Goal: Task Accomplishment & Management: Manage account settings

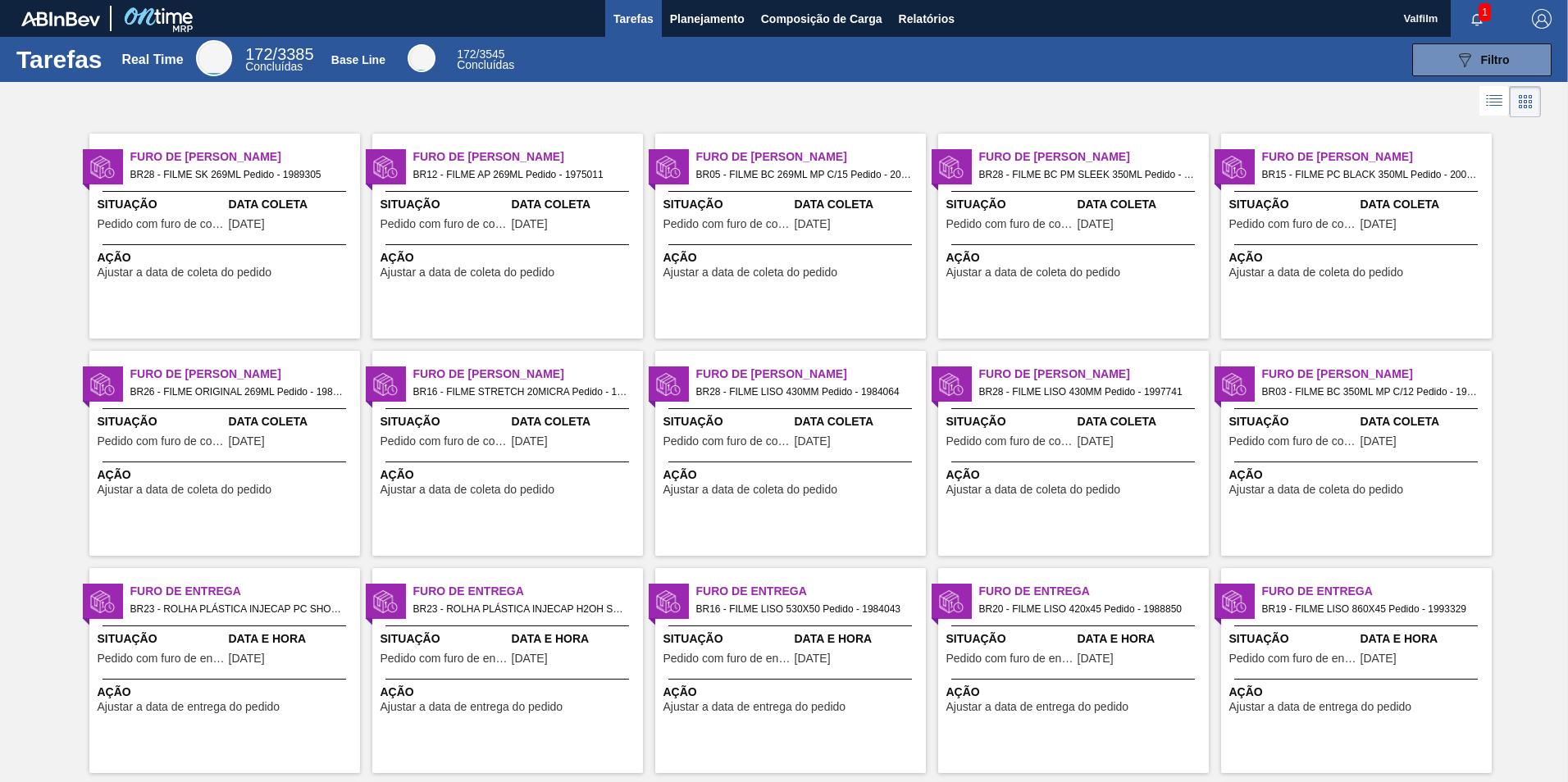
click at [256, 235] on div "Data Coleta 24/08/2025" at bounding box center [293, 216] width 127 height 40
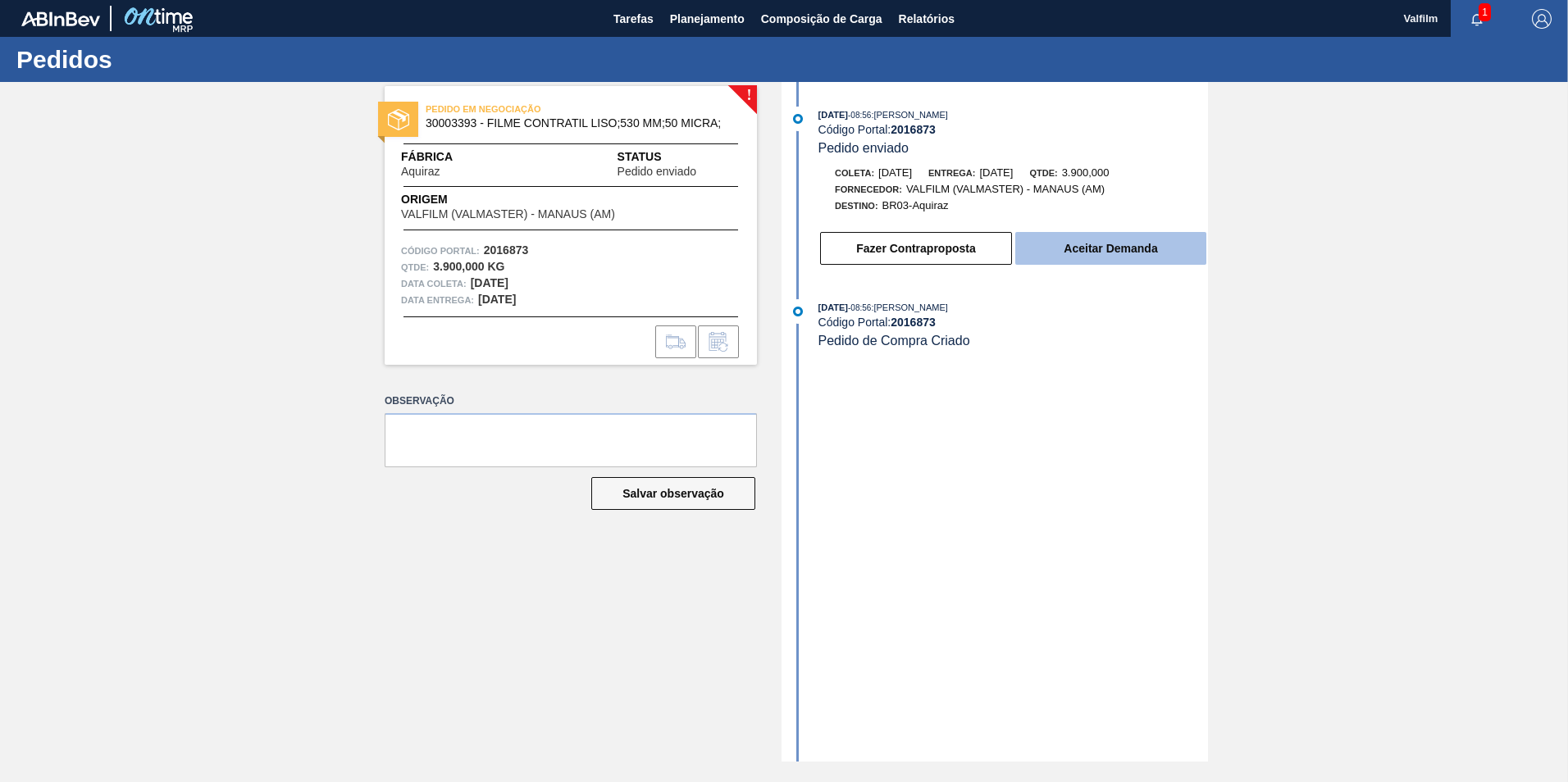
click at [1080, 243] on button "Aceitar Demanda" at bounding box center [1111, 249] width 191 height 33
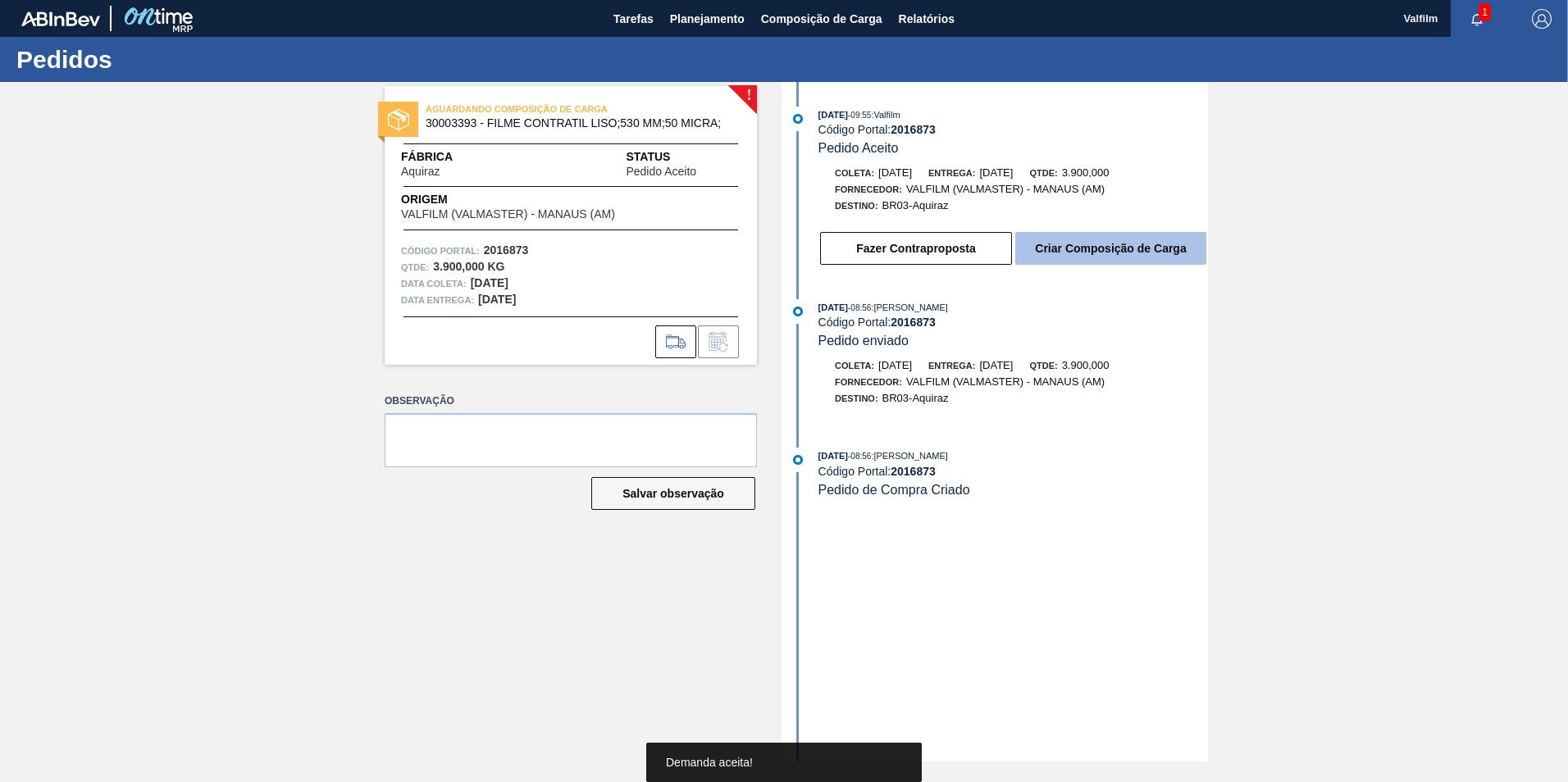
click at [1090, 258] on button "Criar Composição de Carga" at bounding box center [1111, 249] width 191 height 33
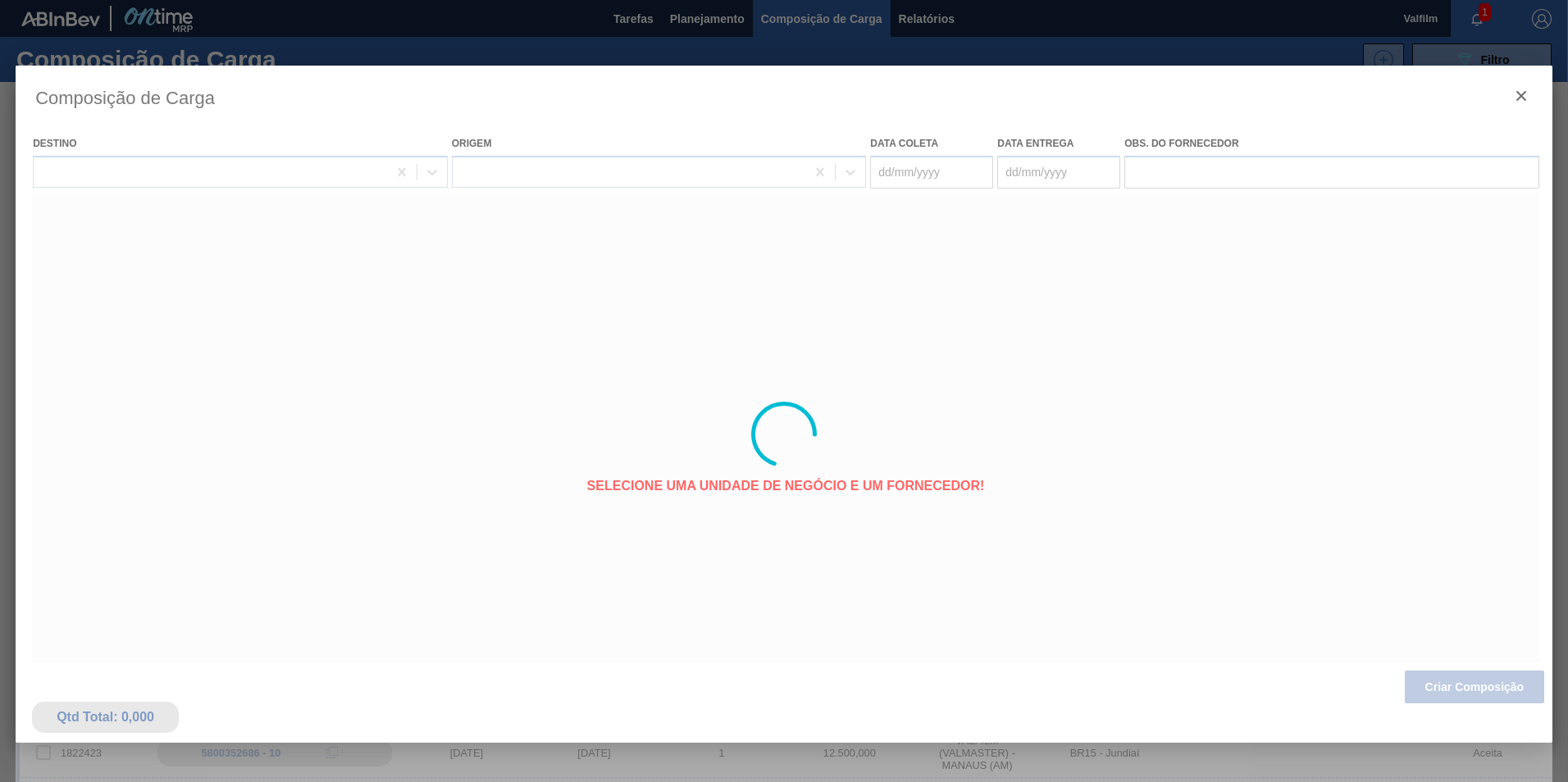
type coleta "[DATE]"
type entrega "[DATE]"
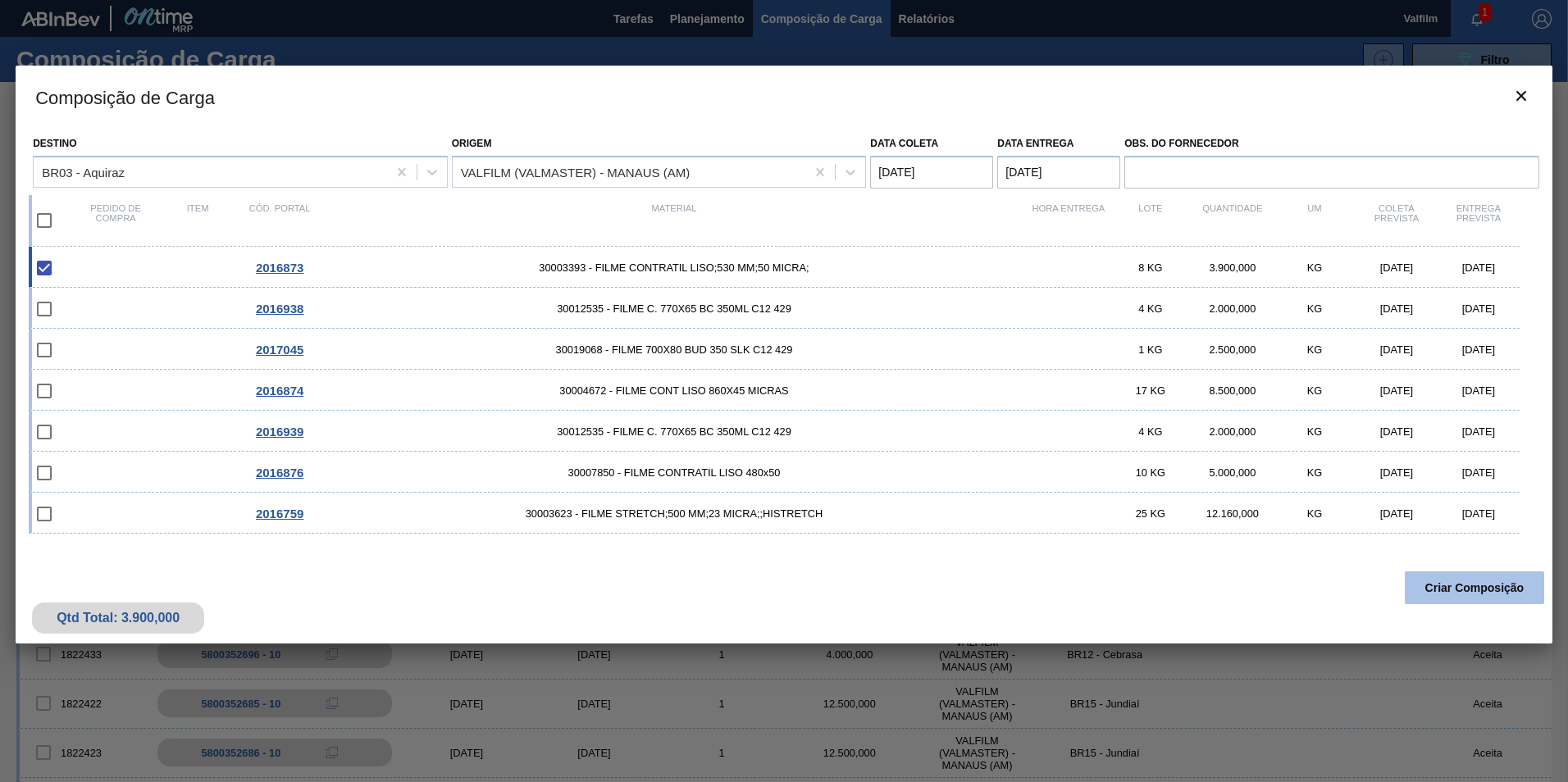
click at [1503, 596] on button "Criar Composição" at bounding box center [1474, 588] width 139 height 33
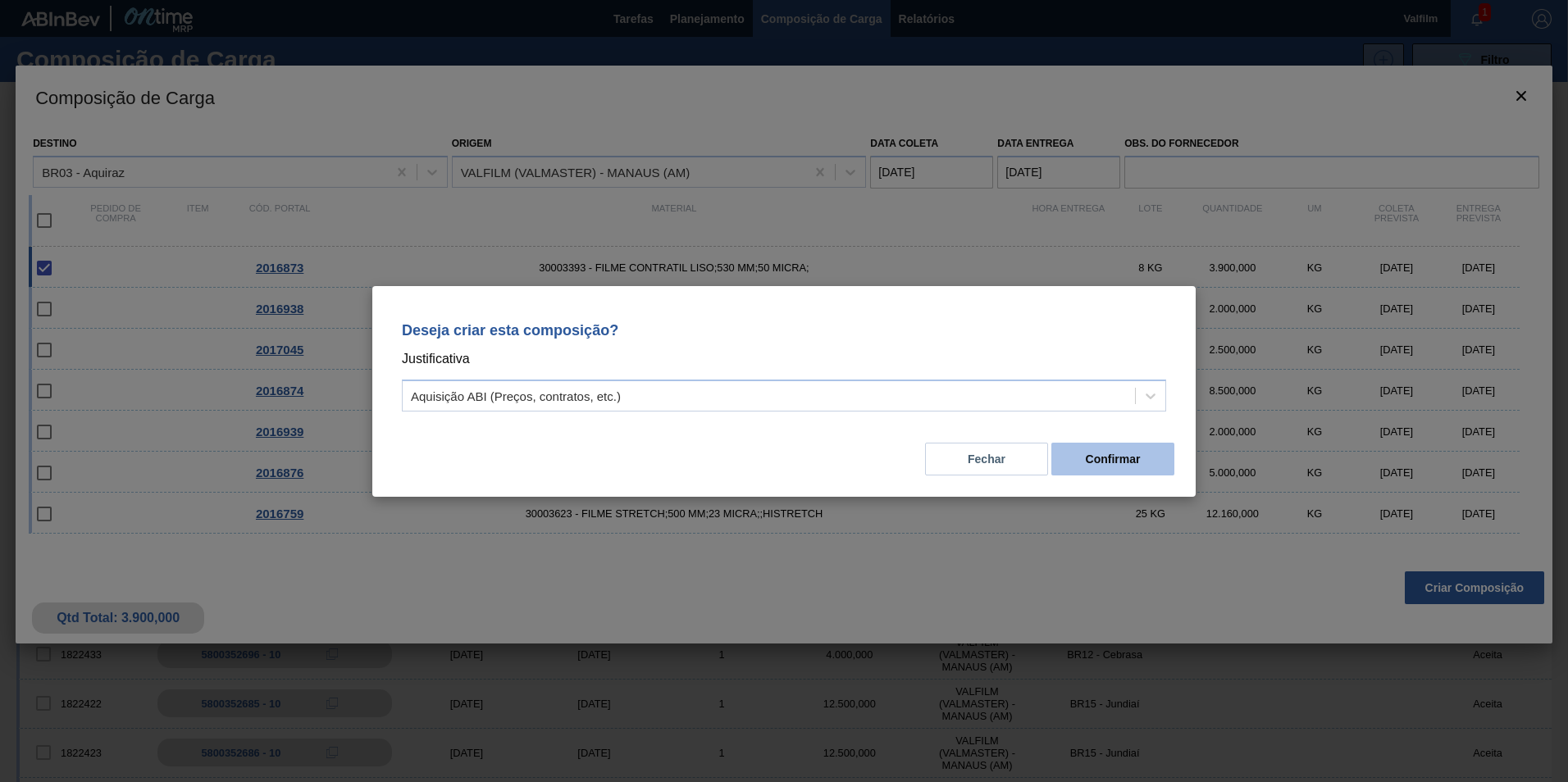
click at [1089, 458] on button "Confirmar" at bounding box center [1112, 459] width 123 height 33
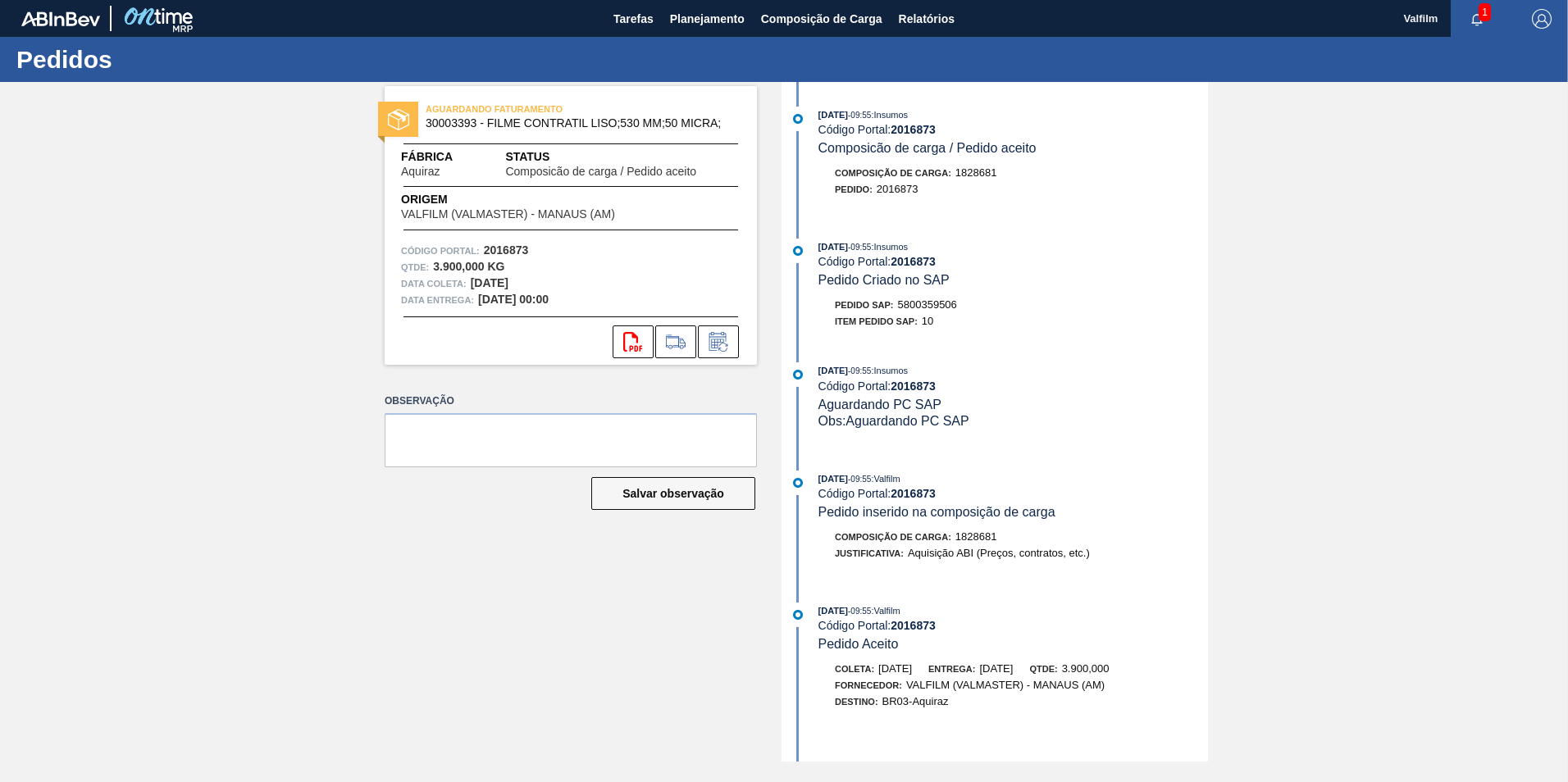
click at [939, 303] on span "5800359506" at bounding box center [927, 305] width 59 height 12
drag, startPoint x: 954, startPoint y: 300, endPoint x: 897, endPoint y: 301, distance: 57.0
click at [897, 301] on div "Pedido SAP: 5800359506" at bounding box center [1013, 305] width 390 height 16
copy span "5800359506"
click at [1329, 201] on div "AGUARDANDO FATURAMENTO 30003393 - FILME CONTRATIL LISO;530 MM;50 MICRA; Fábrica…" at bounding box center [784, 422] width 1568 height 680
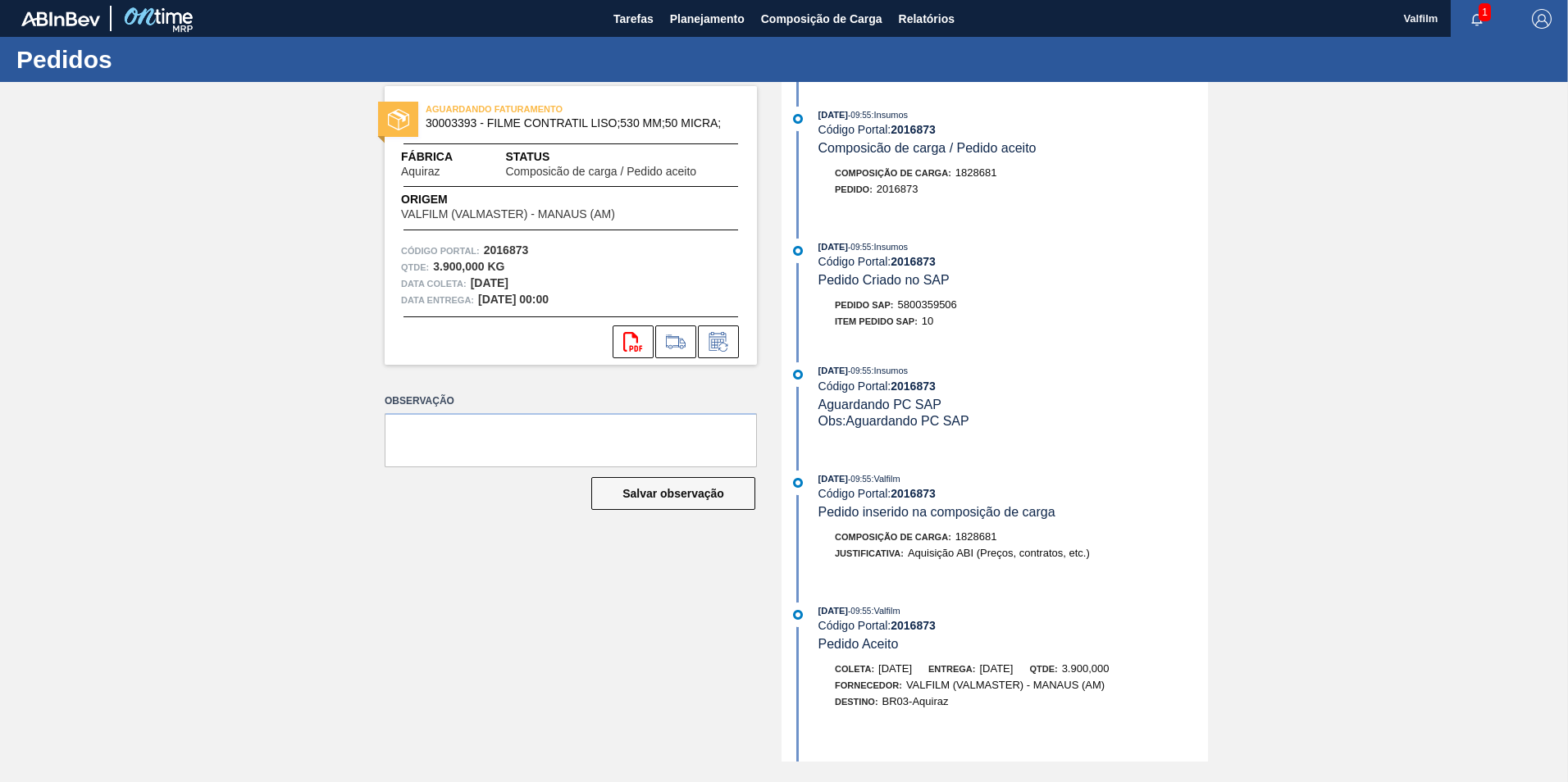
drag, startPoint x: 616, startPoint y: 618, endPoint x: 608, endPoint y: 594, distance: 25.3
click at [615, 619] on div "AGUARDANDO FATURAMENTO 30003393 - FILME CONTRATIL LISO;530 MM;50 MICRA; Fábrica…" at bounding box center [558, 422] width 397 height 680
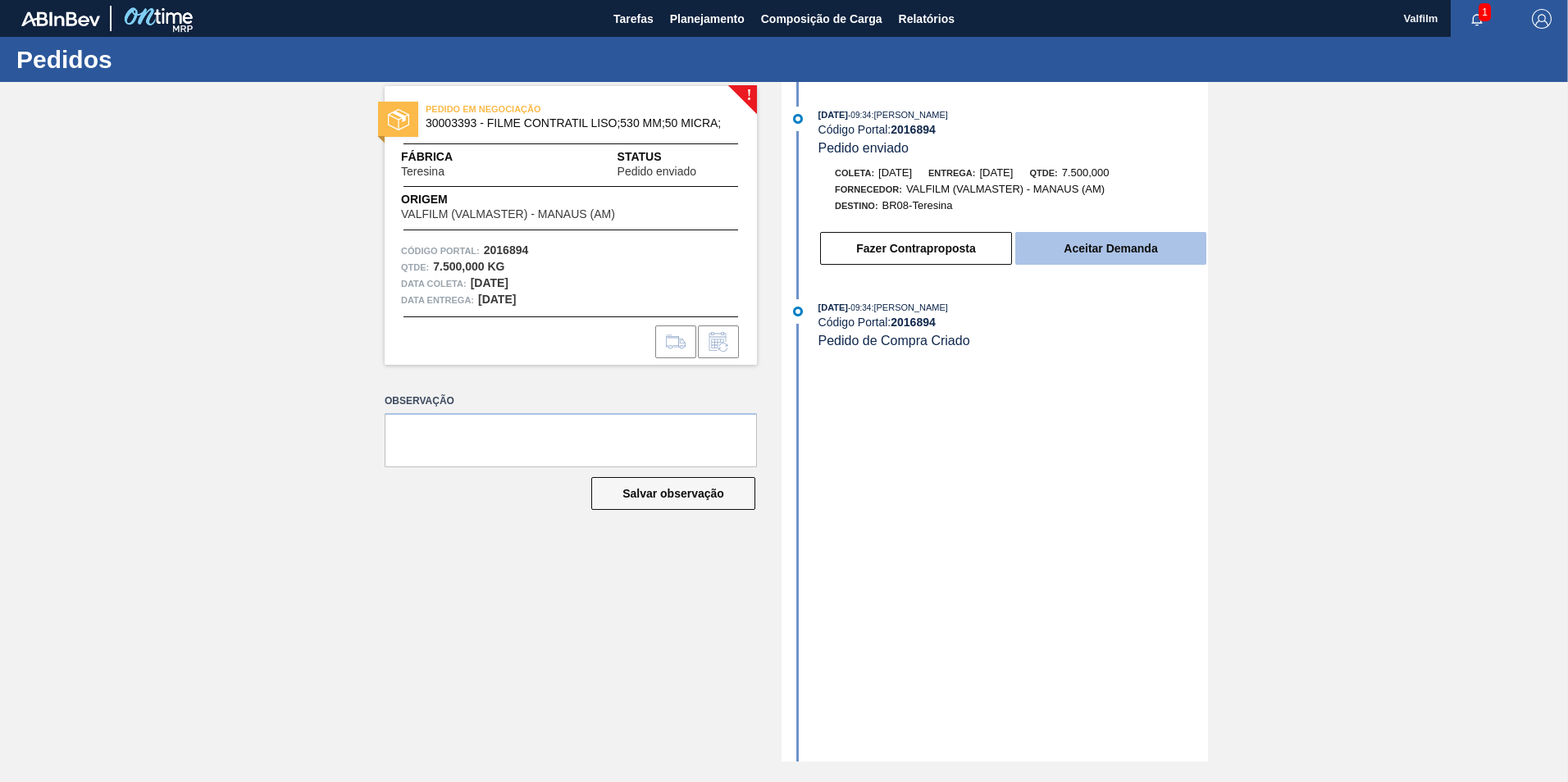
click at [1110, 237] on button "Aceitar Demanda" at bounding box center [1111, 249] width 191 height 33
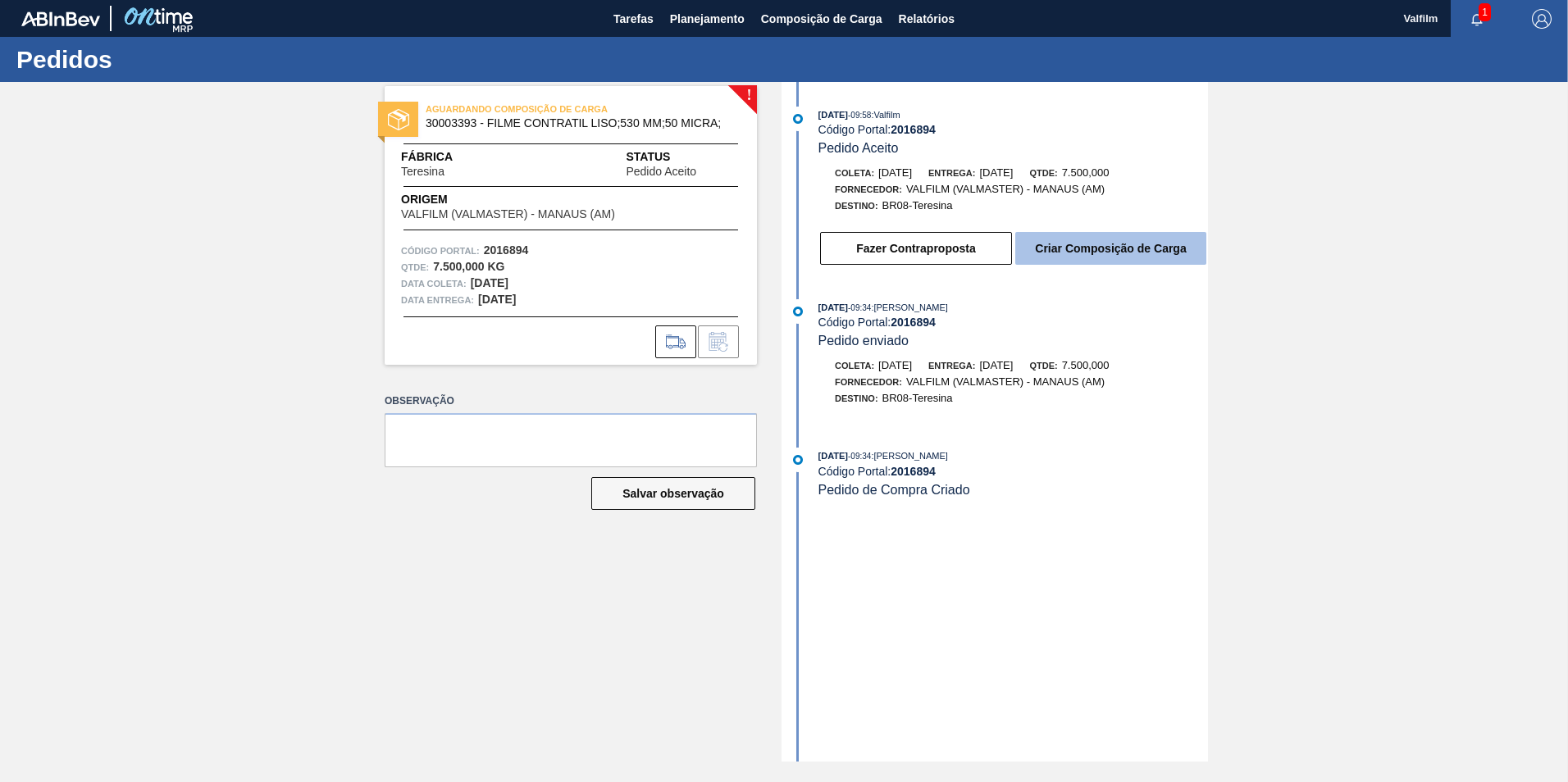
click at [1070, 246] on button "Criar Composição de Carga" at bounding box center [1111, 249] width 191 height 33
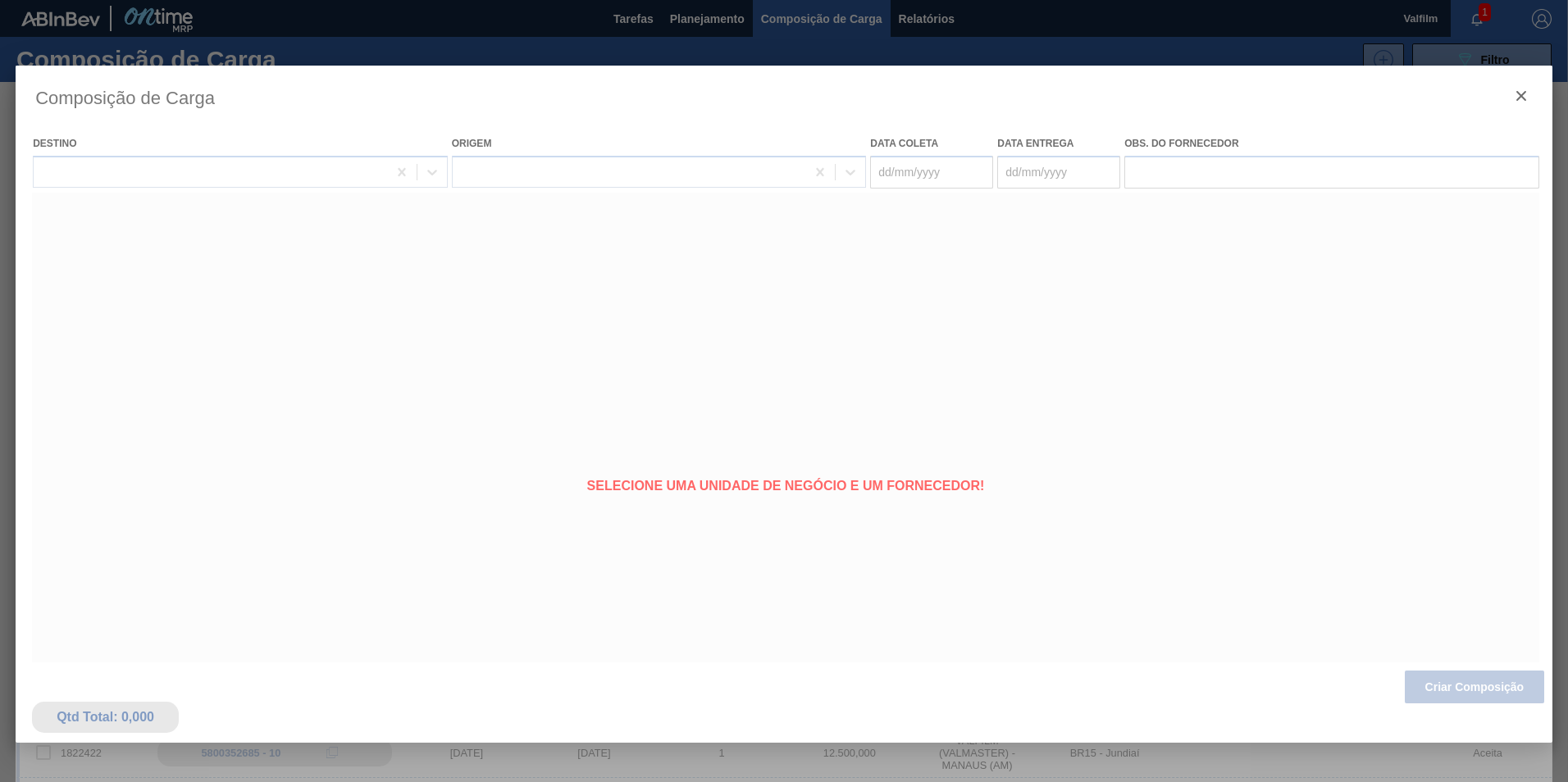
type coleta "[DATE]"
type entrega "[DATE]"
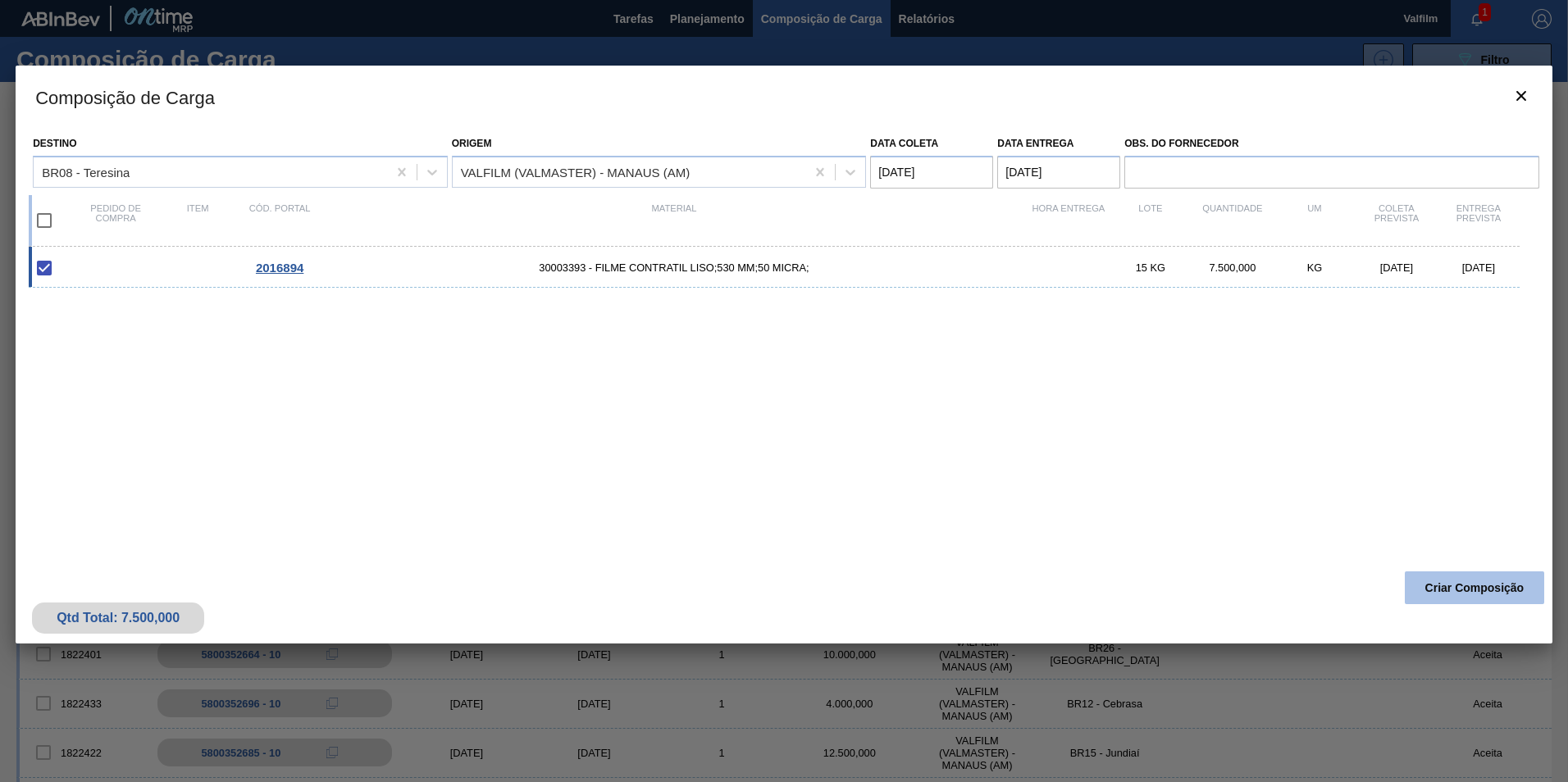
click at [1472, 593] on button "Criar Composição" at bounding box center [1474, 588] width 139 height 33
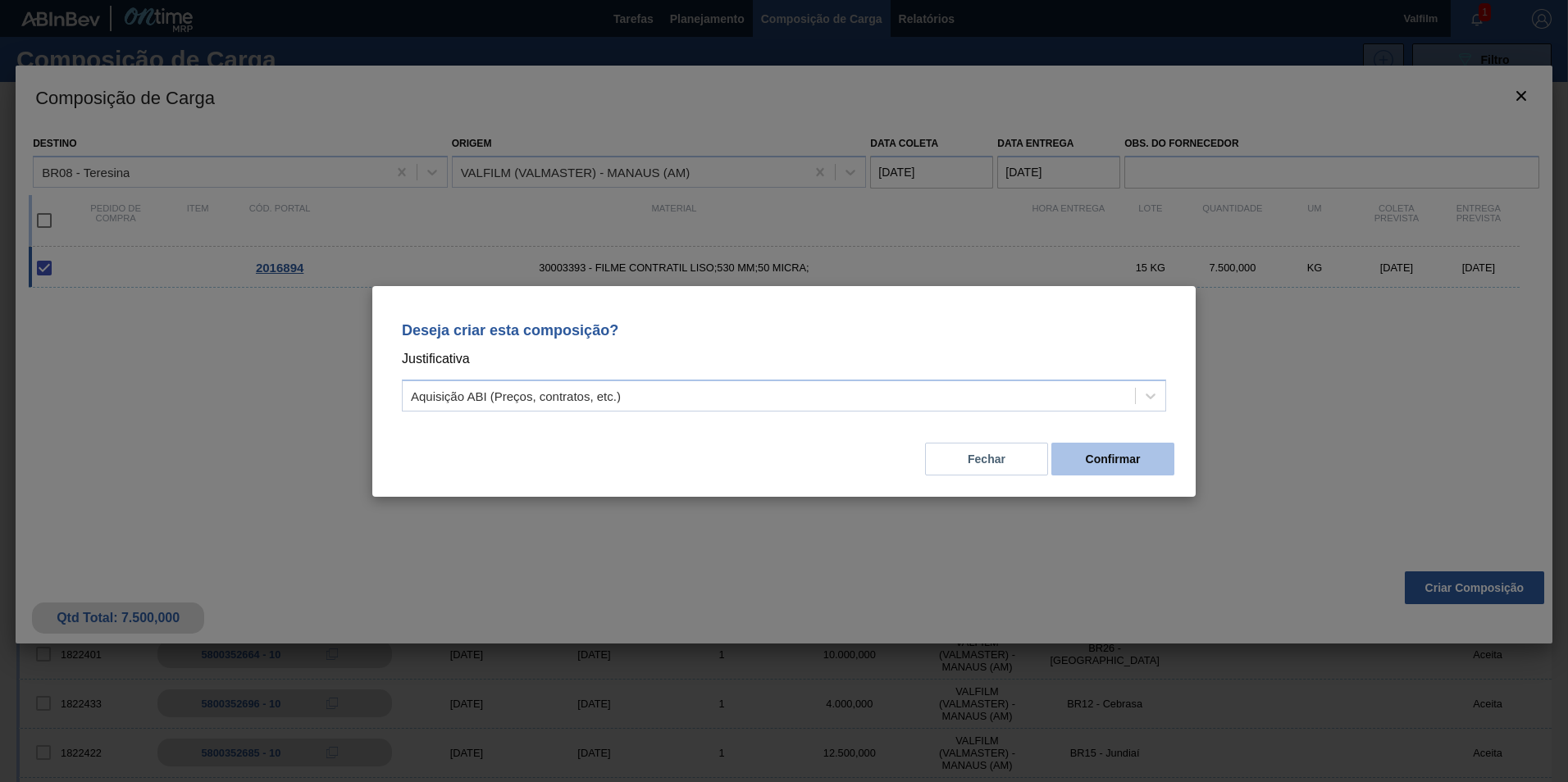
click at [1100, 462] on button "Confirmar" at bounding box center [1112, 459] width 123 height 33
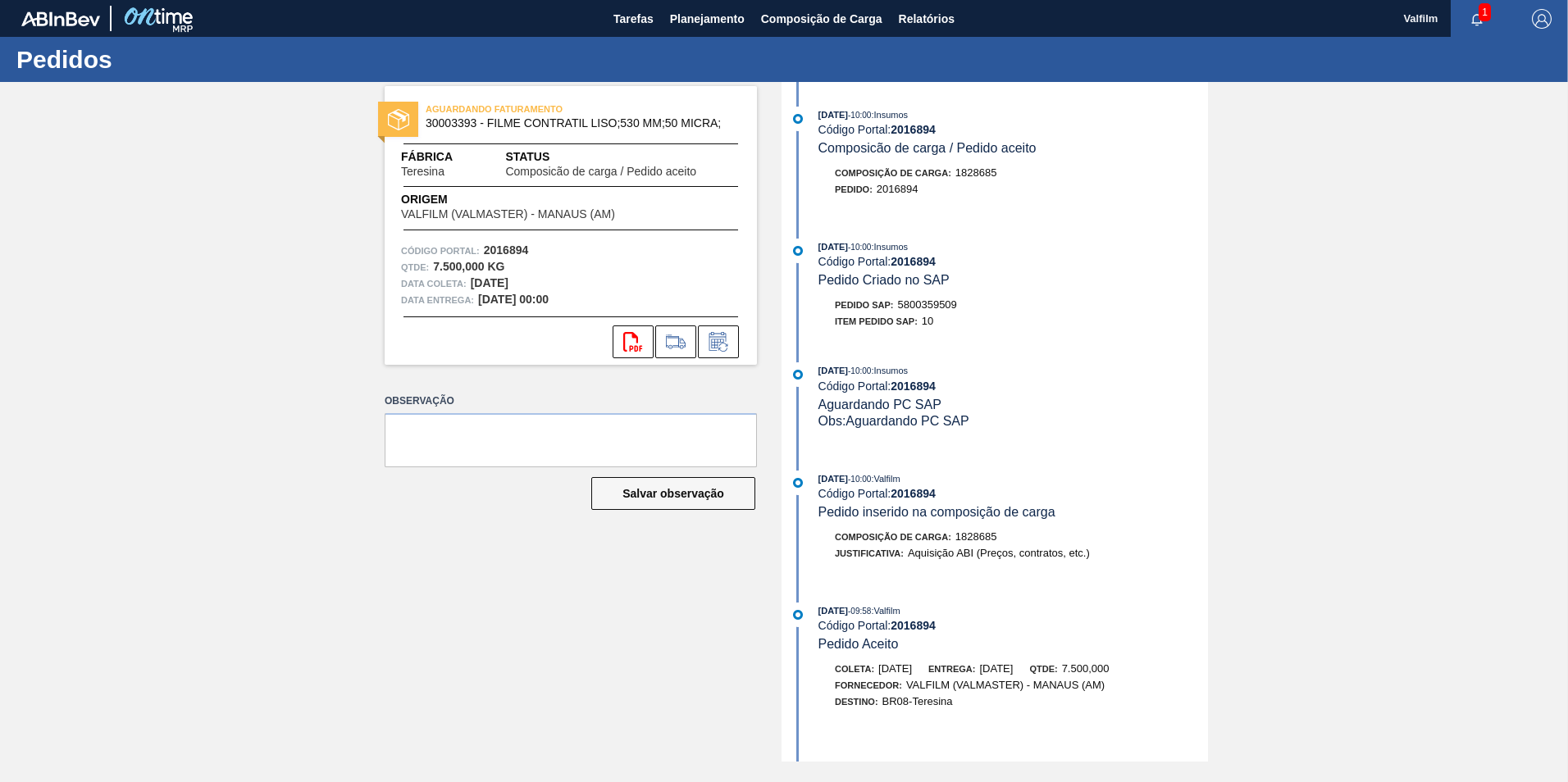
click at [1266, 133] on div "AGUARDANDO FATURAMENTO 30003393 - FILME CONTRATIL LISO;530 MM;50 MICRA; Fábrica…" at bounding box center [784, 422] width 1568 height 680
click at [919, 303] on span "5800359509" at bounding box center [927, 305] width 59 height 12
copy span "5800359509"
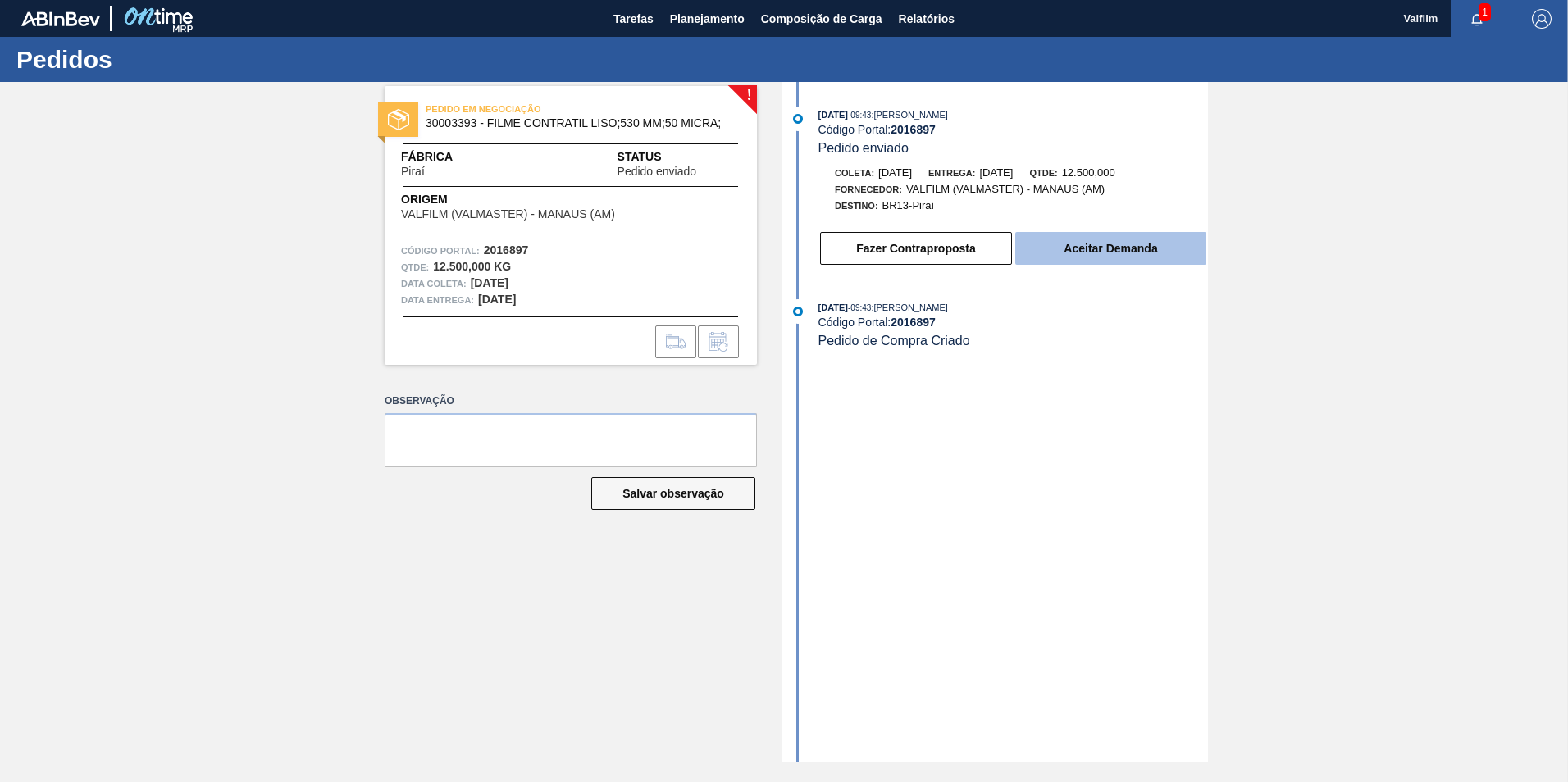
click at [1108, 247] on button "Aceitar Demanda" at bounding box center [1111, 249] width 191 height 33
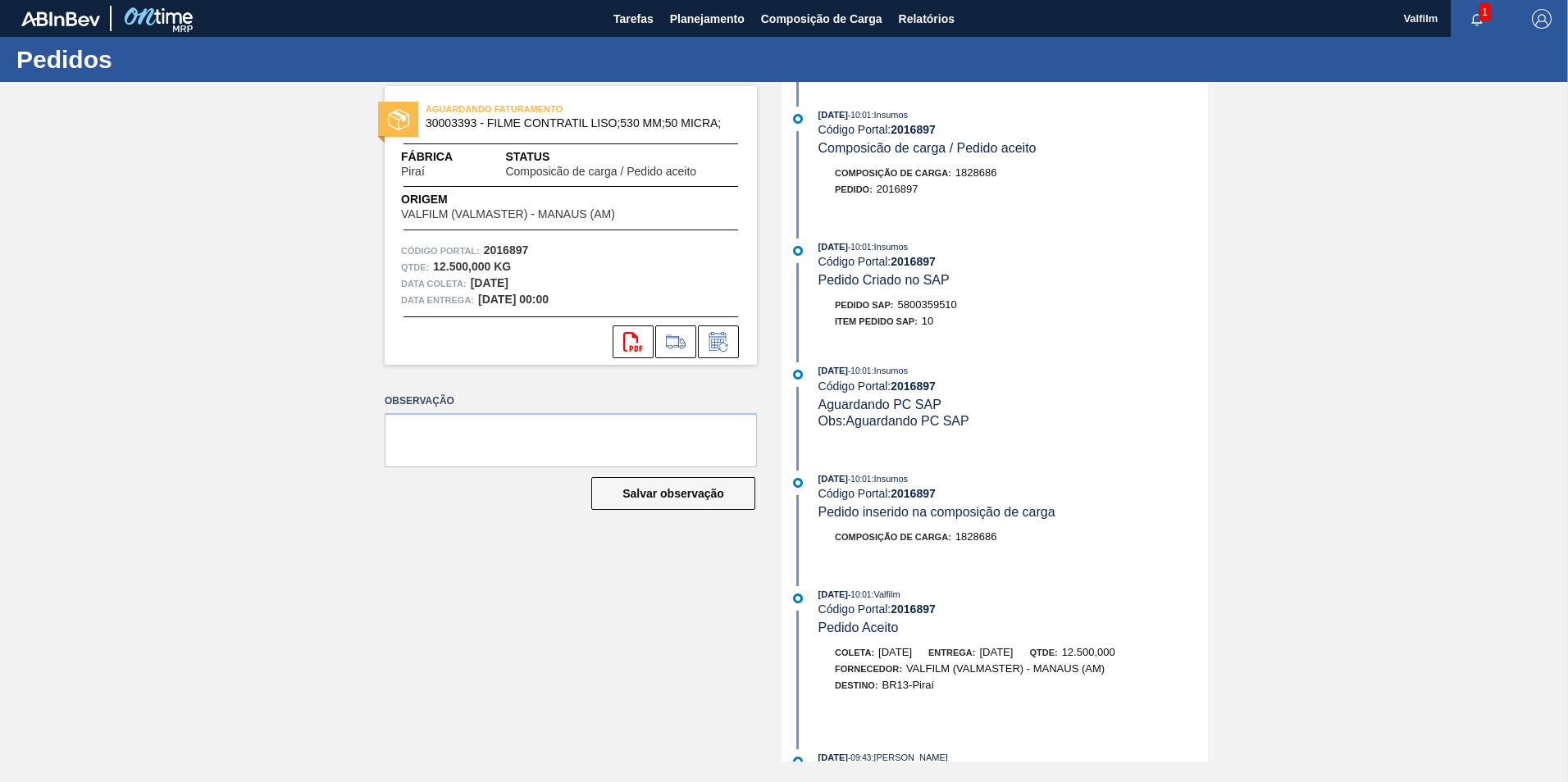
click at [928, 305] on span "5800359510" at bounding box center [927, 305] width 59 height 12
copy span "5800359510"
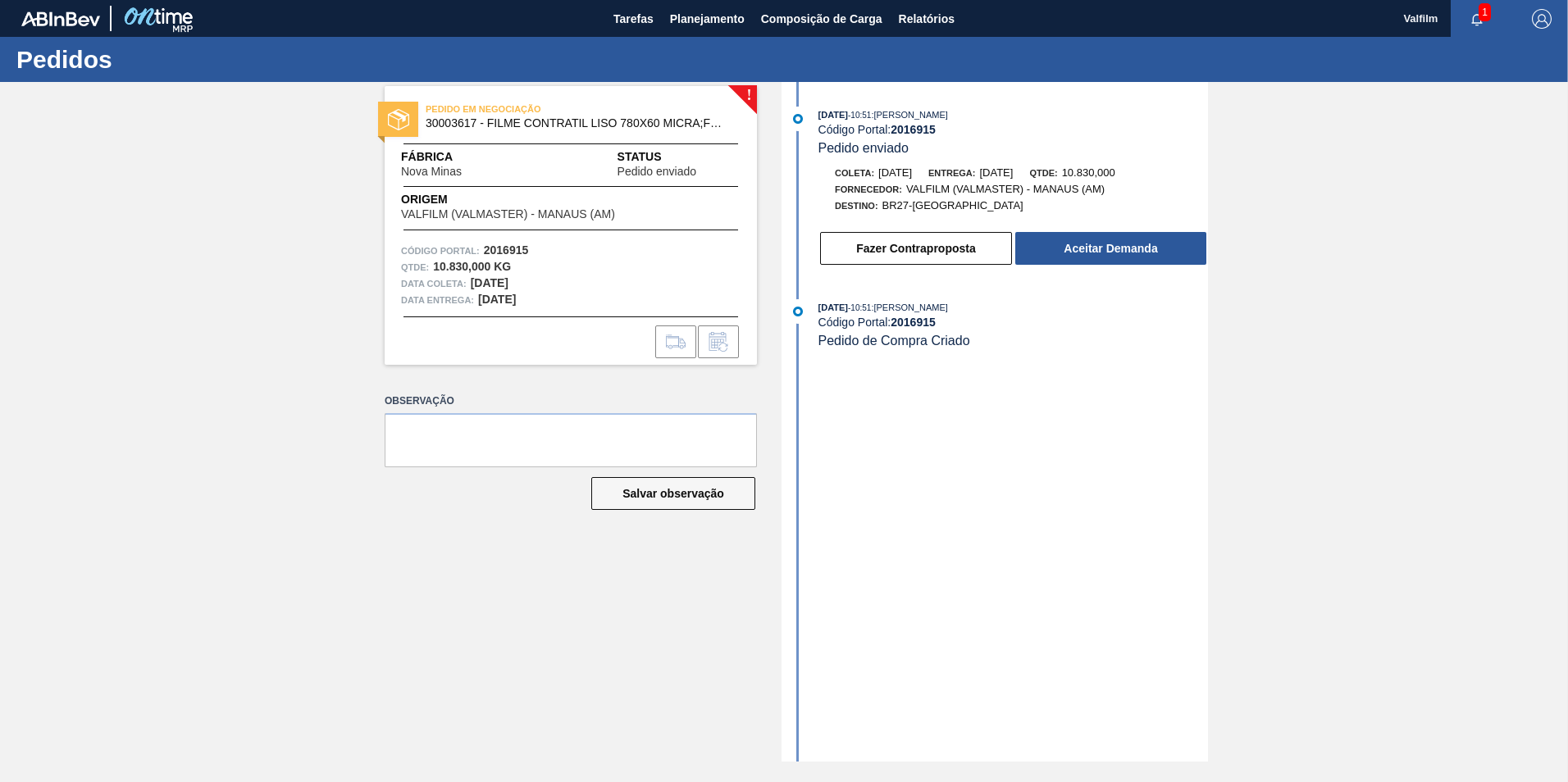
click at [985, 466] on div "[DATE] 10:51 : [PERSON_NAME] Código Portal: 2016915 Pedido enviado [PERSON_NAME…" at bounding box center [997, 422] width 423 height 680
click at [1096, 249] on button "Aceitar Demanda" at bounding box center [1111, 249] width 191 height 33
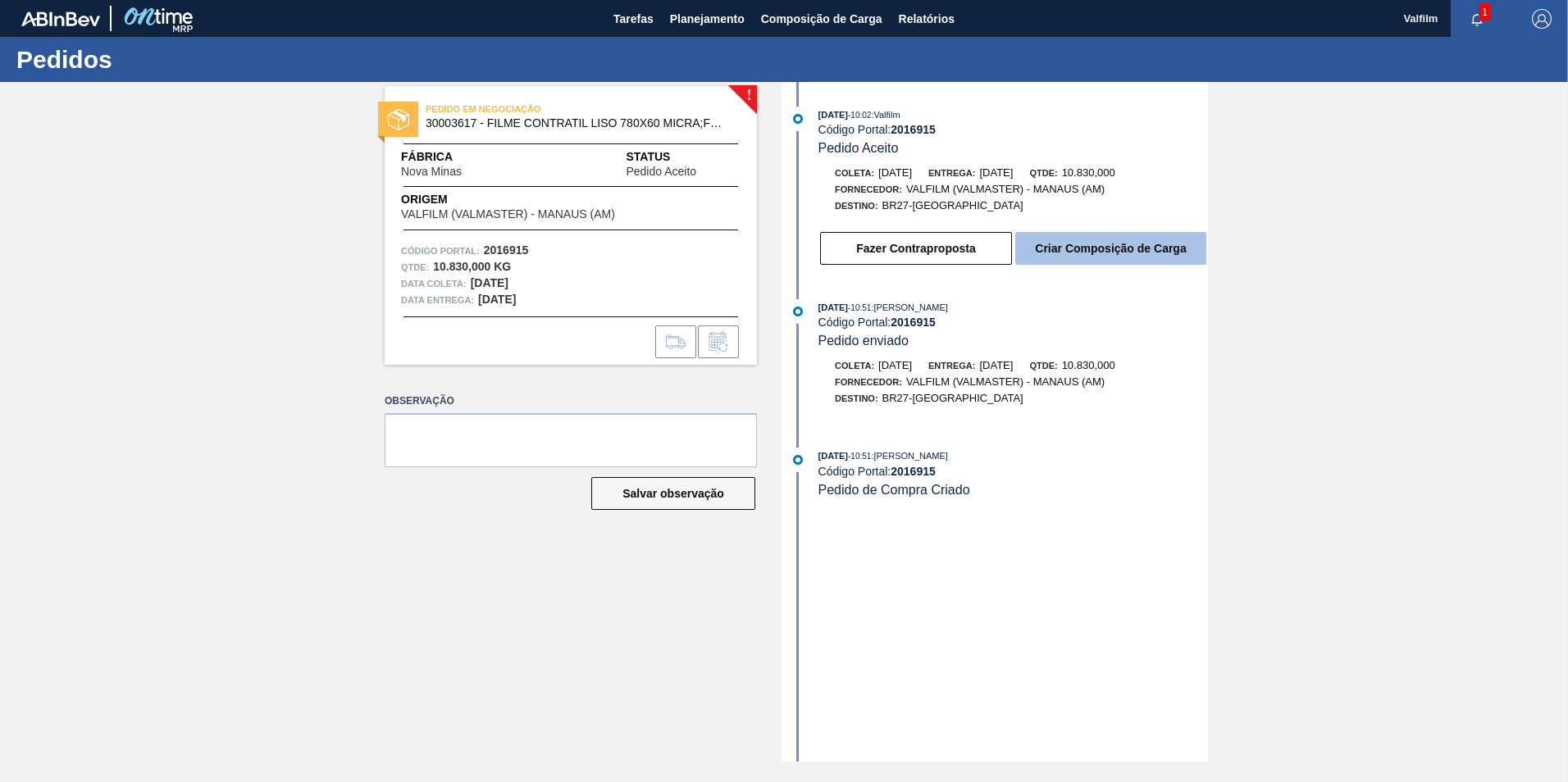
click at [1088, 250] on button "Criar Composição de Carga" at bounding box center [1111, 249] width 191 height 33
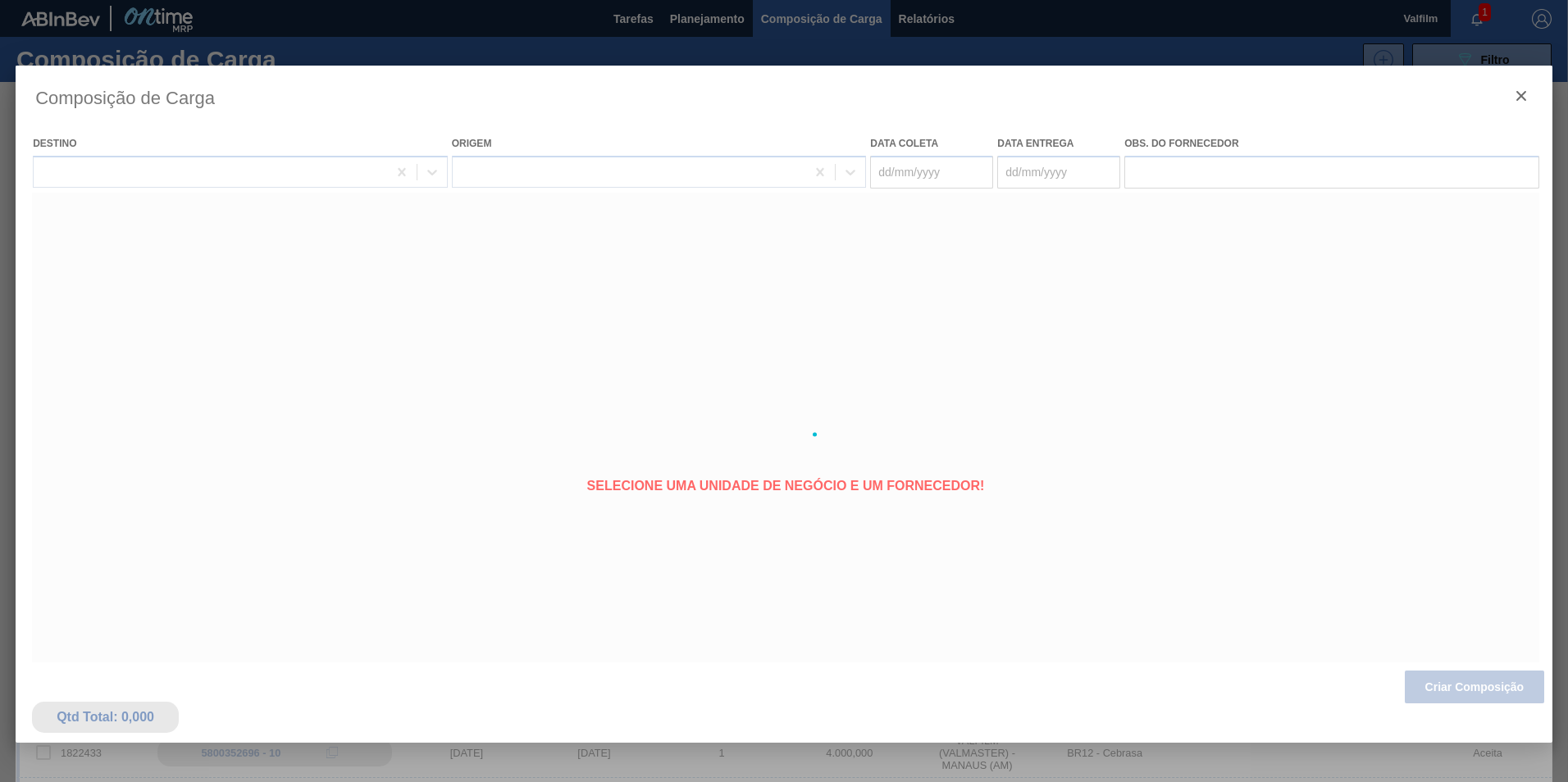
type coleta "25/09/2025"
type entrega "25/10/2025"
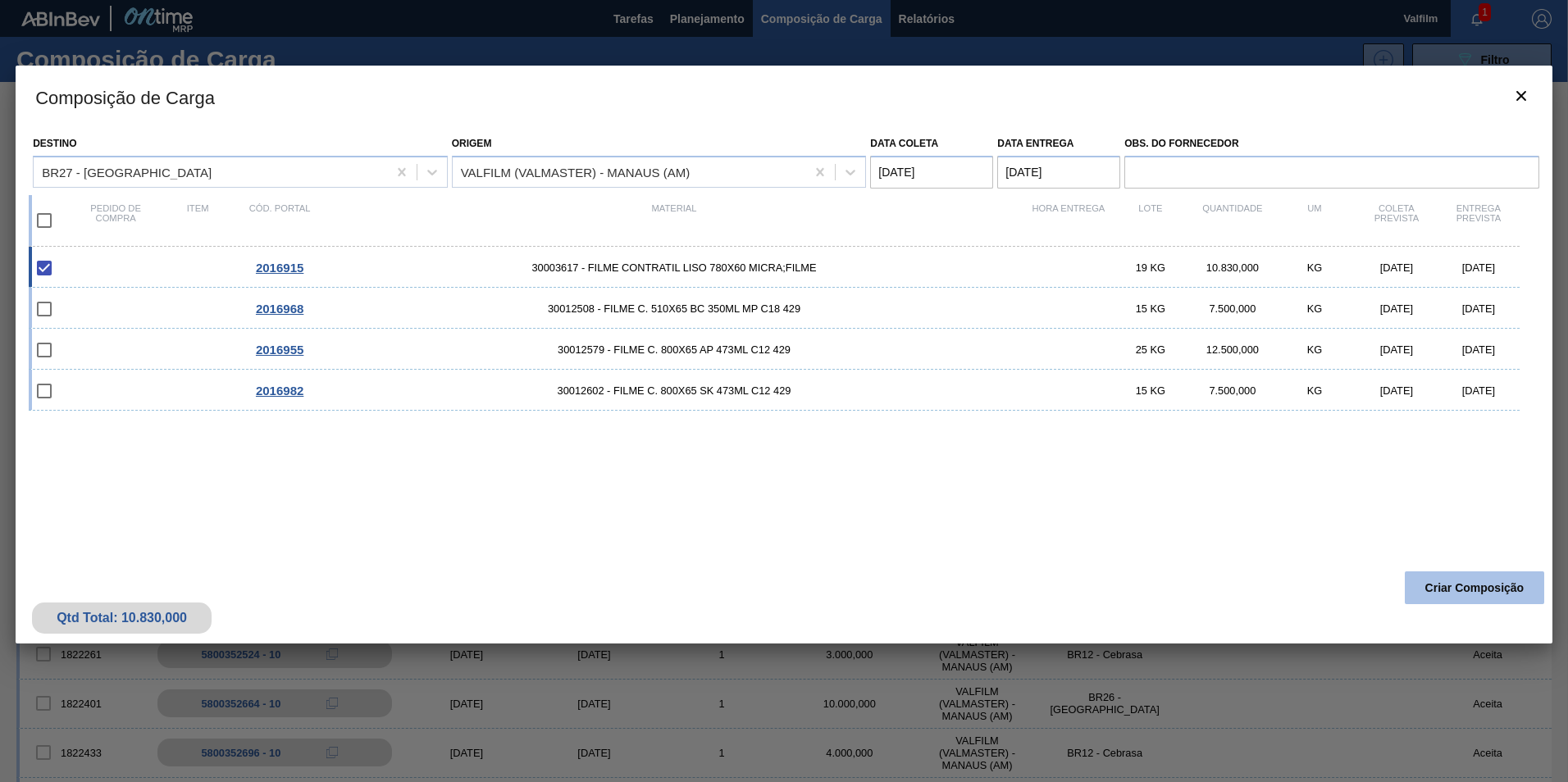
click at [1464, 599] on button "Criar Composição" at bounding box center [1474, 588] width 139 height 33
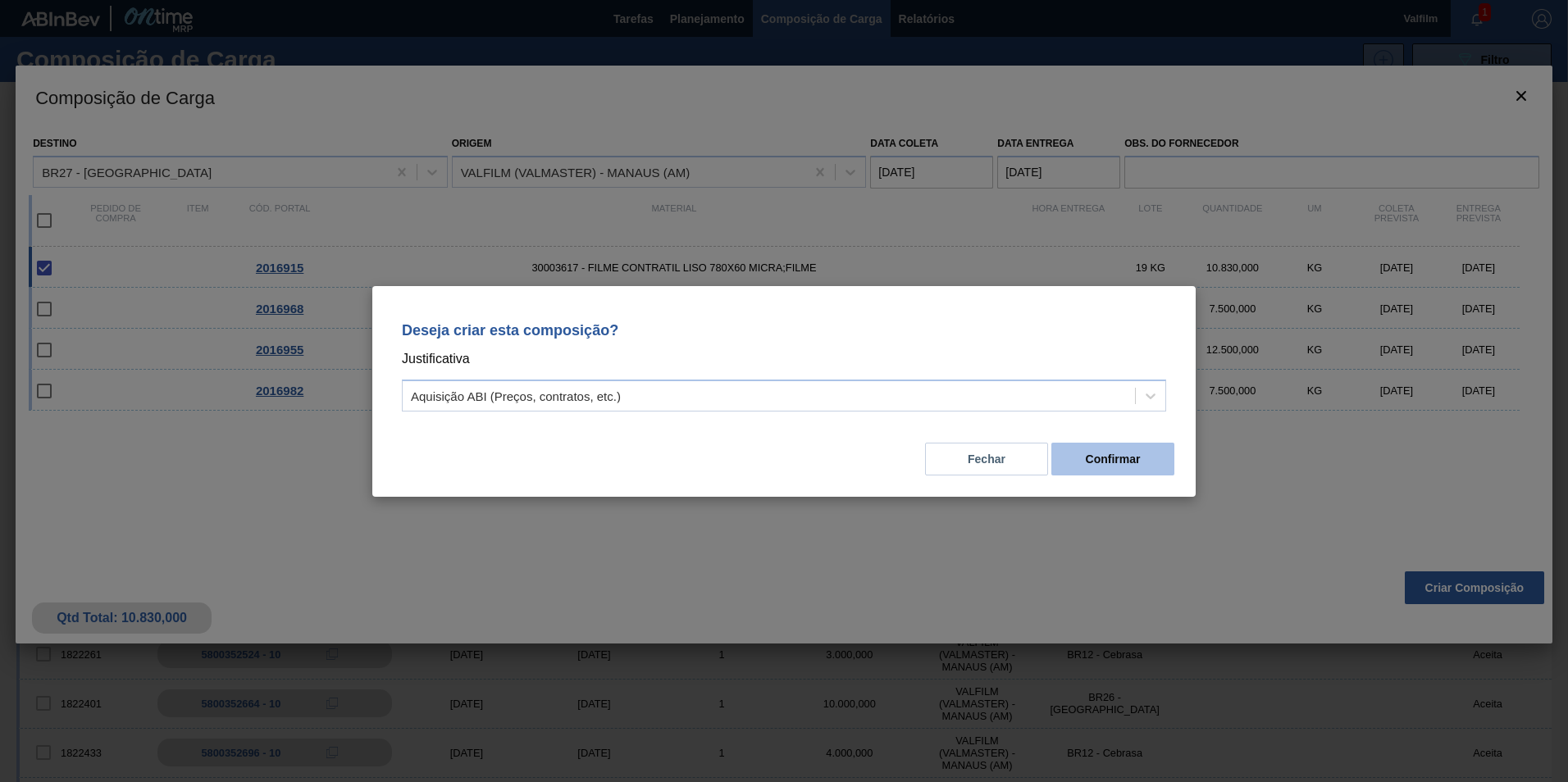
click at [1094, 472] on button "Confirmar" at bounding box center [1112, 459] width 123 height 33
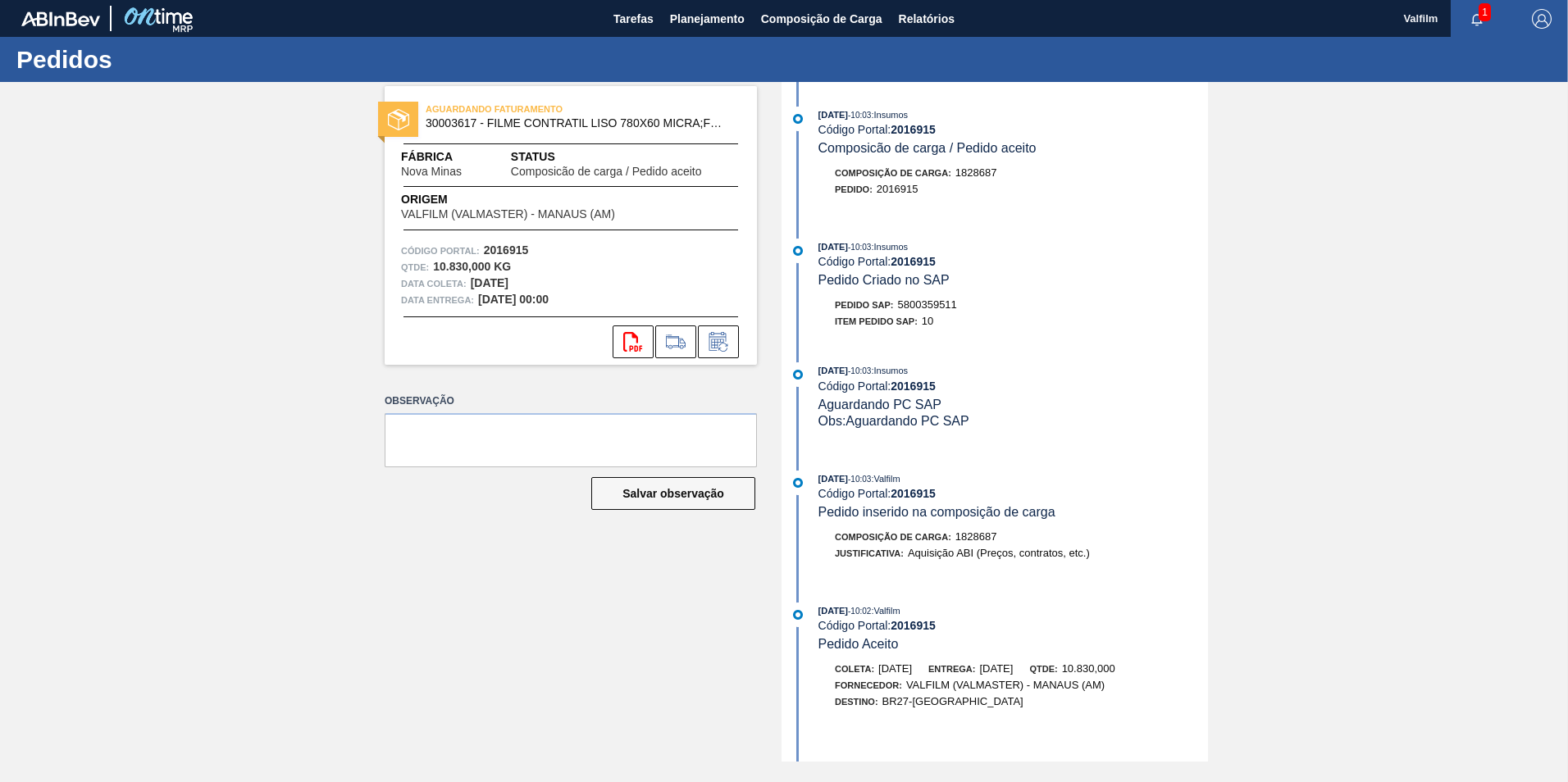
click at [928, 300] on span "5800359511" at bounding box center [927, 305] width 59 height 12
copy span "5800359511"
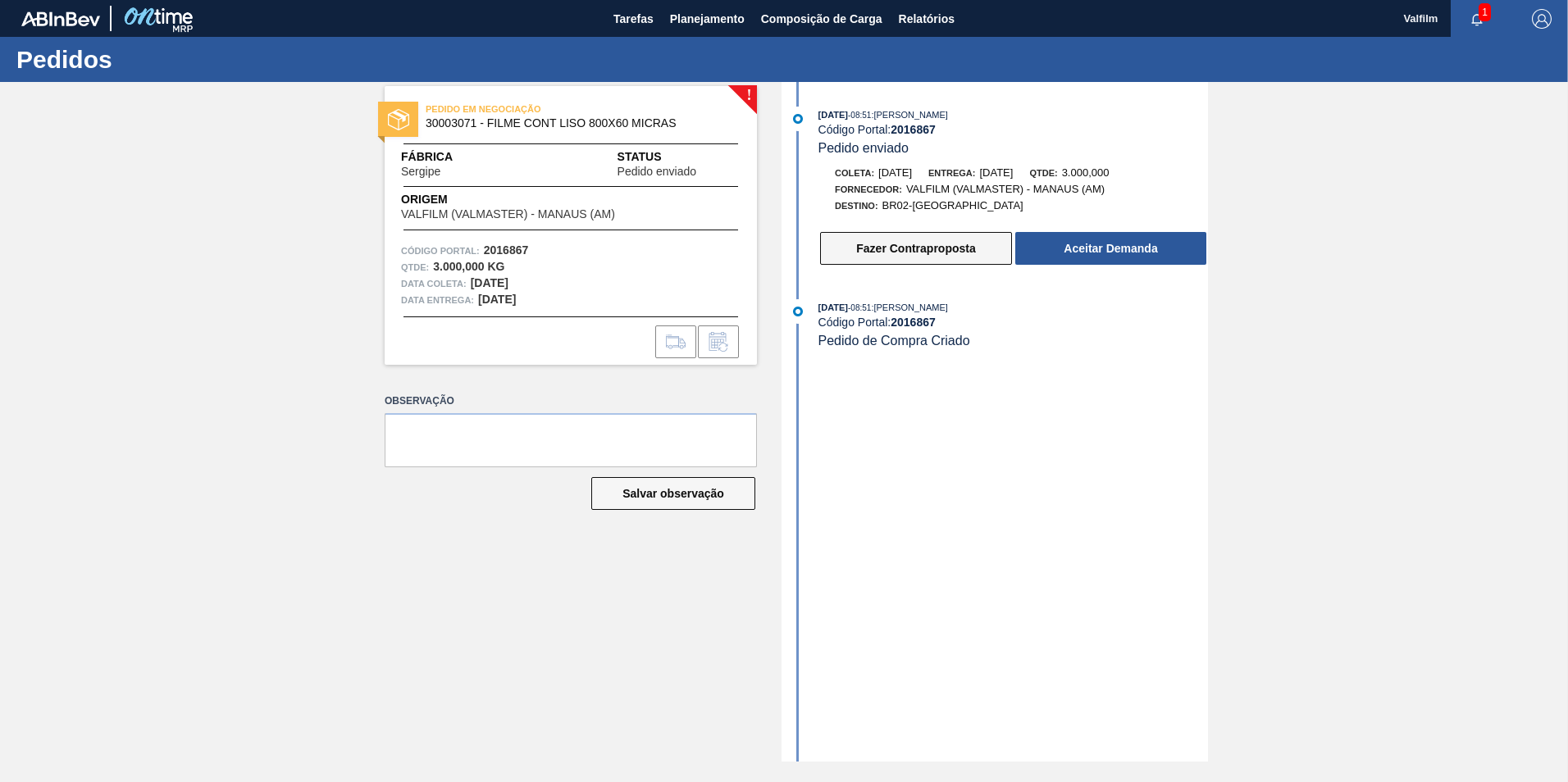
click at [895, 248] on button "Fazer Contraproposta" at bounding box center [916, 249] width 192 height 33
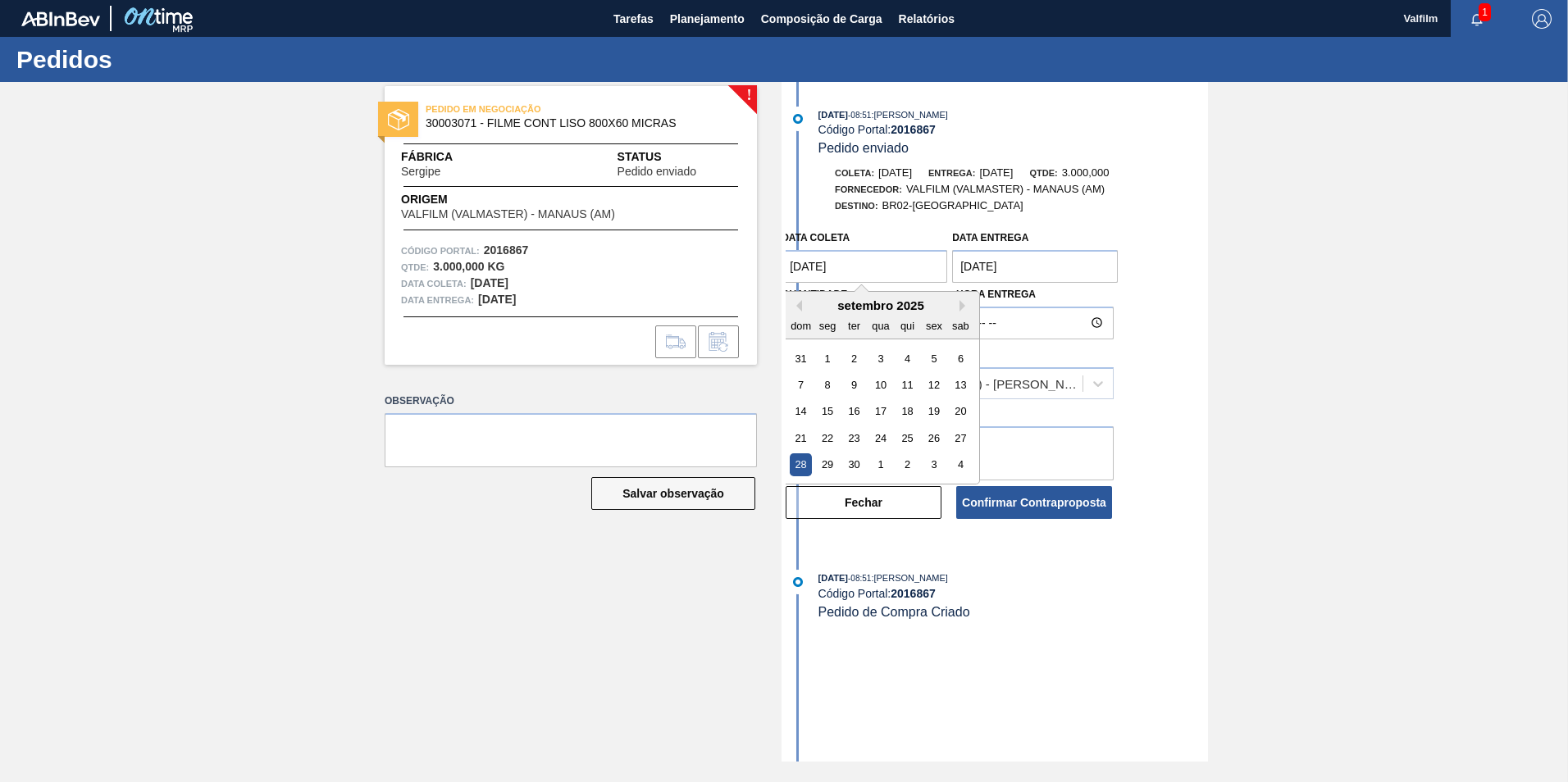
drag, startPoint x: 821, startPoint y: 267, endPoint x: 756, endPoint y: 262, distance: 65.2
click at [756, 262] on div "! PEDIDO EM NEGOCIAÇÃO 30003071 - FILME CONT LISO 800X60 MICRAS Fábrica [GEOGRA…" at bounding box center [784, 422] width 1568 height 680
click at [962, 305] on button "Next Month" at bounding box center [965, 305] width 11 height 11
click at [898, 357] on div "2" at bounding box center [907, 359] width 22 height 22
type coleta "02/10/2025"
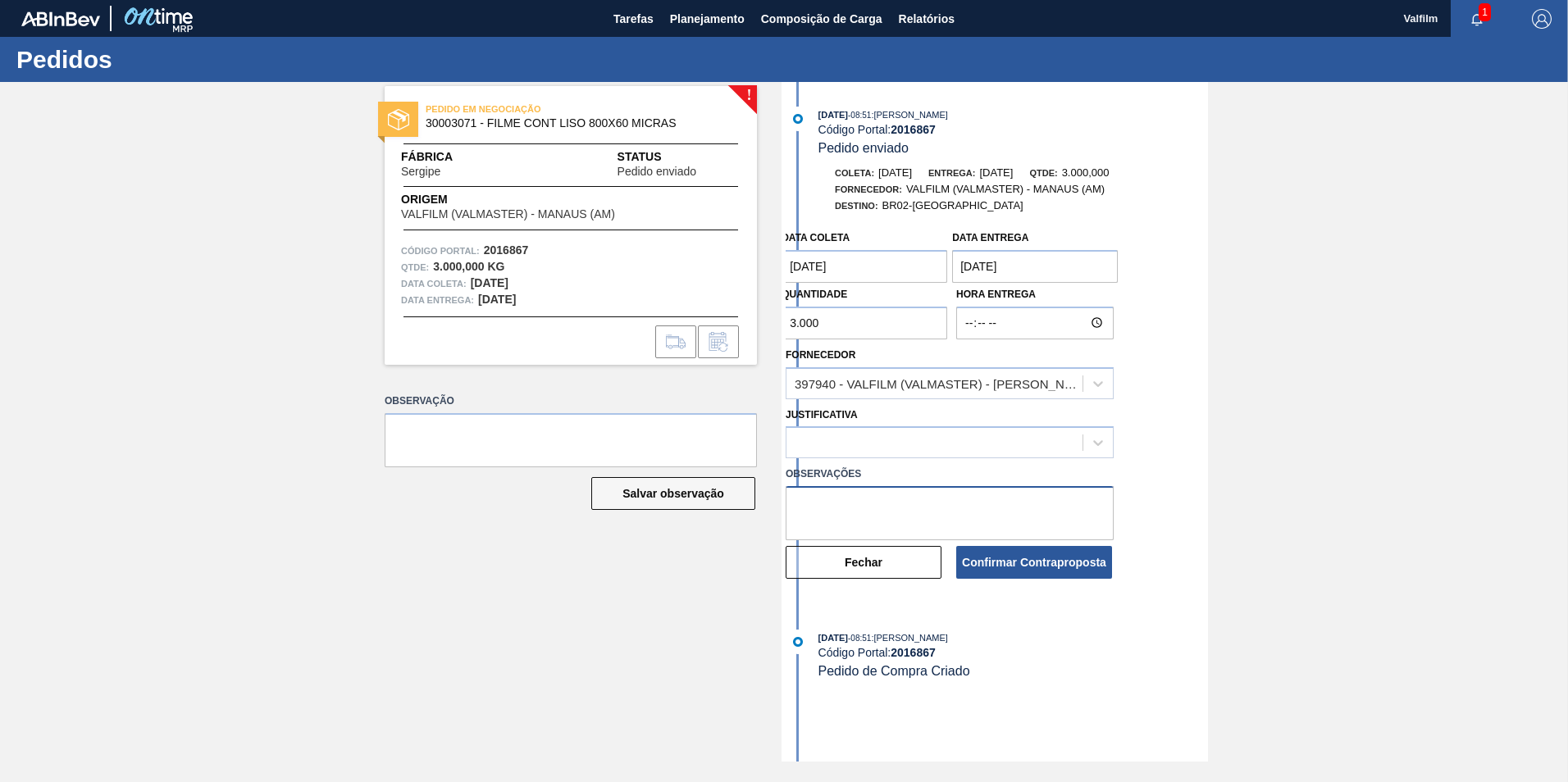
click at [836, 507] on textarea at bounding box center [949, 513] width 328 height 54
type textarea "Ajuste data de coleta, entrega mantém"
click at [1016, 557] on button "Confirmar Contraproposta" at bounding box center [1034, 563] width 156 height 33
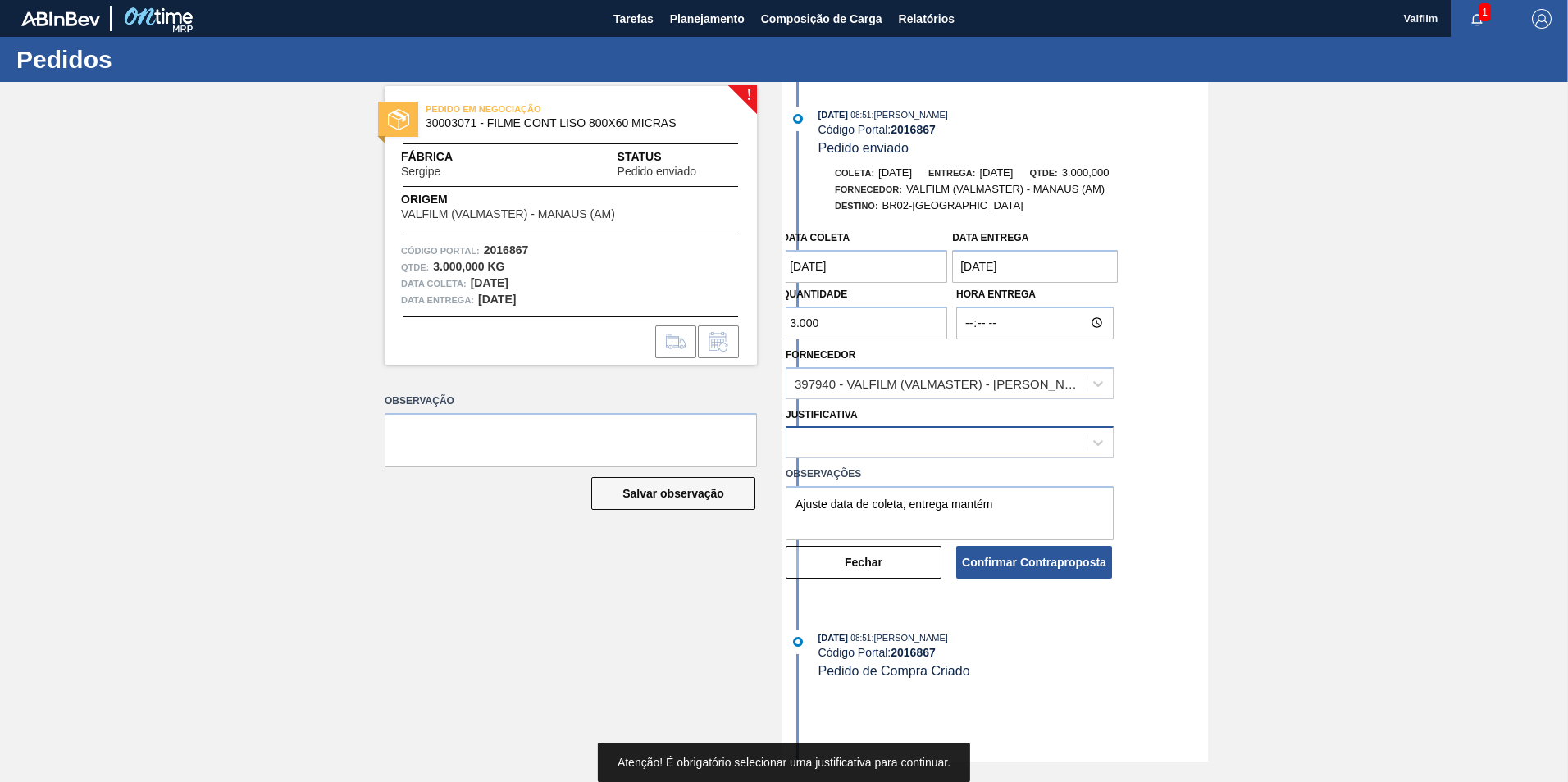
click at [906, 437] on div at bounding box center [935, 443] width 296 height 24
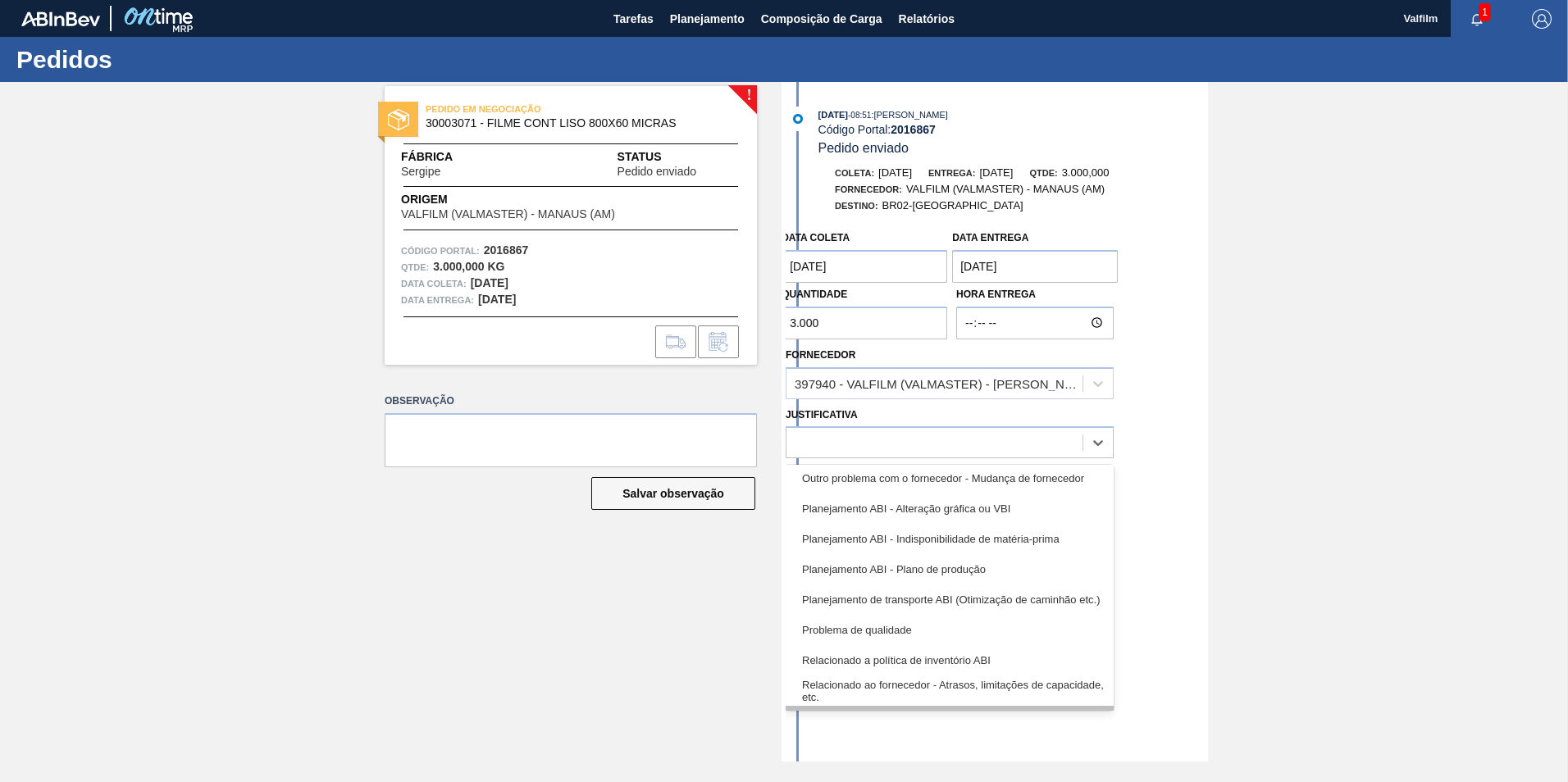
scroll to position [143, 0]
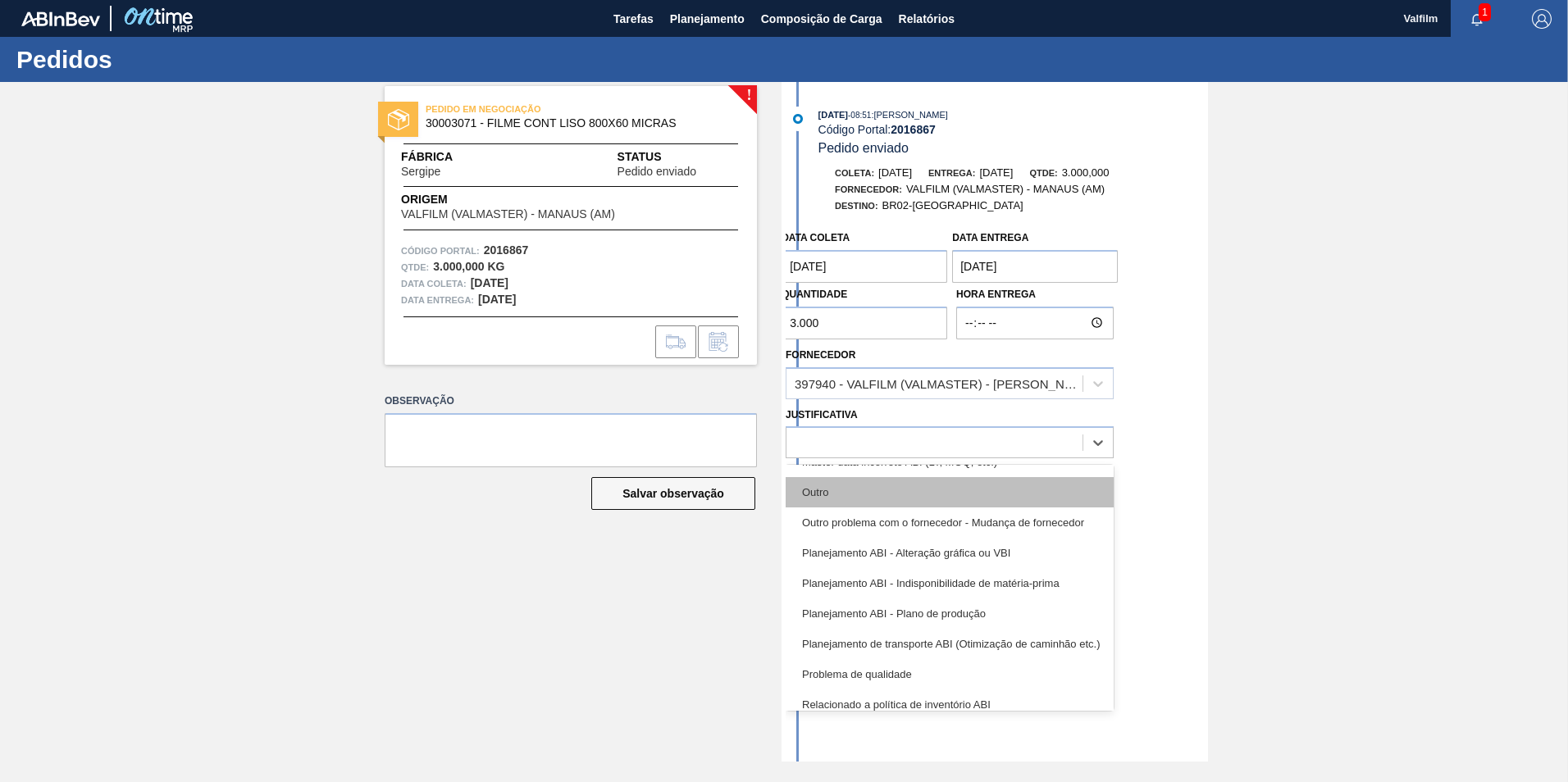
click at [874, 496] on div "Outro" at bounding box center [949, 492] width 328 height 30
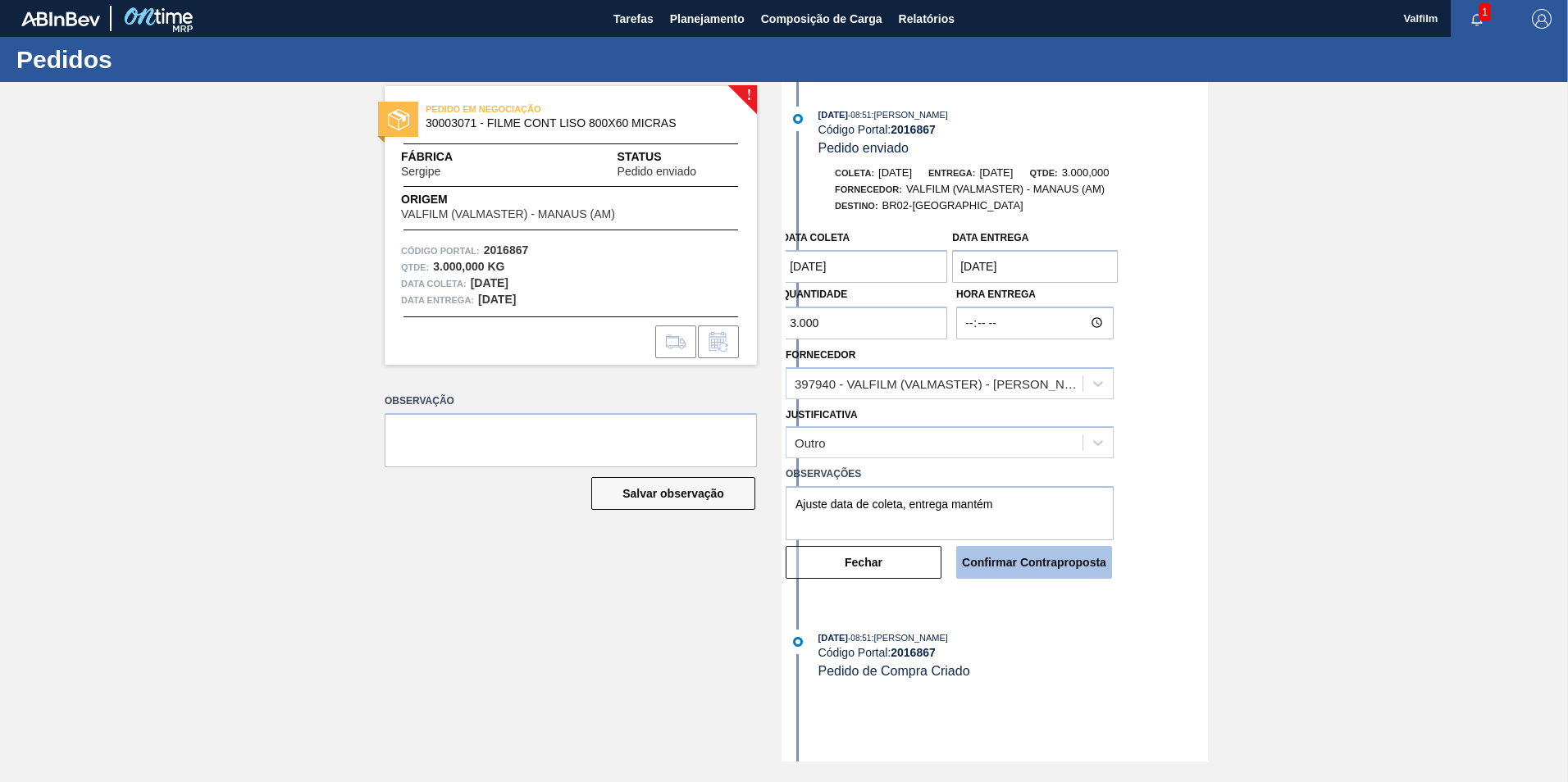
click at [1000, 563] on button "Confirmar Contraproposta" at bounding box center [1034, 563] width 156 height 33
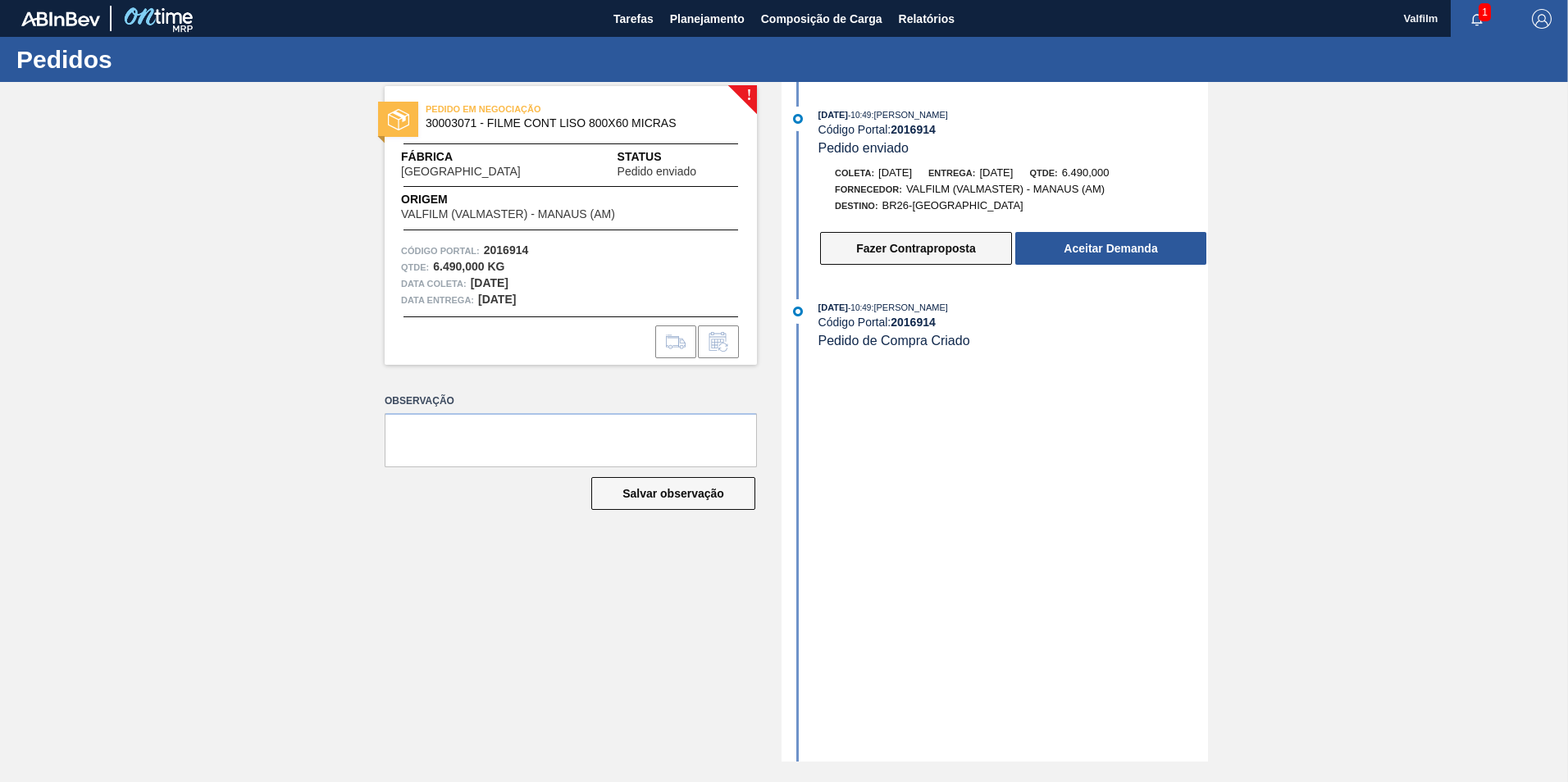
click at [889, 248] on button "Fazer Contraproposta" at bounding box center [916, 249] width 192 height 33
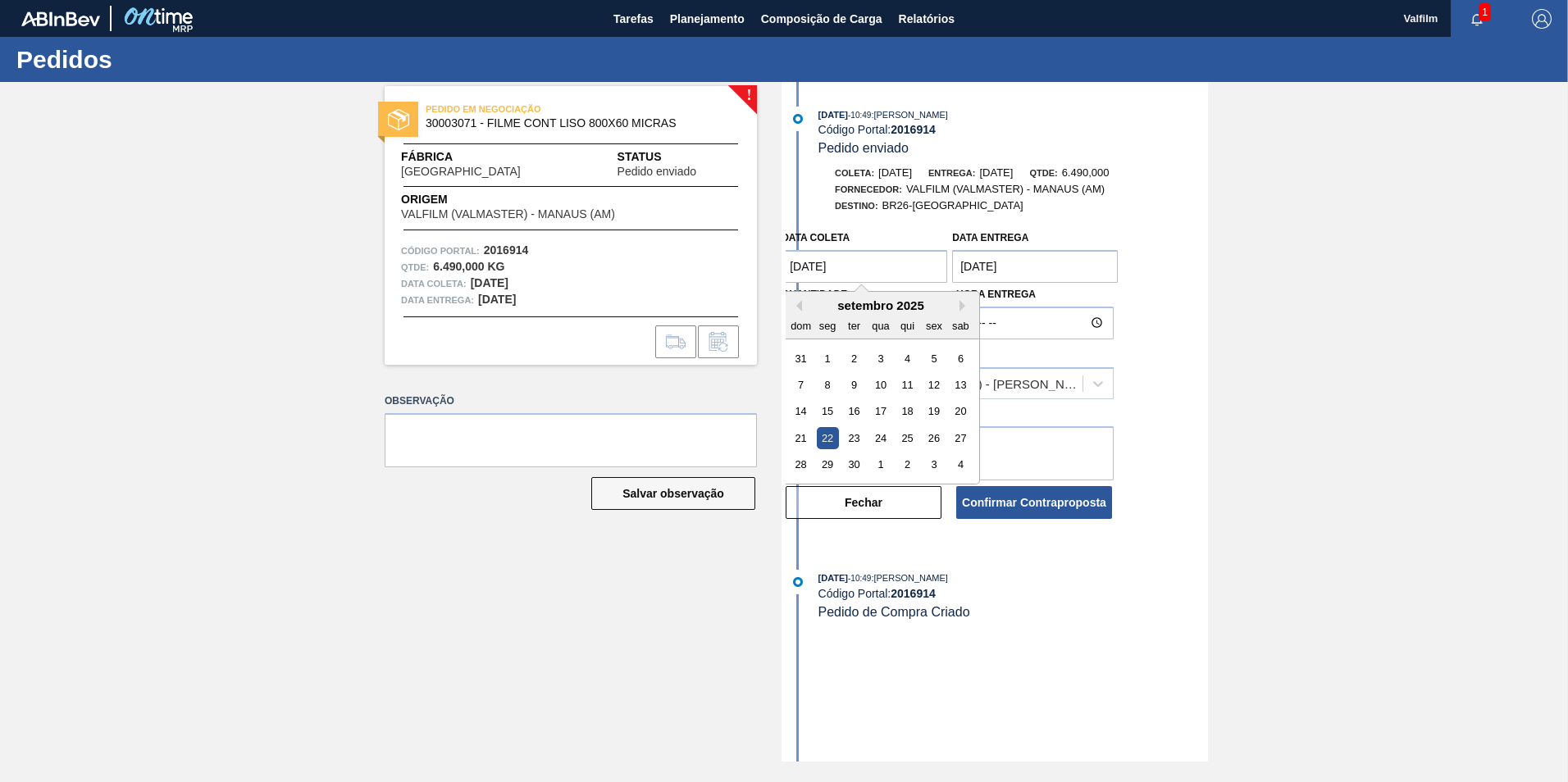
click at [904, 268] on coleta "22/09/2025" at bounding box center [864, 267] width 165 height 33
click at [860, 459] on div "30" at bounding box center [854, 465] width 22 height 22
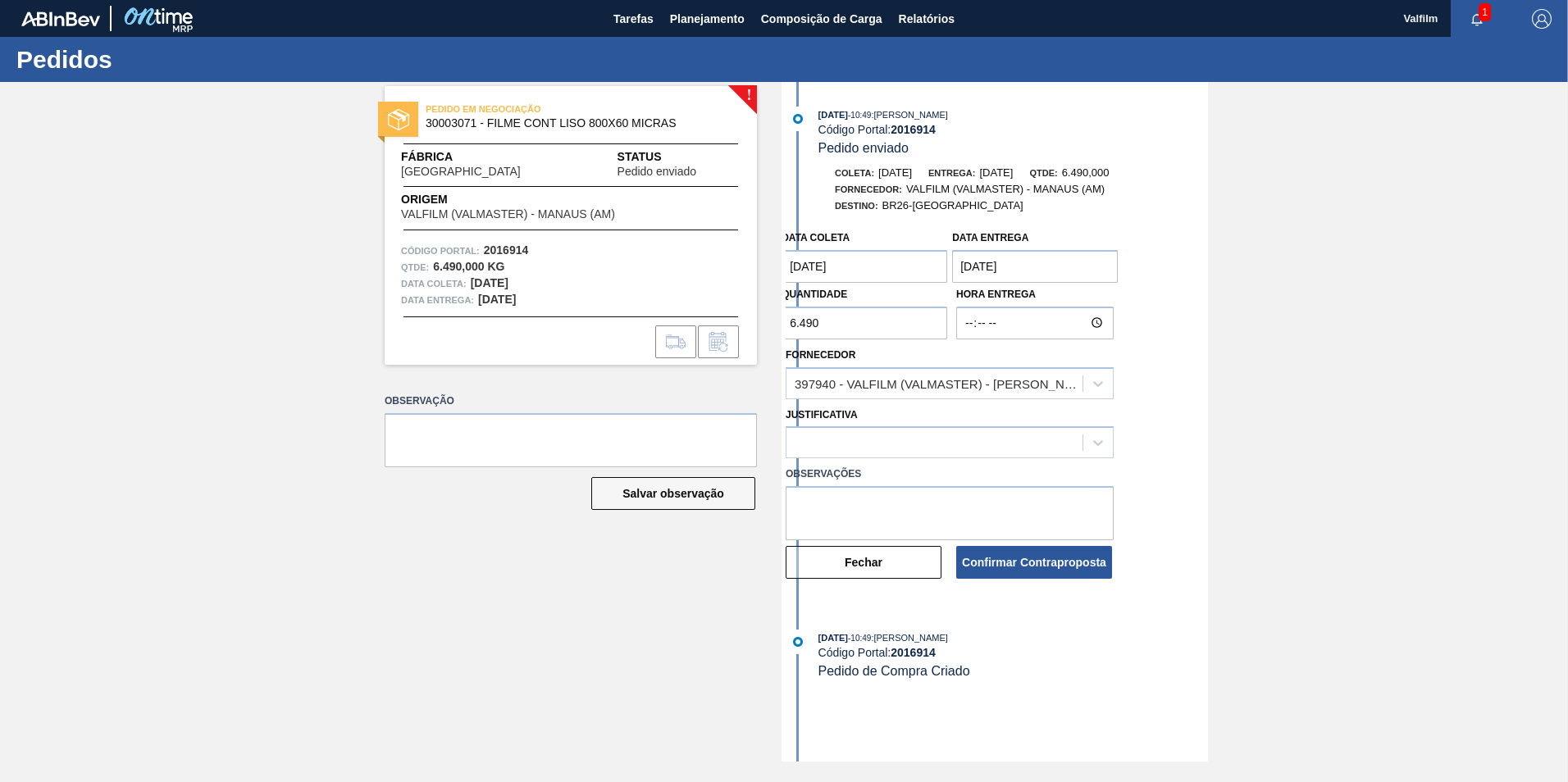
type coleta "[DATE]"
click at [846, 444] on div at bounding box center [935, 443] width 296 height 24
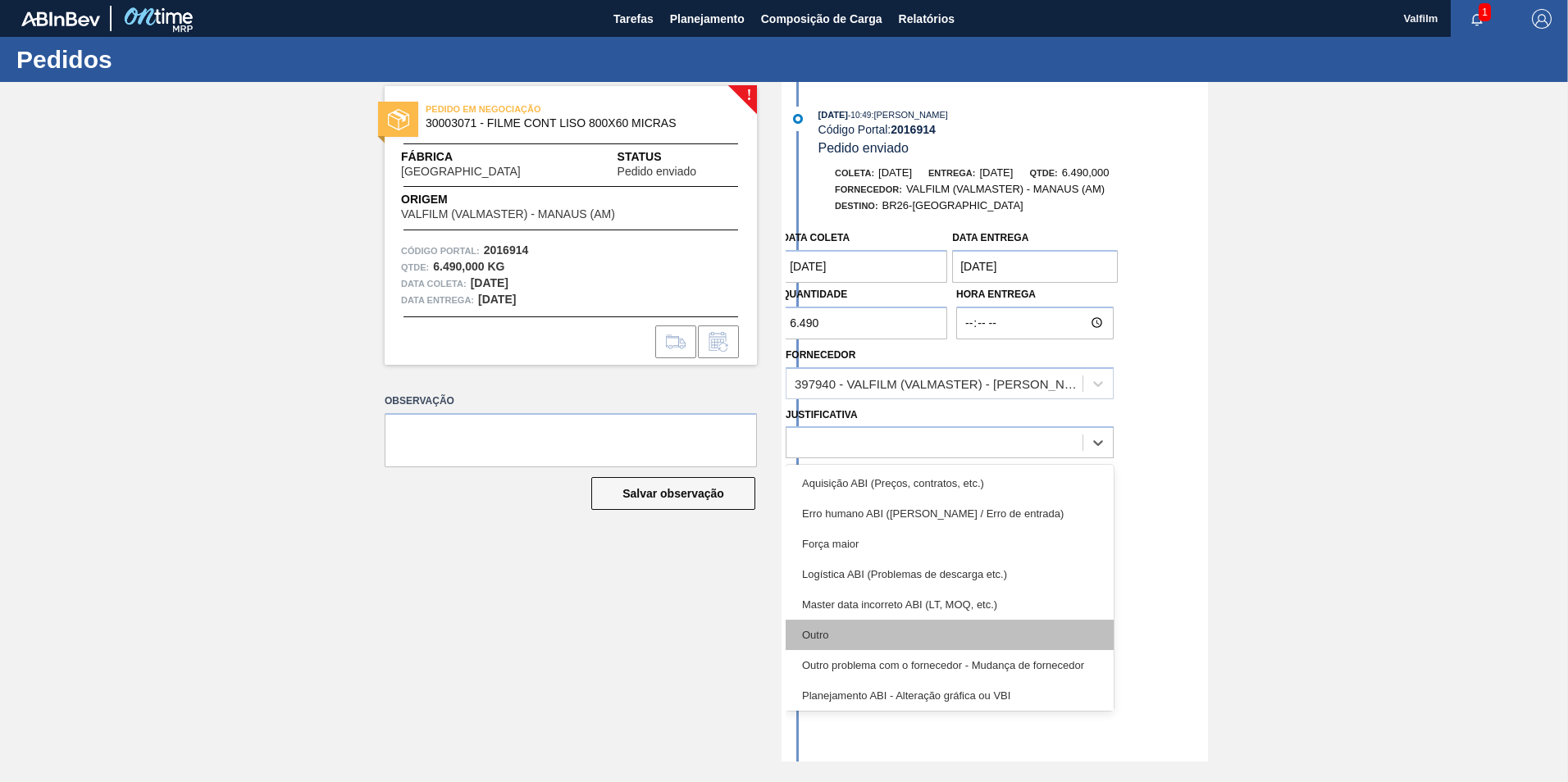
click at [824, 627] on div "Outro" at bounding box center [949, 634] width 328 height 30
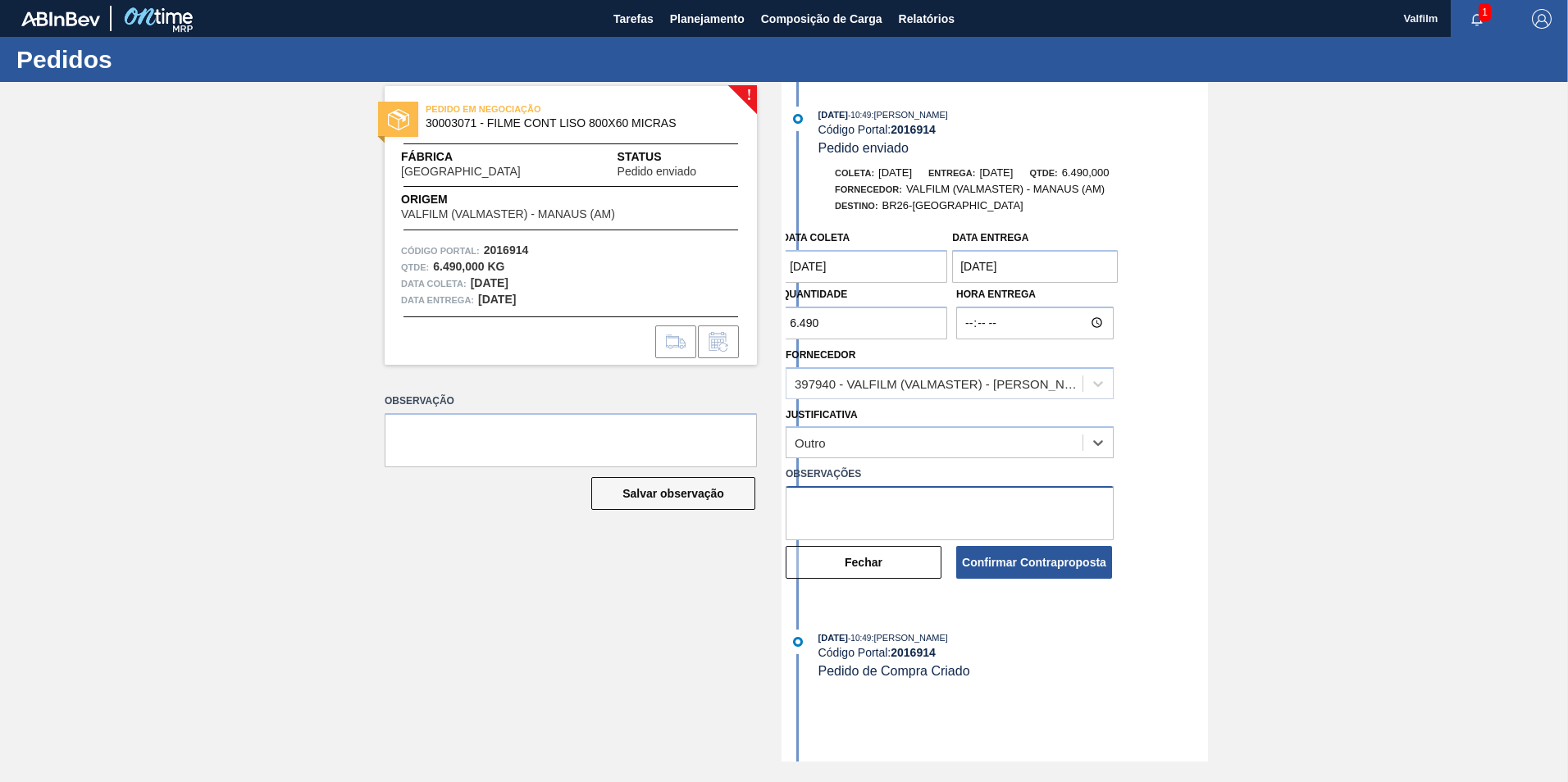
click at [820, 507] on textarea at bounding box center [949, 513] width 328 height 54
type textarea "Ajuste data de coleta, entrega mantem"
click at [985, 569] on button "Confirmar Contraproposta" at bounding box center [1034, 563] width 156 height 33
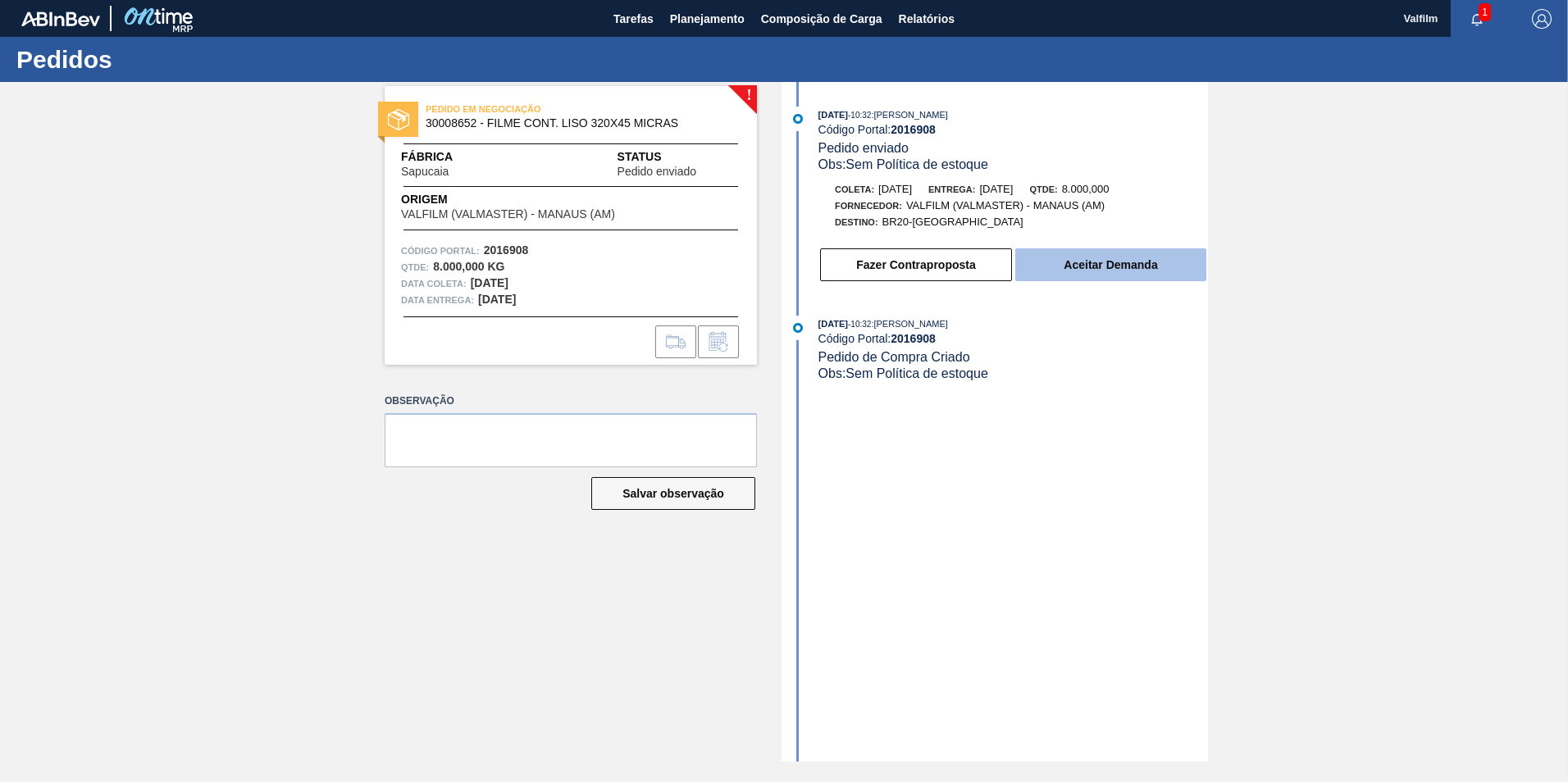
click at [1125, 269] on button "Aceitar Demanda" at bounding box center [1111, 265] width 191 height 33
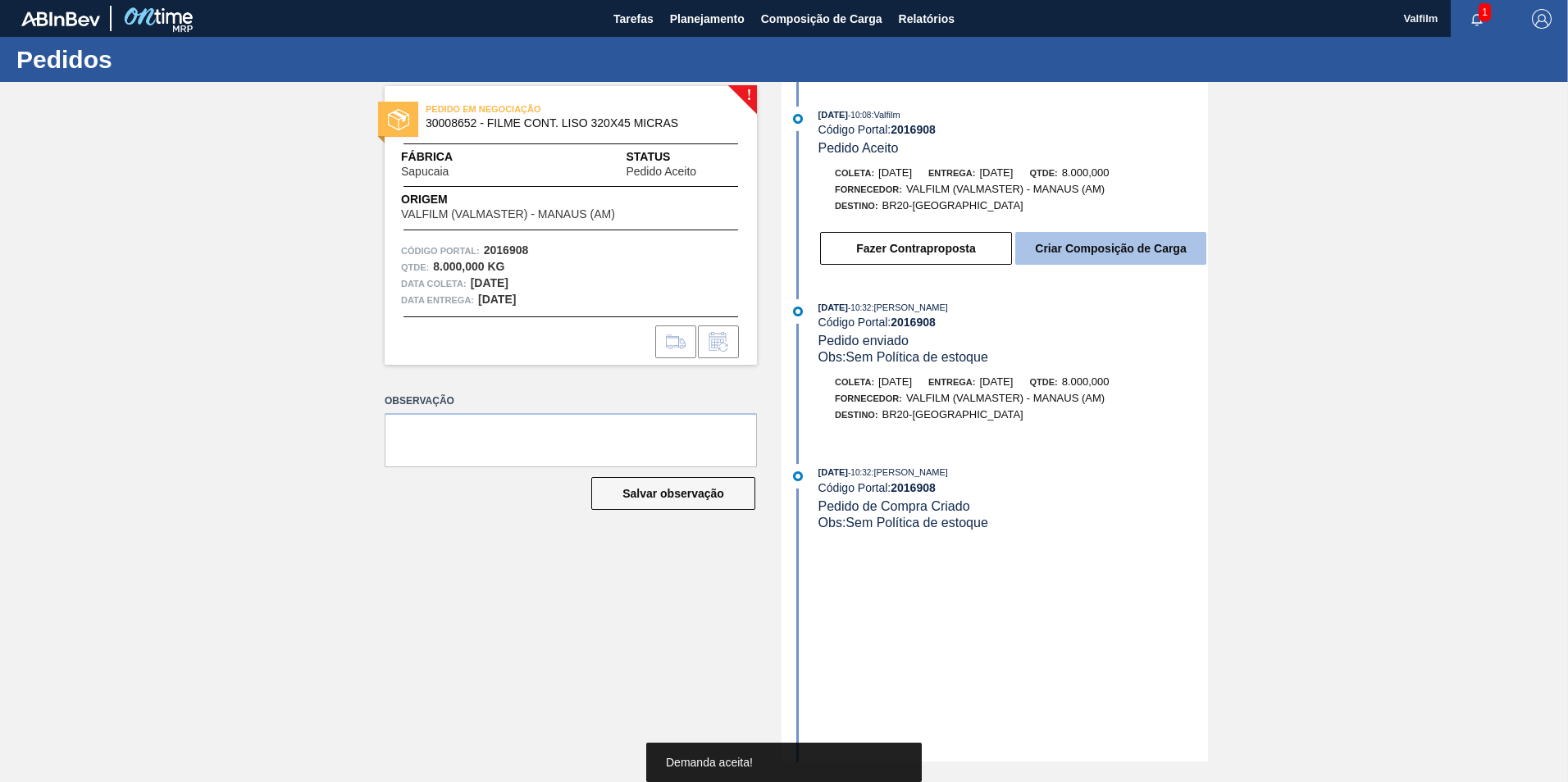
click at [1108, 249] on button "Criar Composição de Carga" at bounding box center [1111, 249] width 191 height 33
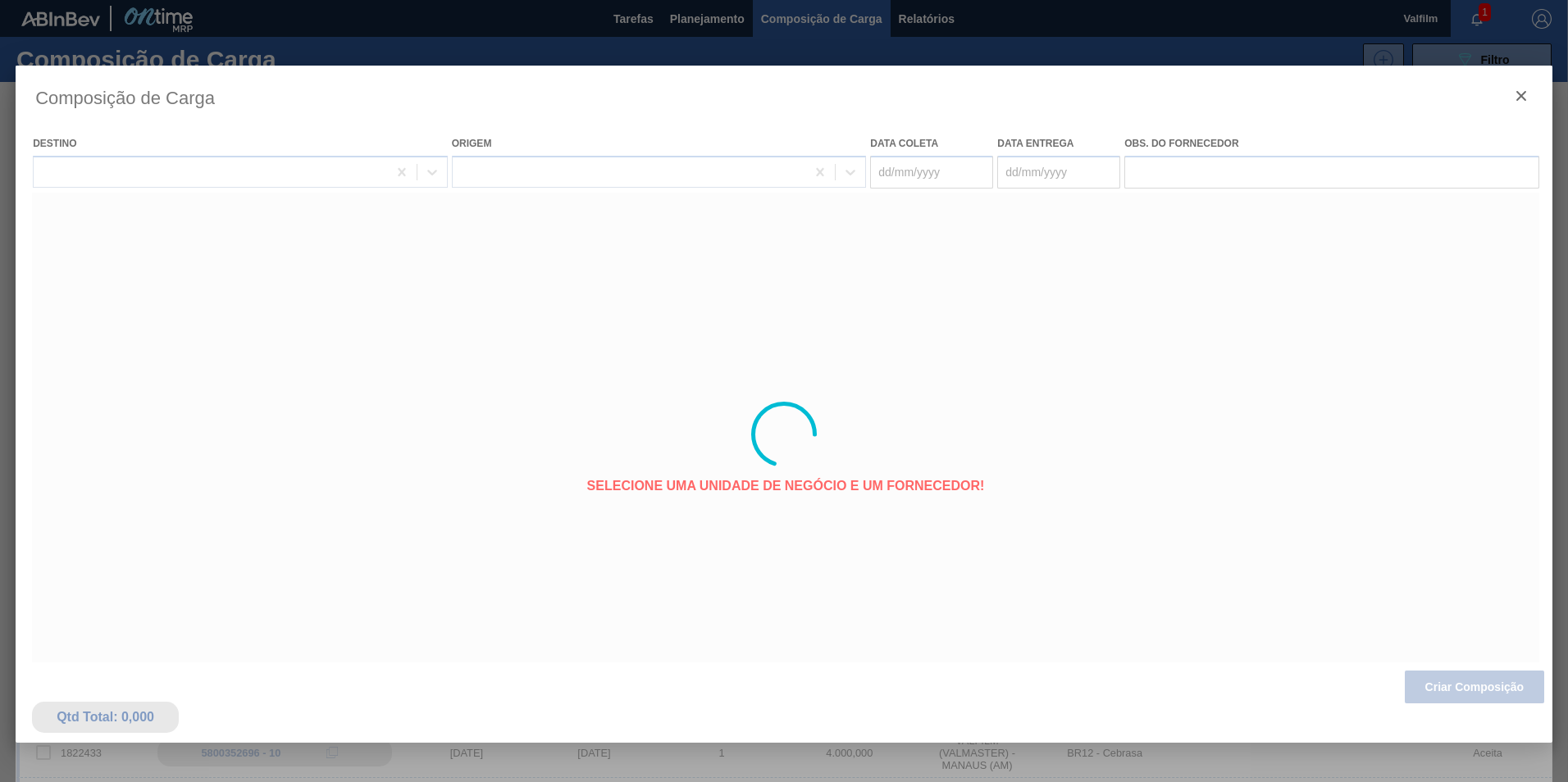
type coleta "[DATE]"
type entrega "[DATE]"
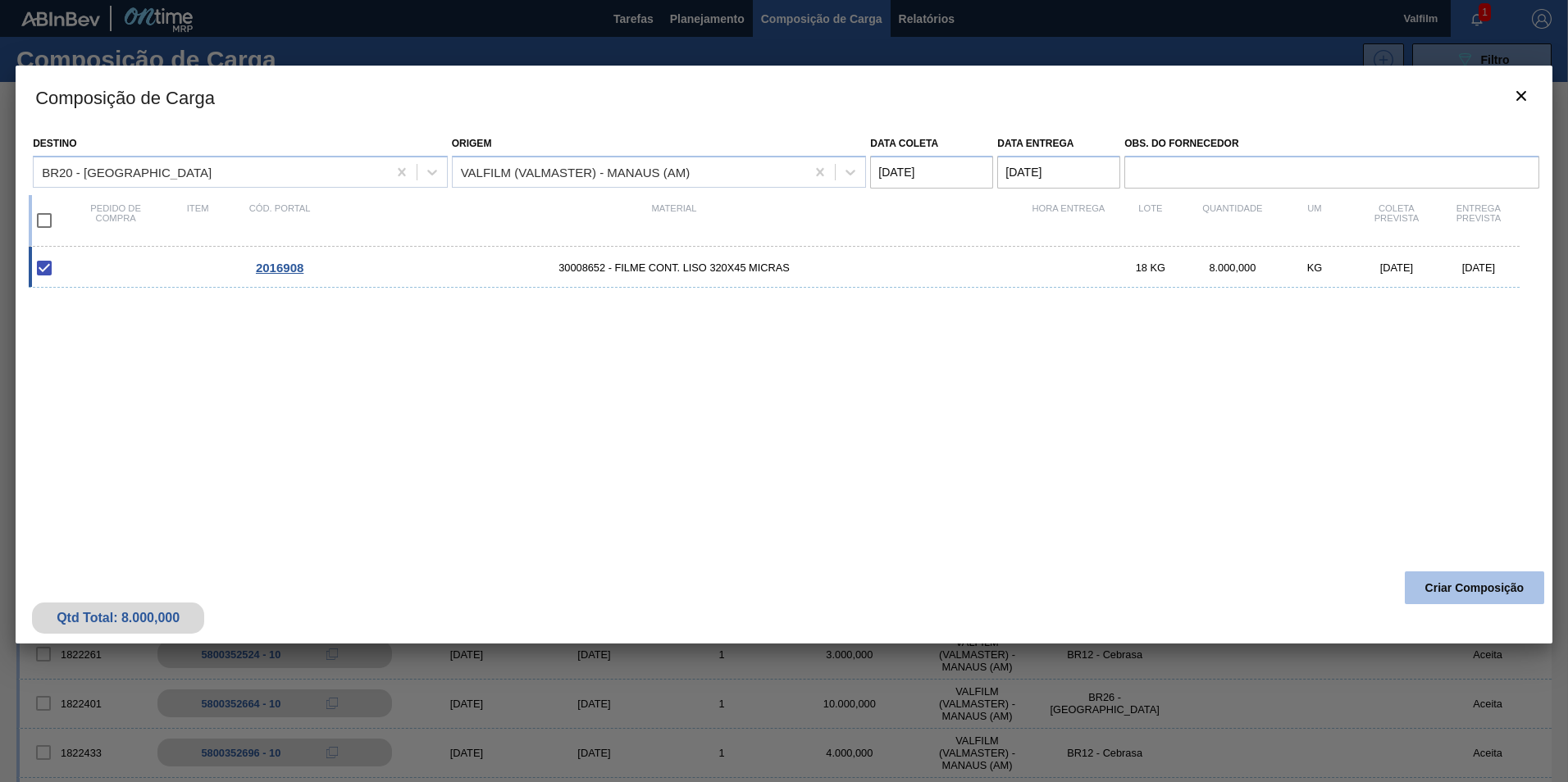
click at [1485, 597] on button "Criar Composição" at bounding box center [1474, 588] width 139 height 33
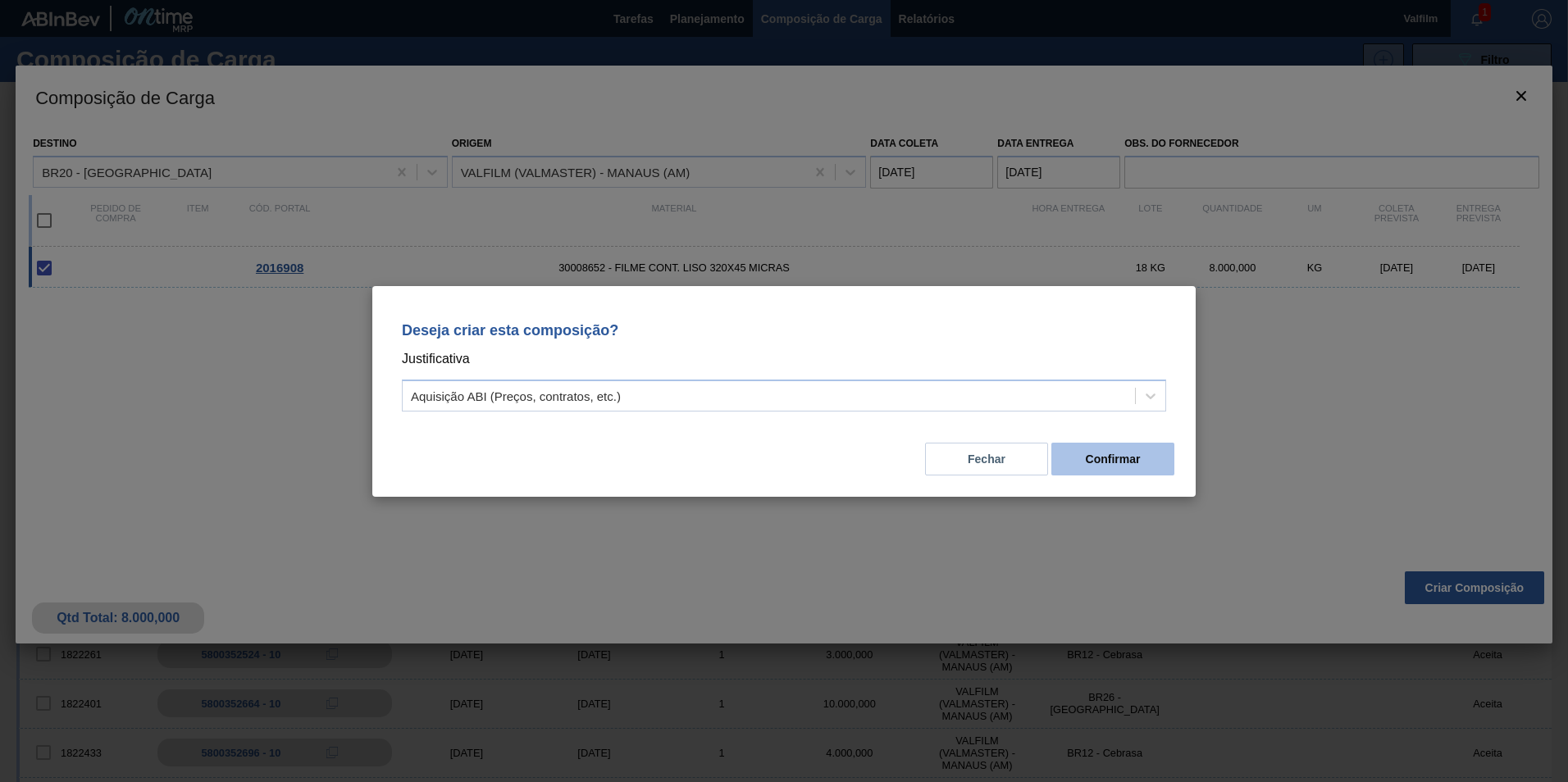
click at [1129, 461] on button "Confirmar" at bounding box center [1112, 459] width 123 height 33
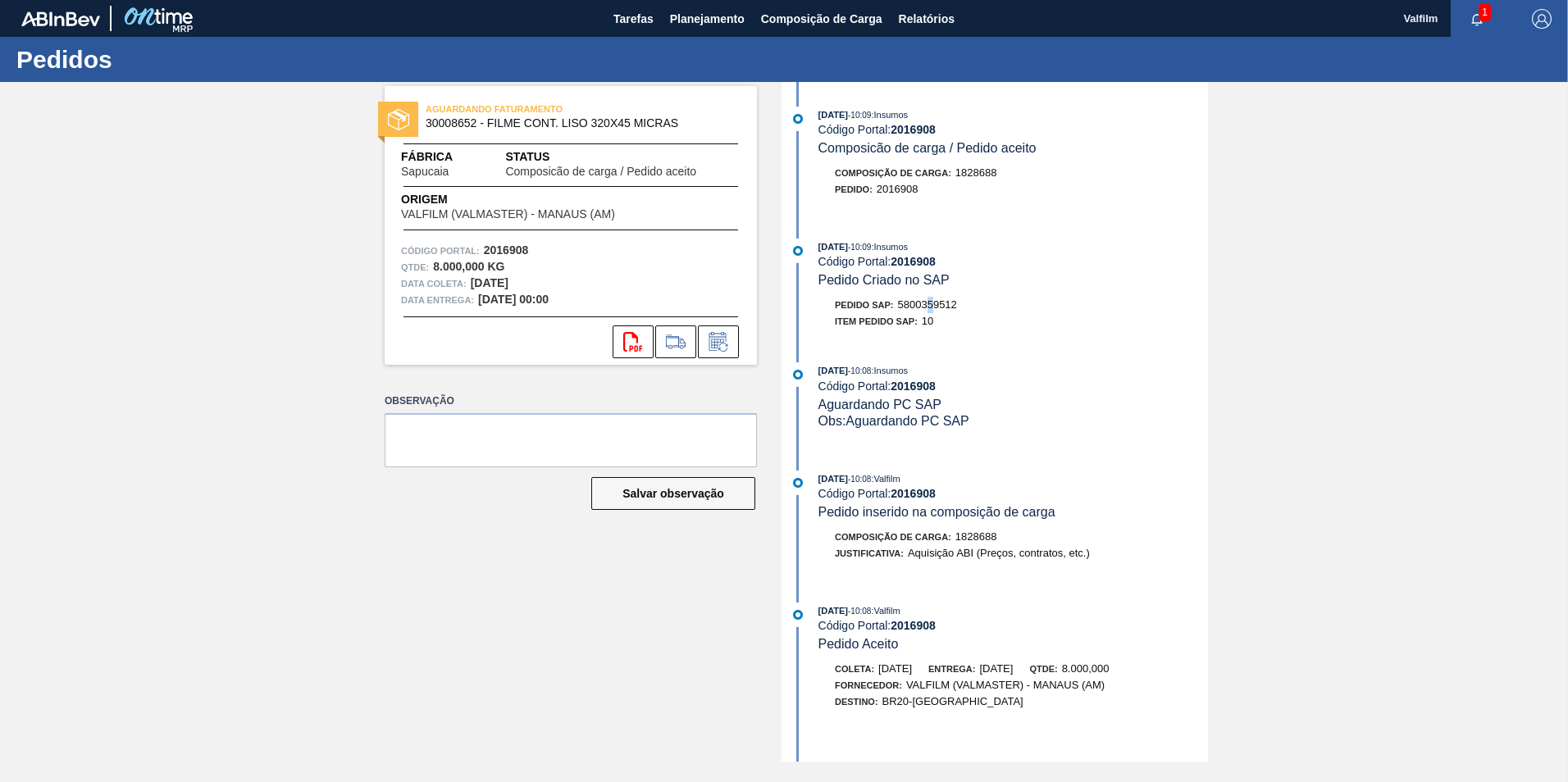
click at [932, 304] on span "5800359512" at bounding box center [927, 305] width 59 height 12
drag, startPoint x: 932, startPoint y: 304, endPoint x: 915, endPoint y: 304, distance: 17.0
click at [915, 304] on span "5800359512" at bounding box center [927, 305] width 59 height 12
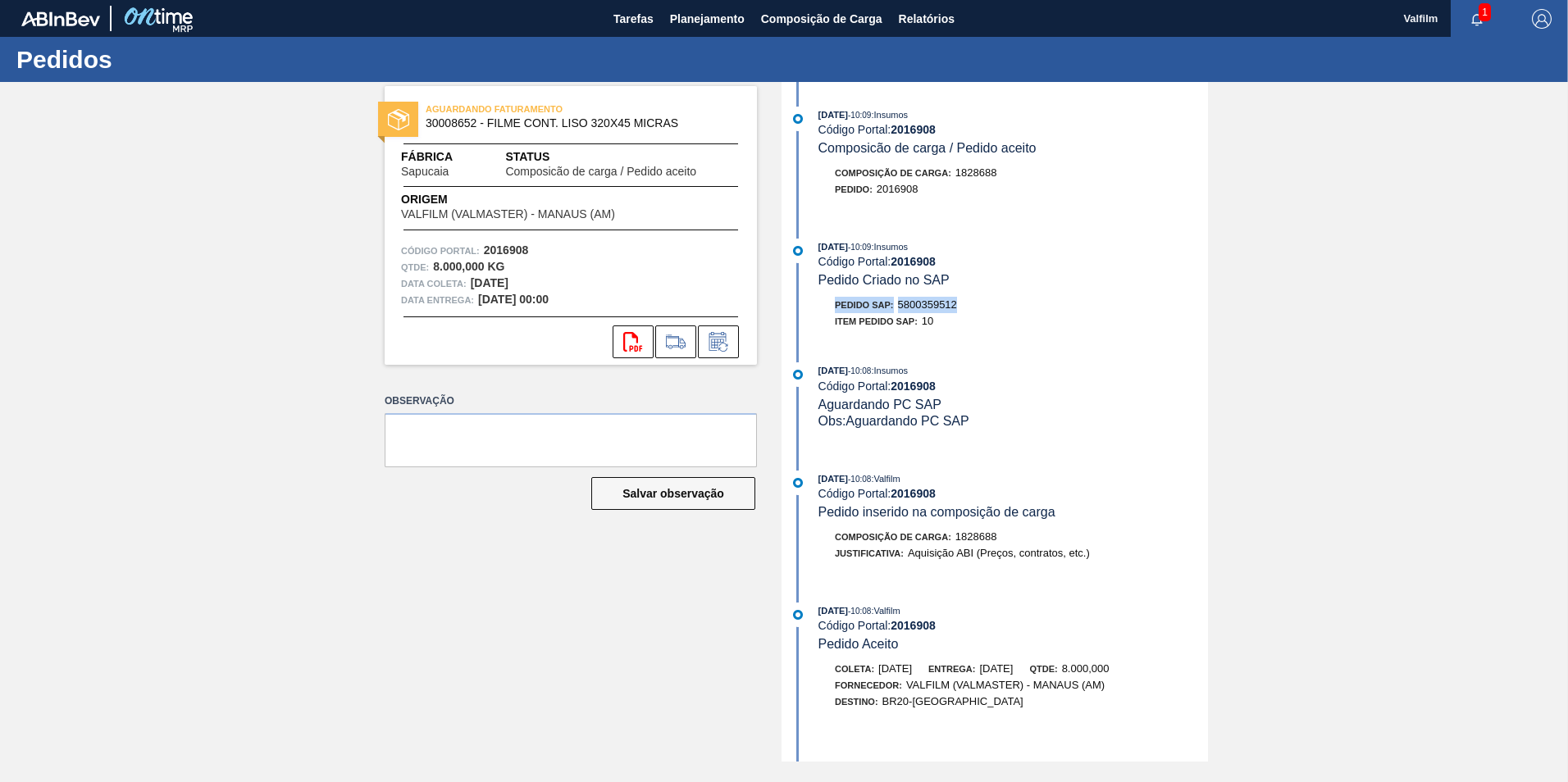
click at [915, 304] on span "5800359512" at bounding box center [927, 305] width 59 height 12
drag, startPoint x: 915, startPoint y: 304, endPoint x: 1015, endPoint y: 309, distance: 100.1
click at [1015, 309] on div "Pedido SAP: 5800359512" at bounding box center [1013, 305] width 390 height 16
click at [944, 304] on span "5800359512" at bounding box center [927, 305] width 59 height 12
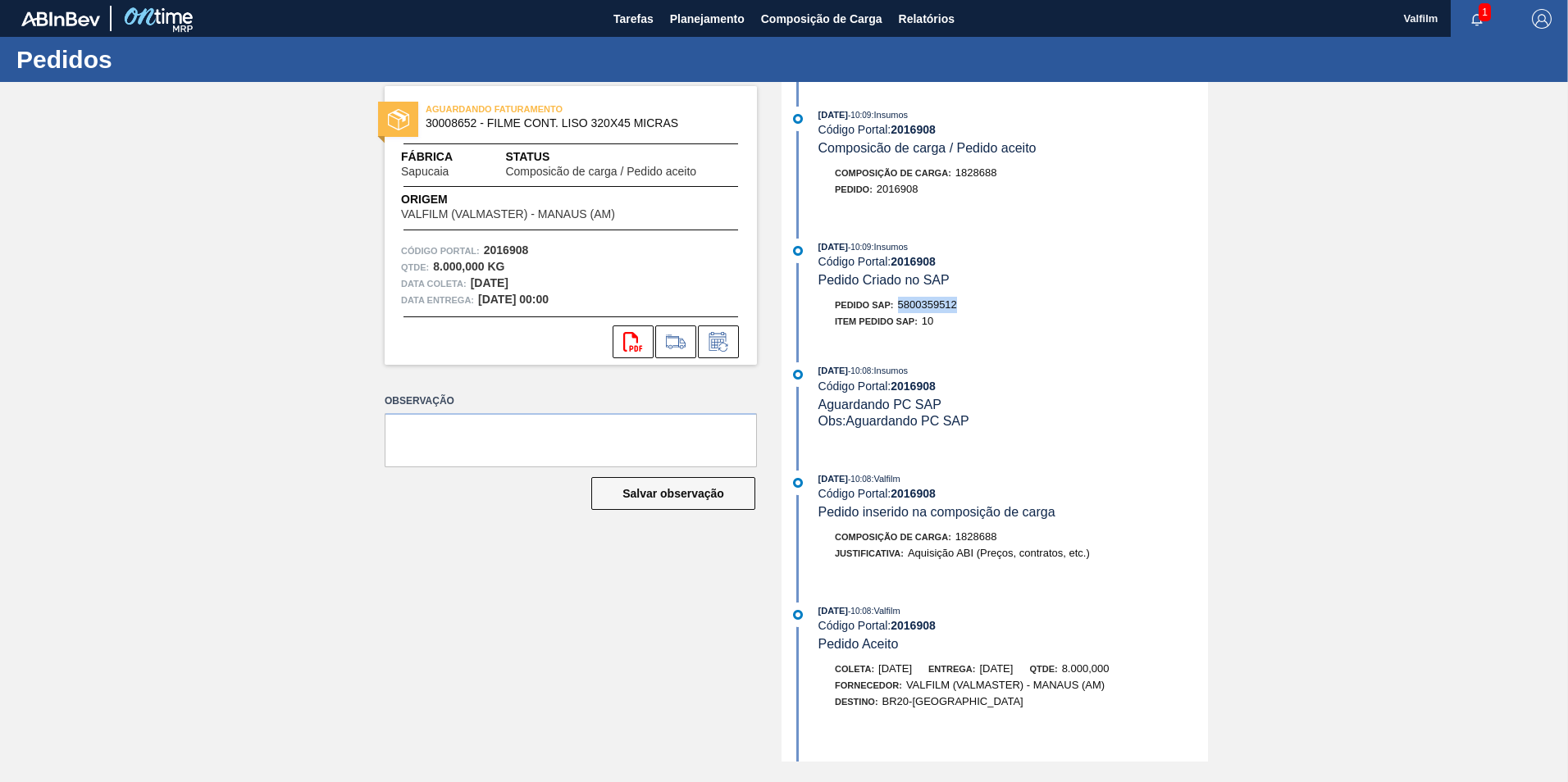
copy span "5800359512"
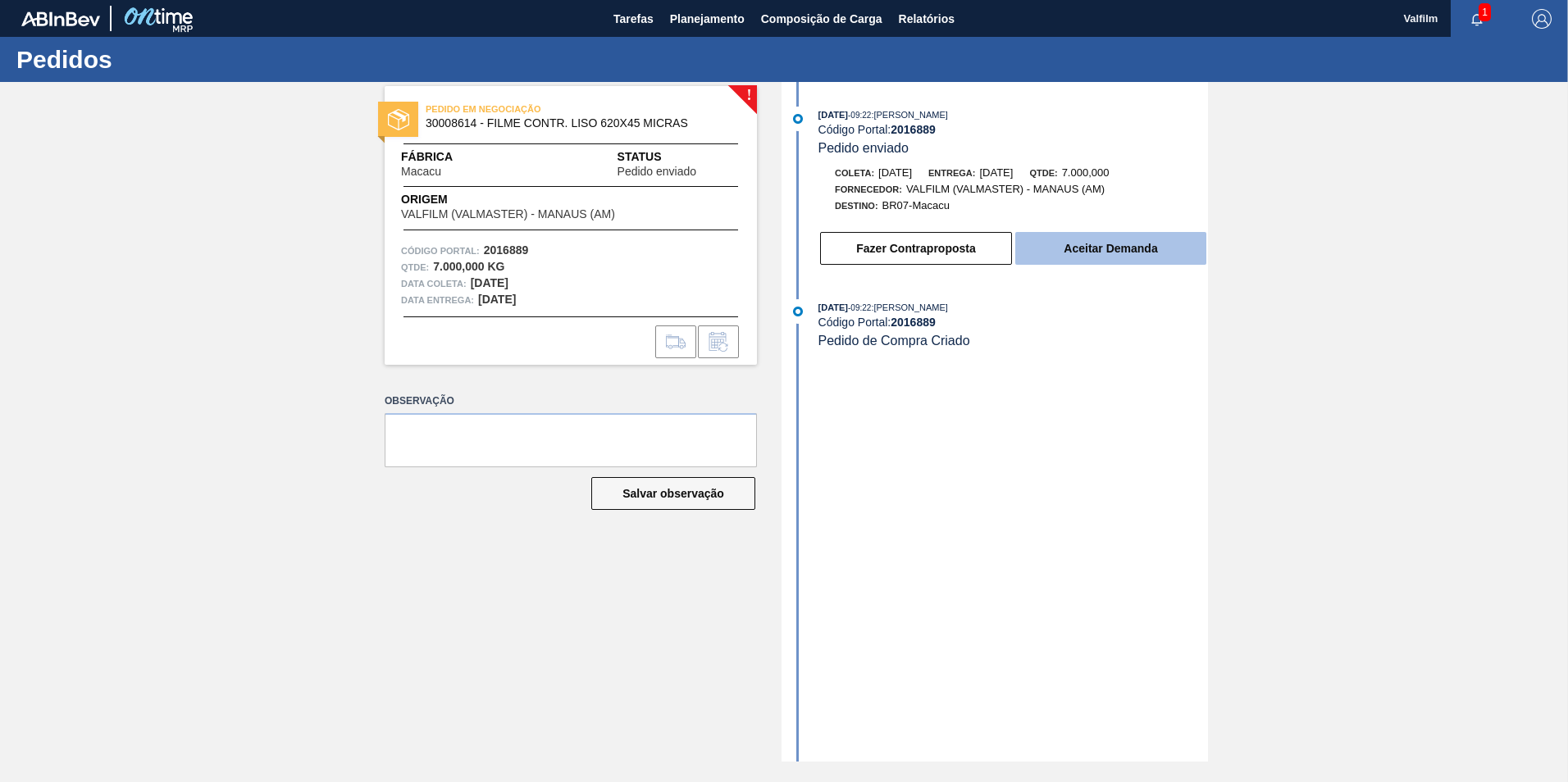
click at [1107, 262] on button "Aceitar Demanda" at bounding box center [1111, 249] width 191 height 33
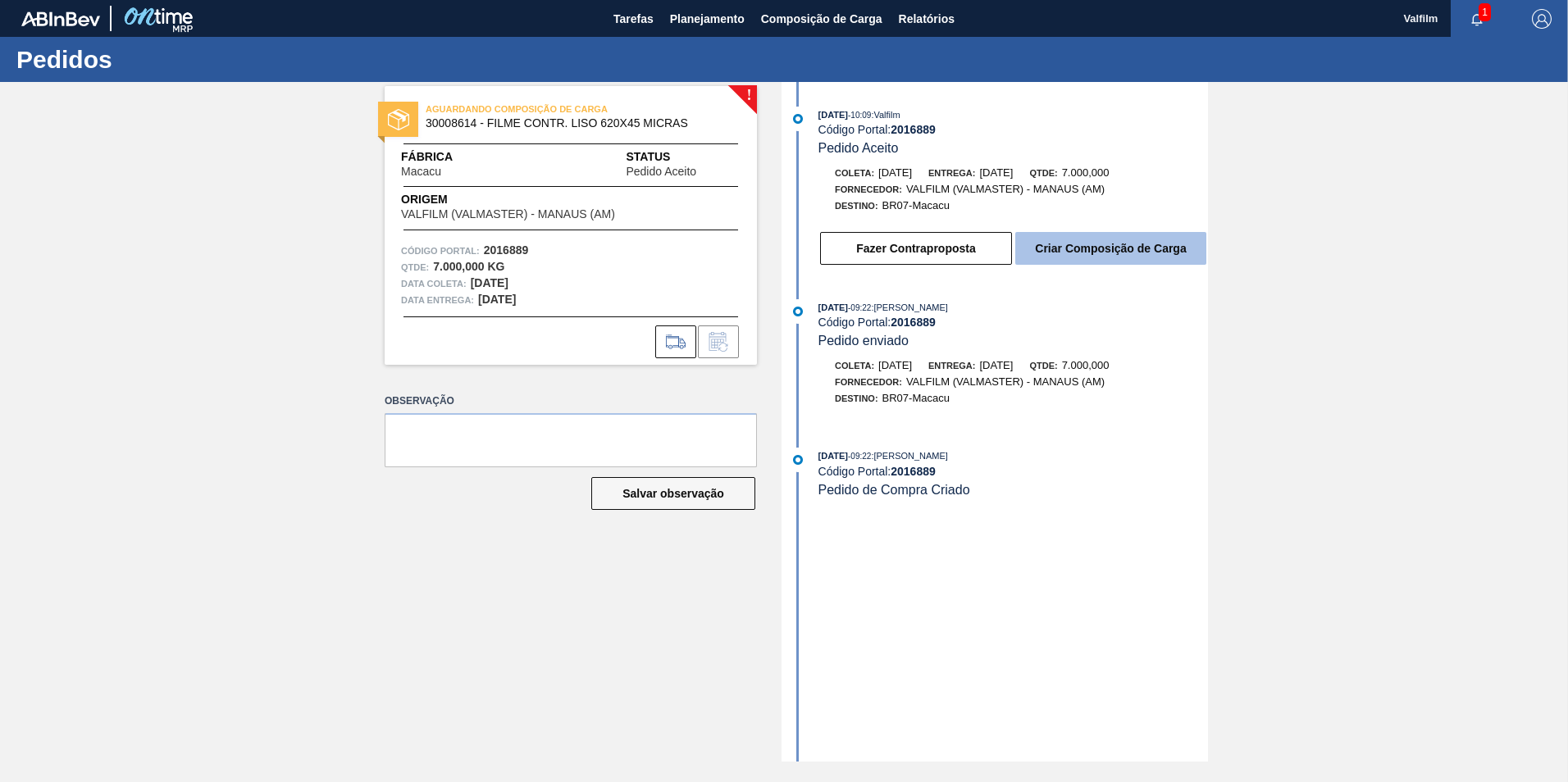
click at [1095, 253] on button "Criar Composição de Carga" at bounding box center [1111, 249] width 191 height 33
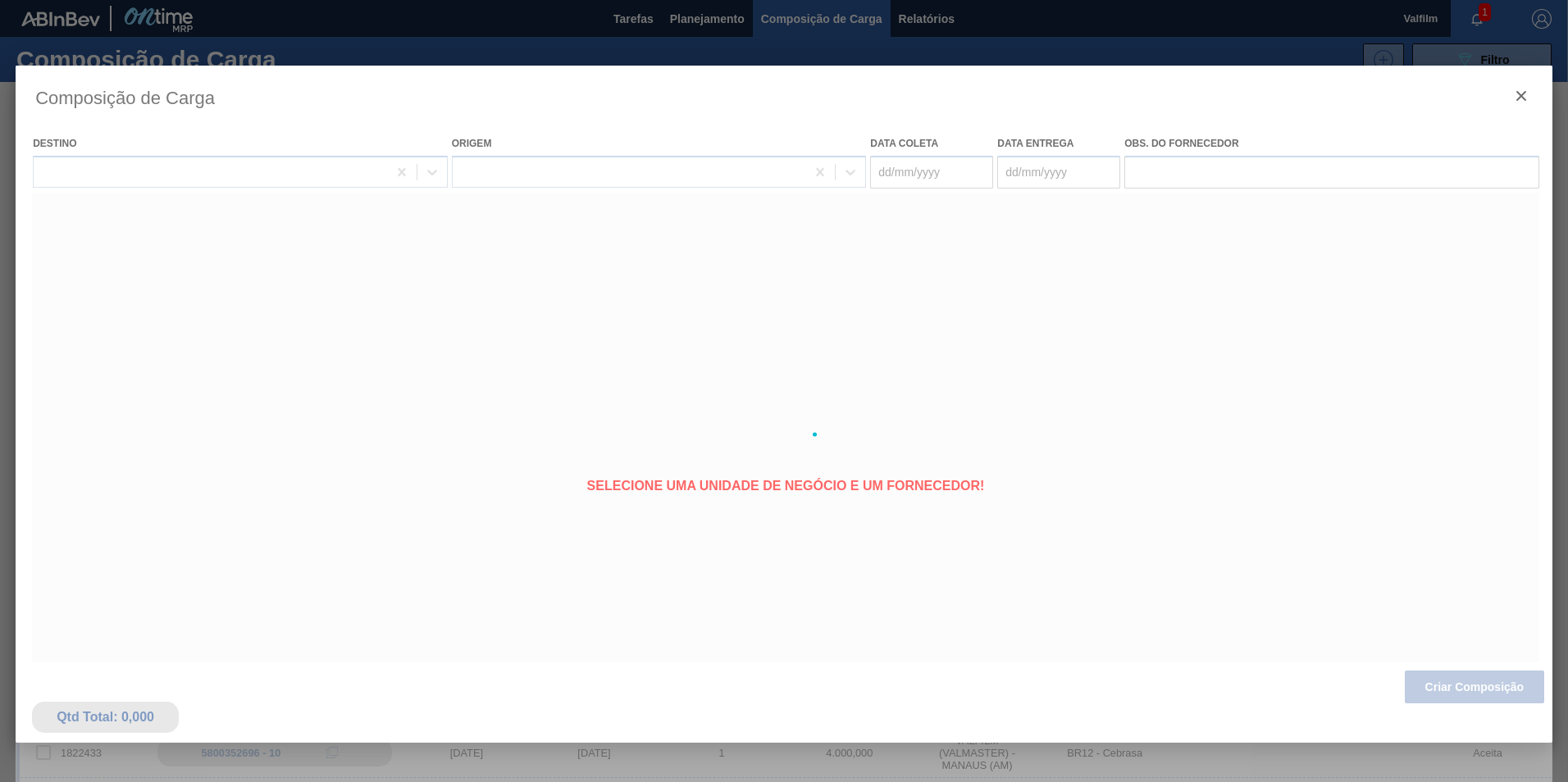
type coleta "[DATE]"
type entrega "[DATE]"
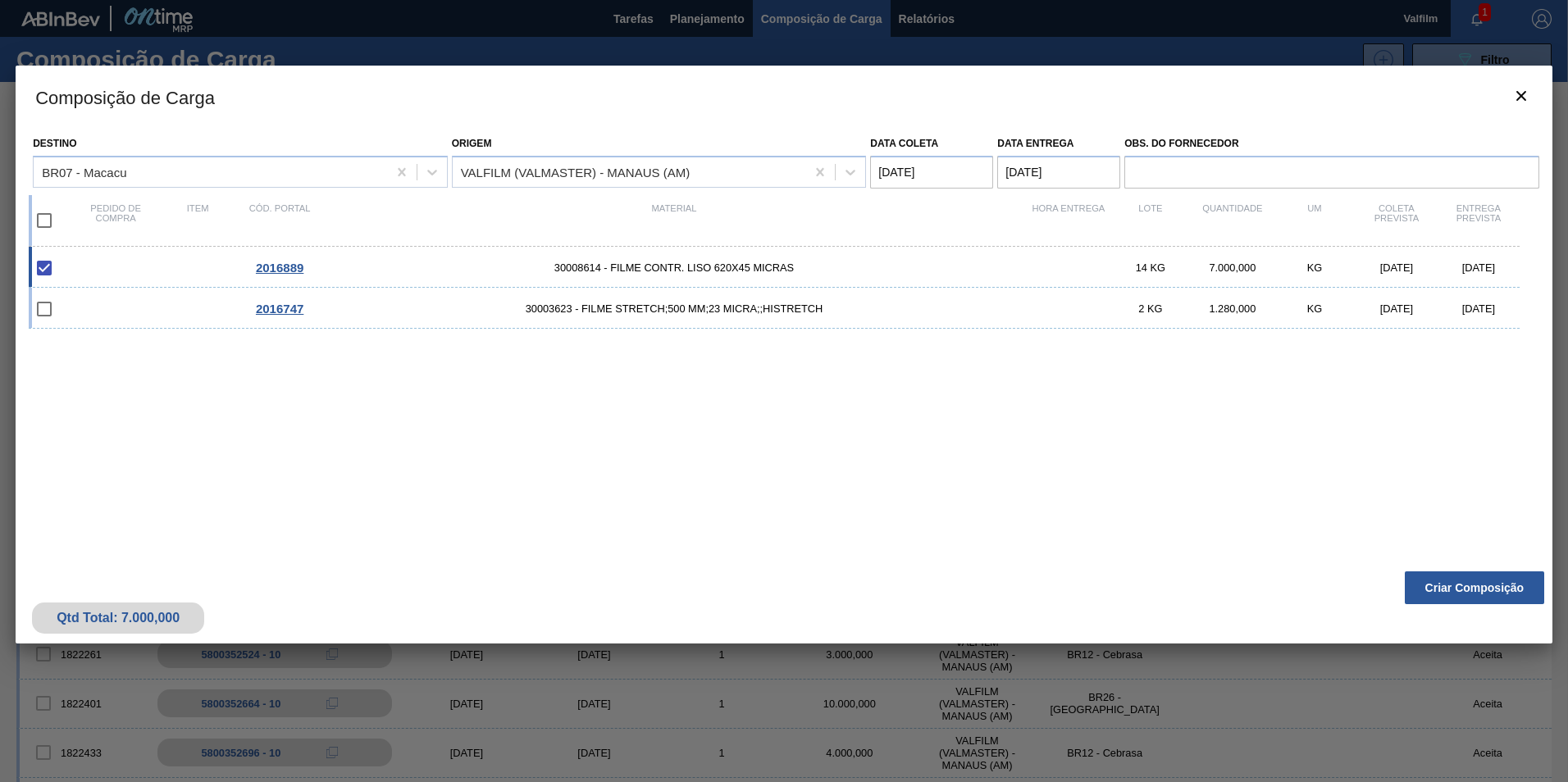
click at [1439, 607] on div "Qtd Total: 7.000,000 Criar Composição" at bounding box center [784, 603] width 1537 height 80
click at [1440, 591] on button "Criar Composição" at bounding box center [1474, 588] width 139 height 33
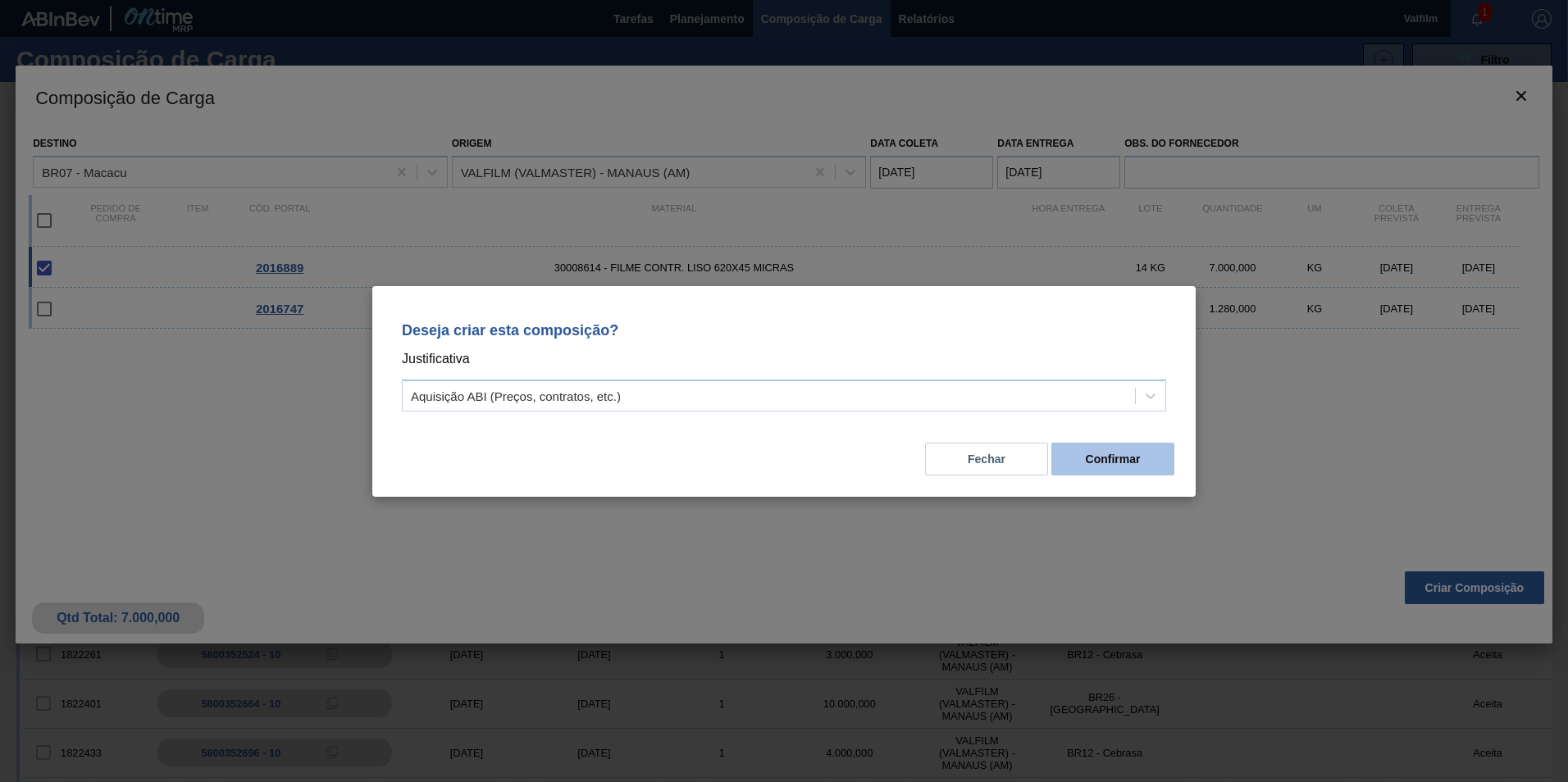
click at [1120, 465] on button "Confirmar" at bounding box center [1112, 459] width 123 height 33
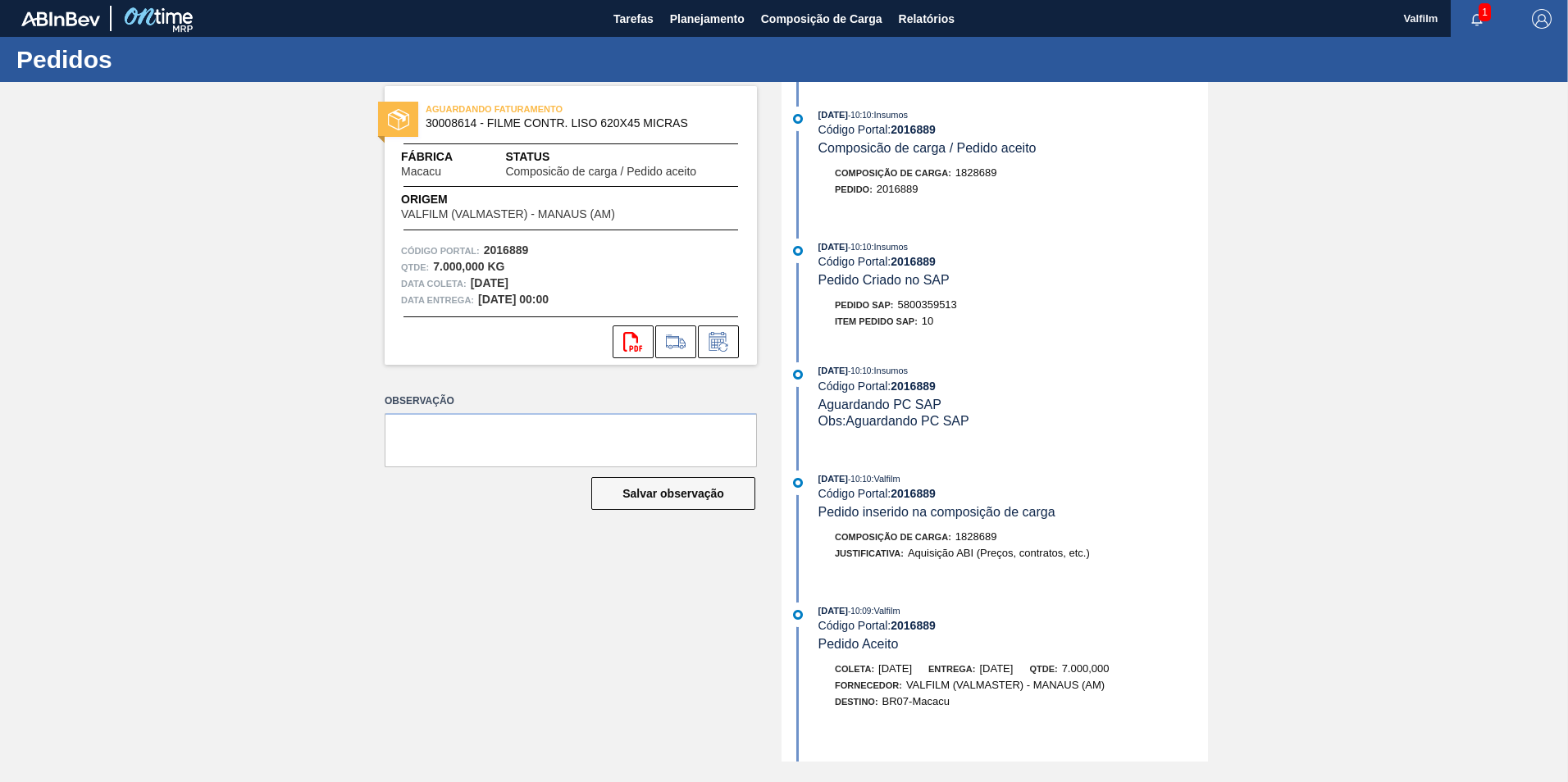
click at [947, 302] on span "5800359513" at bounding box center [927, 305] width 59 height 12
copy span "5800359513"
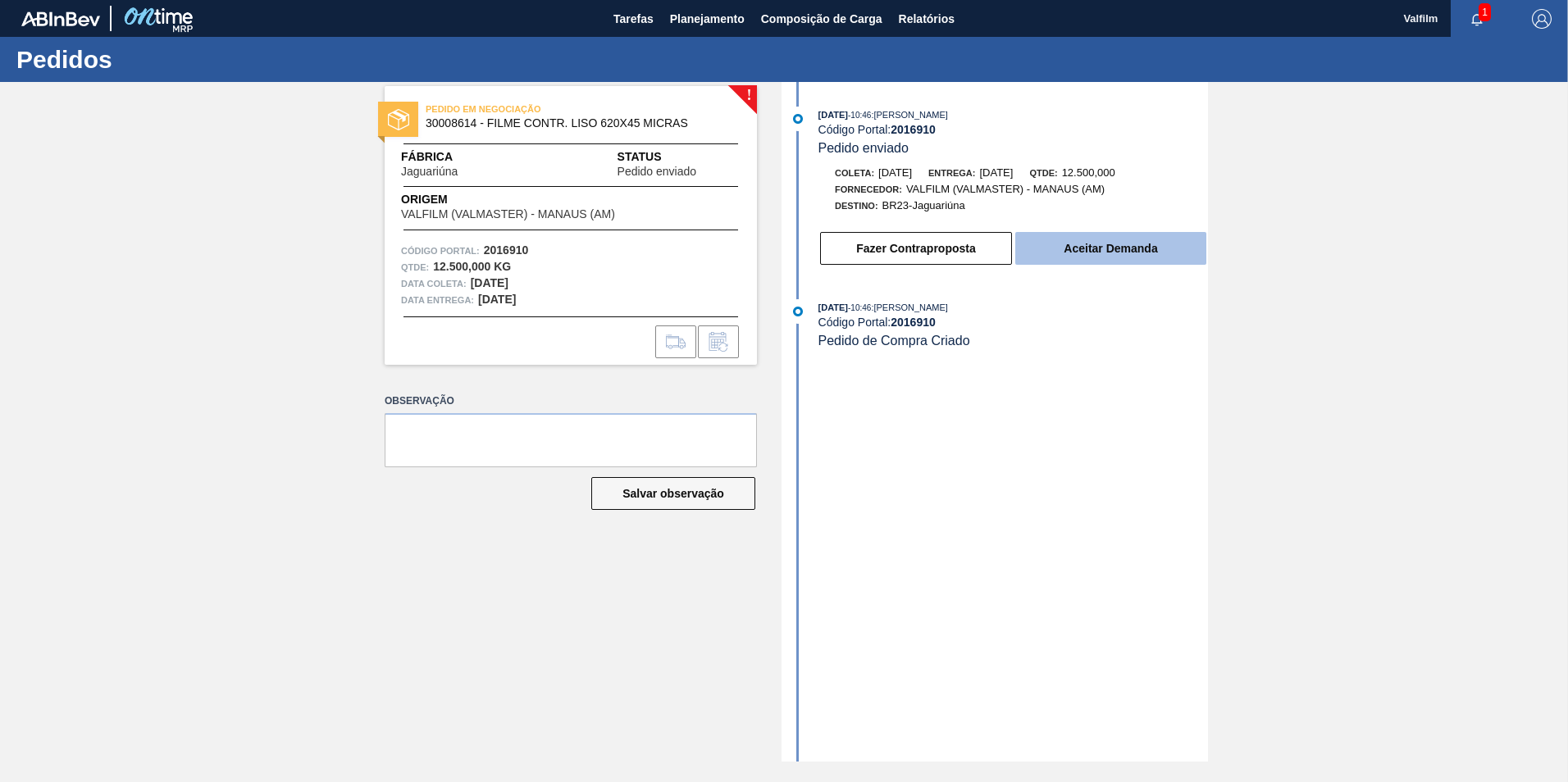
click at [1086, 263] on button "Aceitar Demanda" at bounding box center [1111, 249] width 191 height 33
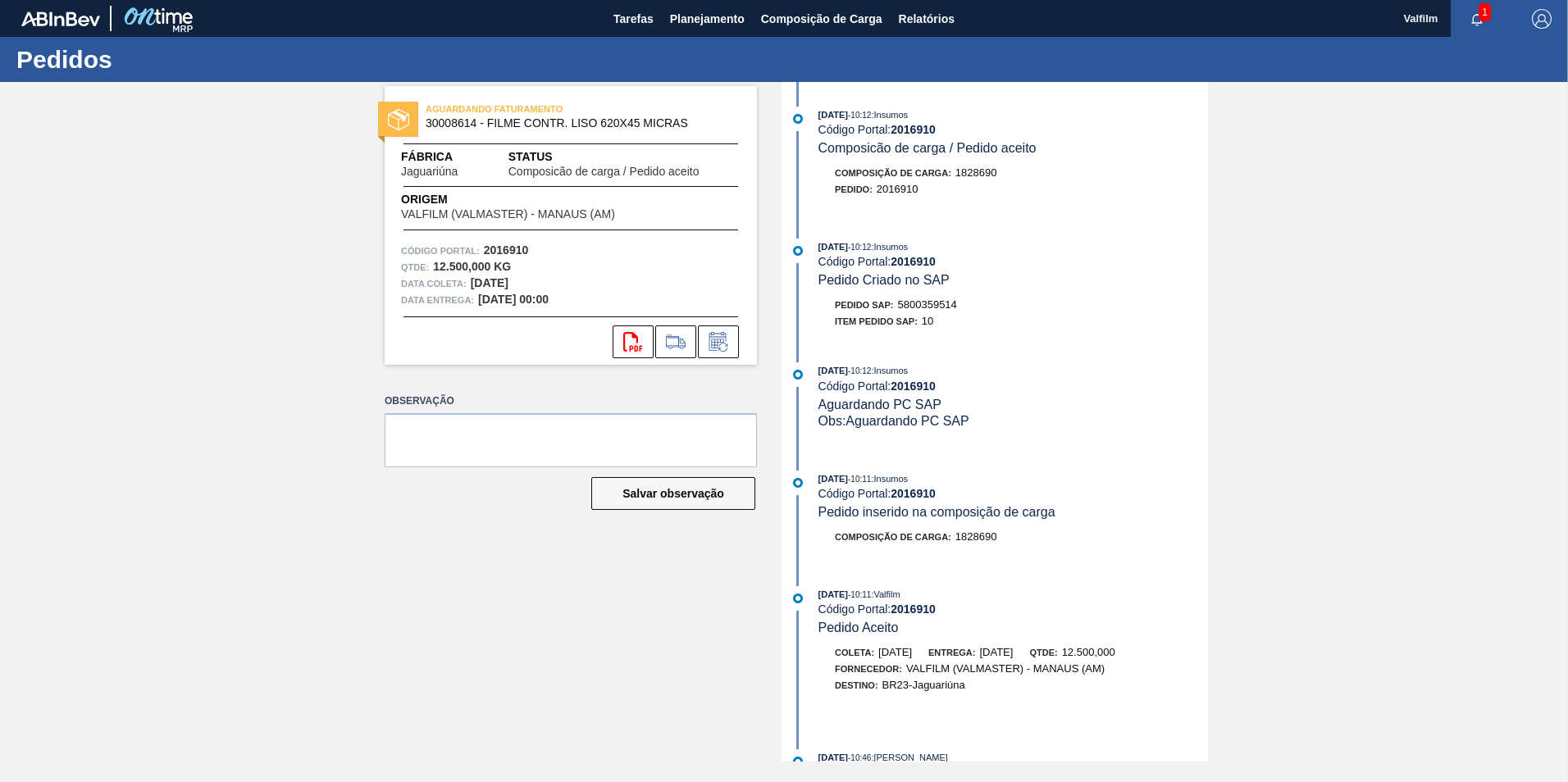
click at [915, 304] on span "5800359514" at bounding box center [927, 305] width 59 height 12
copy span "5800359514"
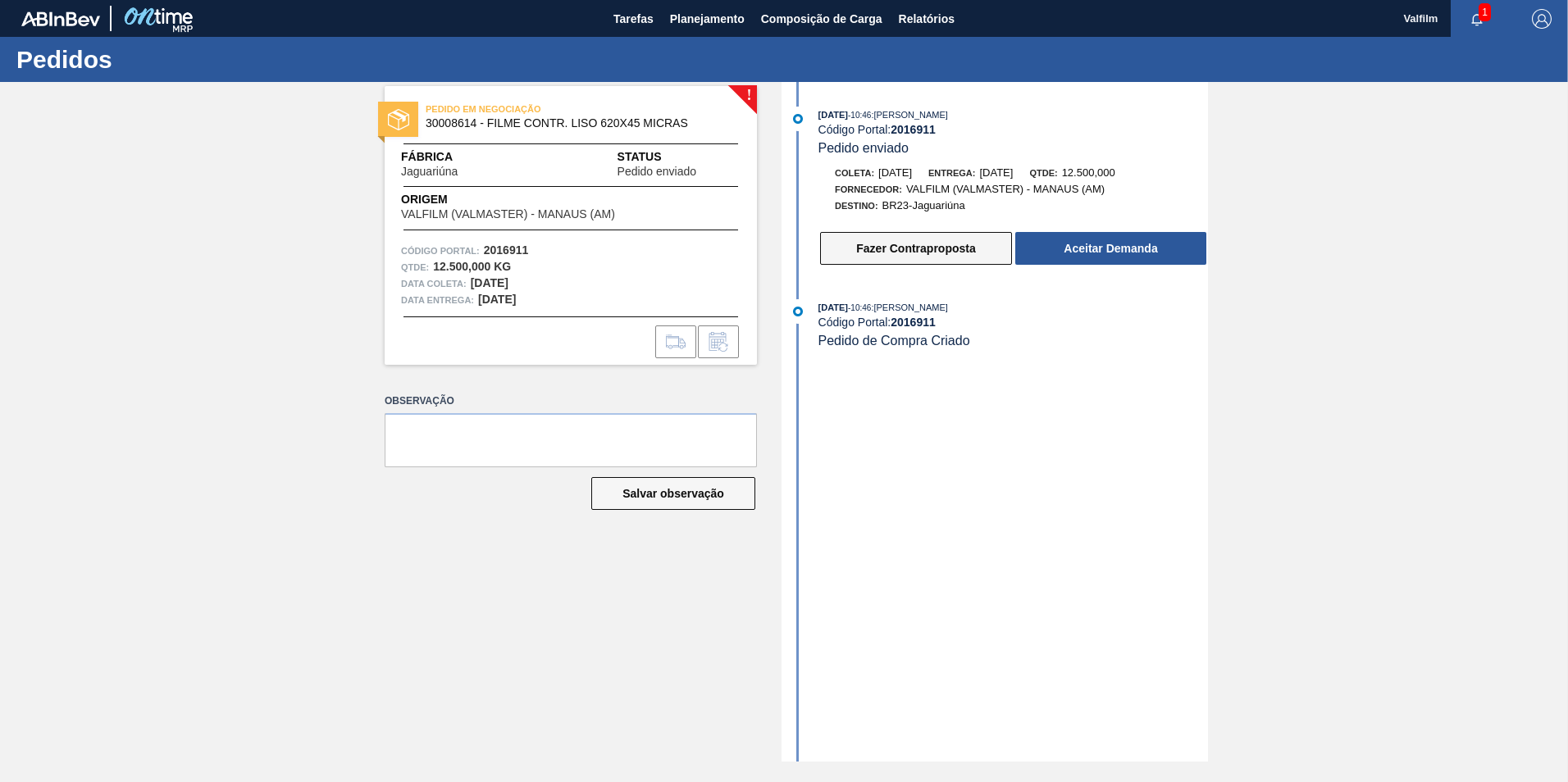
click at [948, 248] on button "Fazer Contraproposta" at bounding box center [916, 249] width 192 height 33
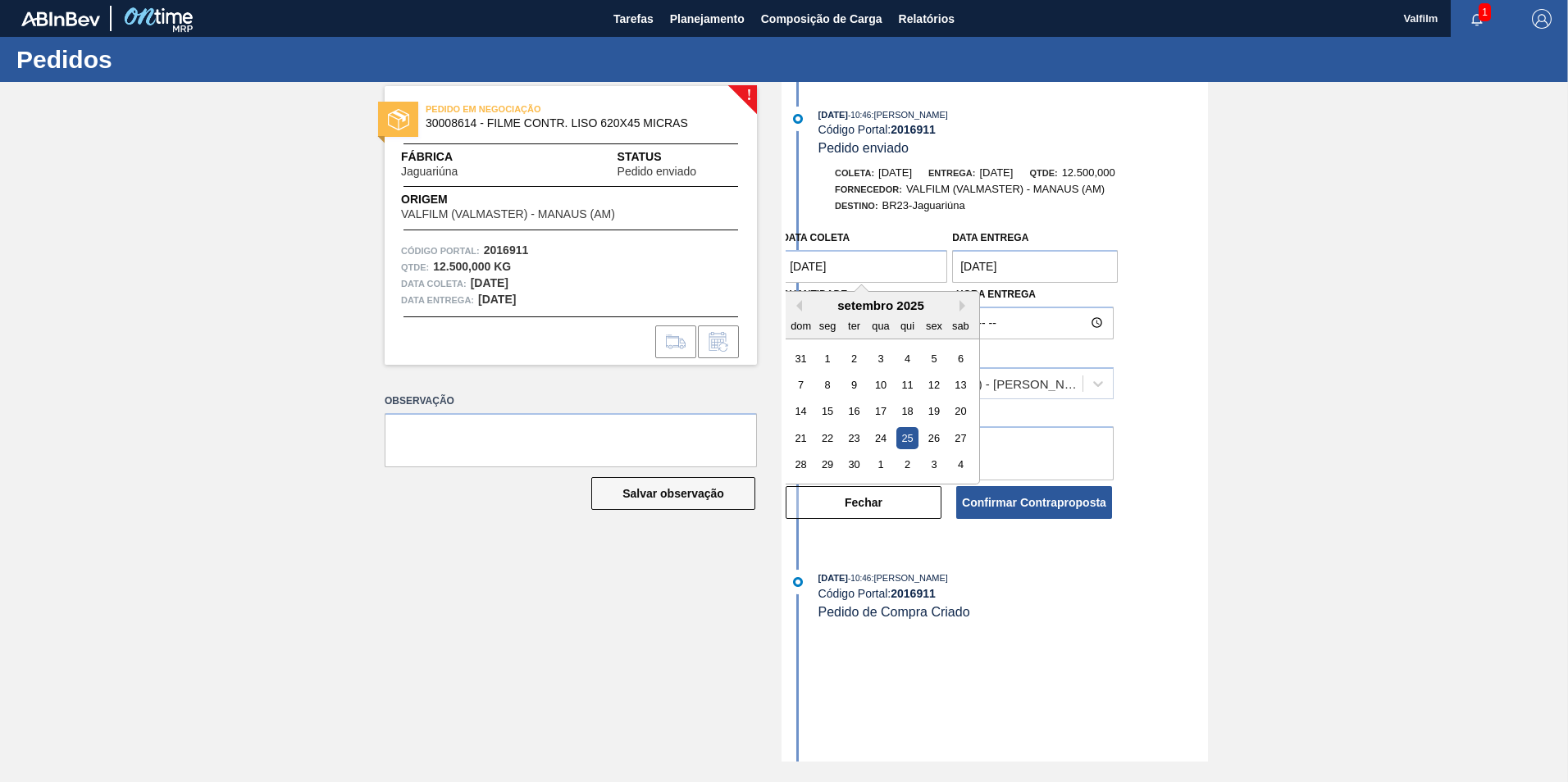
click at [862, 261] on coleta "25/09/2025" at bounding box center [864, 267] width 165 height 33
click at [848, 469] on div "30" at bounding box center [854, 465] width 22 height 22
type coleta "30/09/2025"
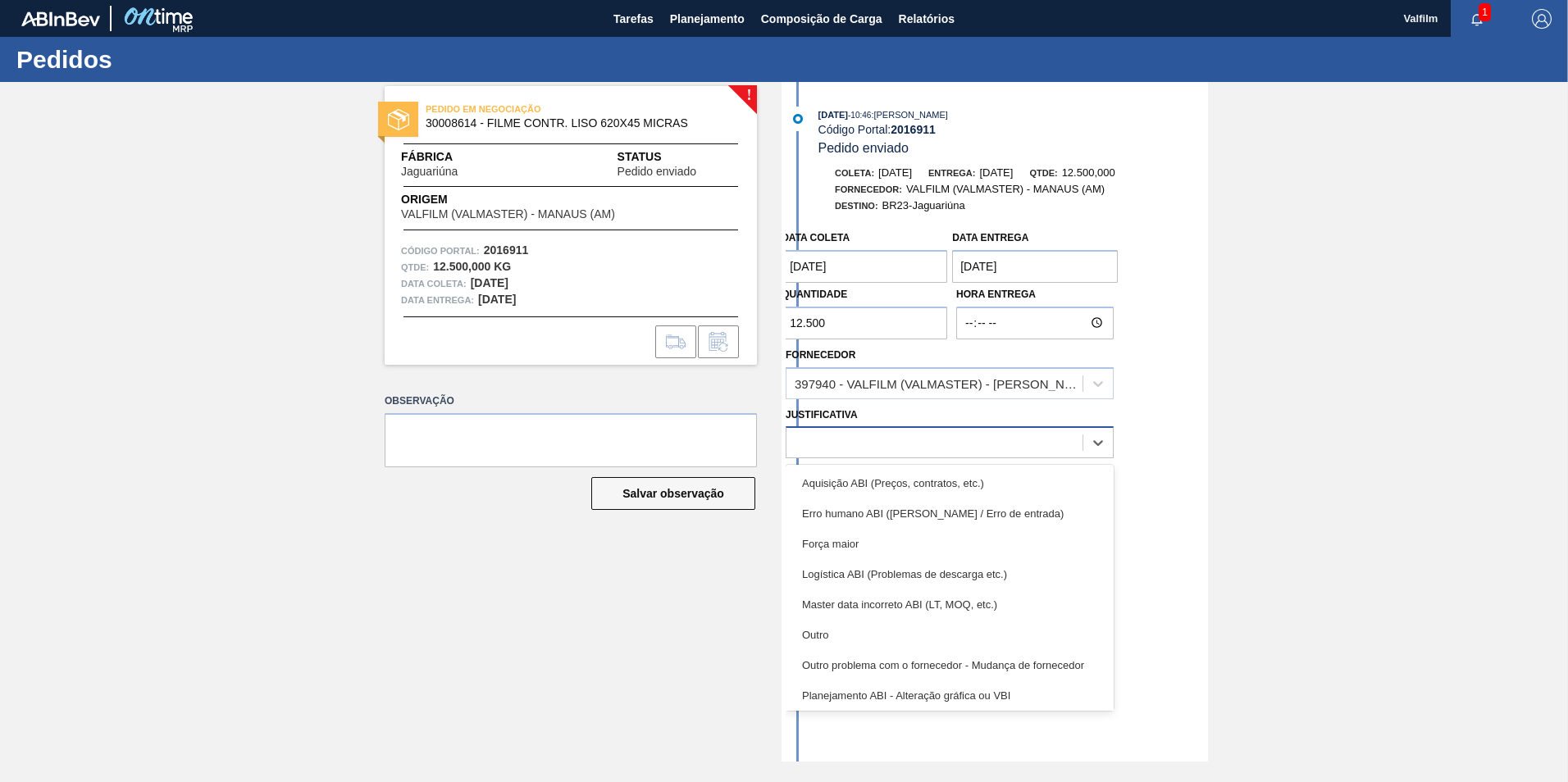
click at [828, 449] on div at bounding box center [935, 443] width 296 height 24
click at [819, 626] on div "Outro" at bounding box center [949, 634] width 328 height 30
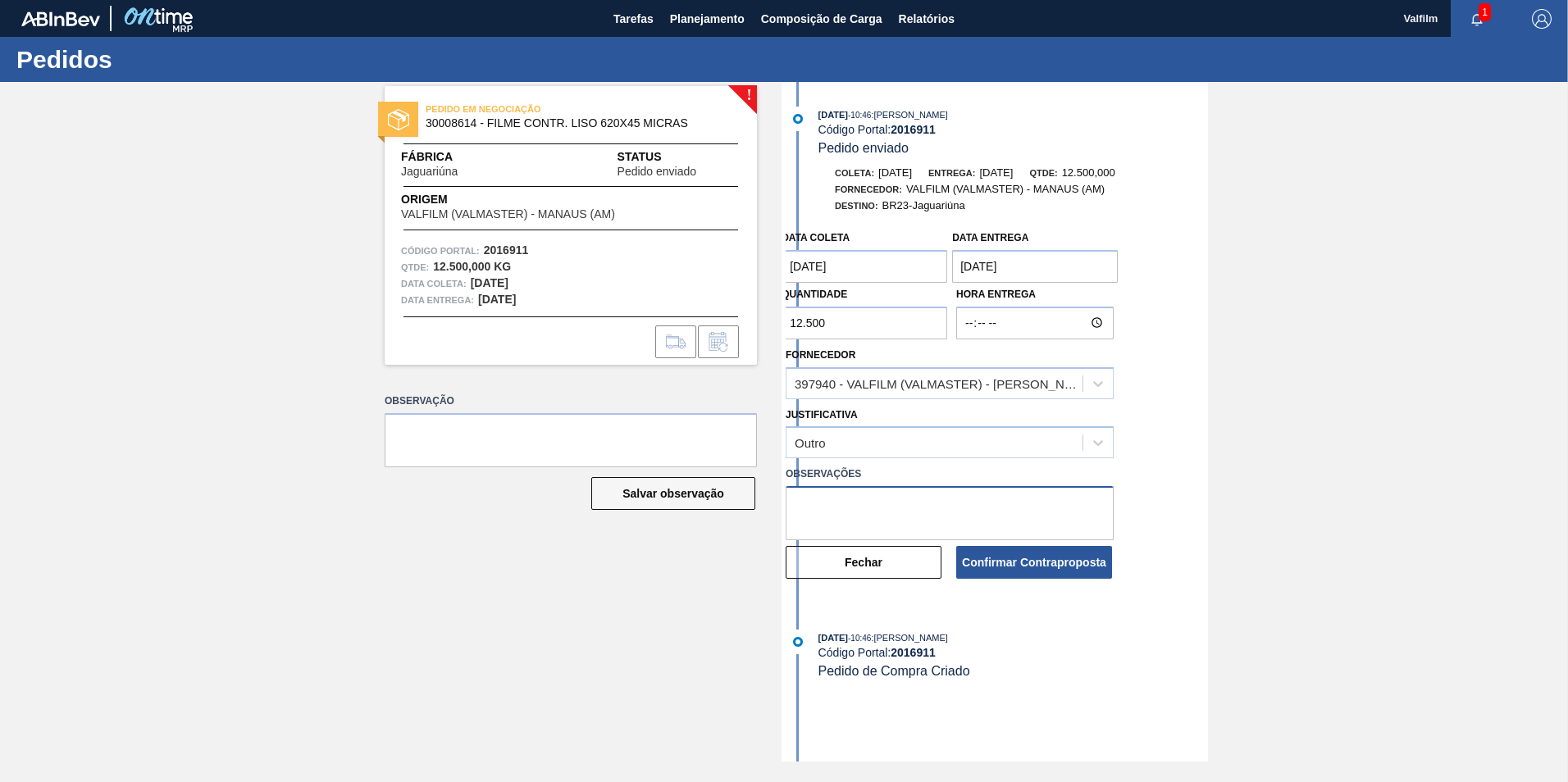
click at [840, 515] on textarea at bounding box center [949, 513] width 328 height 54
click at [960, 502] on textarea "Alterado data de coleta, entreg amantem" at bounding box center [949, 513] width 328 height 54
type textarea "Alterado data de coleta, entrega mantem"
click at [991, 559] on button "Confirmar Contraproposta" at bounding box center [1034, 563] width 156 height 33
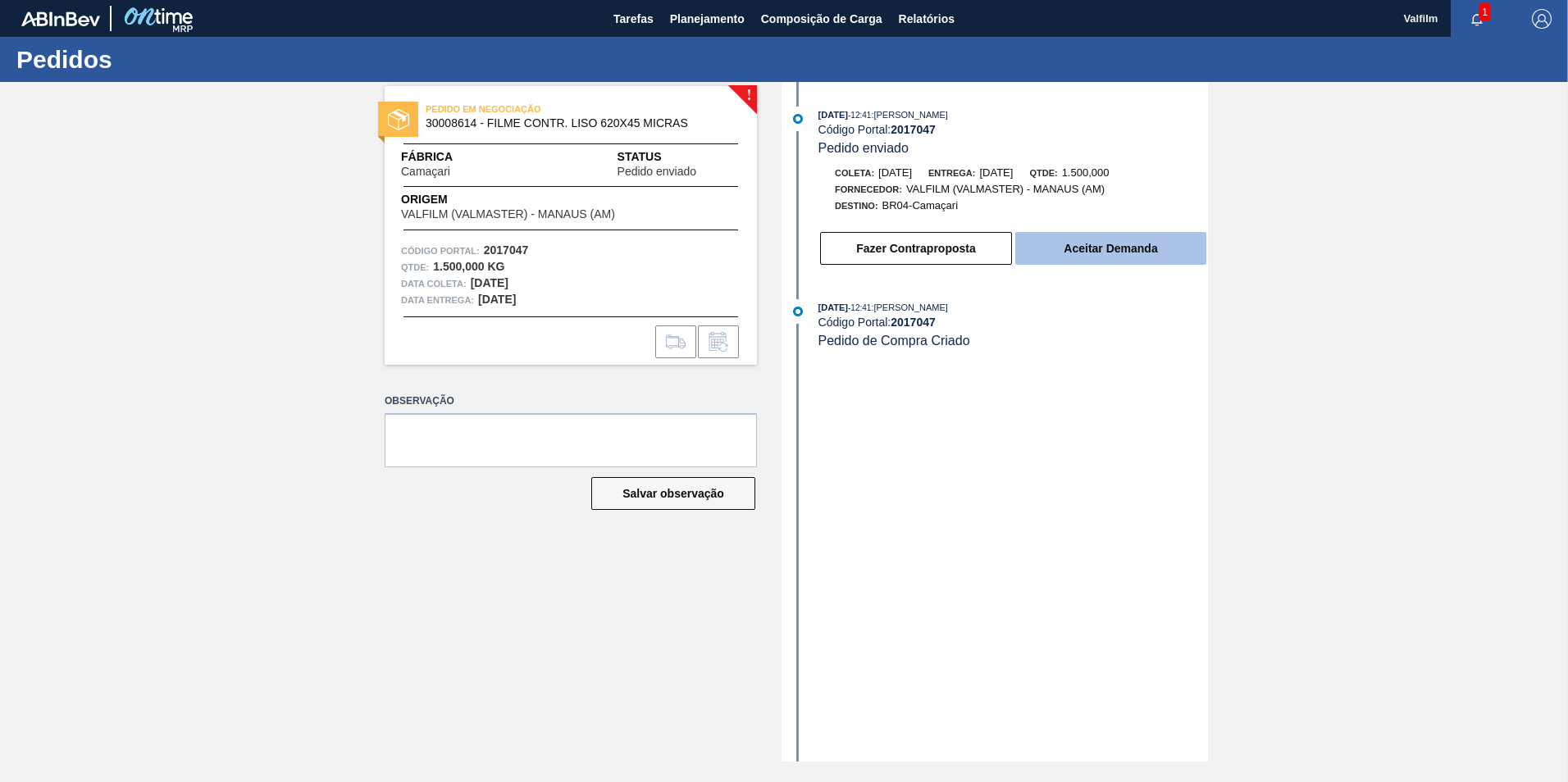
click at [1080, 248] on button "Aceitar Demanda" at bounding box center [1111, 249] width 191 height 33
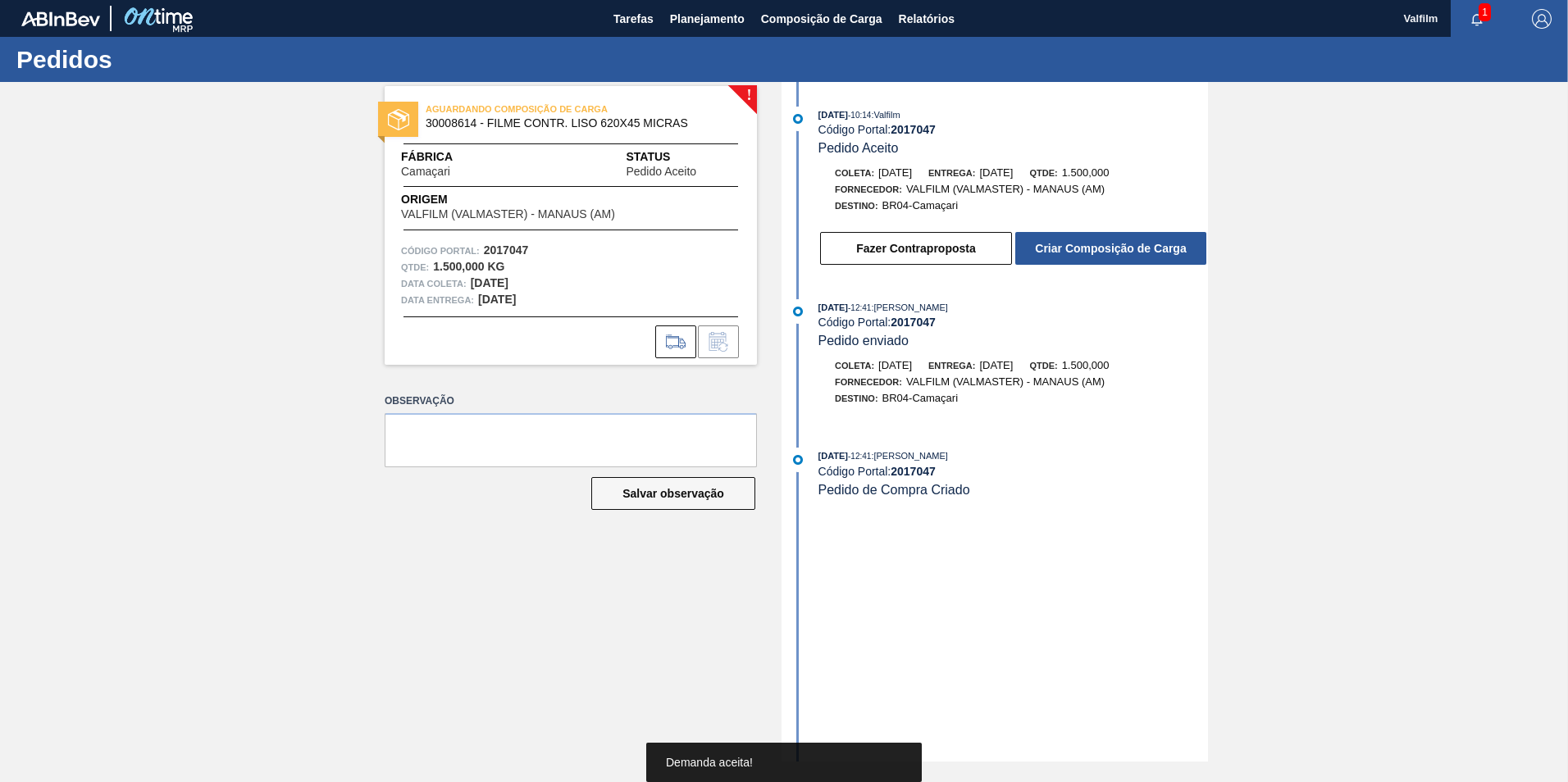
click at [1092, 252] on button "Criar Composição de Carga" at bounding box center [1111, 249] width 191 height 33
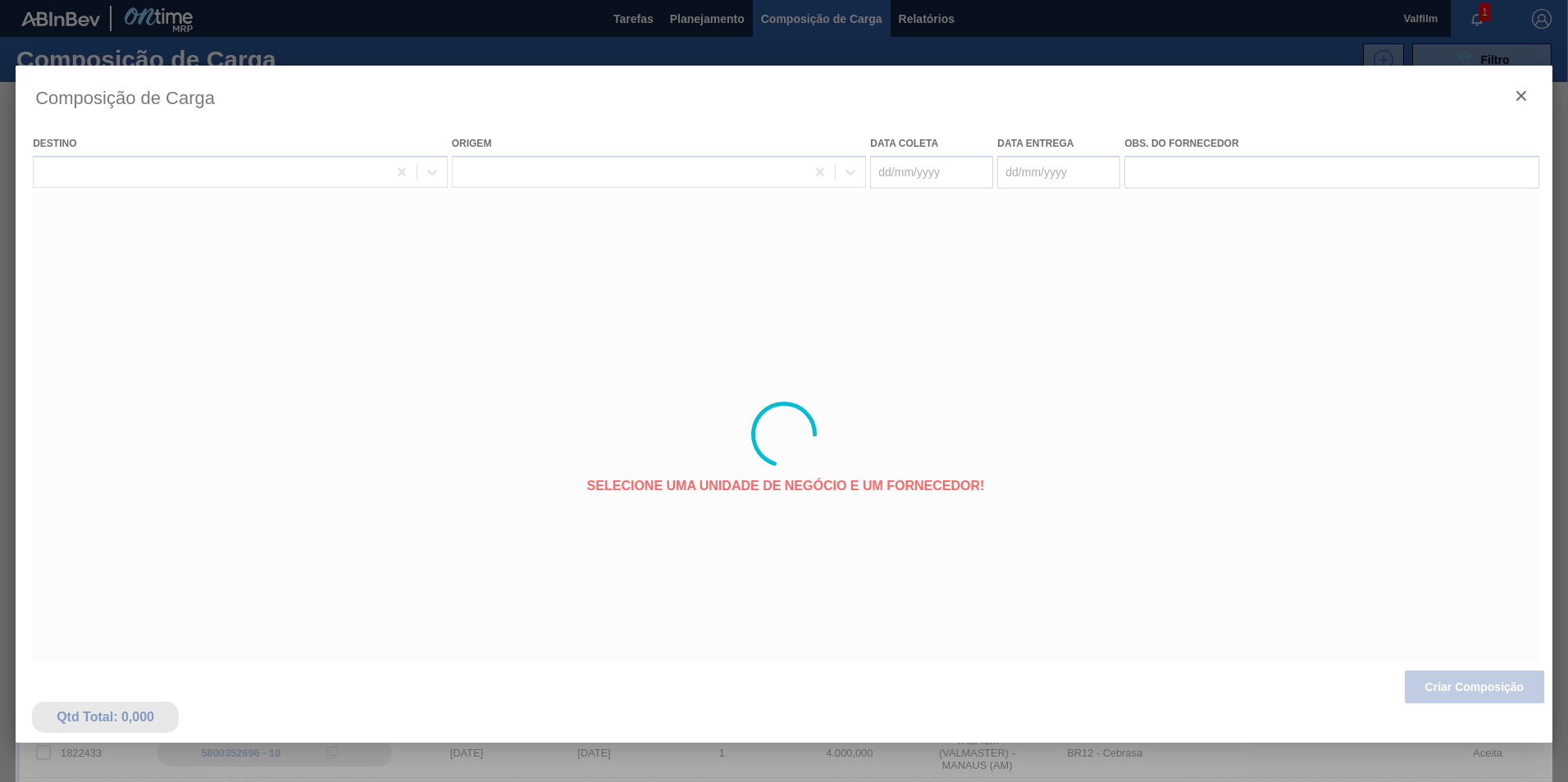
type coleta "03/10/2025"
type entrega "02/11/2025"
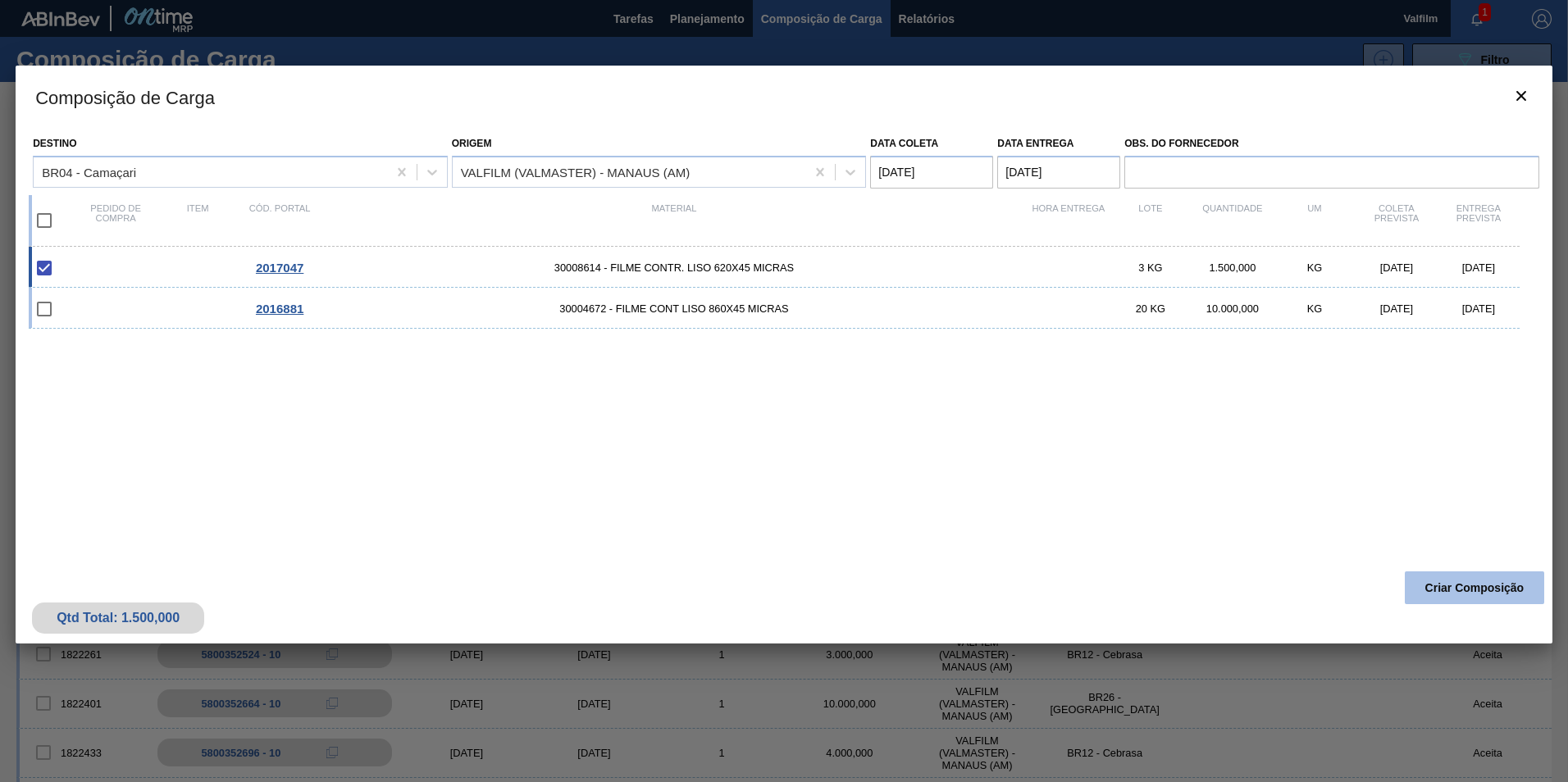
click at [1476, 594] on button "Criar Composição" at bounding box center [1474, 588] width 139 height 33
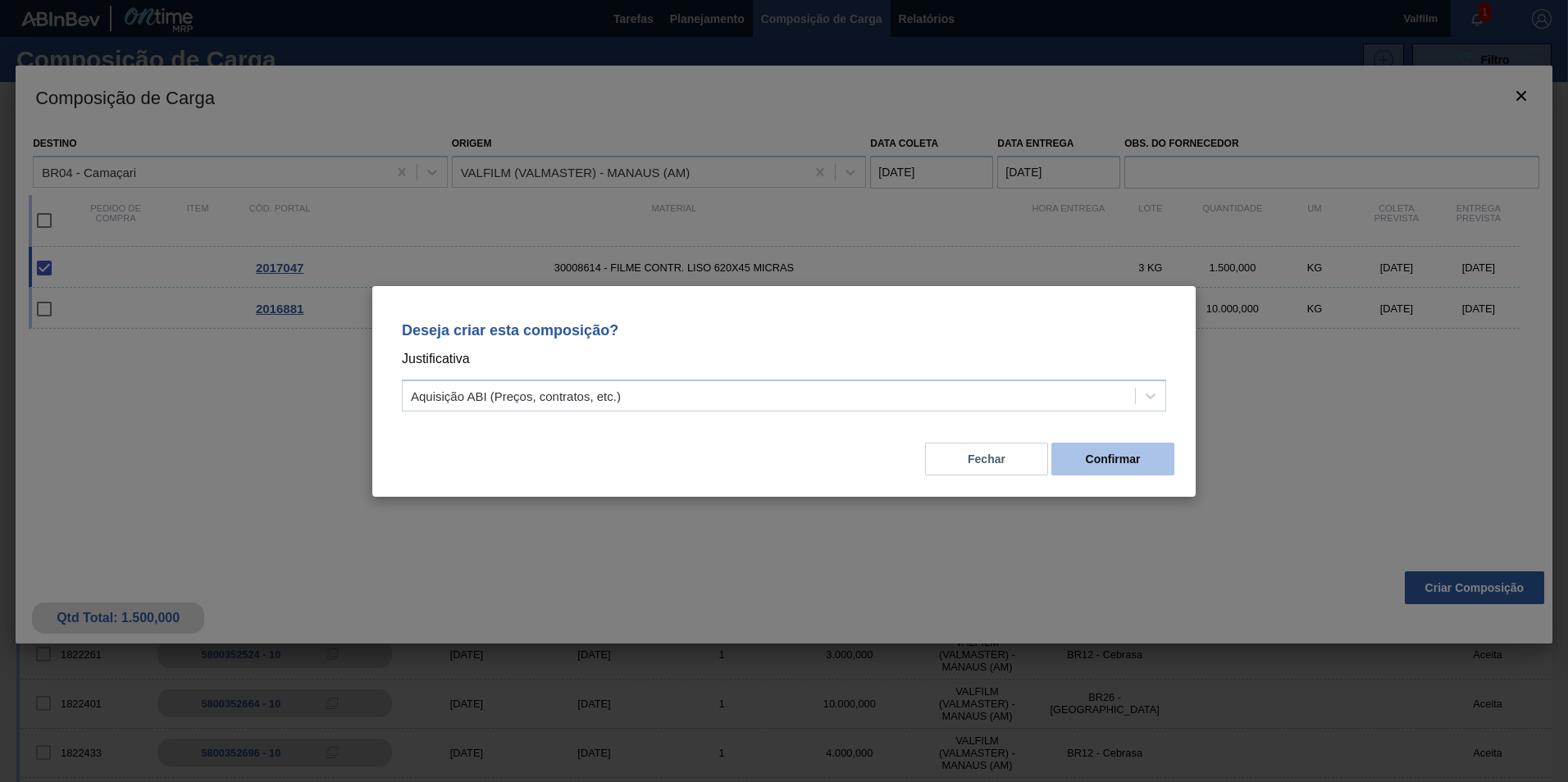
click at [1110, 465] on button "Confirmar" at bounding box center [1112, 459] width 123 height 33
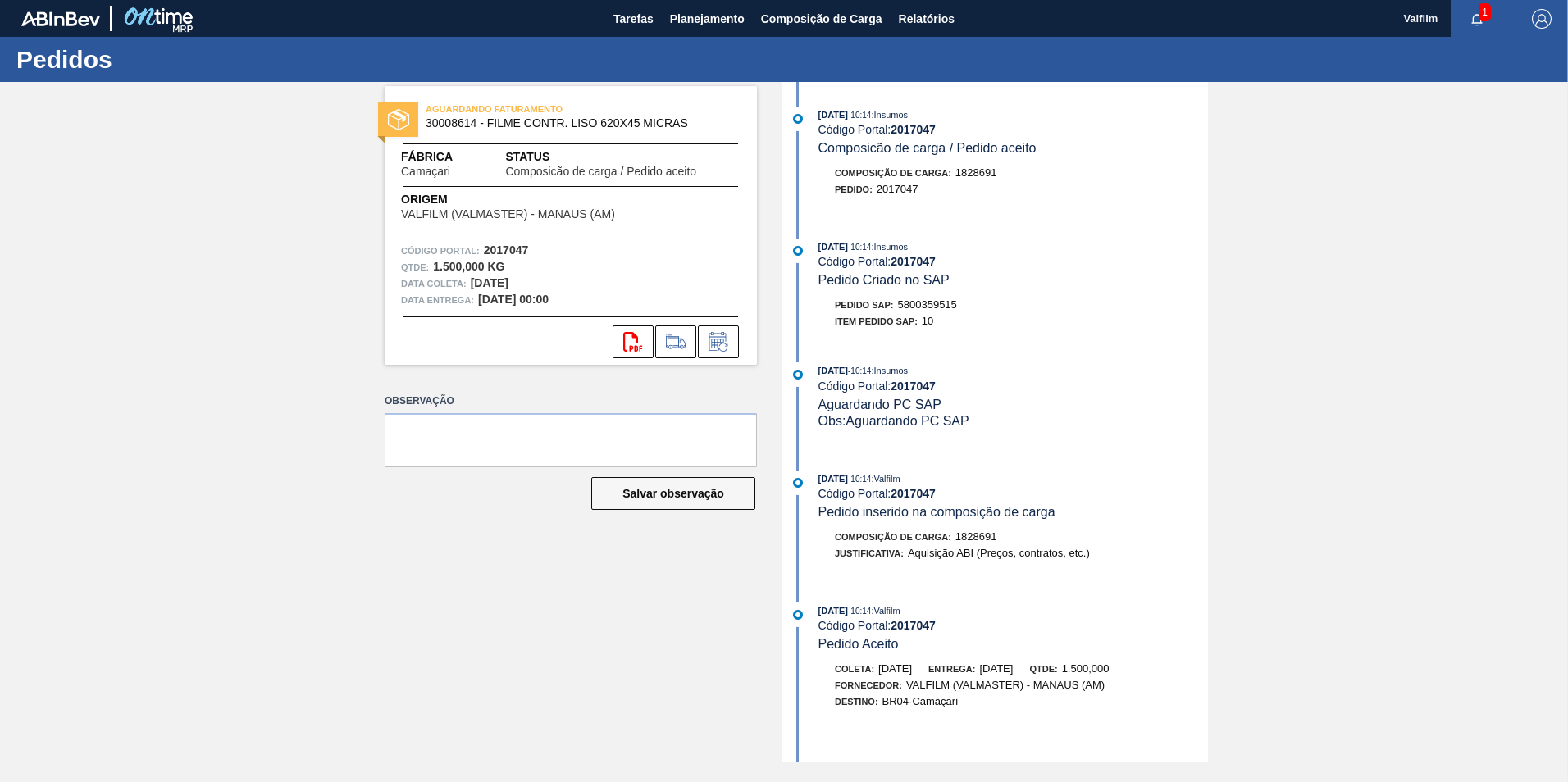
click at [938, 302] on span "5800359515" at bounding box center [927, 305] width 59 height 12
copy span "5800359515"
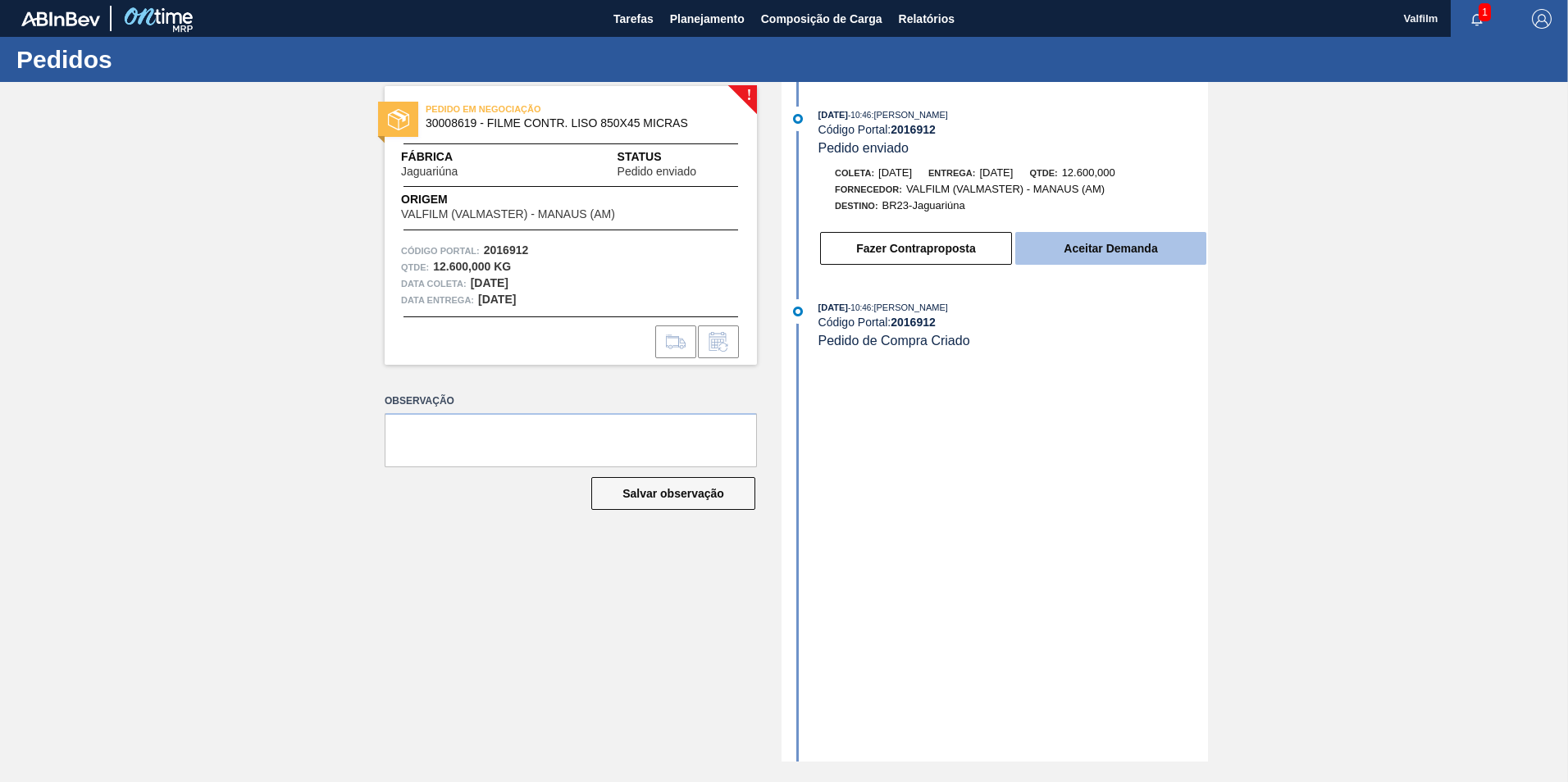
click at [1087, 252] on button "Aceitar Demanda" at bounding box center [1111, 249] width 191 height 33
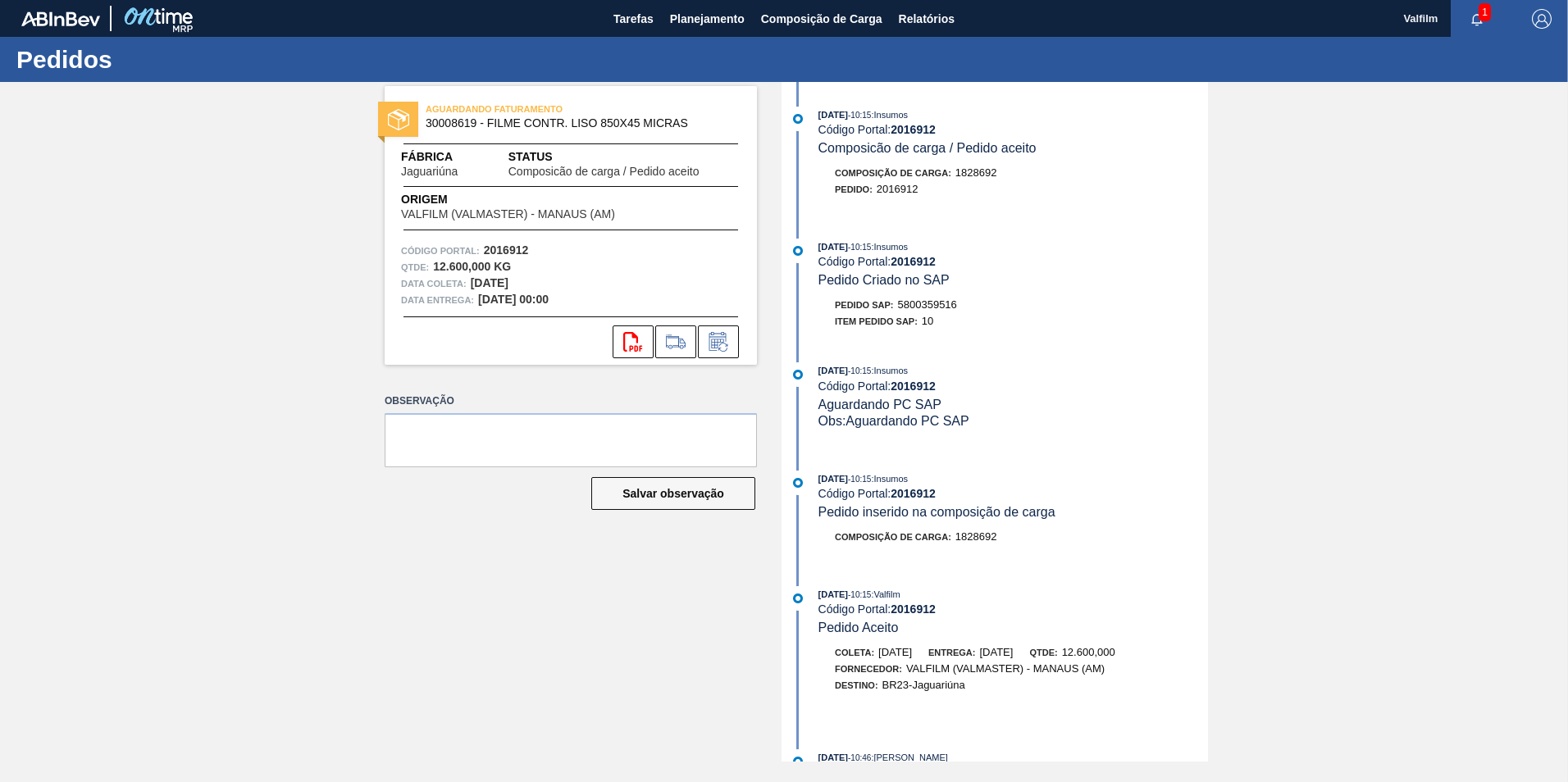
click at [932, 306] on span "5800359516" at bounding box center [927, 305] width 59 height 12
copy span "5800359516"
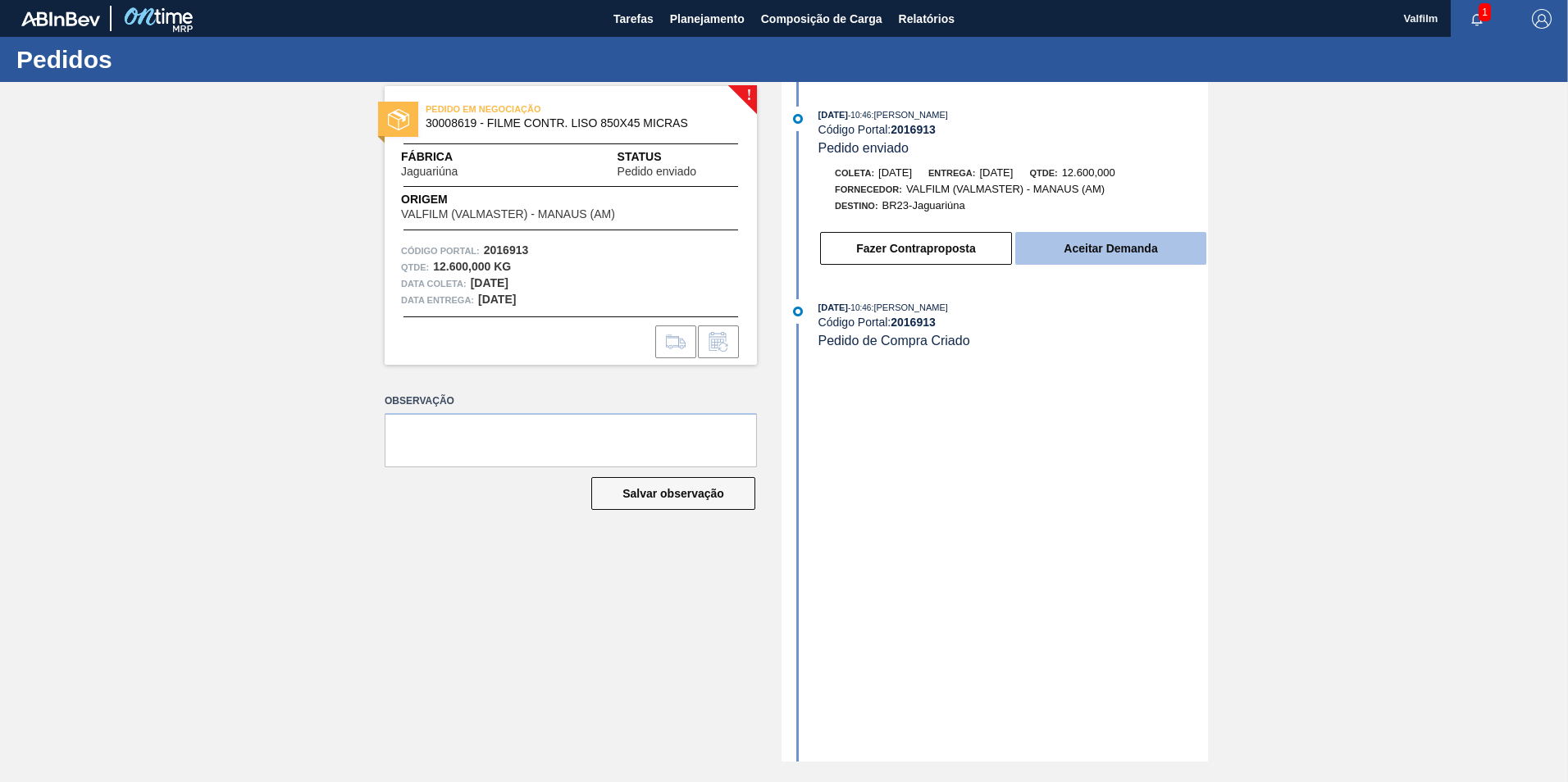
click at [1112, 254] on button "Aceitar Demanda" at bounding box center [1111, 249] width 191 height 33
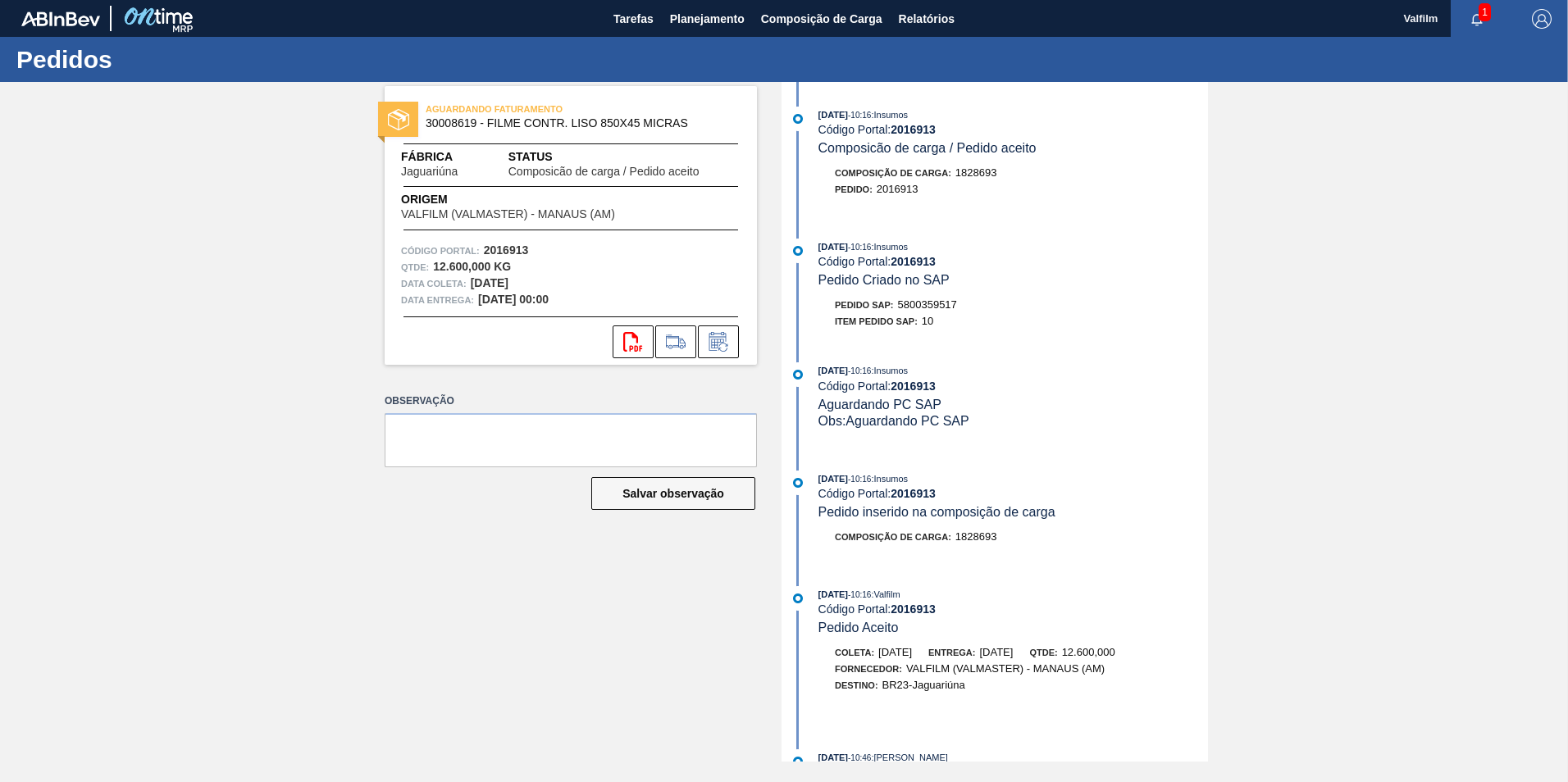
click at [911, 304] on span "5800359517" at bounding box center [927, 305] width 59 height 12
copy span "5800359517"
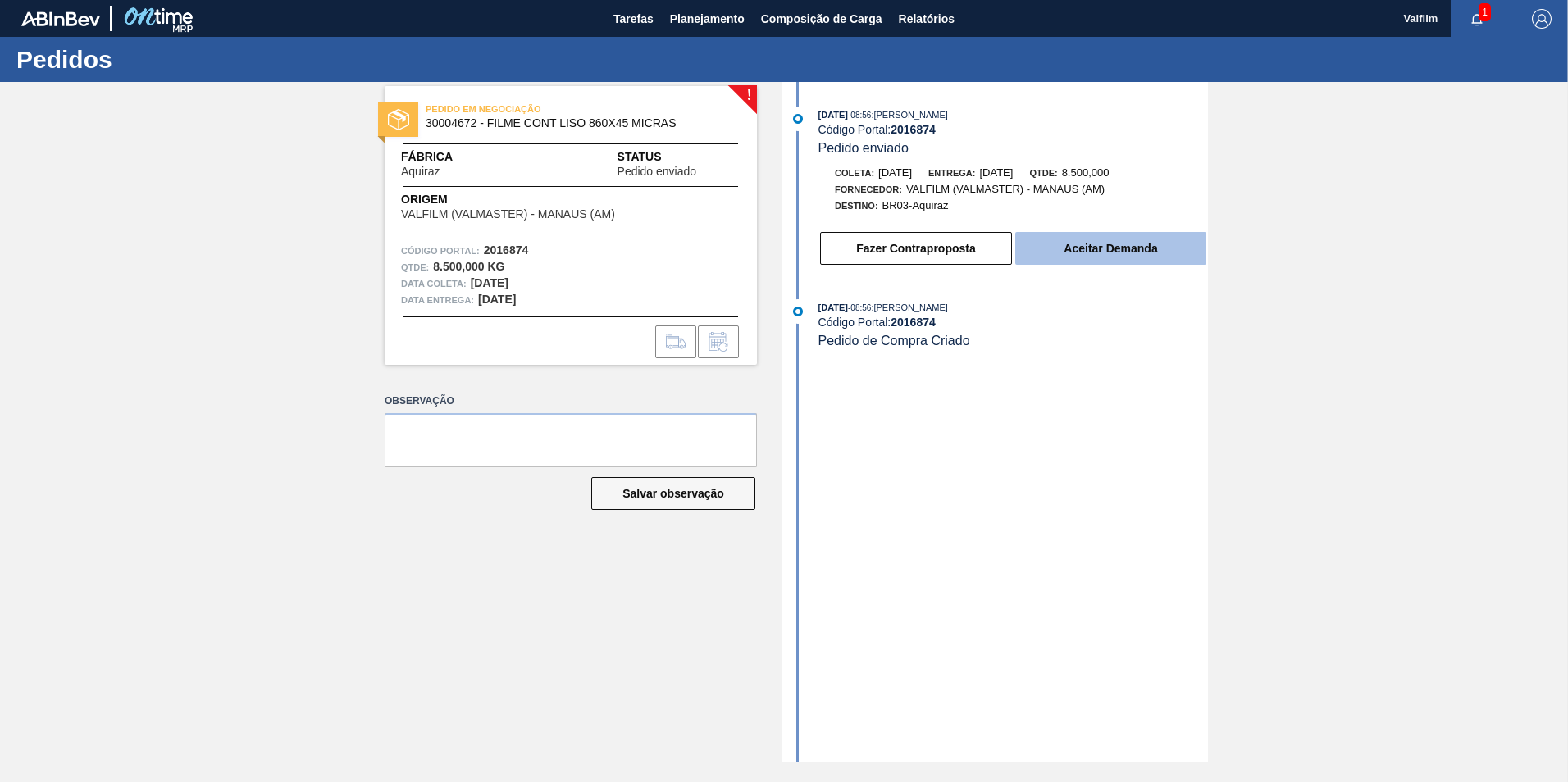
click at [1054, 237] on button "Aceitar Demanda" at bounding box center [1111, 249] width 191 height 33
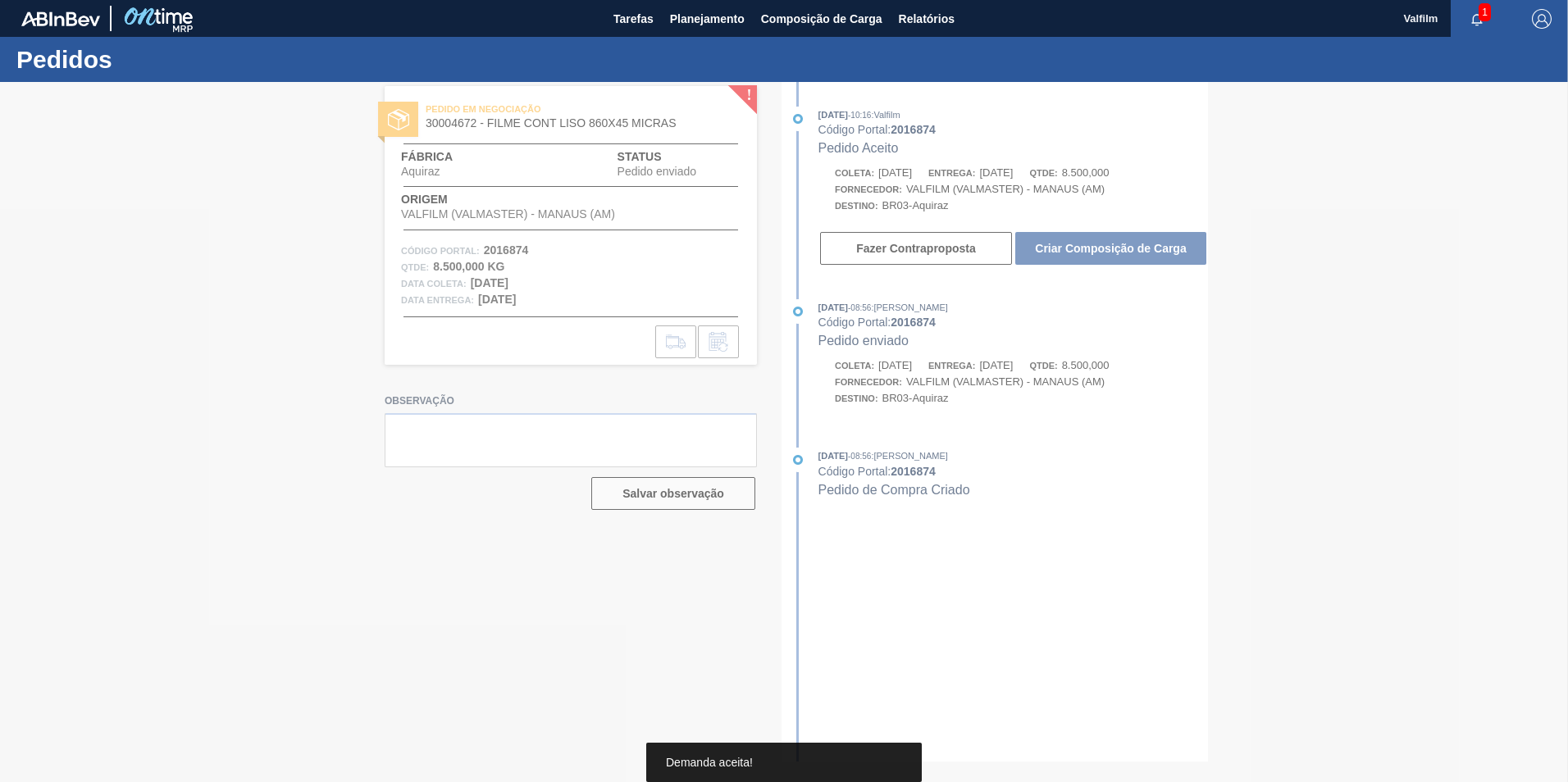
click at [1099, 253] on div at bounding box center [784, 432] width 1568 height 700
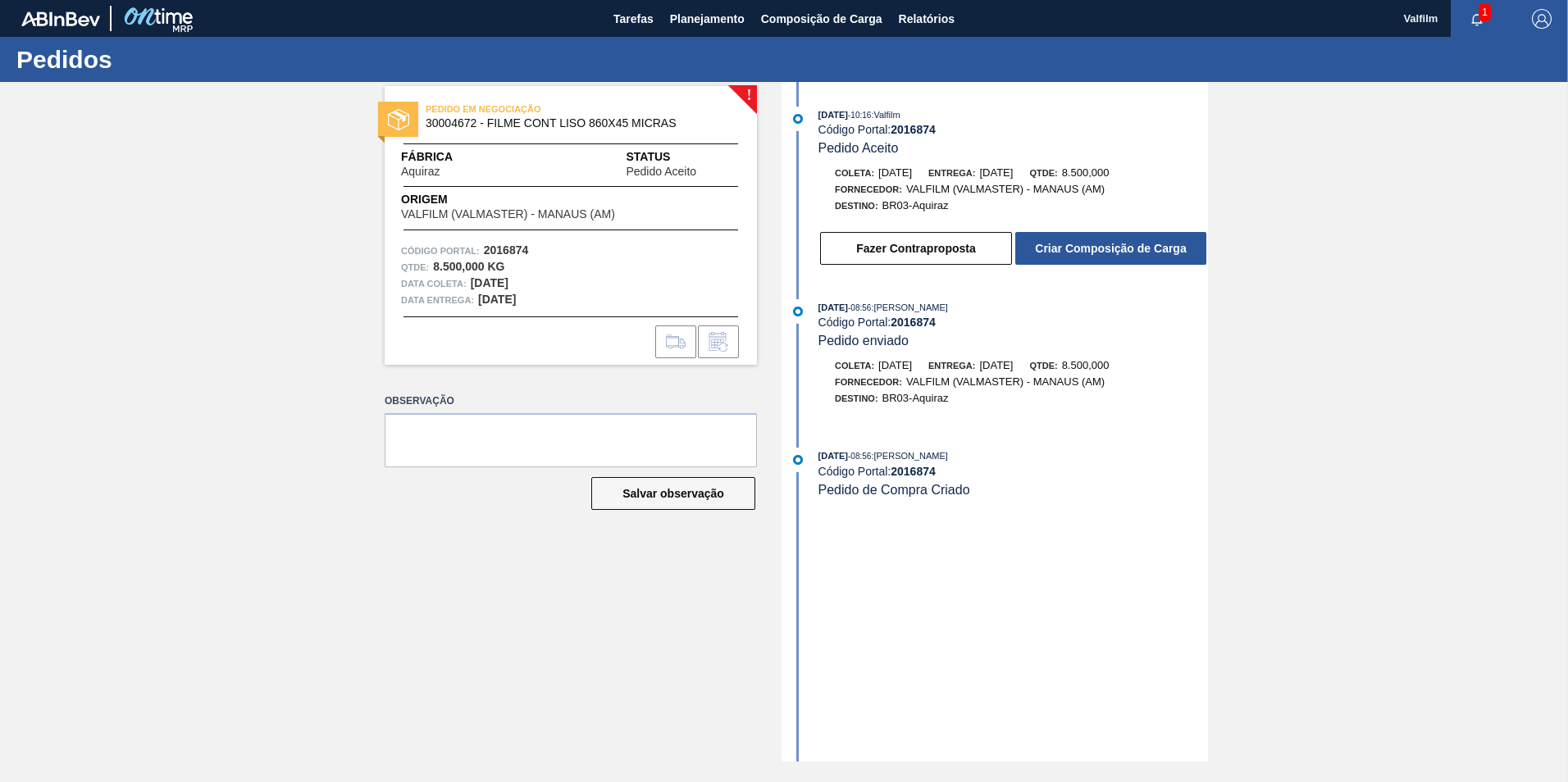
click at [1099, 253] on button "Criar Composição de Carga" at bounding box center [1111, 249] width 191 height 33
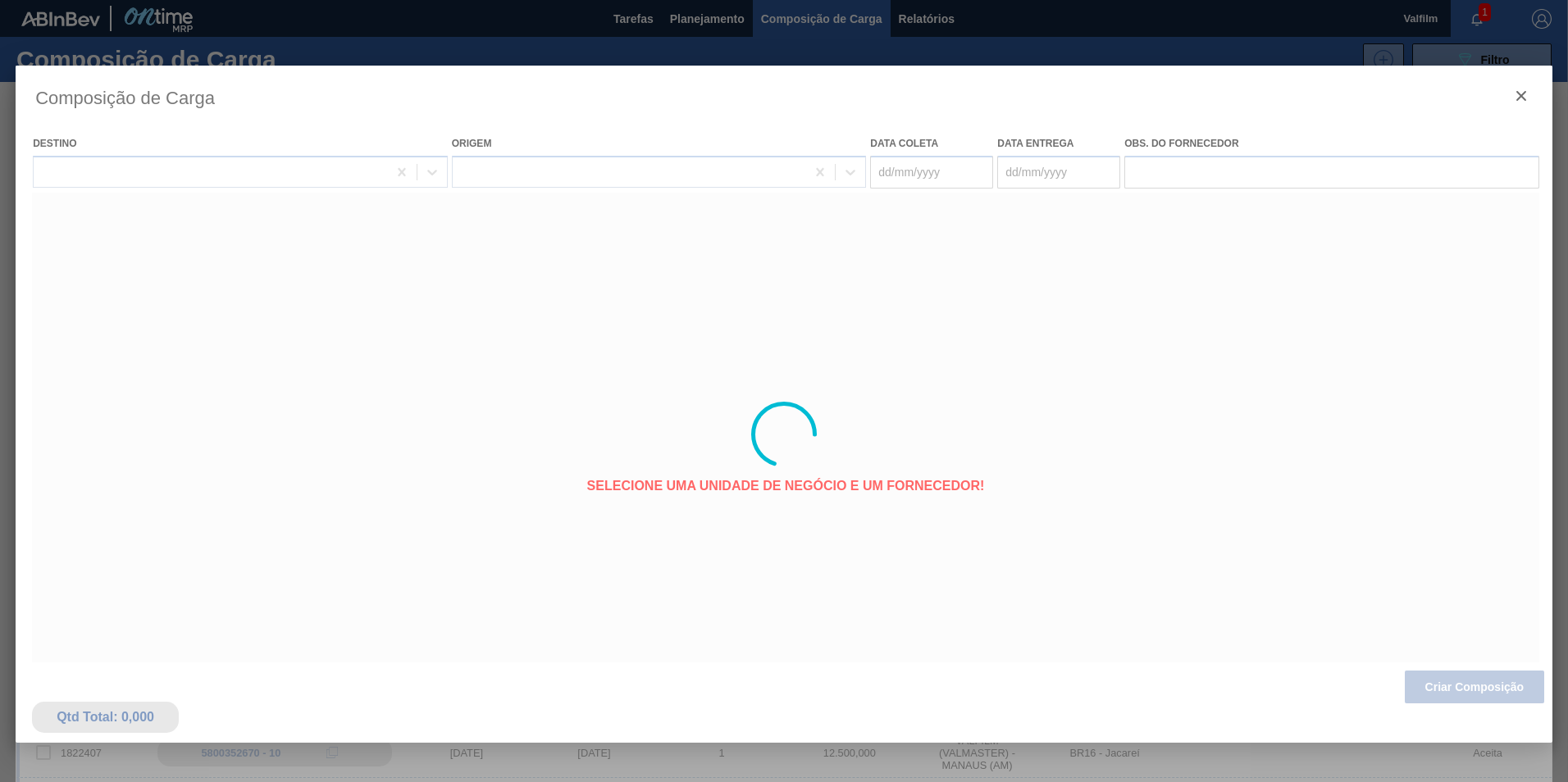
type coleta "29/09/2025"
type entrega "29/10/2025"
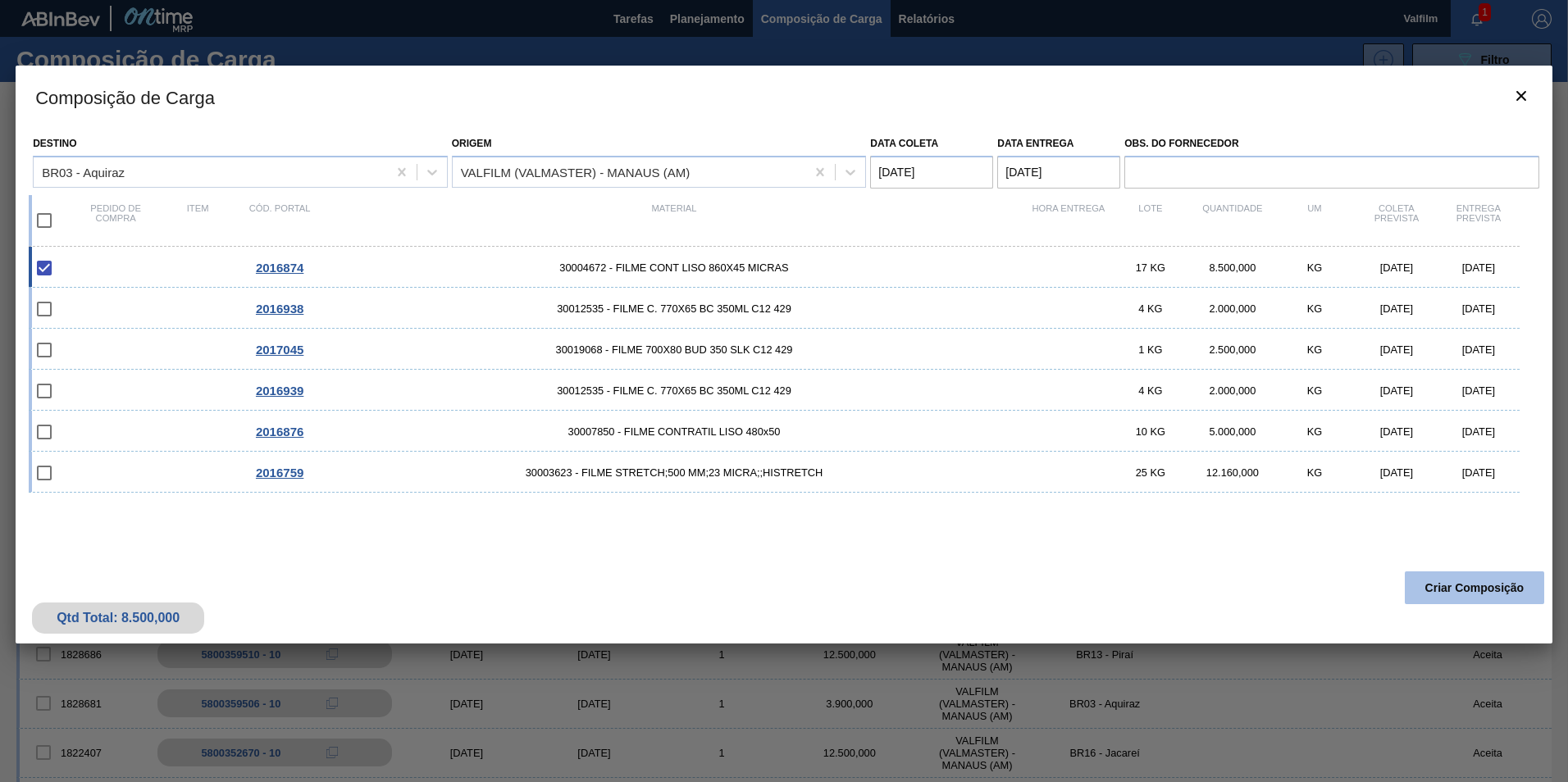
click at [1451, 594] on button "Criar Composição" at bounding box center [1474, 588] width 139 height 33
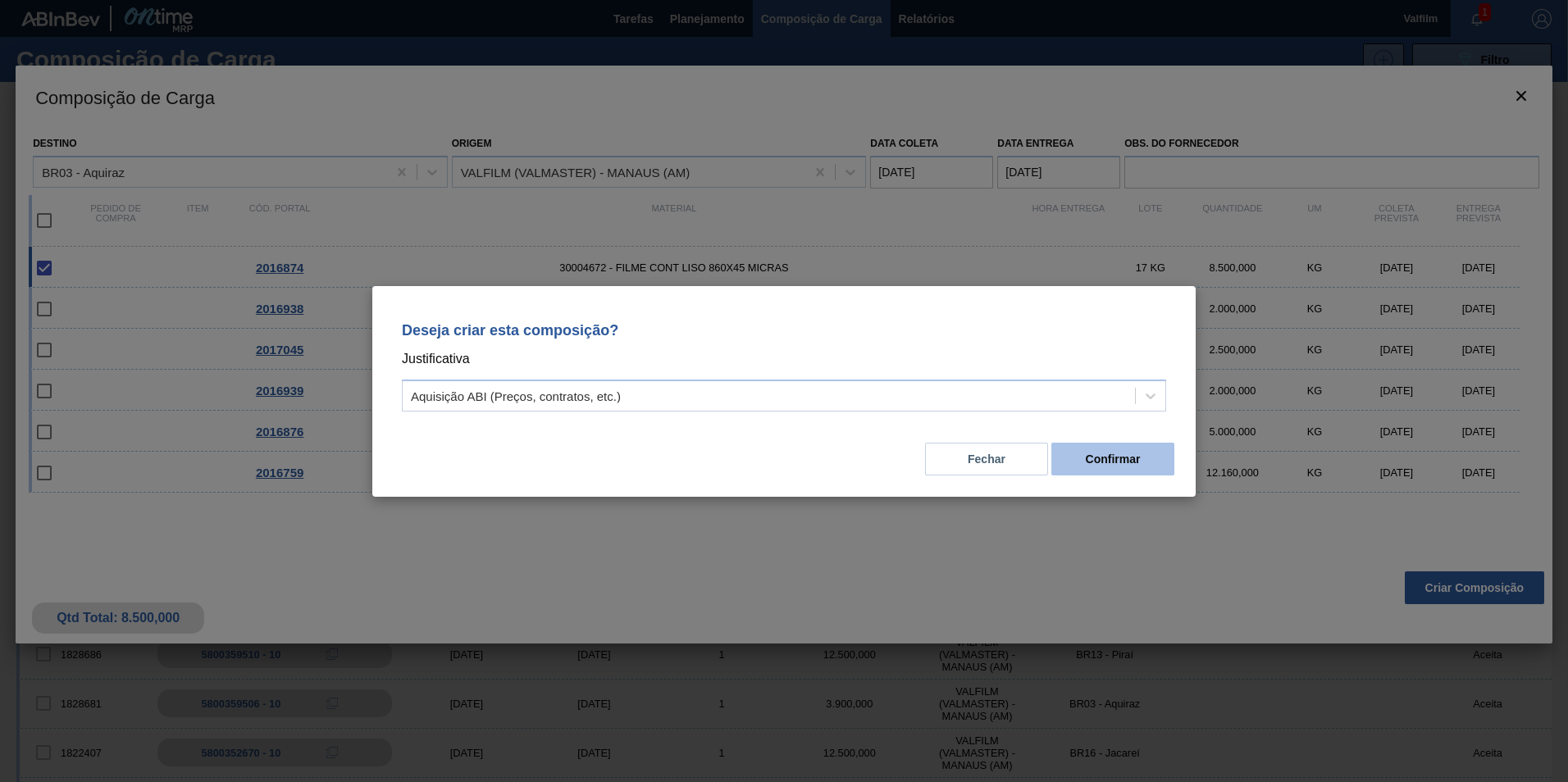
click at [1095, 461] on button "Confirmar" at bounding box center [1112, 459] width 123 height 33
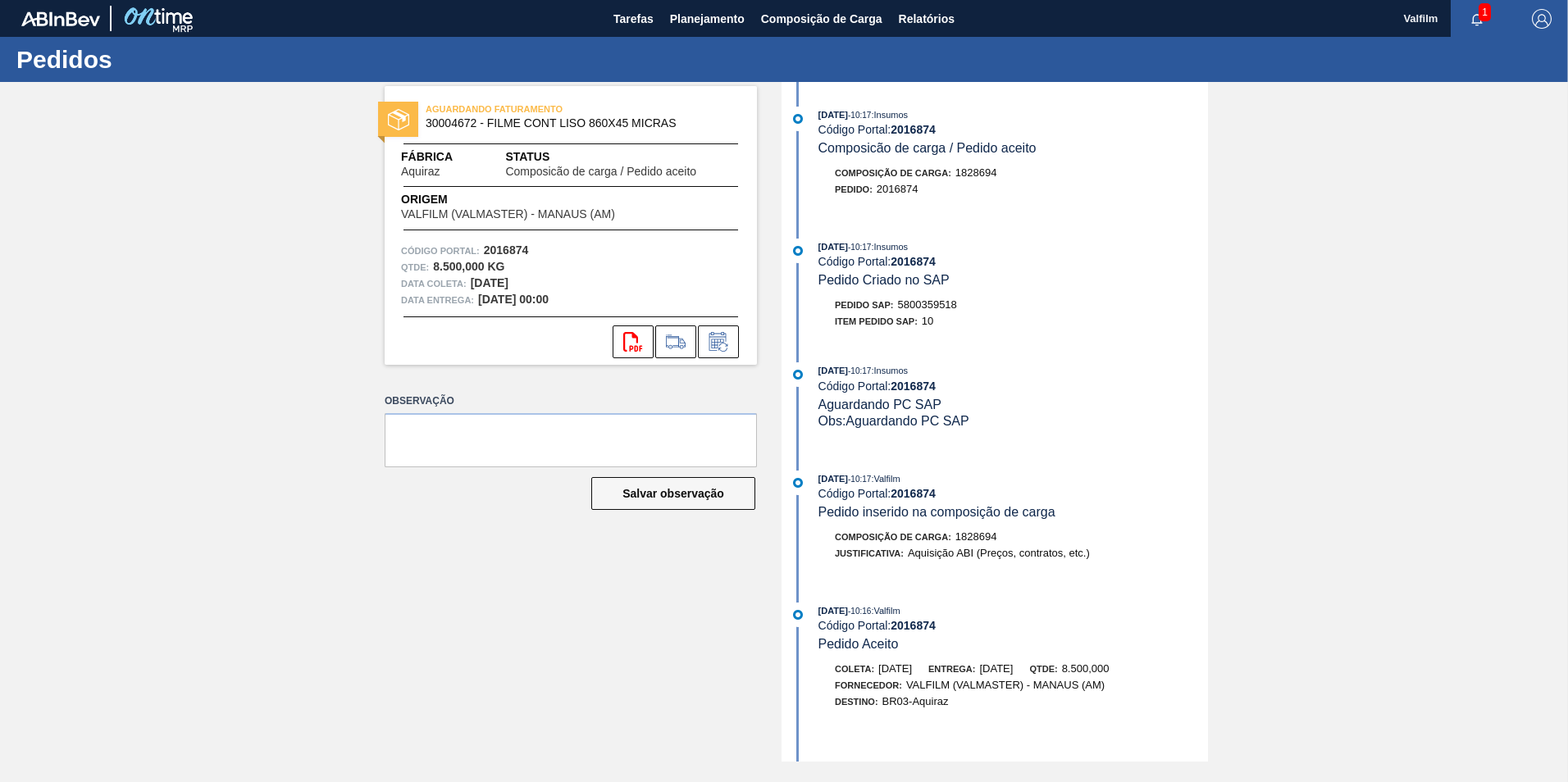
click at [947, 304] on span "5800359518" at bounding box center [927, 305] width 59 height 12
copy span "5800359518"
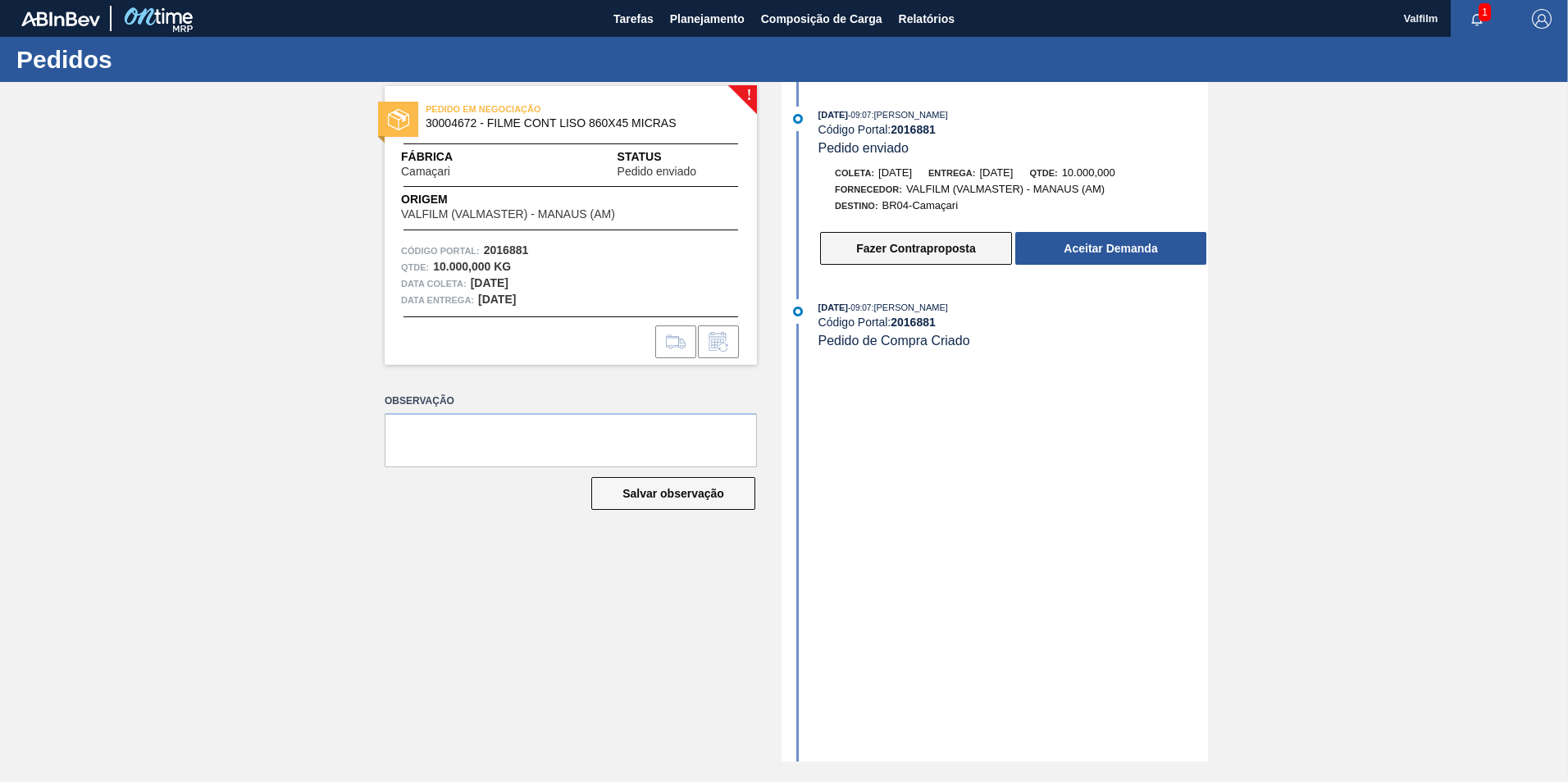
click at [910, 251] on button "Fazer Contraproposta" at bounding box center [916, 249] width 192 height 33
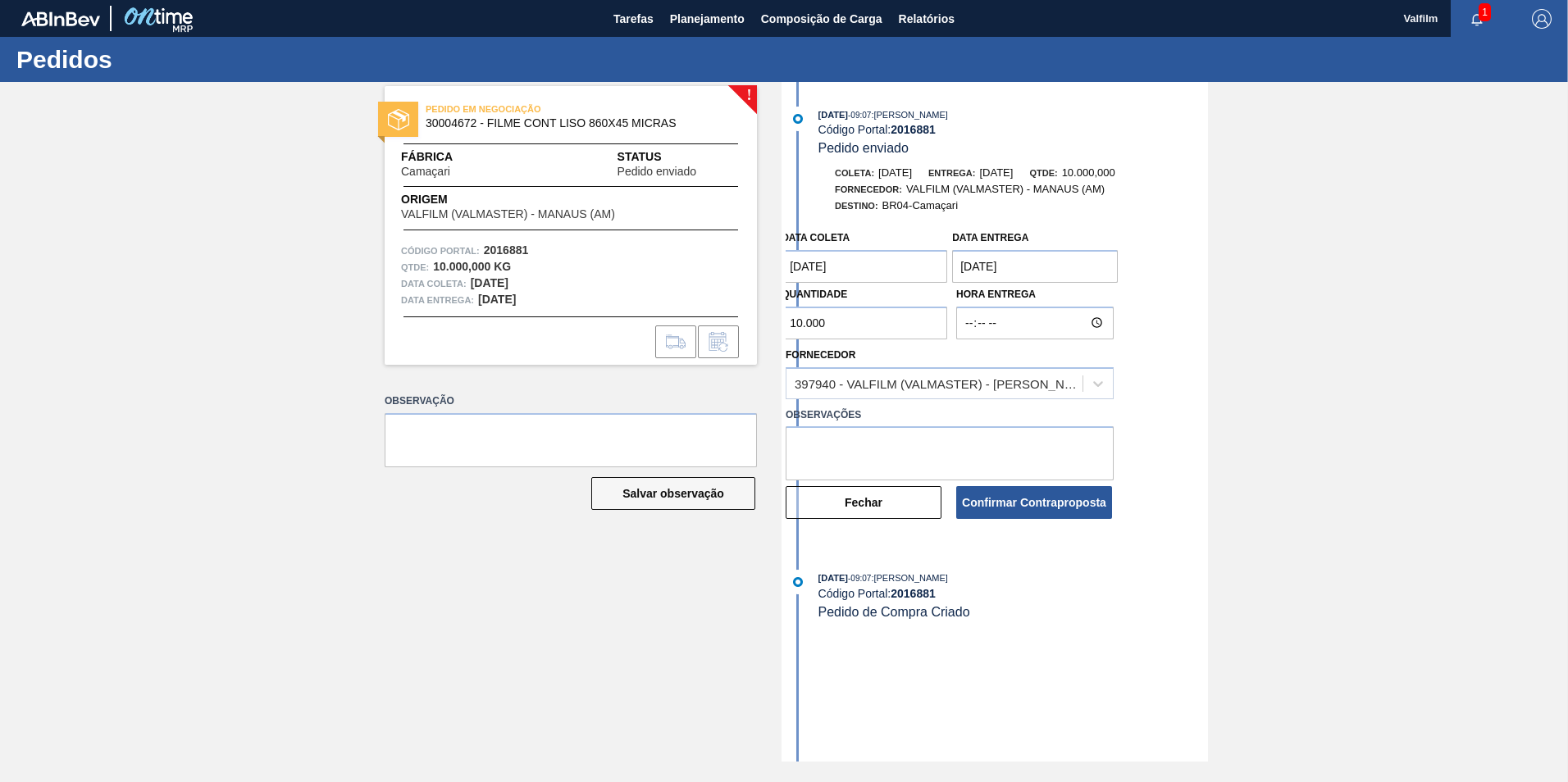
click at [867, 268] on coleta "[DATE]" at bounding box center [864, 267] width 165 height 33
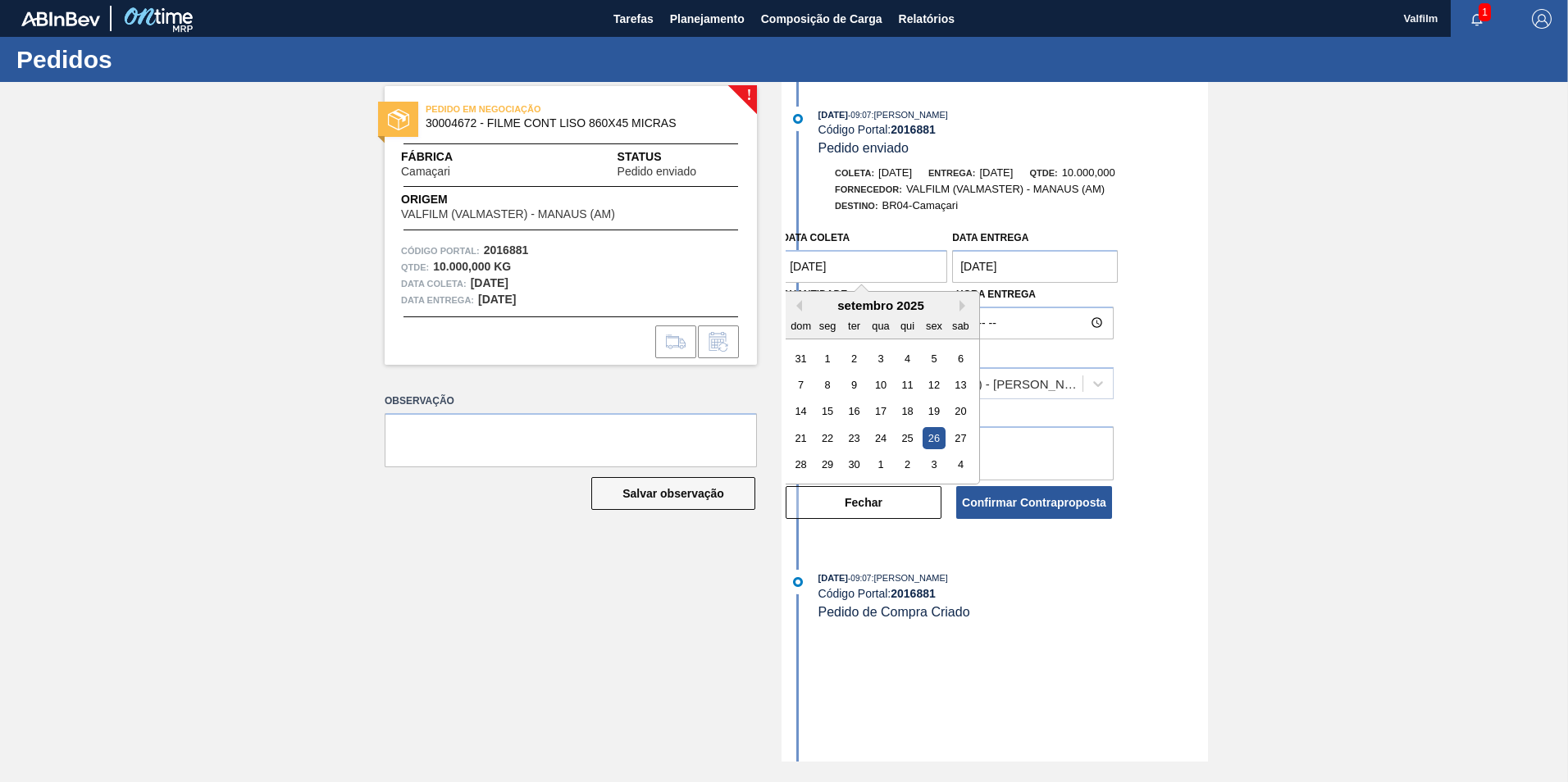
click at [964, 299] on div "setembro 2025" at bounding box center [880, 305] width 197 height 14
click at [960, 303] on button "Next Month" at bounding box center [965, 305] width 11 height 11
click at [911, 356] on div "2" at bounding box center [907, 359] width 22 height 22
type coleta "[DATE]"
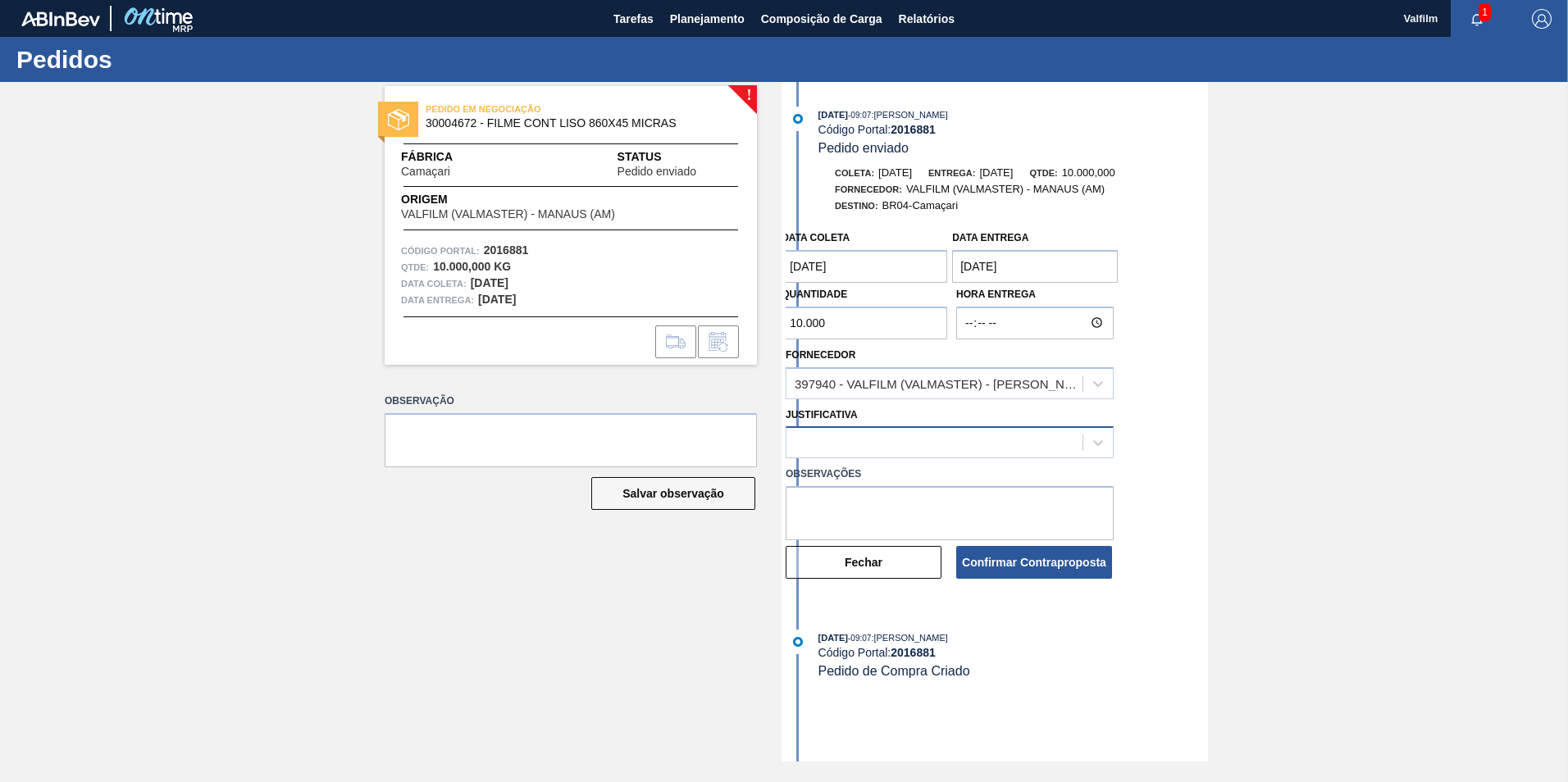
click at [850, 443] on div at bounding box center [935, 443] width 296 height 24
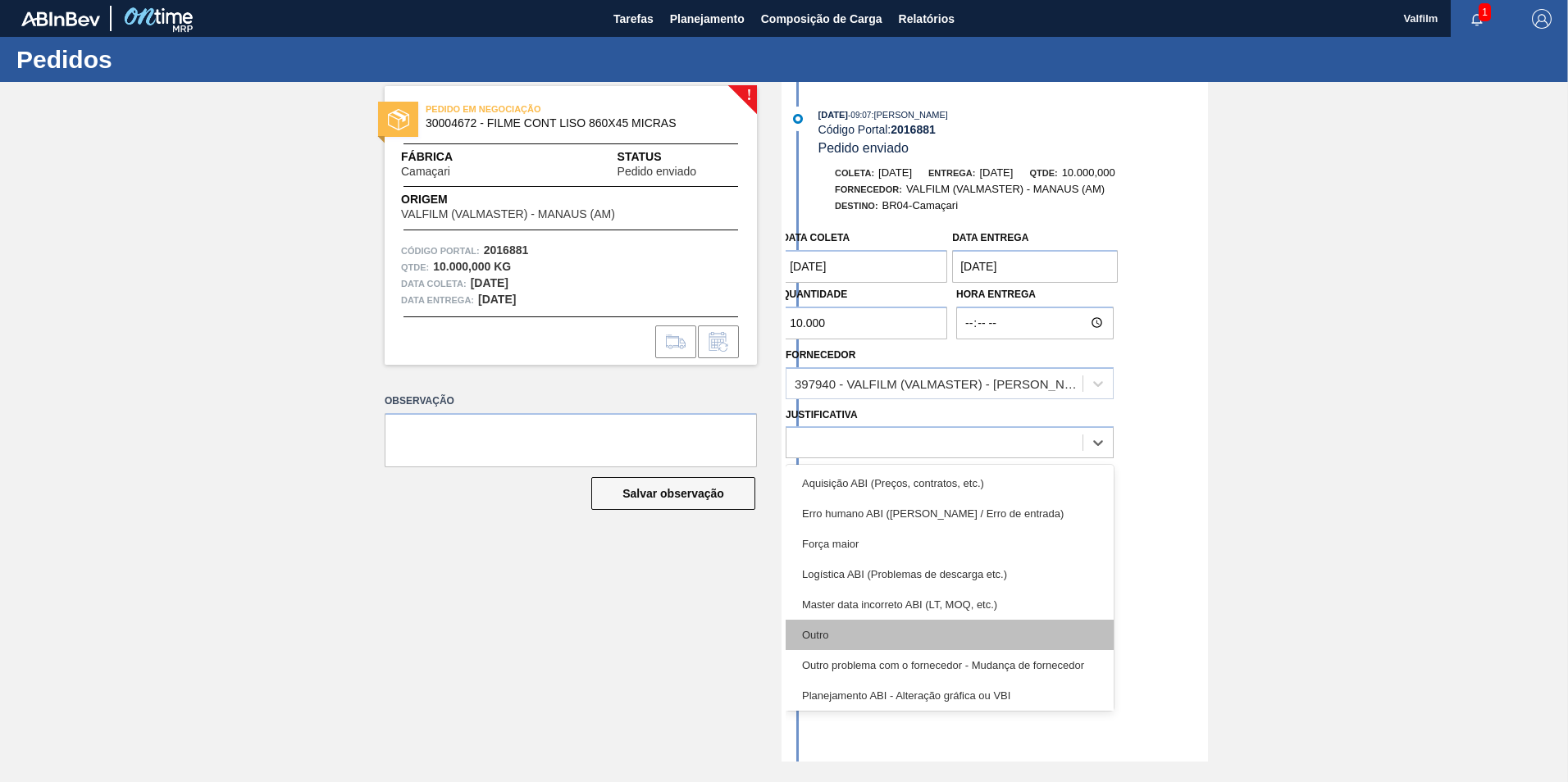
click at [823, 628] on div "Outro" at bounding box center [949, 634] width 328 height 30
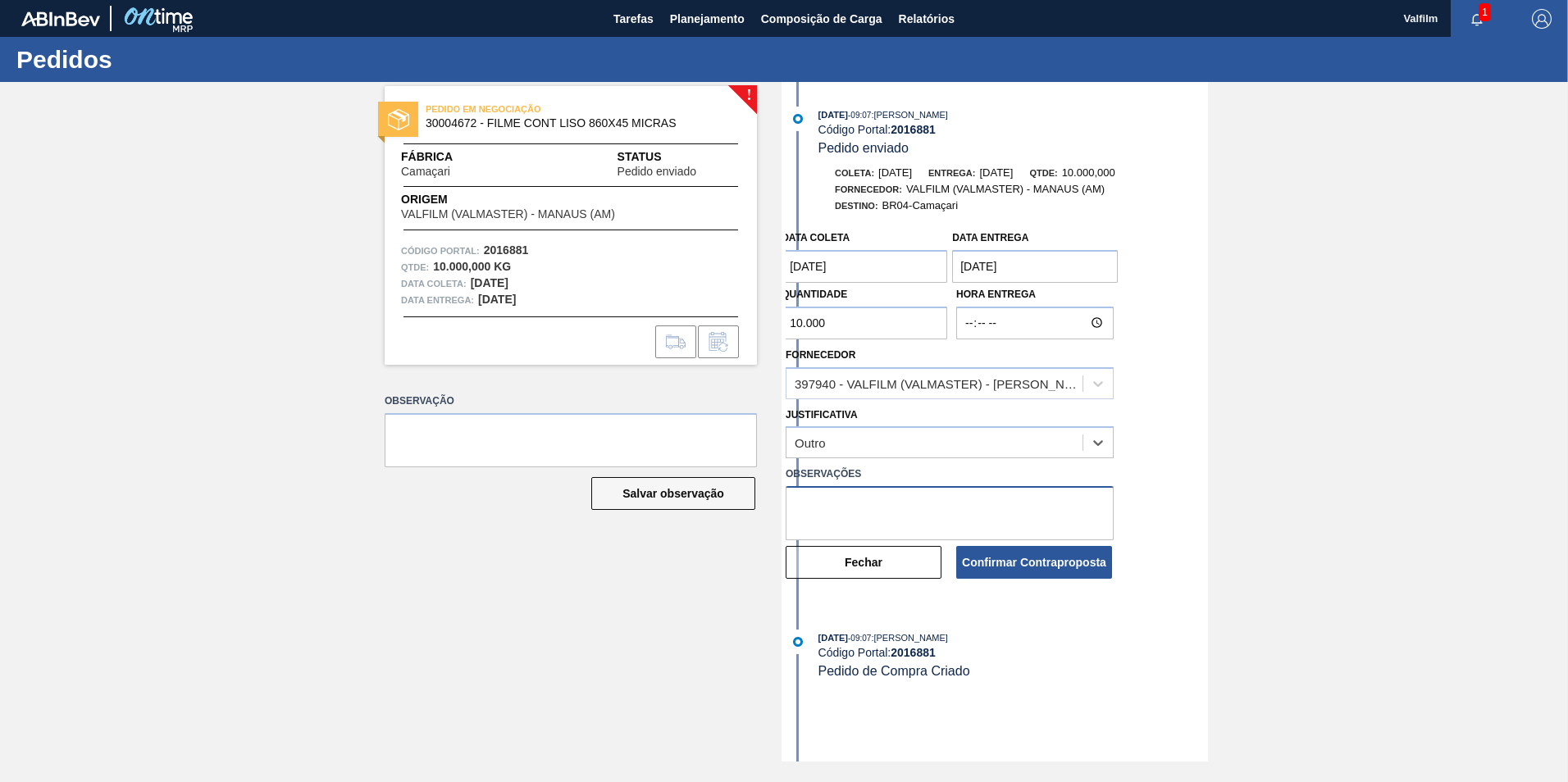
click at [836, 508] on textarea at bounding box center [949, 513] width 328 height 54
drag, startPoint x: 997, startPoint y: 506, endPoint x: 972, endPoint y: 508, distance: 25.1
click at [972, 508] on textarea "Ajuste data de coleta, mantem enterga" at bounding box center [949, 513] width 328 height 54
type textarea "Ajuste data de coleta, mantem entrega"
click at [1025, 557] on button "Confirmar Contraproposta" at bounding box center [1034, 563] width 156 height 33
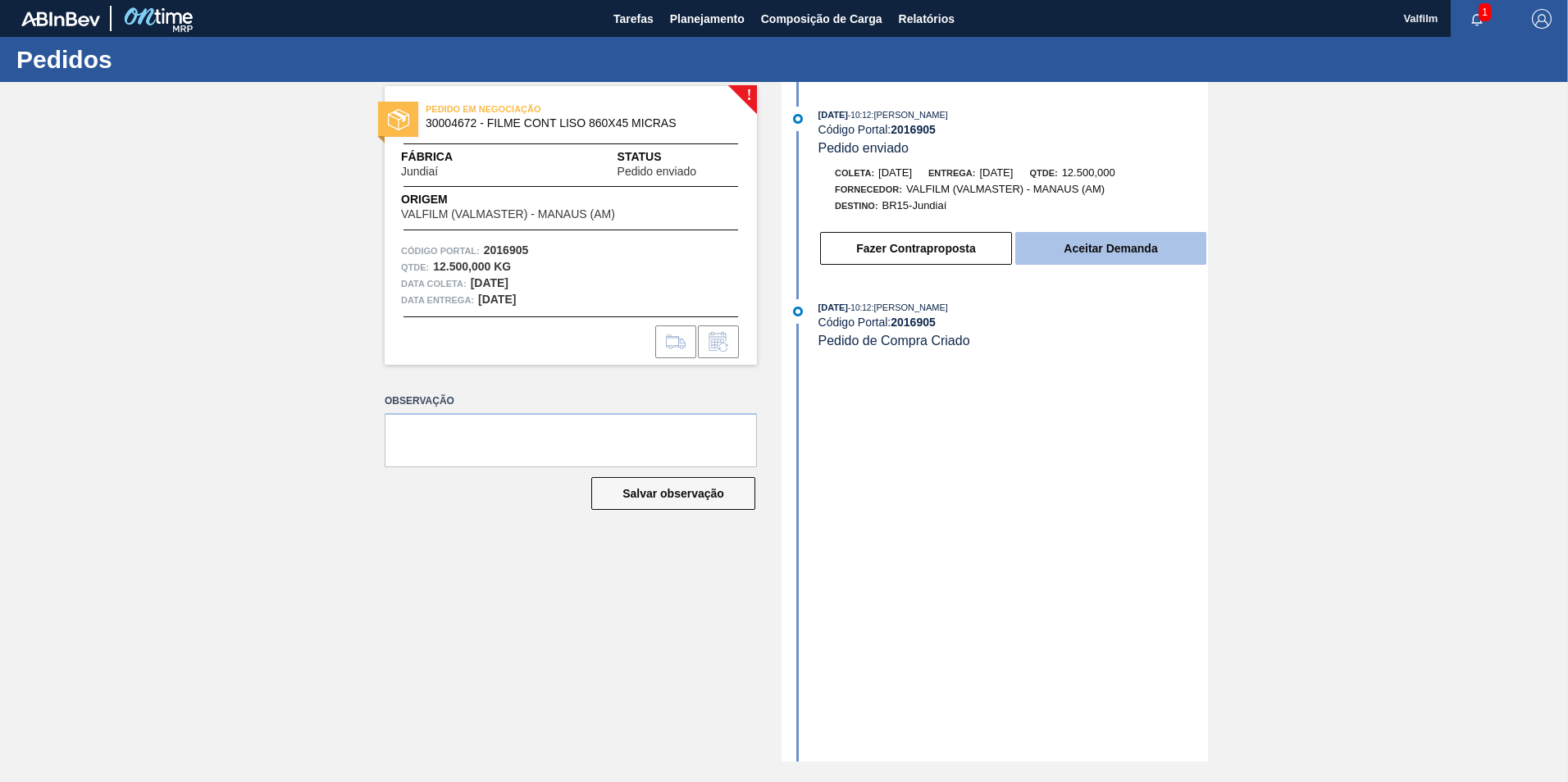
click at [1101, 250] on button "Aceitar Demanda" at bounding box center [1111, 249] width 191 height 33
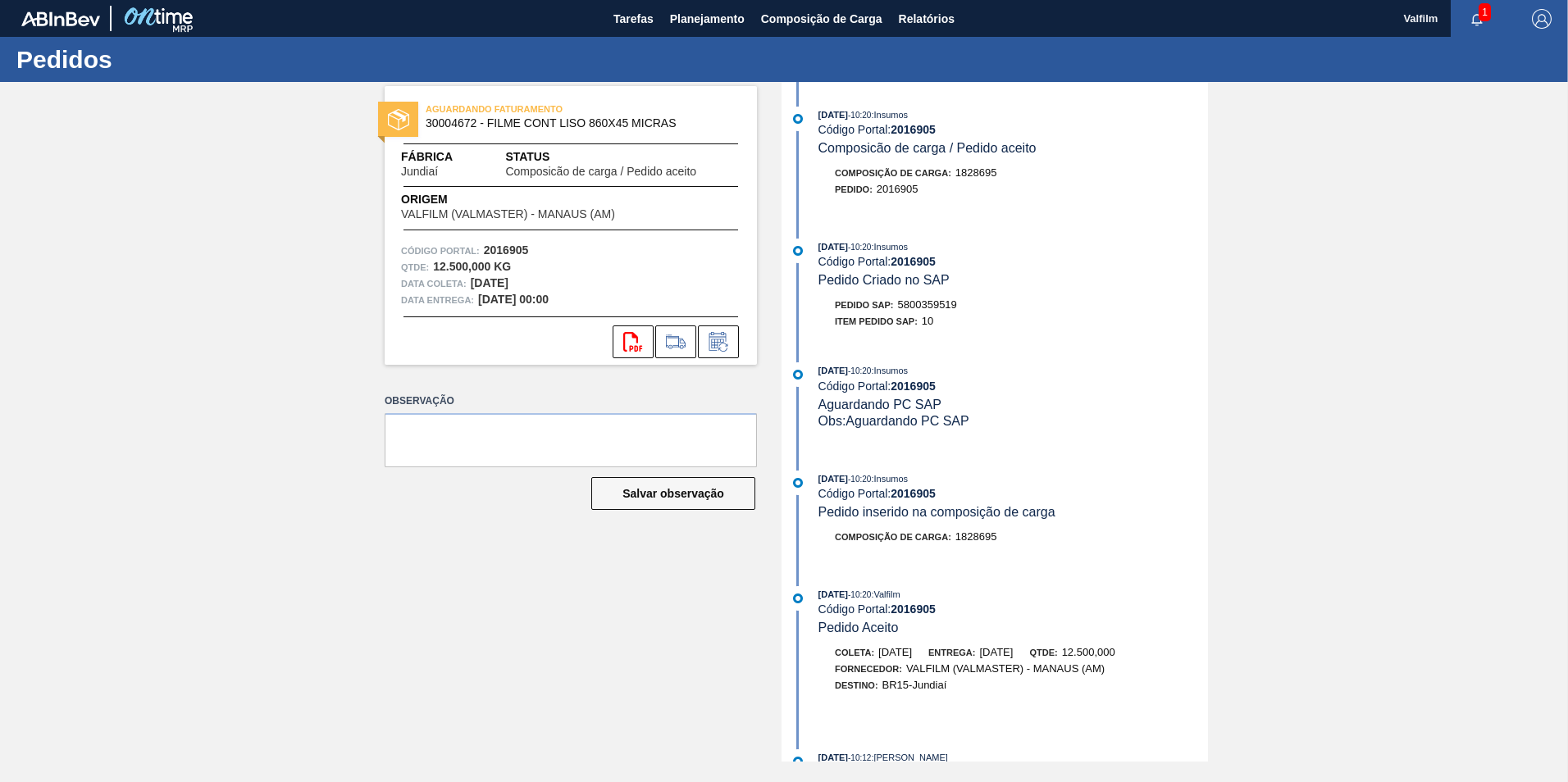
click at [929, 303] on span "5800359519" at bounding box center [927, 305] width 59 height 12
copy span "5800359519"
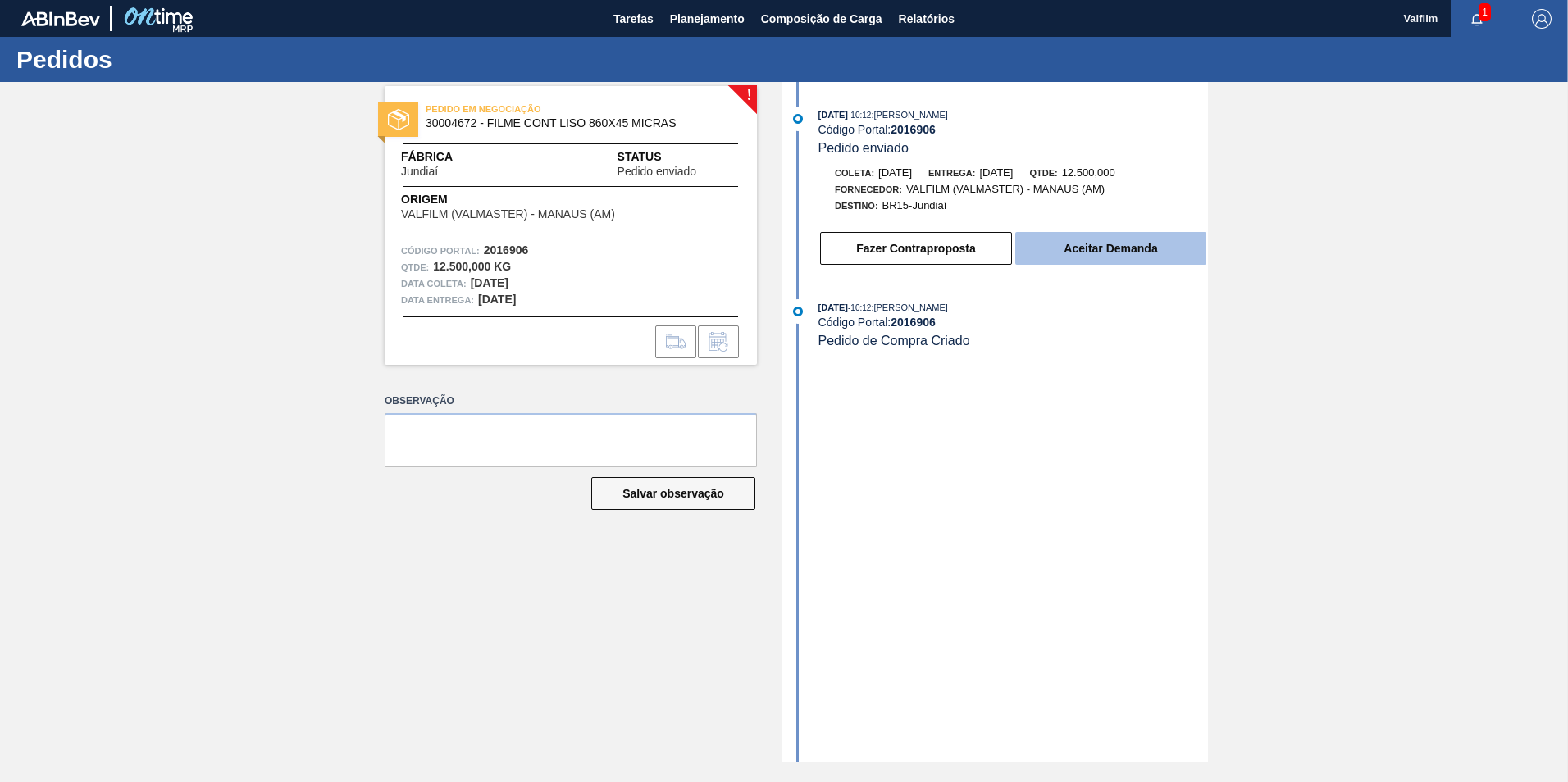
click at [1097, 249] on button "Aceitar Demanda" at bounding box center [1111, 249] width 191 height 33
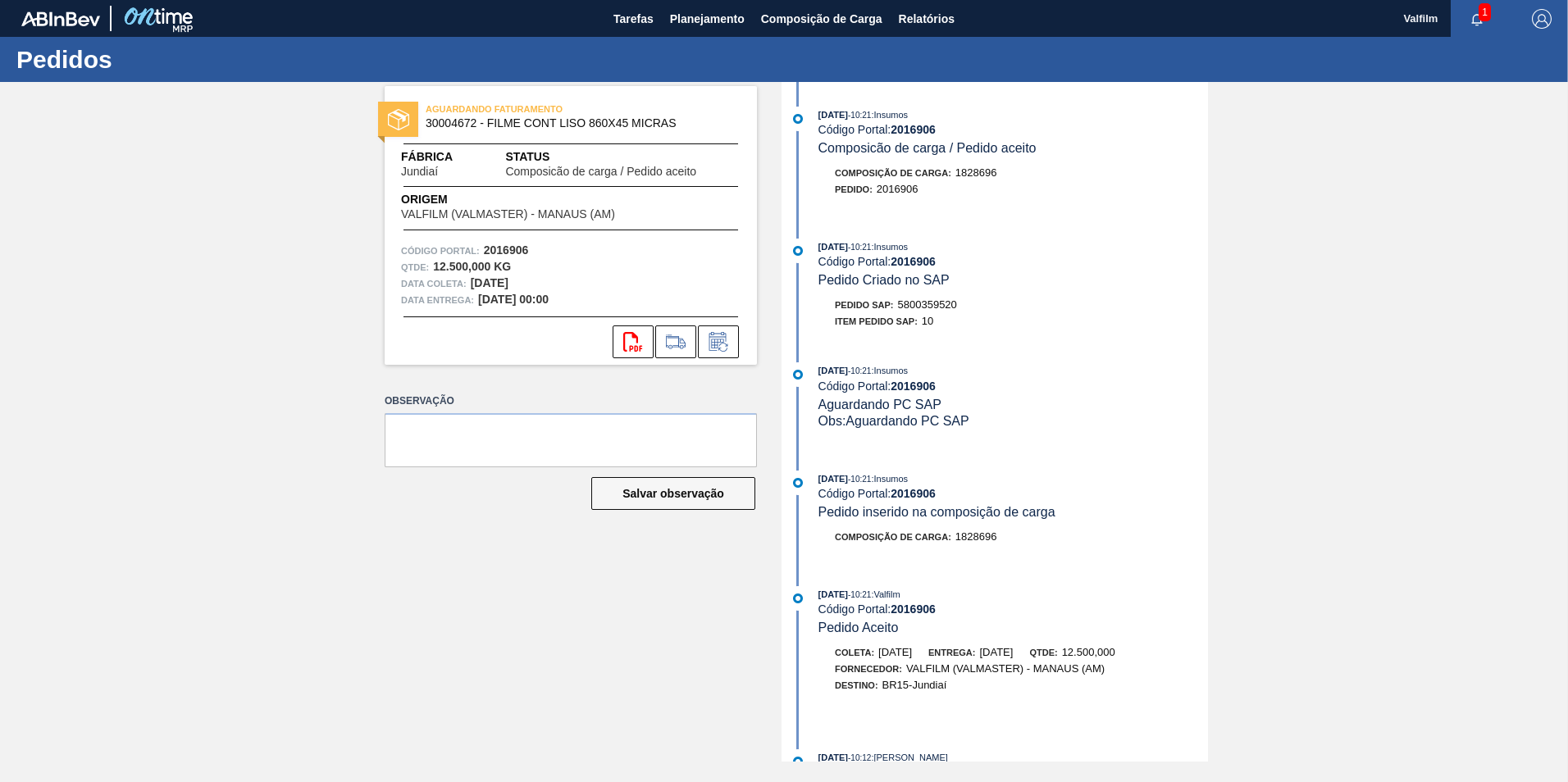
click at [912, 307] on span "5800359520" at bounding box center [927, 305] width 59 height 12
copy span "5800359520"
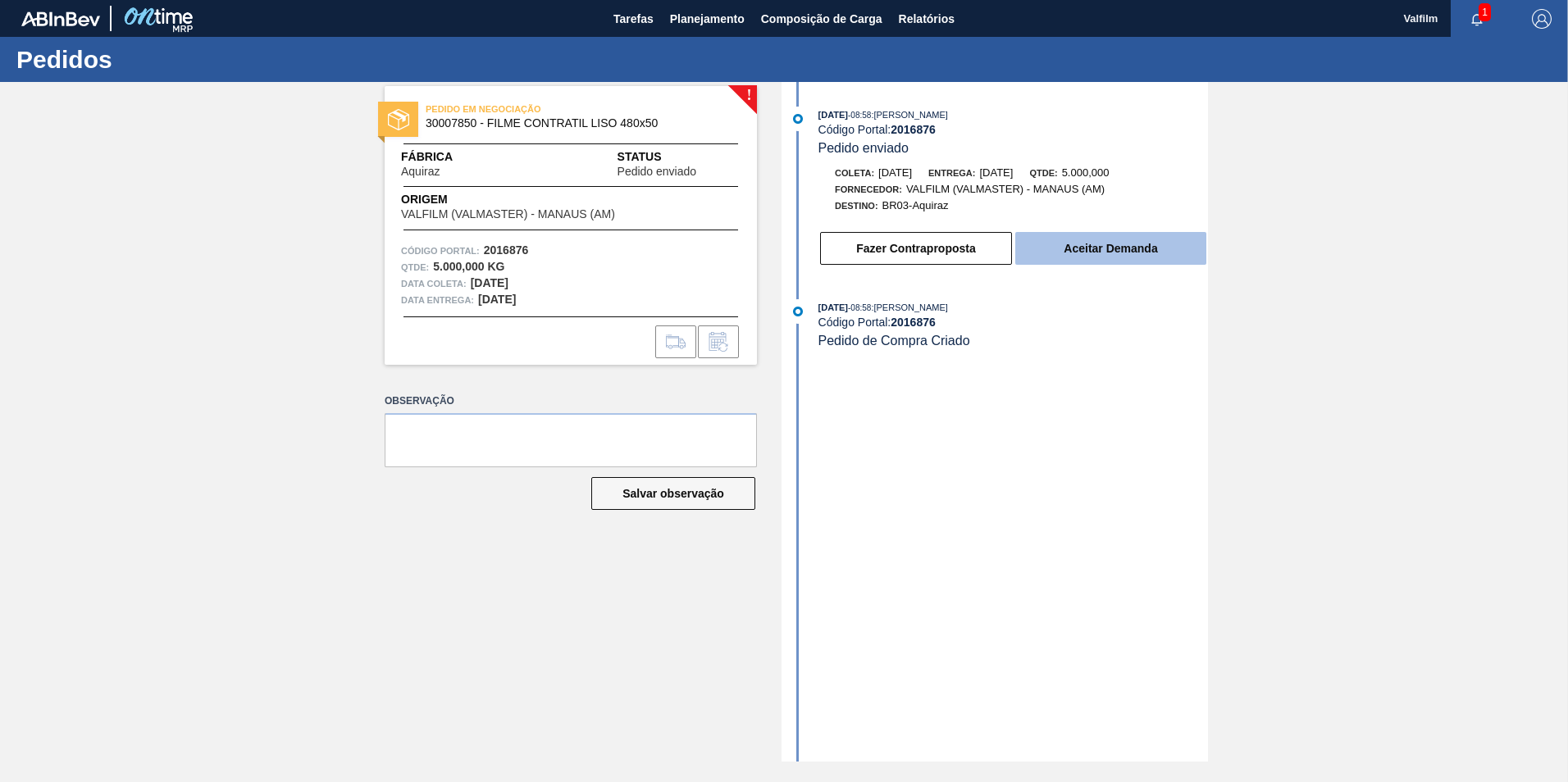
click at [1077, 254] on button "Aceitar Demanda" at bounding box center [1111, 249] width 191 height 33
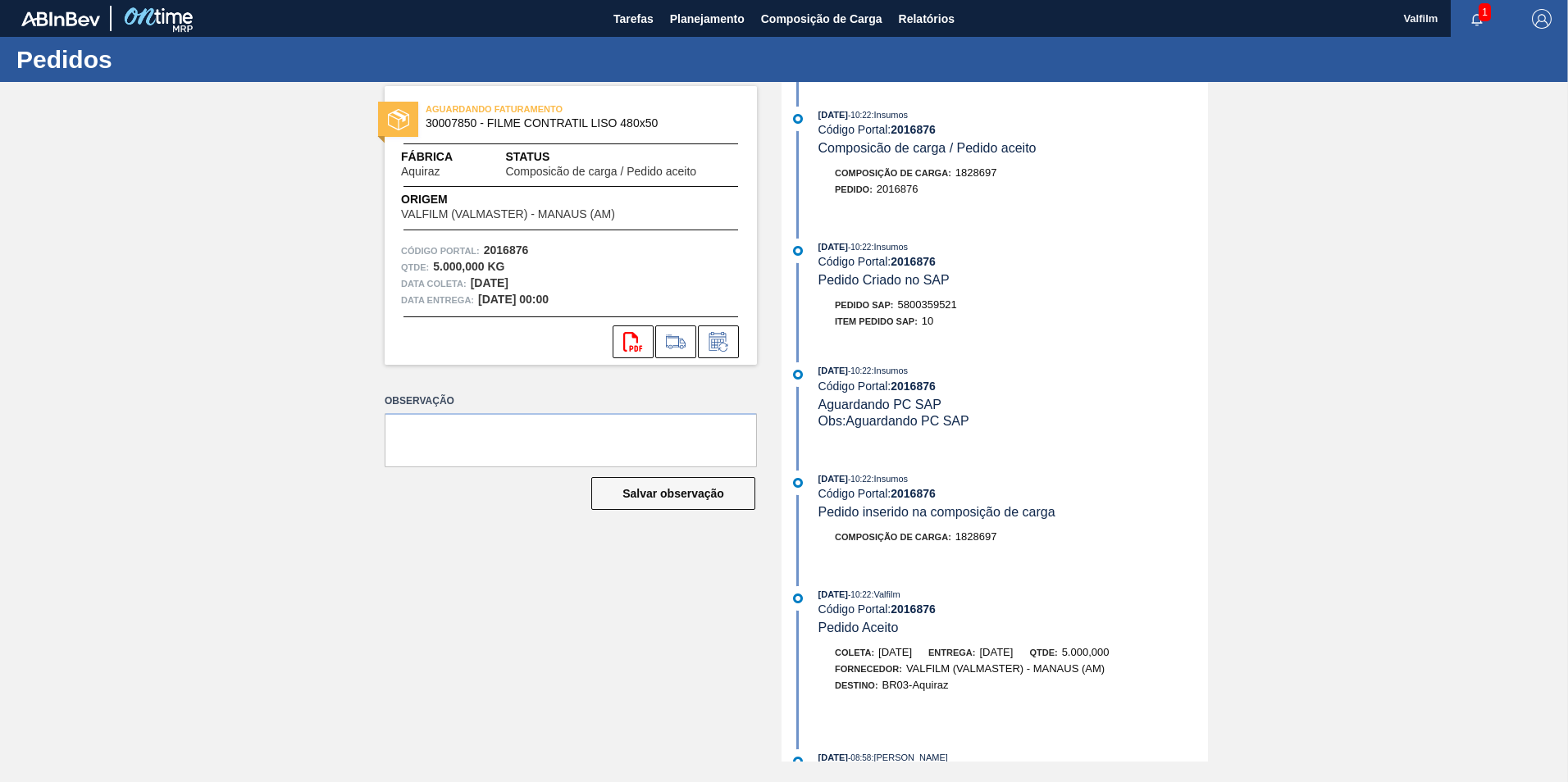
click at [924, 304] on span "5800359521" at bounding box center [927, 305] width 59 height 12
copy span "5800359521"
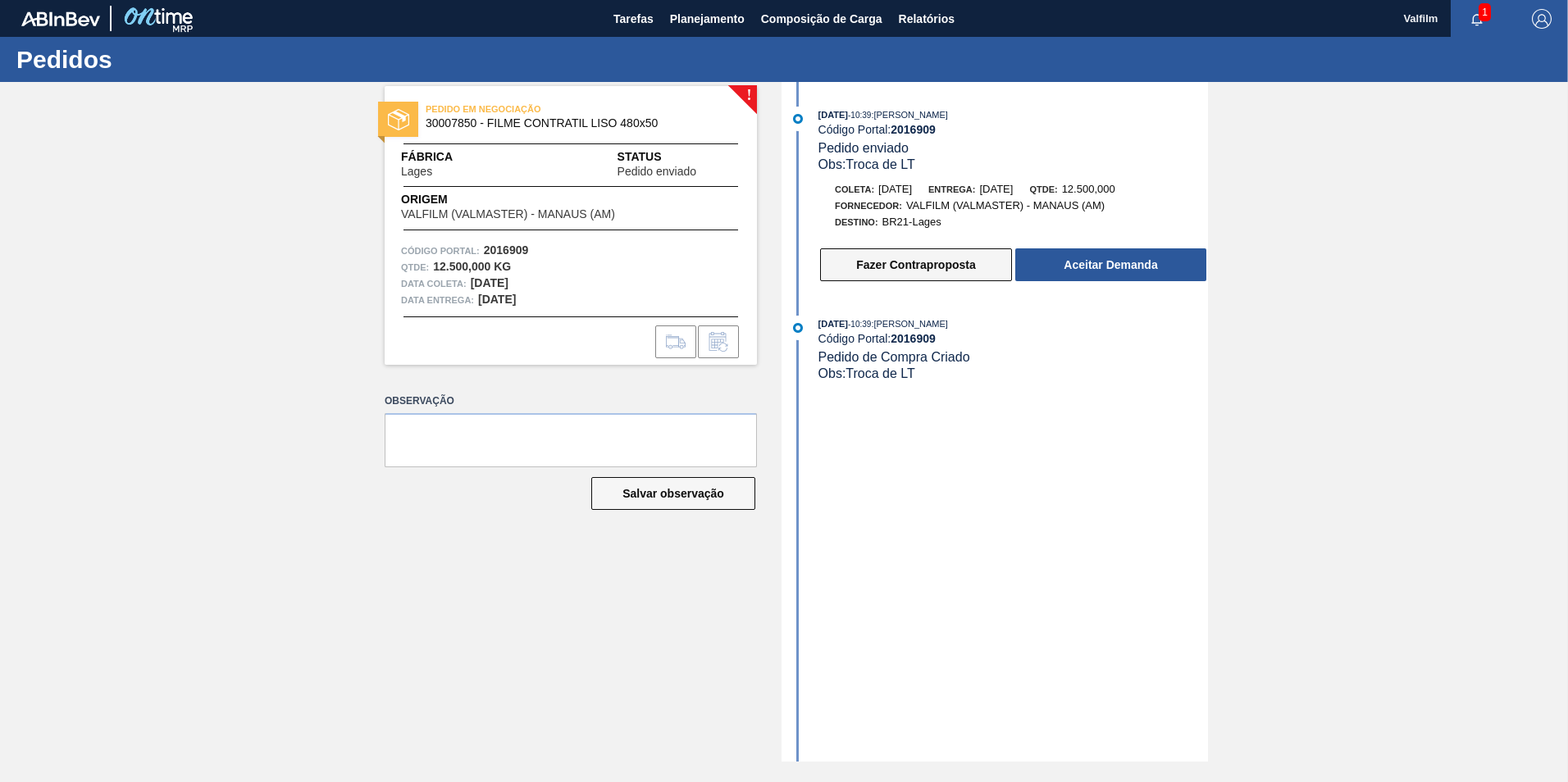
click at [933, 268] on button "Fazer Contraproposta" at bounding box center [916, 265] width 192 height 33
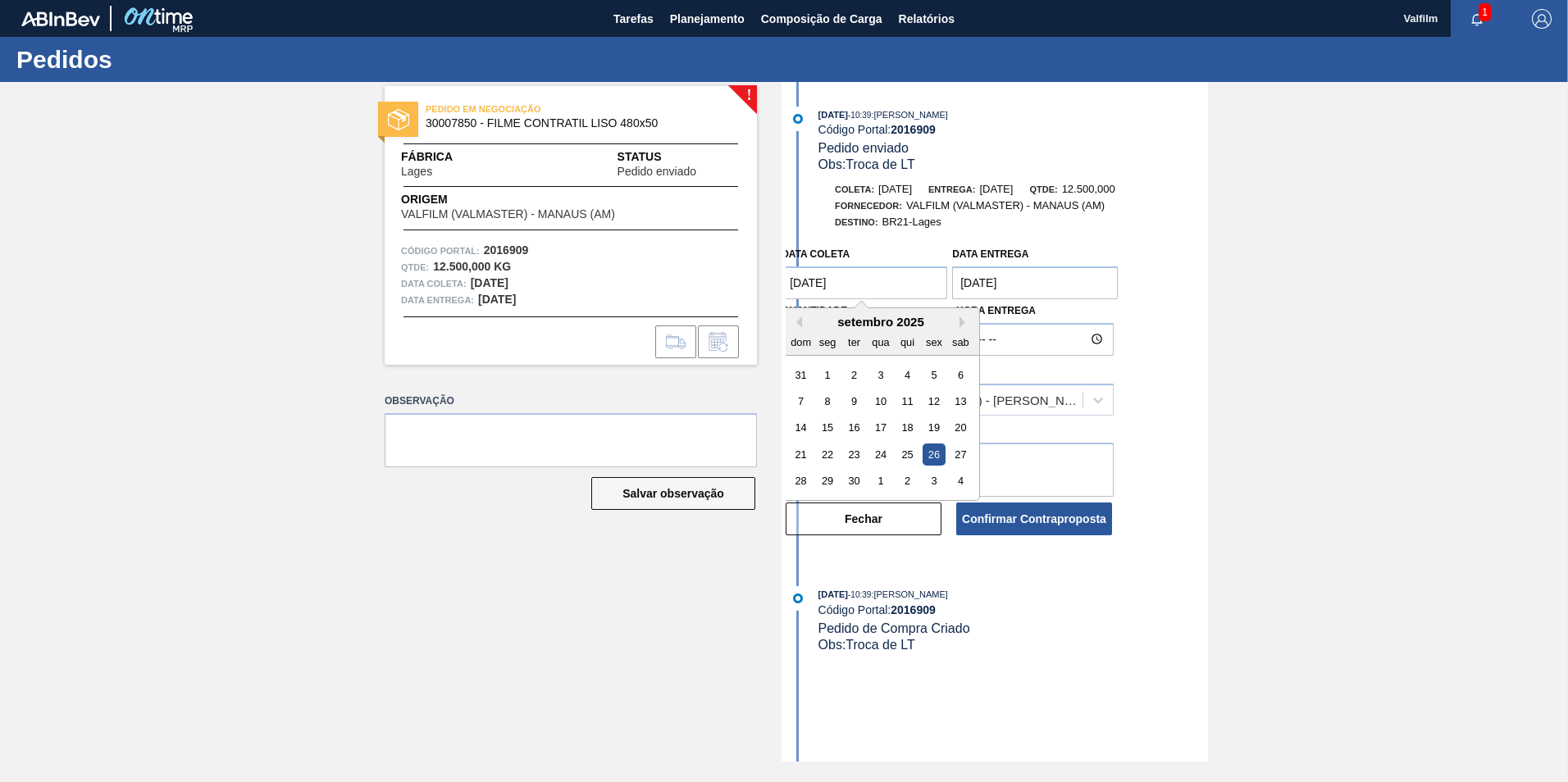
click at [855, 288] on coleta "26/09/2025" at bounding box center [864, 283] width 165 height 33
click at [964, 319] on button "Next Month" at bounding box center [965, 322] width 11 height 11
click at [853, 398] on div "7" at bounding box center [854, 402] width 22 height 22
type coleta "07/10/2025"
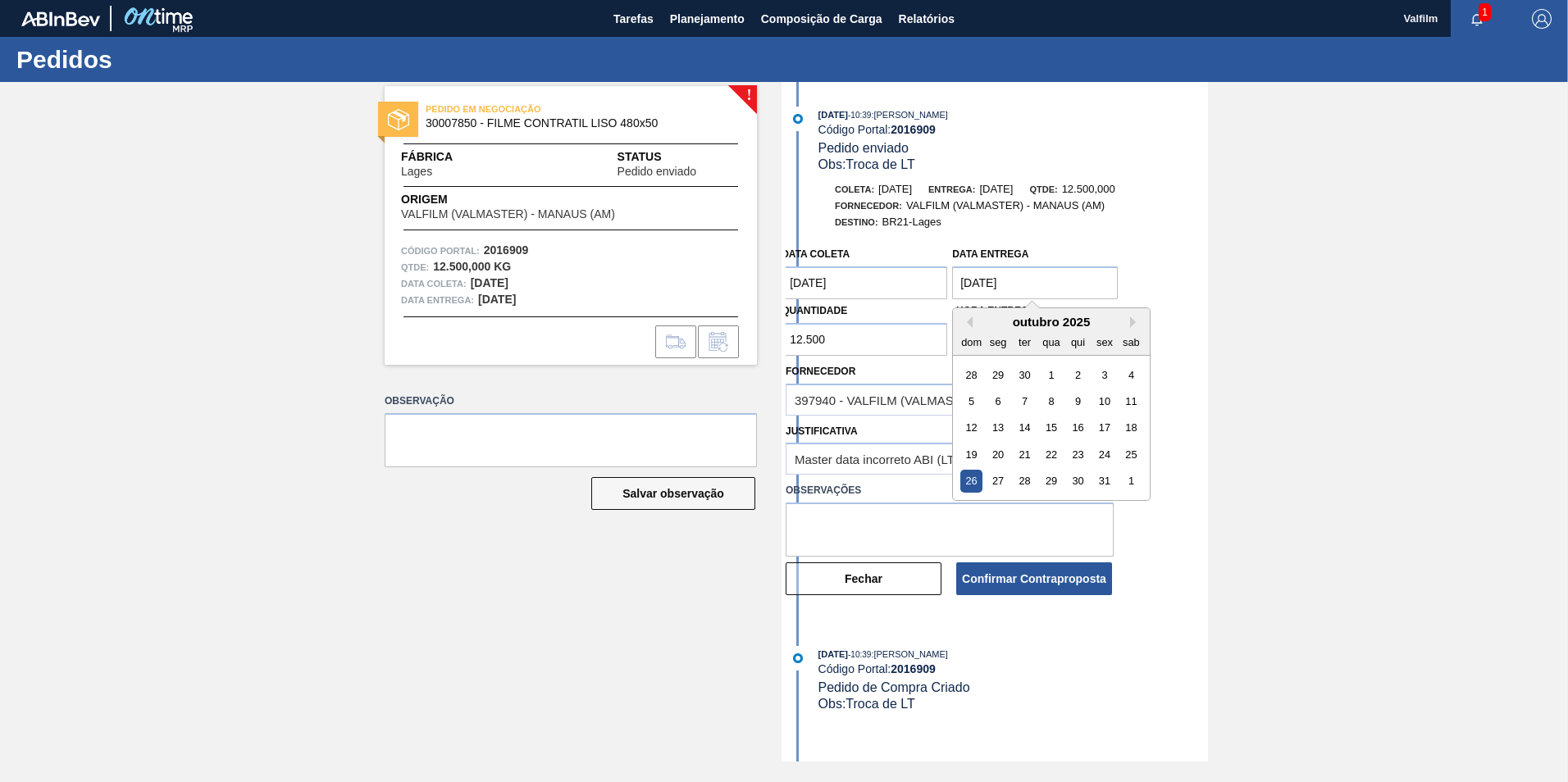
click at [1023, 288] on entrega "26/10/2025" at bounding box center [1034, 283] width 165 height 33
click at [1133, 321] on button "Next Month" at bounding box center [1135, 322] width 11 height 11
click at [998, 403] on div "3" at bounding box center [998, 402] width 22 height 22
type entrega "03/11/2025"
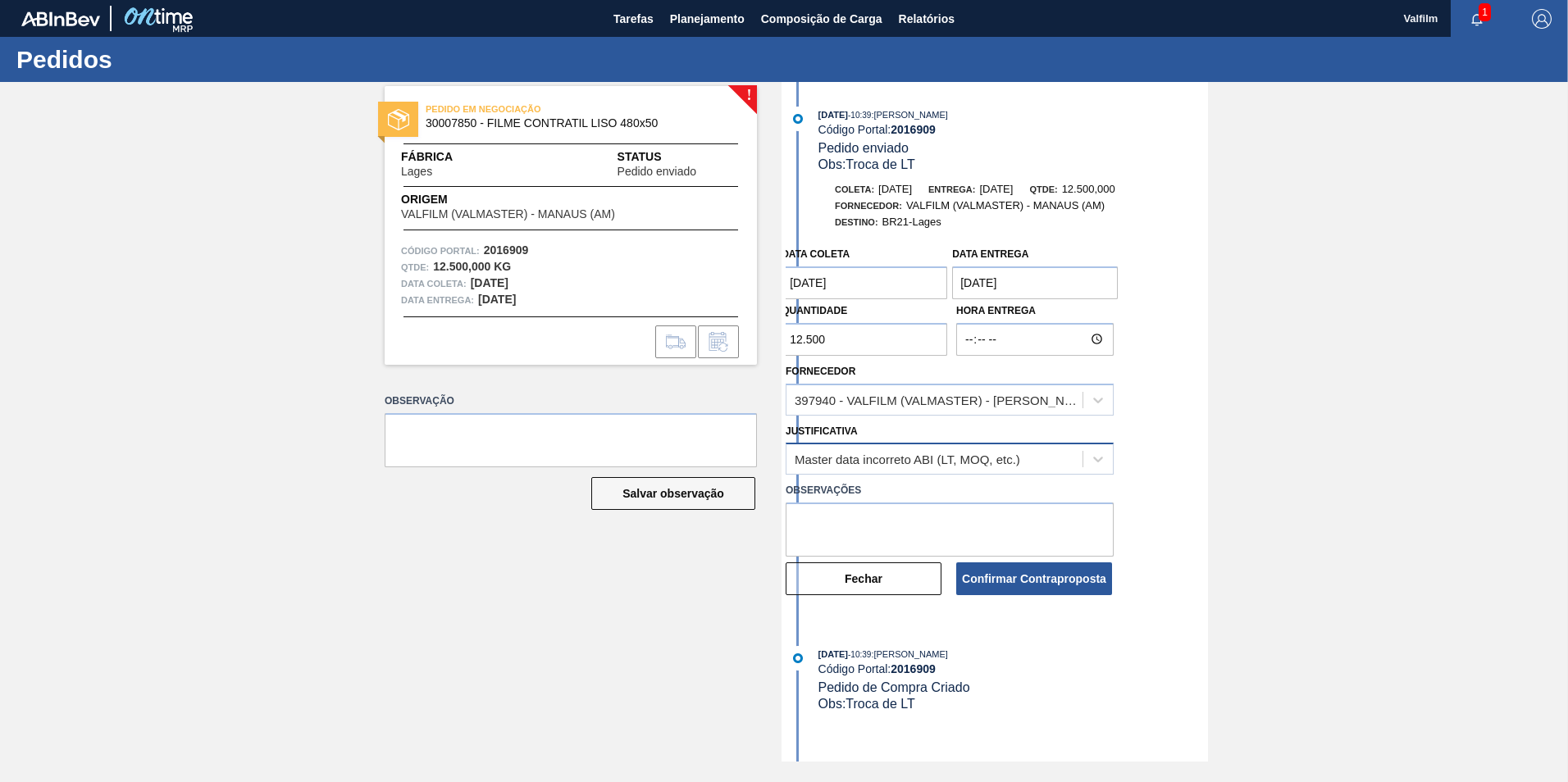
click at [956, 469] on div "Master data incorreto ABI (LT, MOQ, etc.)" at bounding box center [935, 459] width 296 height 24
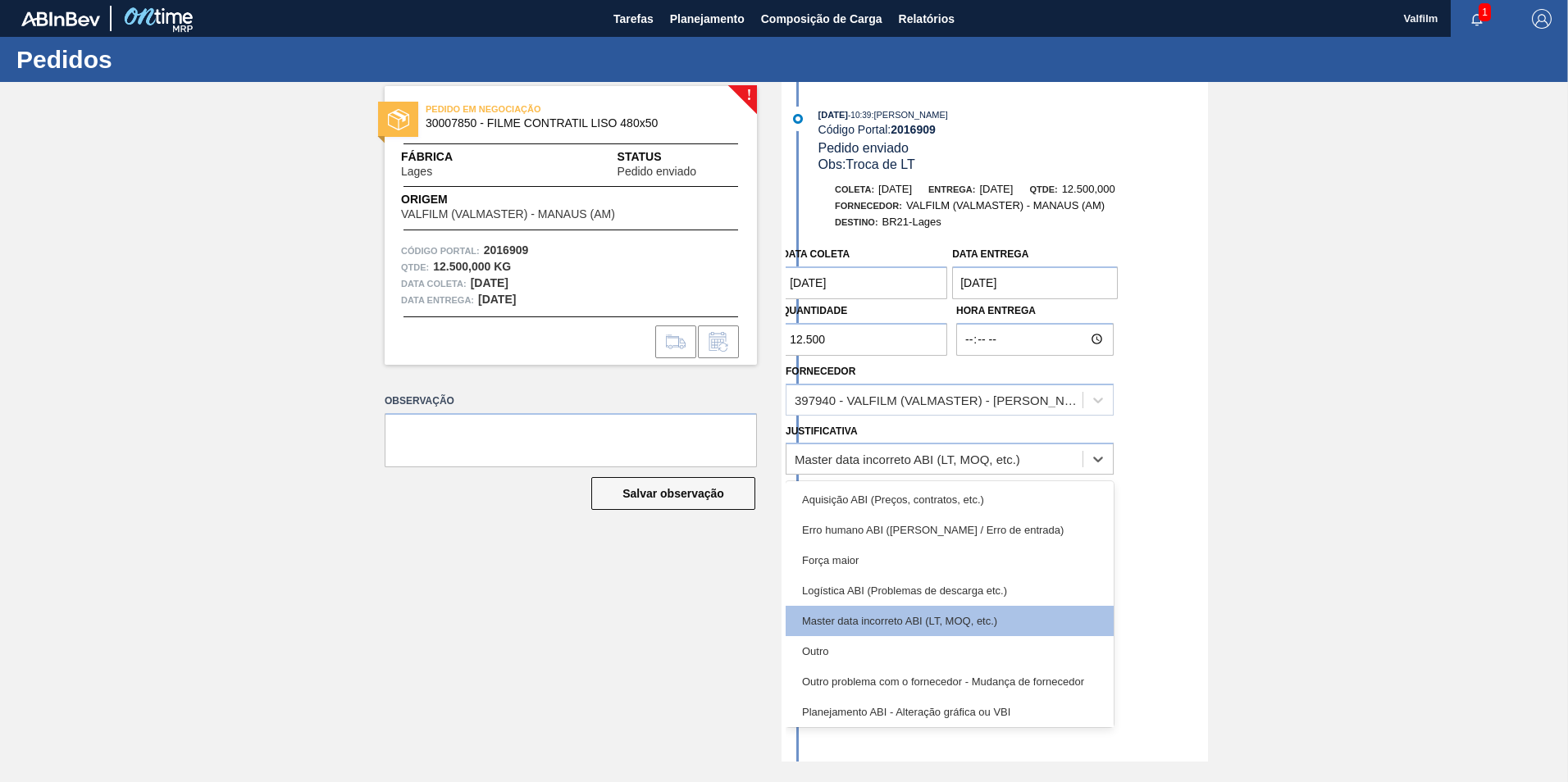
click at [842, 635] on div "Master data incorreto ABI (LT, MOQ, etc.)" at bounding box center [949, 620] width 328 height 30
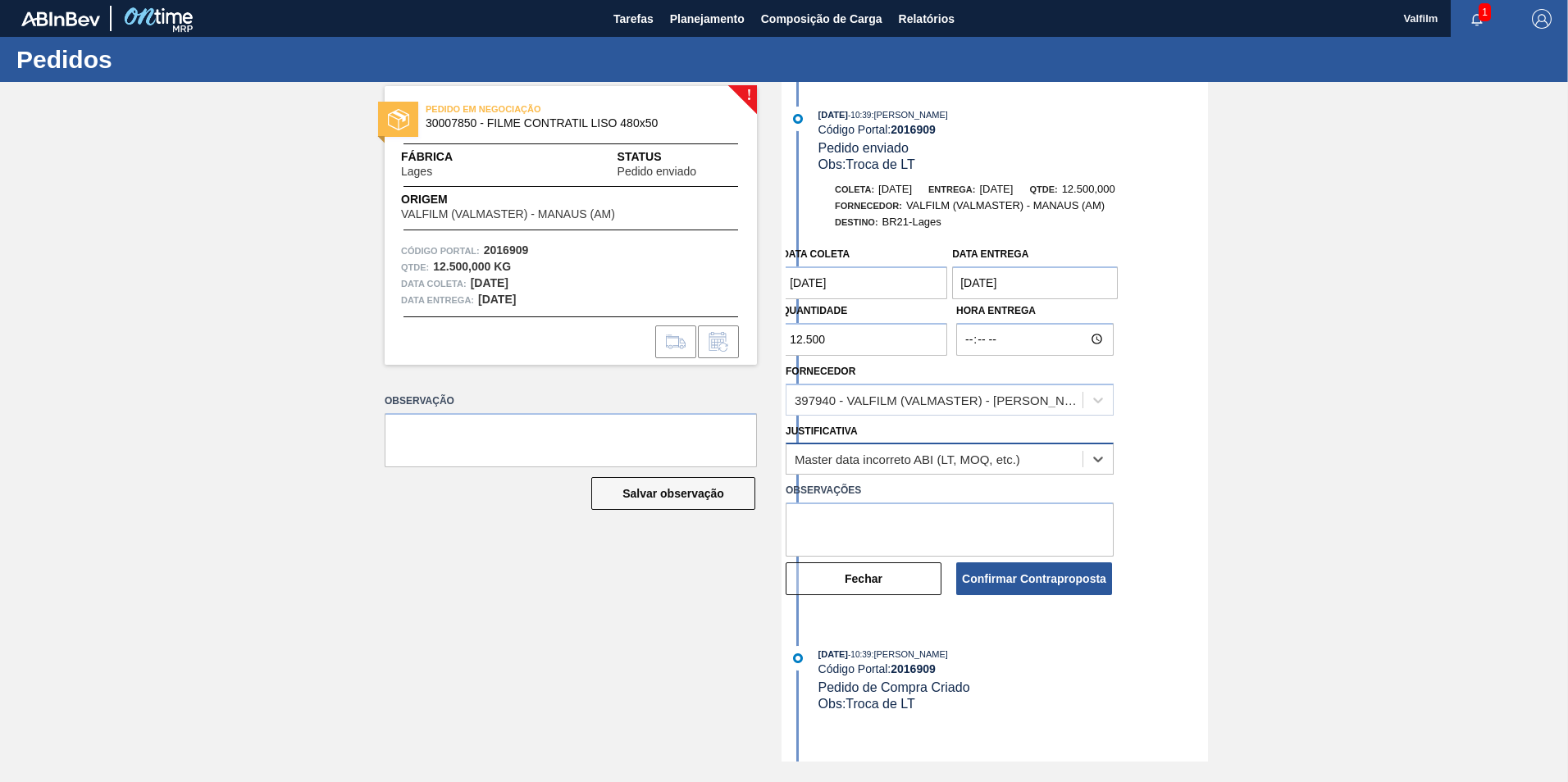
click at [868, 462] on div "Master data incorreto ABI (LT, MOQ, etc.)" at bounding box center [907, 459] width 225 height 14
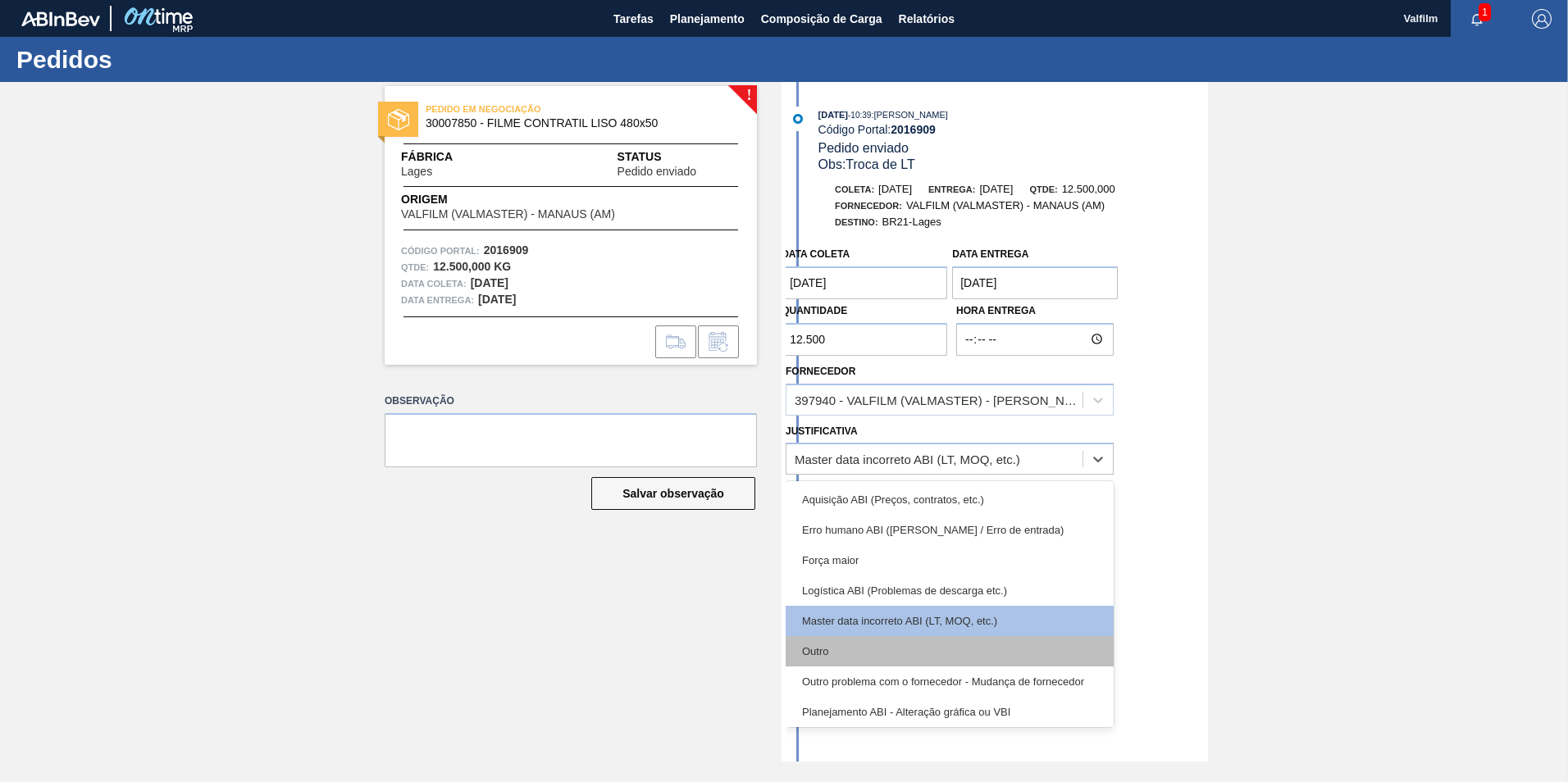
click at [843, 655] on div "Outro" at bounding box center [949, 650] width 328 height 30
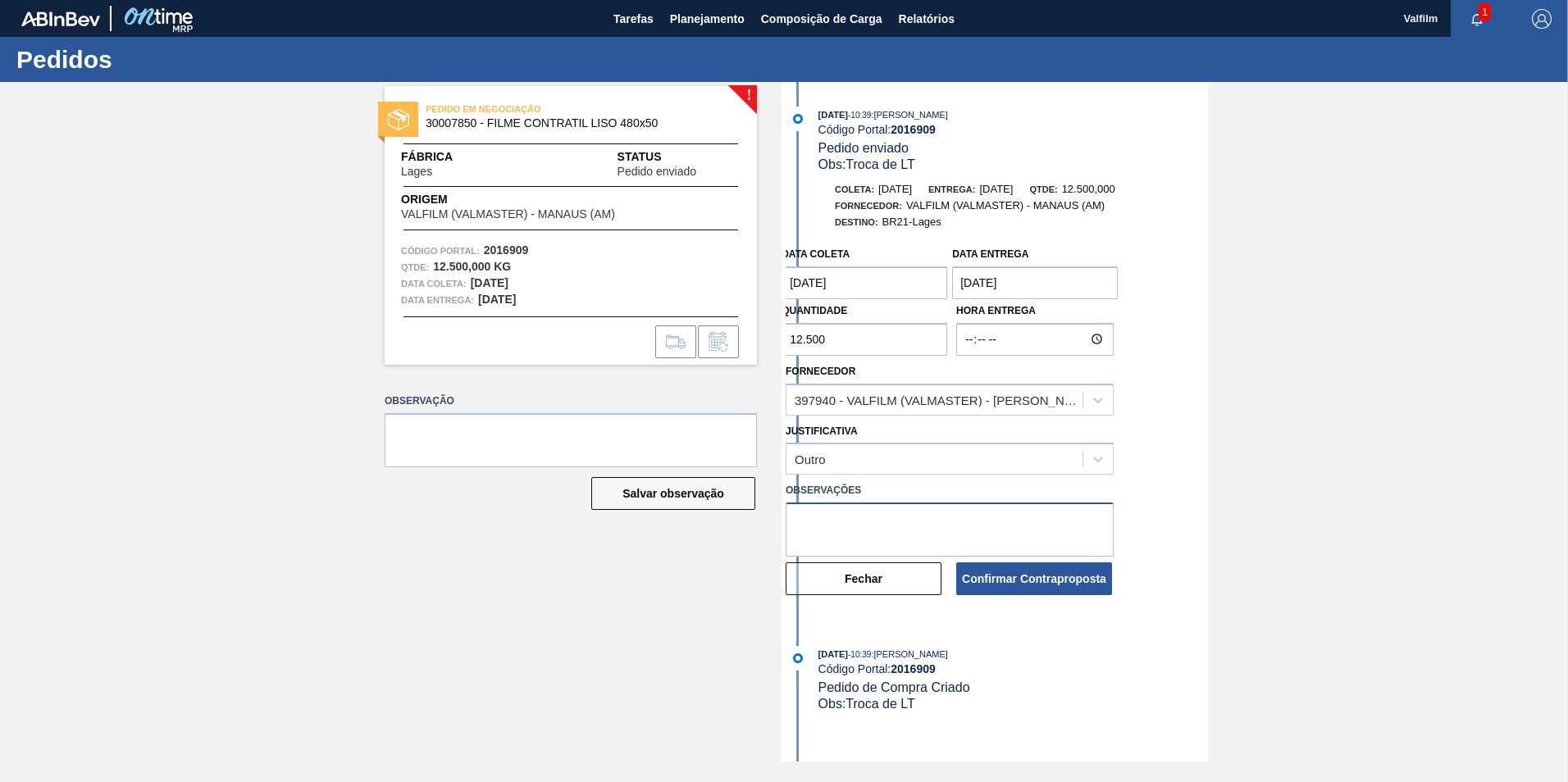
click at [838, 524] on textarea at bounding box center [949, 529] width 328 height 54
type textarea "Ajuste data de coleta e entrega"
click at [1026, 583] on button "Confirmar Contraproposta" at bounding box center [1034, 579] width 156 height 33
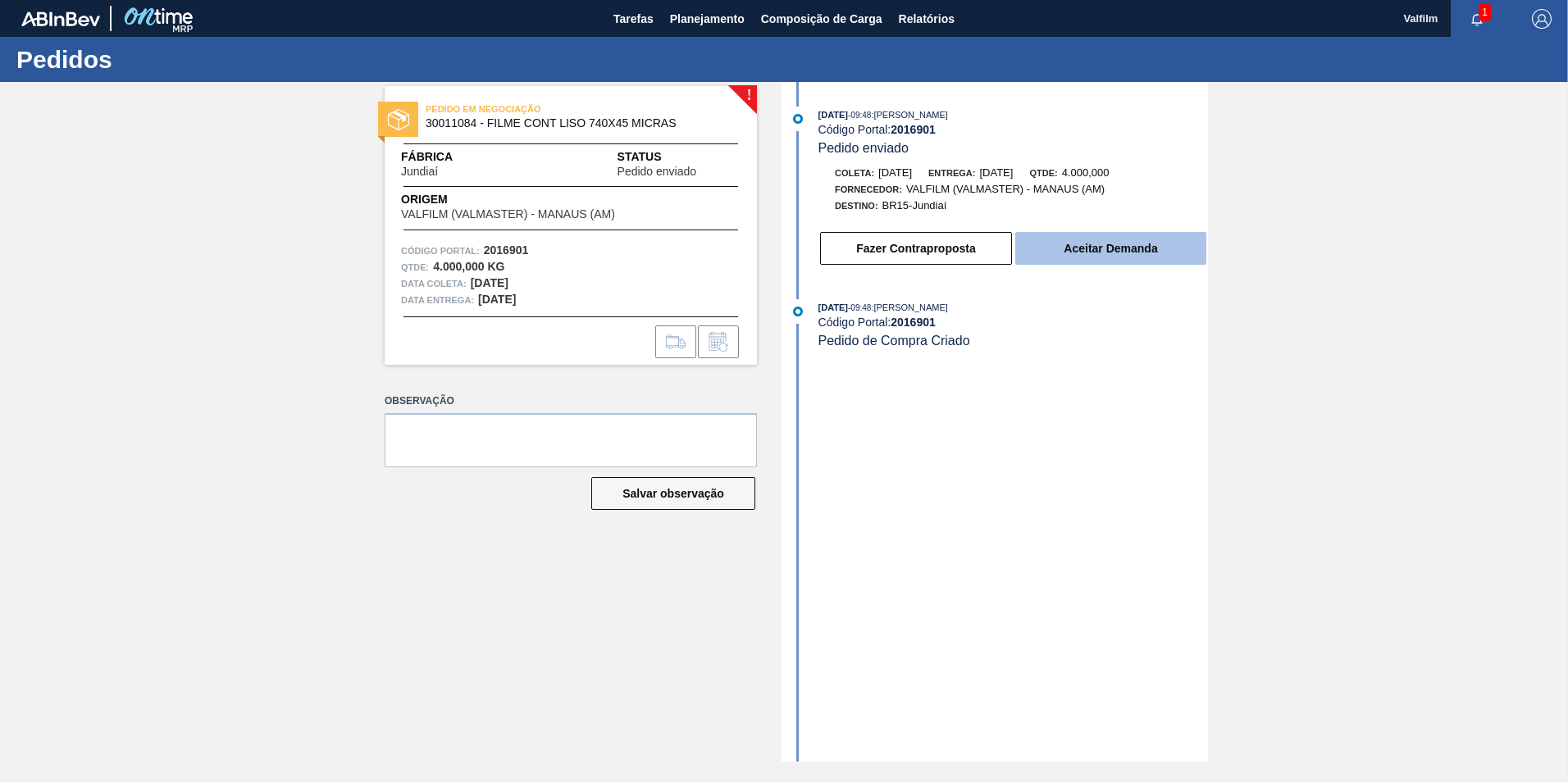
click at [1113, 236] on button "Aceitar Demanda" at bounding box center [1111, 249] width 191 height 33
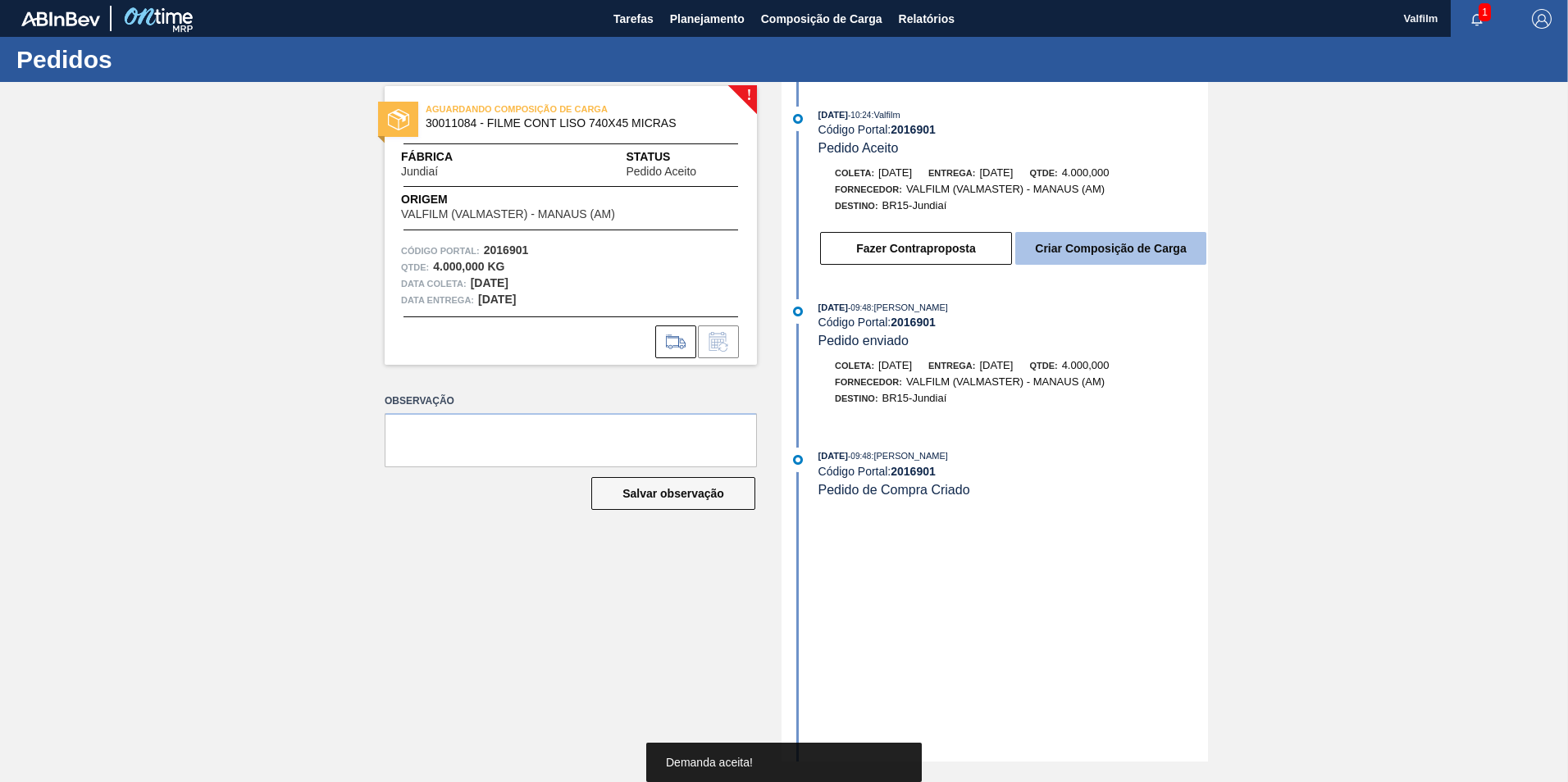
click at [1102, 252] on button "Criar Composição de Carga" at bounding box center [1111, 249] width 191 height 33
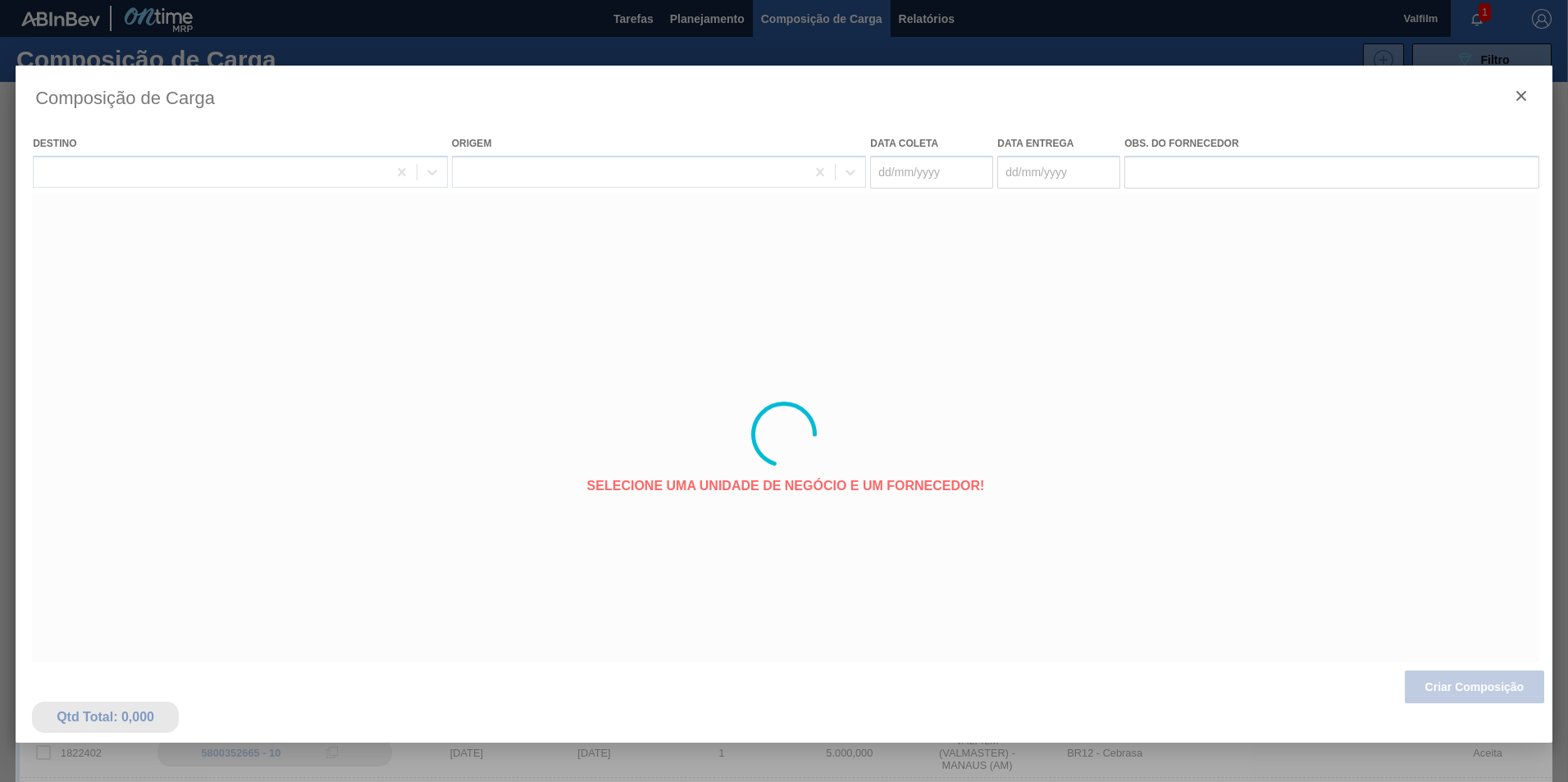
type coleta "[DATE]"
type entrega "25/10/2025"
click at [1490, 686] on div at bounding box center [784, 434] width 1537 height 738
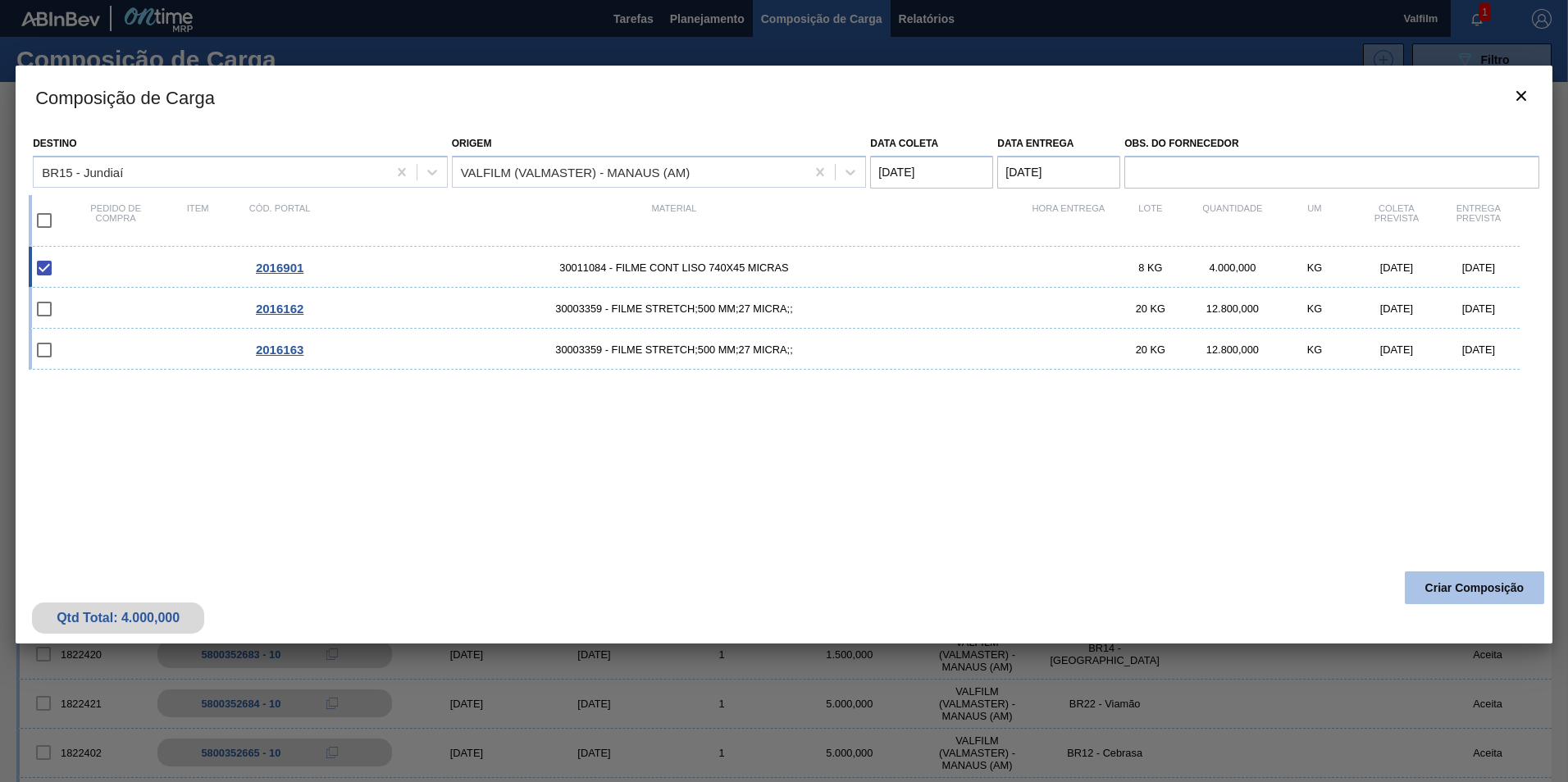
click at [1416, 588] on button "Criar Composição" at bounding box center [1474, 588] width 139 height 33
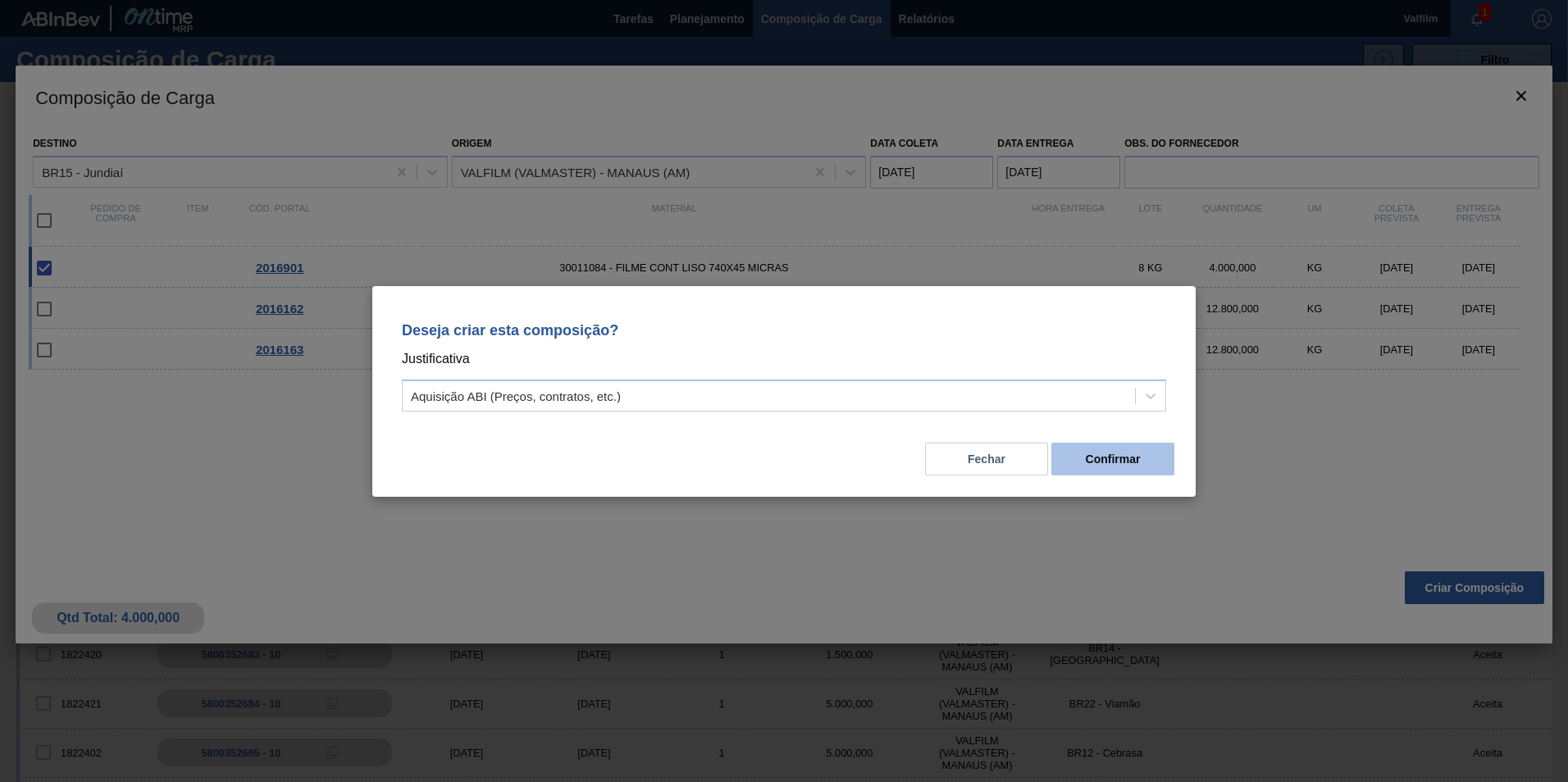
click at [1078, 459] on button "Confirmar" at bounding box center [1112, 459] width 123 height 33
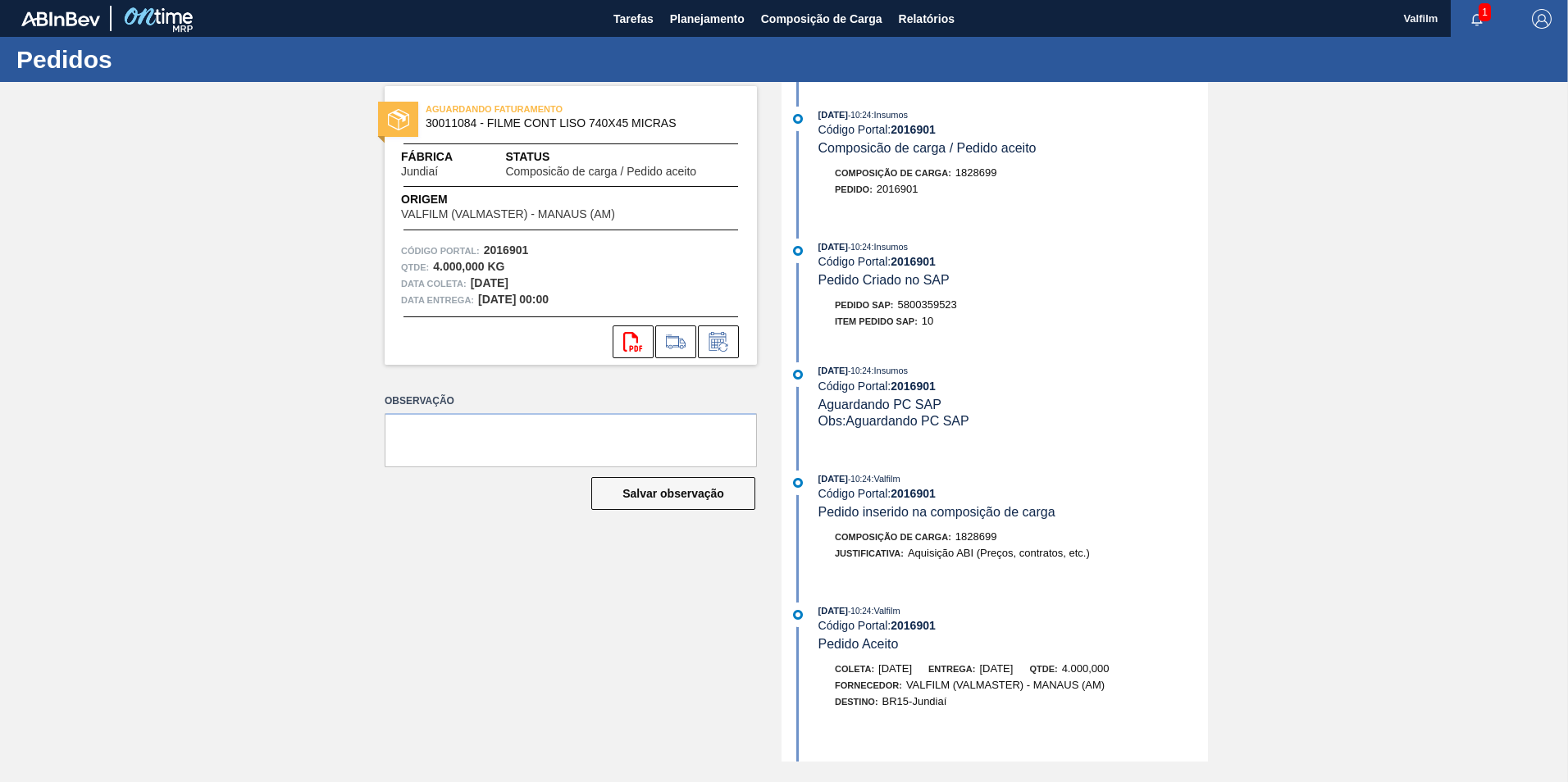
click at [936, 305] on span "5800359523" at bounding box center [927, 305] width 59 height 12
copy span "5800359523"
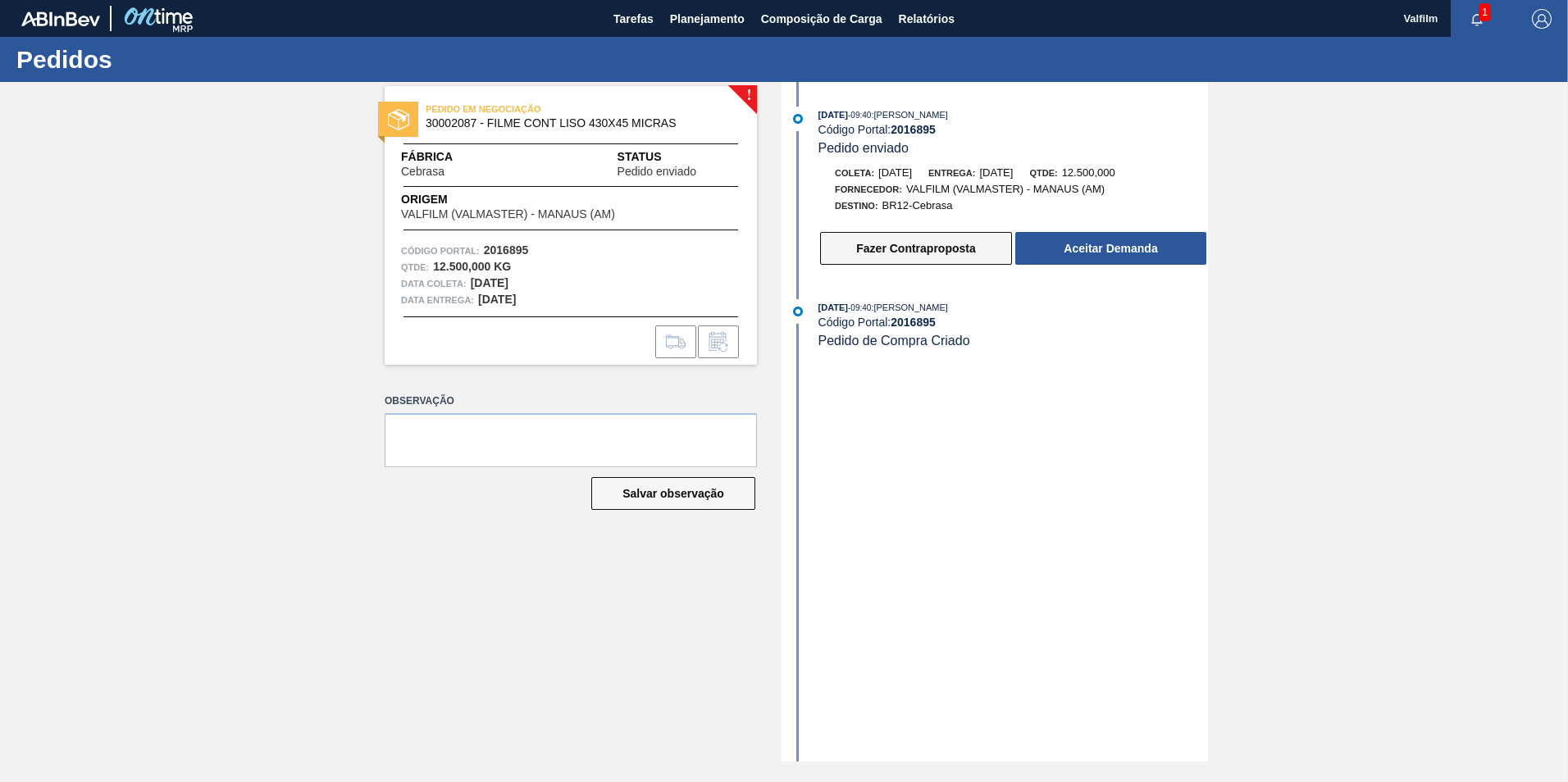
click at [948, 238] on button "Fazer Contraproposta" at bounding box center [916, 249] width 192 height 33
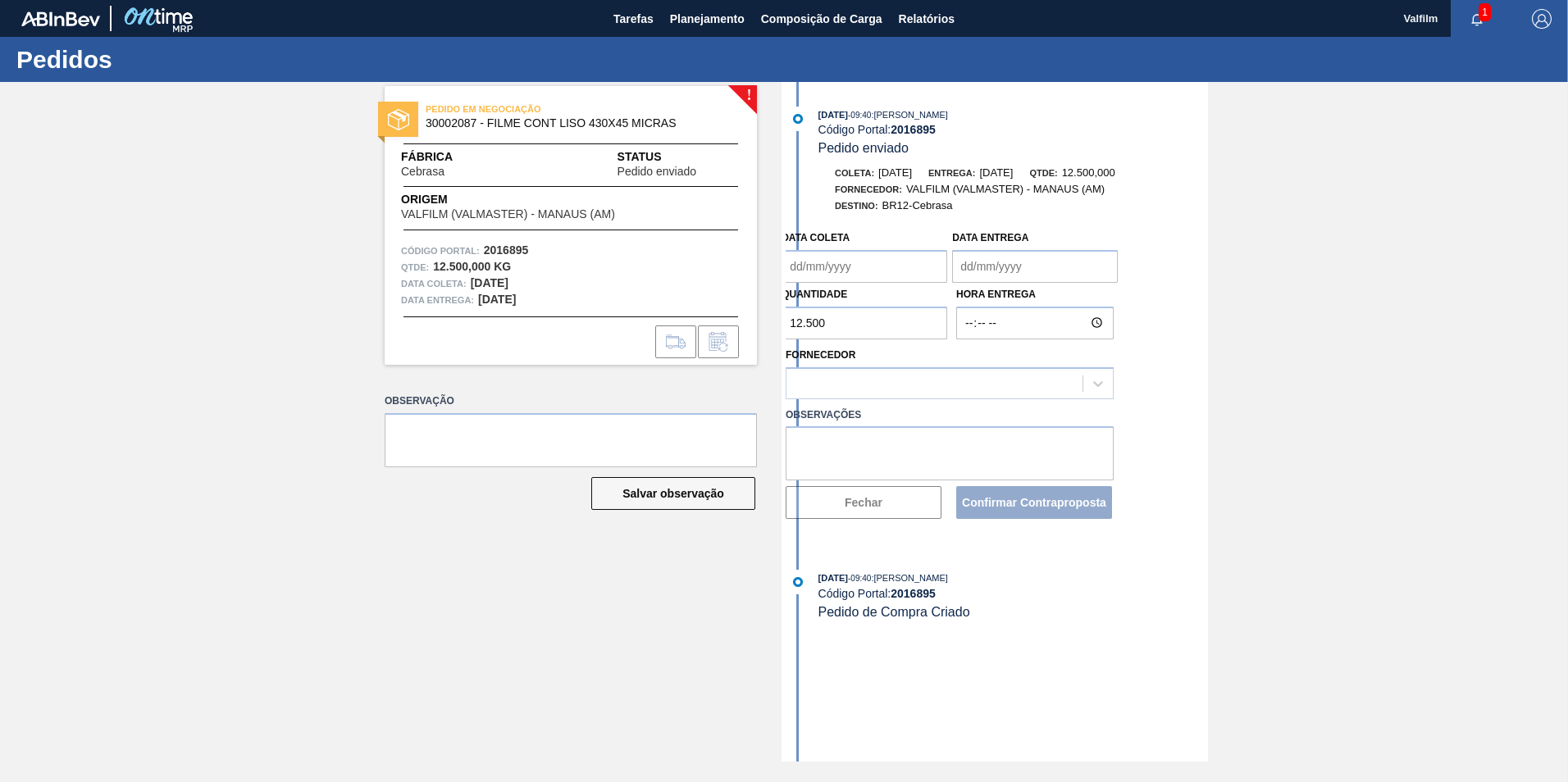
type coleta "[DATE]"
type entrega "[DATE]"
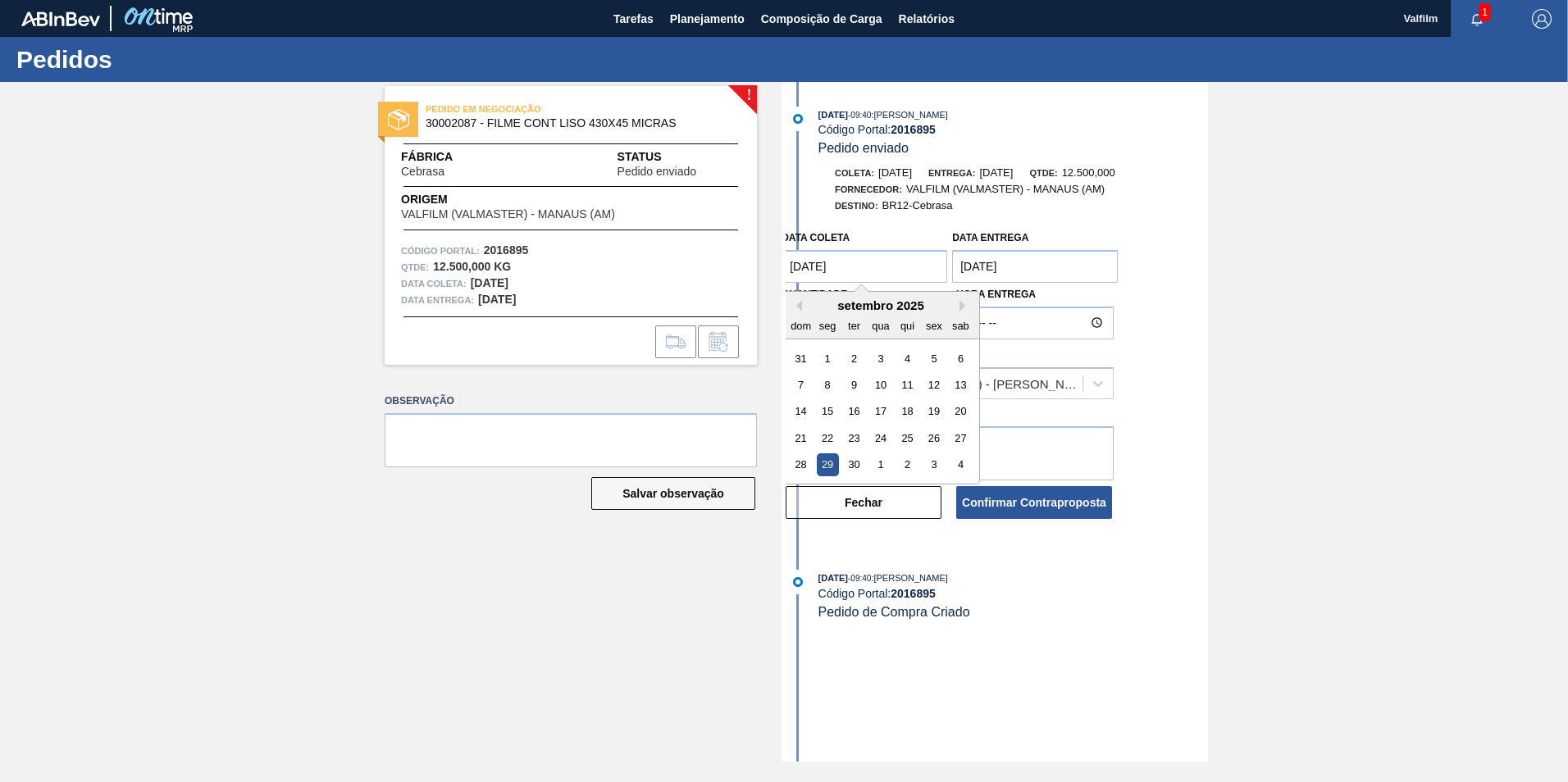
click at [825, 262] on coleta "[DATE]" at bounding box center [864, 267] width 165 height 33
click at [958, 304] on div "setembro 2025" at bounding box center [880, 305] width 197 height 14
click at [964, 305] on button "Next Month" at bounding box center [965, 305] width 11 height 11
click at [908, 351] on div "2" at bounding box center [907, 359] width 22 height 22
type coleta "[DATE]"
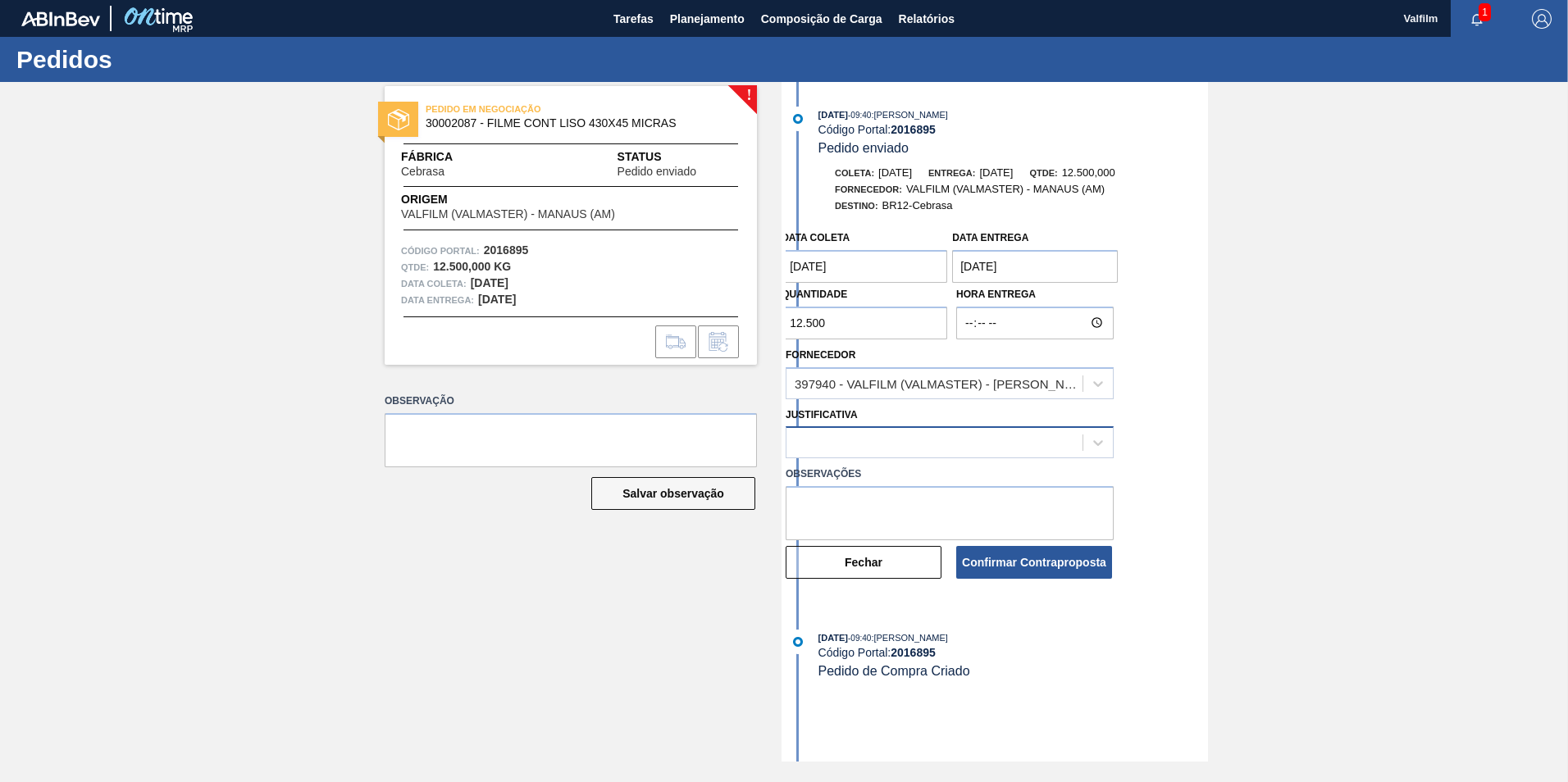
click at [828, 441] on div at bounding box center [935, 443] width 296 height 24
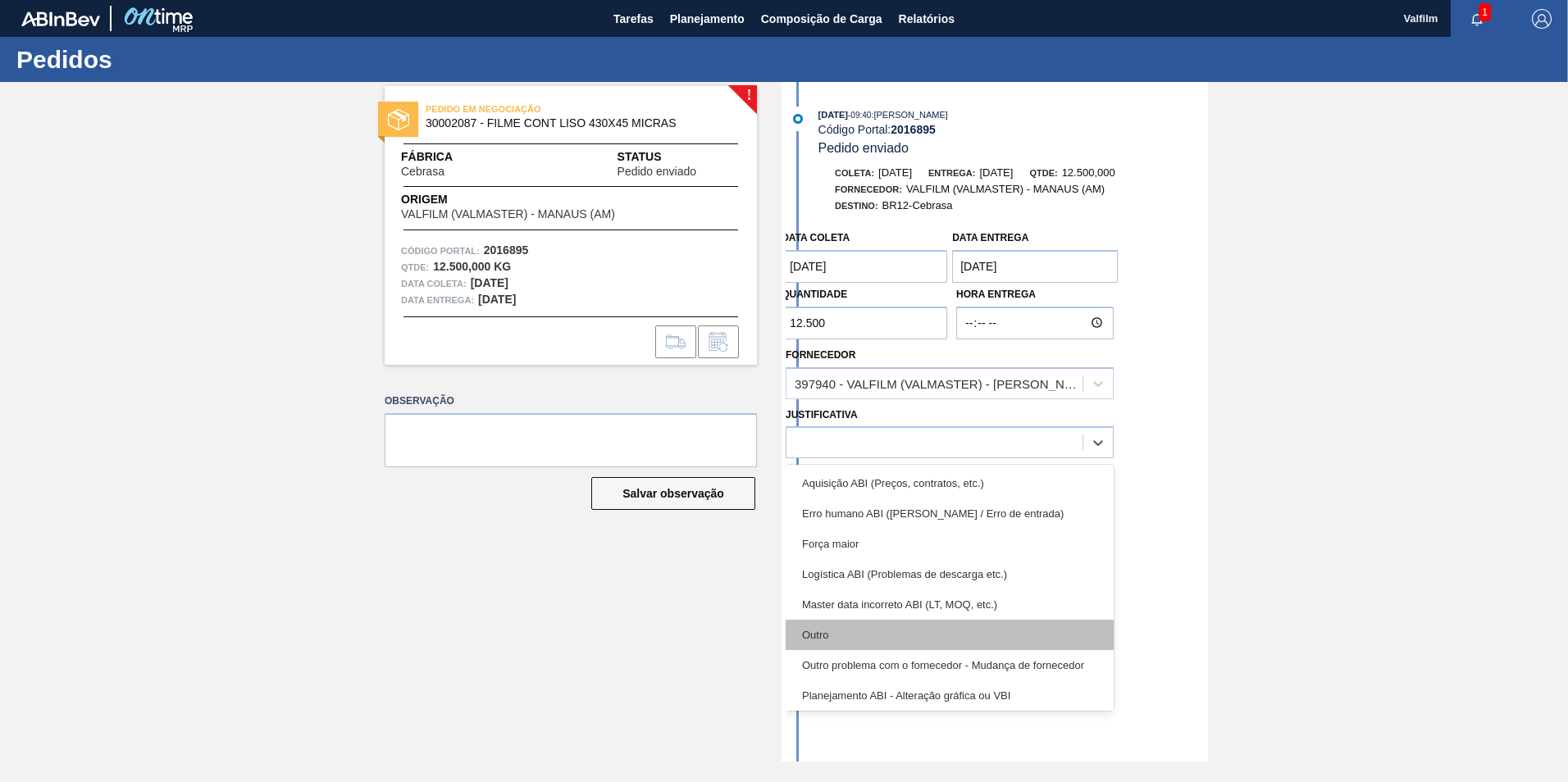
click at [843, 638] on div "Outro" at bounding box center [949, 634] width 328 height 30
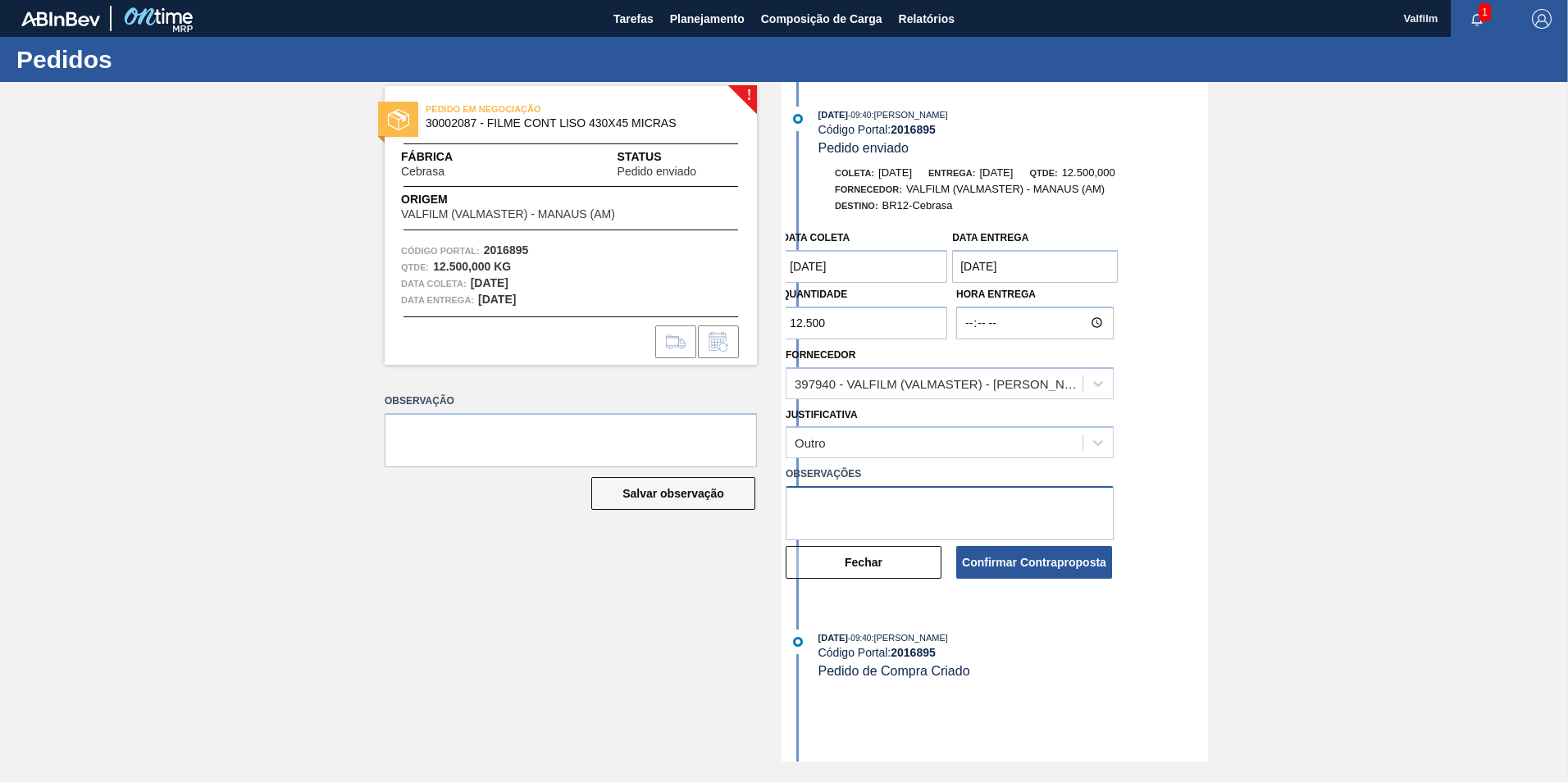
click at [878, 506] on textarea at bounding box center [949, 513] width 328 height 54
type textarea "Ajuste data de coleta, entrega mantem"
click at [990, 568] on button "Confirmar Contraproposta" at bounding box center [1034, 563] width 156 height 33
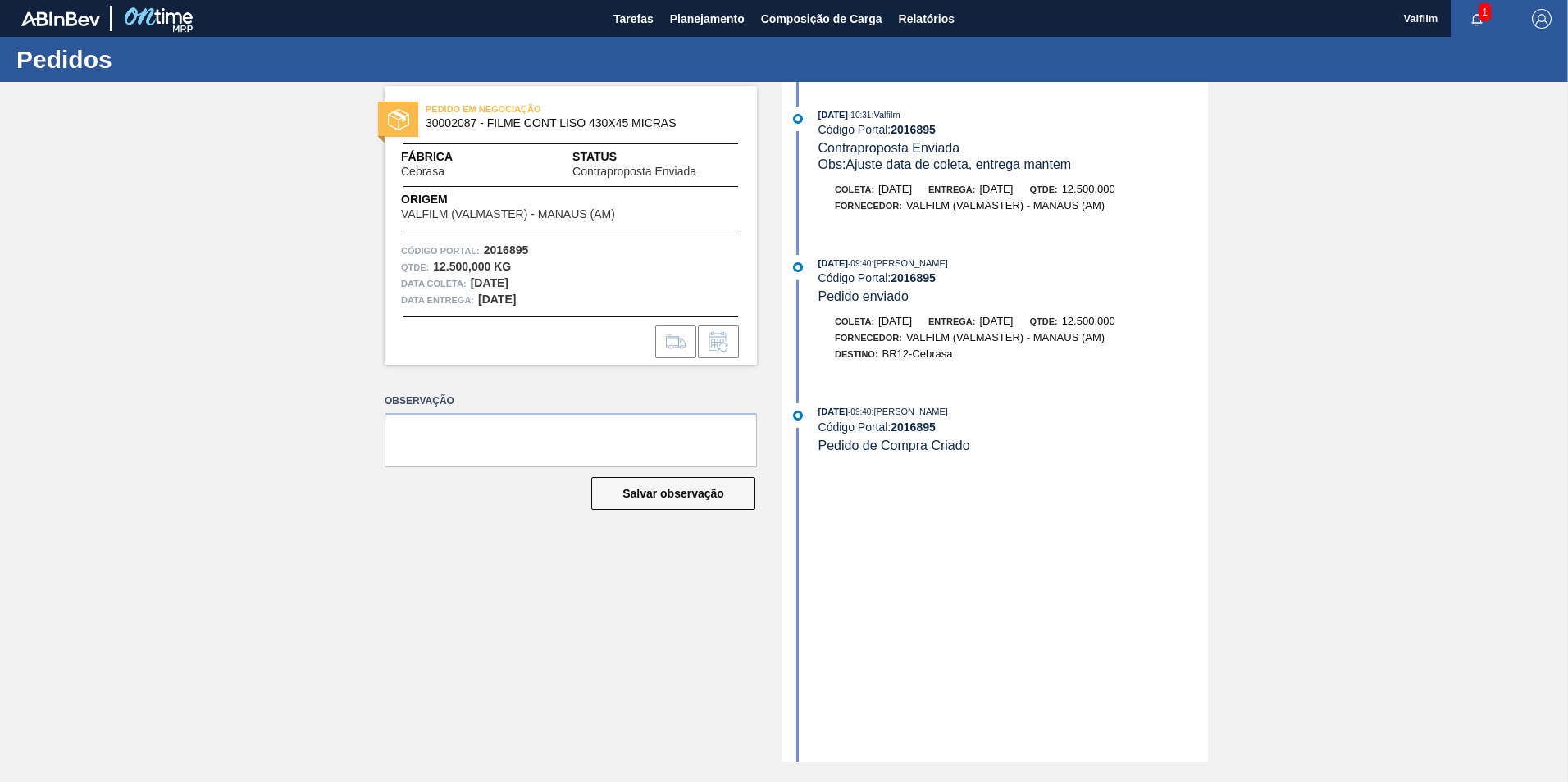
click at [1091, 531] on div "29/08/2025 - 10:31 : Valfilm Código Portal: 2016895 Contraproposta Enviada Obs:…" at bounding box center [997, 422] width 423 height 680
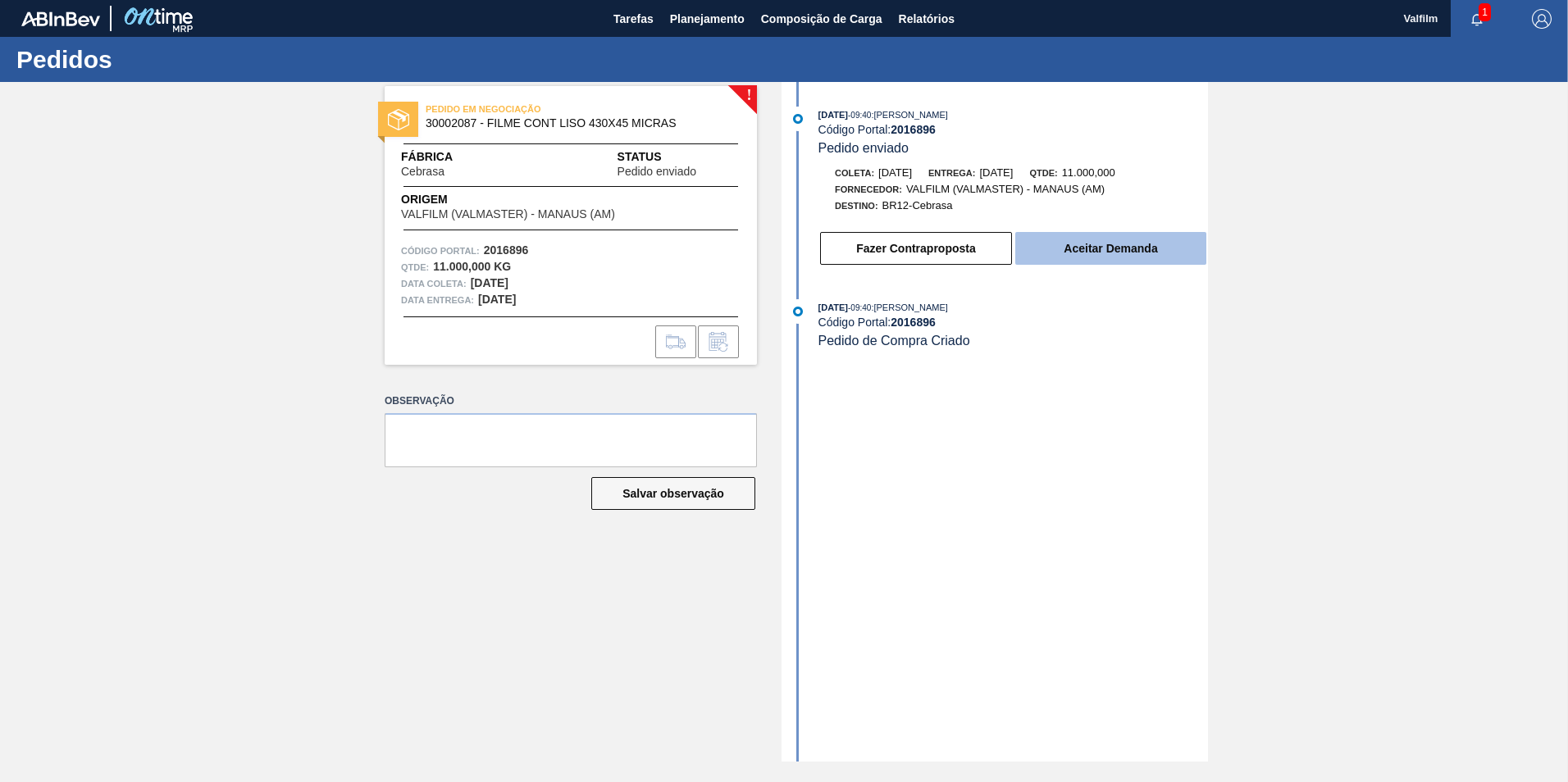
click at [1083, 249] on button "Aceitar Demanda" at bounding box center [1111, 249] width 191 height 33
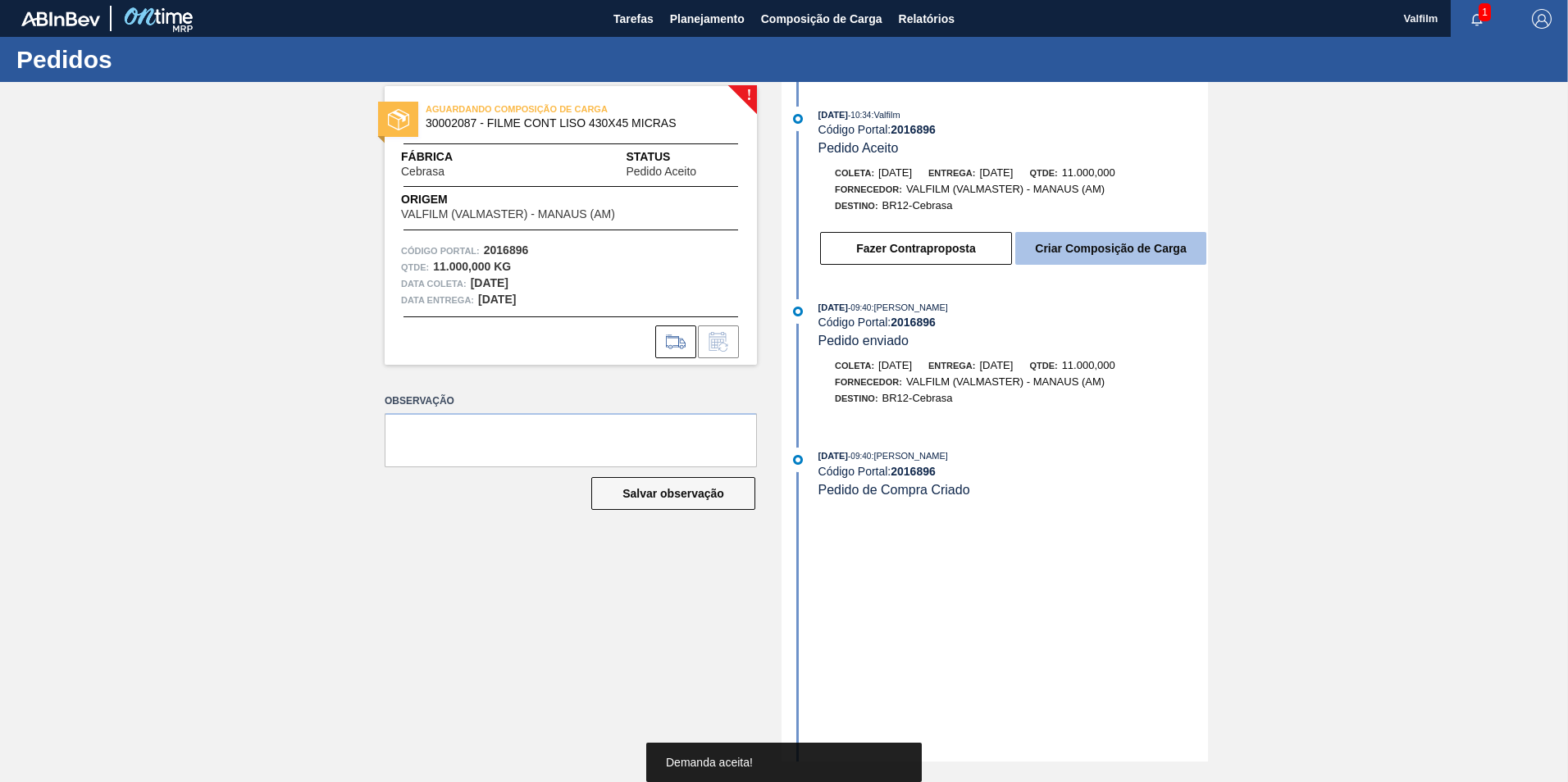
click at [1101, 247] on button "Criar Composição de Carga" at bounding box center [1111, 249] width 191 height 33
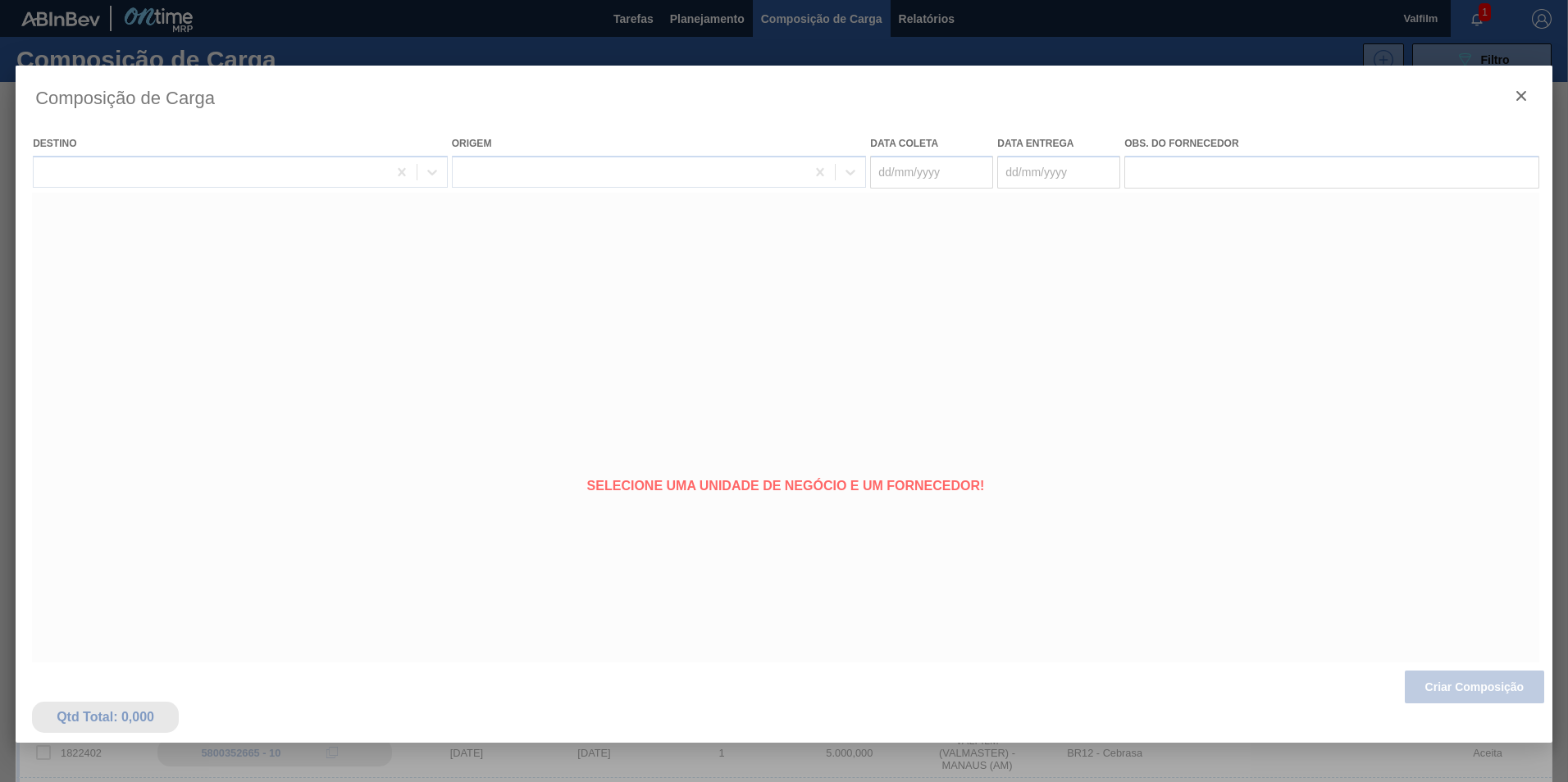
type coleta "[DATE]"
type entrega "[DATE]"
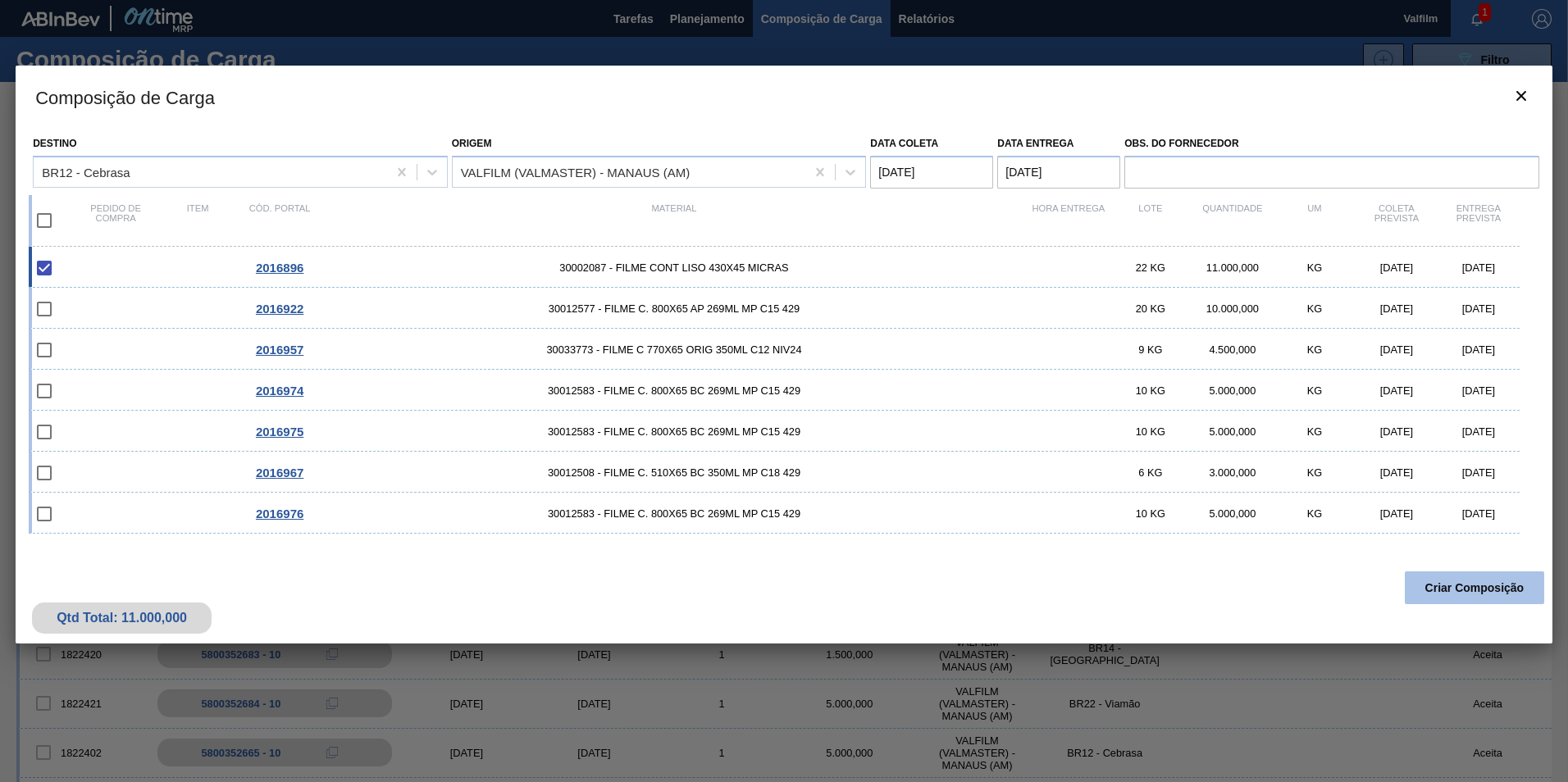
click at [1476, 595] on button "Criar Composição" at bounding box center [1474, 588] width 139 height 33
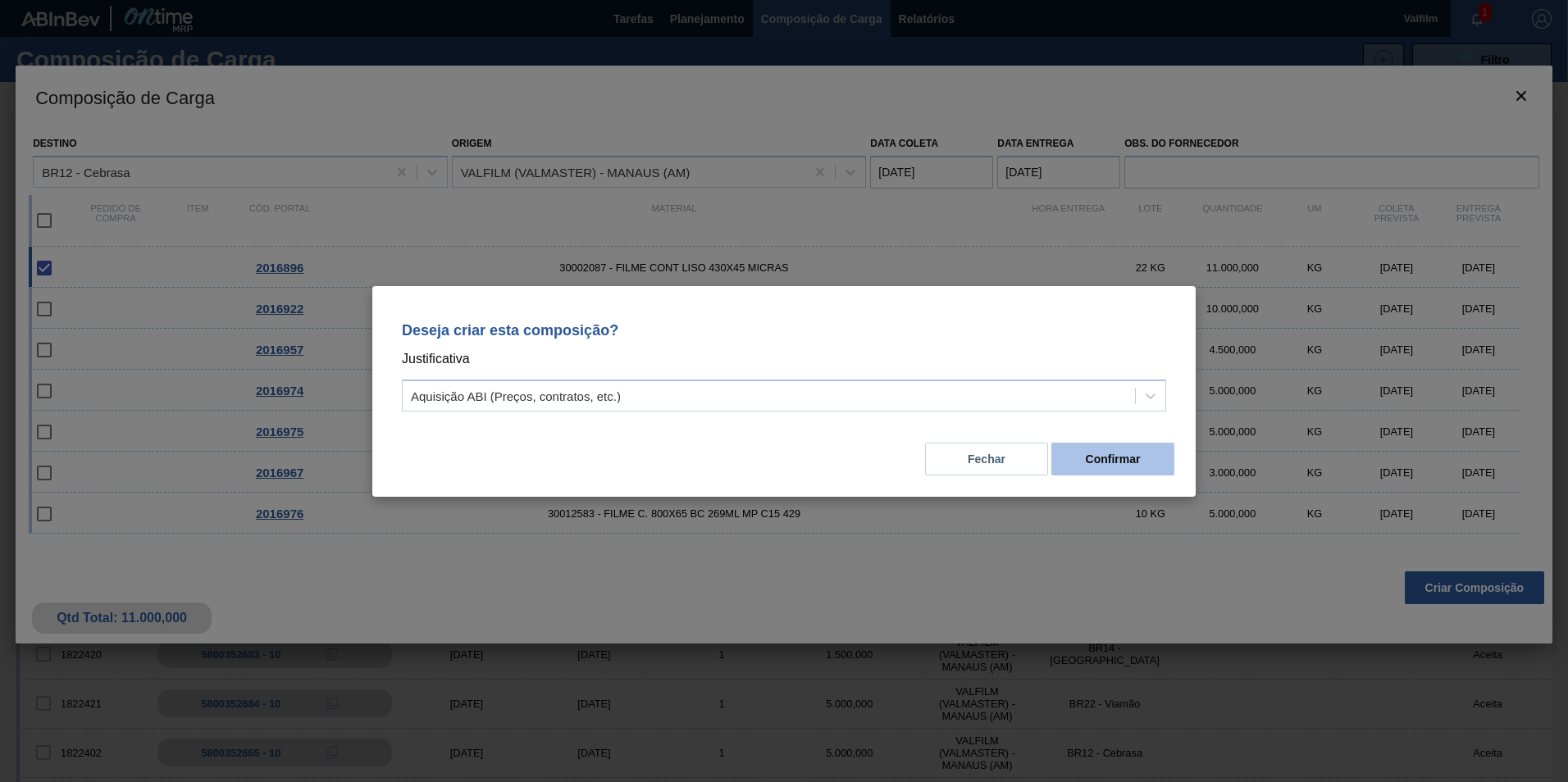
click at [1148, 474] on button "Confirmar" at bounding box center [1112, 459] width 123 height 33
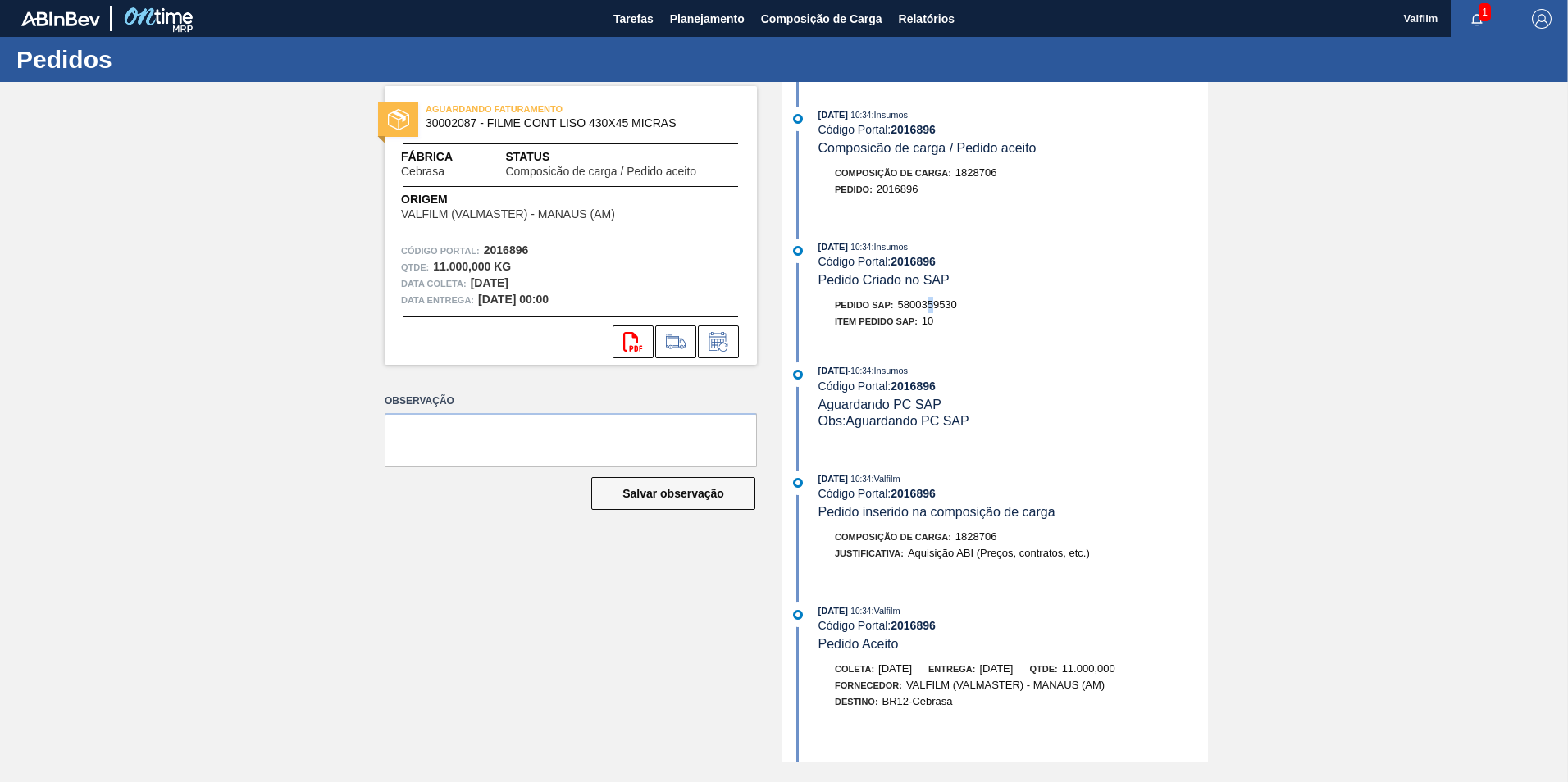
click at [929, 319] on div "Pedido SAP: 5800359530 Item pedido SAP: 10" at bounding box center [1013, 313] width 390 height 33
drag, startPoint x: 929, startPoint y: 320, endPoint x: 929, endPoint y: 336, distance: 16.0
click at [929, 336] on div "29/08/2025 - 10:34 : Insumos Código Portal: 2016896 Pedido Criado no SAP Pedido…" at bounding box center [997, 287] width 423 height 99
drag, startPoint x: 929, startPoint y: 336, endPoint x: 914, endPoint y: 300, distance: 39.0
click at [914, 300] on span "5800359530" at bounding box center [927, 305] width 59 height 12
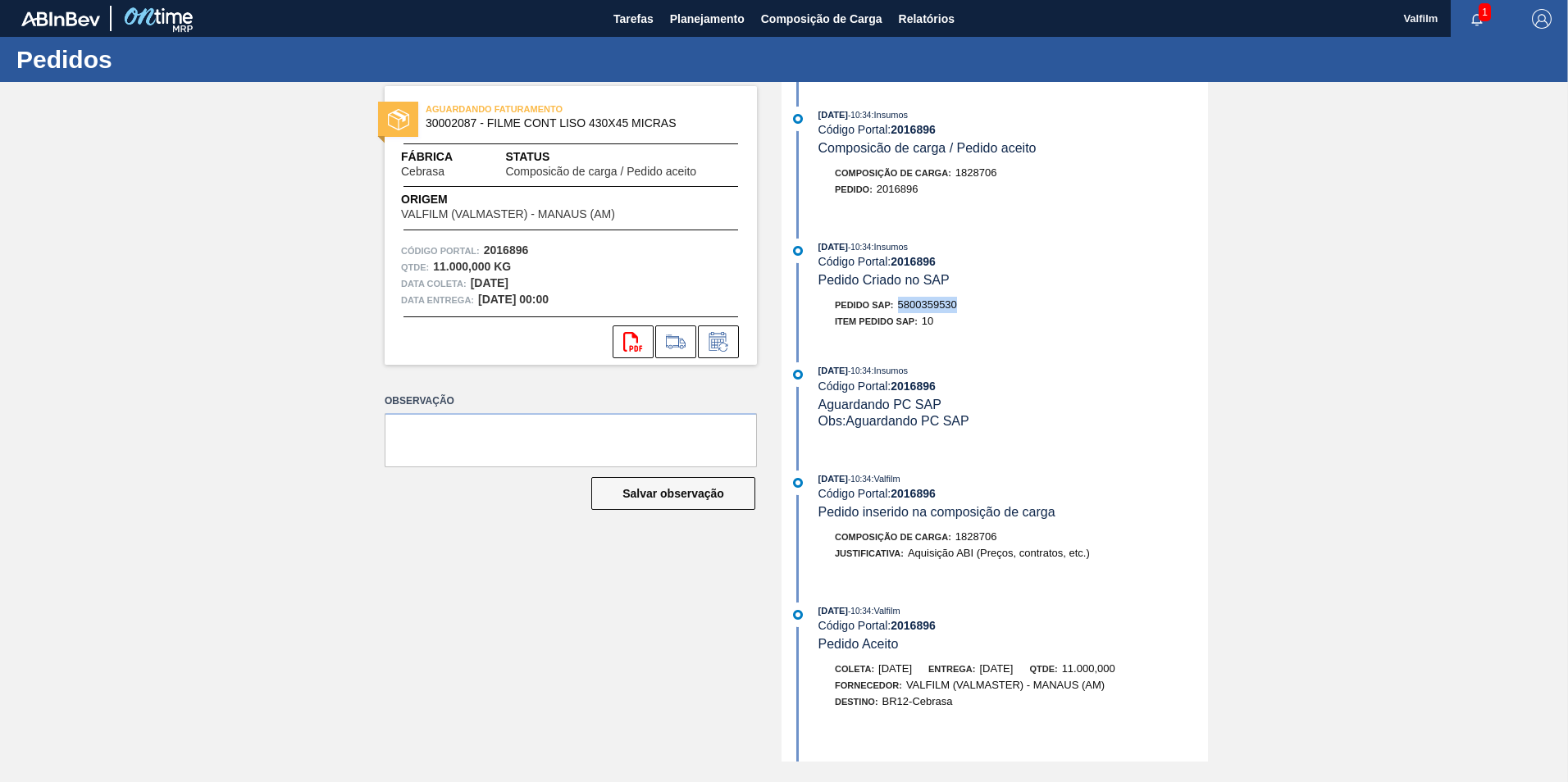
click at [914, 299] on span "5800359530" at bounding box center [927, 305] width 59 height 12
copy span "5800359530"
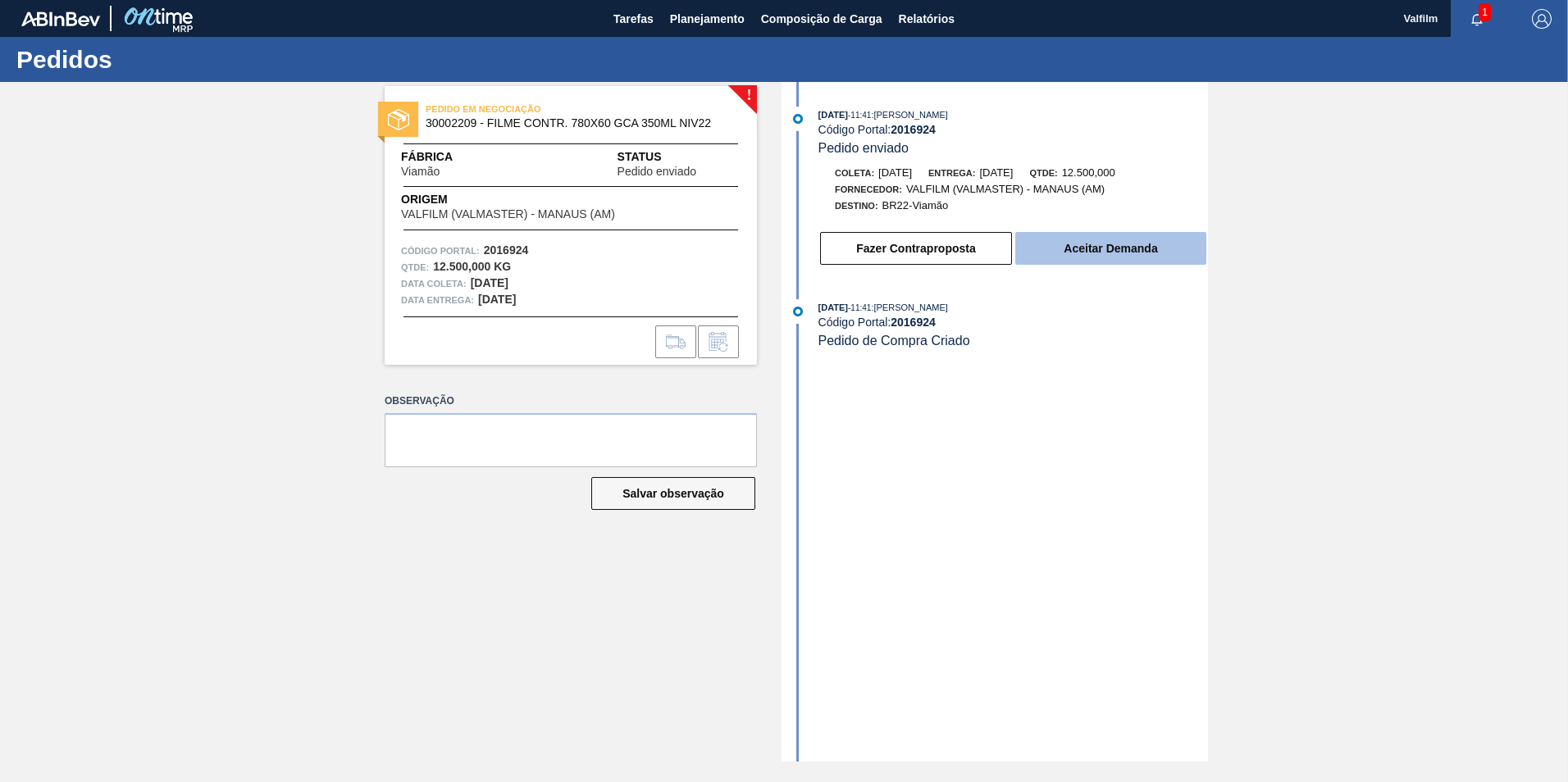
click at [1115, 247] on button "Aceitar Demanda" at bounding box center [1111, 249] width 191 height 33
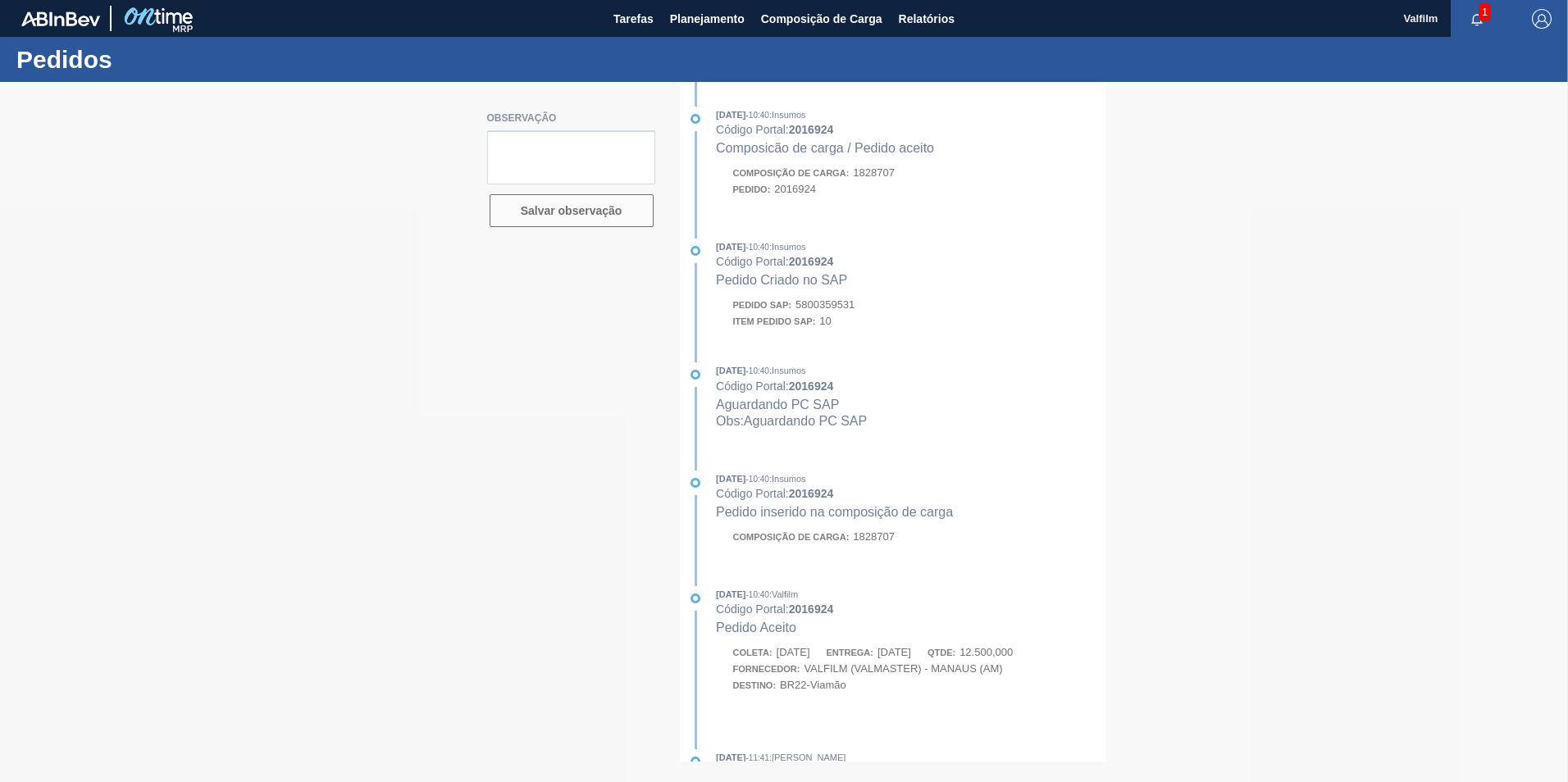
click at [824, 305] on div at bounding box center [784, 432] width 1568 height 700
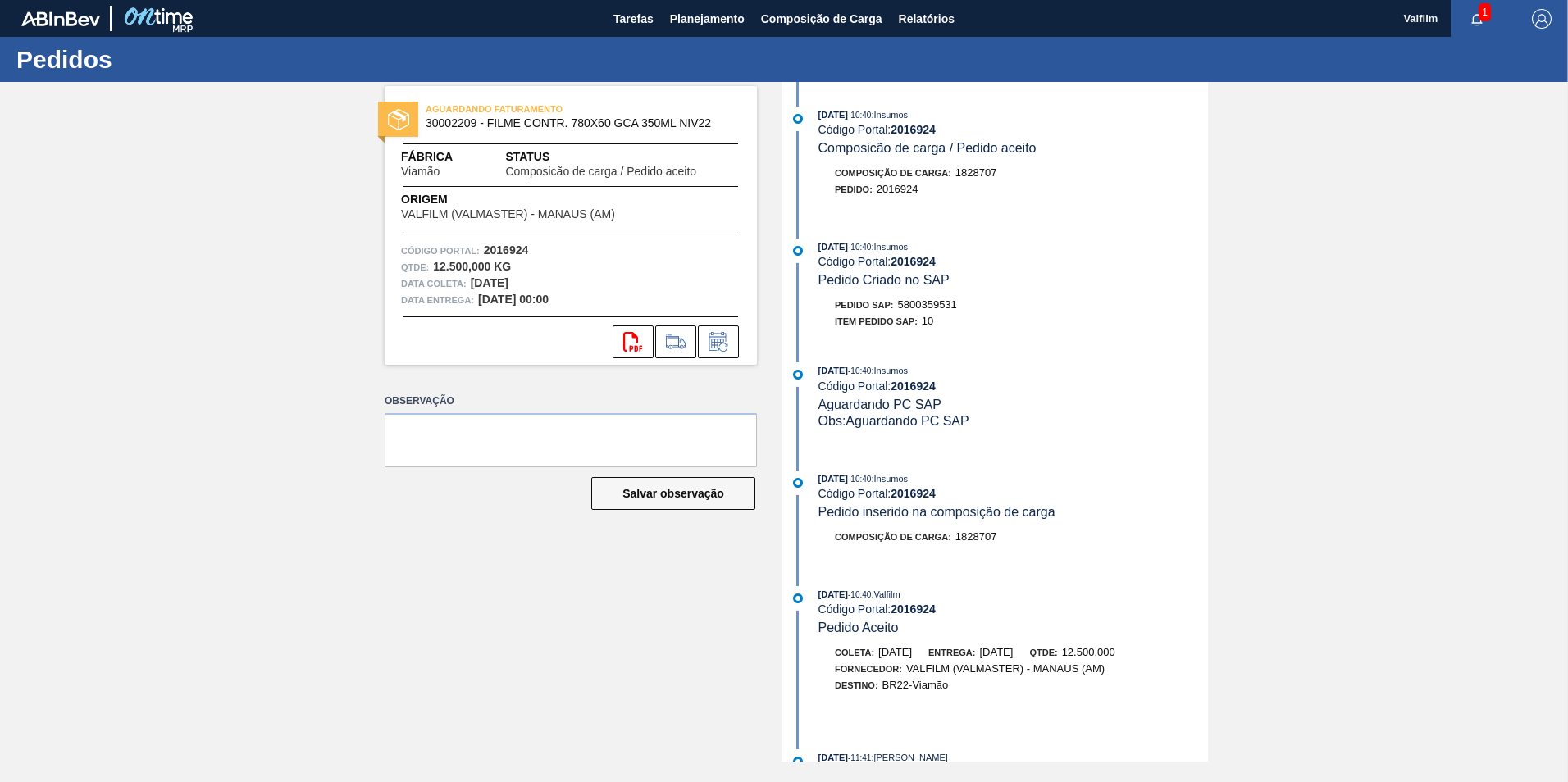
drag, startPoint x: 824, startPoint y: 305, endPoint x: 1027, endPoint y: 317, distance: 203.4
click at [1055, 313] on div "Item pedido SAP: 10" at bounding box center [1013, 321] width 390 height 16
click at [928, 306] on span "5800359531" at bounding box center [927, 305] width 59 height 12
click at [928, 305] on span "5800359531" at bounding box center [927, 305] width 59 height 12
copy span "5800359531"
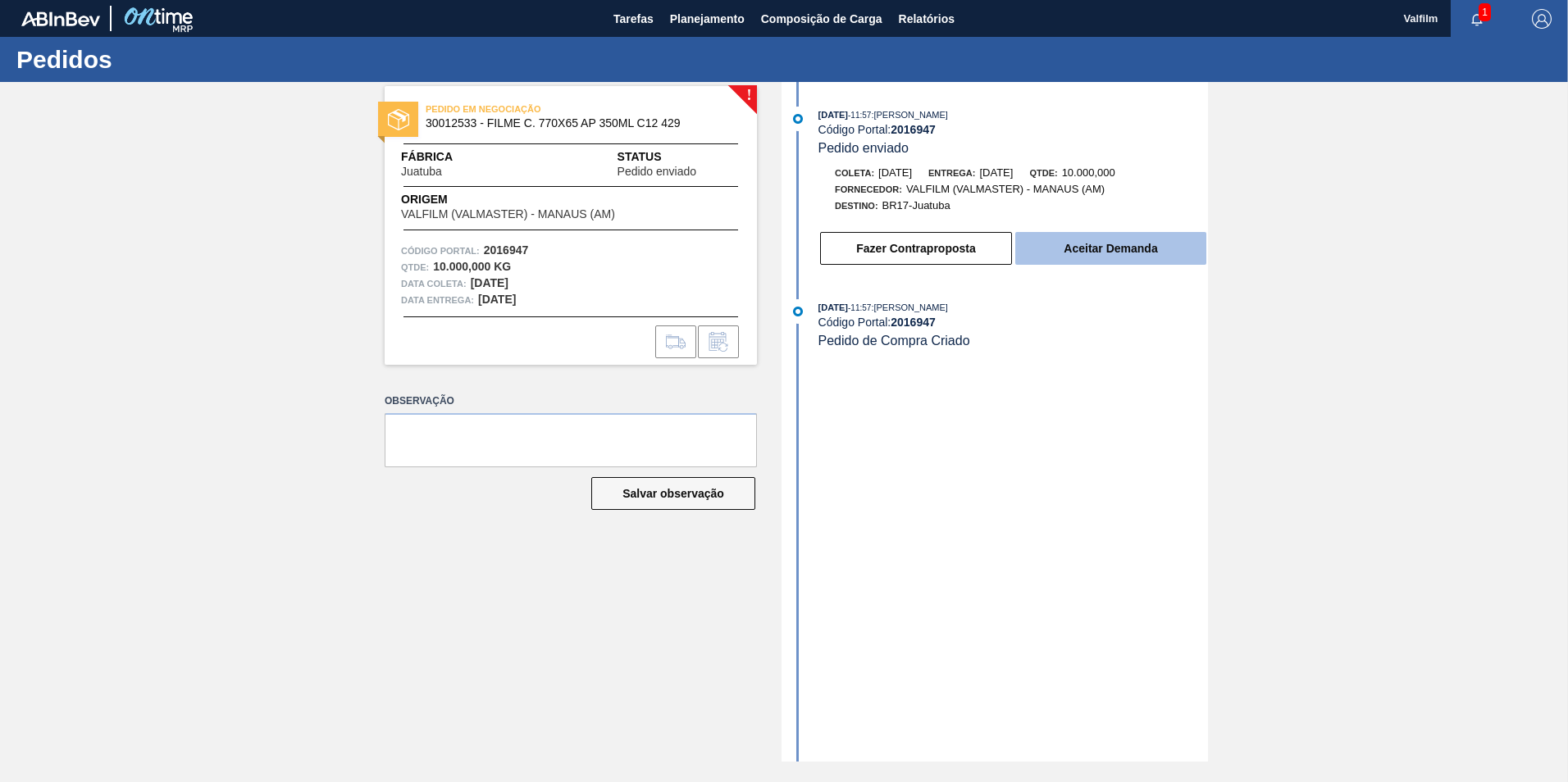
click at [1102, 253] on button "Aceitar Demanda" at bounding box center [1111, 249] width 191 height 33
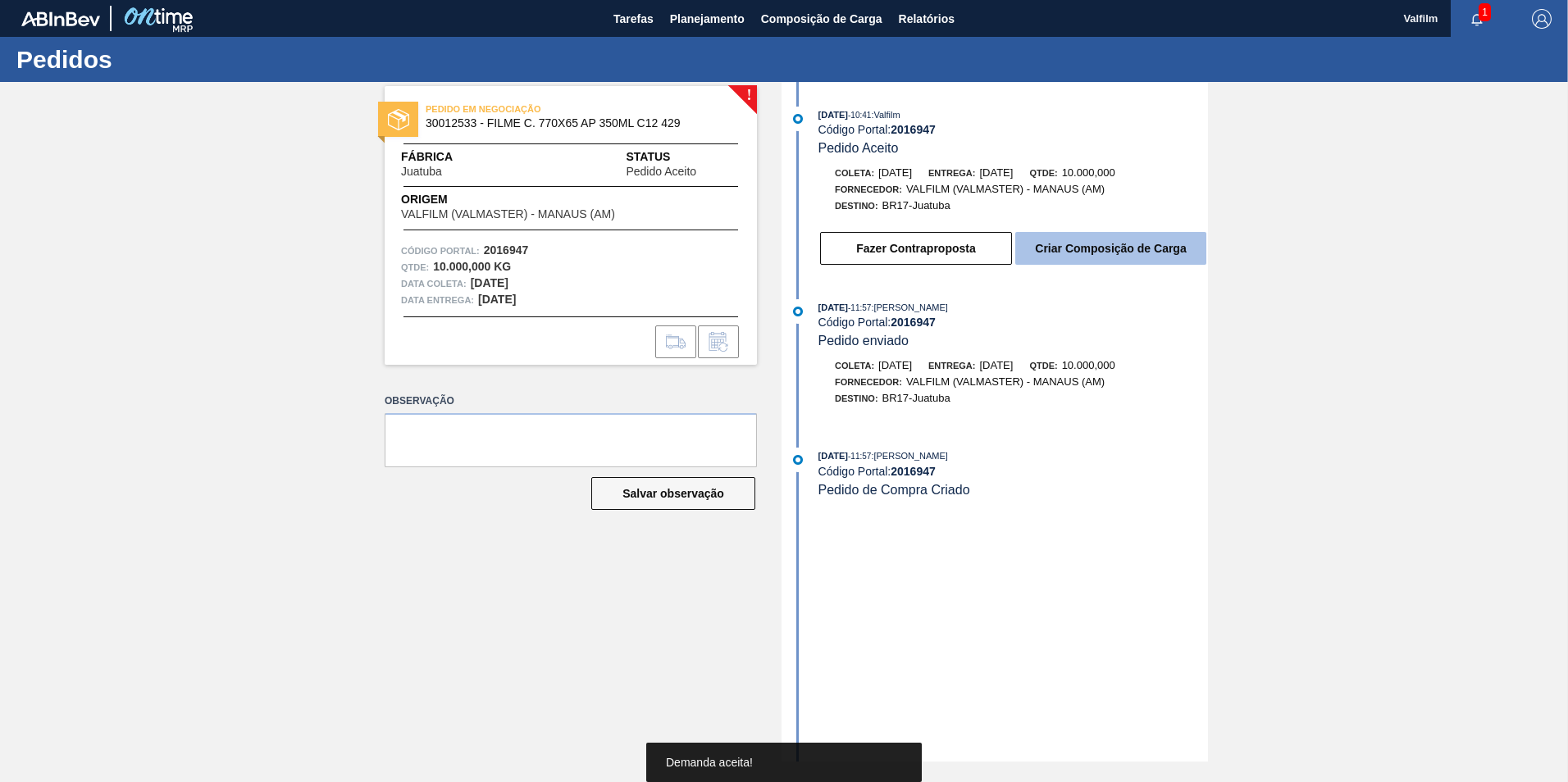
click at [1101, 252] on button "Criar Composição de Carga" at bounding box center [1111, 249] width 191 height 33
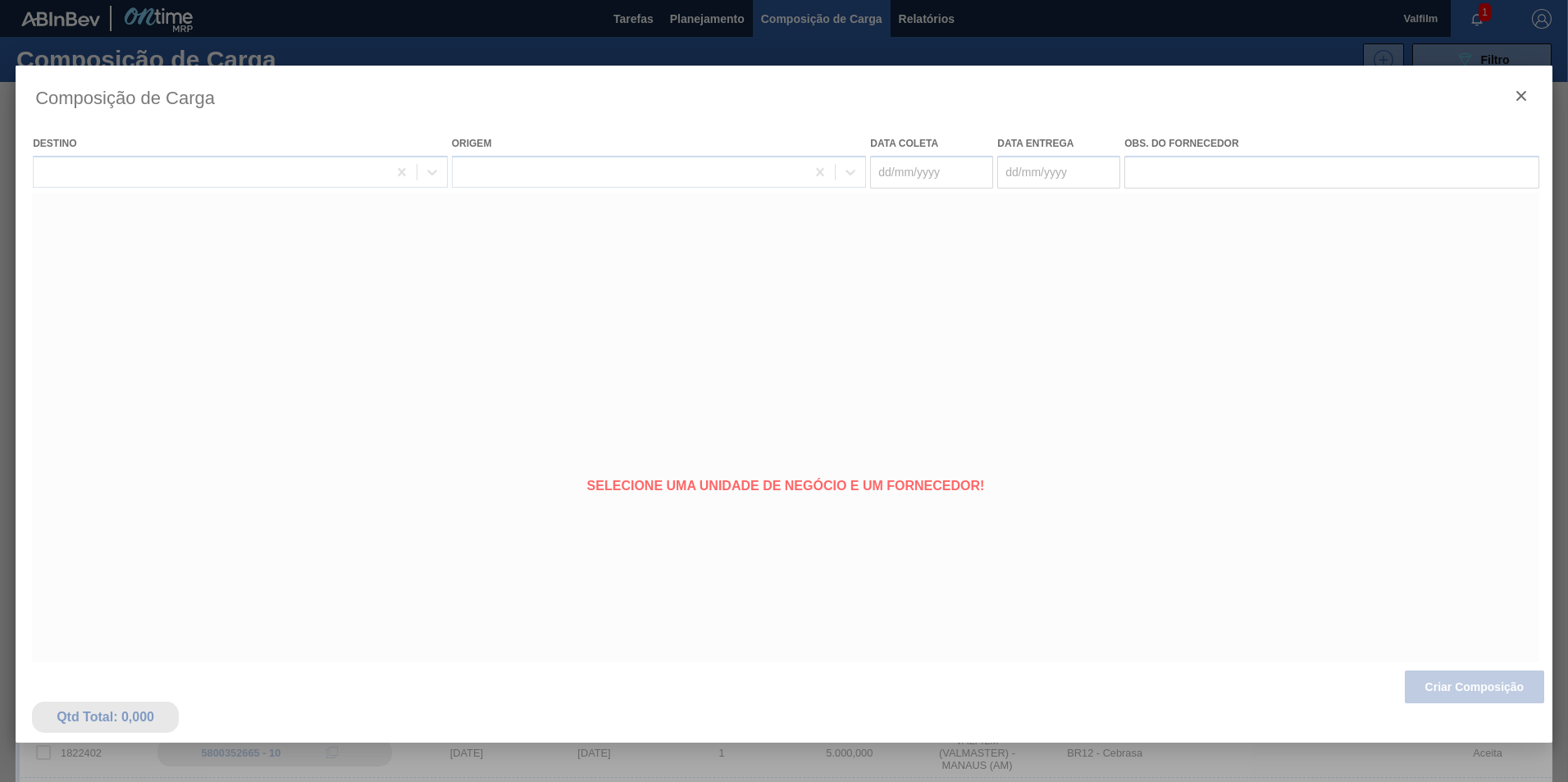
type coleta "[DATE]"
type entrega "[DATE]"
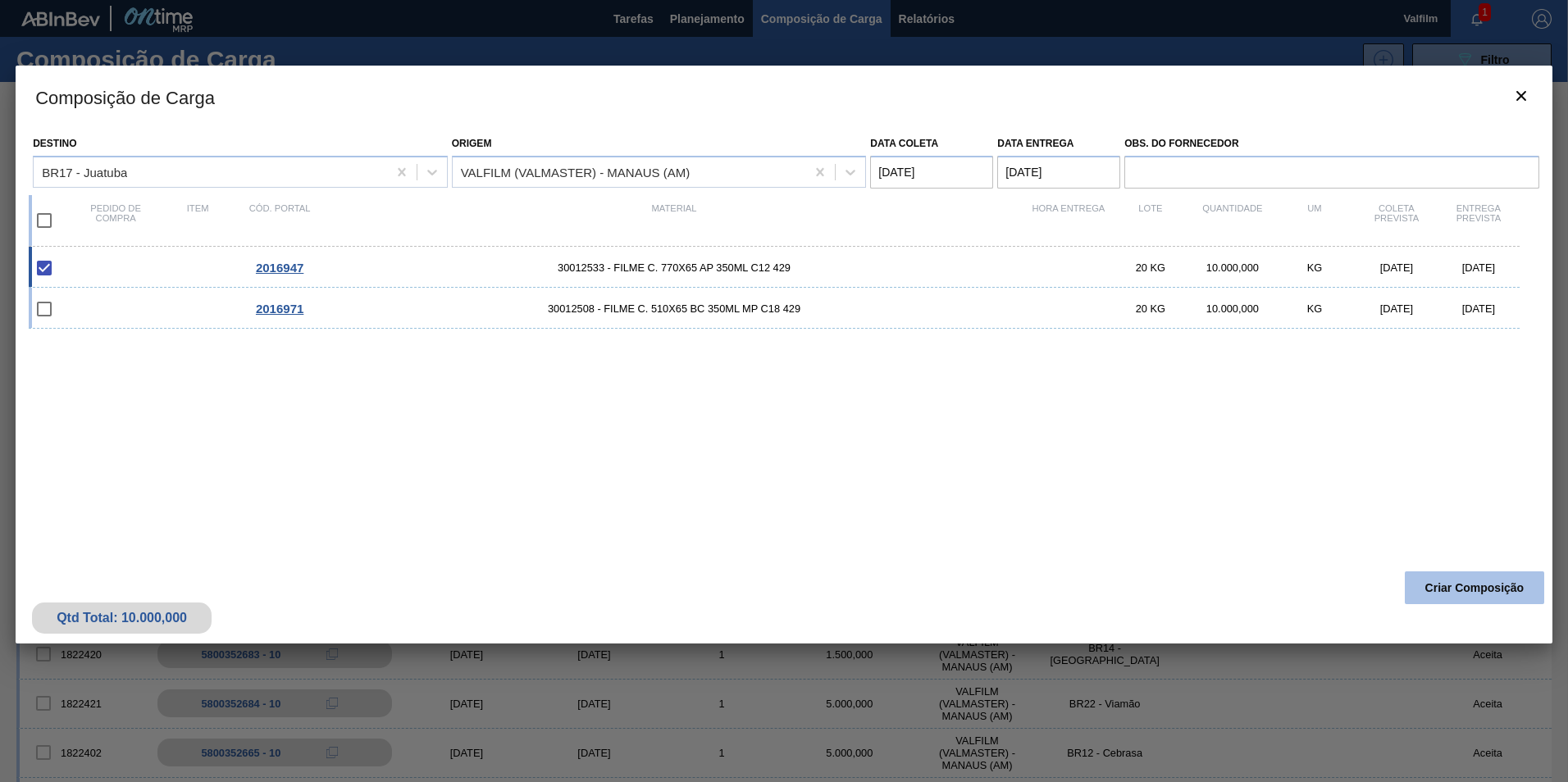
click at [1427, 583] on button "Criar Composição" at bounding box center [1474, 588] width 139 height 33
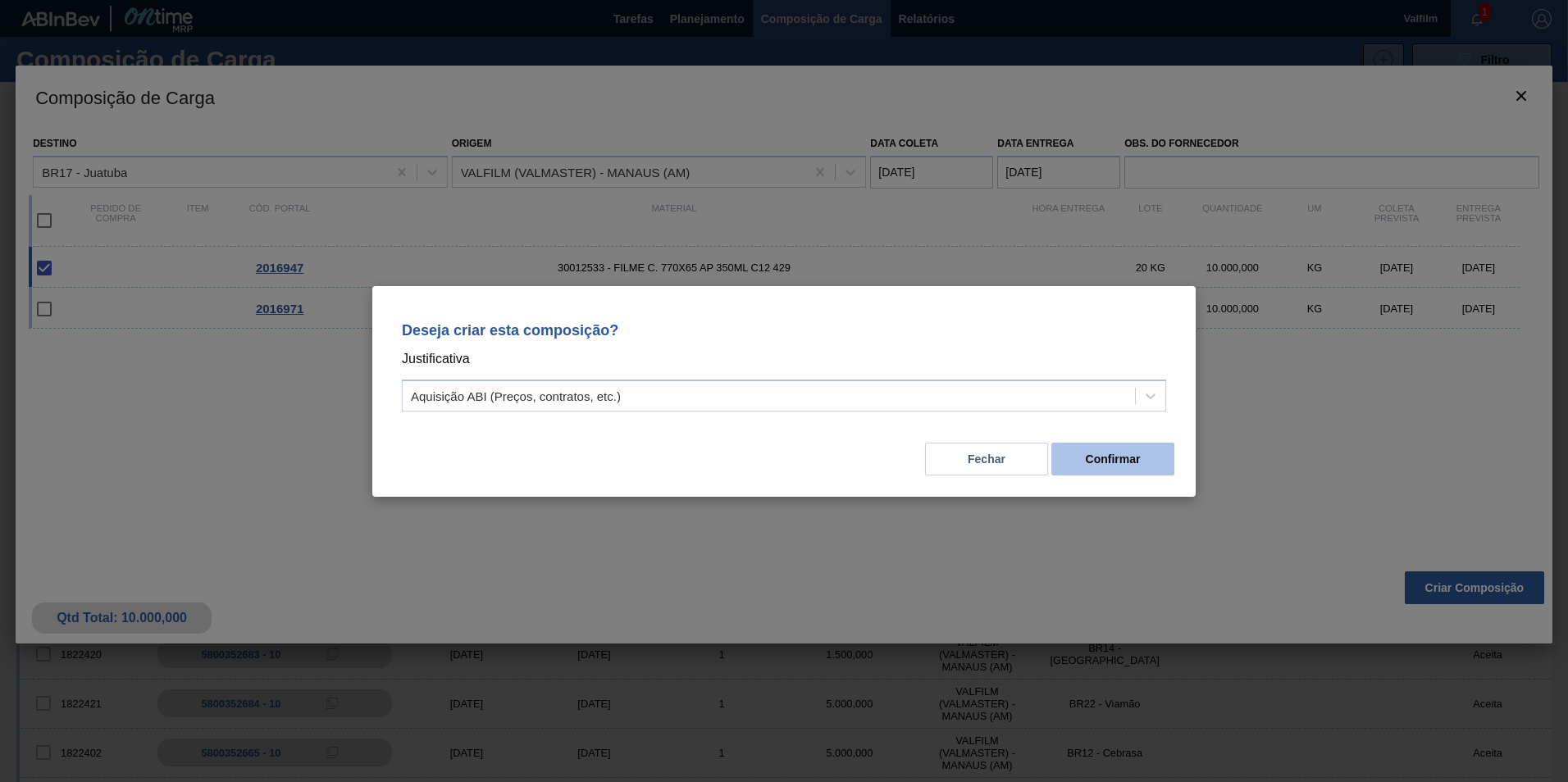
click at [1098, 461] on button "Confirmar" at bounding box center [1112, 459] width 123 height 33
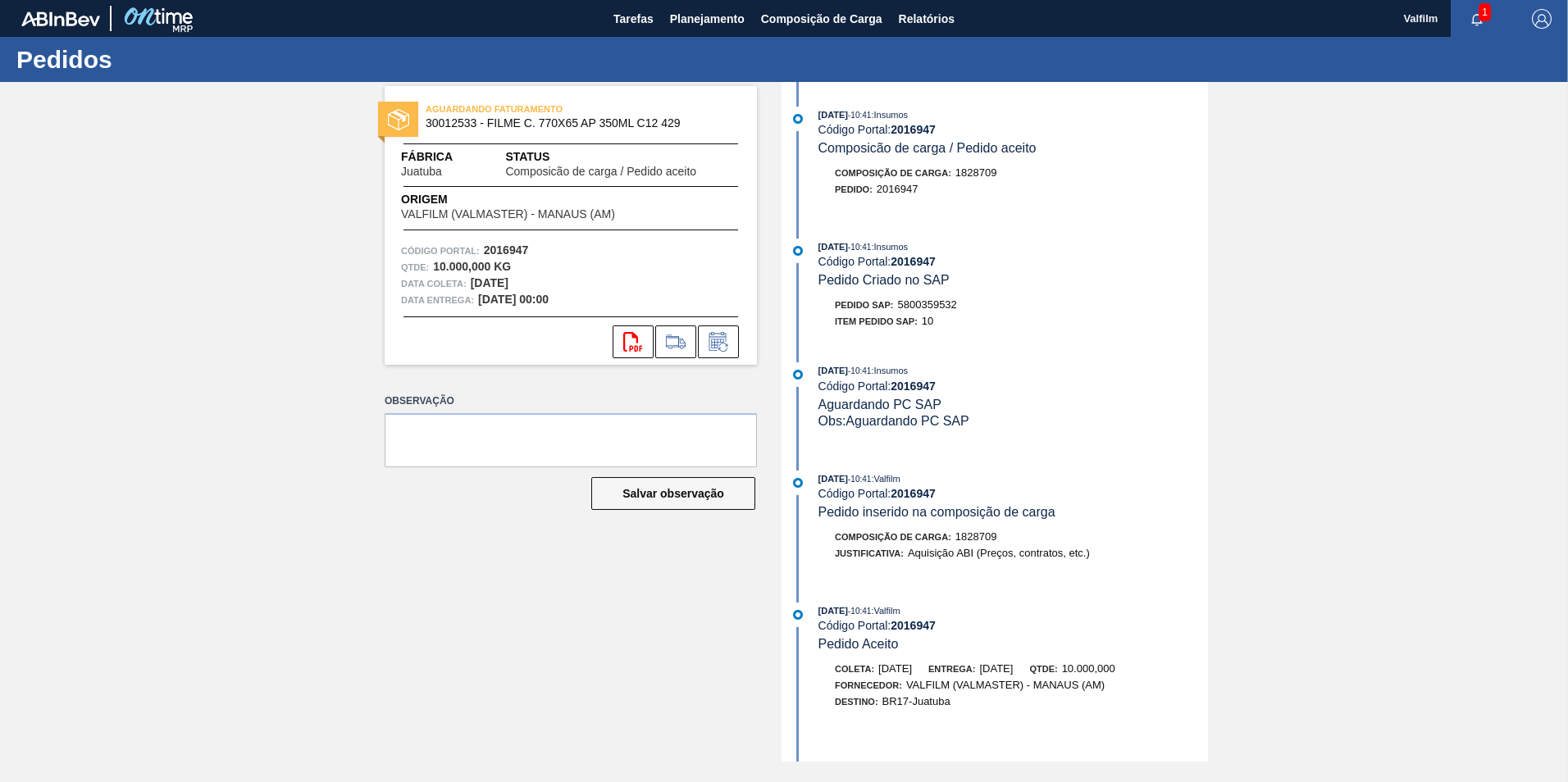
click at [920, 302] on span "5800359532" at bounding box center [927, 305] width 59 height 12
copy span "5800359532"
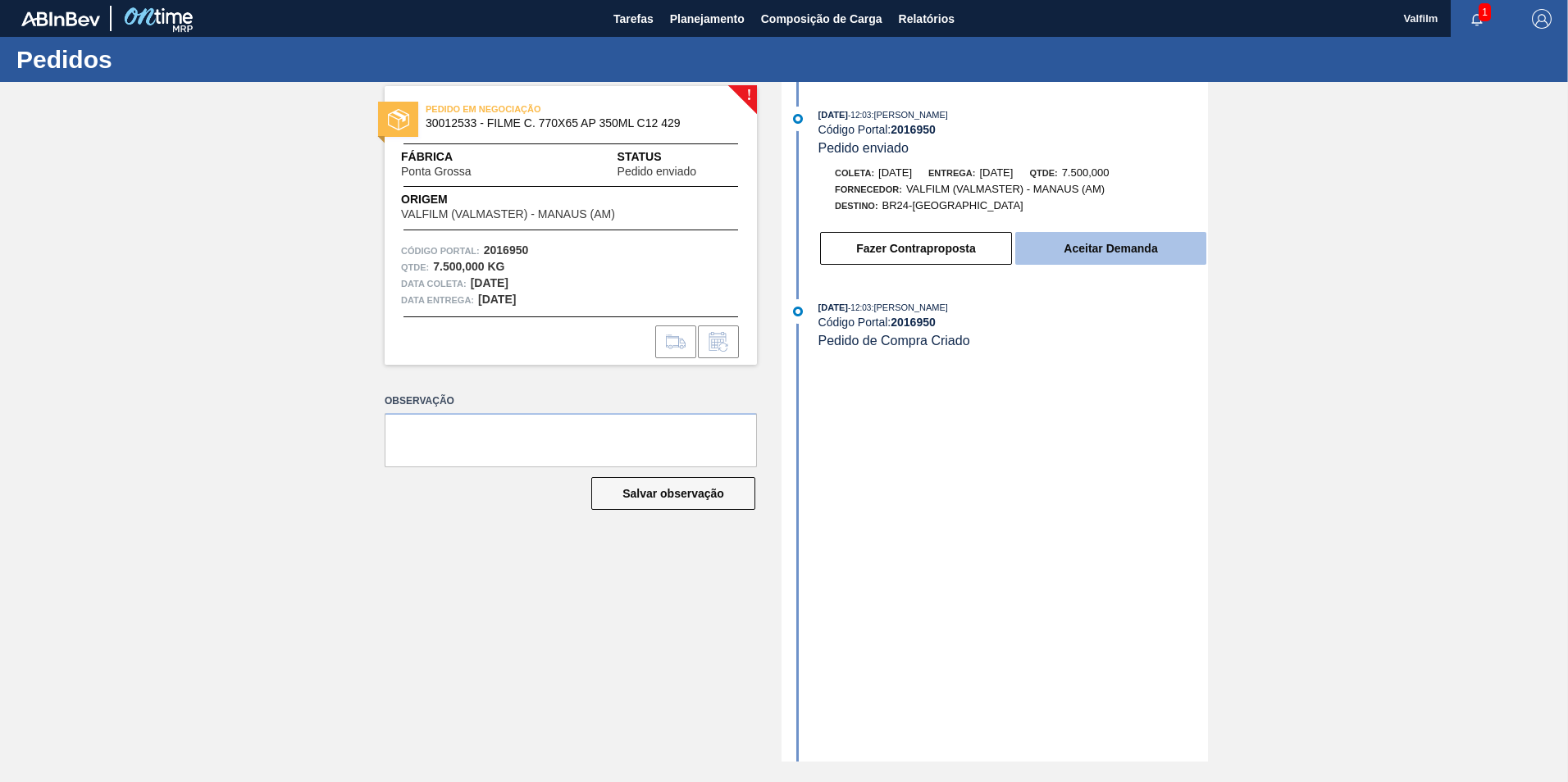
click at [1083, 255] on button "Aceitar Demanda" at bounding box center [1111, 249] width 191 height 33
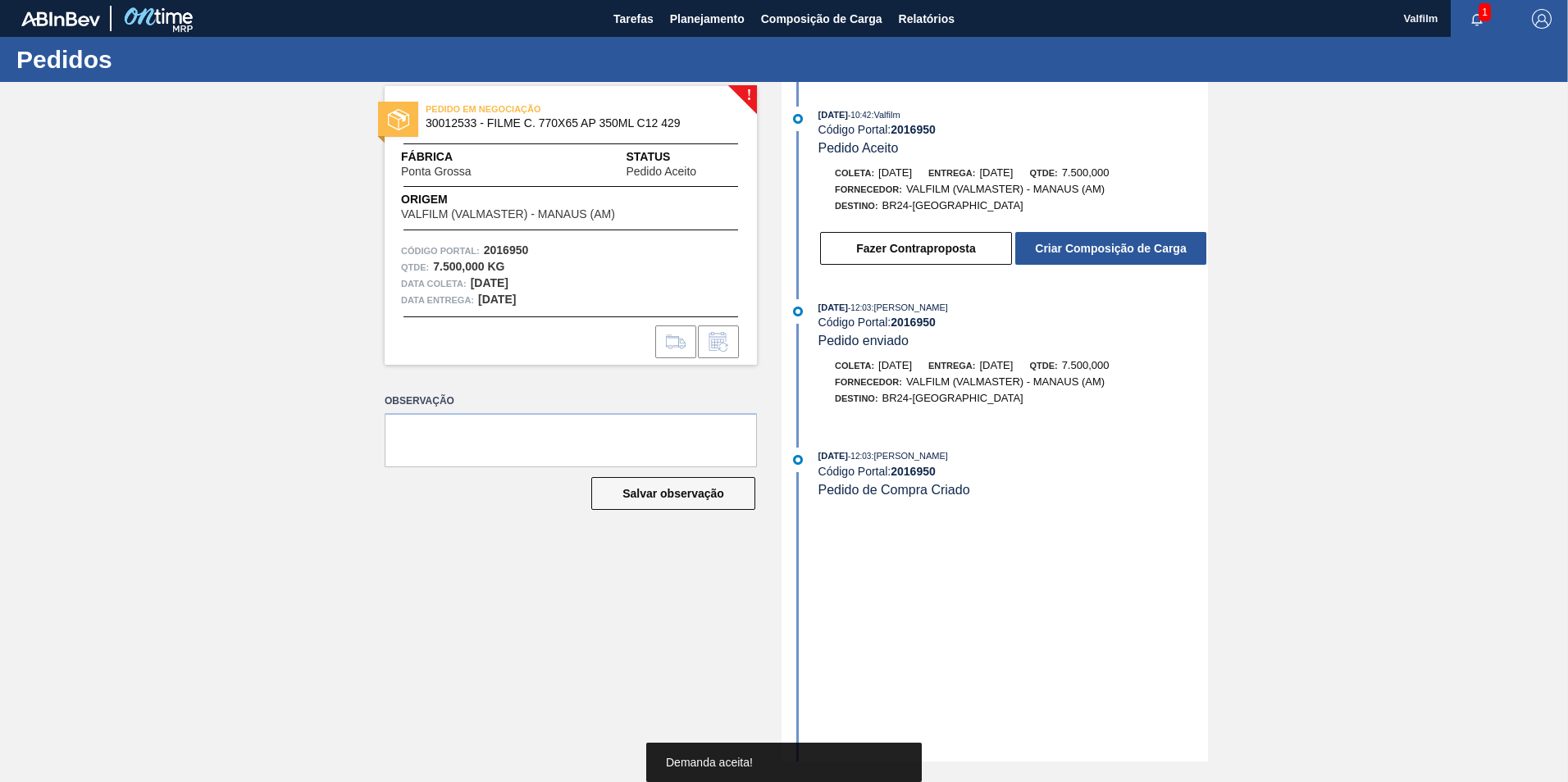
click at [1083, 255] on button "Criar Composição de Carga" at bounding box center [1111, 249] width 191 height 33
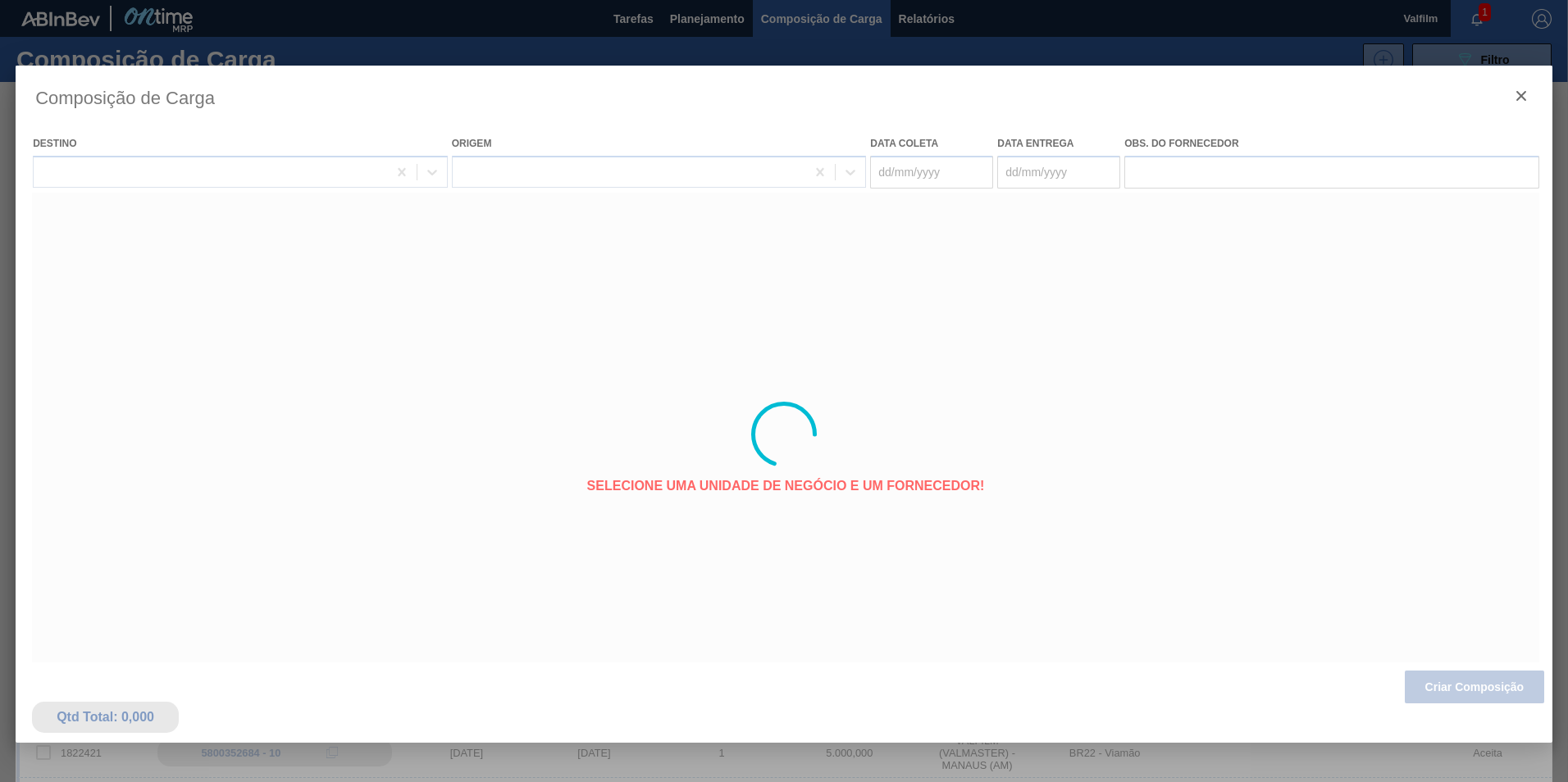
type coleta "[DATE]"
type entrega "[DATE]"
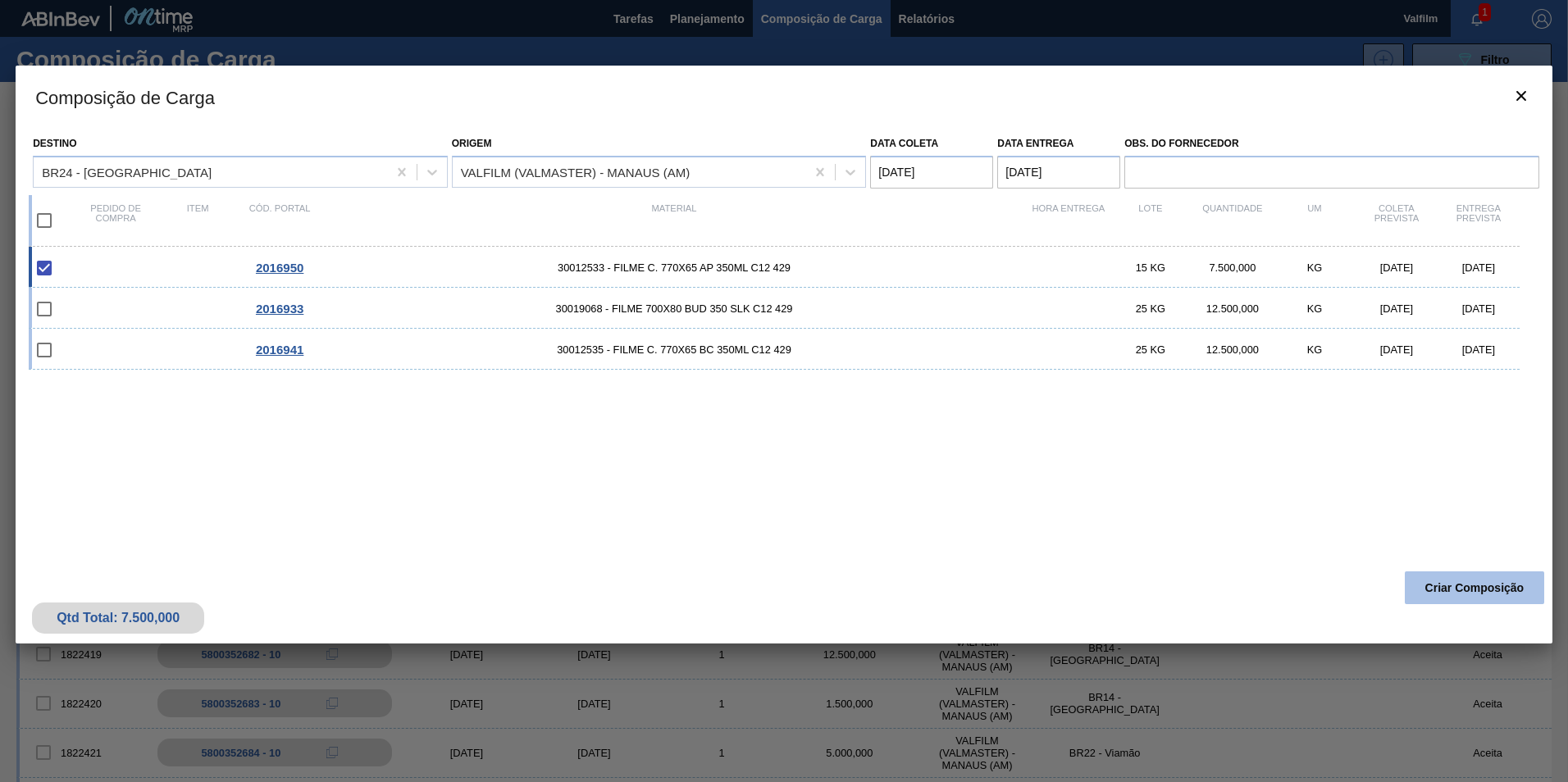
click at [1460, 590] on button "Criar Composição" at bounding box center [1474, 588] width 139 height 33
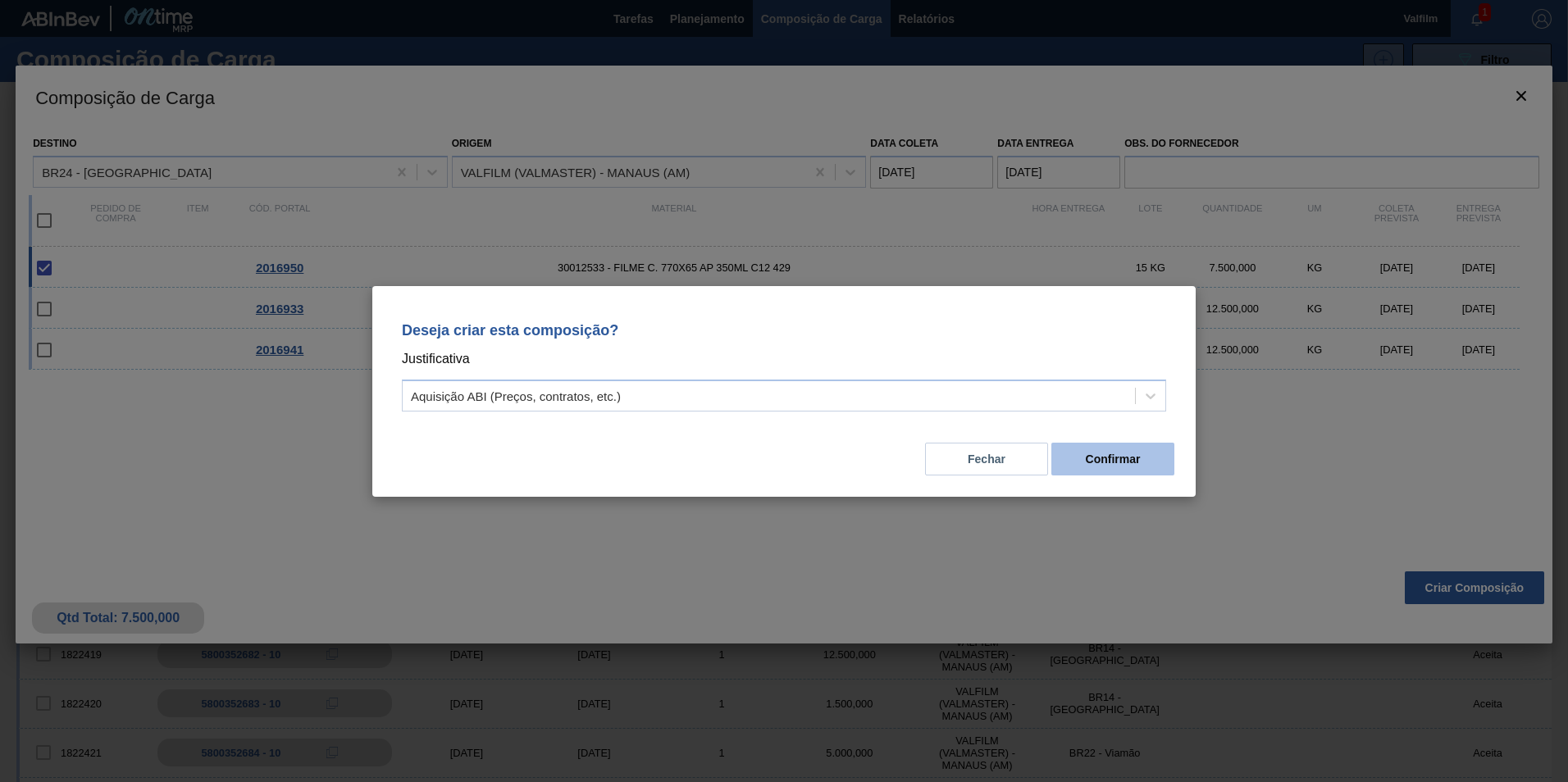
click at [1124, 460] on button "Confirmar" at bounding box center [1112, 459] width 123 height 33
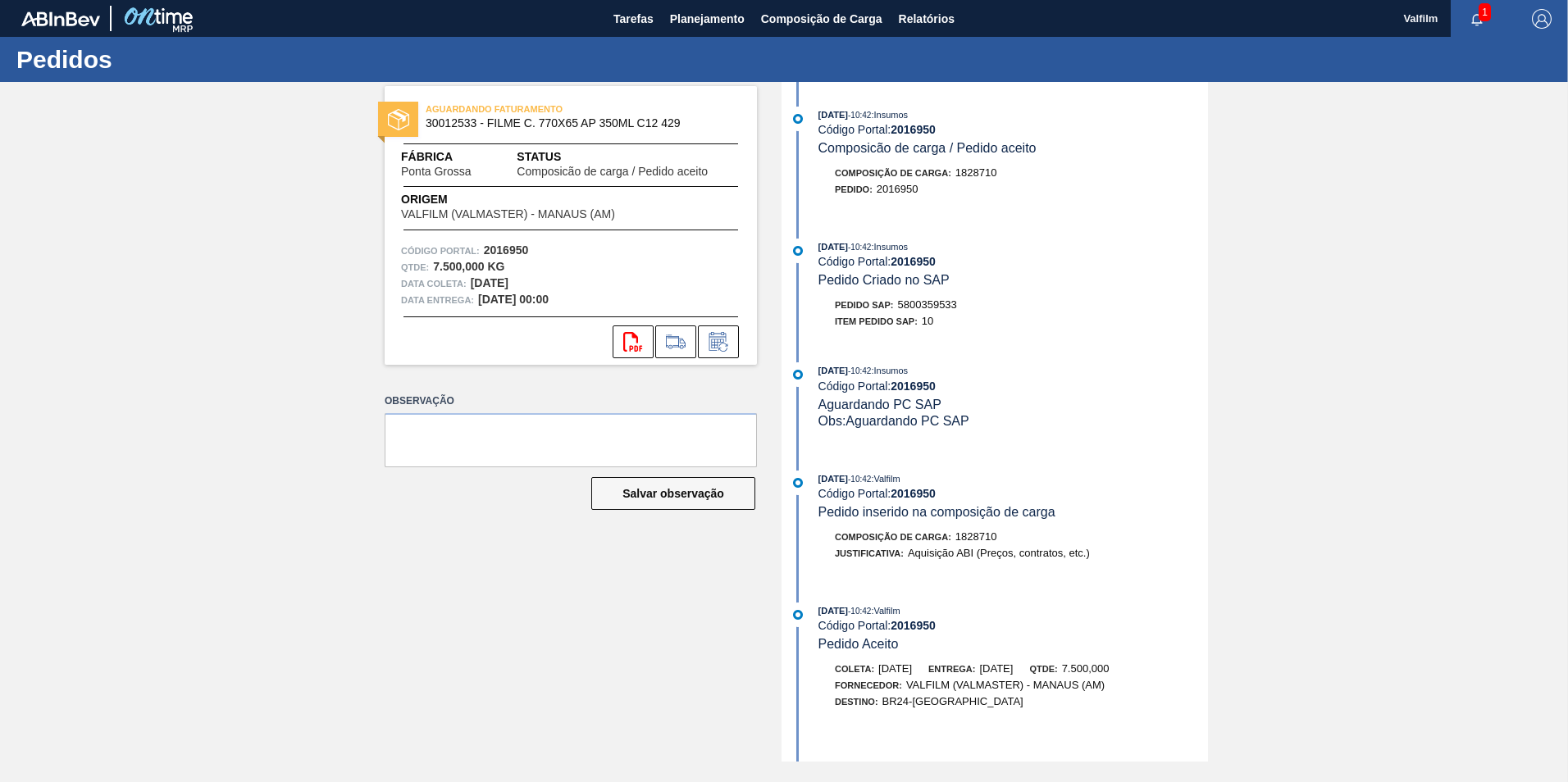
click at [921, 302] on span "5800359533" at bounding box center [927, 305] width 59 height 12
copy span "5800359533"
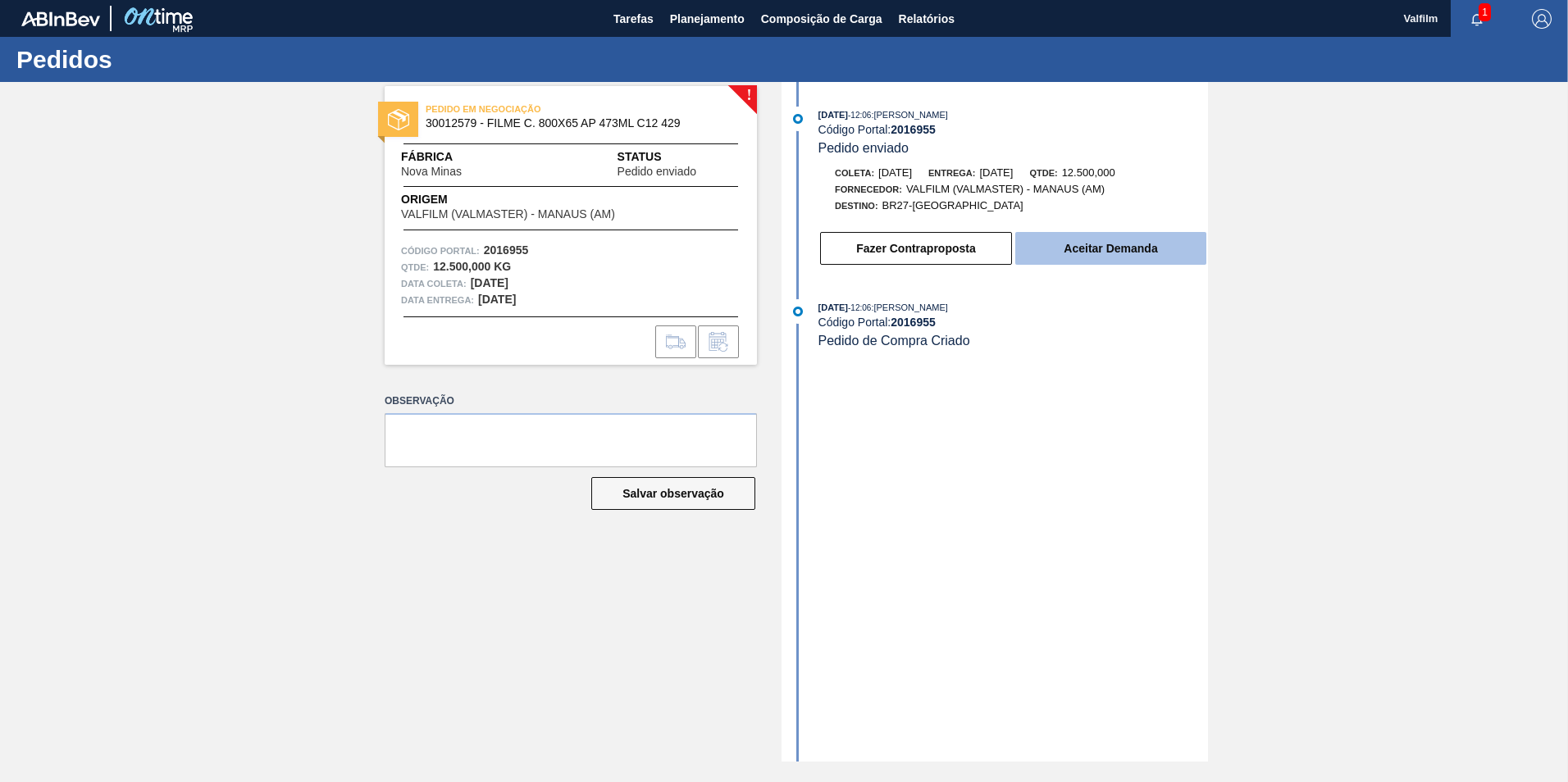
click at [1093, 257] on button "Aceitar Demanda" at bounding box center [1111, 249] width 191 height 33
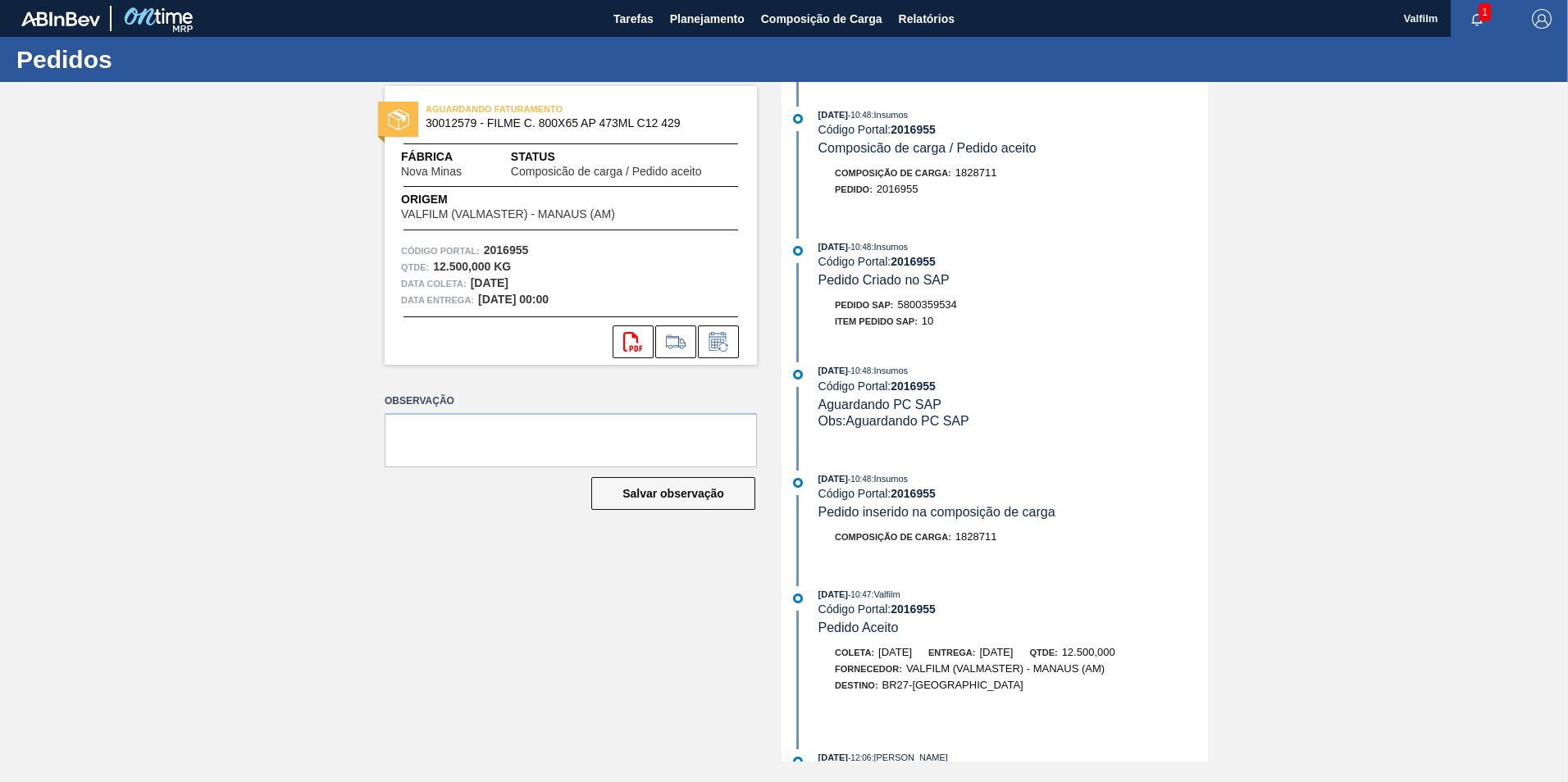
click at [932, 303] on span "5800359534" at bounding box center [927, 305] width 59 height 12
copy span "5800359534"
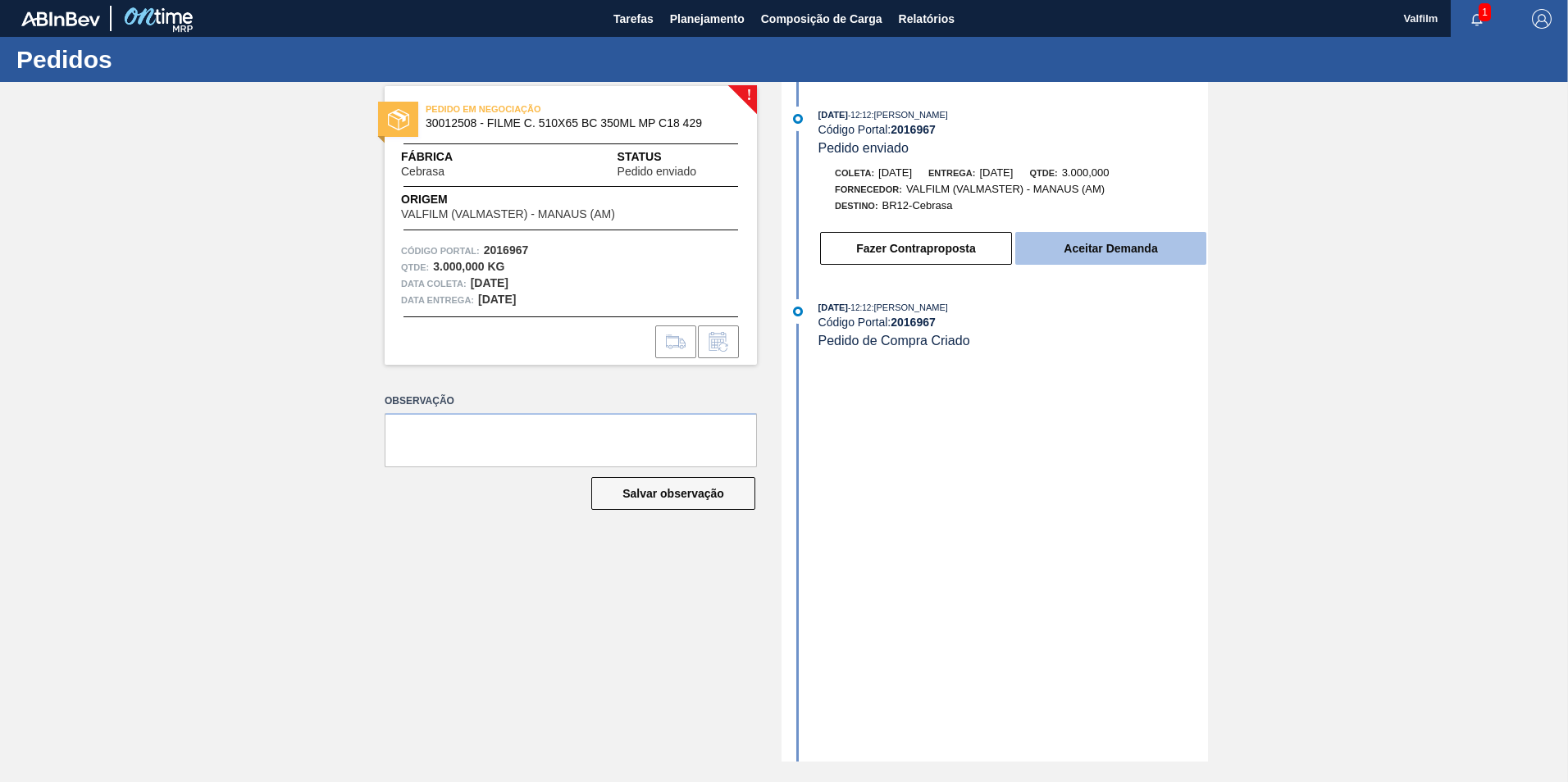
click at [1102, 257] on button "Aceitar Demanda" at bounding box center [1111, 249] width 191 height 33
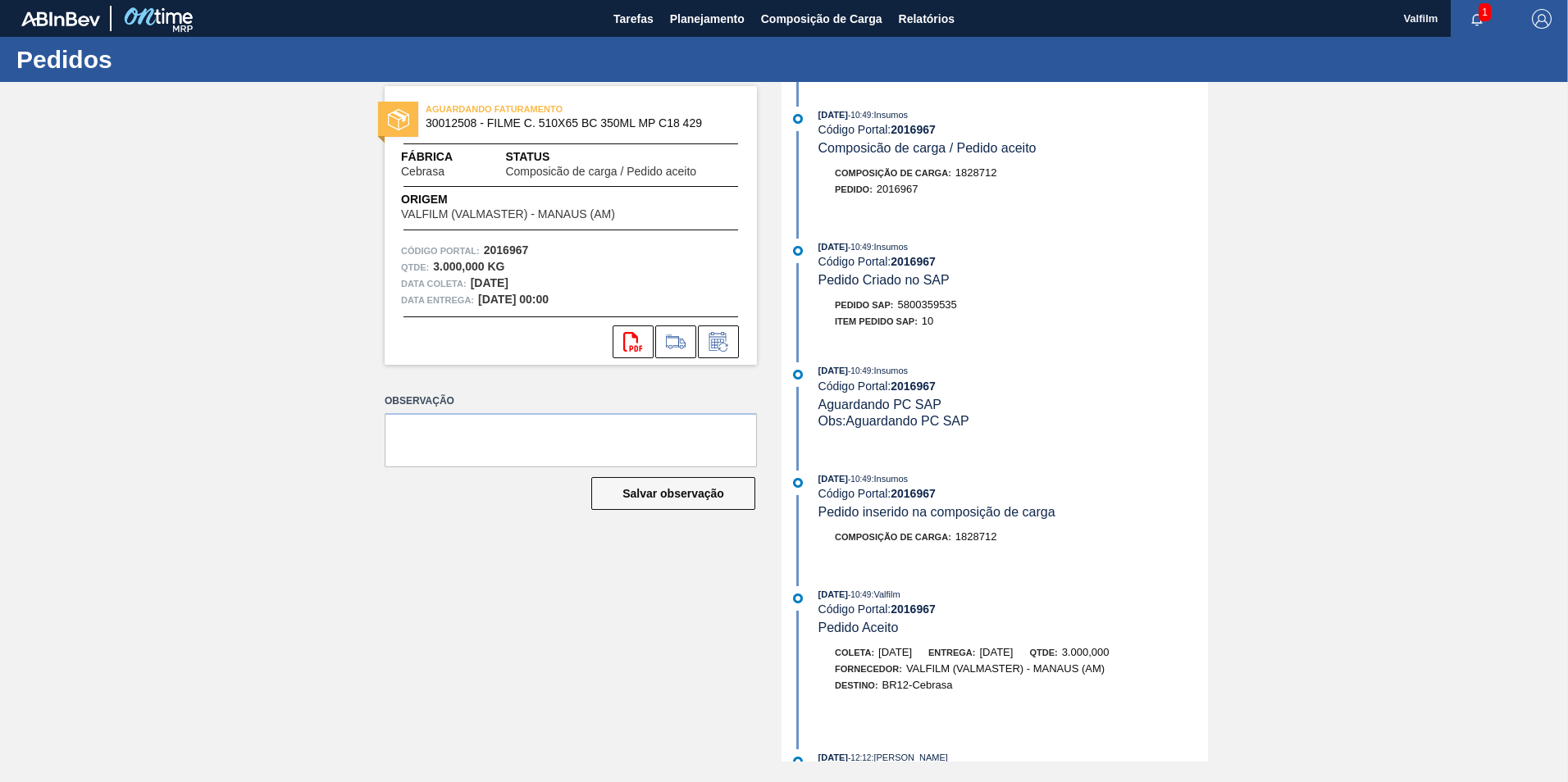
click at [927, 303] on span "5800359535" at bounding box center [927, 305] width 59 height 12
copy span "5800359535"
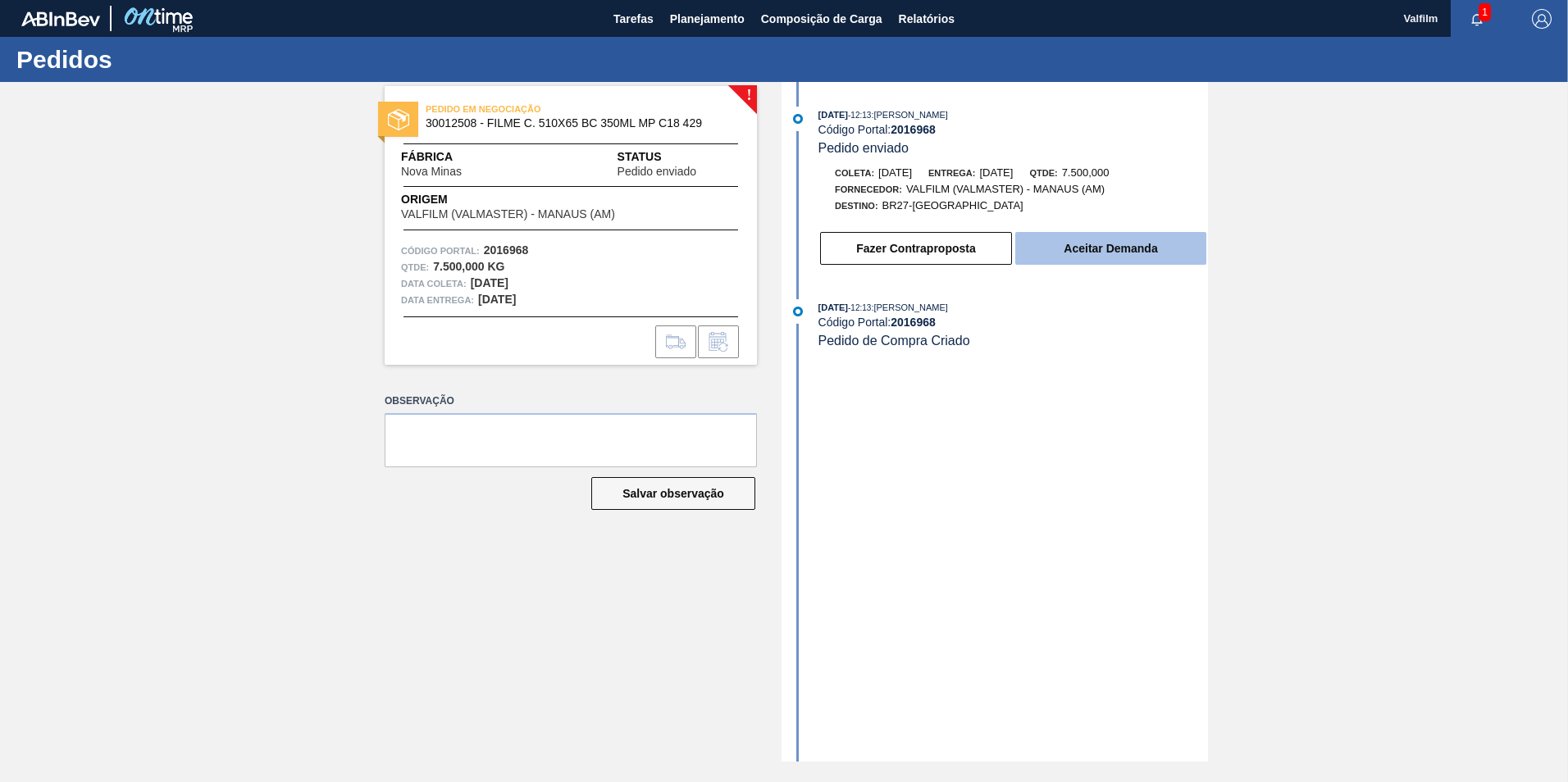
click at [1090, 248] on button "Aceitar Demanda" at bounding box center [1111, 249] width 191 height 33
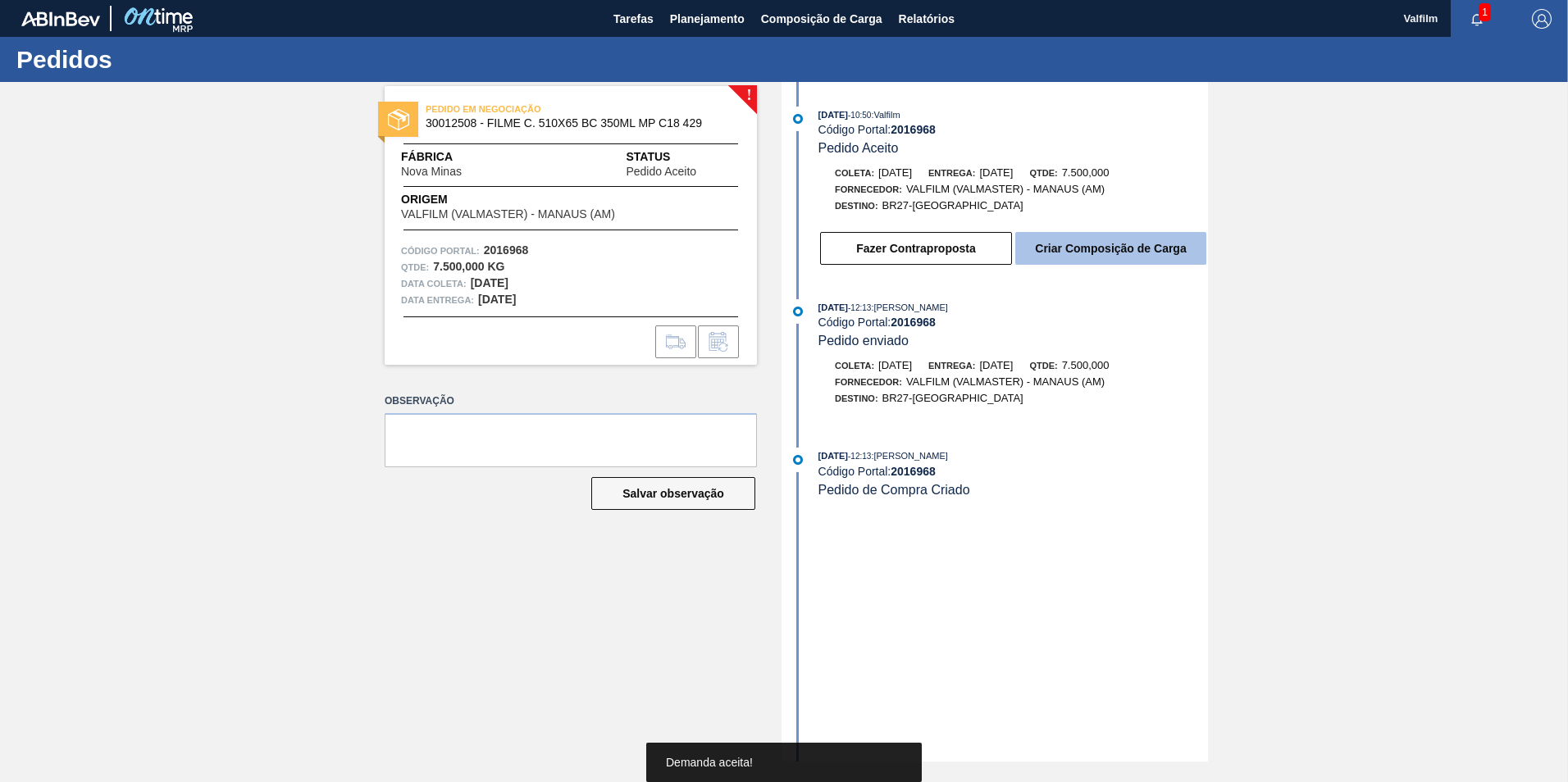
click at [1098, 253] on button "Criar Composição de Carga" at bounding box center [1111, 249] width 191 height 33
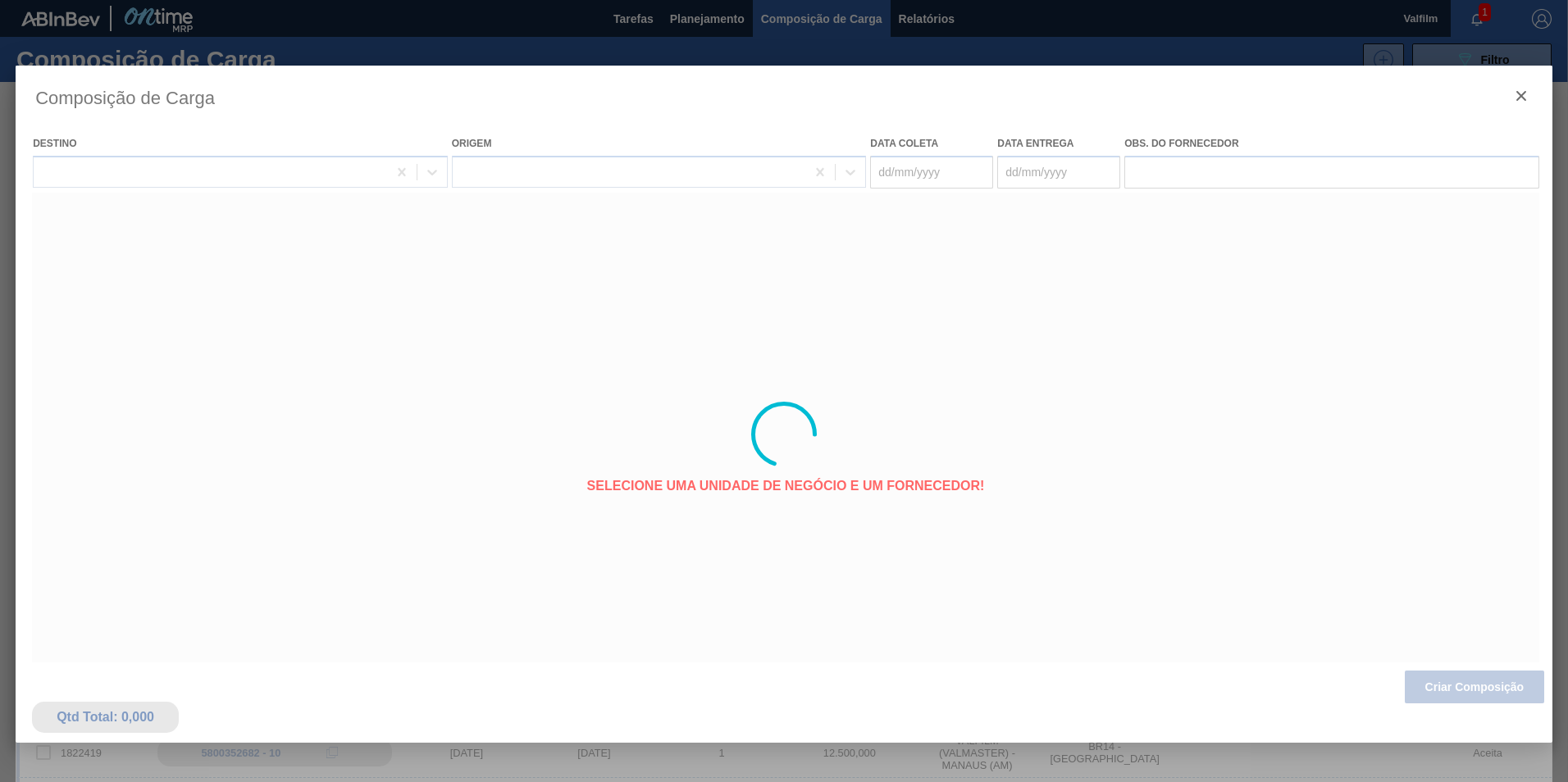
type coleta "02/10/2025"
type entrega "01/11/2025"
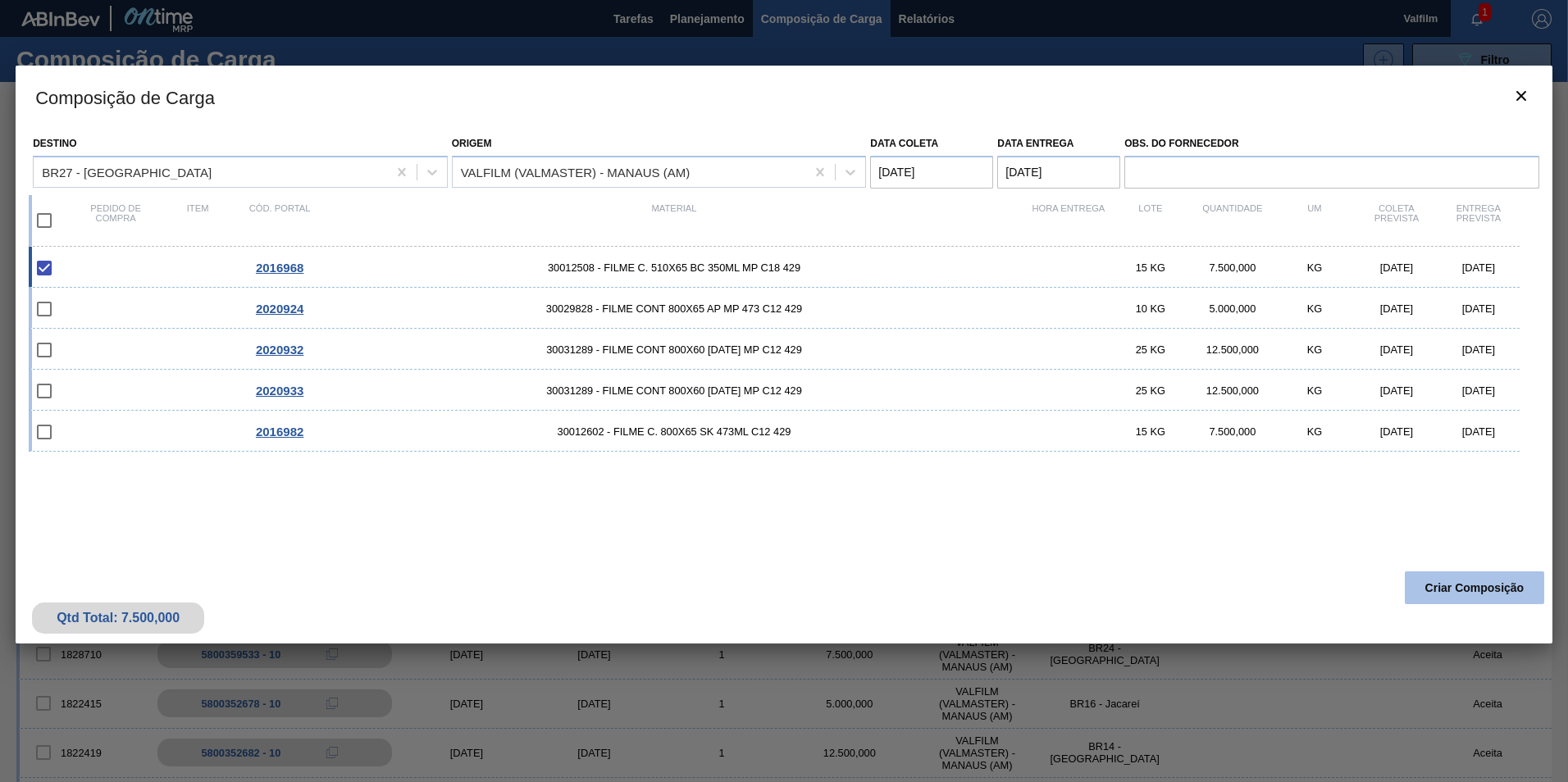
click at [1432, 582] on button "Criar Composição" at bounding box center [1474, 588] width 139 height 33
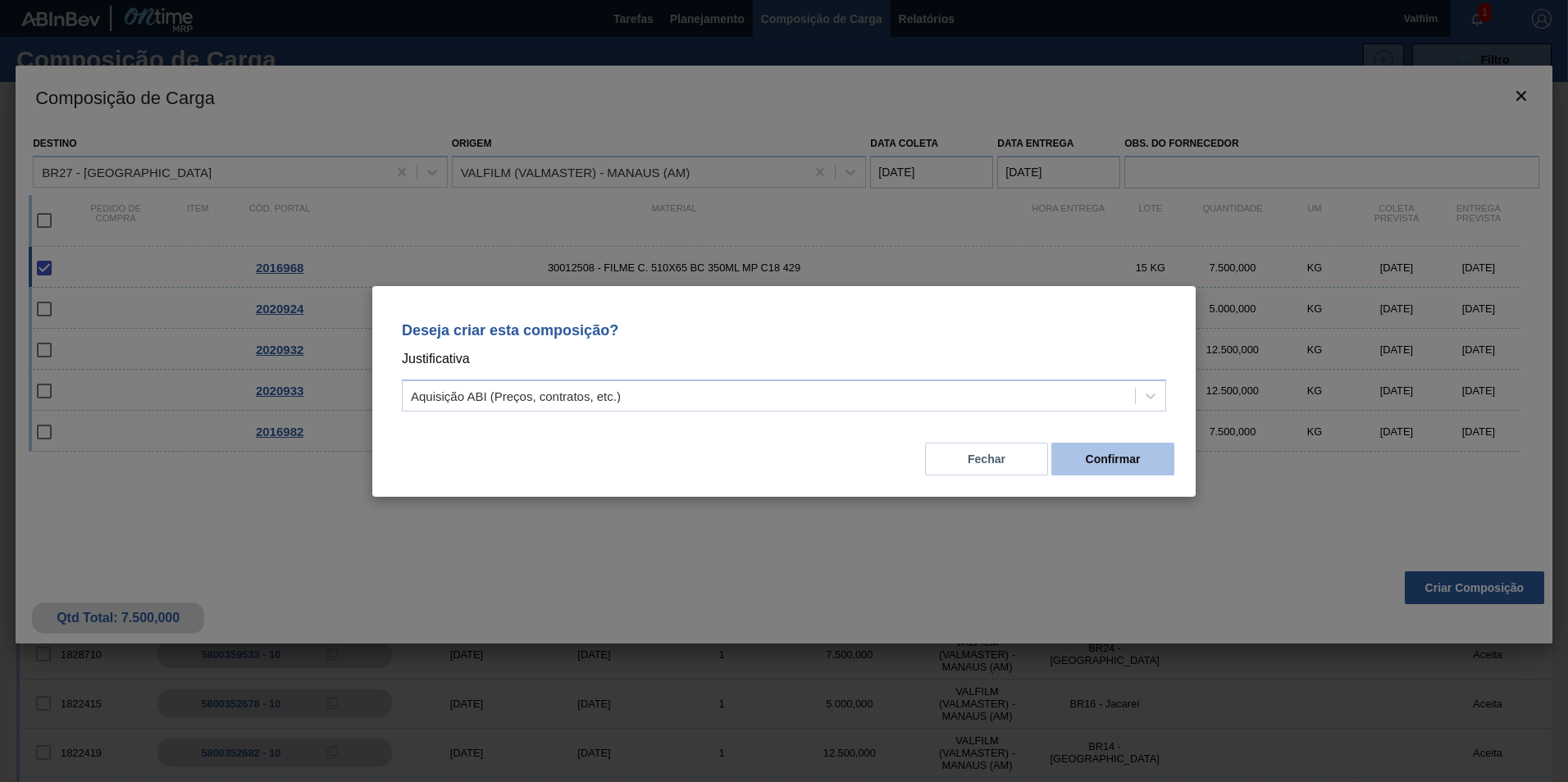
click at [1114, 463] on button "Confirmar" at bounding box center [1112, 459] width 123 height 33
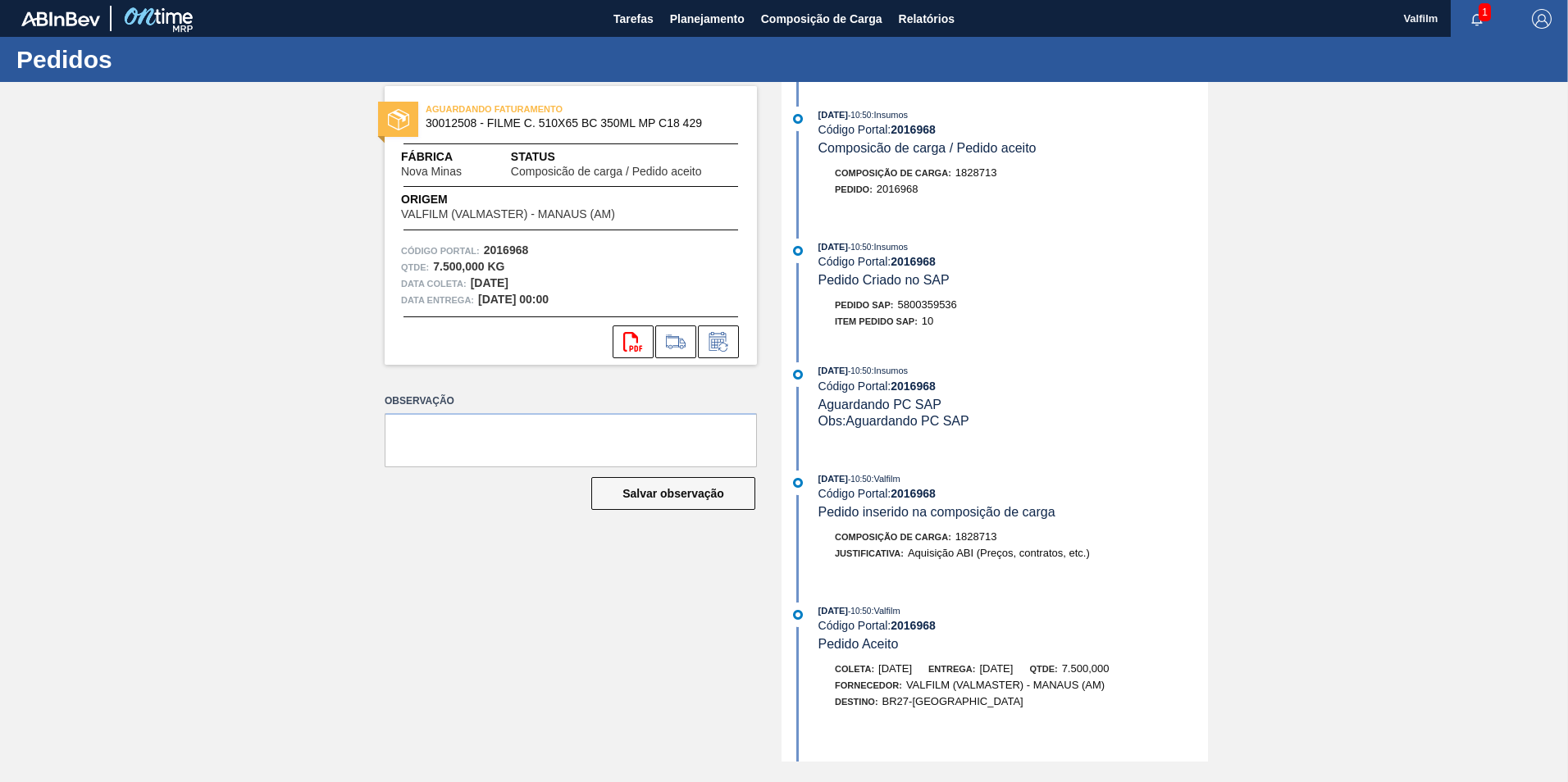
click at [915, 301] on span "5800359536" at bounding box center [927, 305] width 59 height 12
copy span "5800359536"
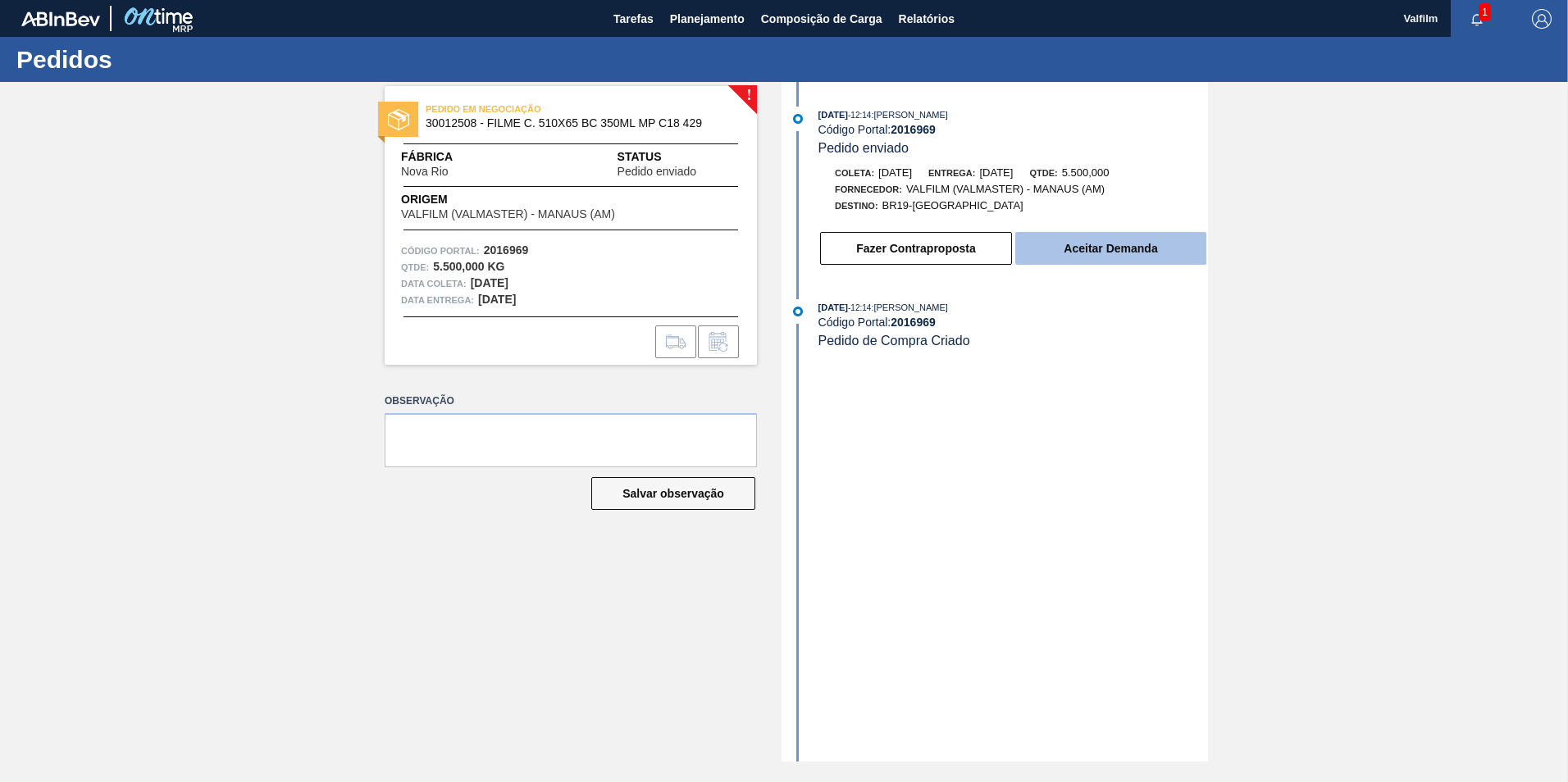
click at [1075, 257] on button "Aceitar Demanda" at bounding box center [1111, 249] width 191 height 33
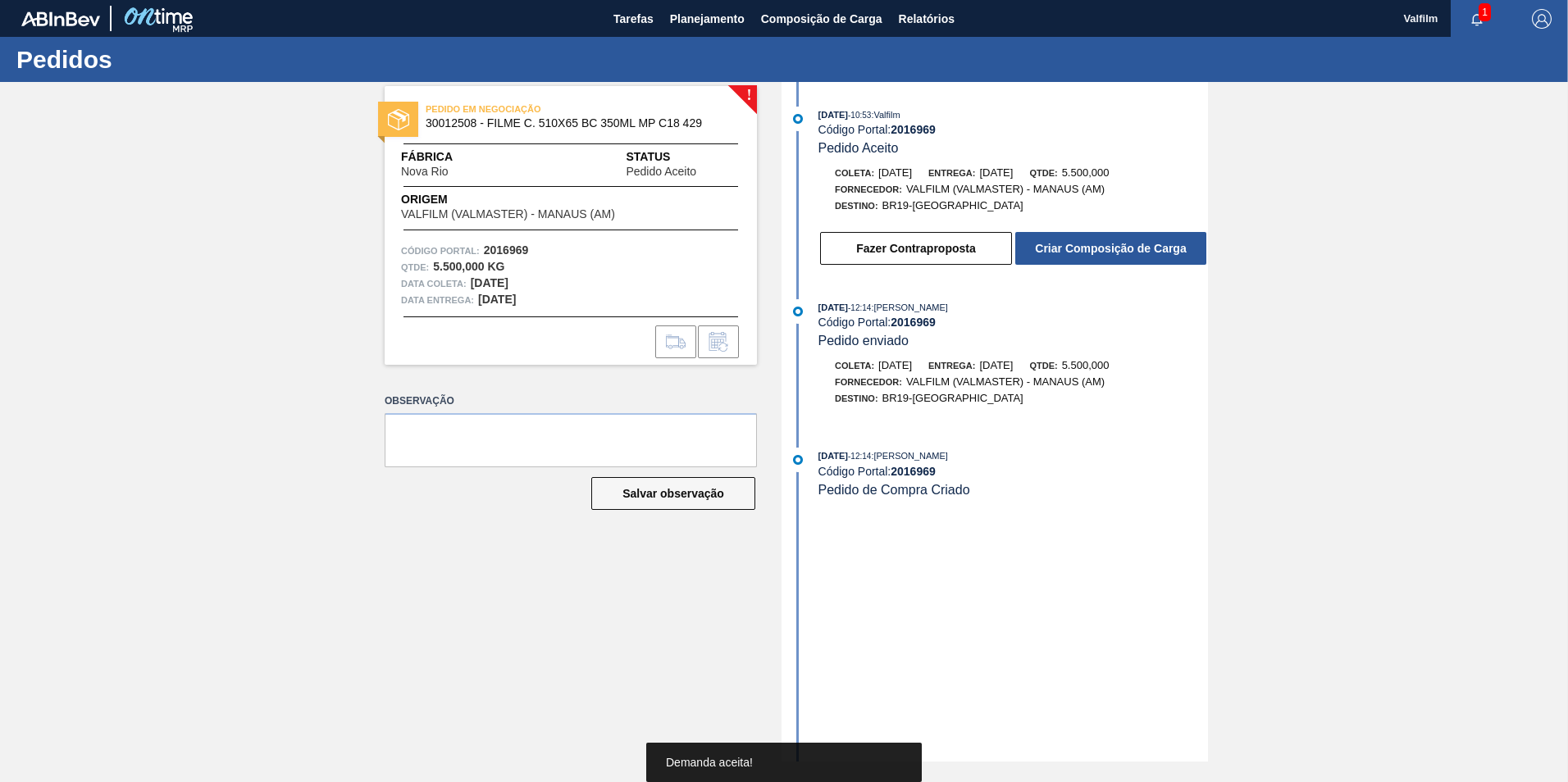
click at [1075, 255] on button "Criar Composição de Carga" at bounding box center [1111, 249] width 191 height 33
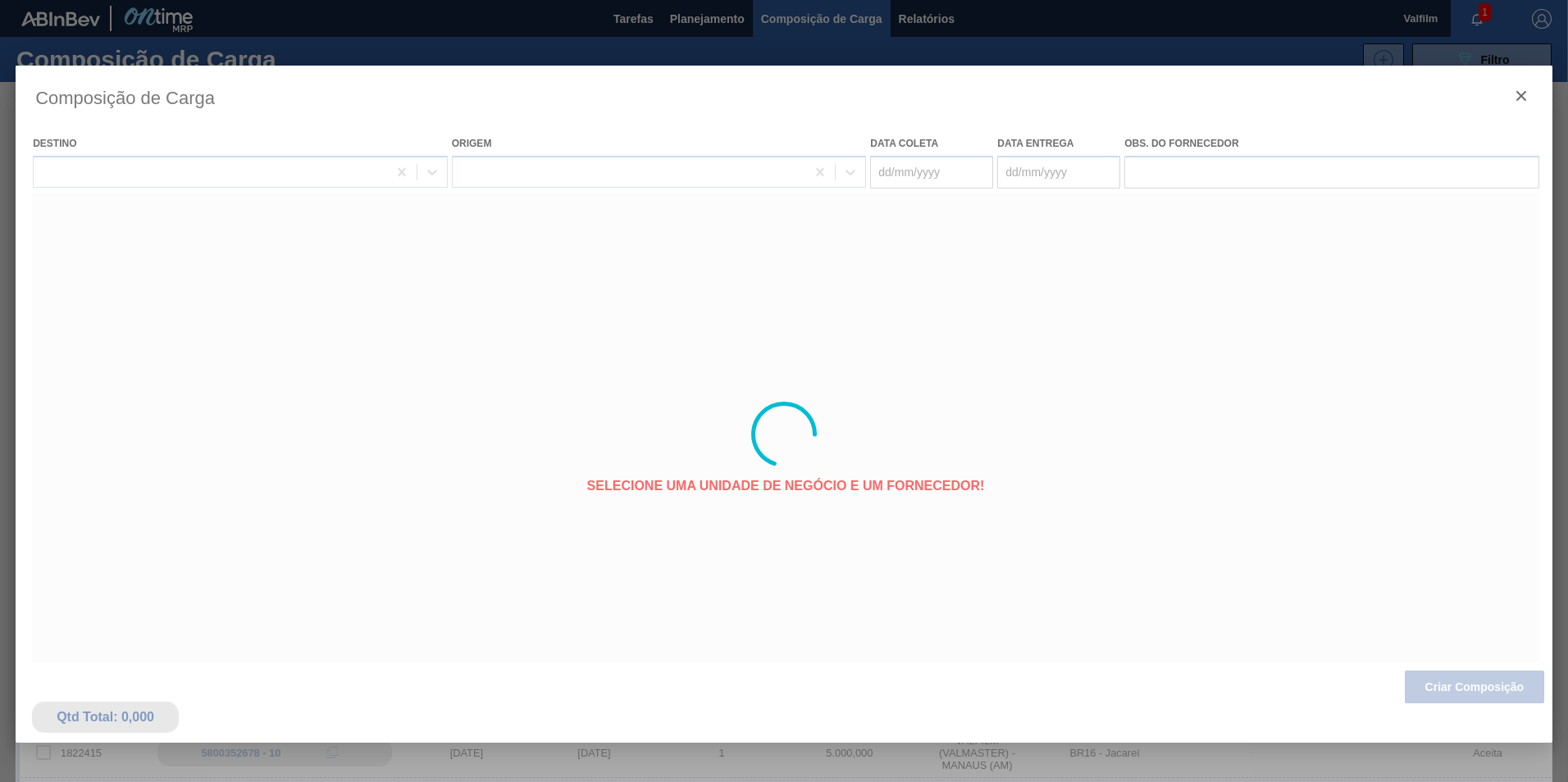
type coleta "01/10/2025"
type entrega "31/10/2025"
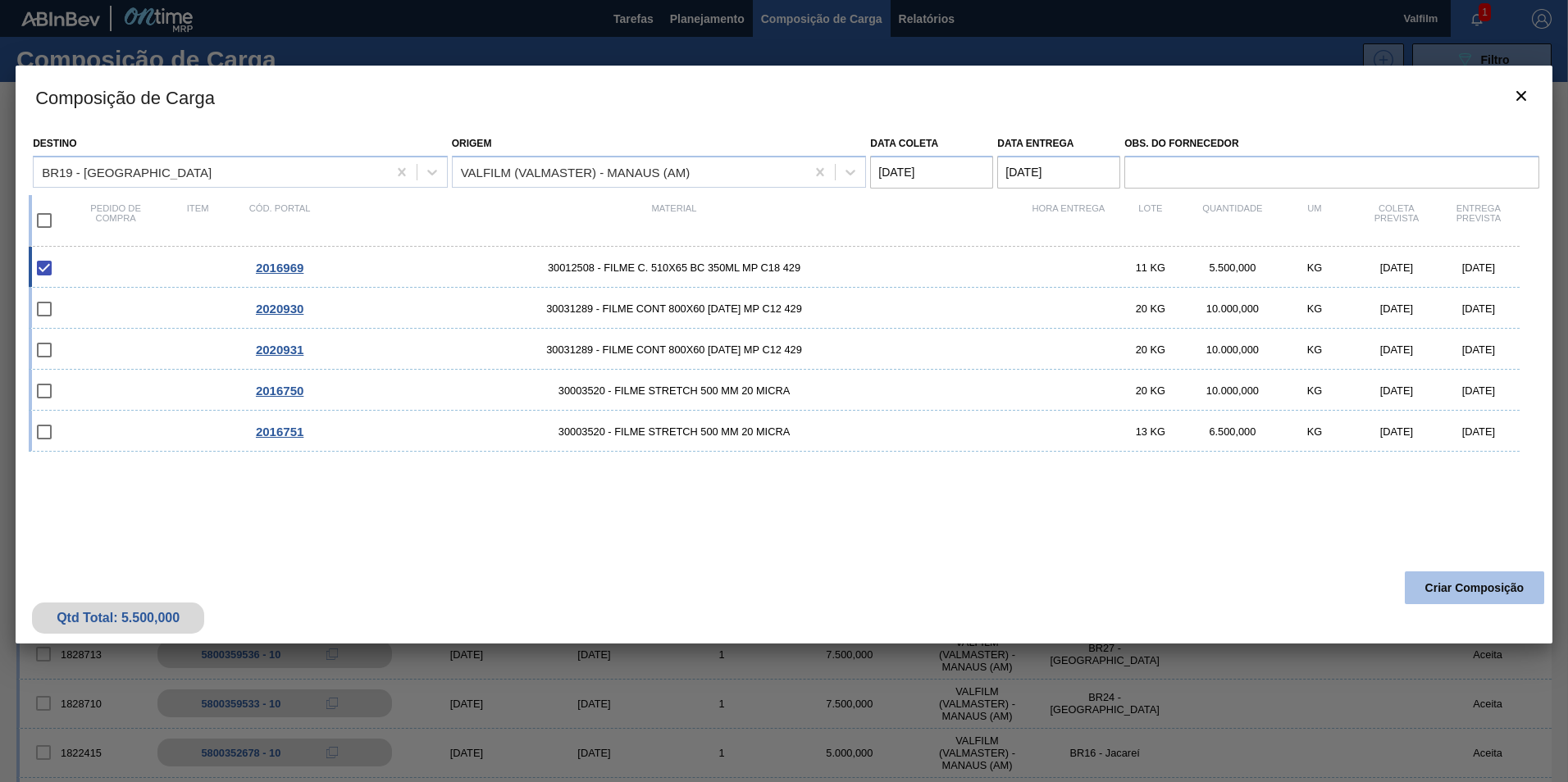
click at [1485, 581] on button "Criar Composição" at bounding box center [1474, 588] width 139 height 33
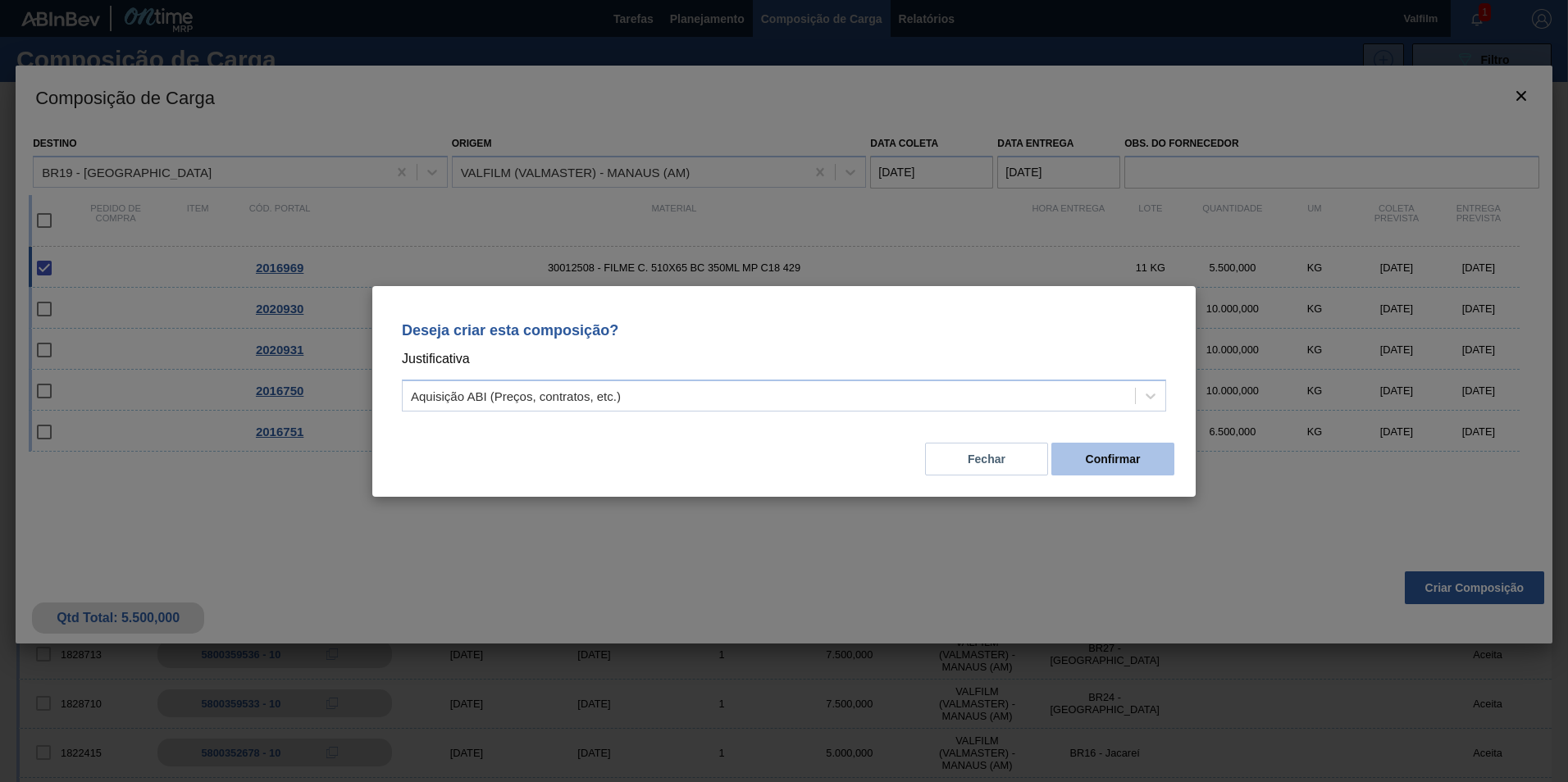
click at [1116, 466] on button "Confirmar" at bounding box center [1112, 459] width 123 height 33
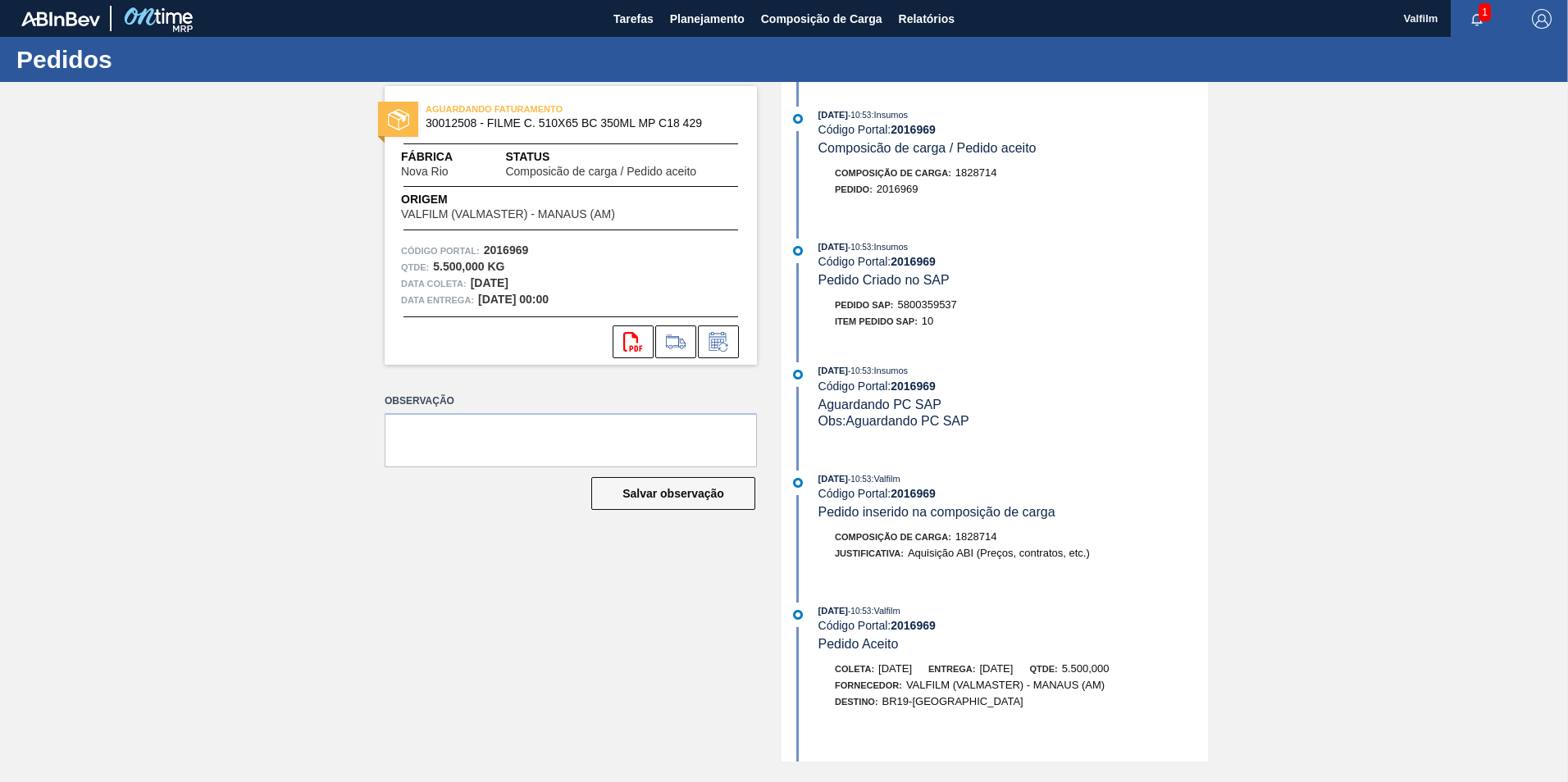
click at [935, 302] on span "5800359537" at bounding box center [927, 305] width 59 height 12
copy span "5800359537"
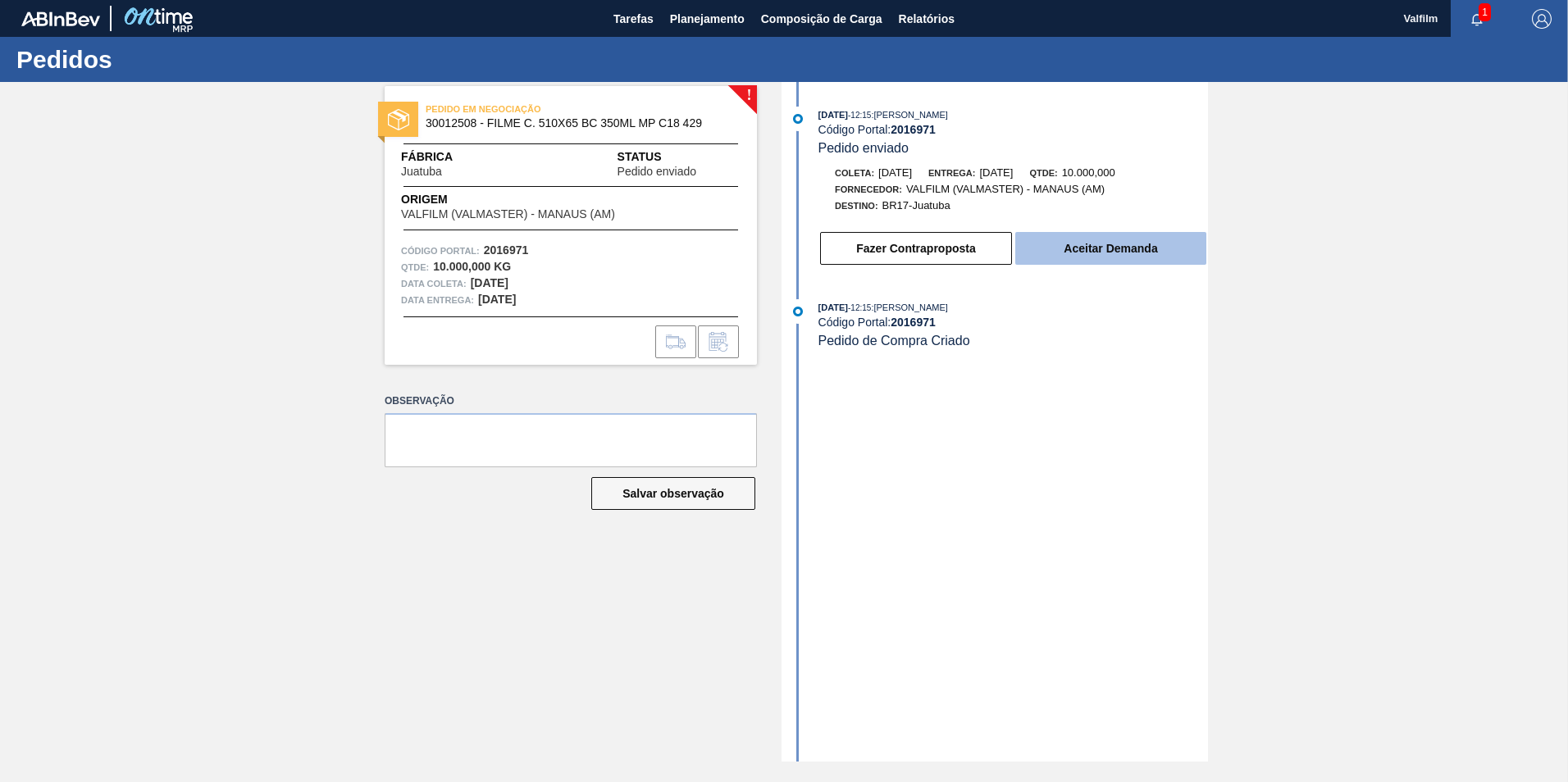
click at [1095, 252] on button "Aceitar Demanda" at bounding box center [1111, 249] width 191 height 33
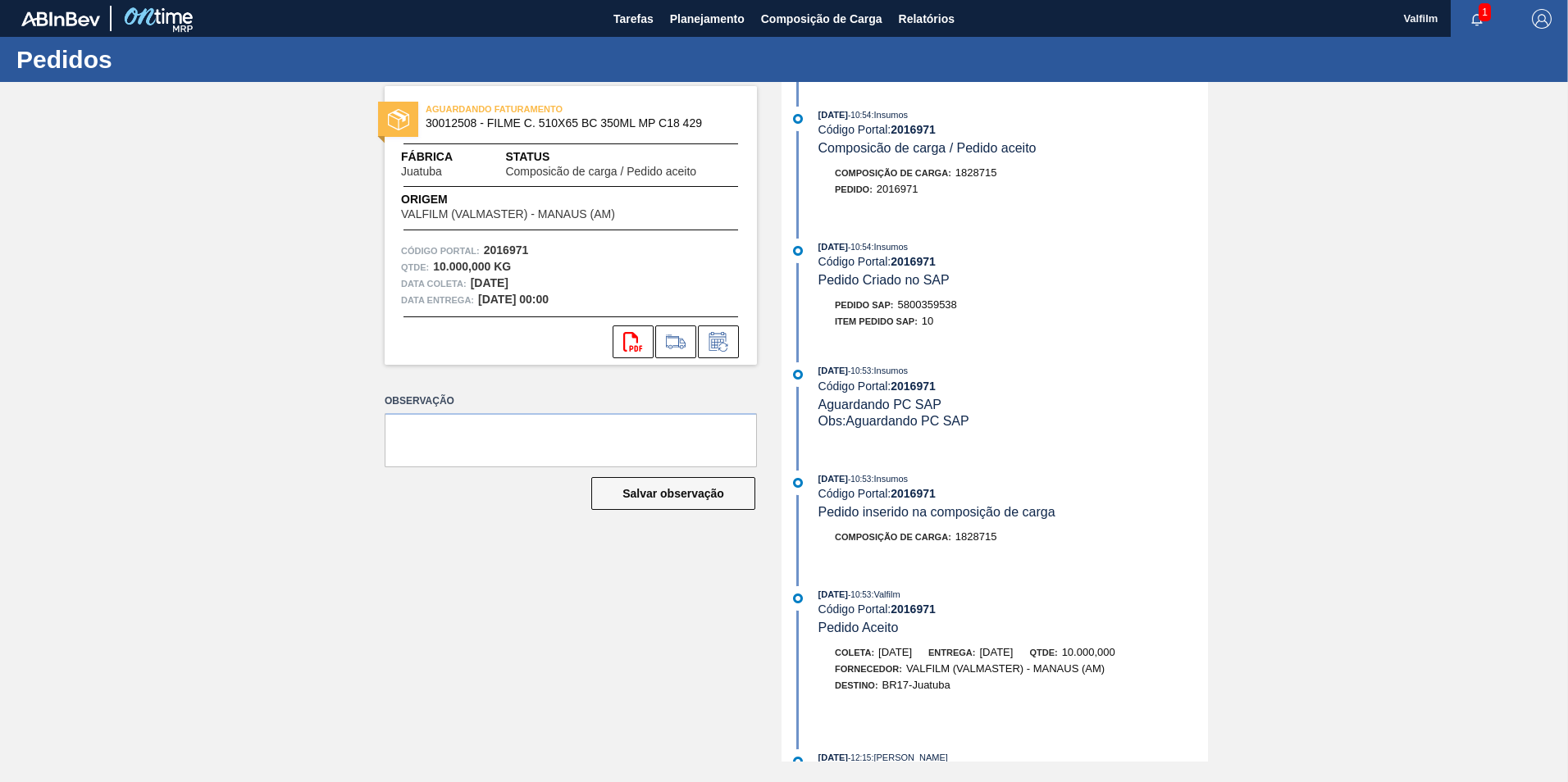
click at [919, 299] on span "5800359538" at bounding box center [927, 305] width 59 height 12
click at [919, 300] on span "5800359538" at bounding box center [927, 305] width 59 height 12
copy span "5800359538"
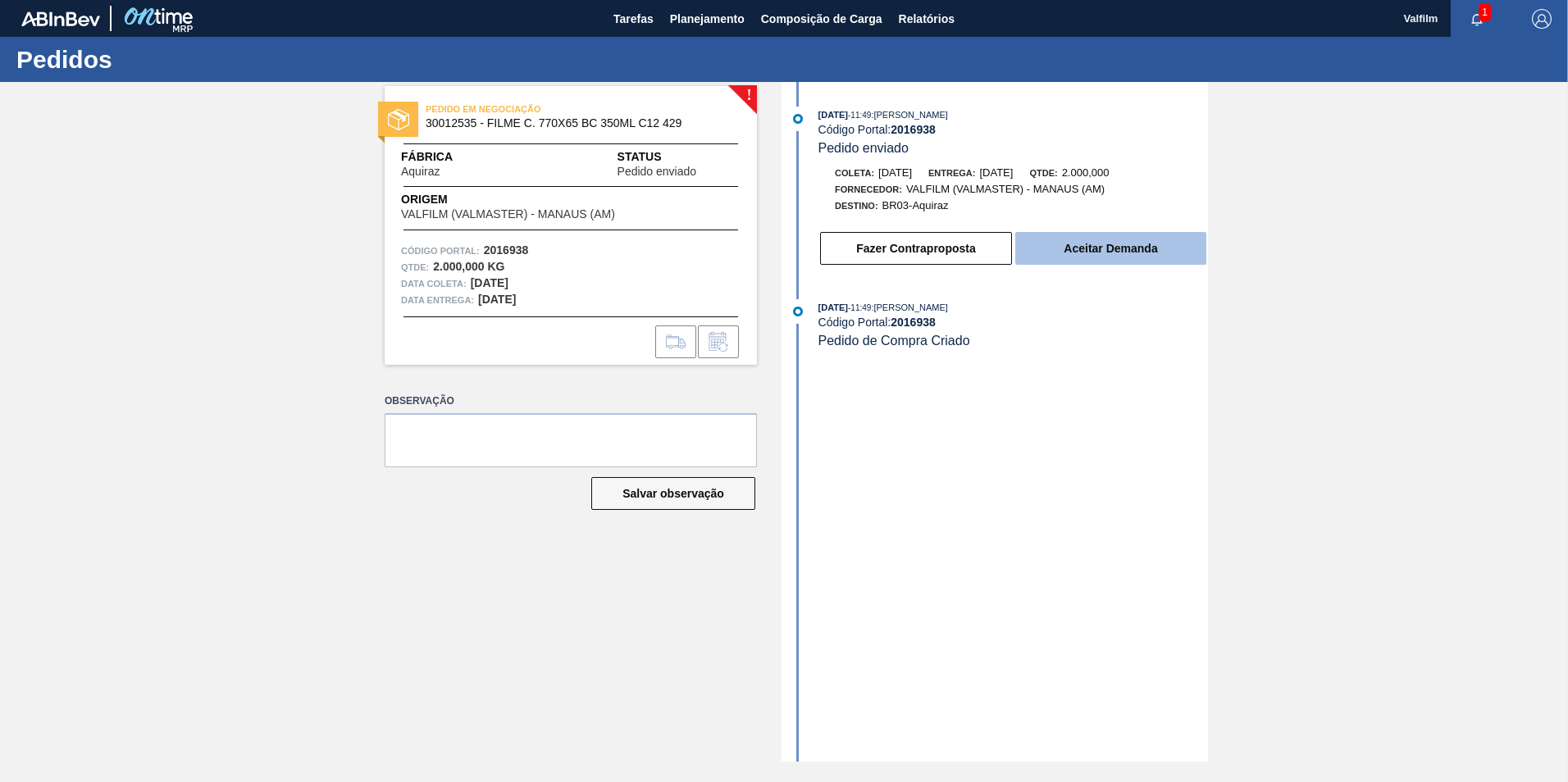
click at [1083, 261] on button "Aceitar Demanda" at bounding box center [1111, 249] width 191 height 33
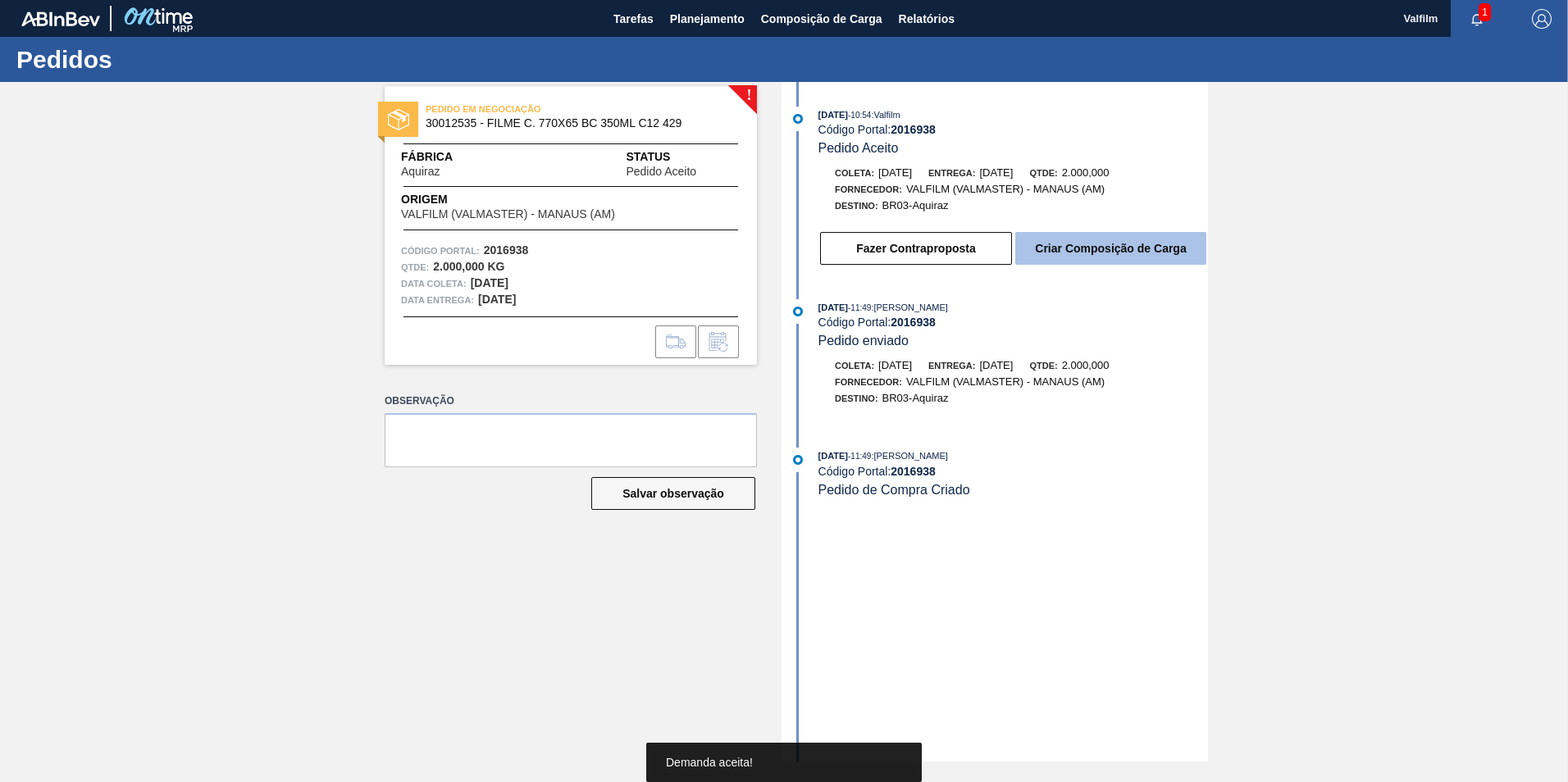
click at [1086, 252] on button "Criar Composição de Carga" at bounding box center [1111, 249] width 191 height 33
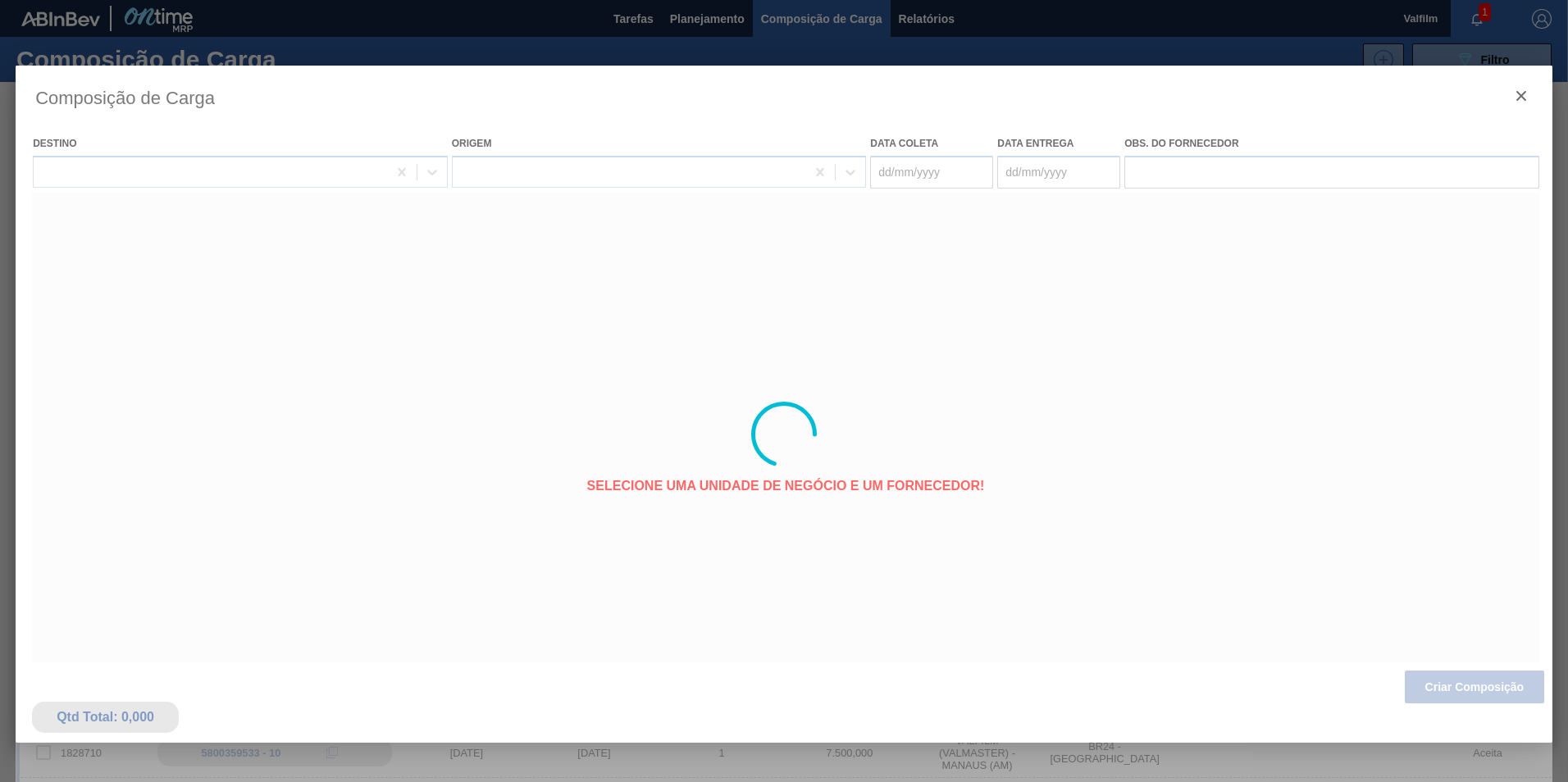
type coleta "[DATE]"
type entrega "[DATE]"
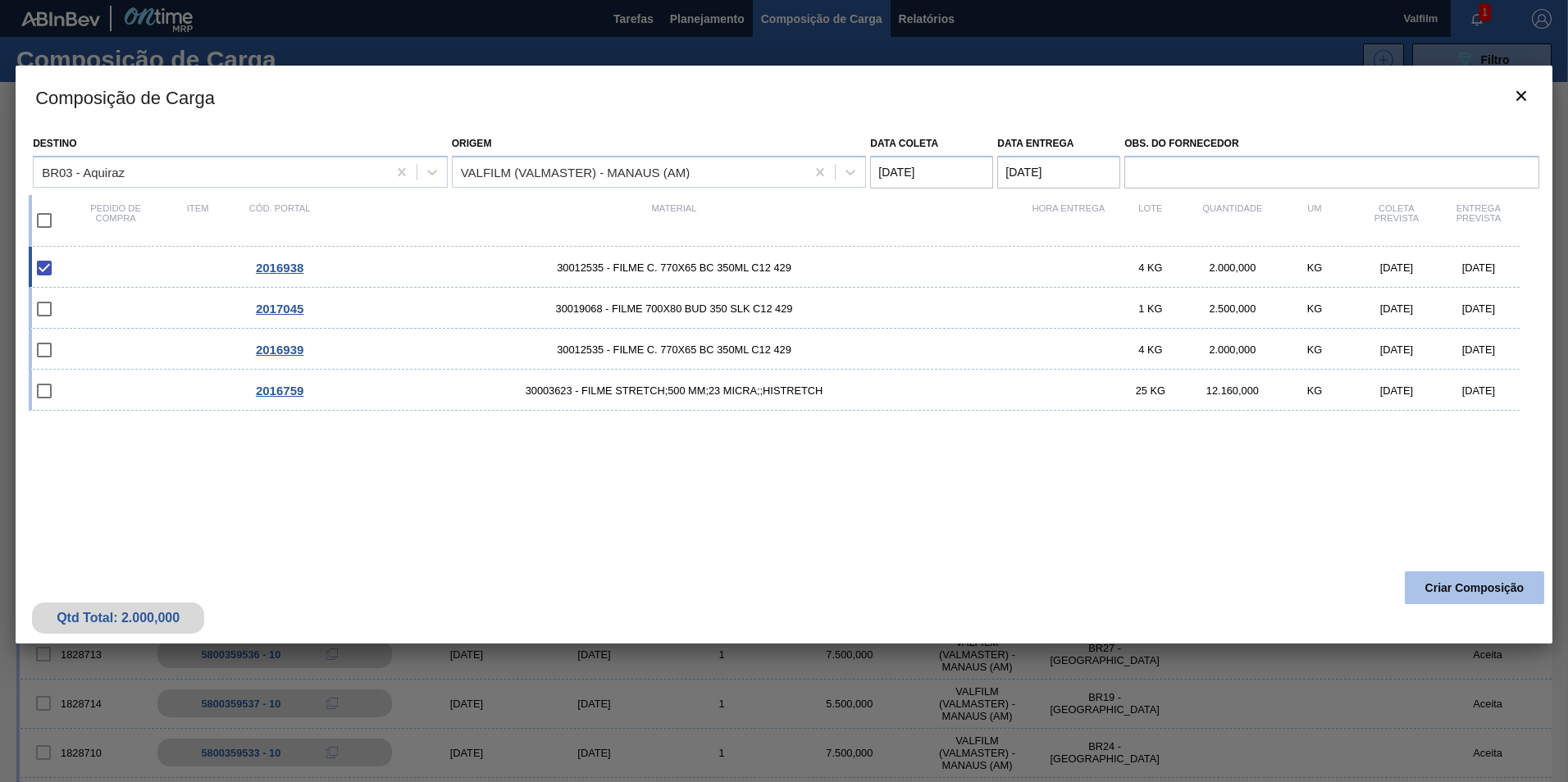
click at [1457, 577] on button "Criar Composição" at bounding box center [1474, 588] width 139 height 33
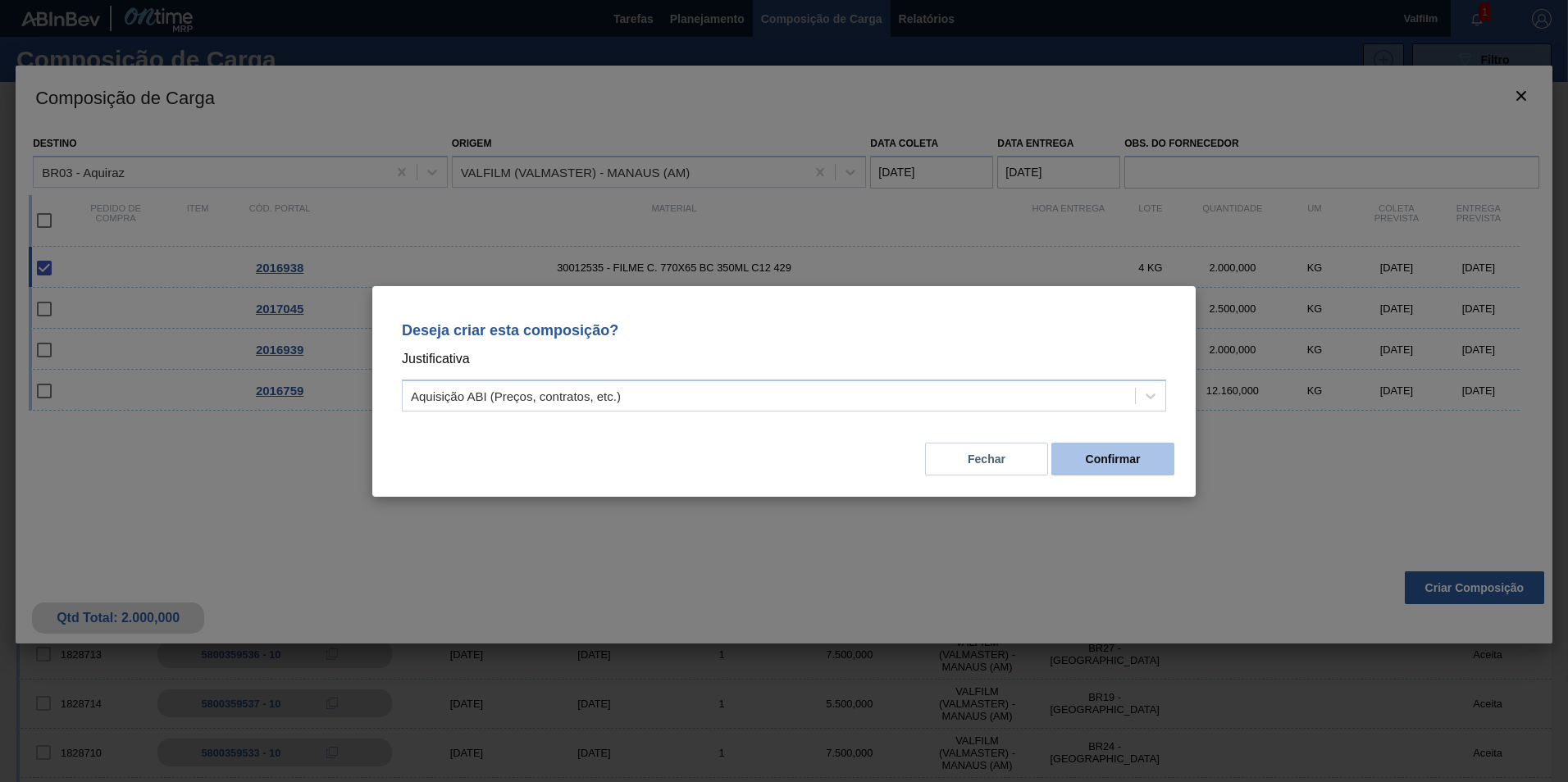
click at [1125, 457] on button "Confirmar" at bounding box center [1112, 459] width 123 height 33
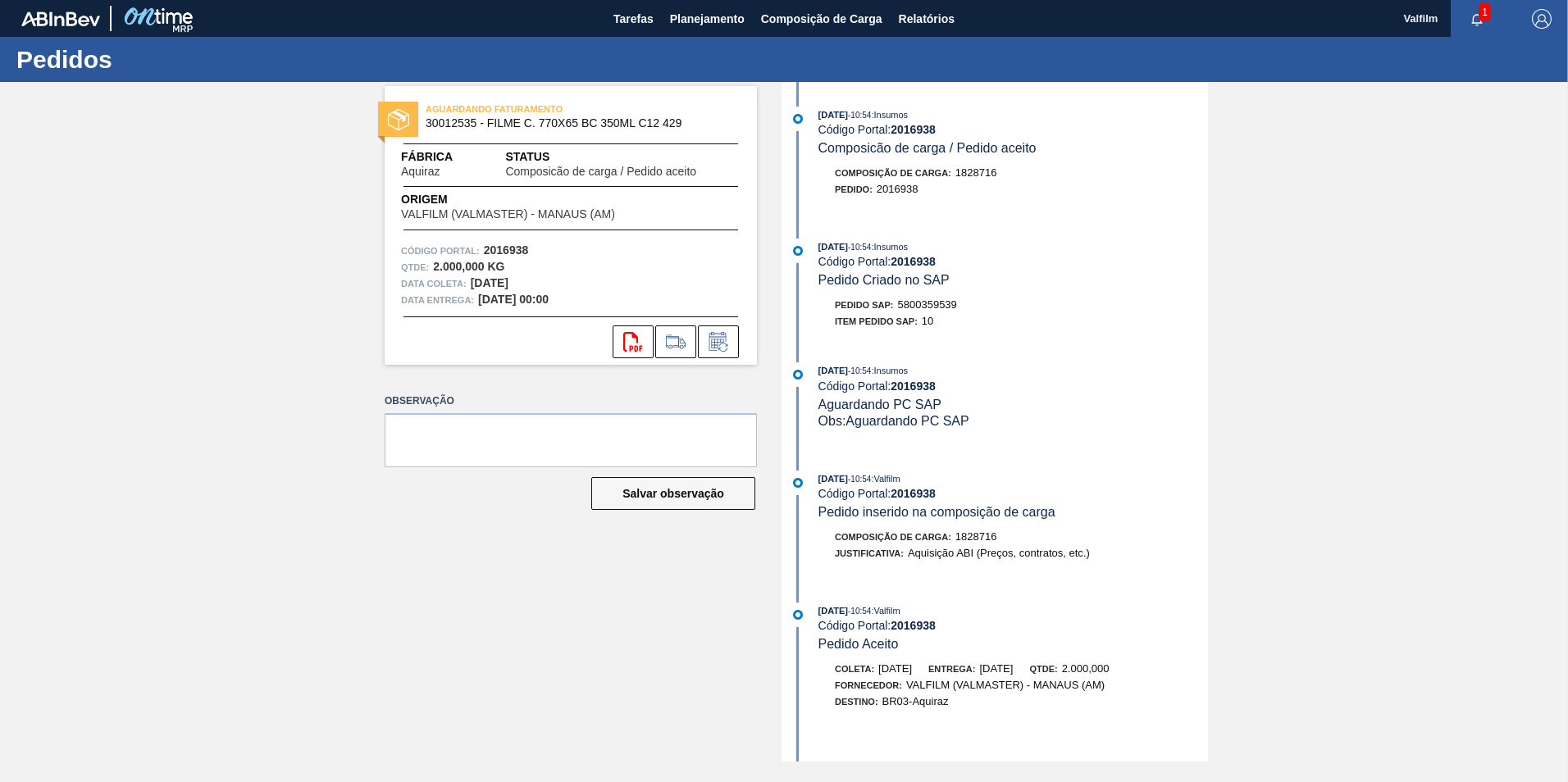
click at [919, 303] on span "5800359539" at bounding box center [927, 305] width 59 height 12
click at [920, 303] on span "5800359539" at bounding box center [927, 305] width 59 height 12
copy span "5800359539"
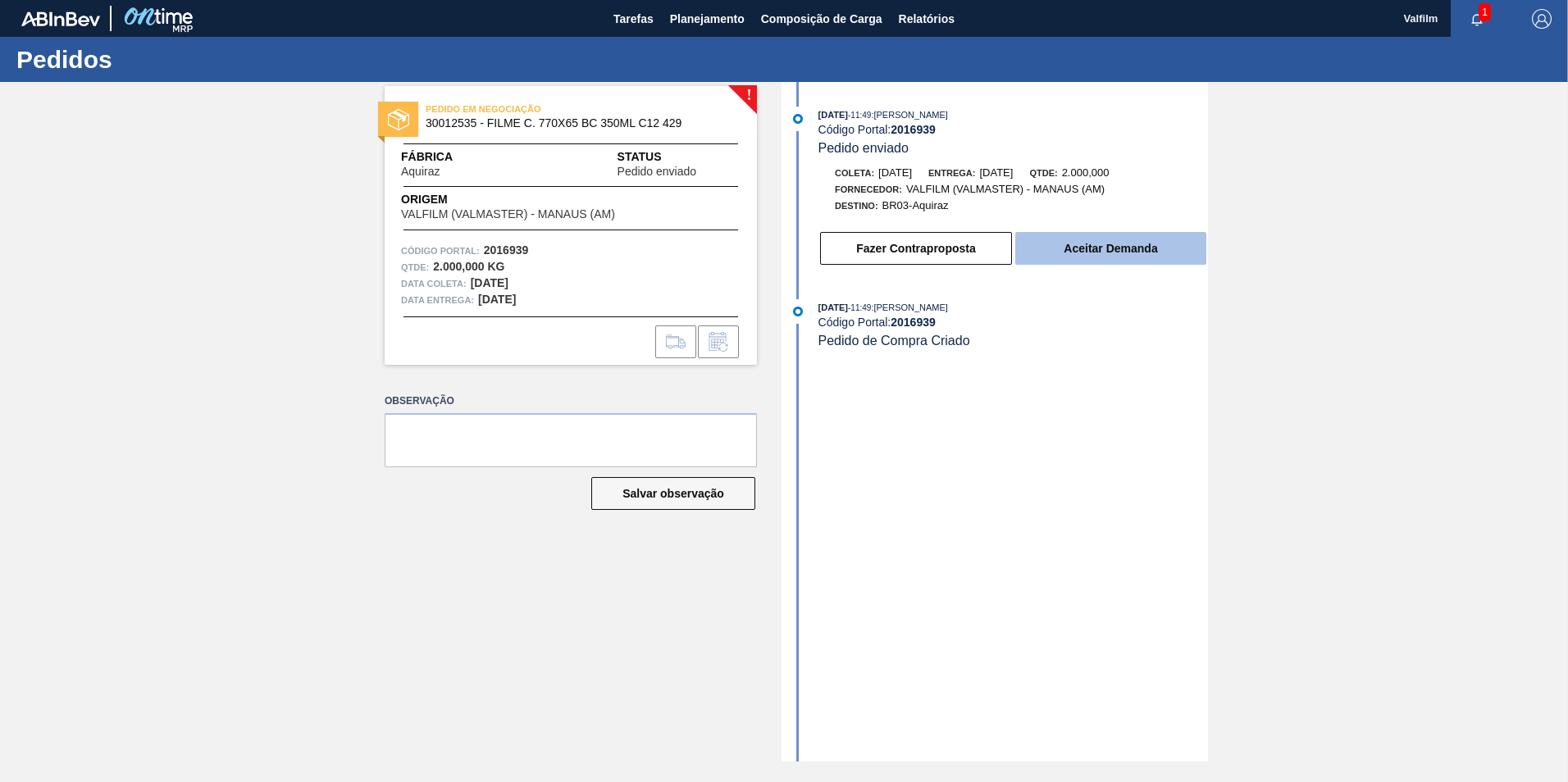
click at [1137, 253] on button "Aceitar Demanda" at bounding box center [1111, 249] width 191 height 33
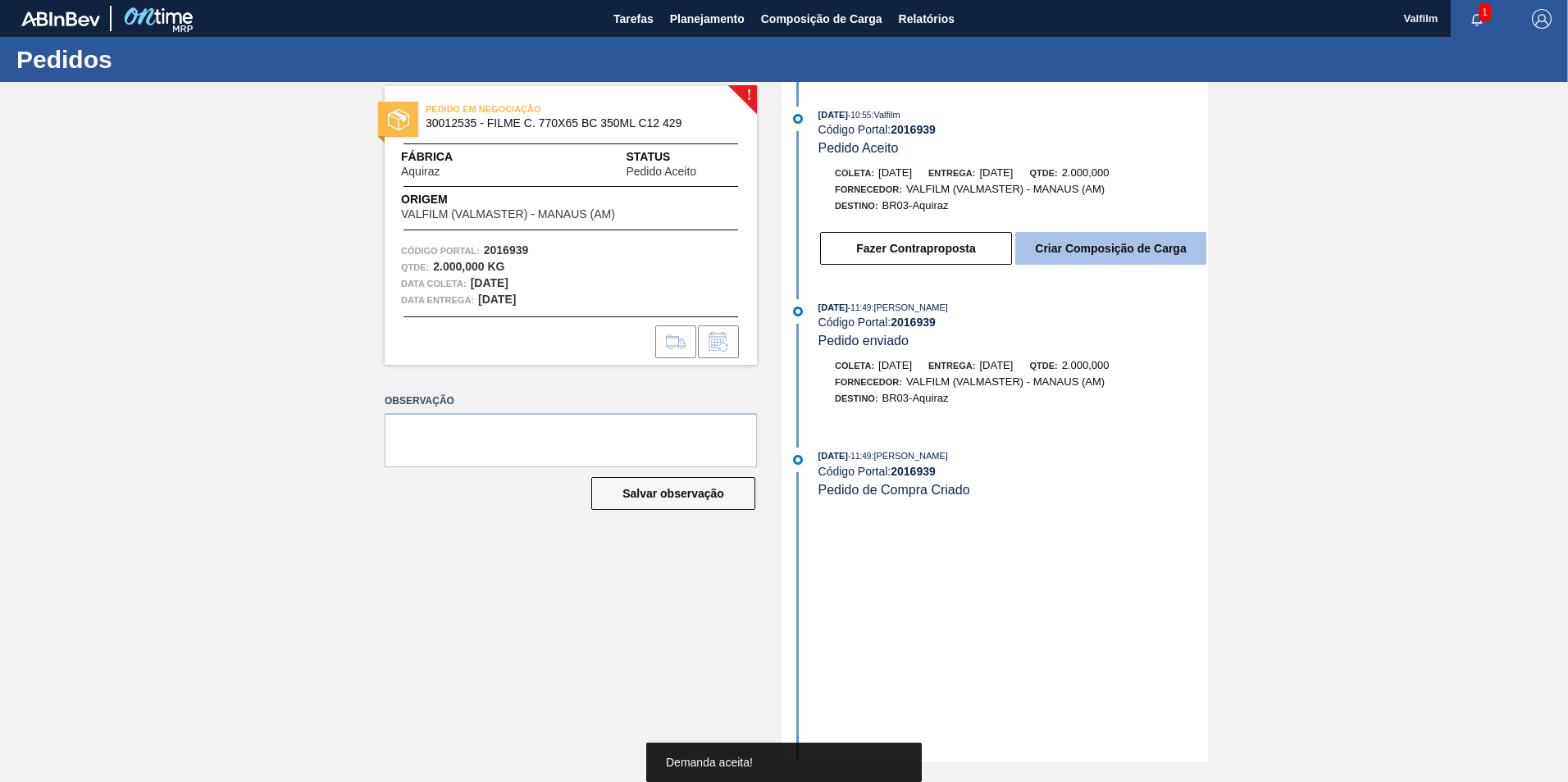
click at [1076, 252] on button "Criar Composição de Carga" at bounding box center [1111, 249] width 191 height 33
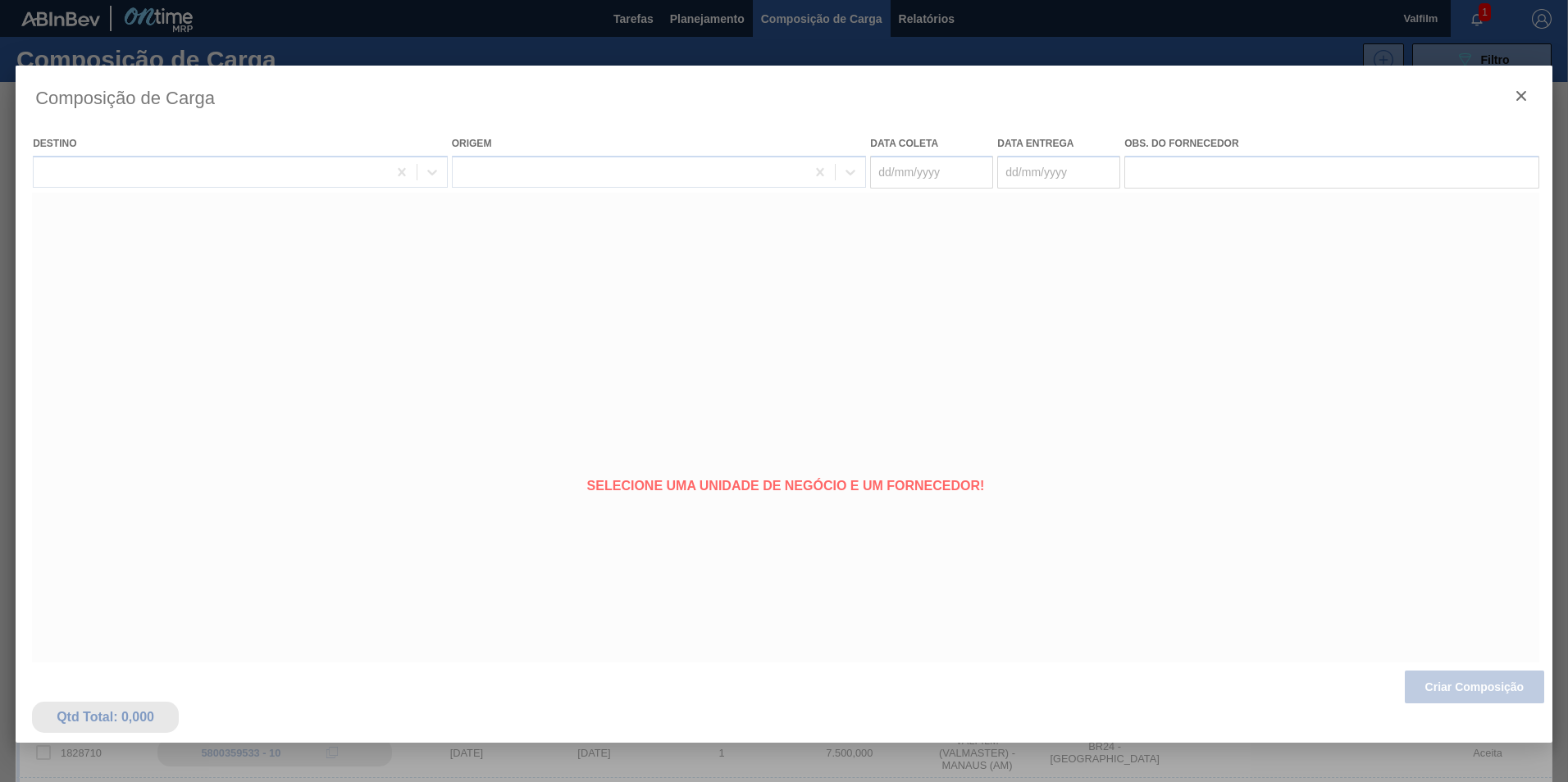
type coleta "[DATE]"
type entrega "[DATE]"
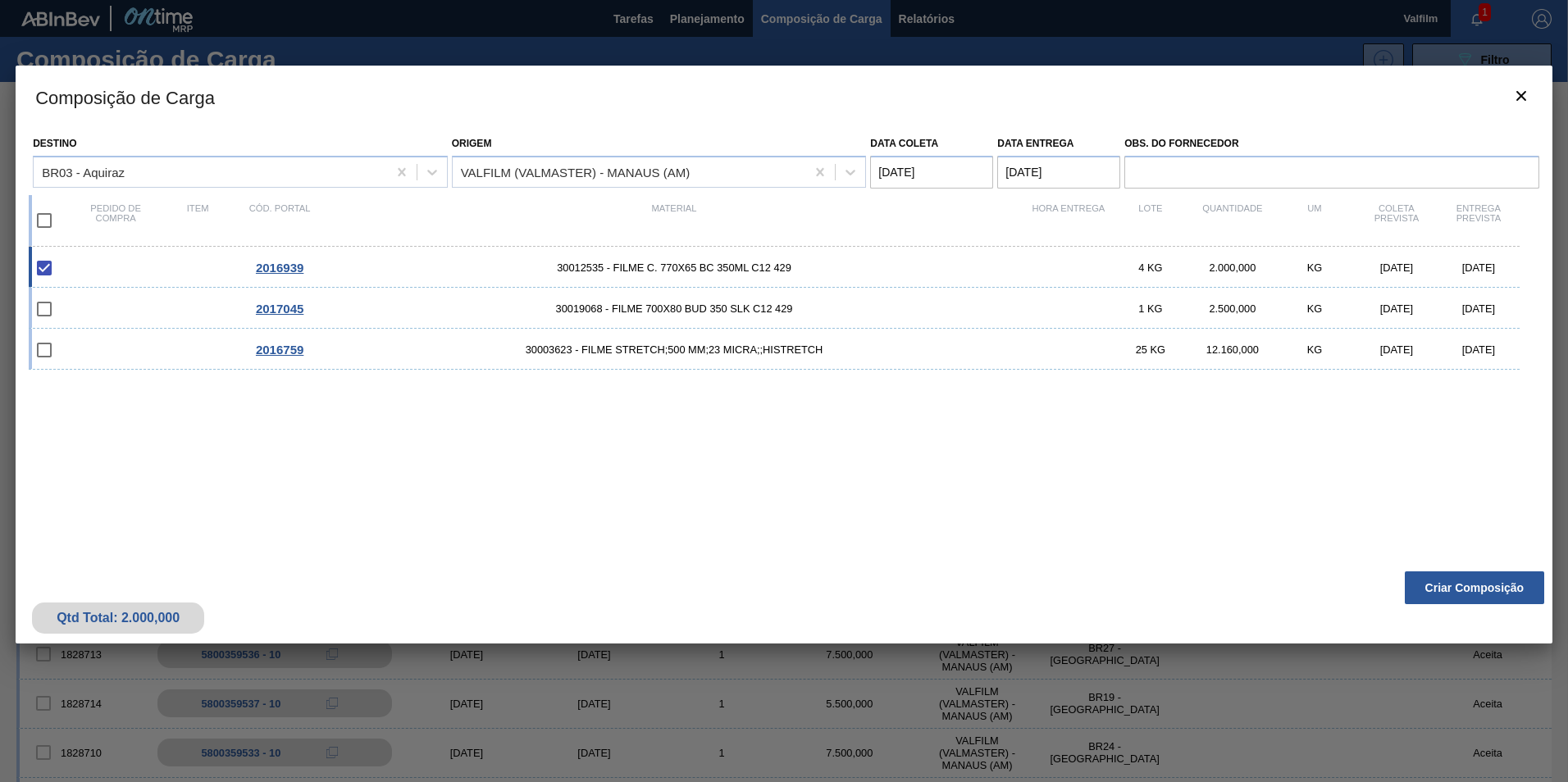
click at [1435, 686] on div "Composição de Carga Destino BR03 - Aquiraz Origem VALFILM (VALMASTER) - MANAUS …" at bounding box center [784, 434] width 1537 height 738
click at [1429, 598] on button "Criar Composição" at bounding box center [1474, 588] width 139 height 33
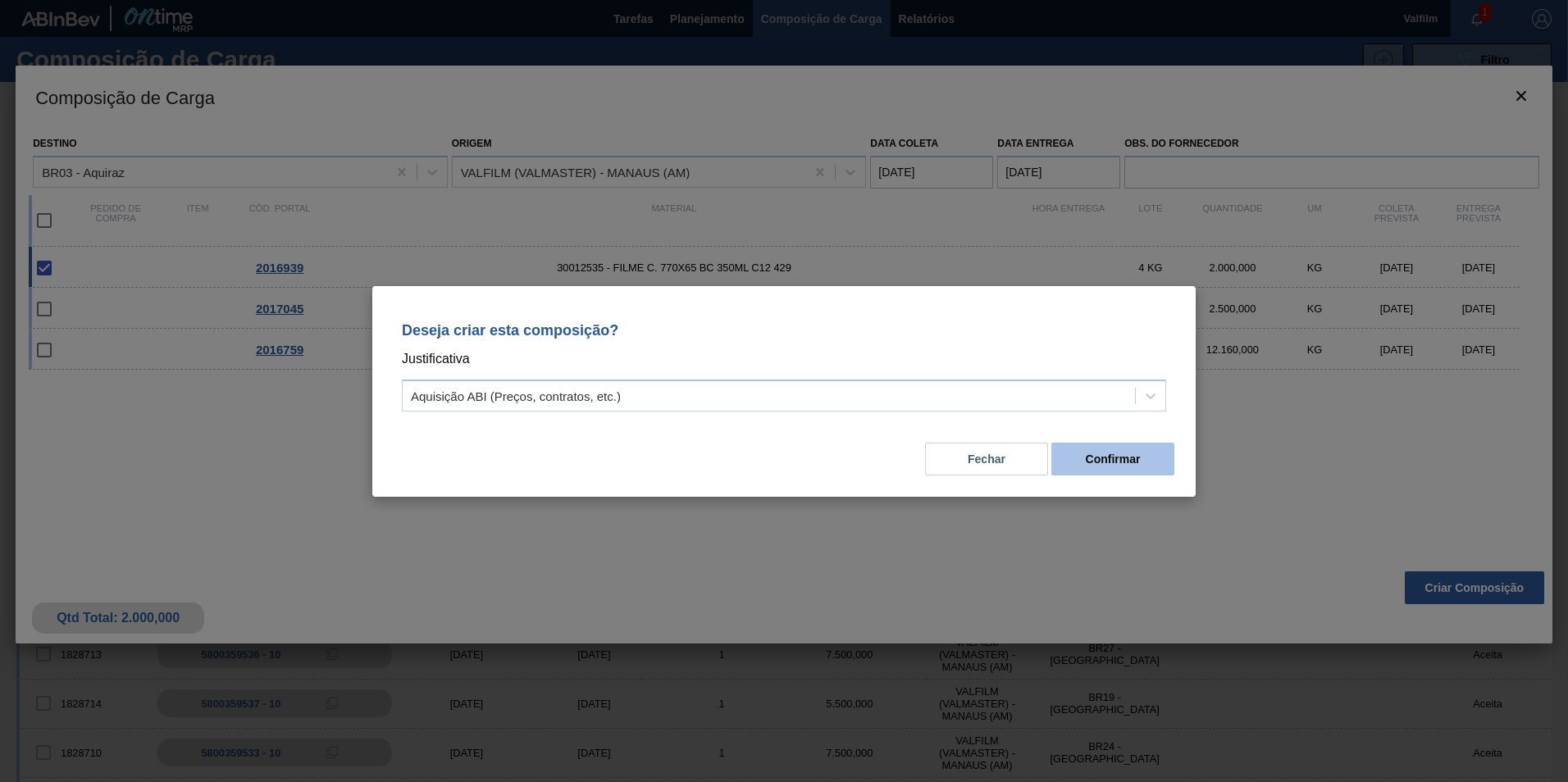
click at [1121, 459] on button "Confirmar" at bounding box center [1112, 459] width 123 height 33
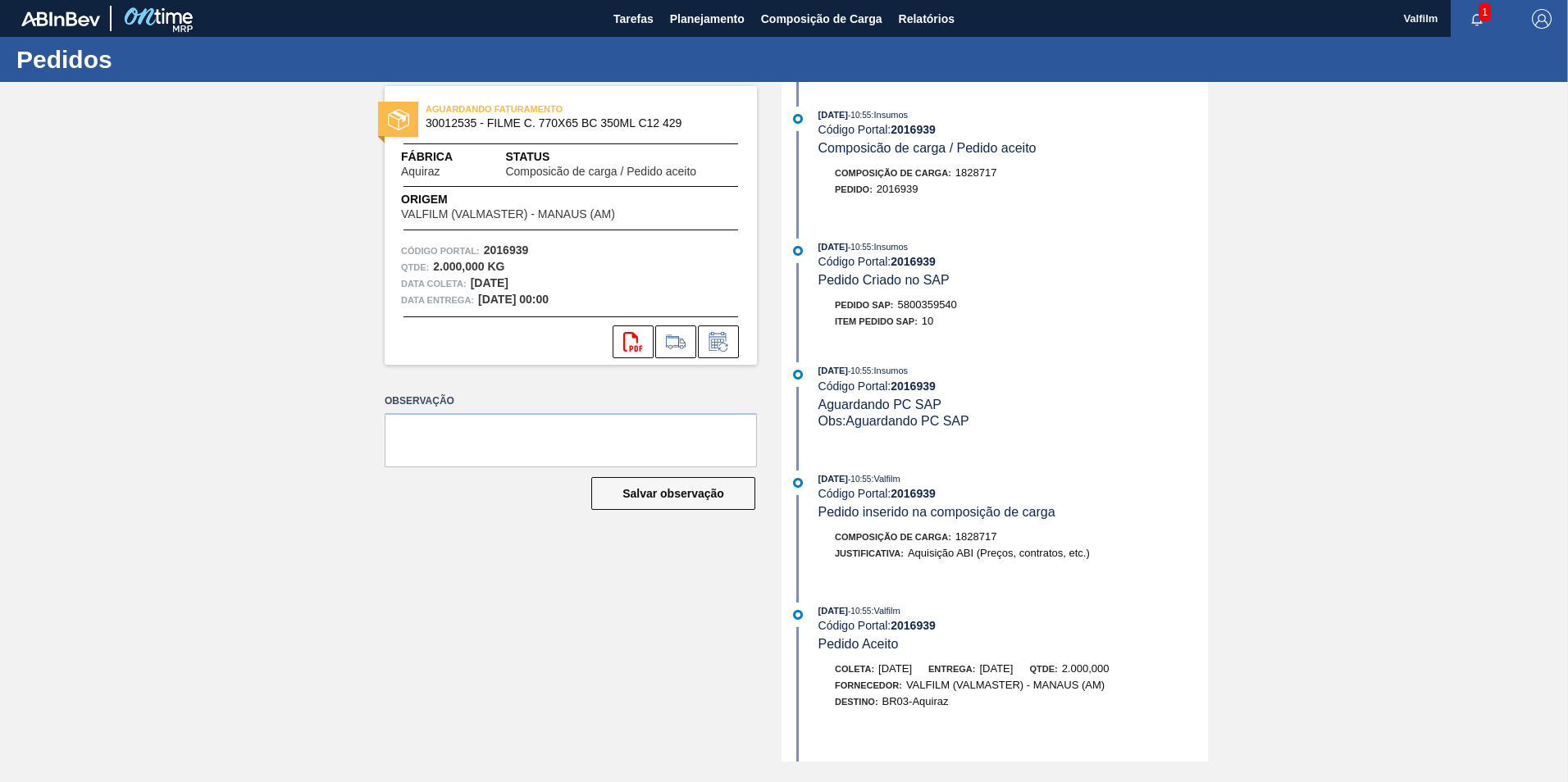
click at [925, 305] on span "5800359540" at bounding box center [927, 305] width 59 height 12
copy span "5800359540"
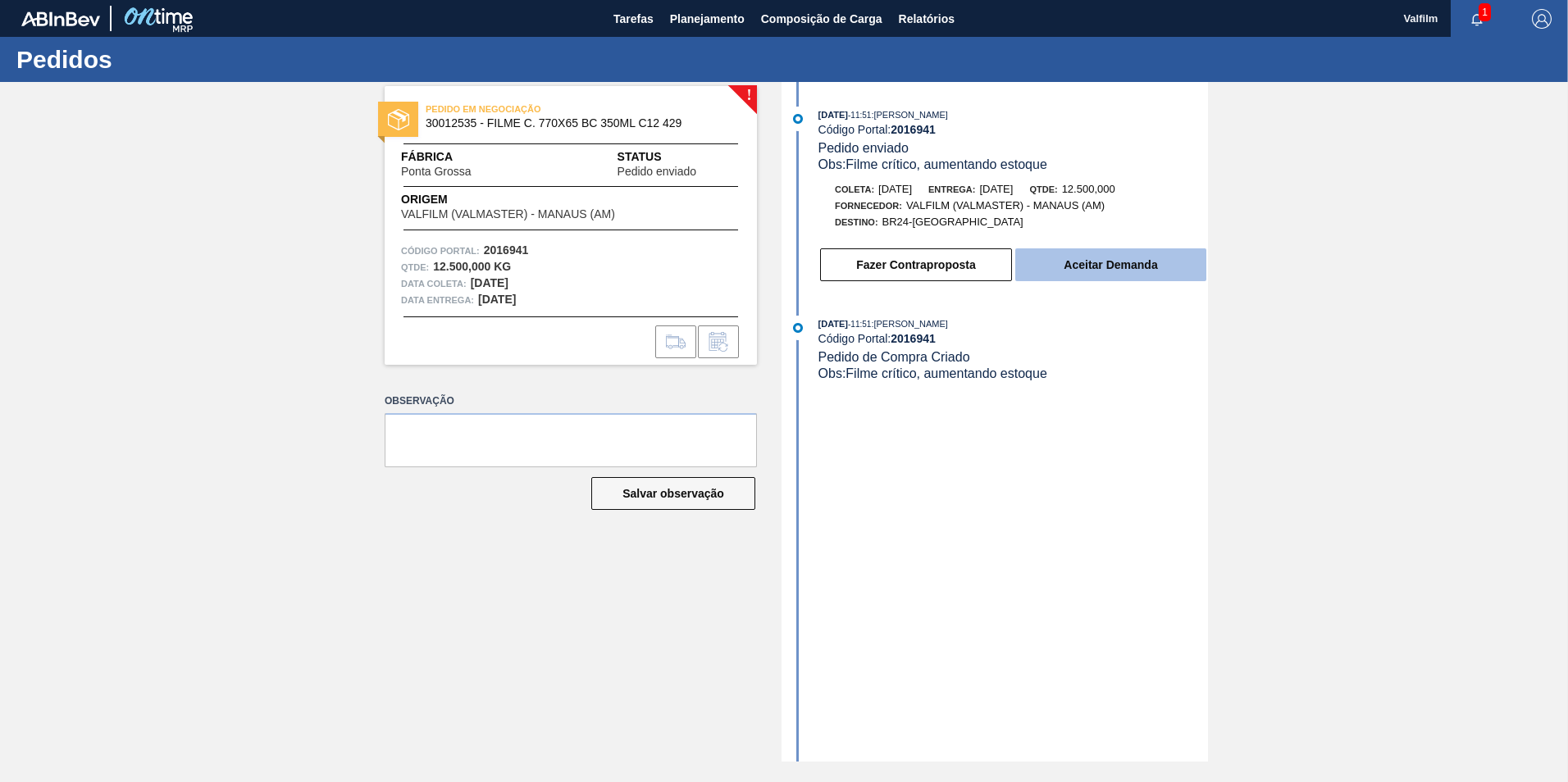
click at [1106, 253] on button "Aceitar Demanda" at bounding box center [1111, 265] width 191 height 33
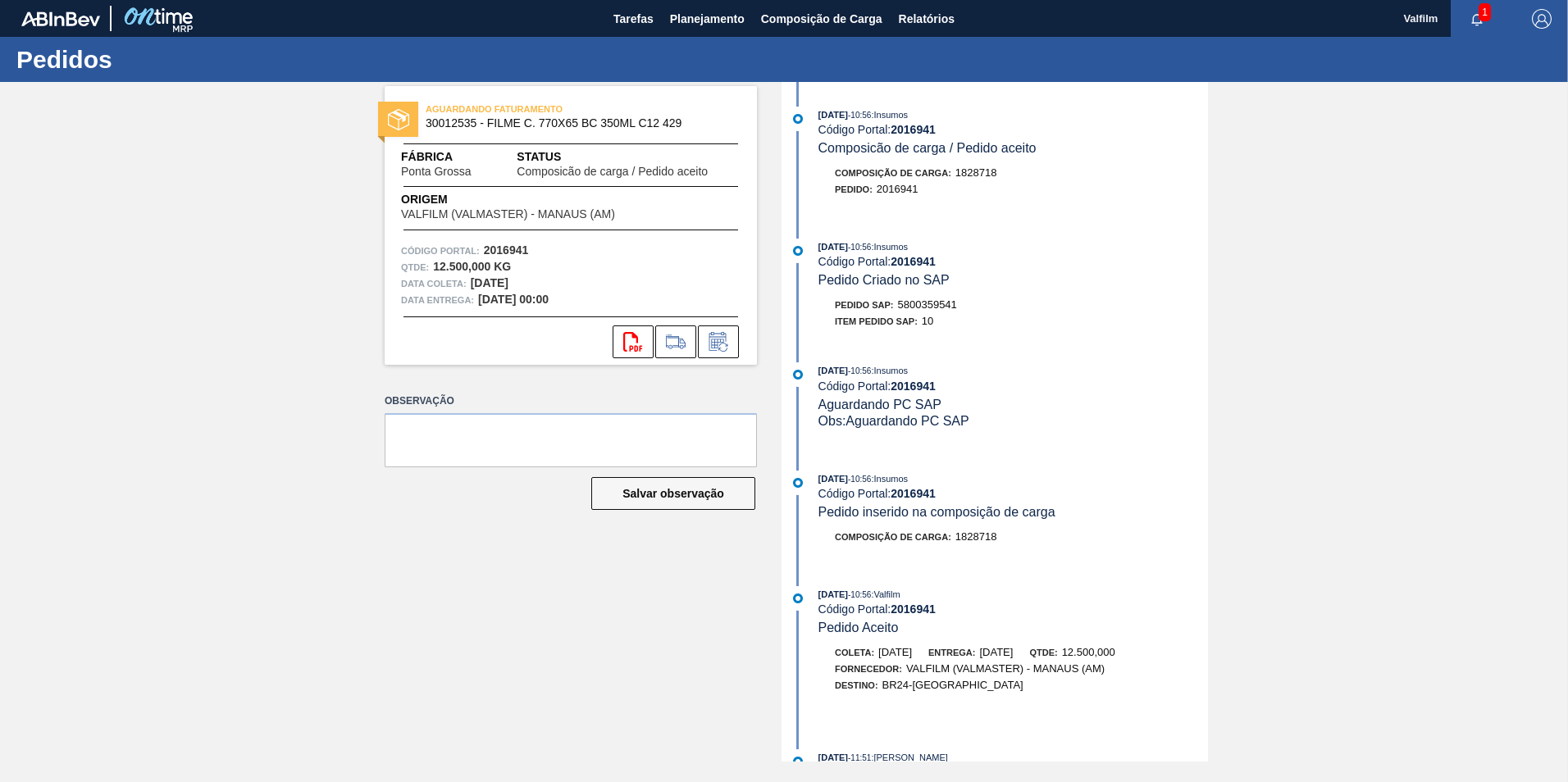
click at [933, 307] on span "5800359541" at bounding box center [927, 305] width 59 height 12
copy span "5800359541"
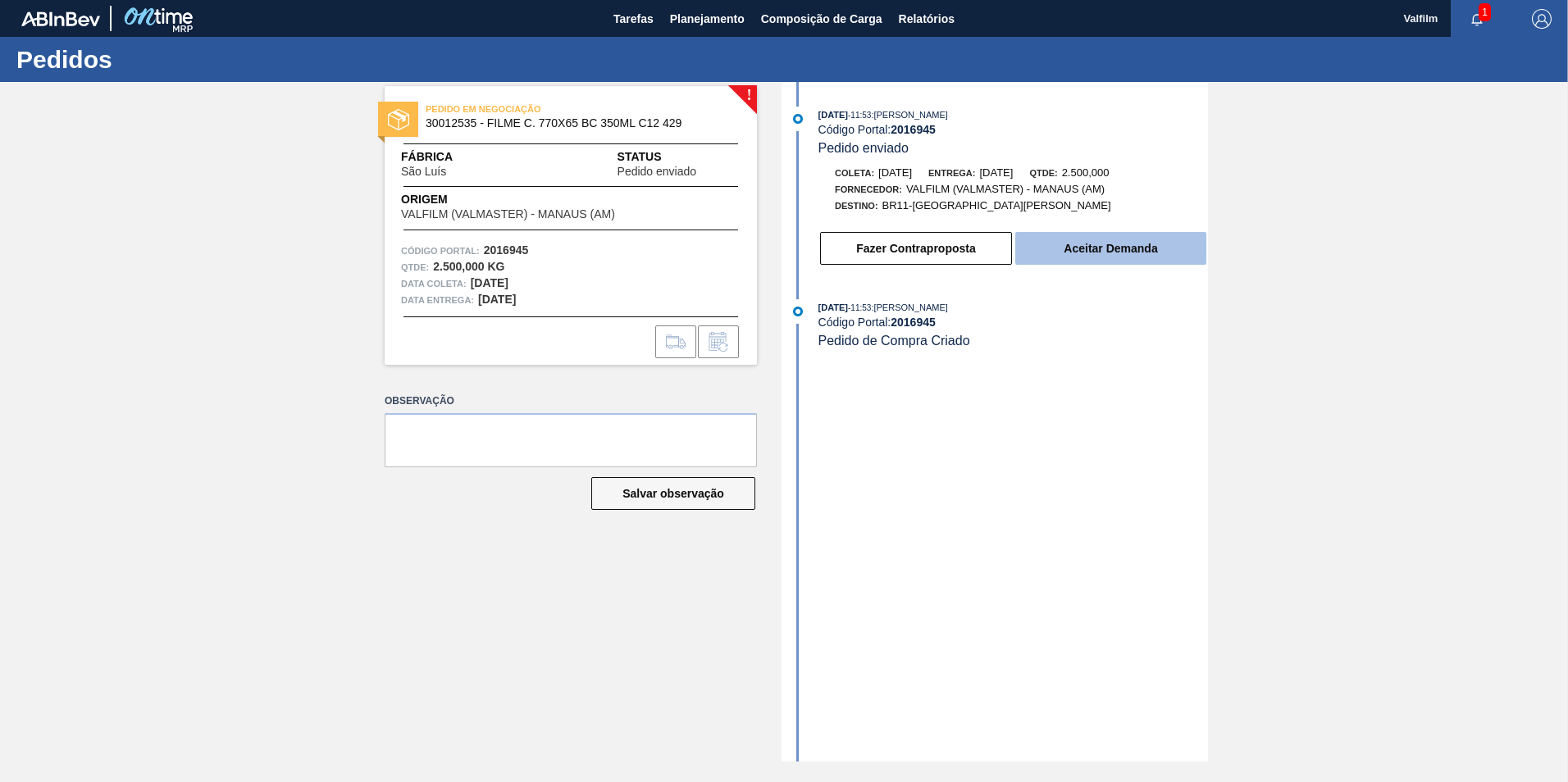
click at [1119, 253] on button "Aceitar Demanda" at bounding box center [1111, 249] width 191 height 33
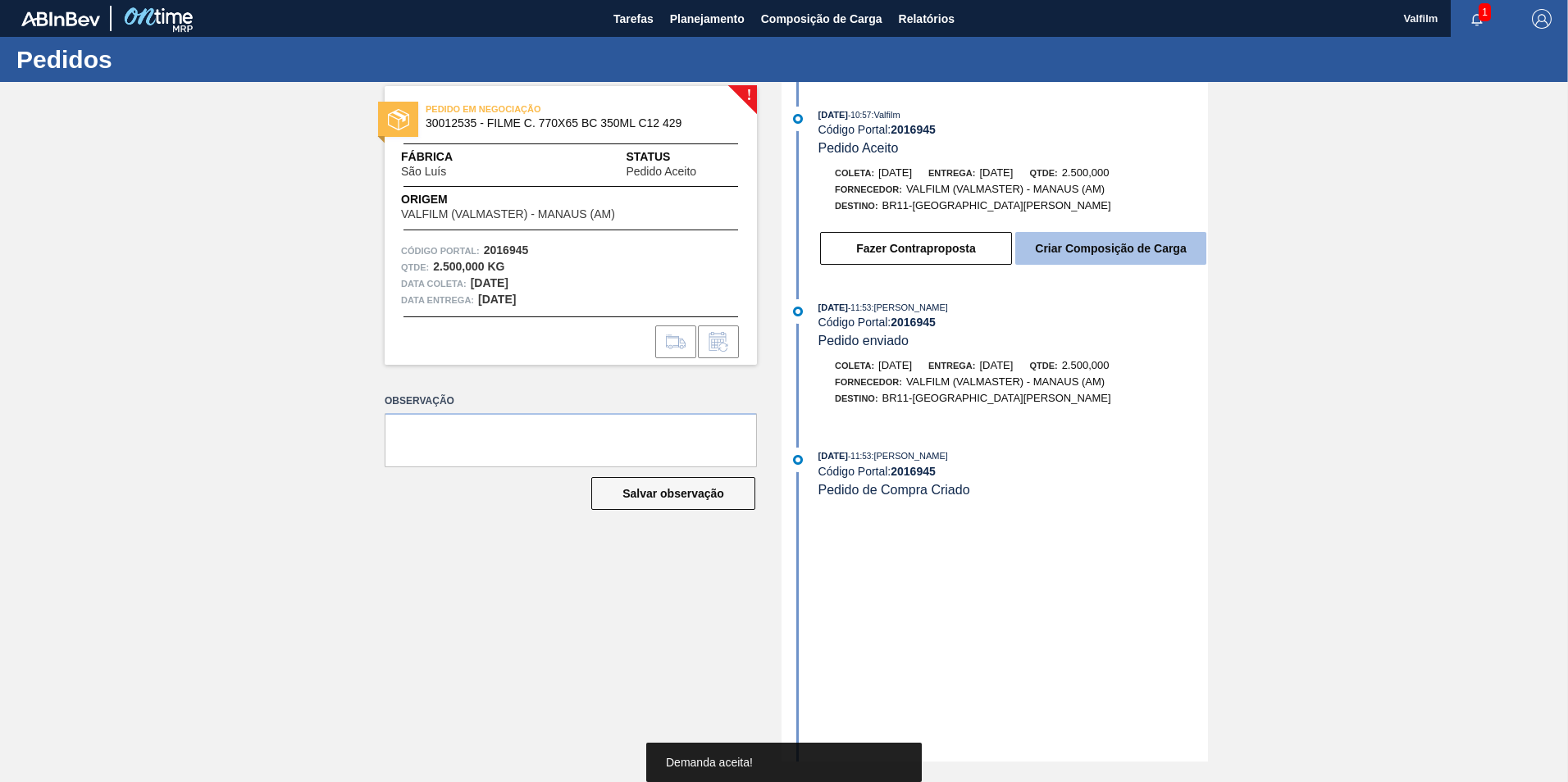
click at [1102, 244] on button "Criar Composição de Carga" at bounding box center [1111, 249] width 191 height 33
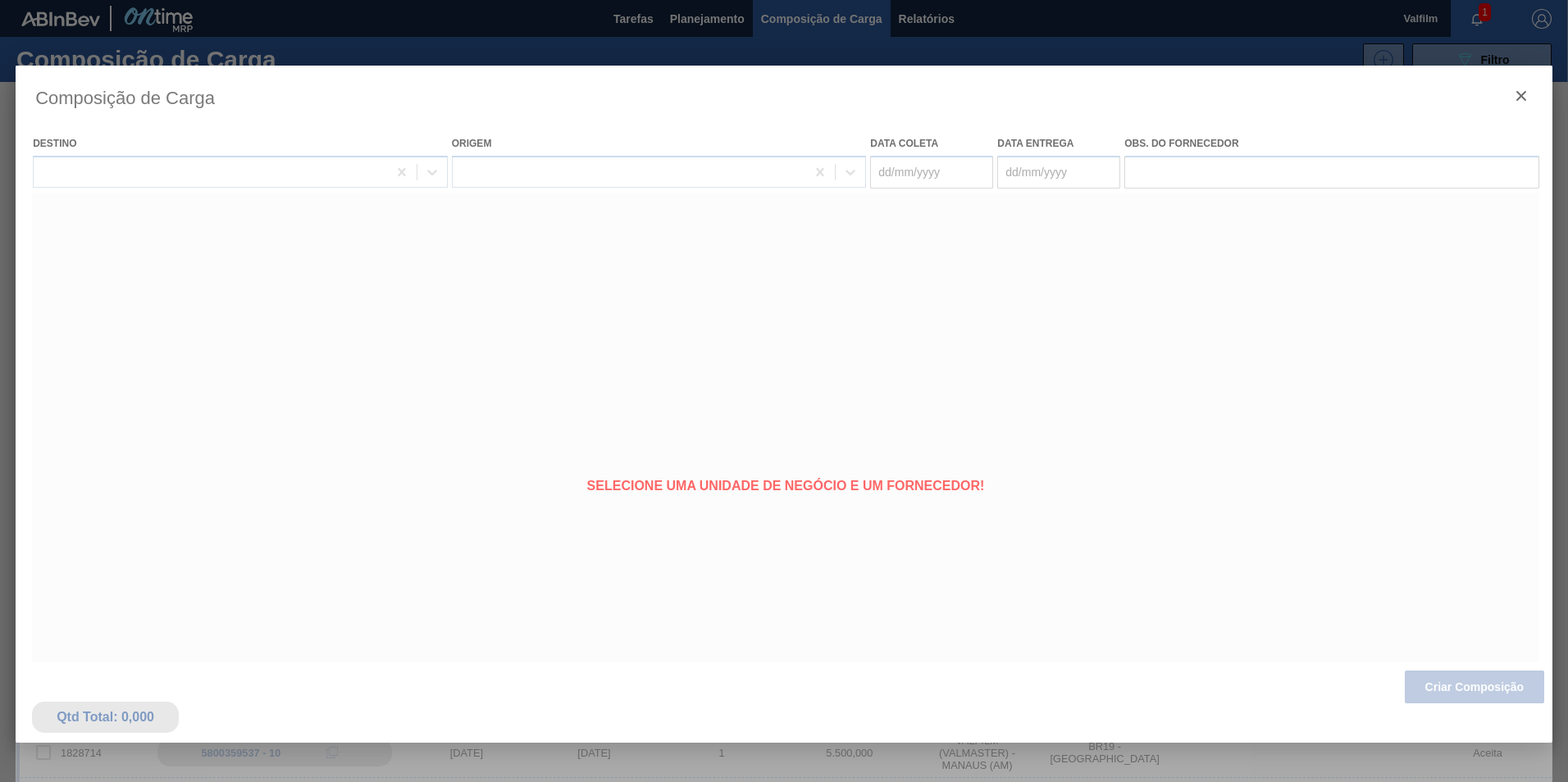
type coleta "04/10/2025"
type entrega "03/11/2025"
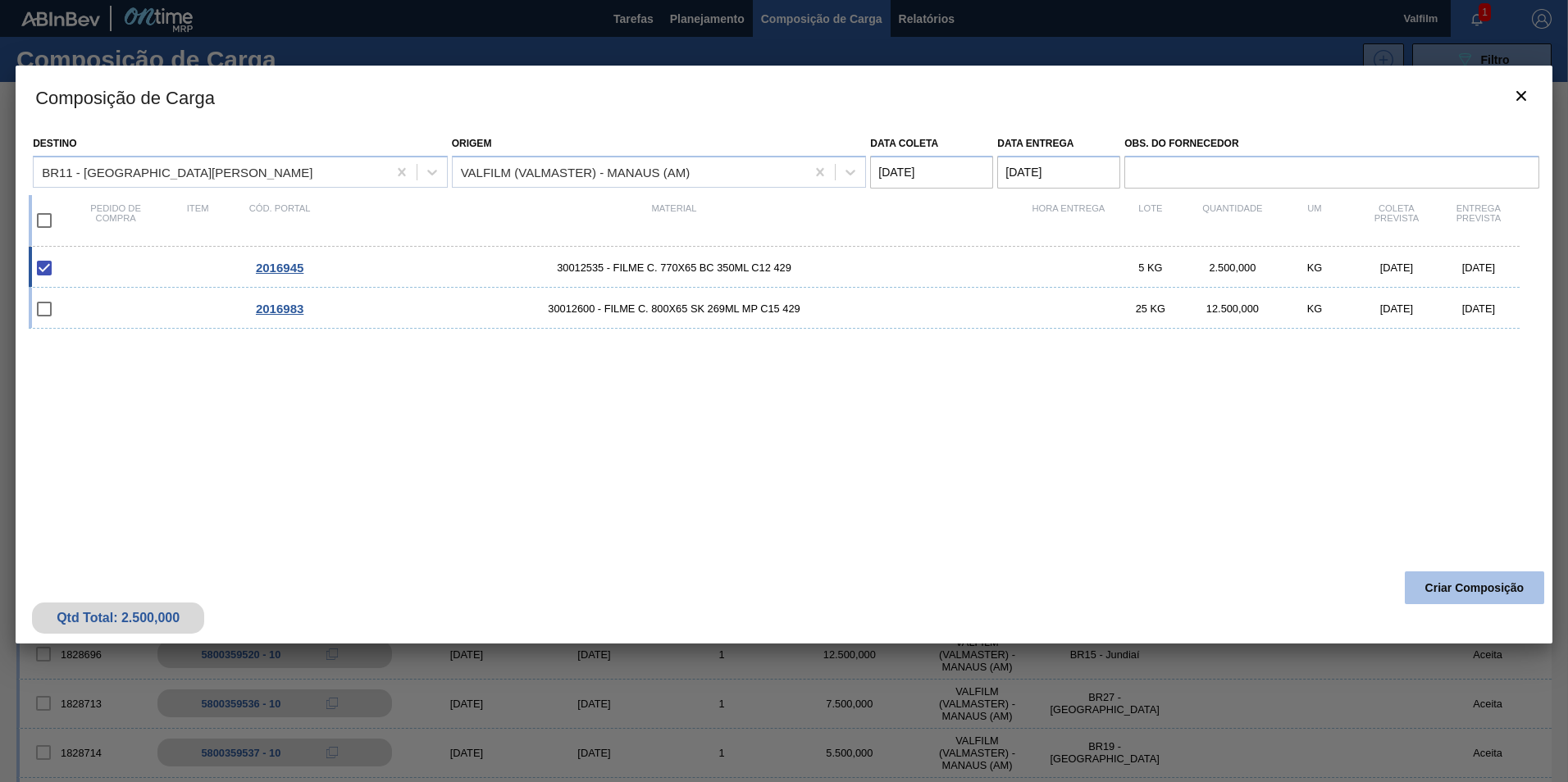
click at [1447, 591] on button "Criar Composição" at bounding box center [1474, 588] width 139 height 33
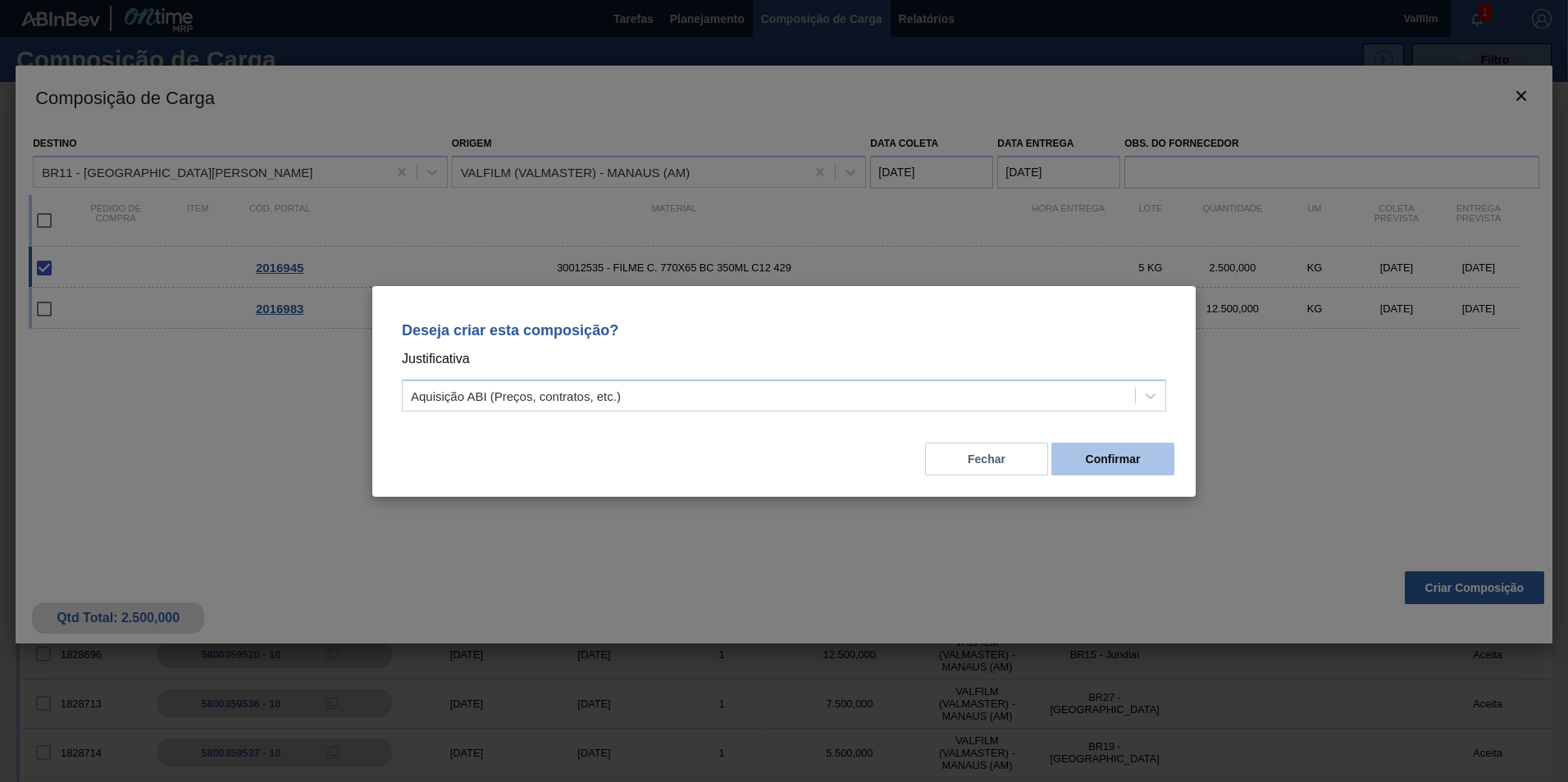
click at [1130, 447] on button "Confirmar" at bounding box center [1112, 459] width 123 height 33
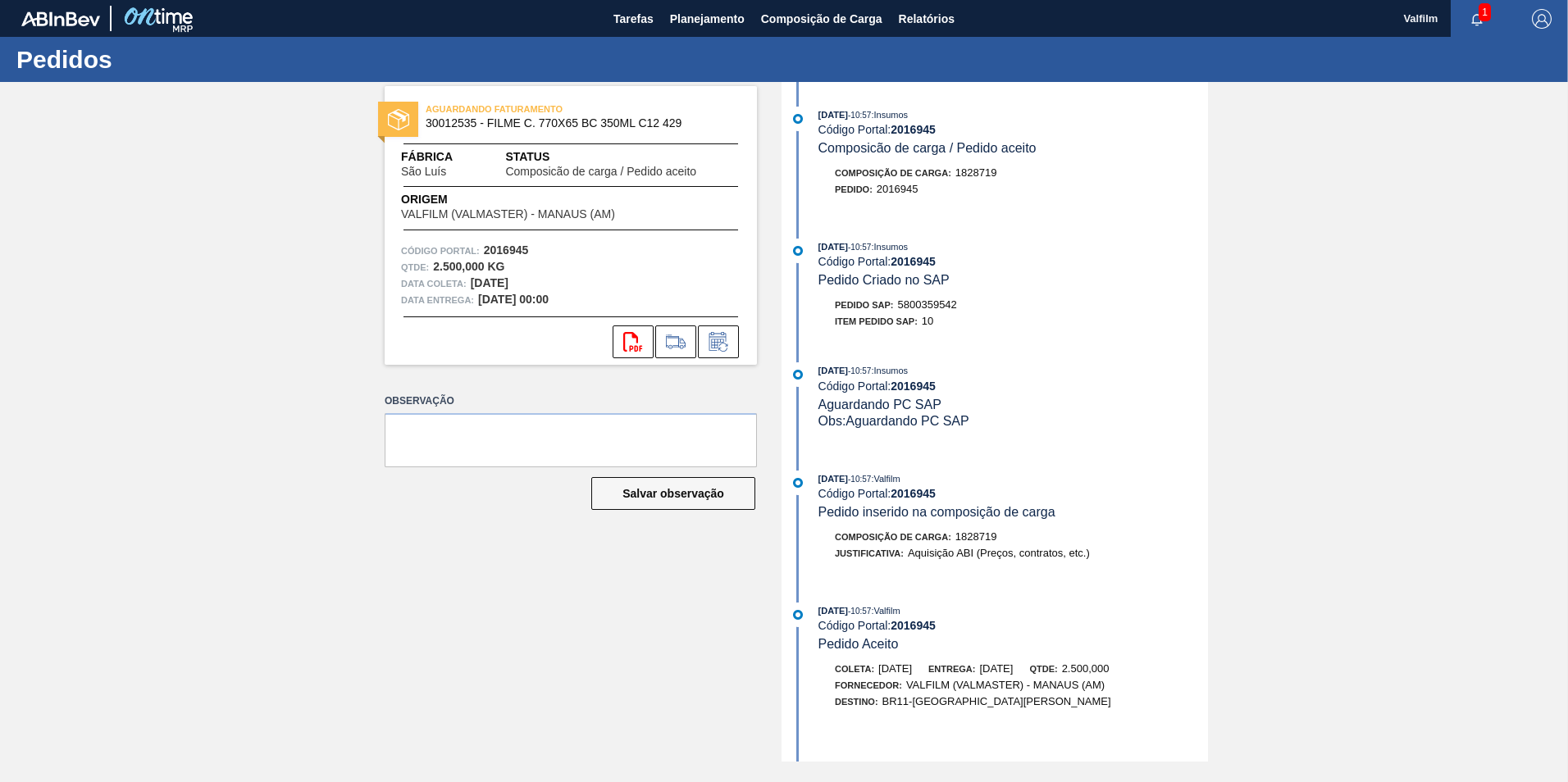
click at [935, 299] on span "5800359542" at bounding box center [927, 305] width 59 height 12
copy span "5800359542"
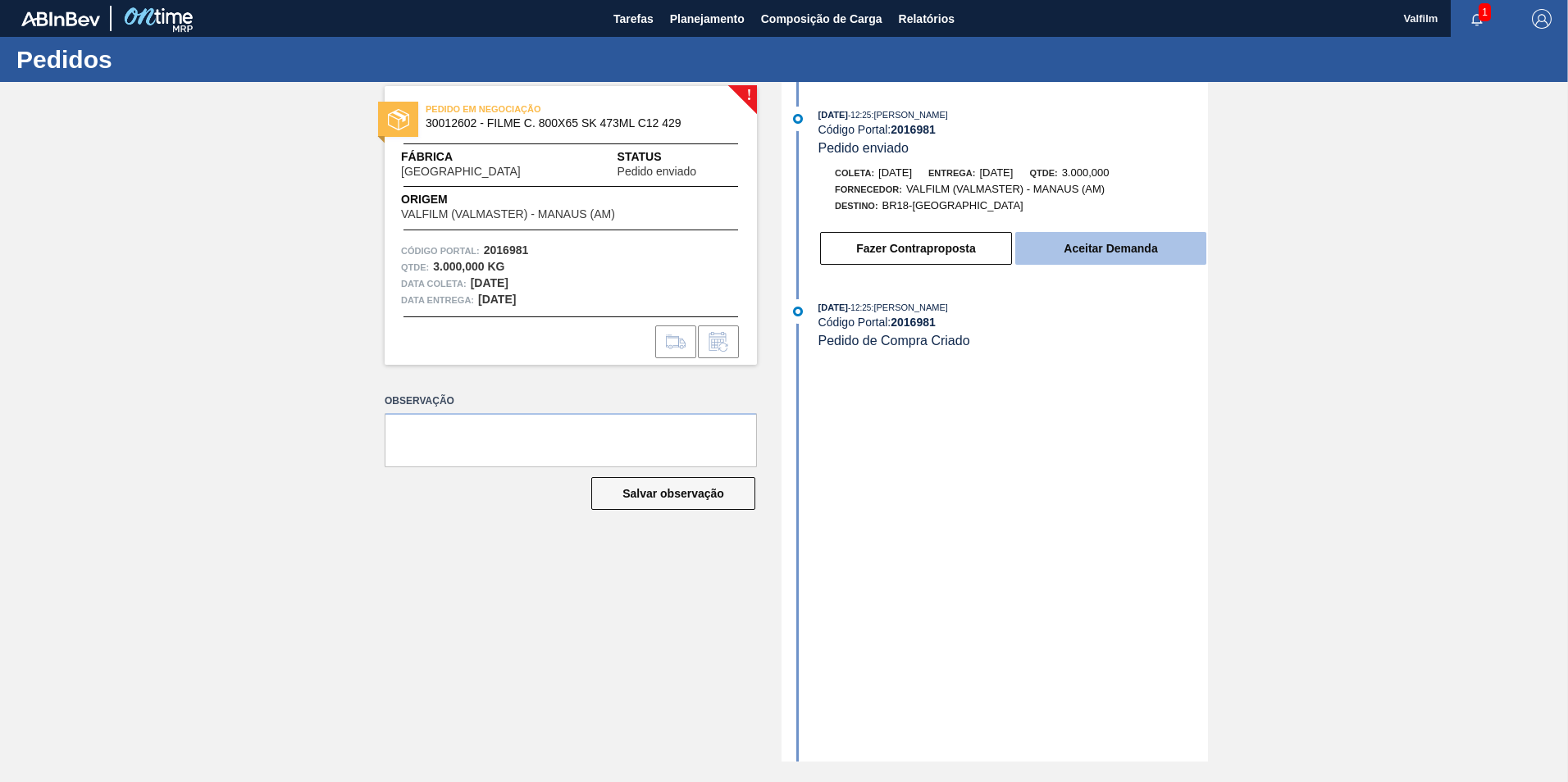
click at [1090, 245] on button "Aceitar Demanda" at bounding box center [1111, 249] width 191 height 33
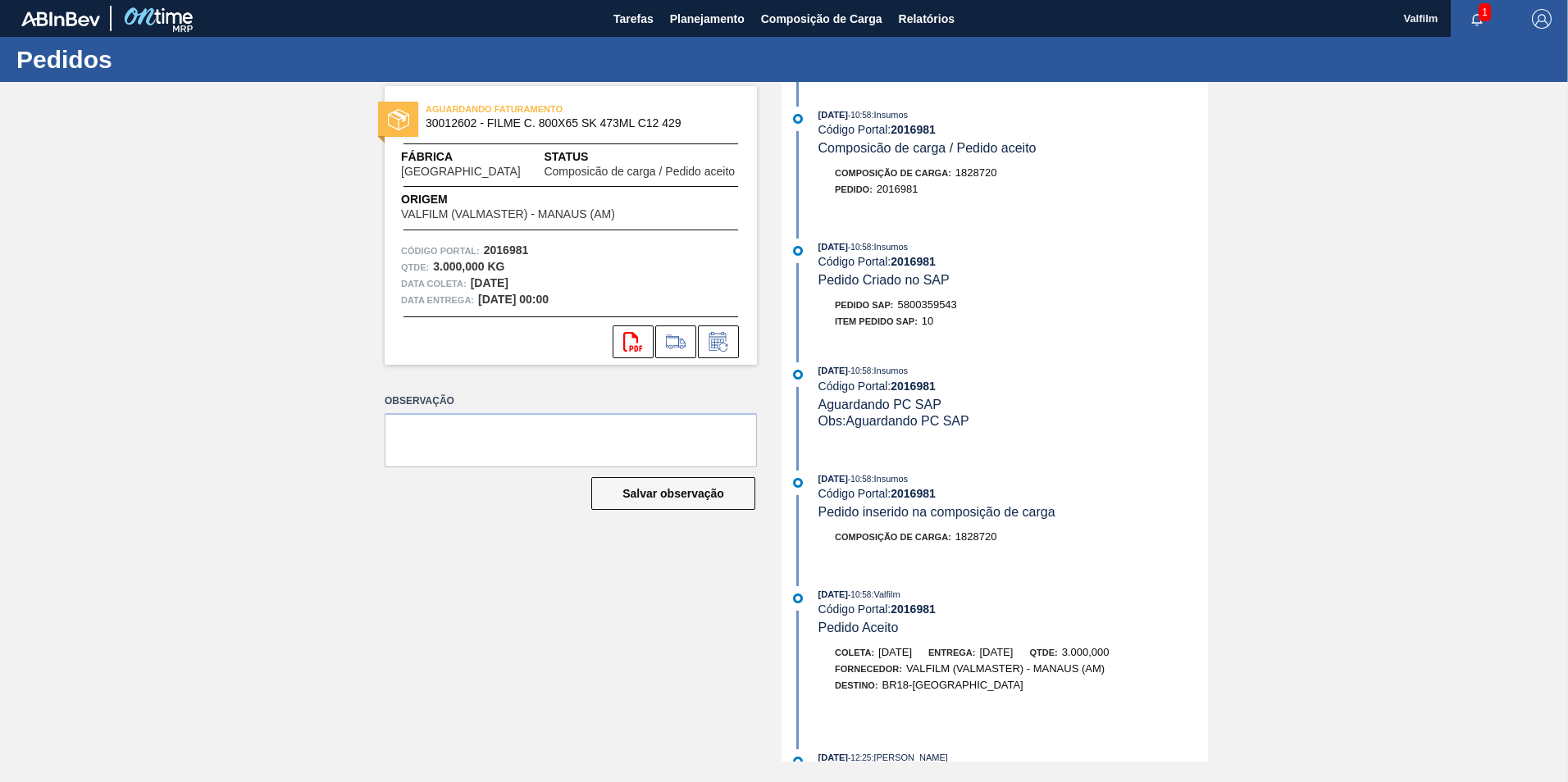
click at [929, 304] on span "5800359543" at bounding box center [927, 305] width 59 height 12
copy span "5800359543"
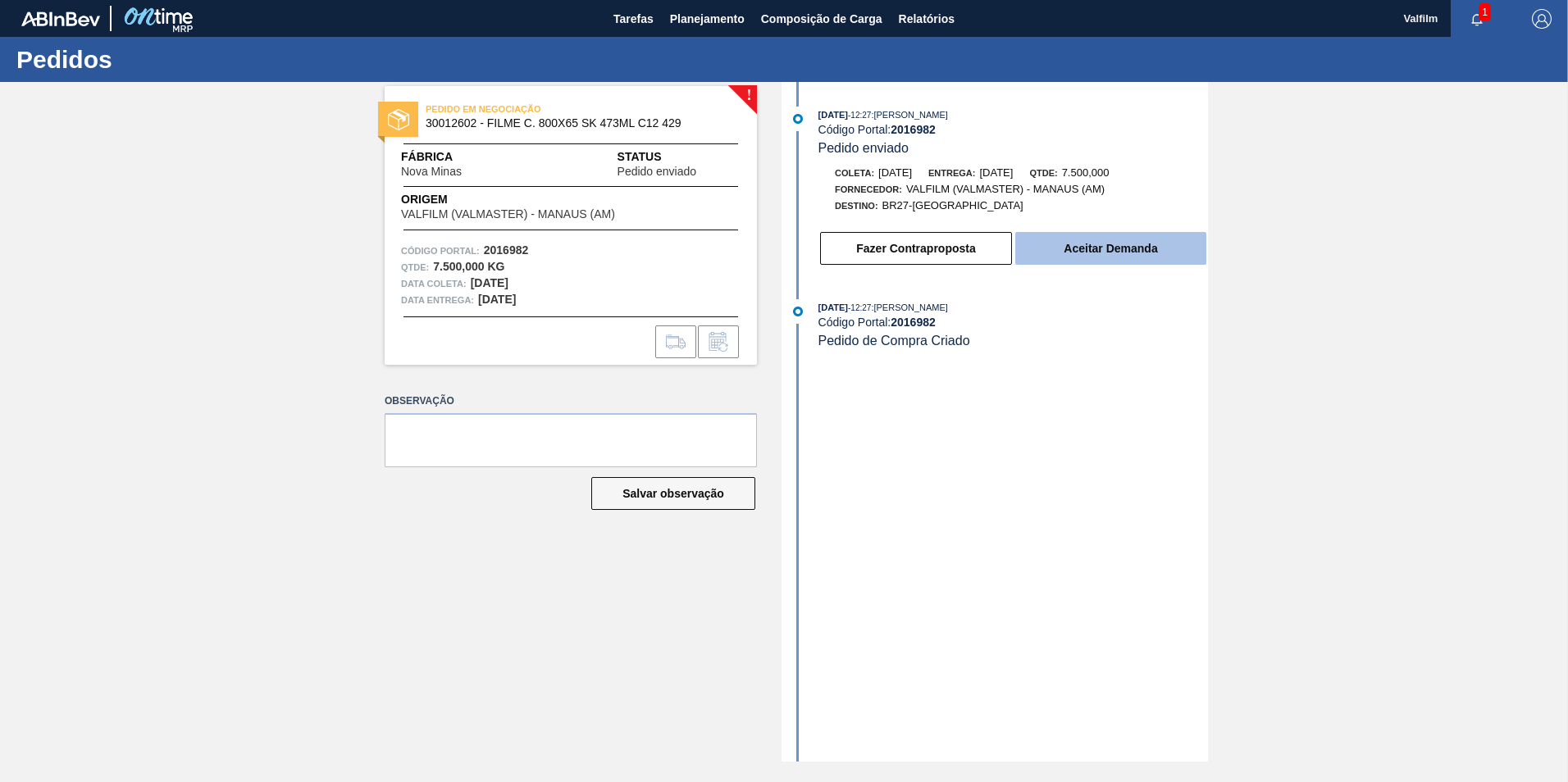
click at [1092, 252] on button "Aceitar Demanda" at bounding box center [1111, 249] width 191 height 33
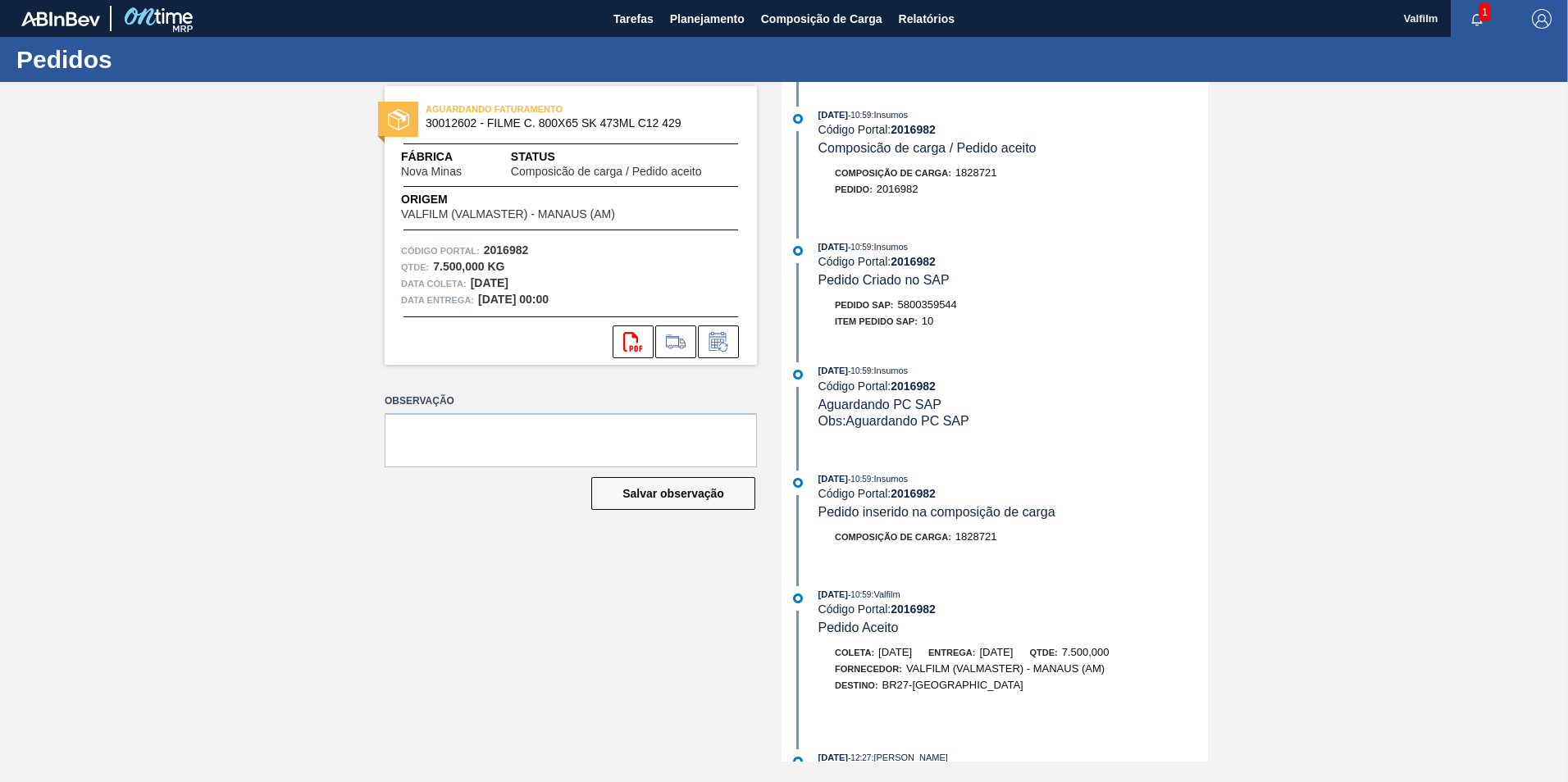
click at [935, 304] on span "5800359544" at bounding box center [927, 305] width 59 height 12
copy span "5800359544"
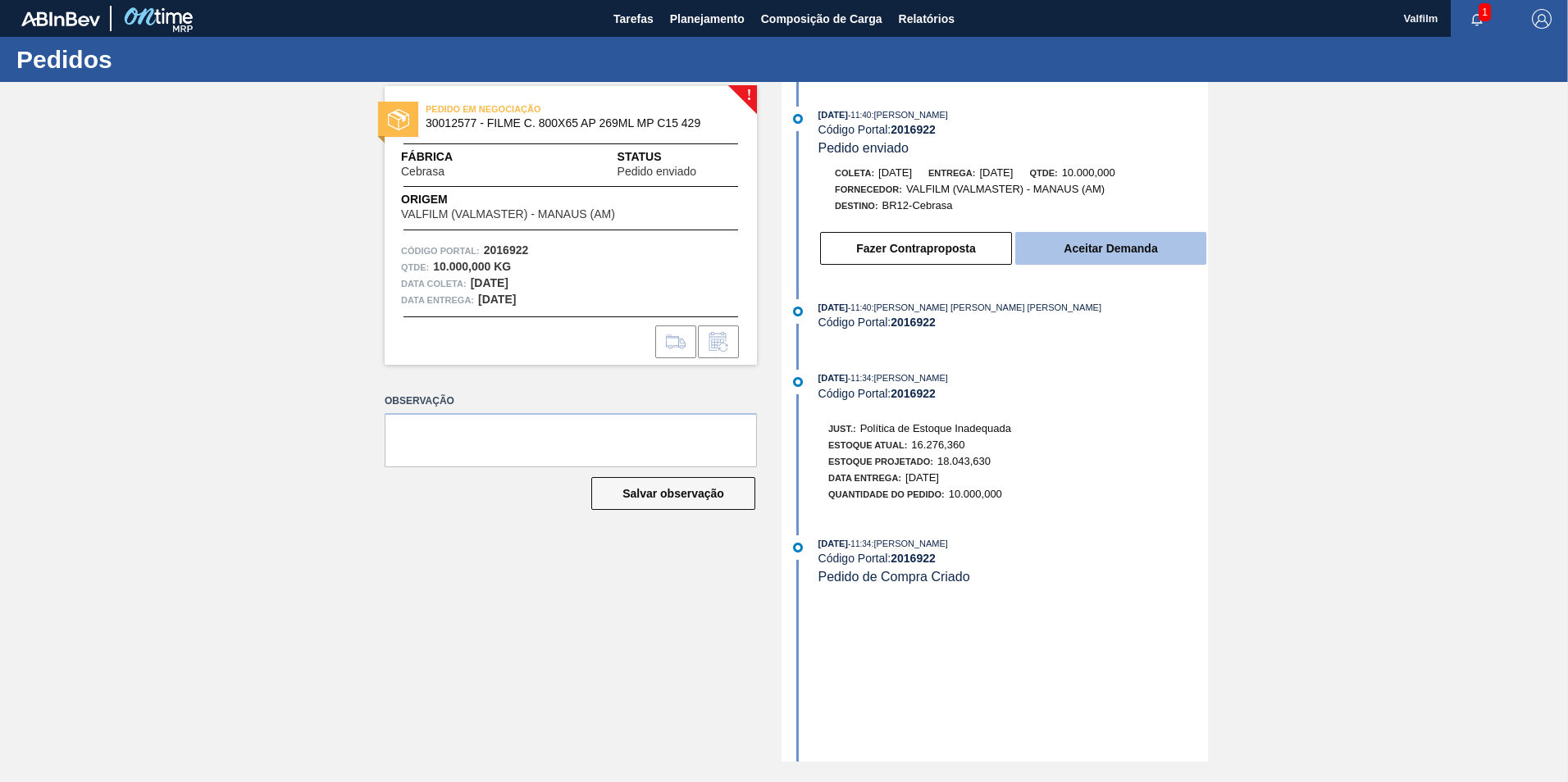
click at [1126, 242] on button "Aceitar Demanda" at bounding box center [1111, 249] width 191 height 33
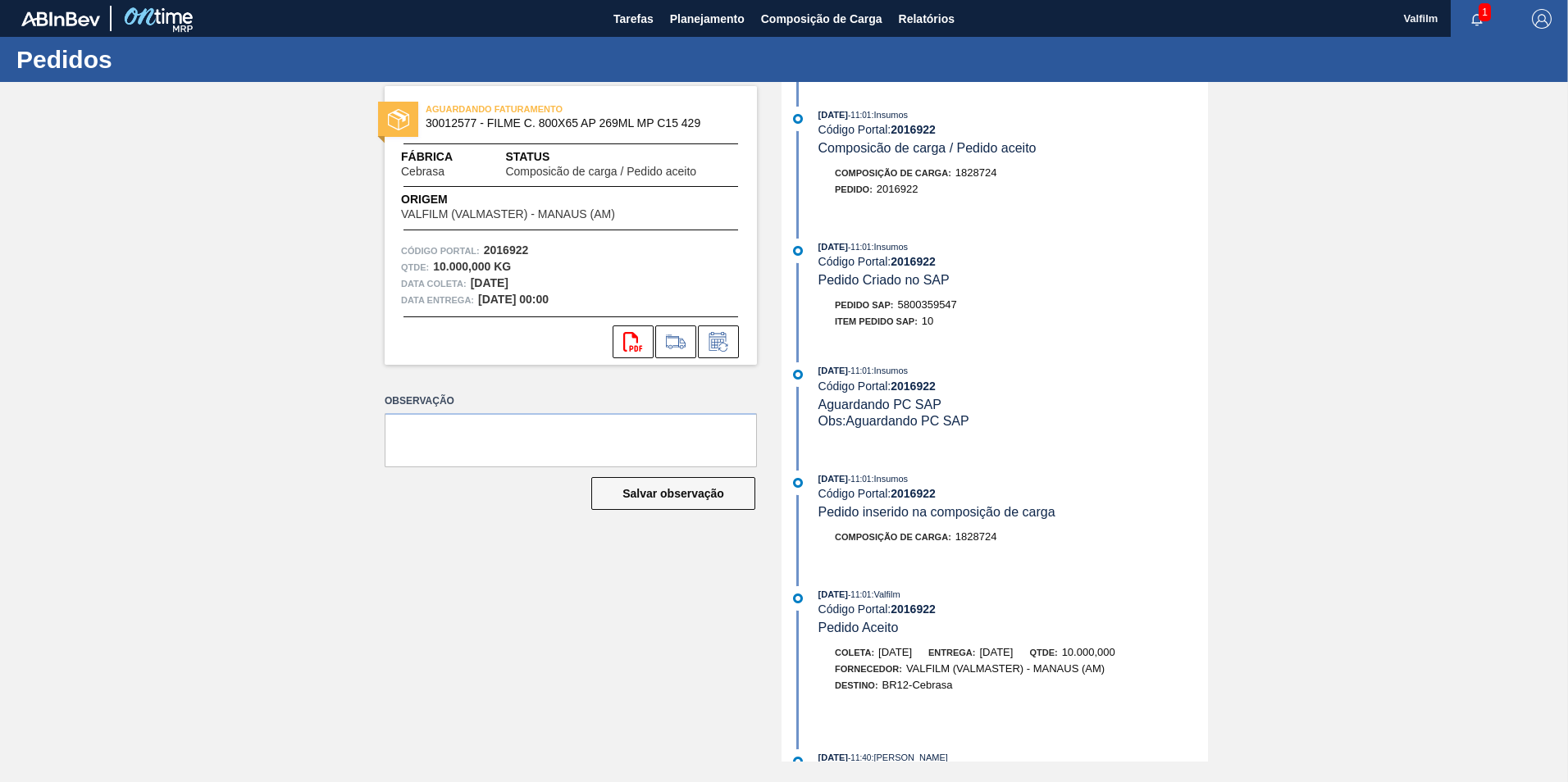
click at [929, 297] on div "Pedido SAP: 5800359547" at bounding box center [896, 305] width 122 height 16
click at [924, 289] on div "29/08/2025 - 11:01 : Insumos Código Portal: 2016922 Pedido Criado no SAP Pedido…" at bounding box center [997, 287] width 423 height 99
drag, startPoint x: 924, startPoint y: 289, endPoint x: 929, endPoint y: 305, distance: 16.8
click at [929, 305] on span "5800359547" at bounding box center [927, 305] width 59 height 12
click at [929, 305] on span "5800359547" at bounding box center [927, 305] width 59 height 12
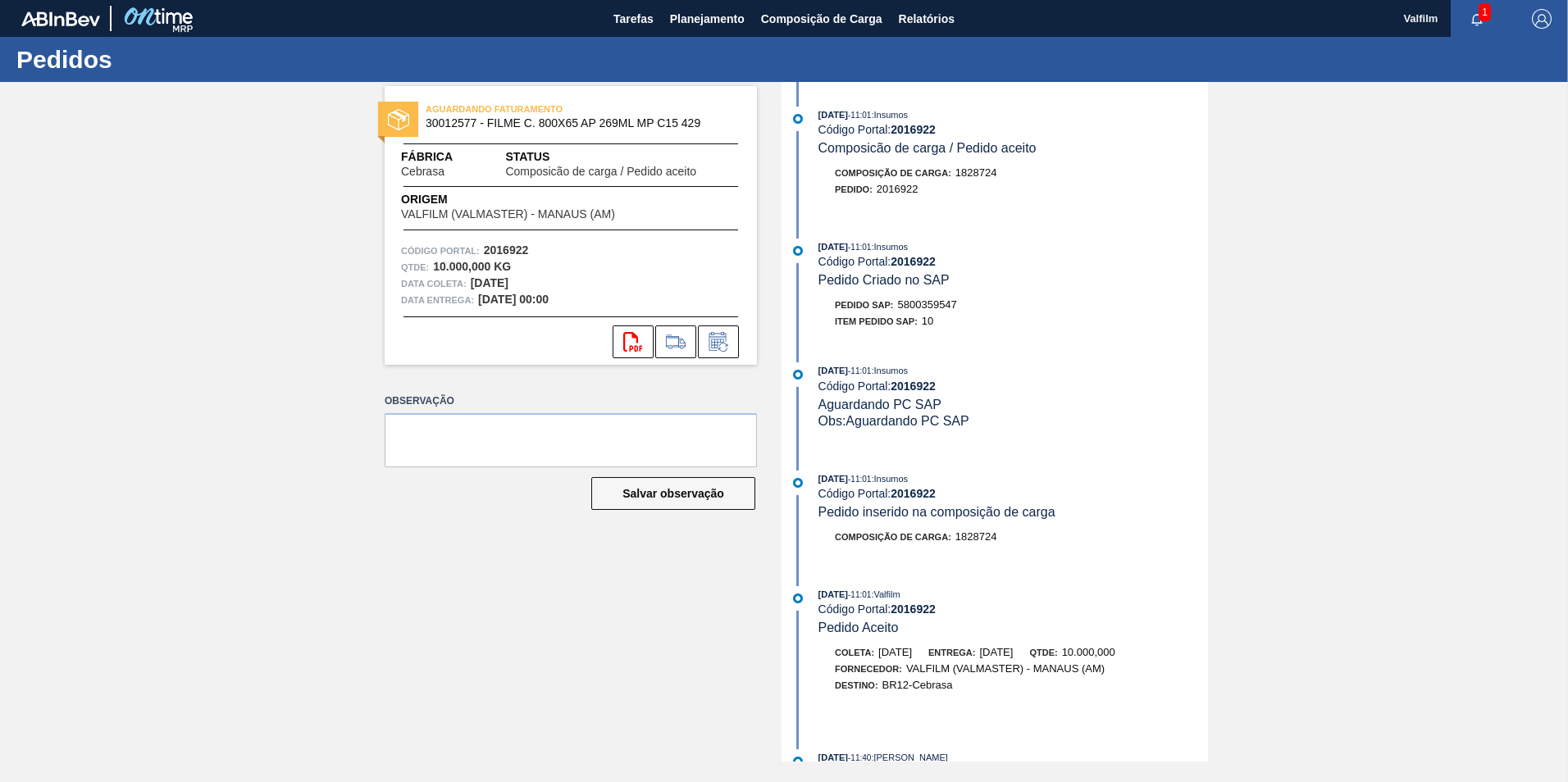
click at [942, 304] on span "5800359547" at bounding box center [927, 305] width 59 height 12
click at [941, 304] on span "5800359547" at bounding box center [927, 305] width 59 height 12
copy span "5800359547"
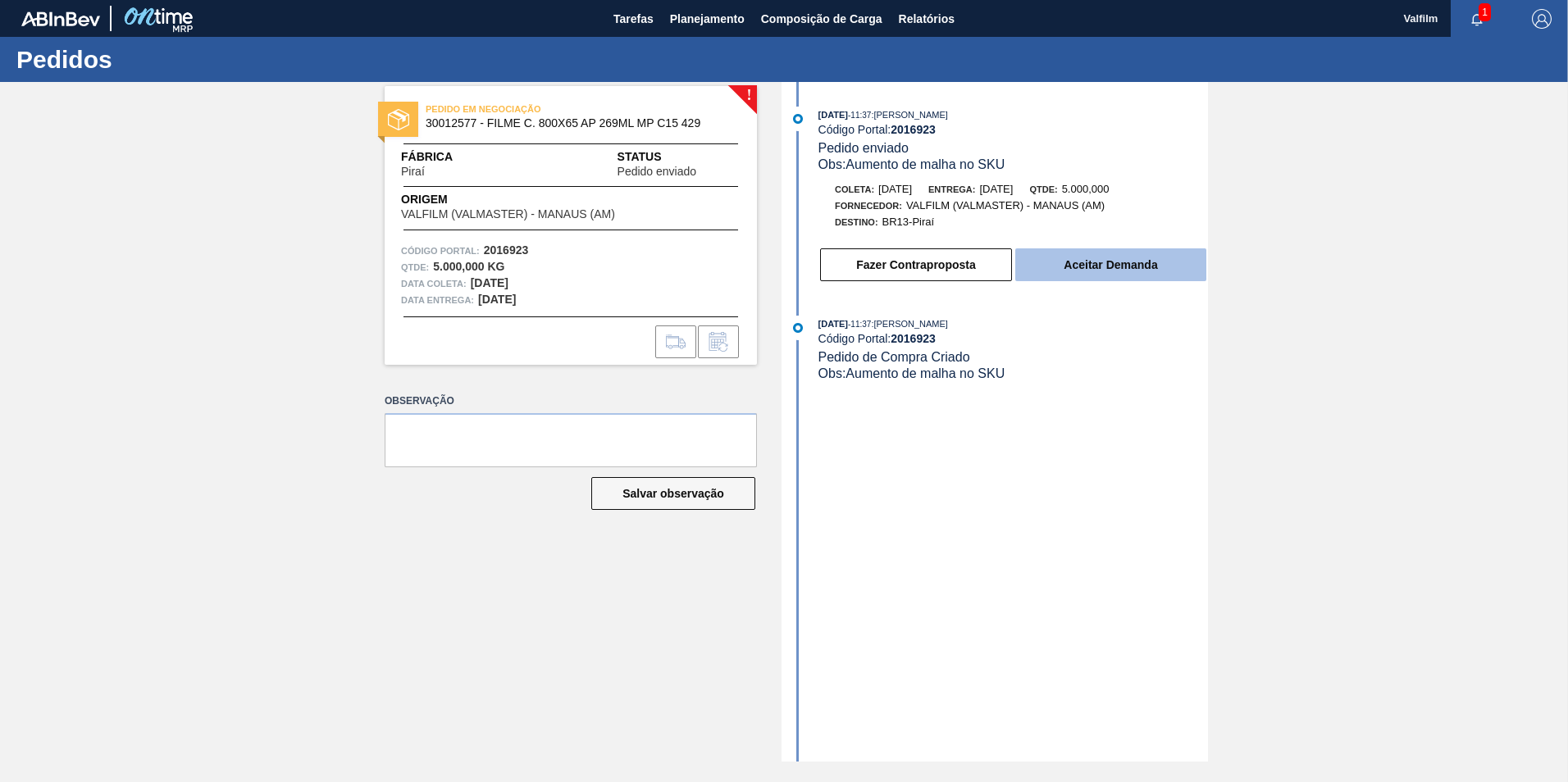
click at [1167, 265] on button "Aceitar Demanda" at bounding box center [1111, 265] width 191 height 33
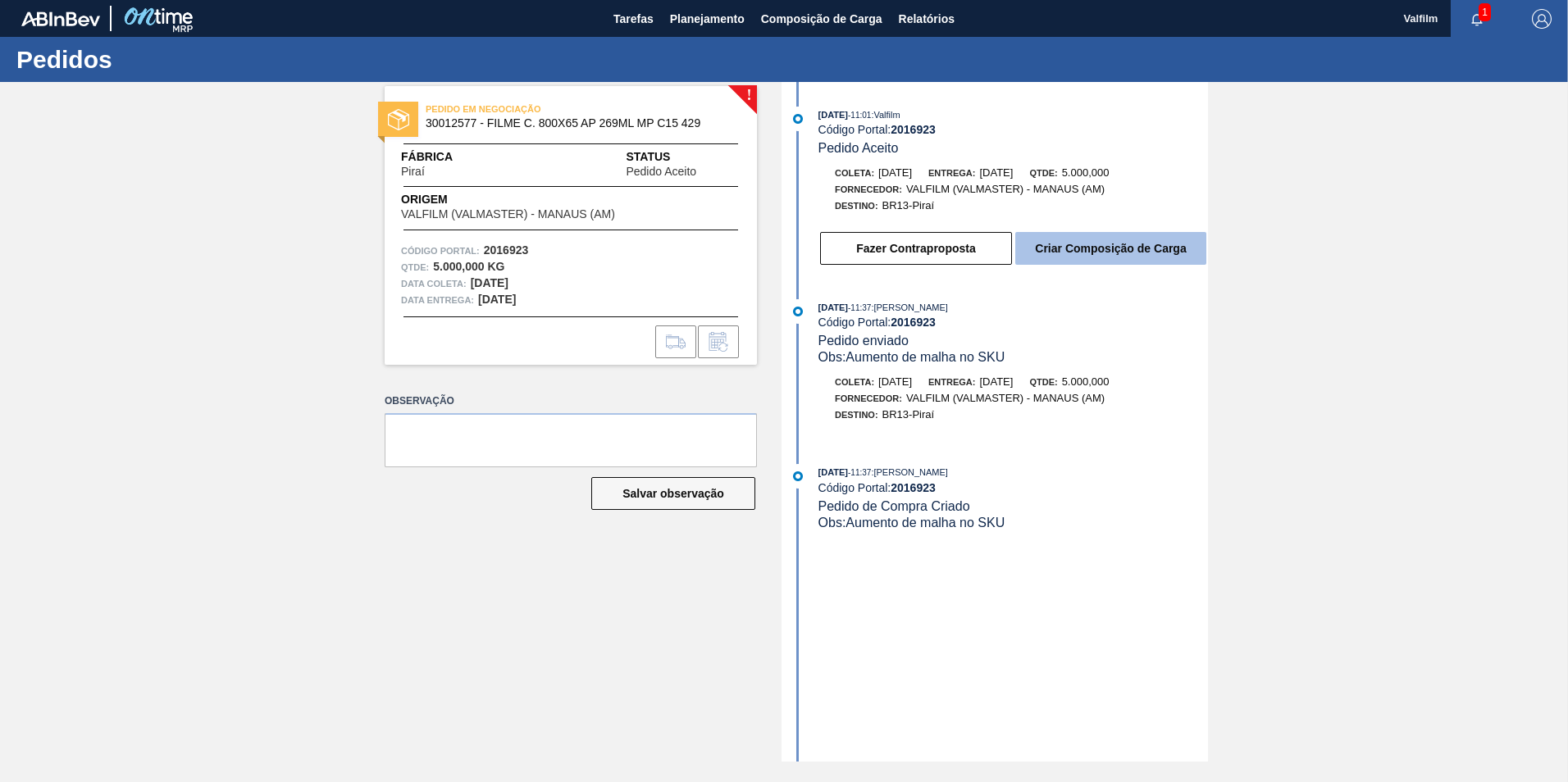
click at [1164, 253] on button "Criar Composição de Carga" at bounding box center [1111, 249] width 191 height 33
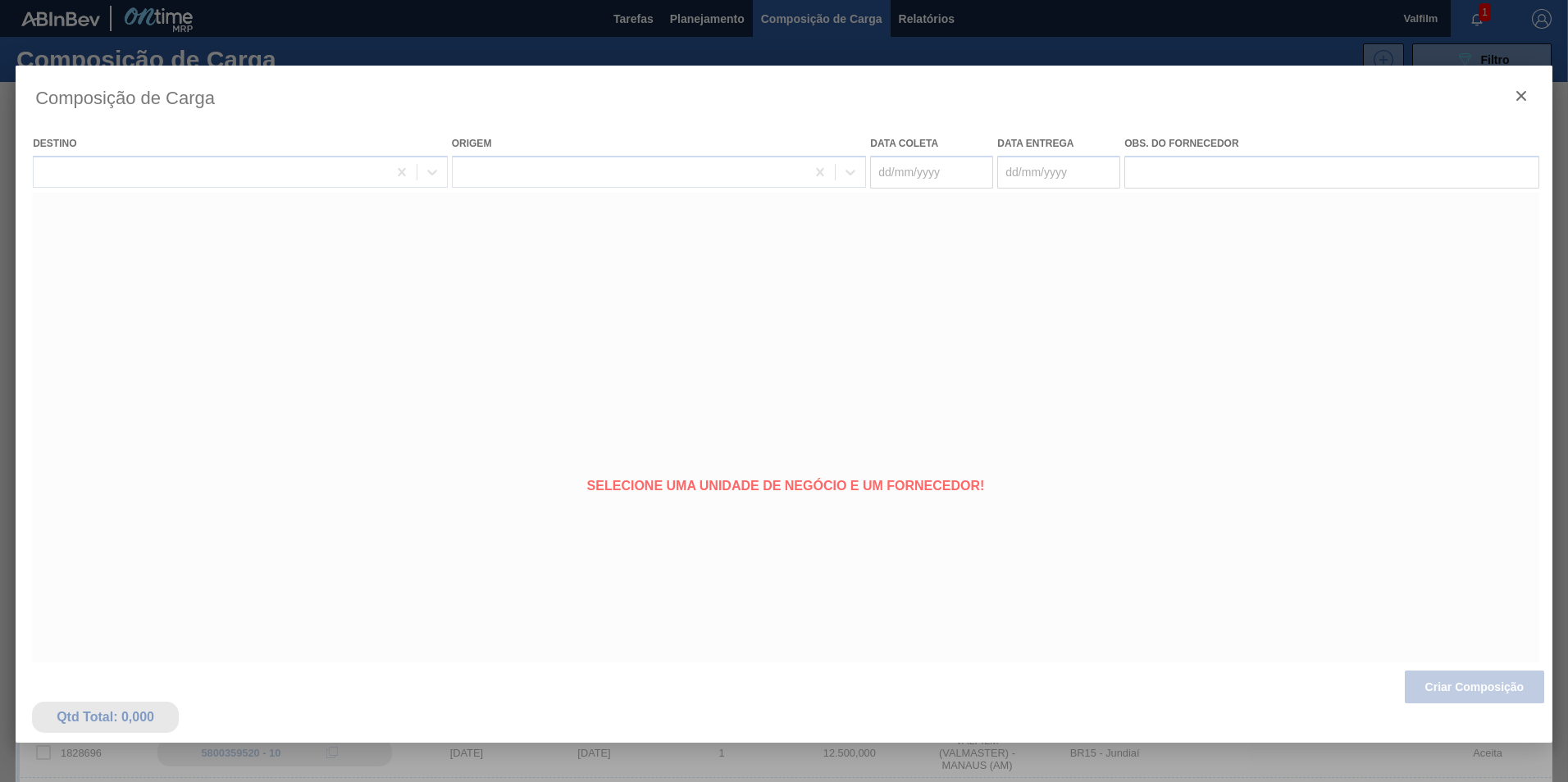
type coleta "26/09/2025"
type entrega "26/10/2025"
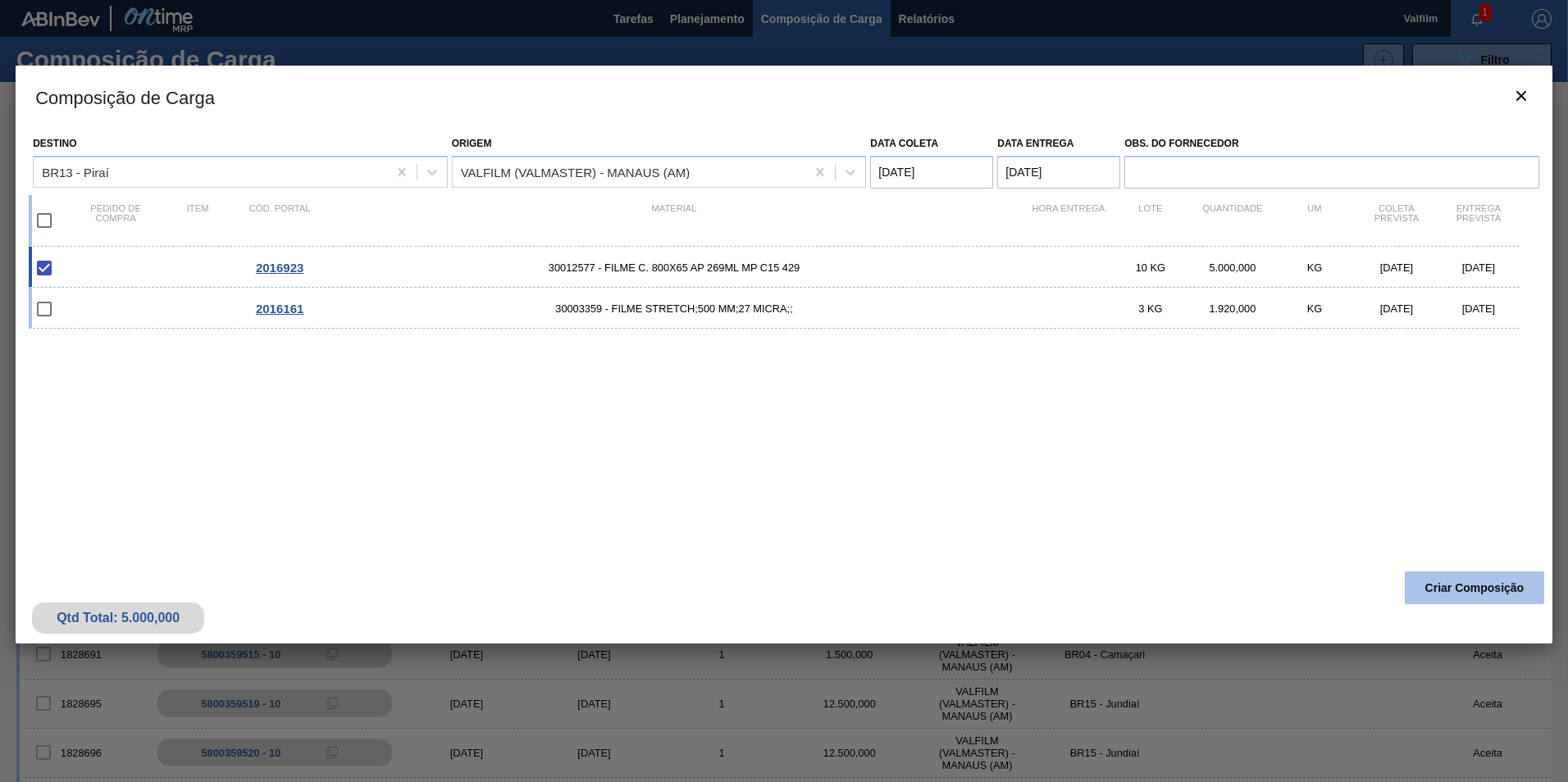
click at [1461, 590] on button "Criar Composição" at bounding box center [1474, 588] width 139 height 33
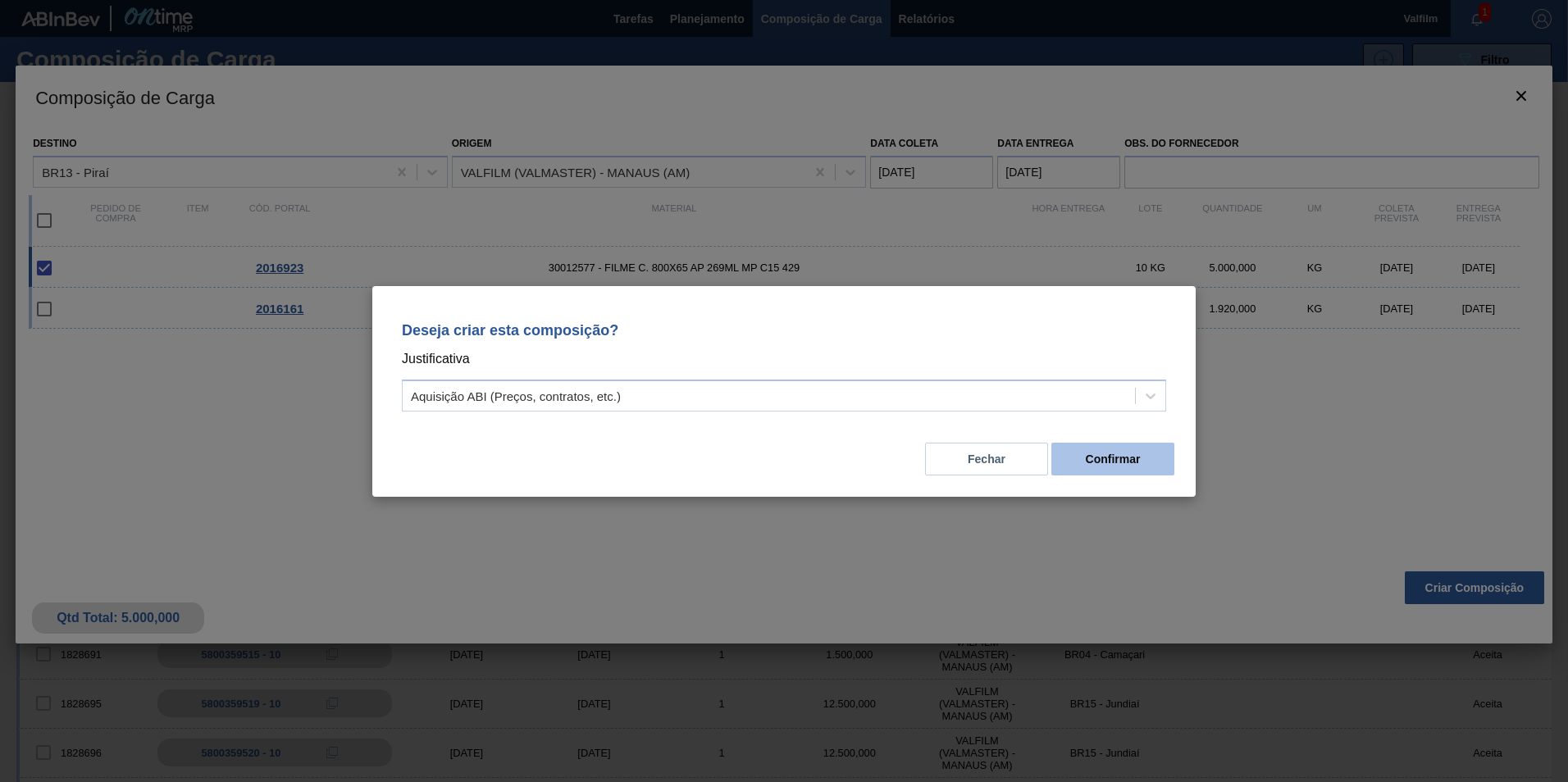
click at [1118, 467] on button "Confirmar" at bounding box center [1112, 459] width 123 height 33
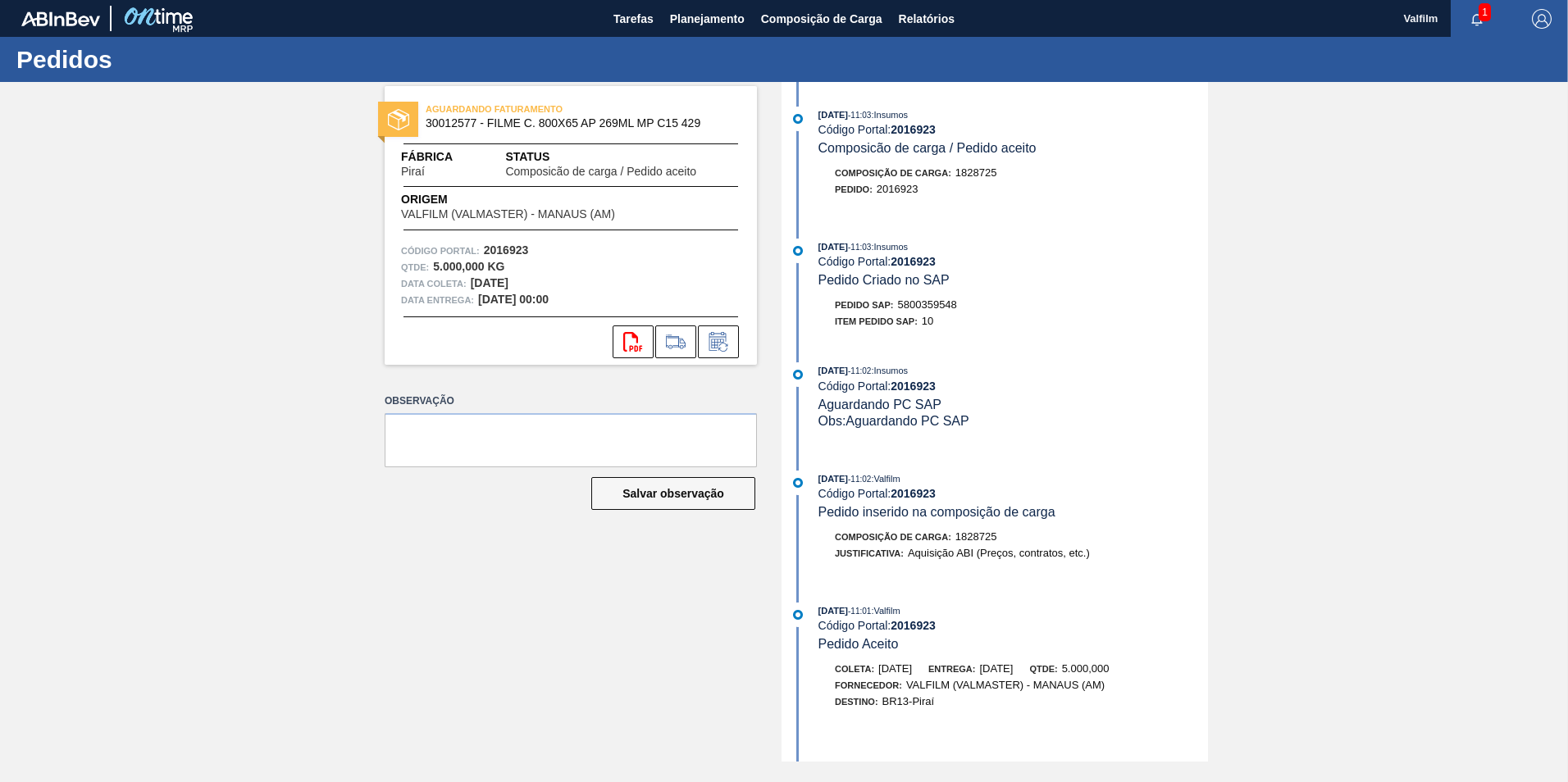
click at [929, 304] on span "5800359548" at bounding box center [927, 305] width 59 height 12
copy span "5800359548"
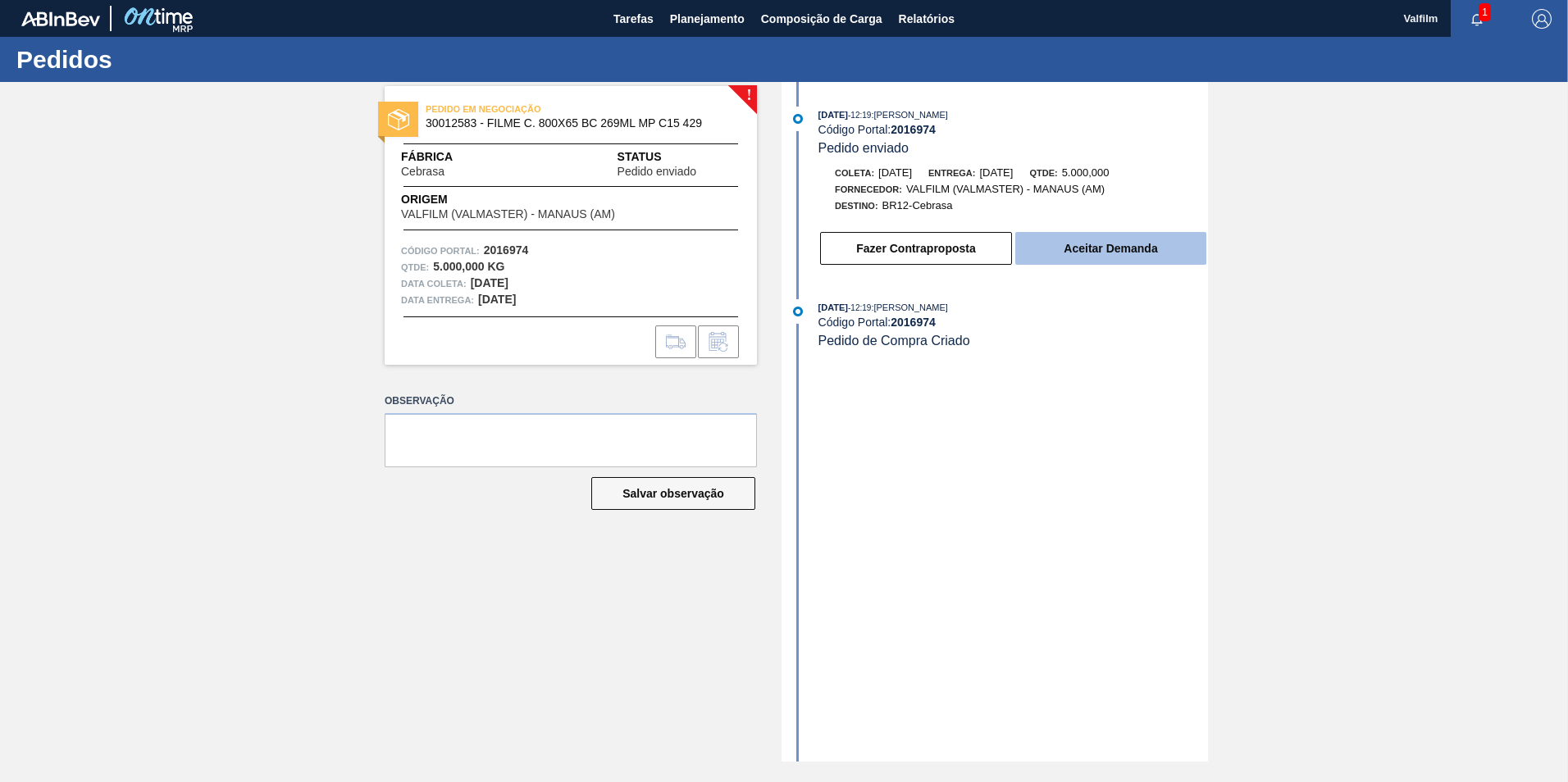
click at [1065, 255] on button "Aceitar Demanda" at bounding box center [1111, 249] width 191 height 33
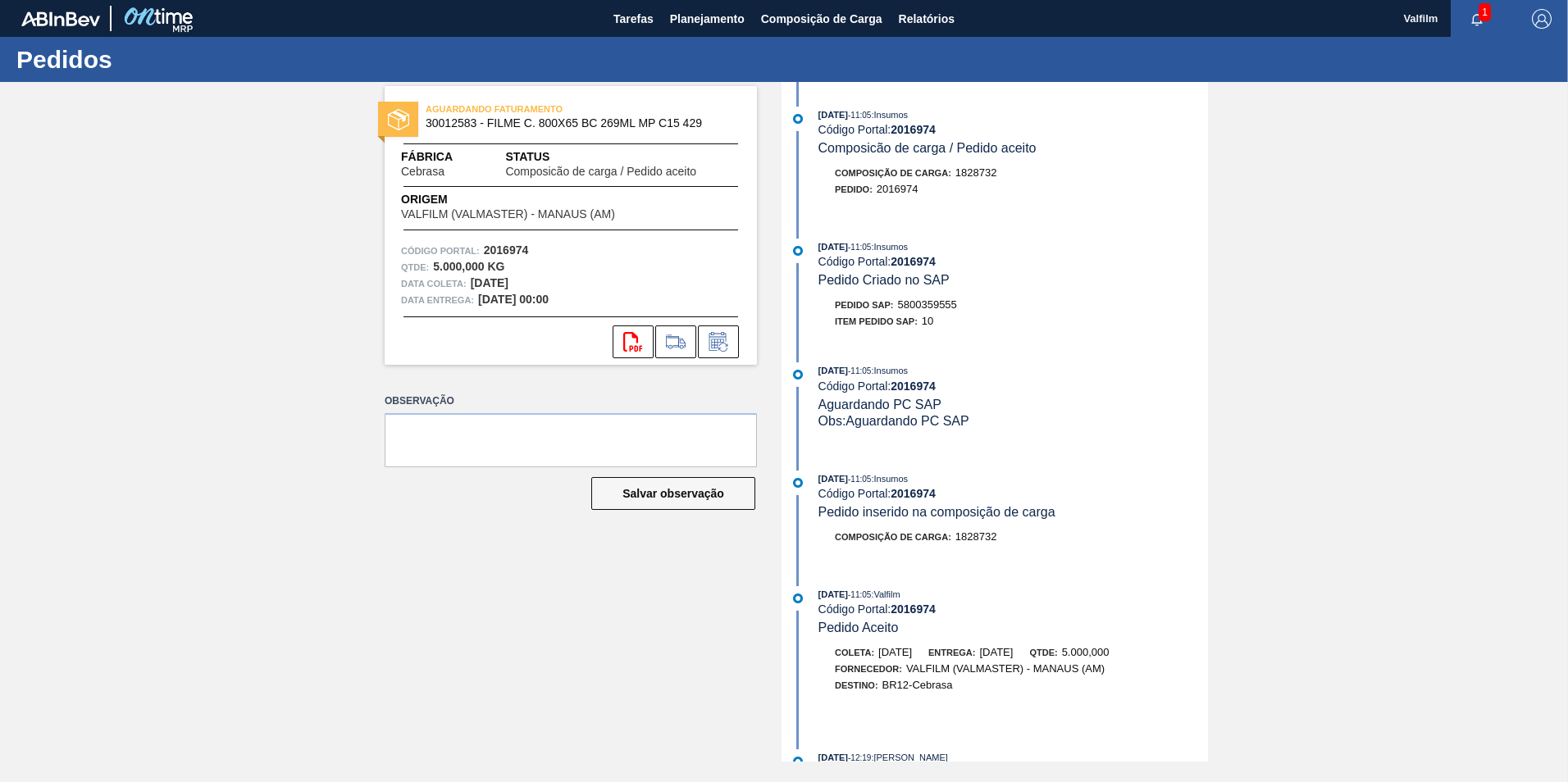
click at [931, 299] on span "5800359555" at bounding box center [927, 305] width 59 height 12
copy span "5800359555"
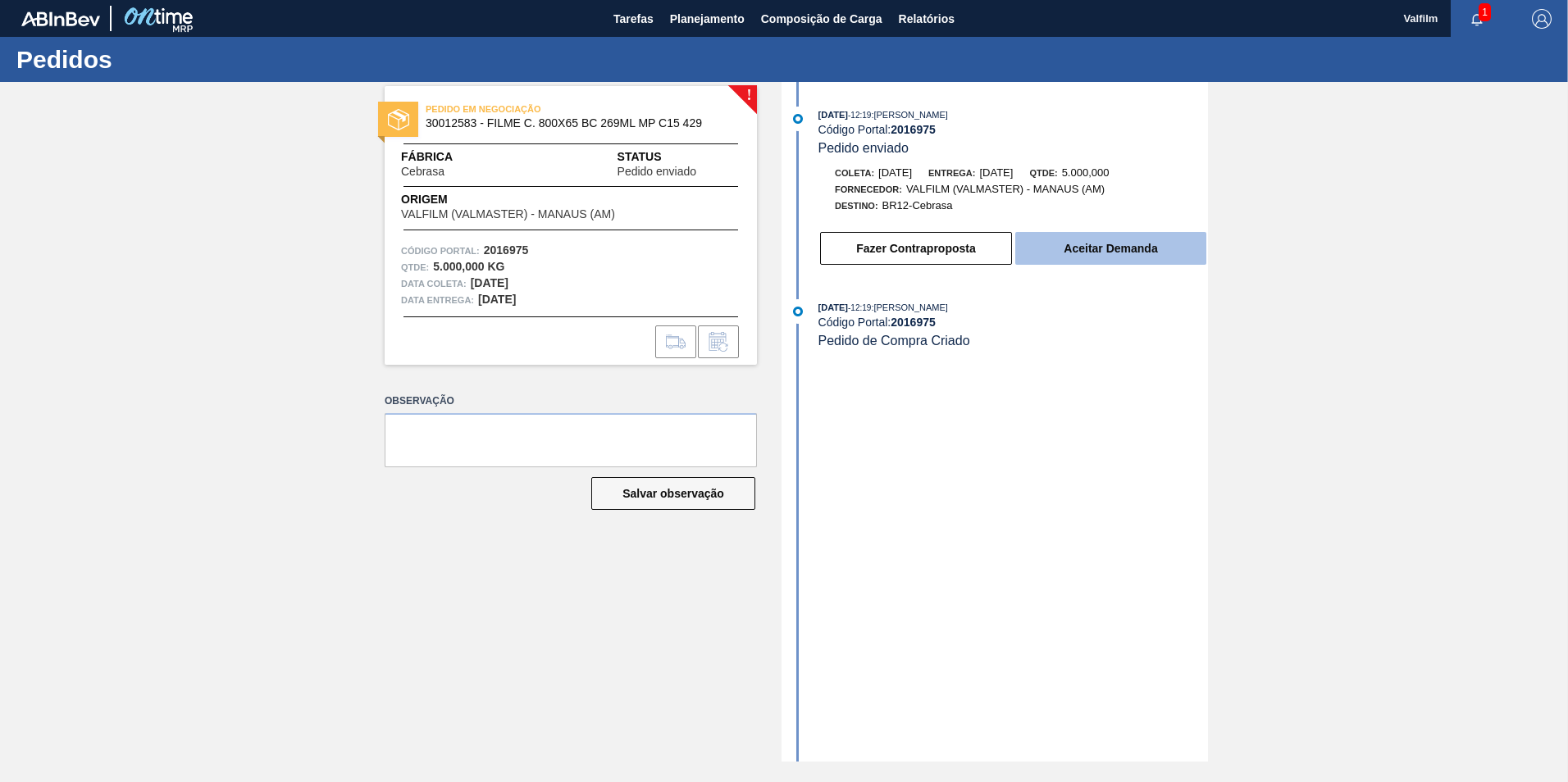
click at [1132, 249] on button "Aceitar Demanda" at bounding box center [1111, 249] width 191 height 33
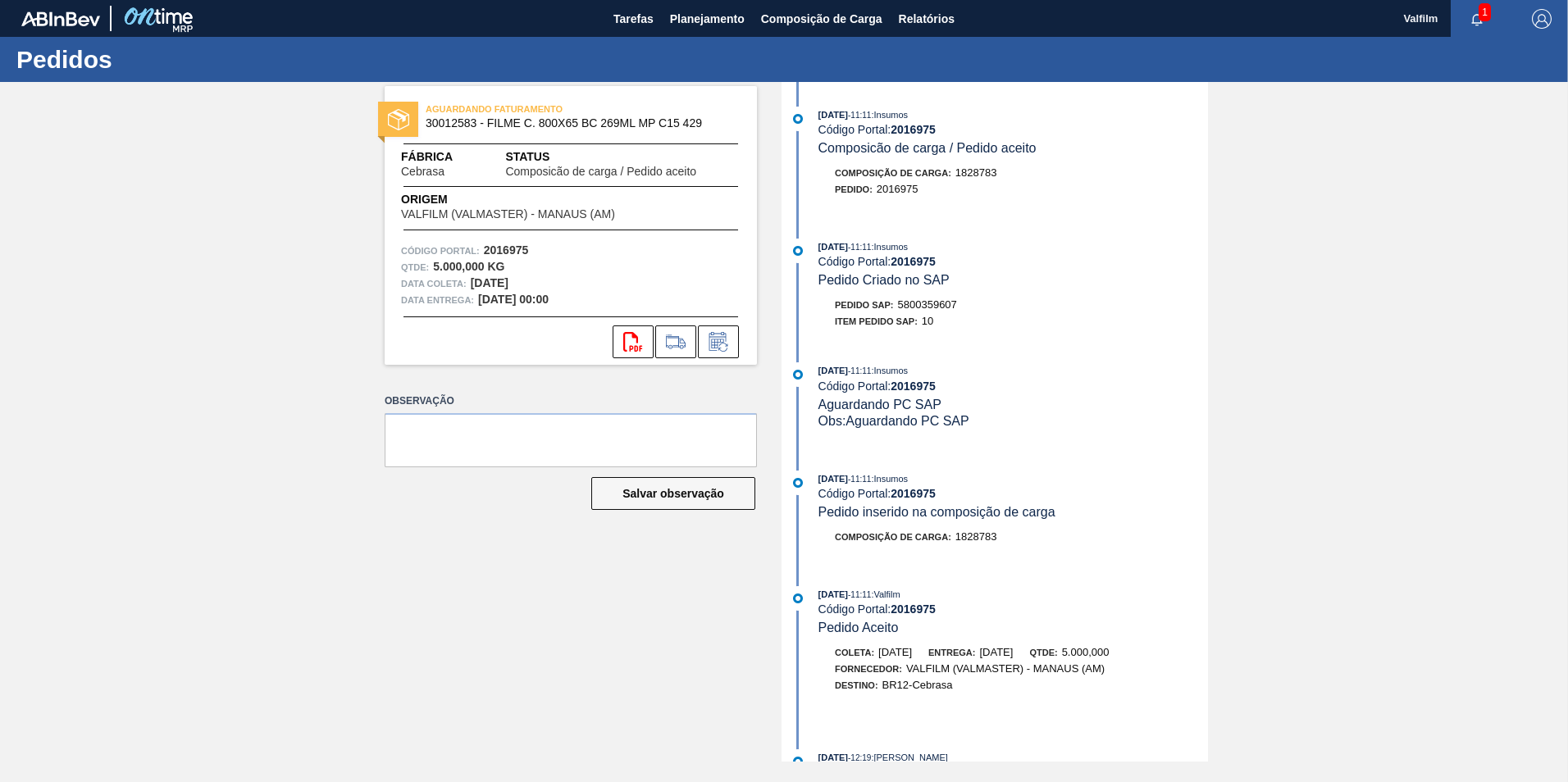
click at [938, 301] on span "5800359607" at bounding box center [927, 305] width 59 height 12
copy span "5800359607"
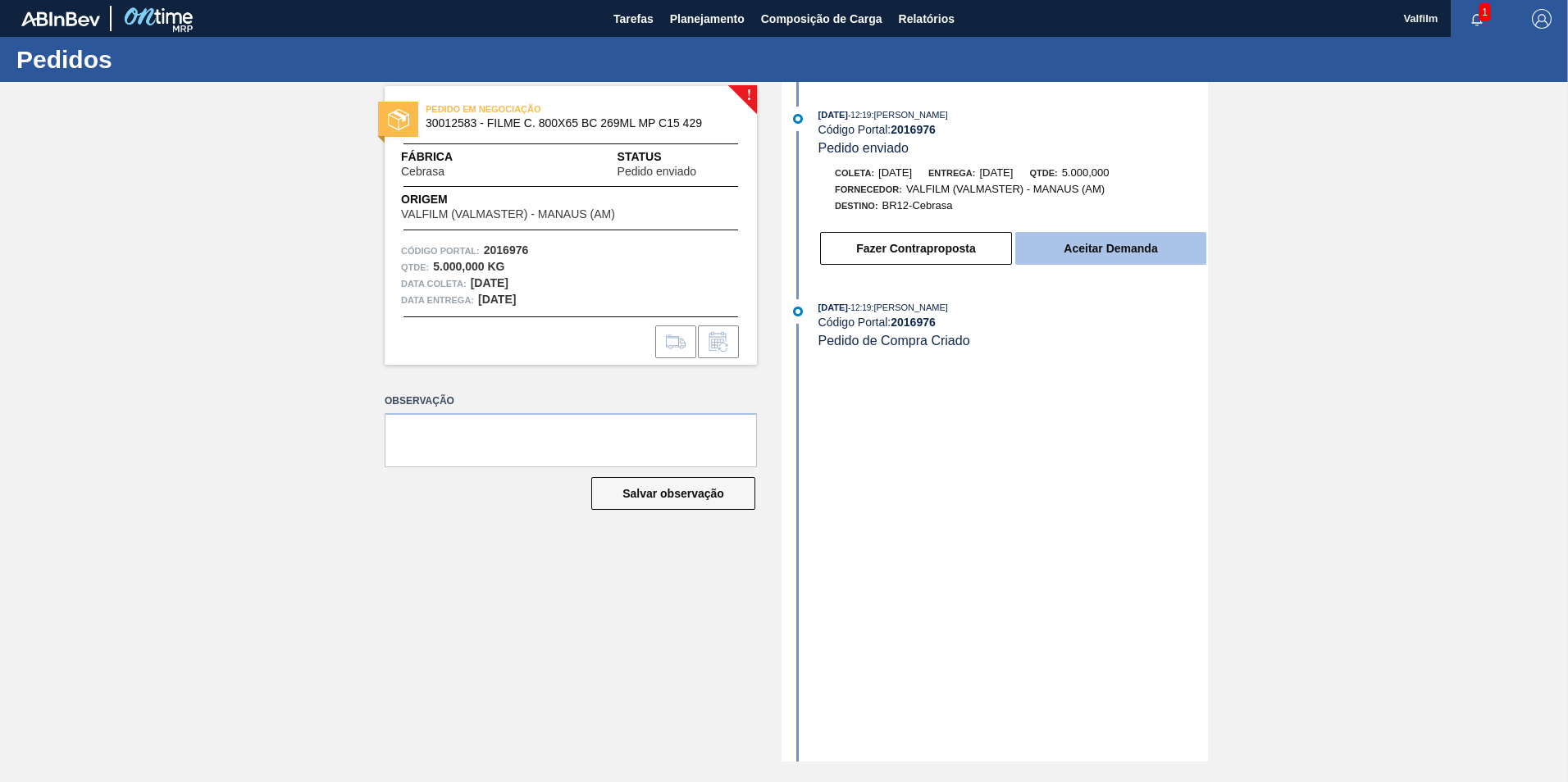
click at [1105, 251] on button "Aceitar Demanda" at bounding box center [1111, 249] width 191 height 33
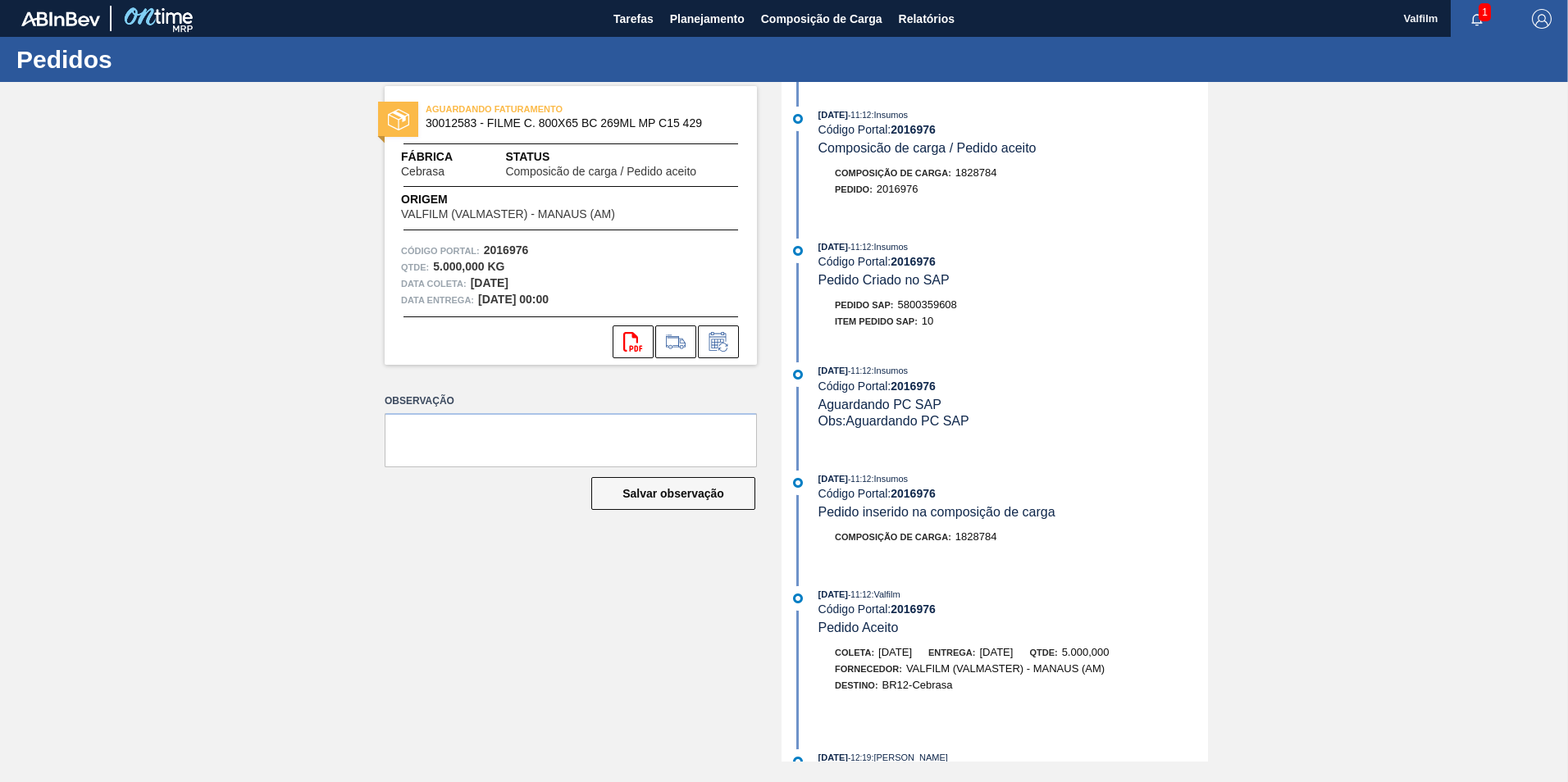
click at [928, 305] on span "5800359608" at bounding box center [927, 305] width 59 height 12
copy span "5800359608"
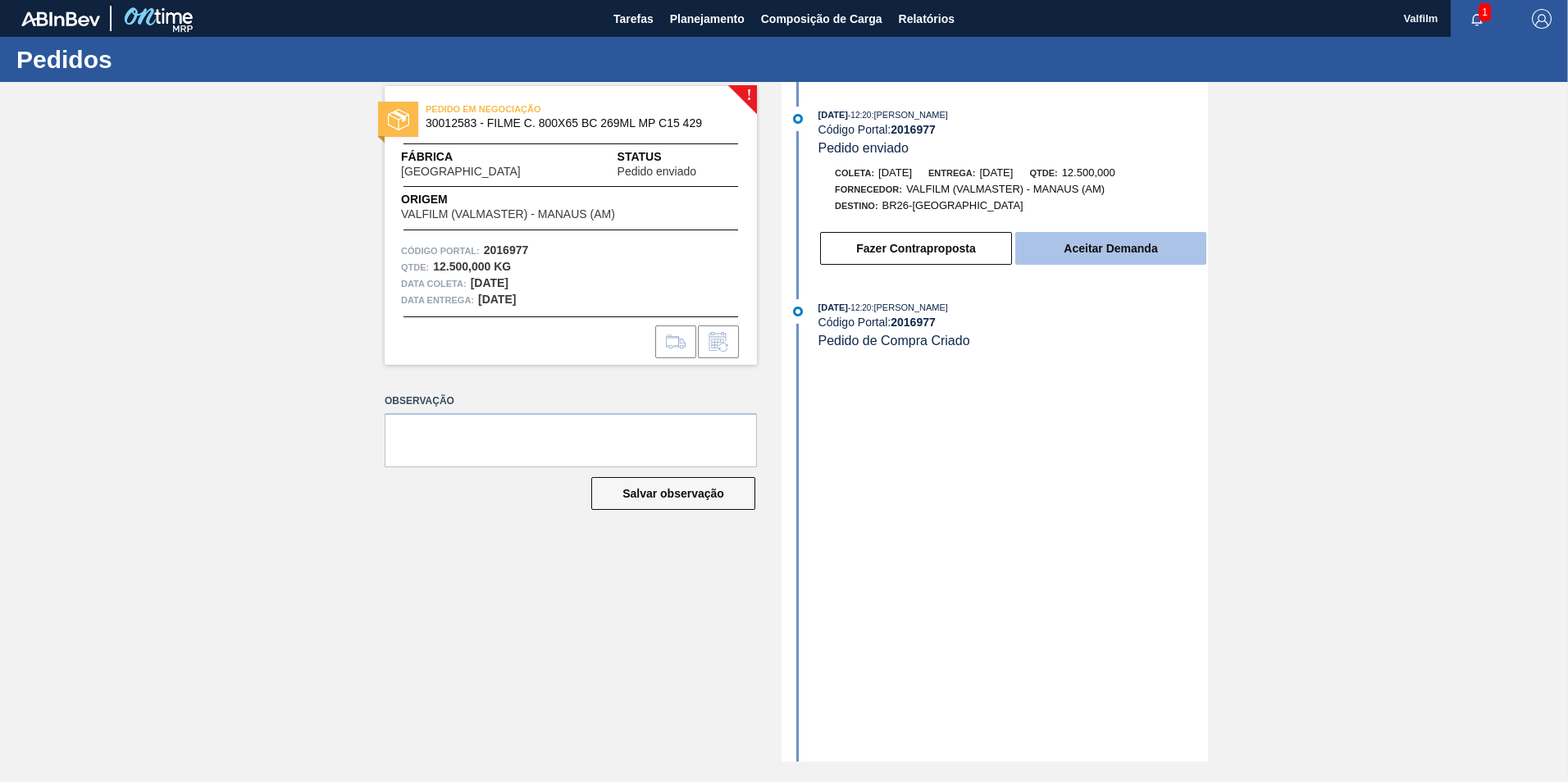
click at [1125, 238] on button "Aceitar Demanda" at bounding box center [1111, 249] width 191 height 33
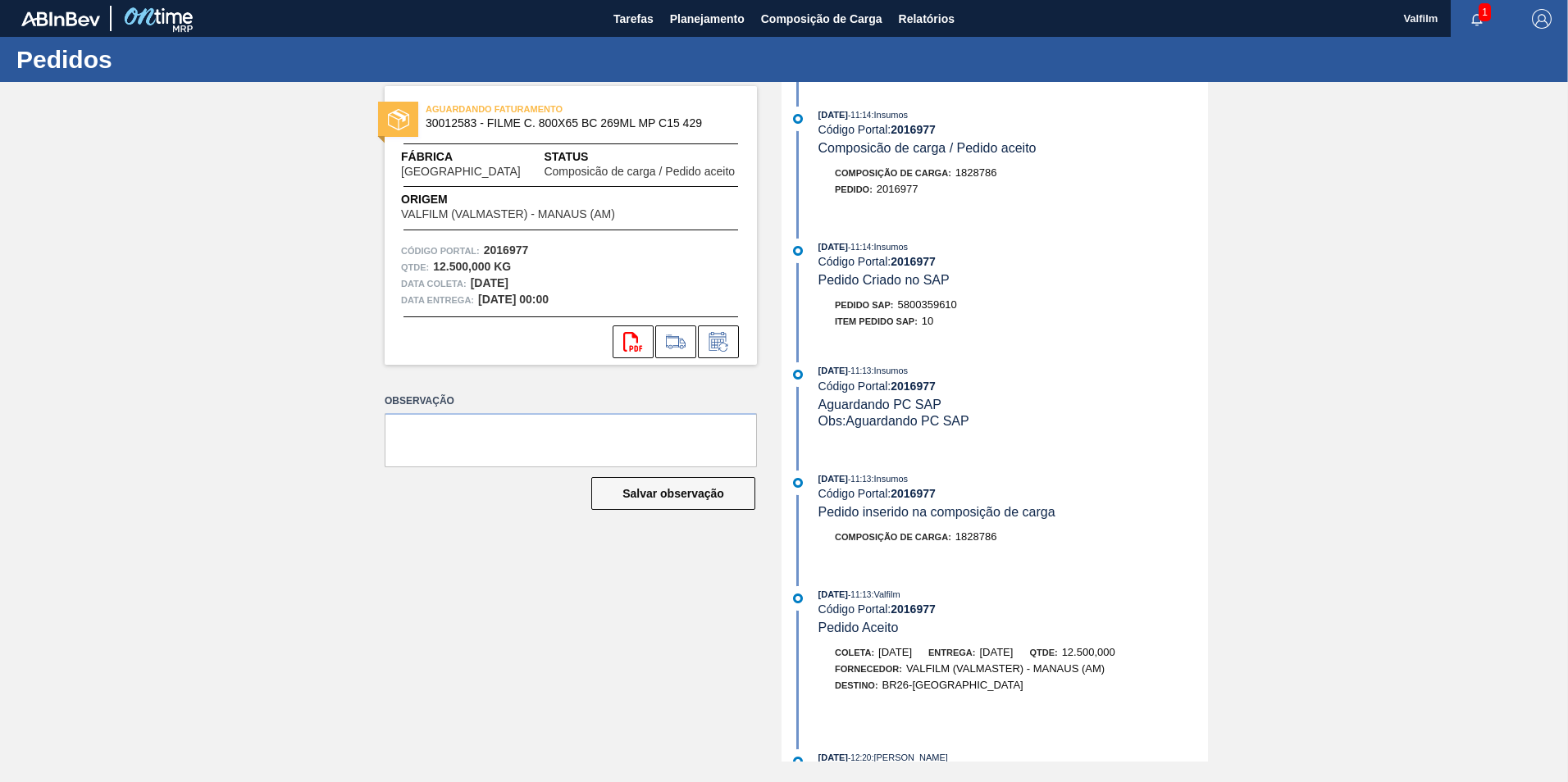
click at [934, 302] on span "5800359610" at bounding box center [927, 305] width 59 height 12
copy span "5800359610"
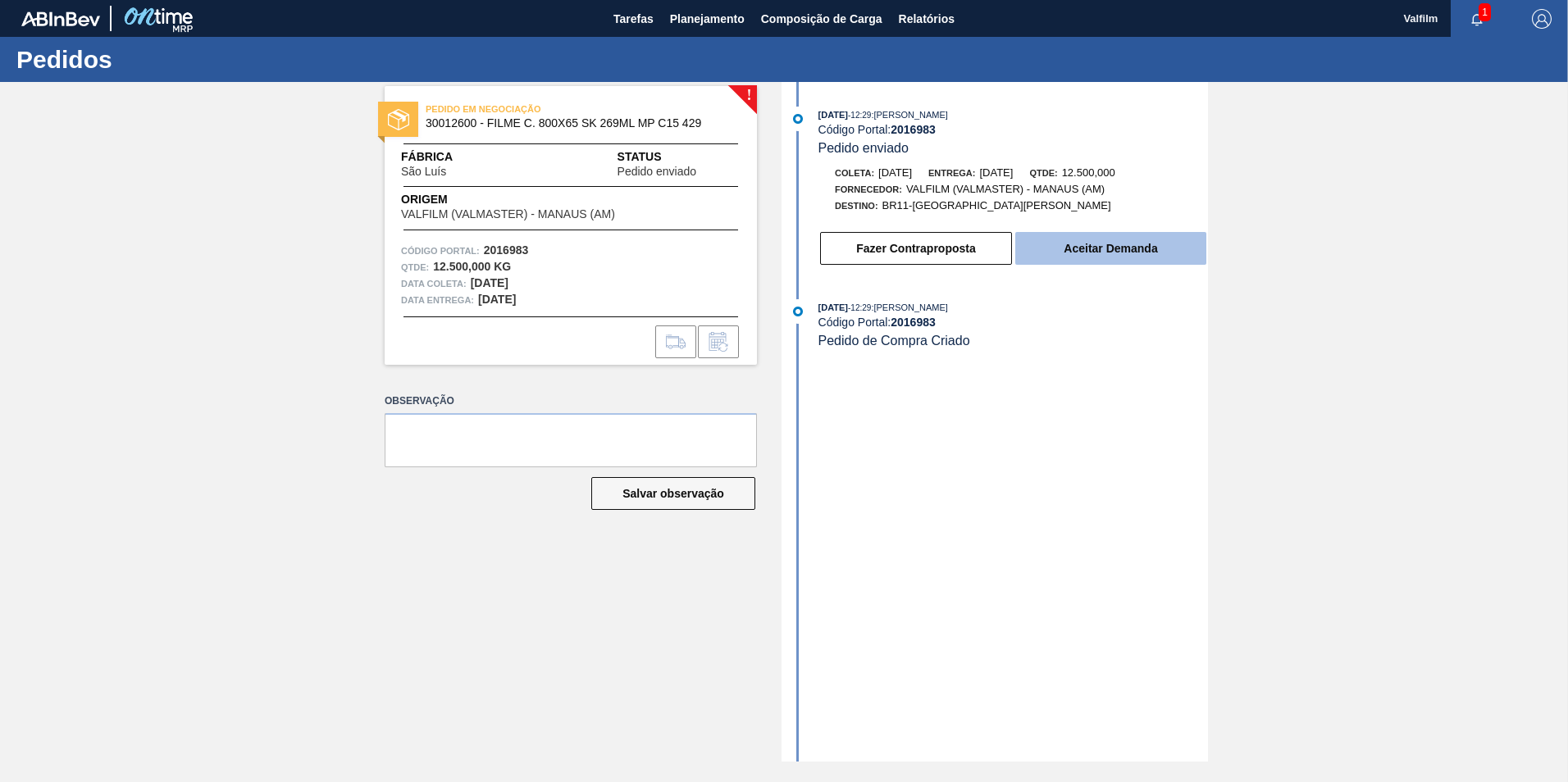
click at [1127, 246] on button "Aceitar Demanda" at bounding box center [1111, 249] width 191 height 33
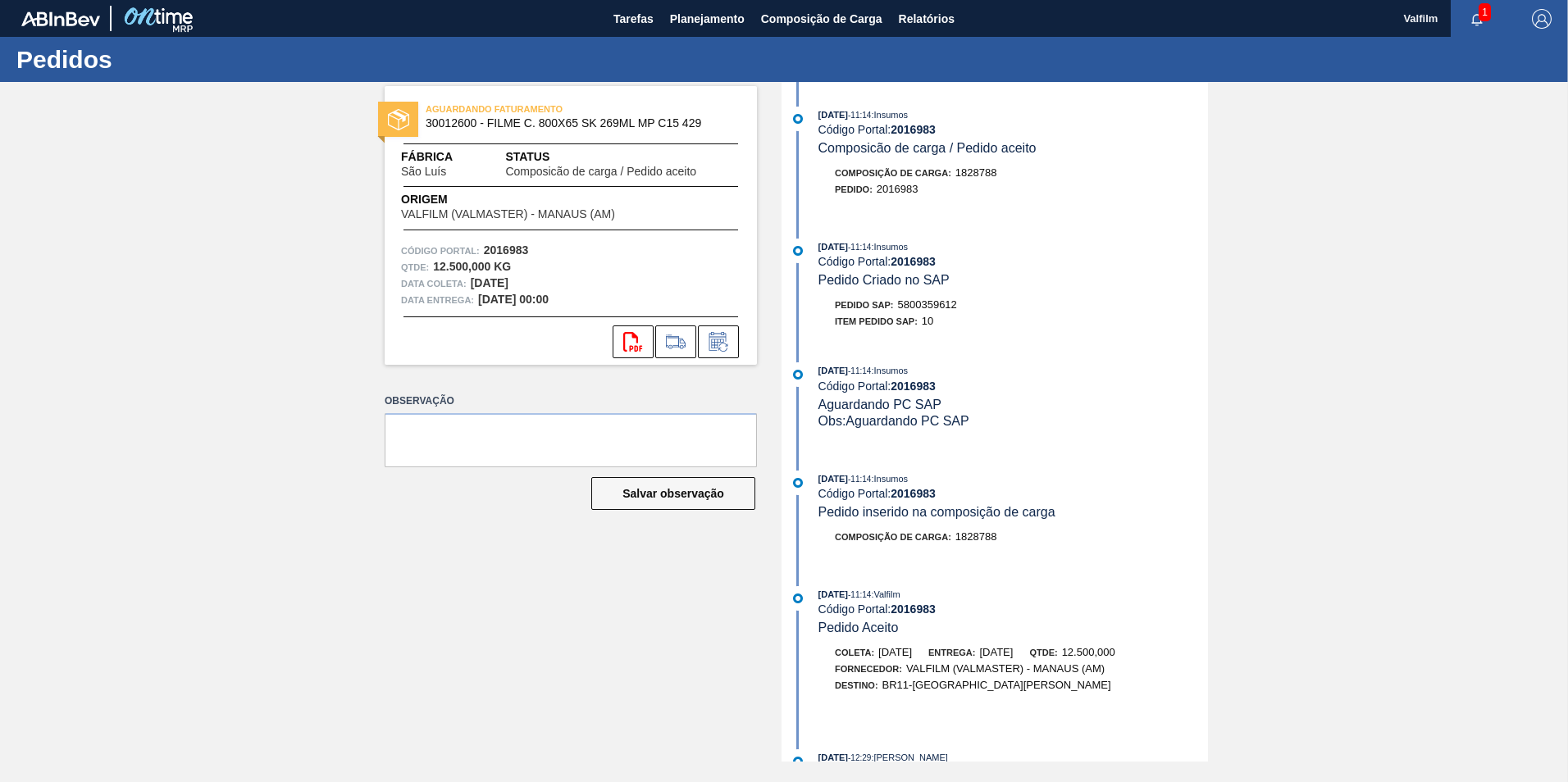
click at [926, 302] on span "5800359612" at bounding box center [927, 305] width 59 height 12
copy span "5800359612"
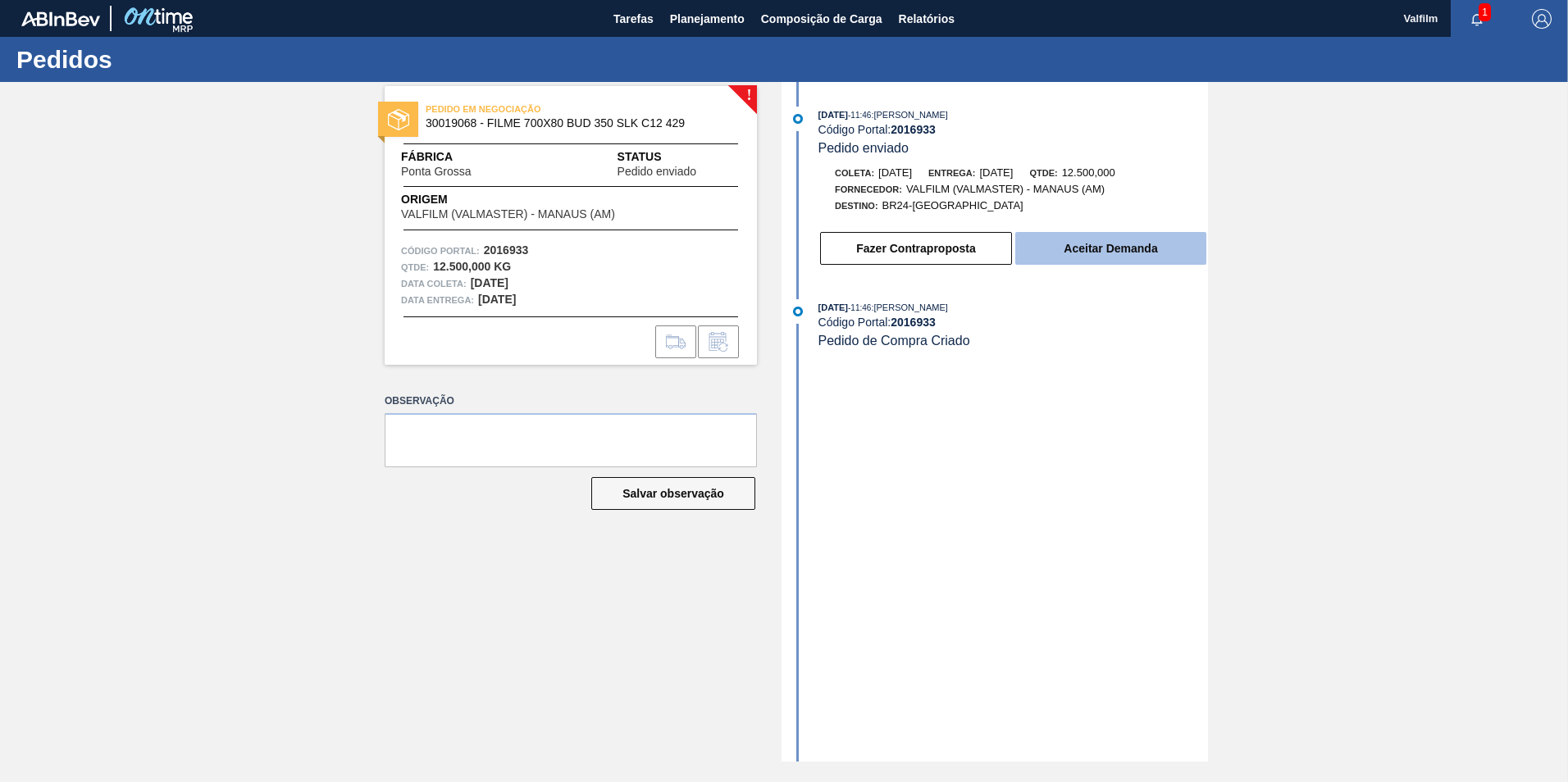
click at [1092, 243] on button "Aceitar Demanda" at bounding box center [1111, 249] width 191 height 33
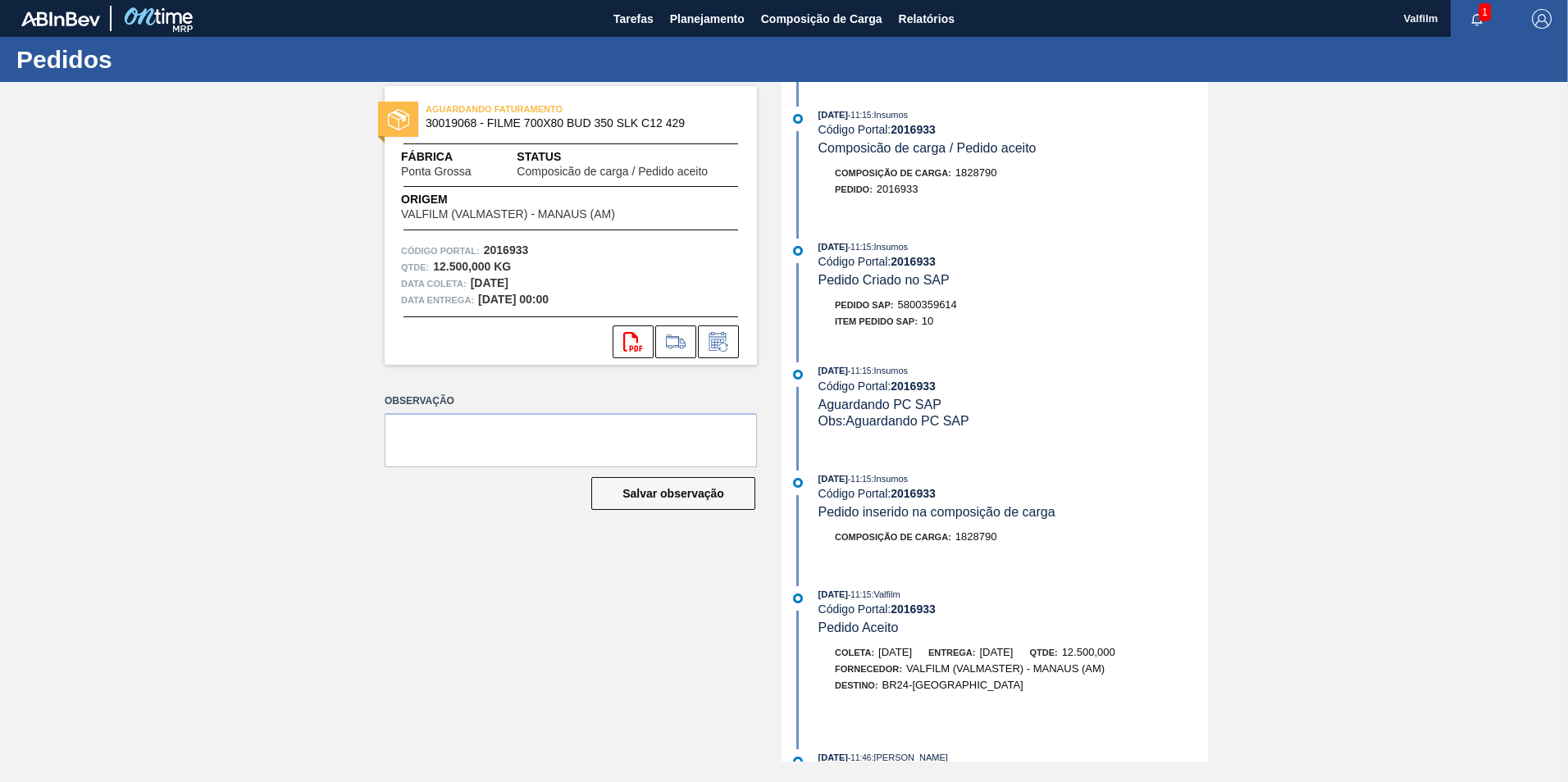
click at [923, 299] on span "5800359614" at bounding box center [927, 305] width 59 height 12
copy span "5800359614"
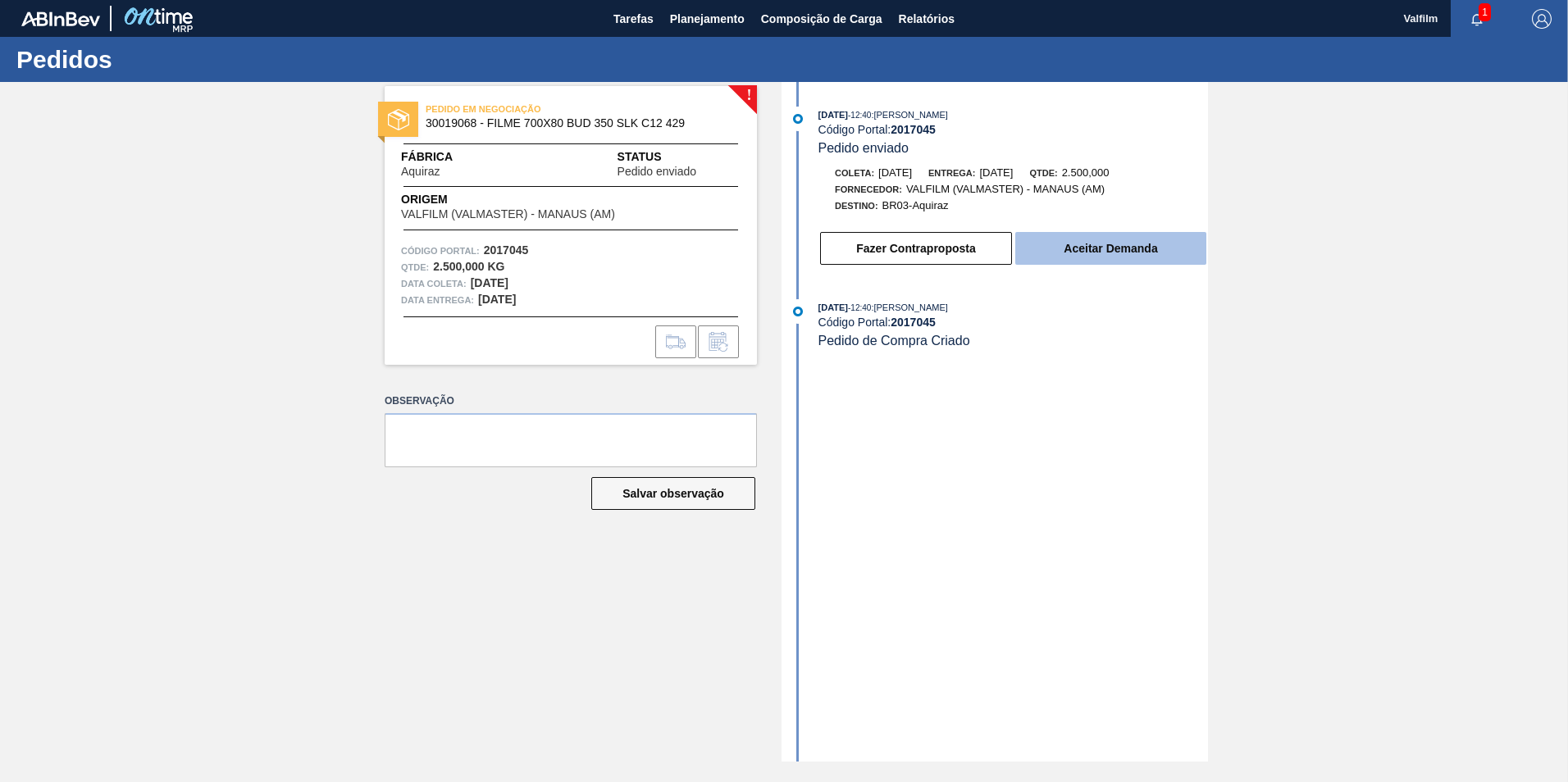
click at [1112, 258] on button "Aceitar Demanda" at bounding box center [1111, 249] width 191 height 33
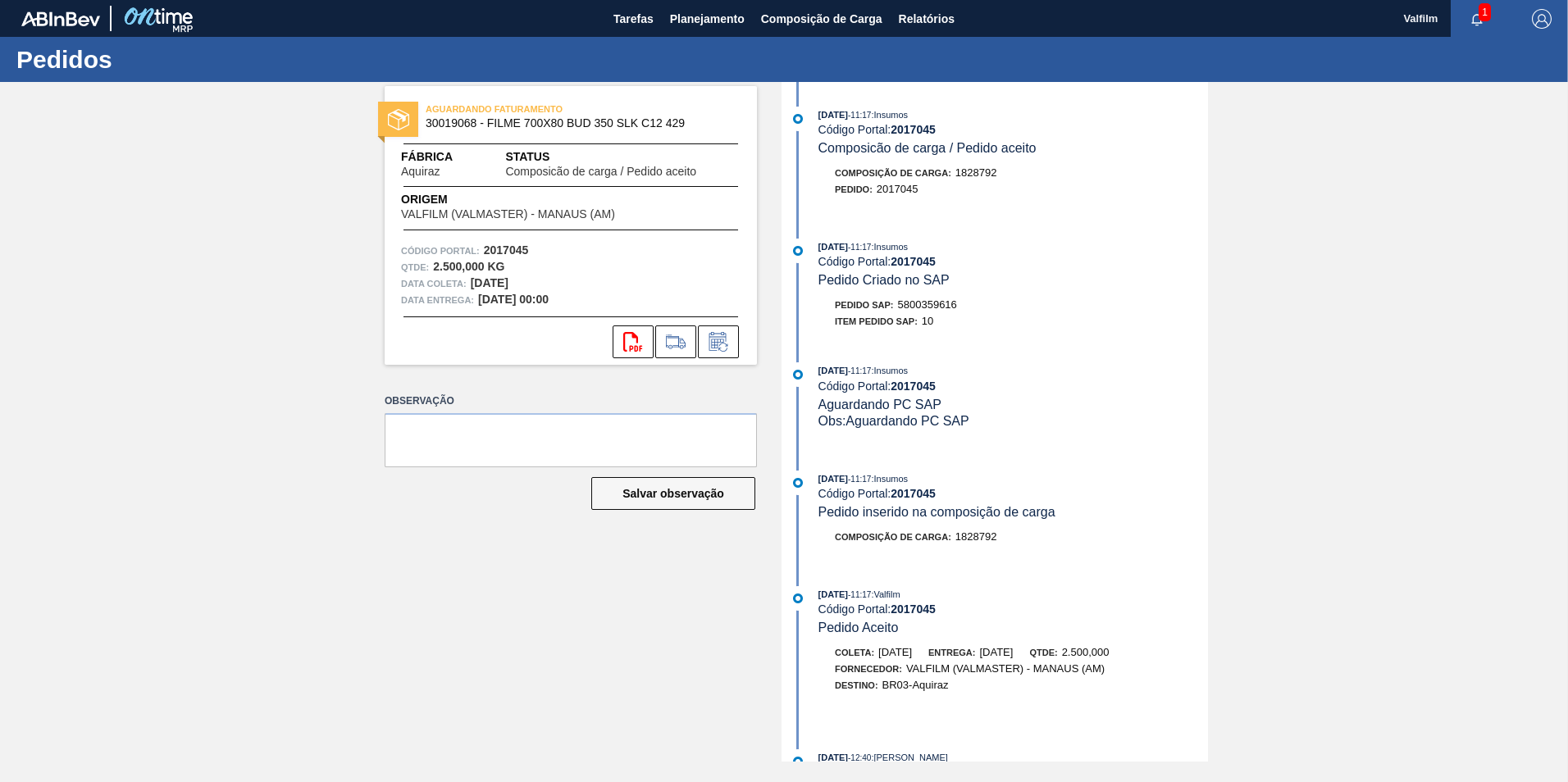
click at [926, 305] on span "5800359616" at bounding box center [927, 305] width 59 height 12
copy span "5800359616"
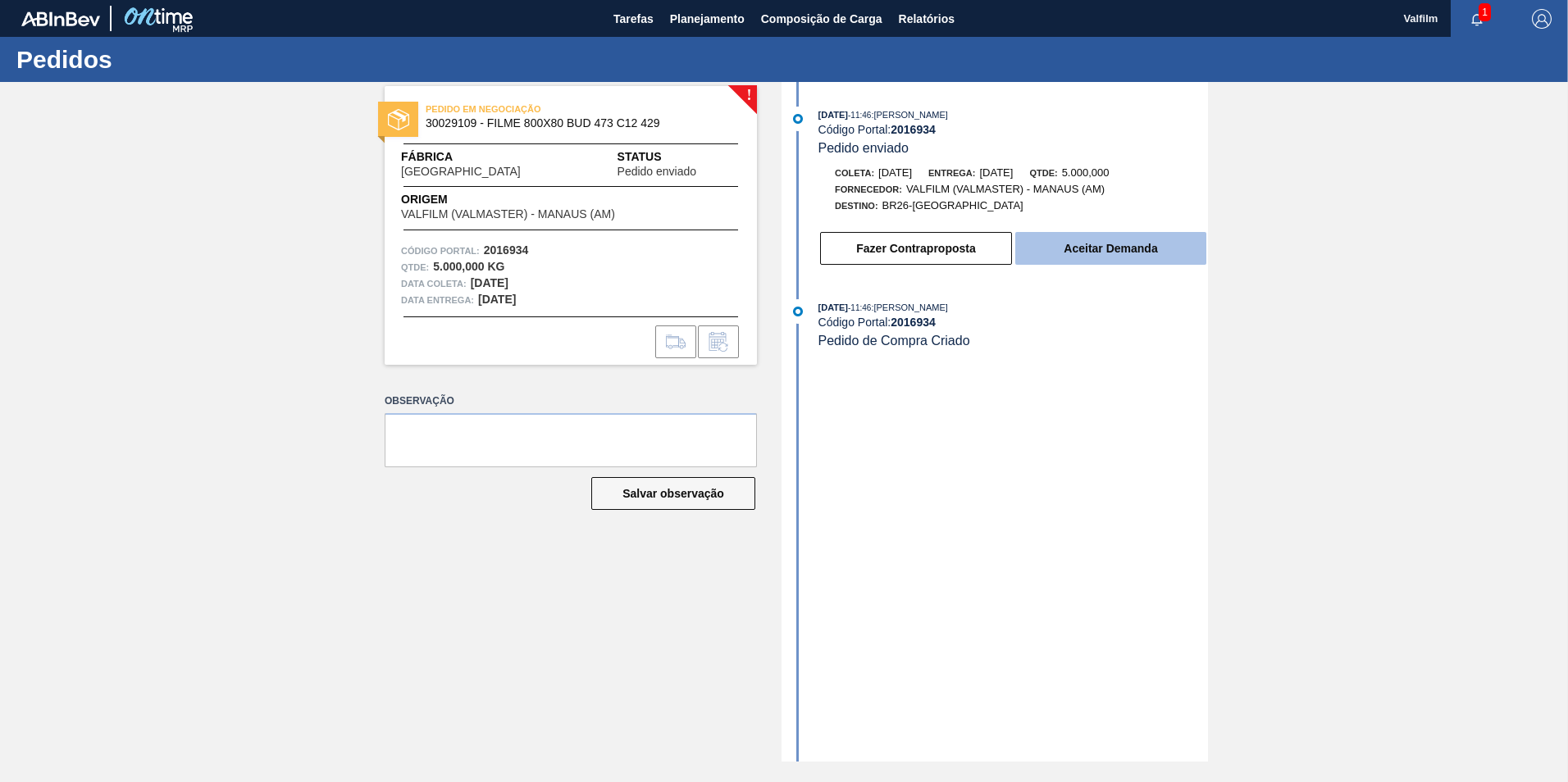
click at [1090, 251] on button "Aceitar Demanda" at bounding box center [1111, 249] width 191 height 33
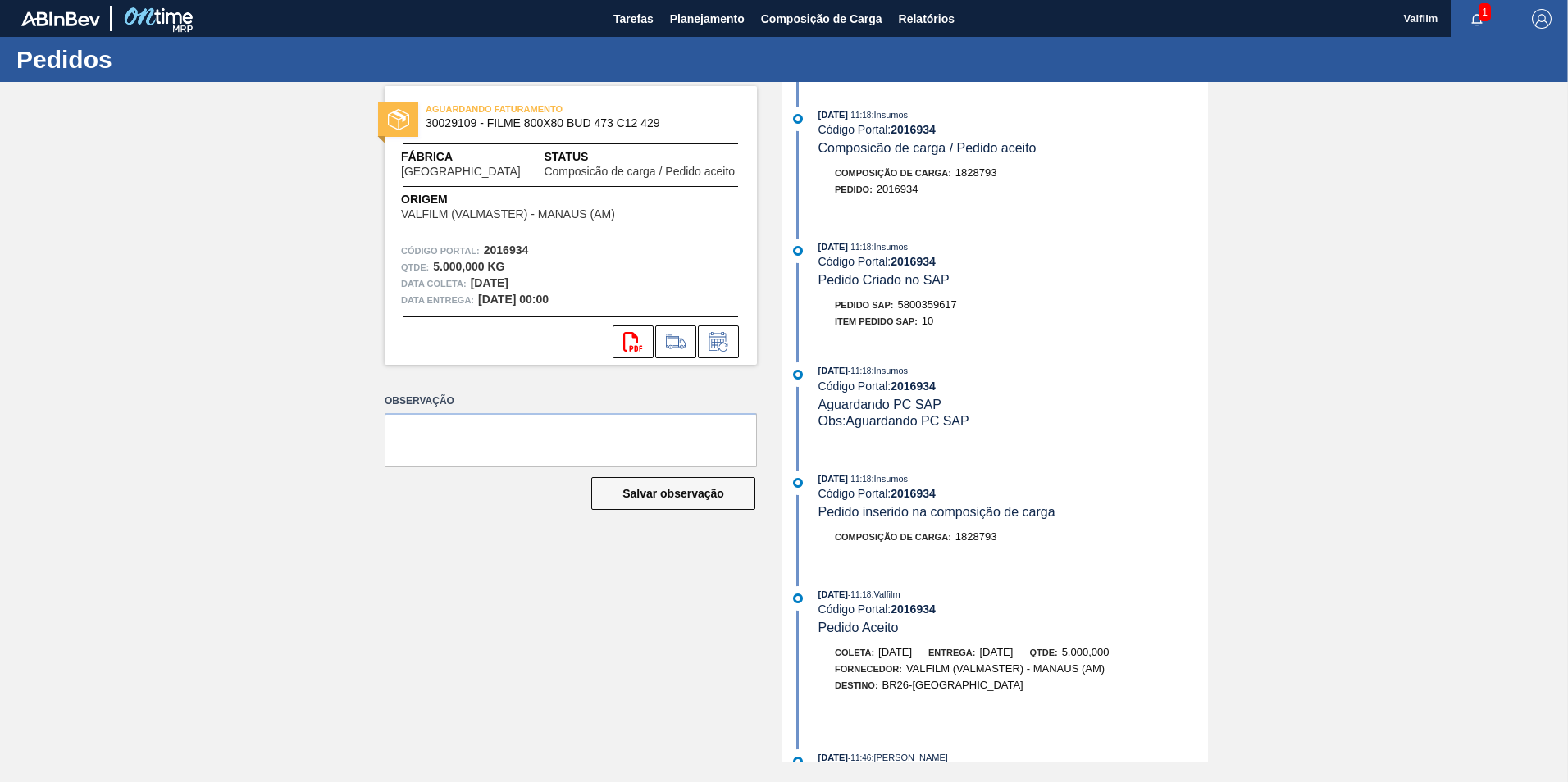
click at [925, 299] on span "5800359617" at bounding box center [927, 305] width 59 height 12
copy span "5800359617"
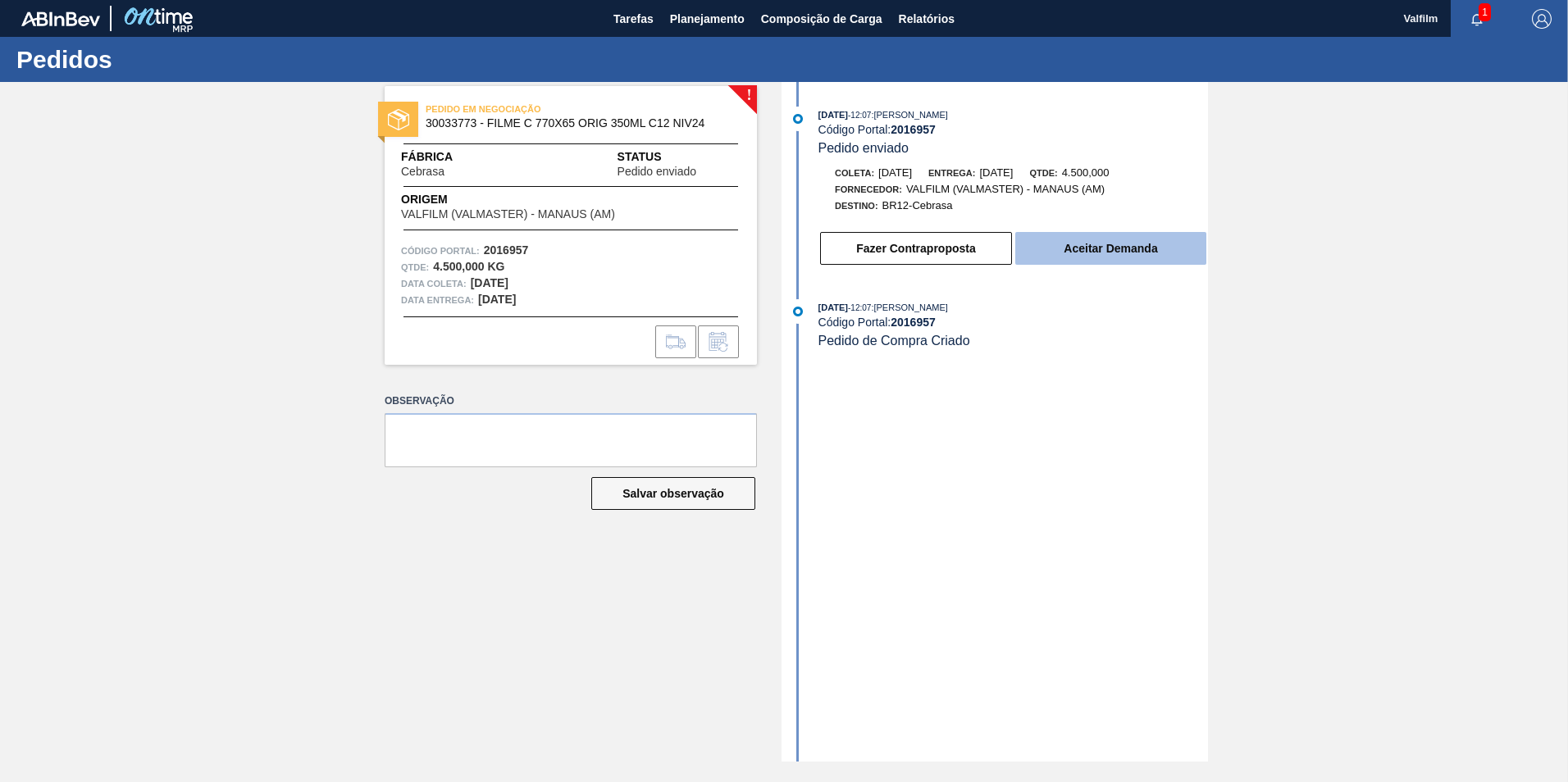
click at [1096, 247] on button "Aceitar Demanda" at bounding box center [1111, 249] width 191 height 33
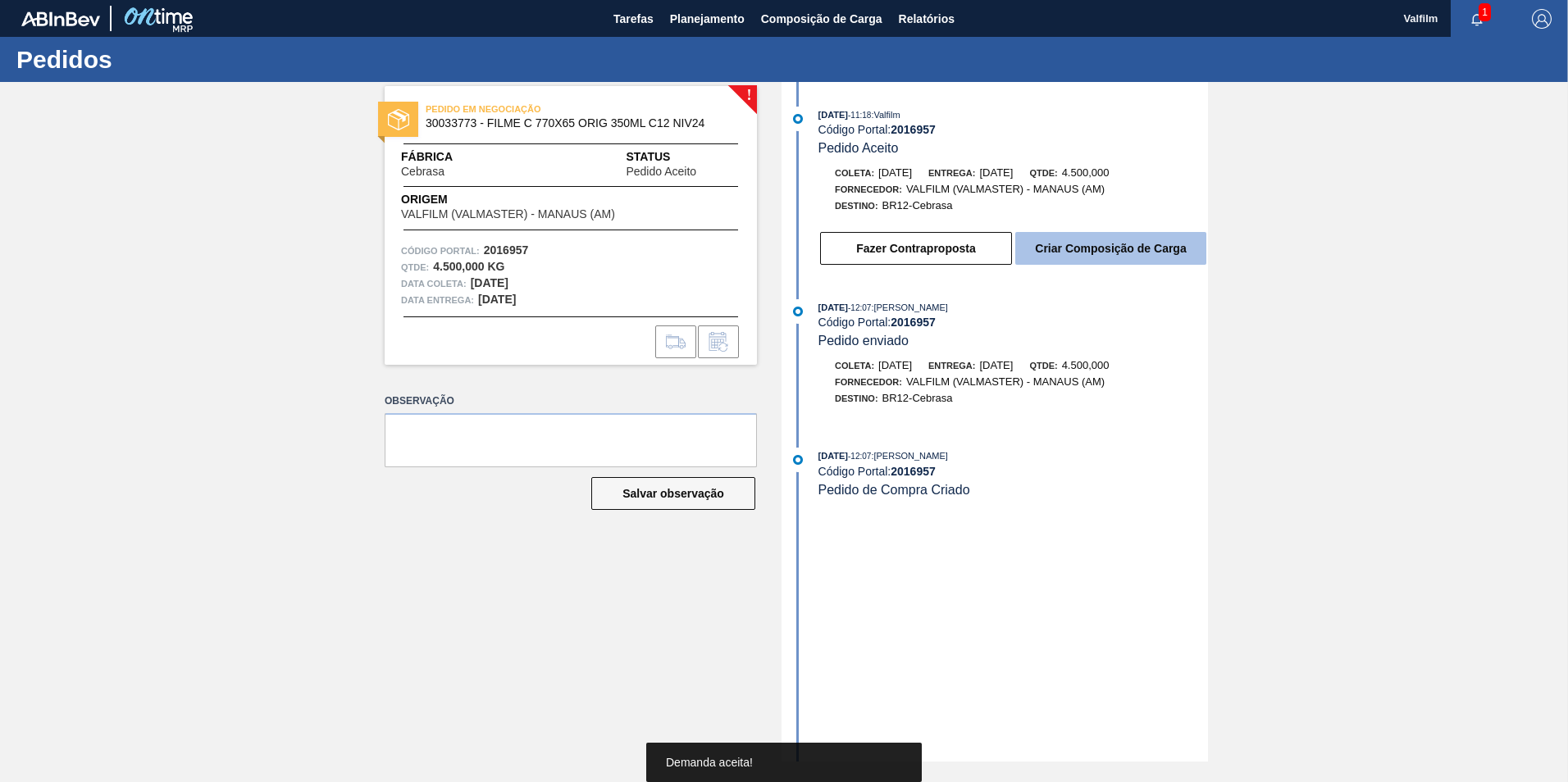
click at [1084, 252] on button "Criar Composição de Carga" at bounding box center [1111, 249] width 191 height 33
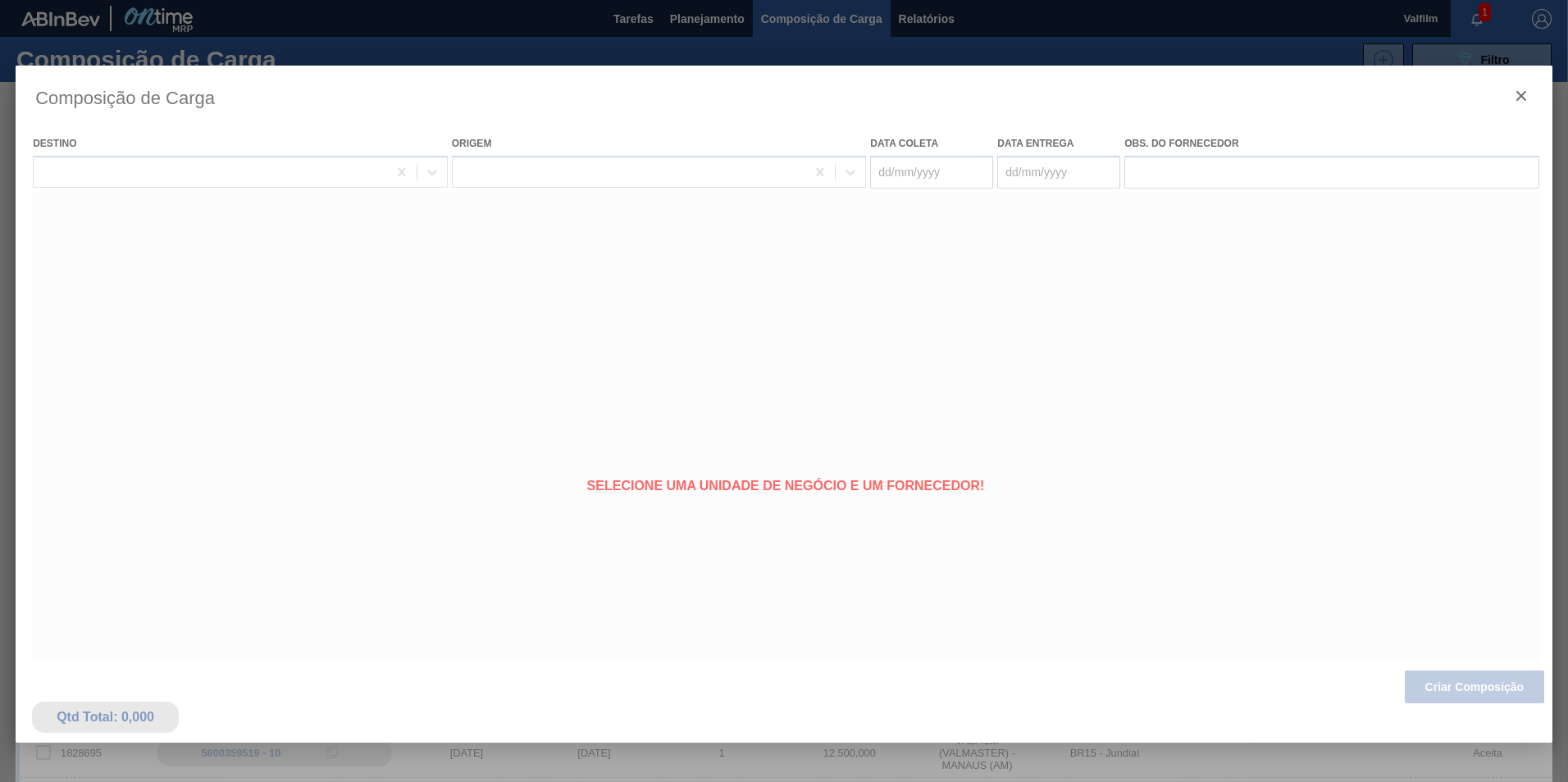
type coleta "17/09/2025"
type entrega "17/10/2025"
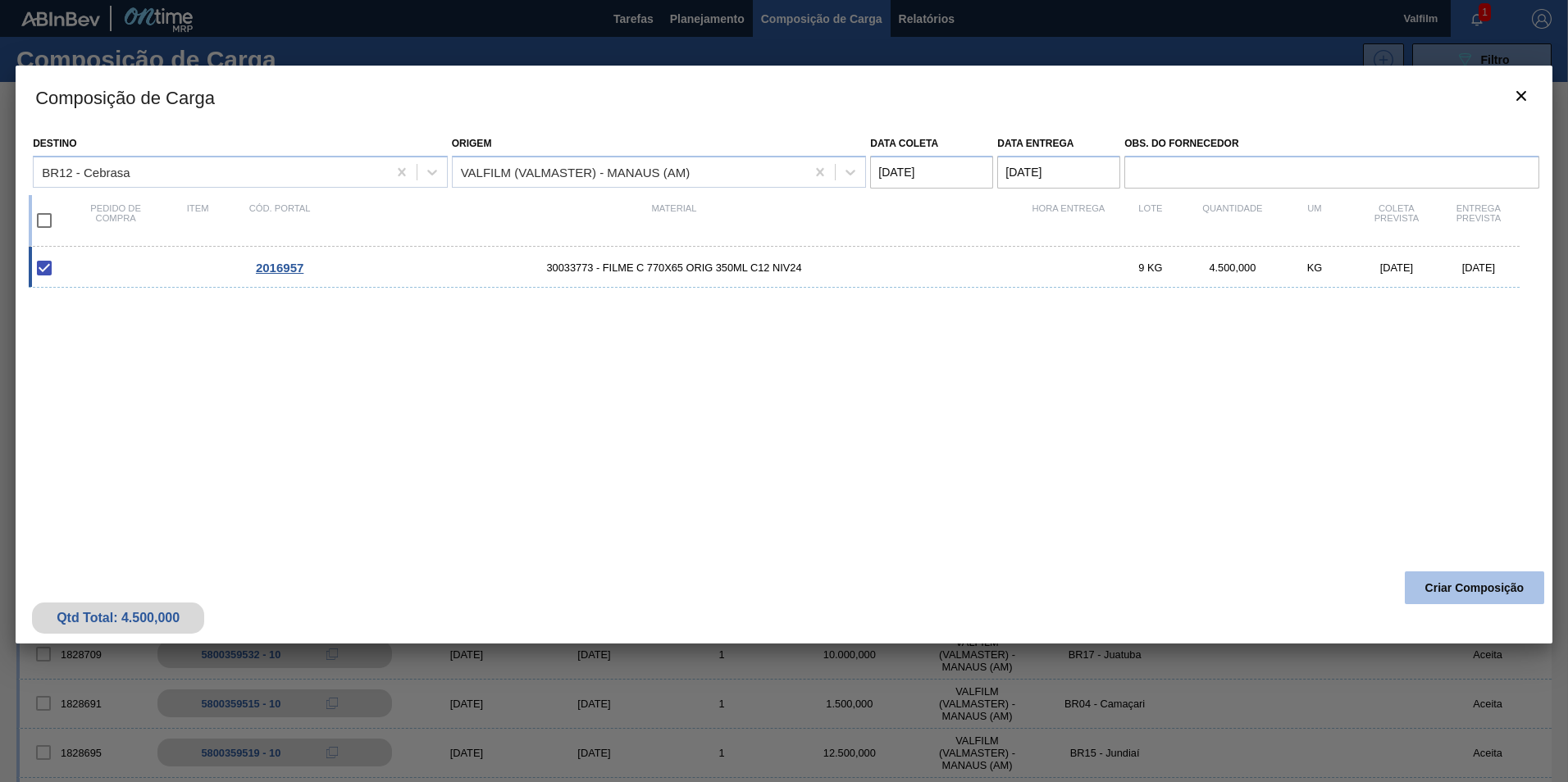
click at [1433, 601] on button "Criar Composição" at bounding box center [1474, 588] width 139 height 33
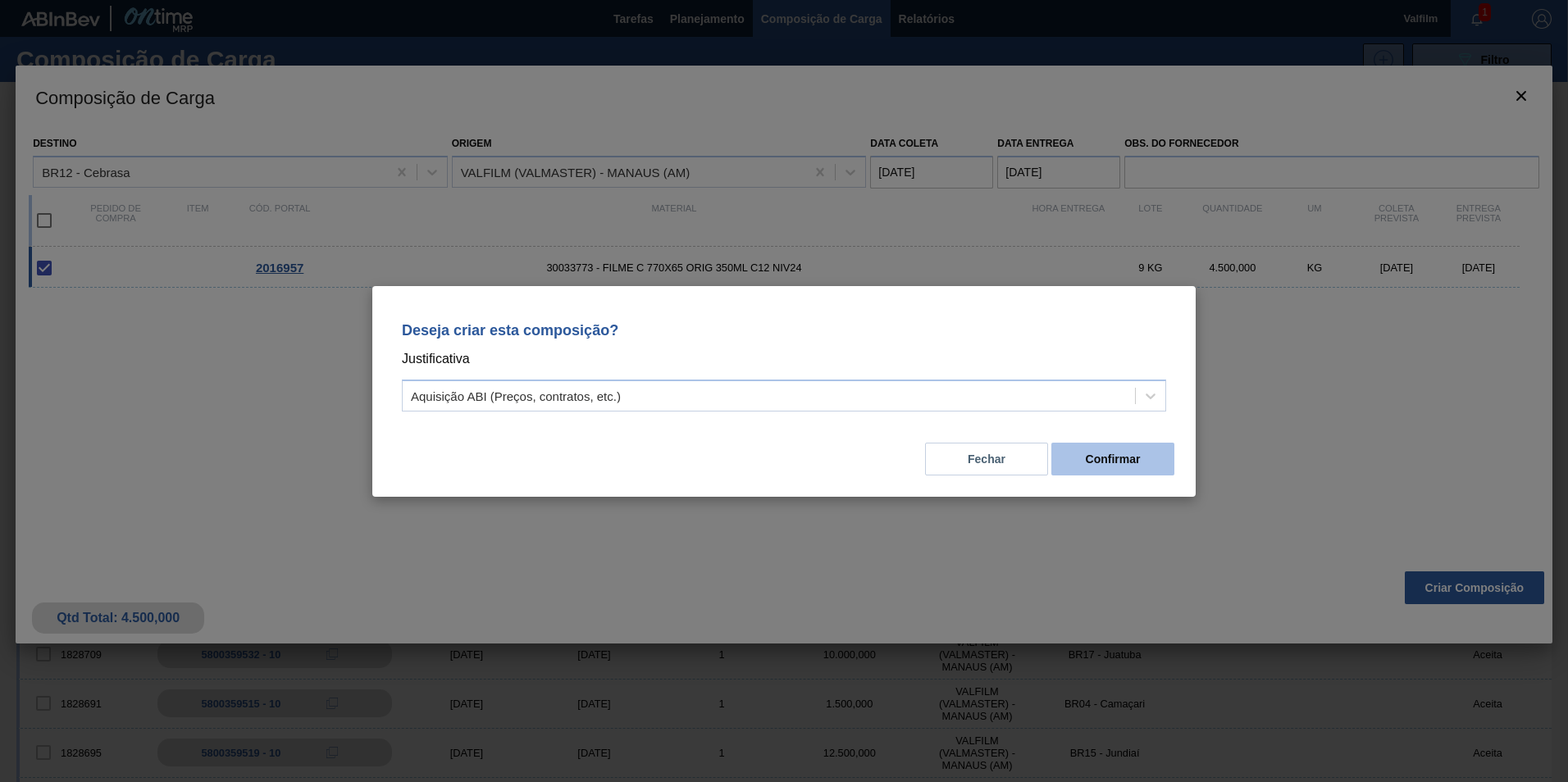
click at [1120, 459] on button "Confirmar" at bounding box center [1112, 459] width 123 height 33
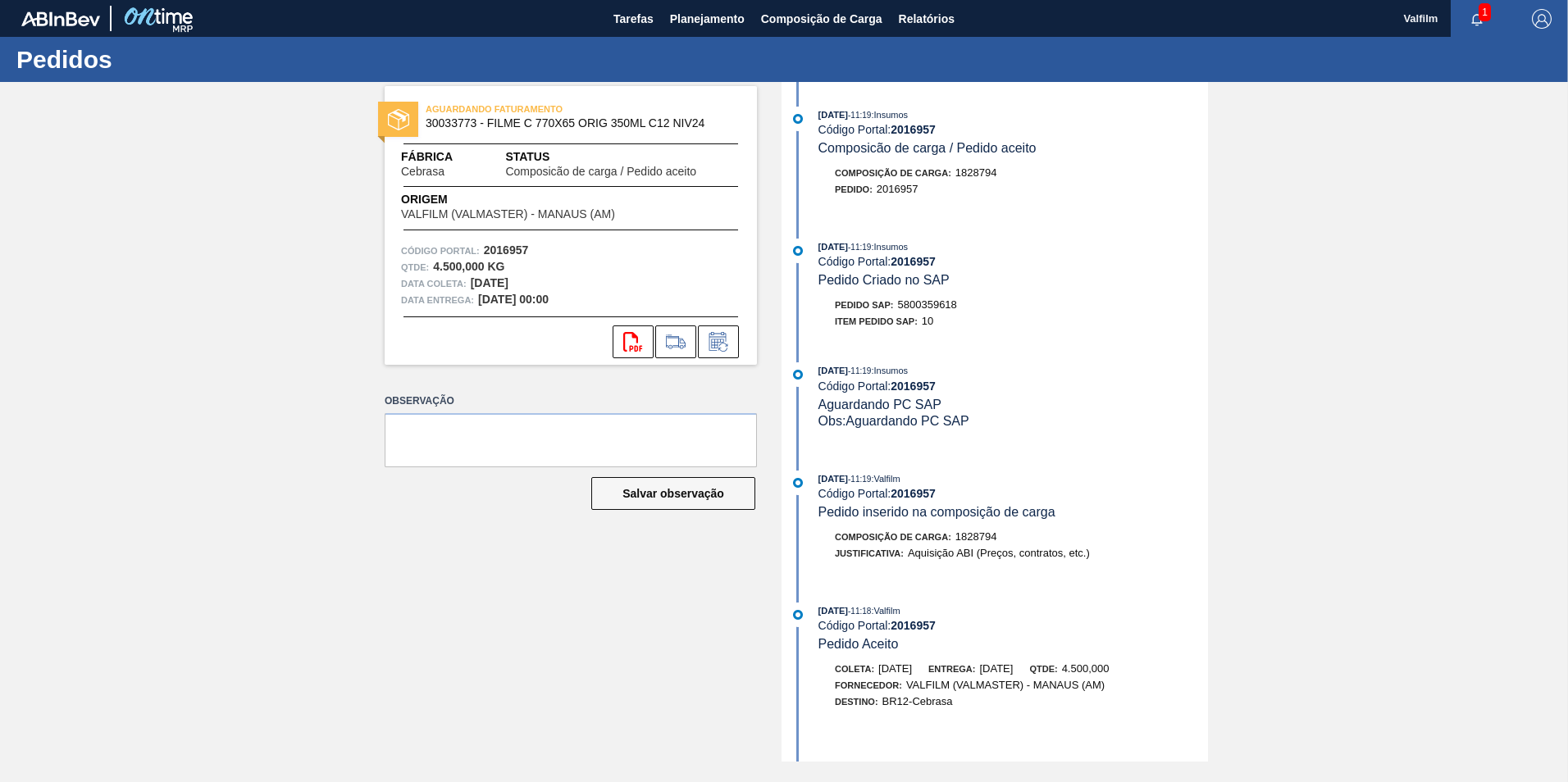
click at [933, 303] on span "5800359618" at bounding box center [927, 305] width 59 height 12
copy span "5800359618"
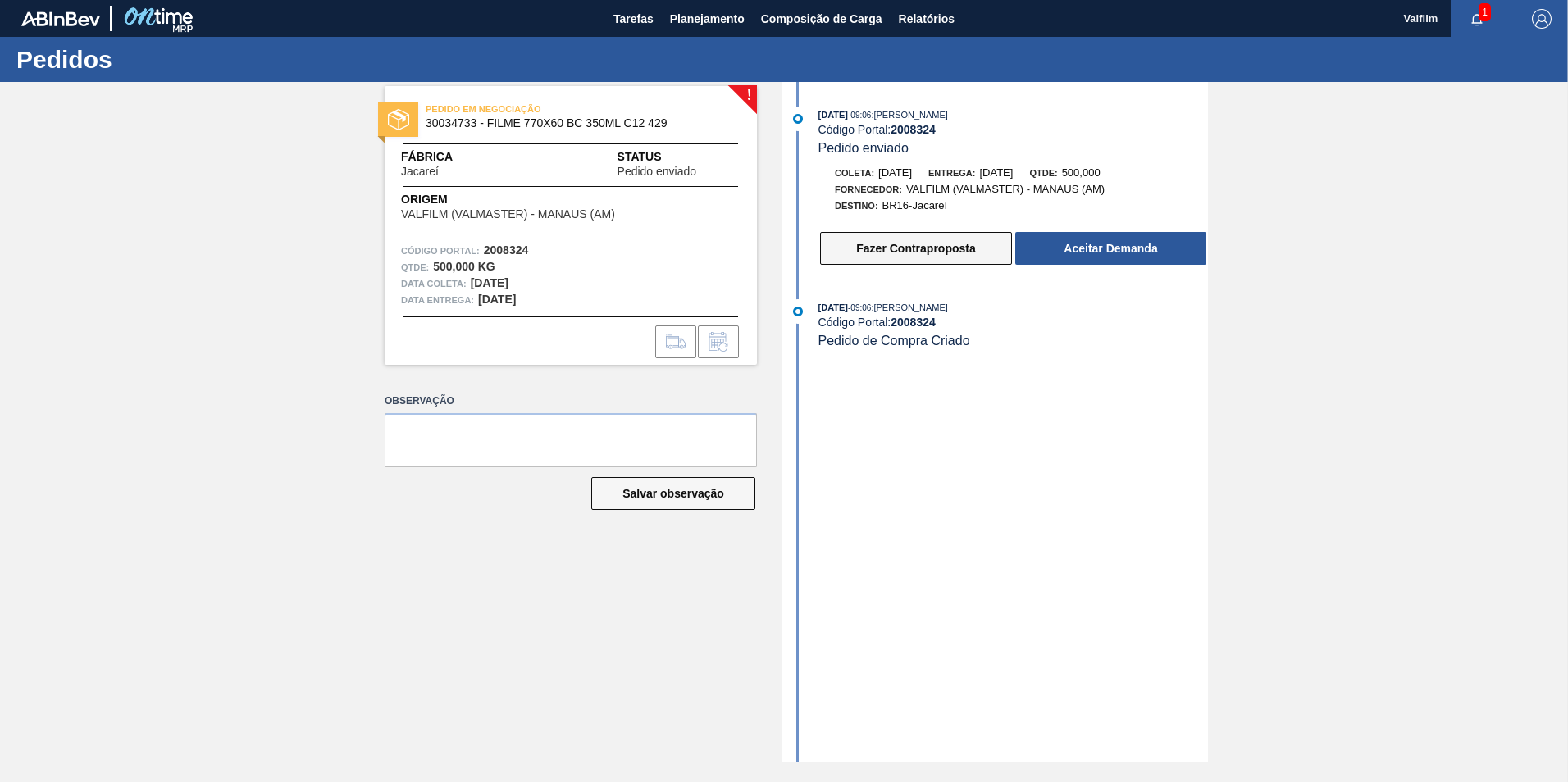
click at [922, 252] on button "Fazer Contraproposta" at bounding box center [916, 249] width 192 height 33
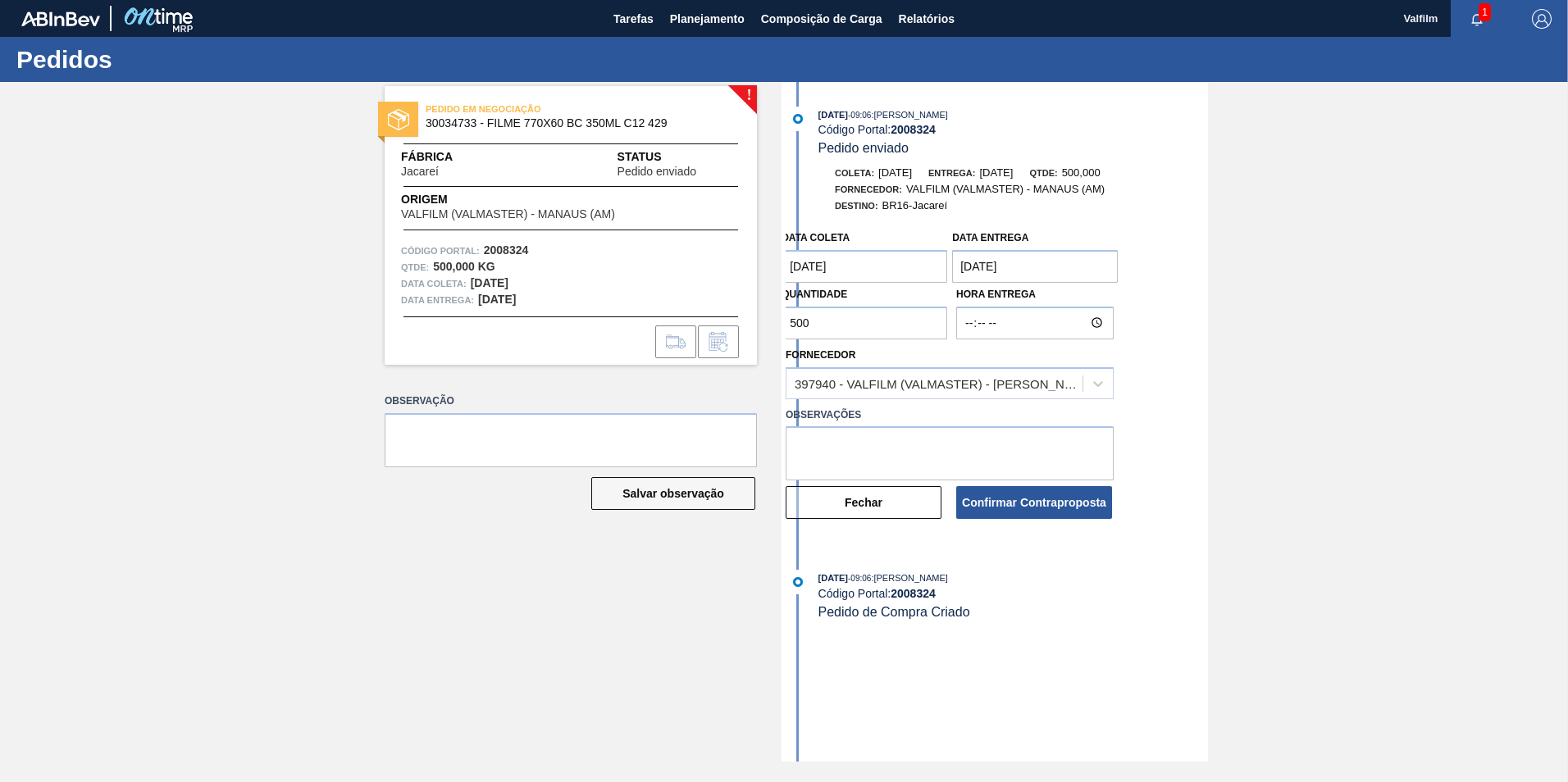
click at [828, 276] on coleta "[DATE]" at bounding box center [864, 267] width 165 height 33
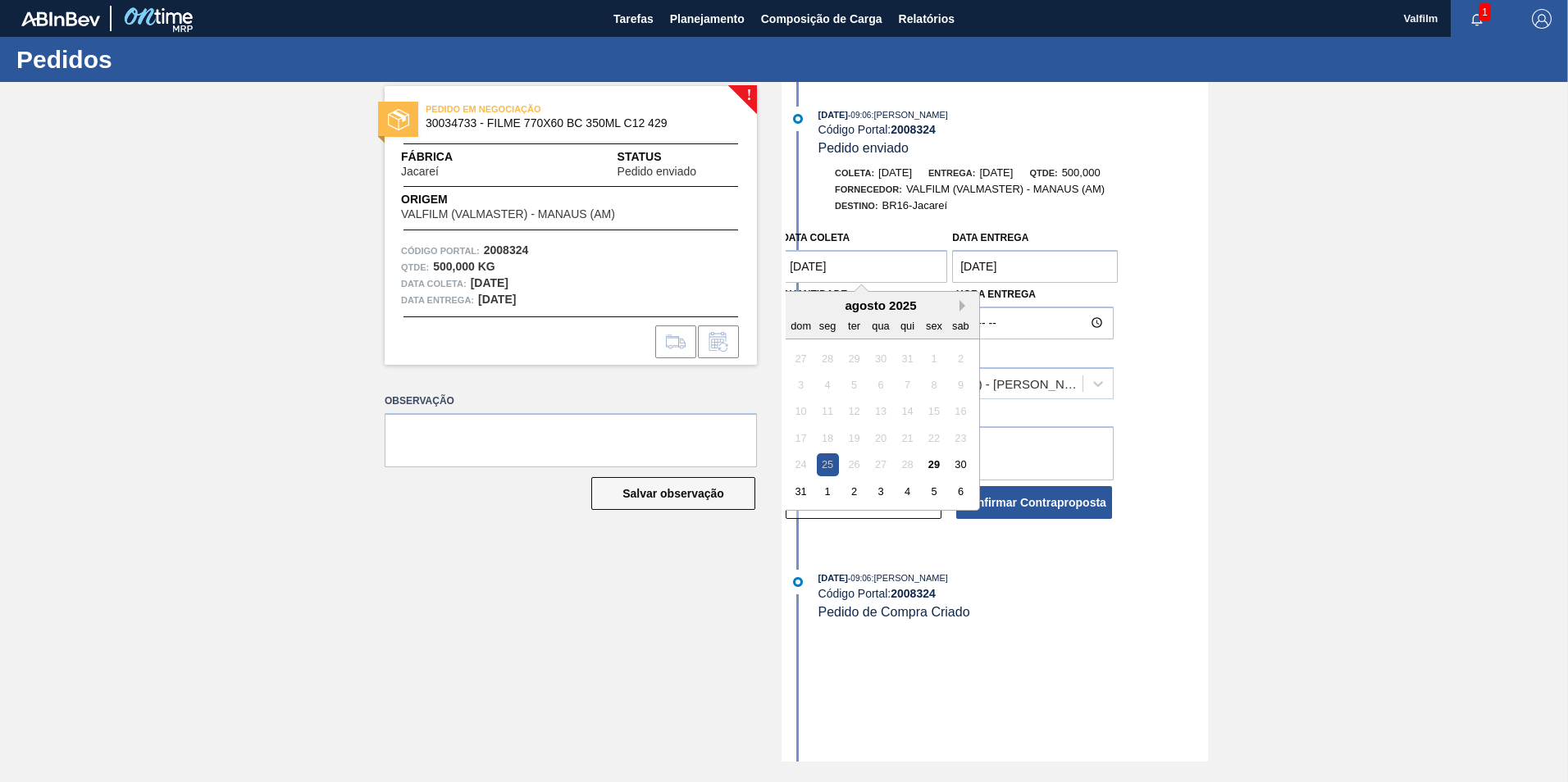
click at [964, 304] on button "Next Month" at bounding box center [965, 305] width 11 height 11
click at [914, 384] on div "11" at bounding box center [907, 385] width 22 height 22
type coleta "11/09/2025"
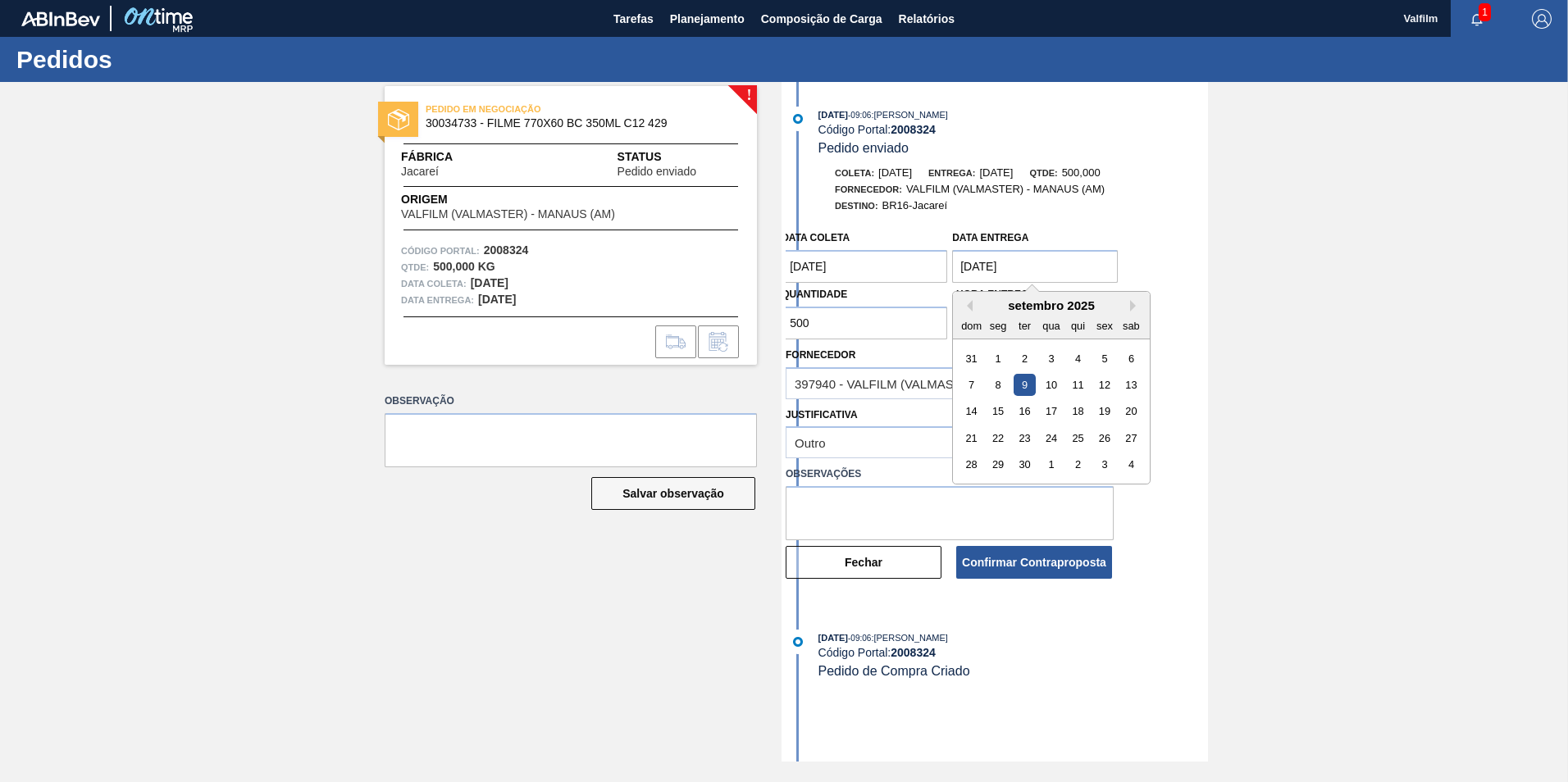
click at [1053, 257] on entrega "09/09/2025" at bounding box center [1034, 267] width 165 height 33
click at [1133, 312] on div "dom seg ter qua qui sex sab" at bounding box center [1051, 325] width 197 height 26
click at [1133, 303] on button "Next Month" at bounding box center [1135, 305] width 11 height 11
click at [1049, 358] on div "1" at bounding box center [1052, 359] width 22 height 22
type entrega "01/10/2025"
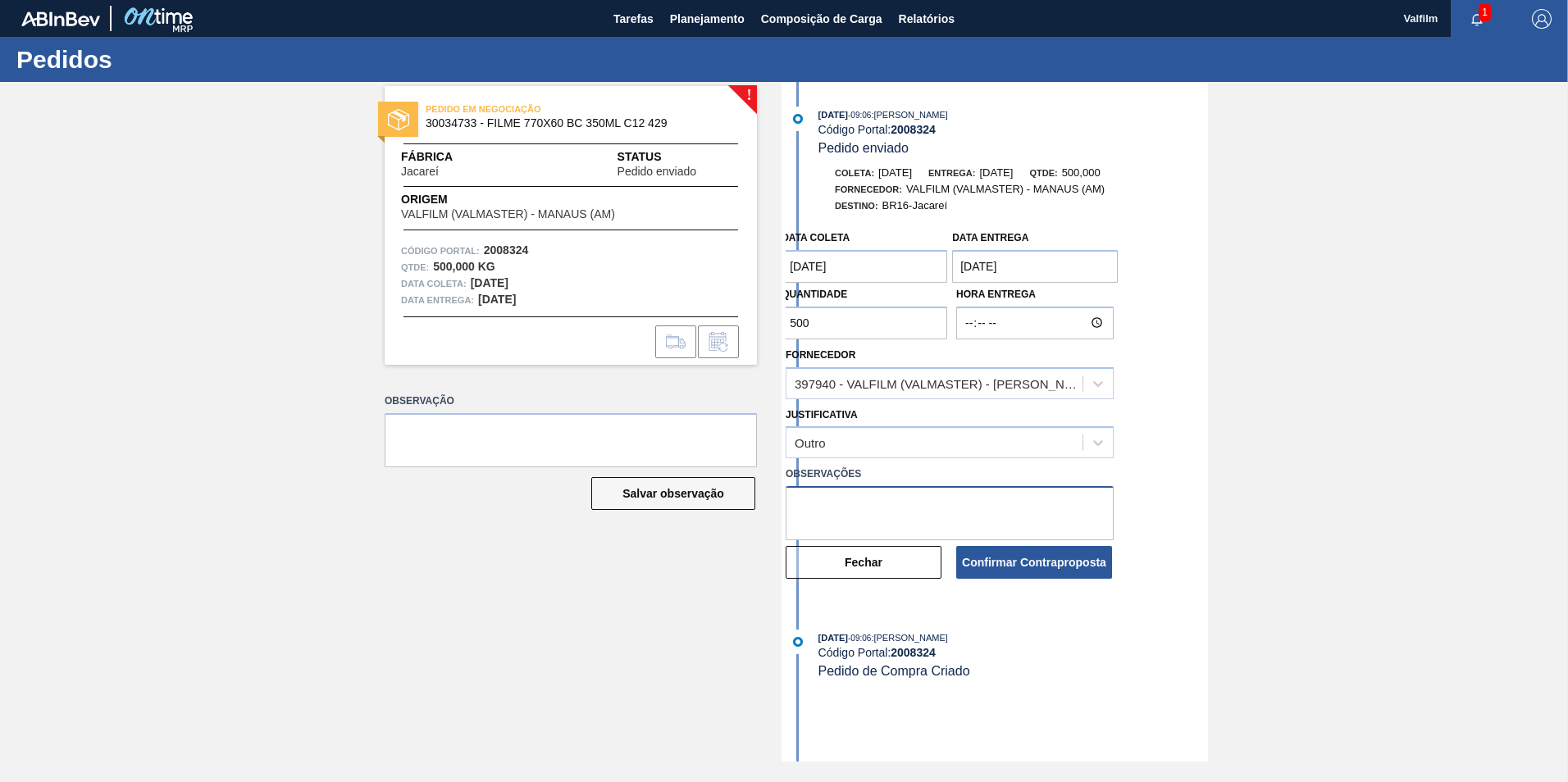
click at [830, 509] on textarea at bounding box center [949, 513] width 328 height 54
type textarea "Ajuste data de coleta e entrega"
click at [970, 559] on button "Confirmar Contraproposta" at bounding box center [1034, 563] width 156 height 33
click at [1013, 565] on div "Confirmar Contraproposta" at bounding box center [1034, 563] width 170 height 36
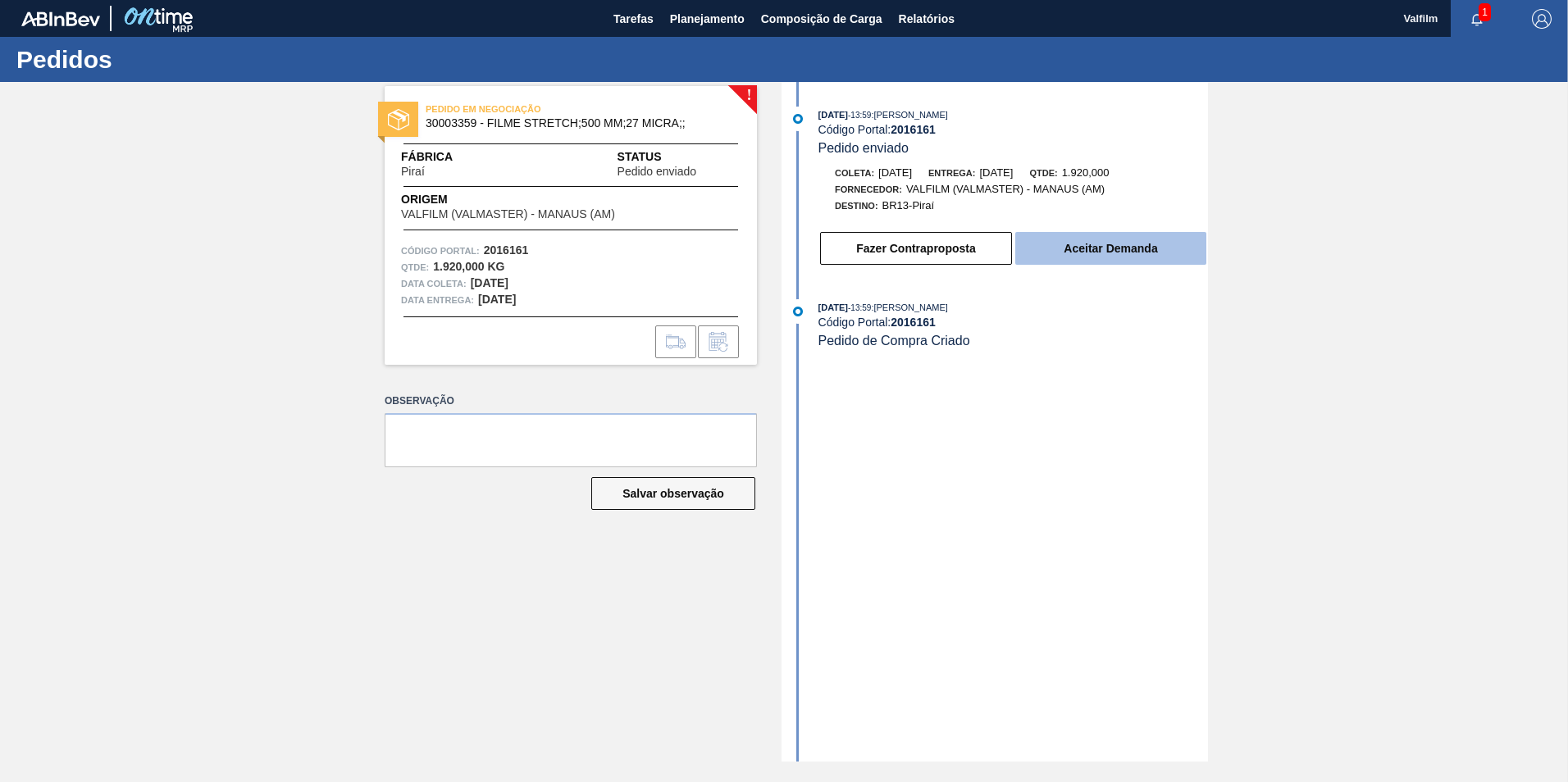
click at [1119, 249] on button "Aceitar Demanda" at bounding box center [1111, 249] width 191 height 33
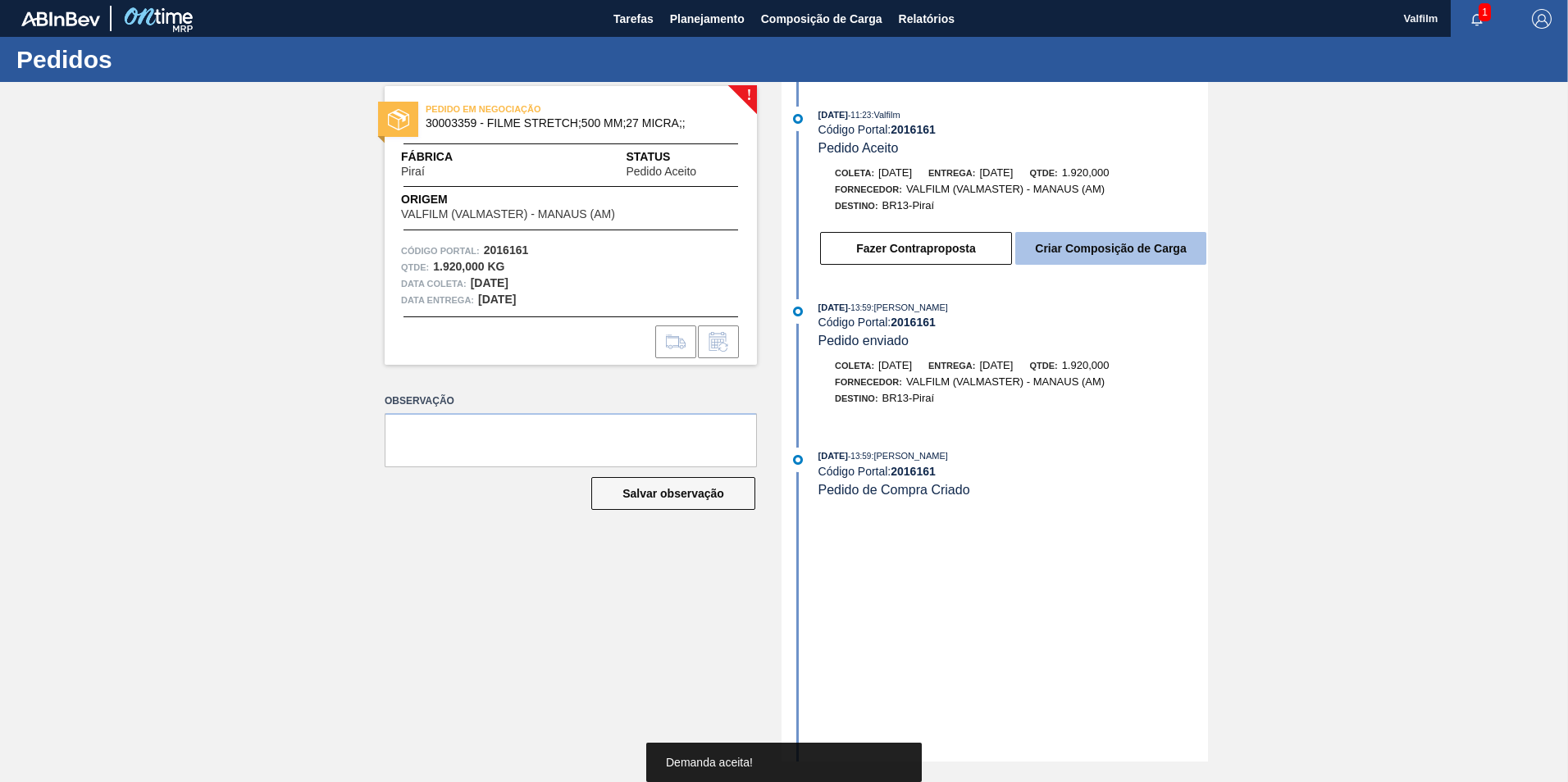
click at [1054, 251] on button "Criar Composição de Carga" at bounding box center [1111, 249] width 191 height 33
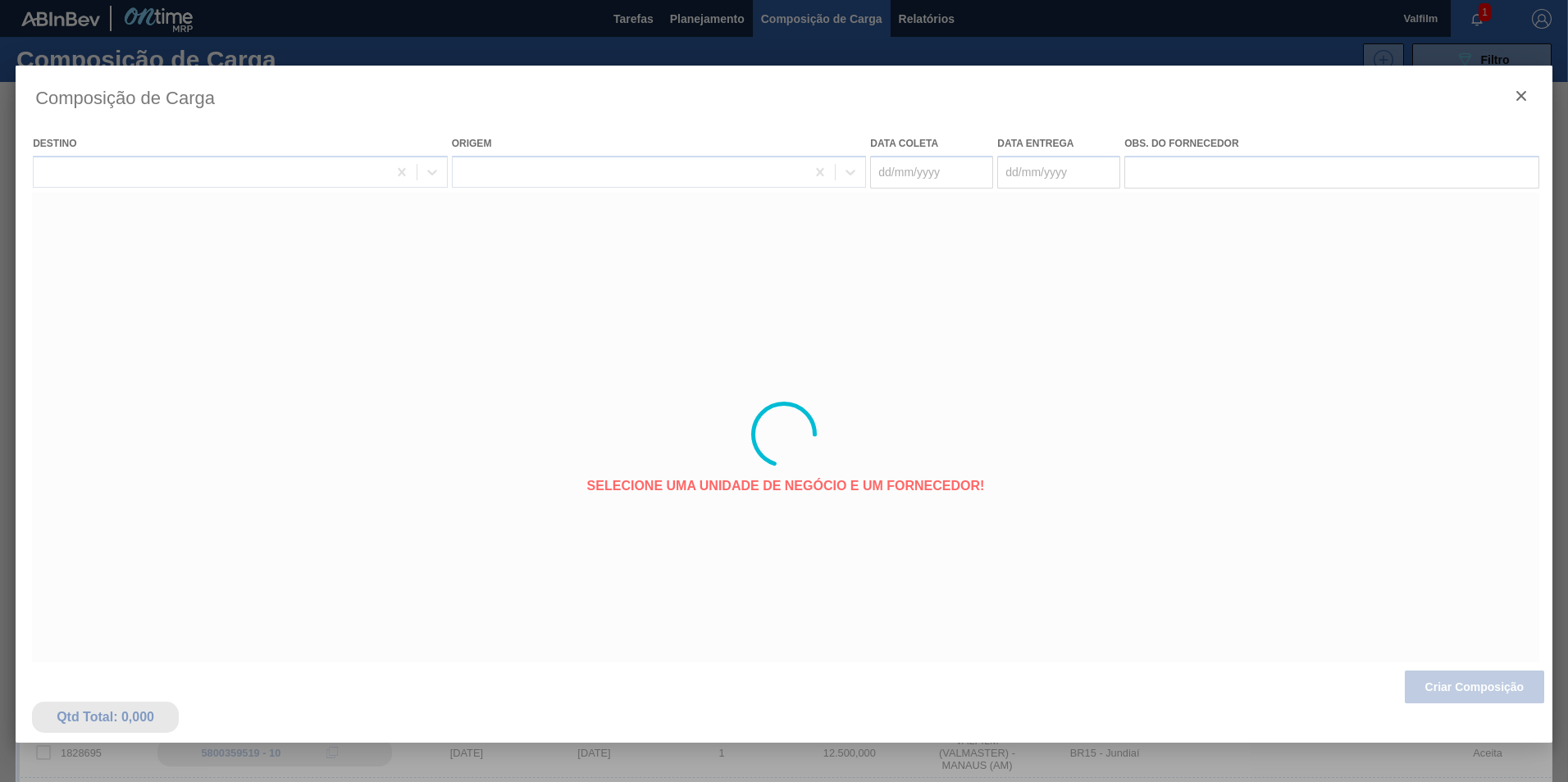
type coleta "[DATE]"
type entrega "[DATE]"
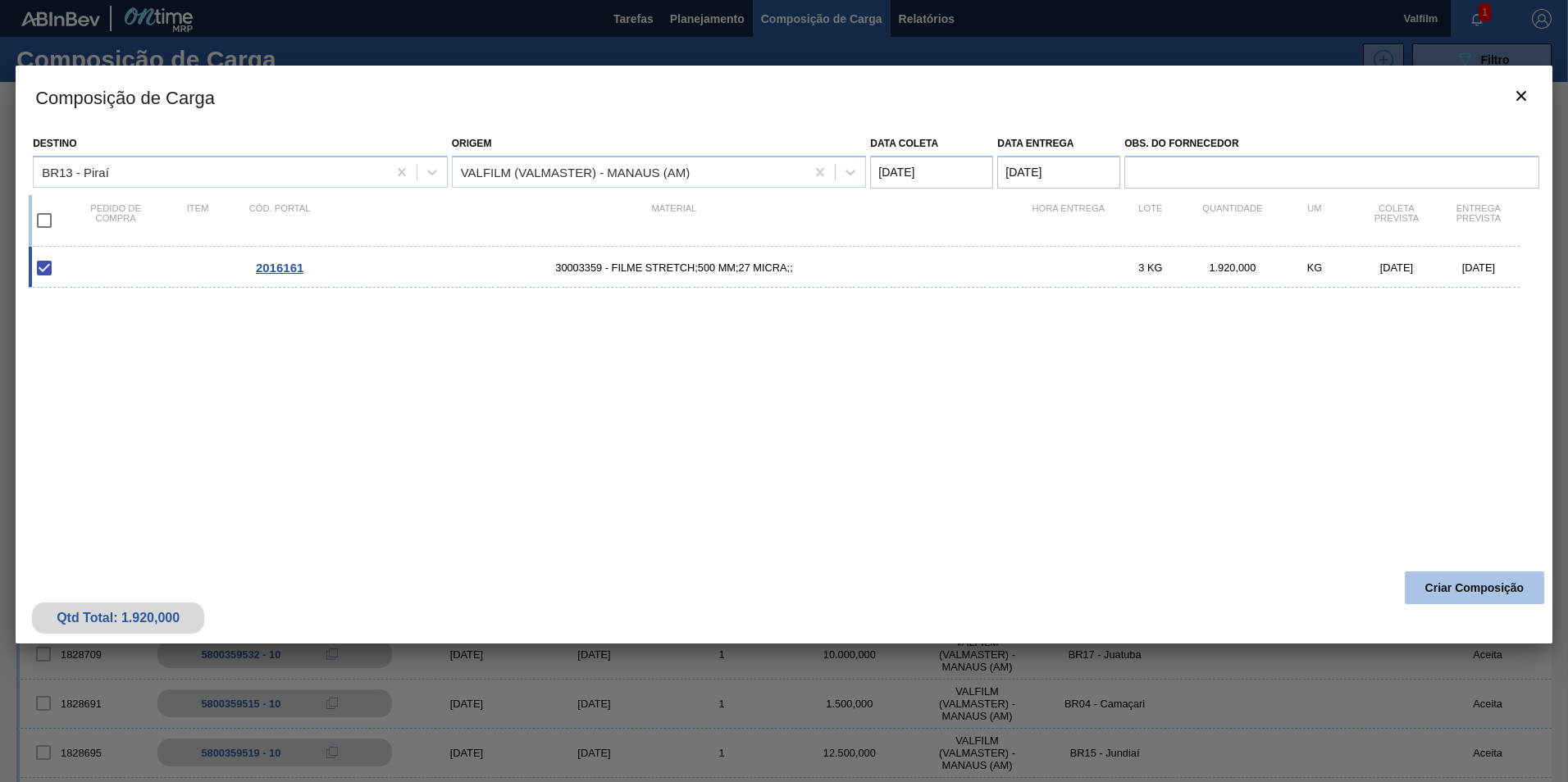
click at [1442, 583] on button "Criar Composição" at bounding box center [1474, 588] width 139 height 33
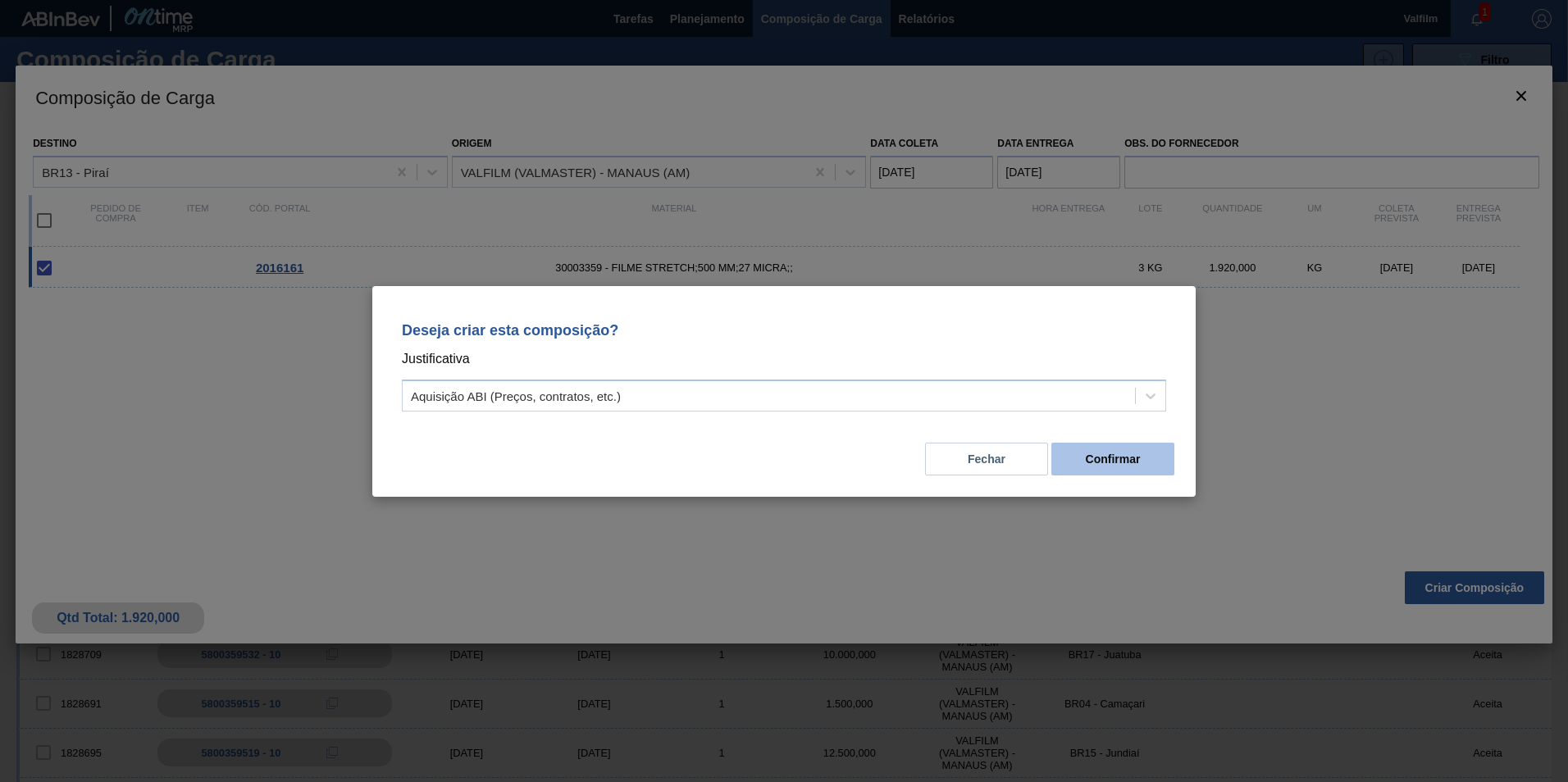
click at [1123, 451] on button "Confirmar" at bounding box center [1112, 459] width 123 height 33
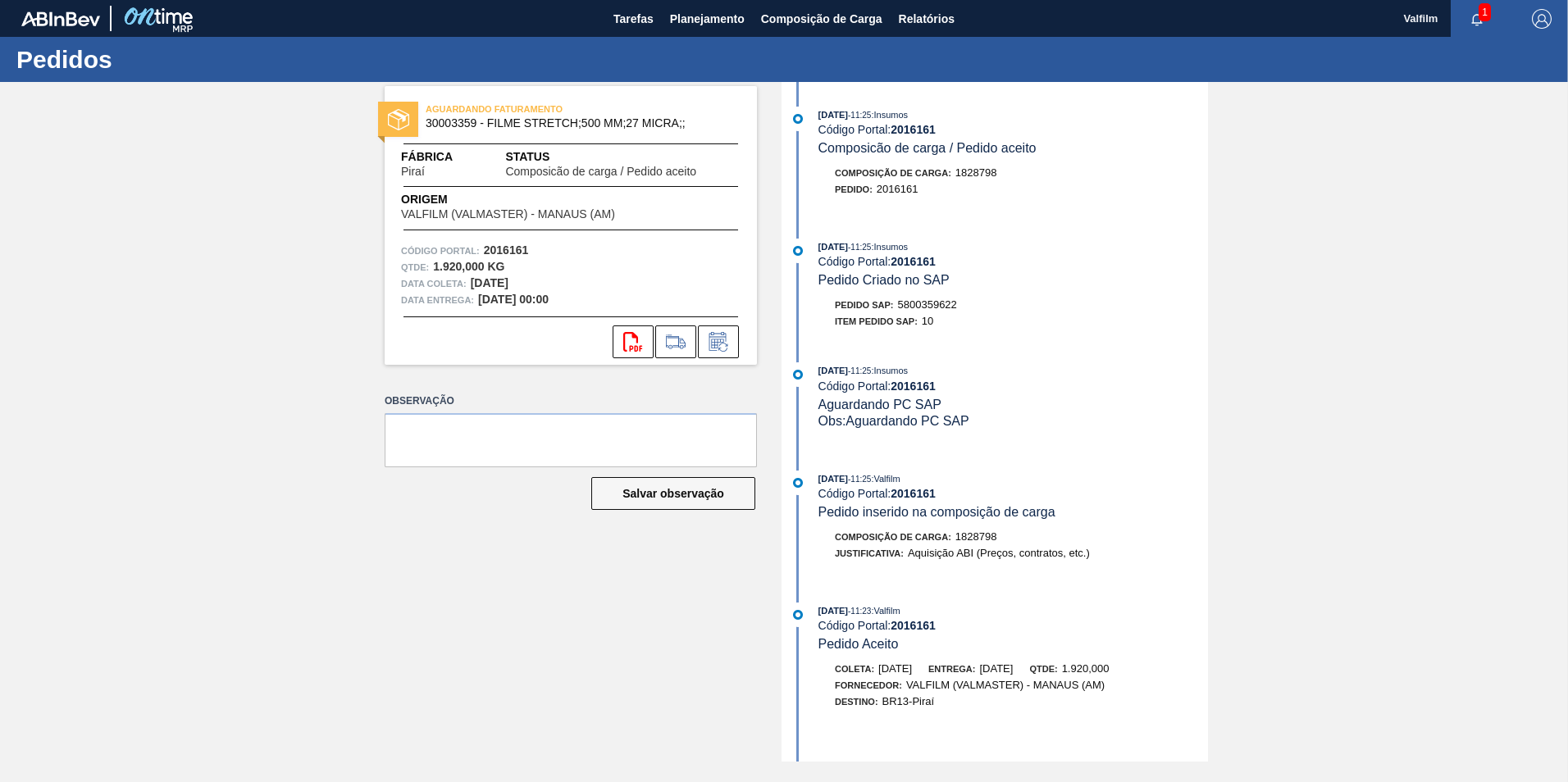
click at [940, 308] on span "5800359622" at bounding box center [927, 305] width 59 height 12
copy span "5800359622"
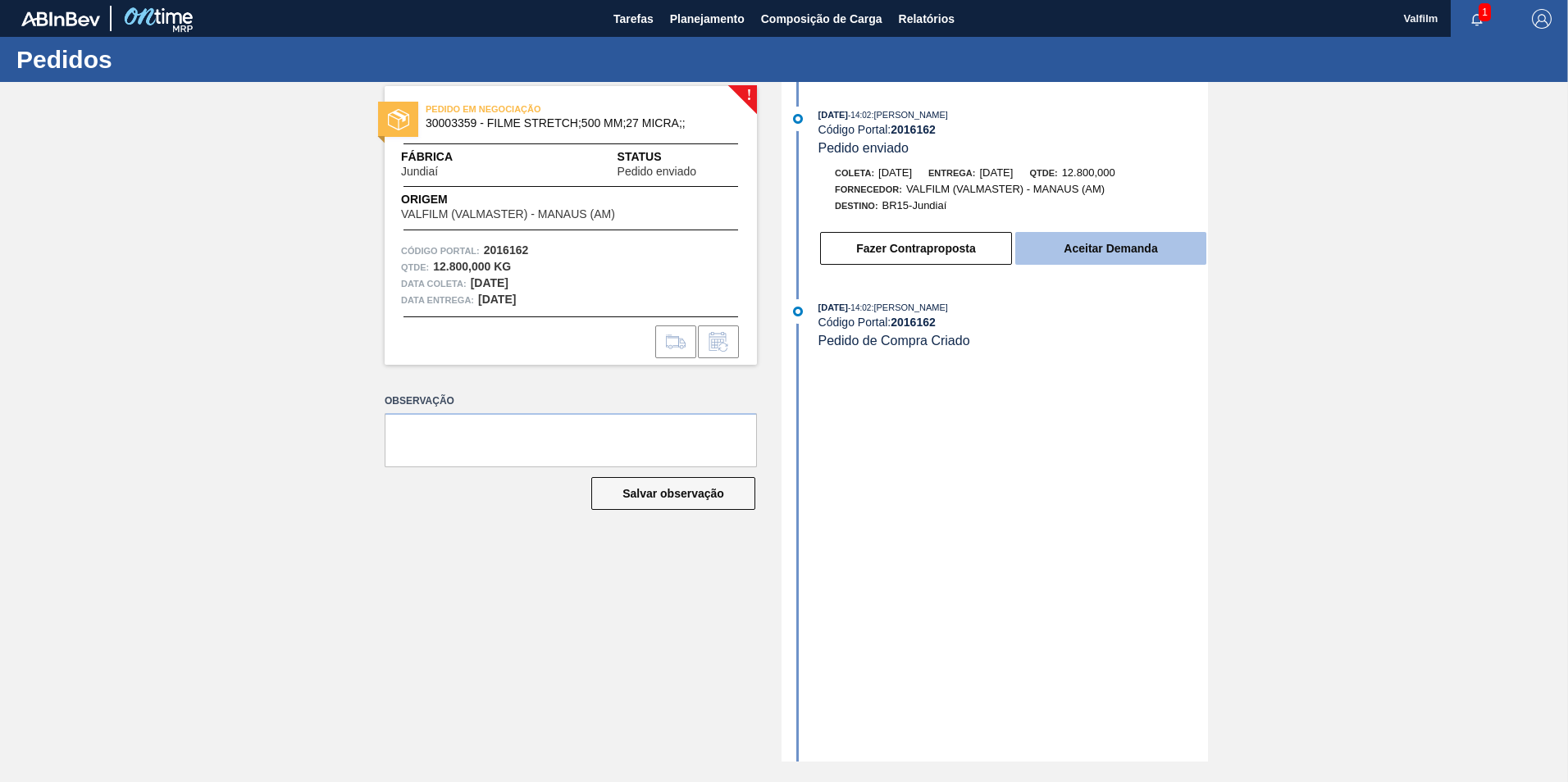
click at [1081, 259] on button "Aceitar Demanda" at bounding box center [1111, 249] width 191 height 33
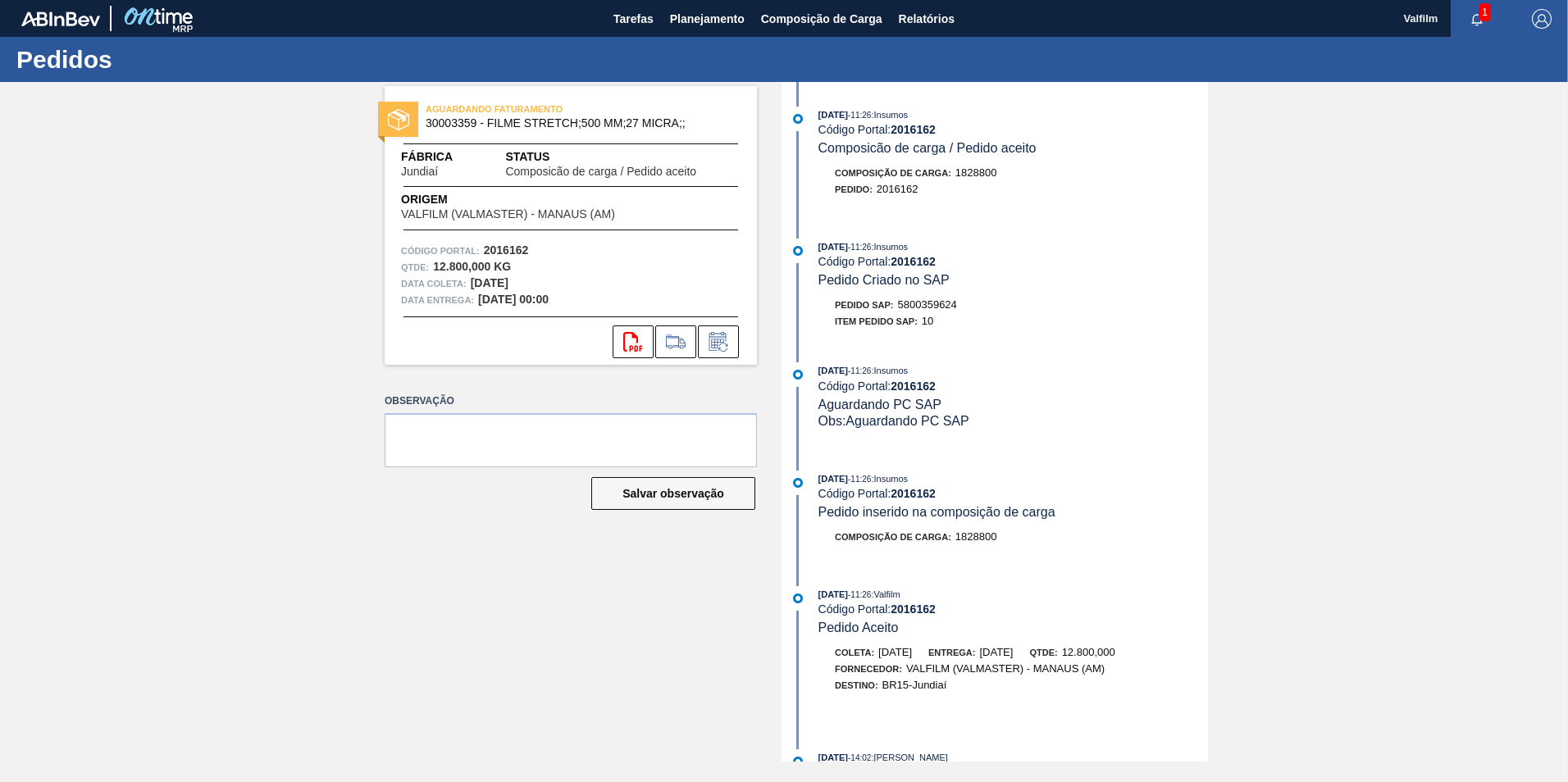
click at [935, 304] on span "5800359624" at bounding box center [927, 305] width 59 height 12
copy span "5800359624"
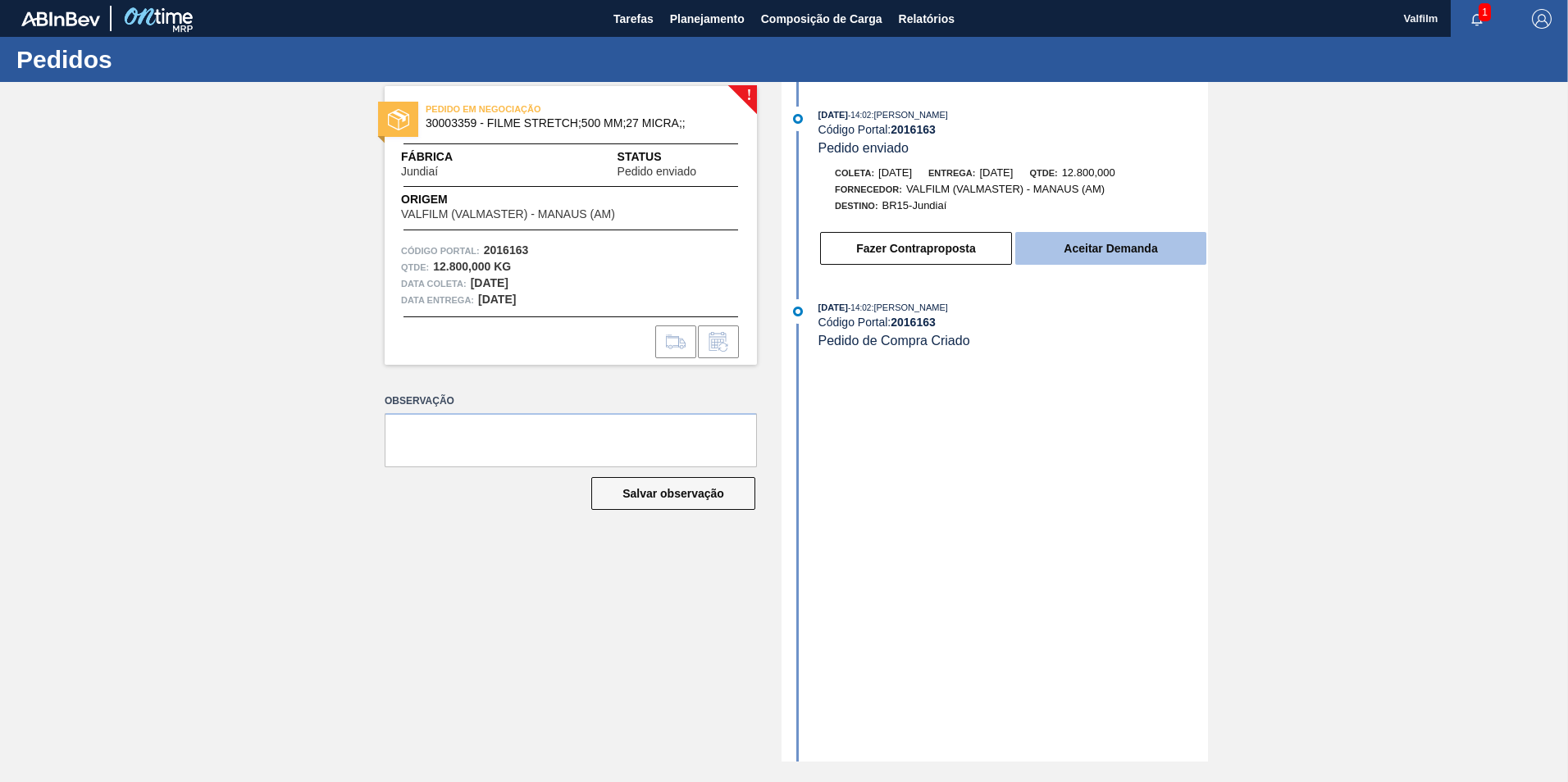
click at [1096, 263] on button "Aceitar Demanda" at bounding box center [1111, 249] width 191 height 33
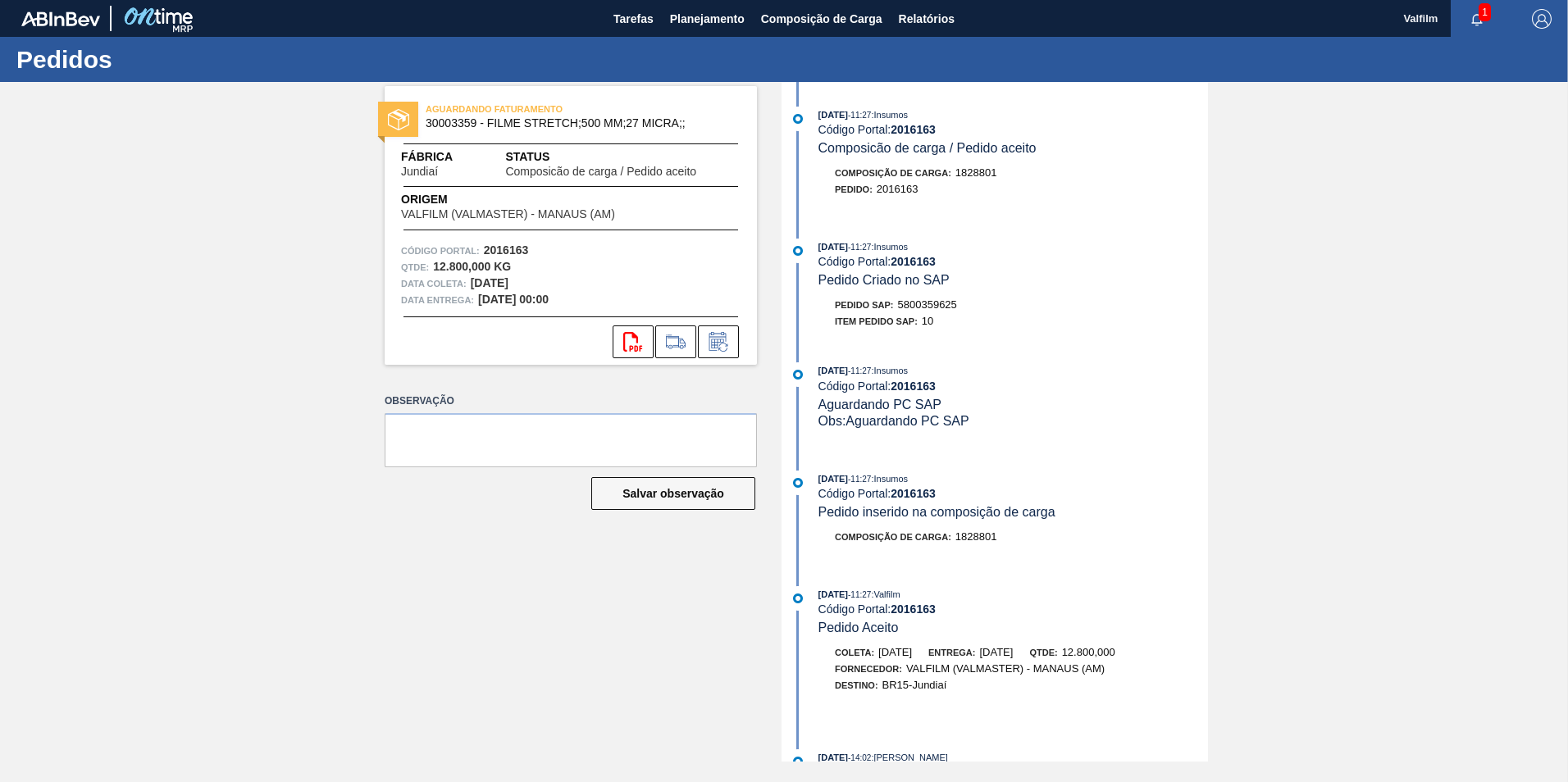
click at [941, 302] on span "5800359625" at bounding box center [927, 305] width 59 height 12
copy span "5800359625"
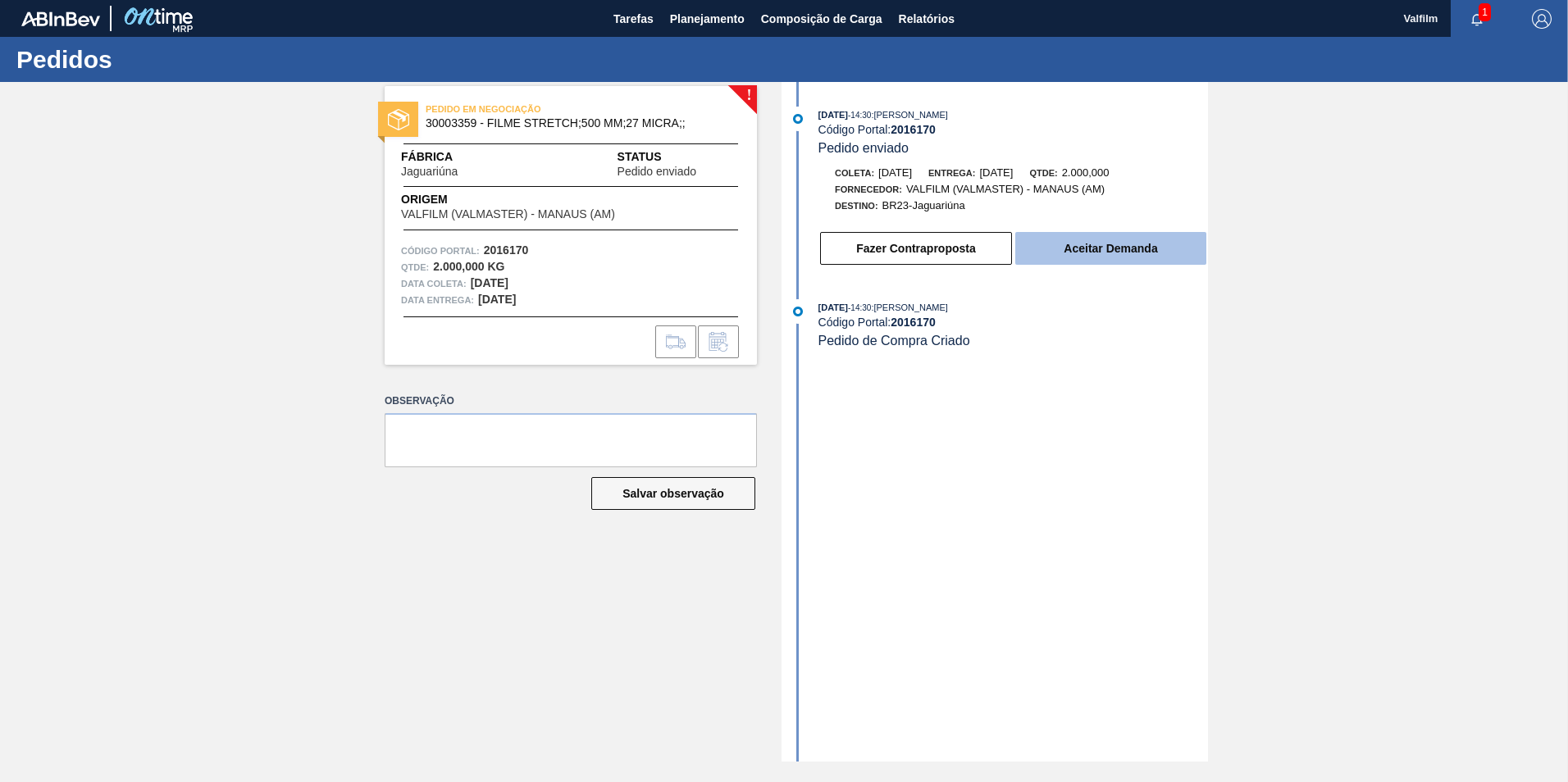
click at [1119, 243] on button "Aceitar Demanda" at bounding box center [1111, 249] width 191 height 33
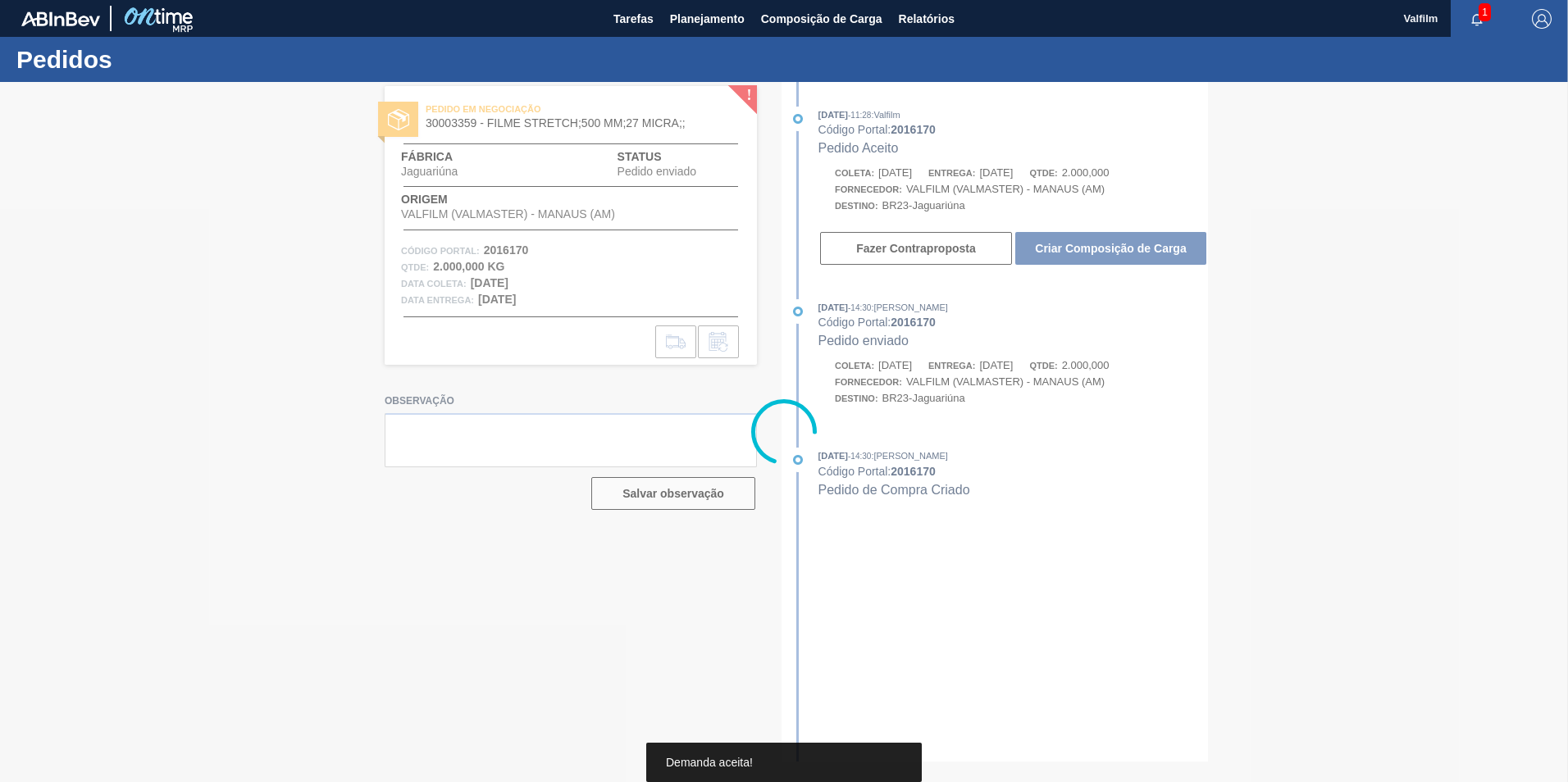
click at [1118, 243] on div at bounding box center [784, 432] width 1568 height 700
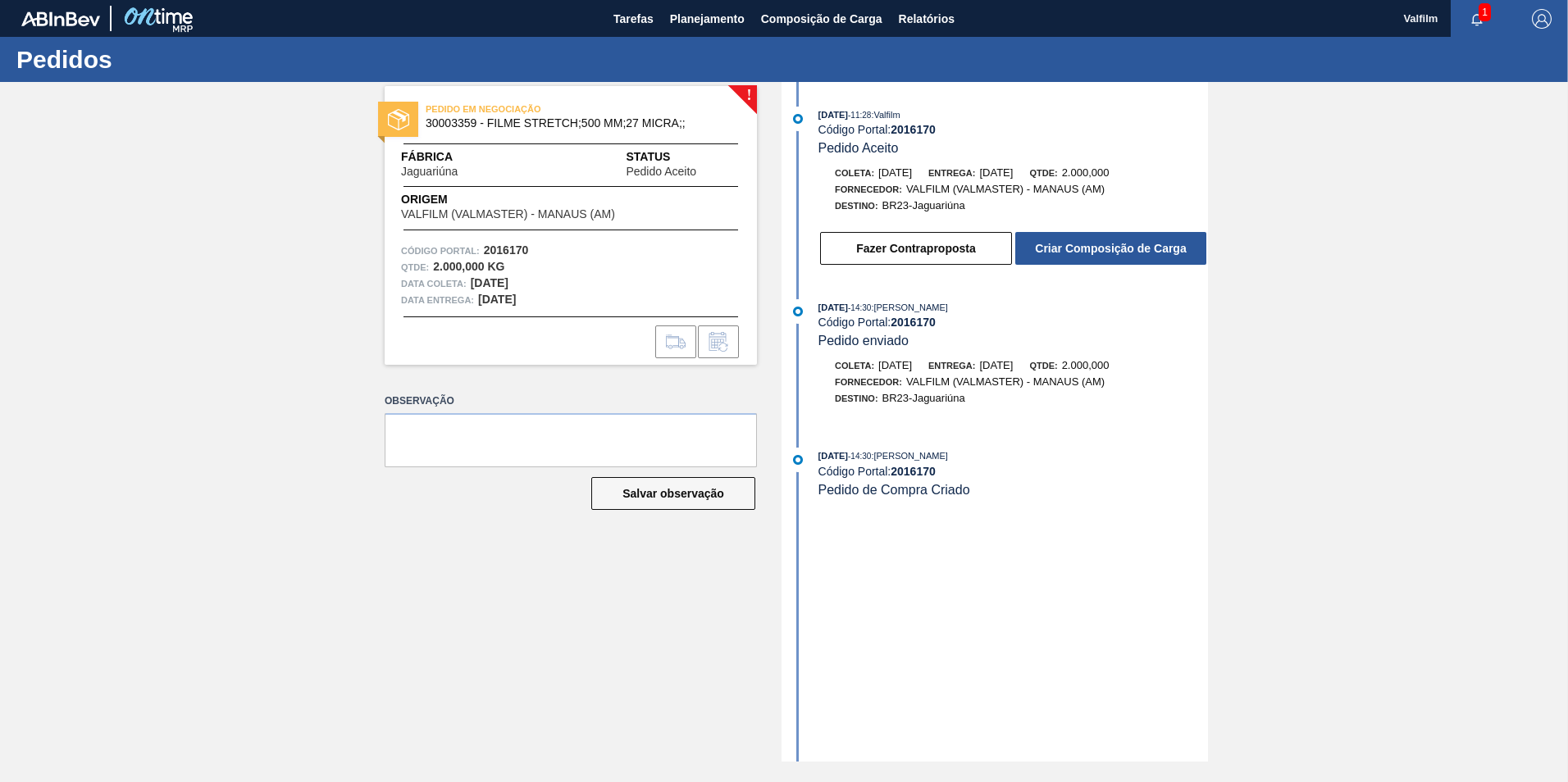
click at [1118, 243] on button "Criar Composição de Carga" at bounding box center [1111, 249] width 191 height 33
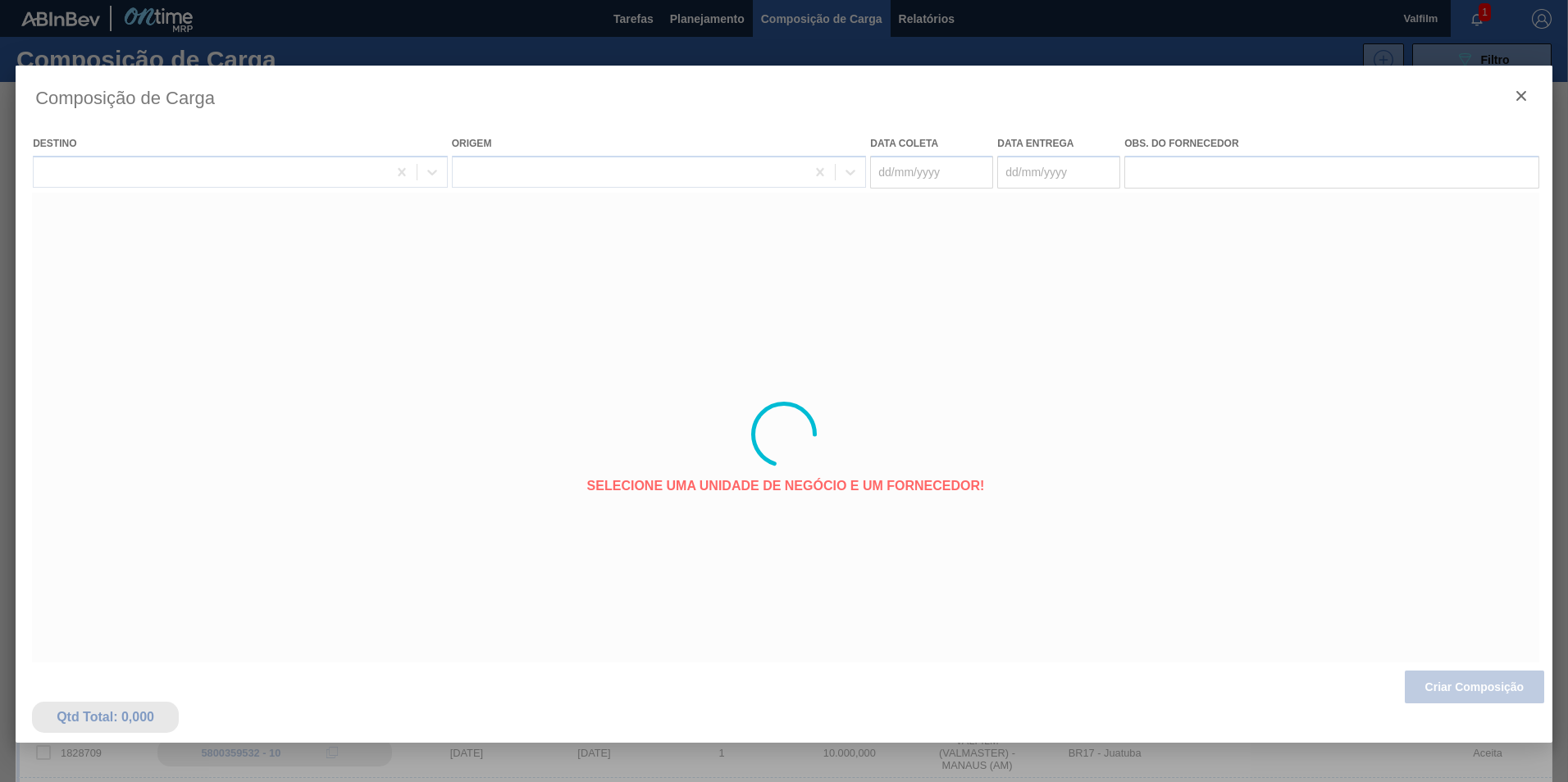
type coleta "24/09/2025"
type entrega "24/10/2025"
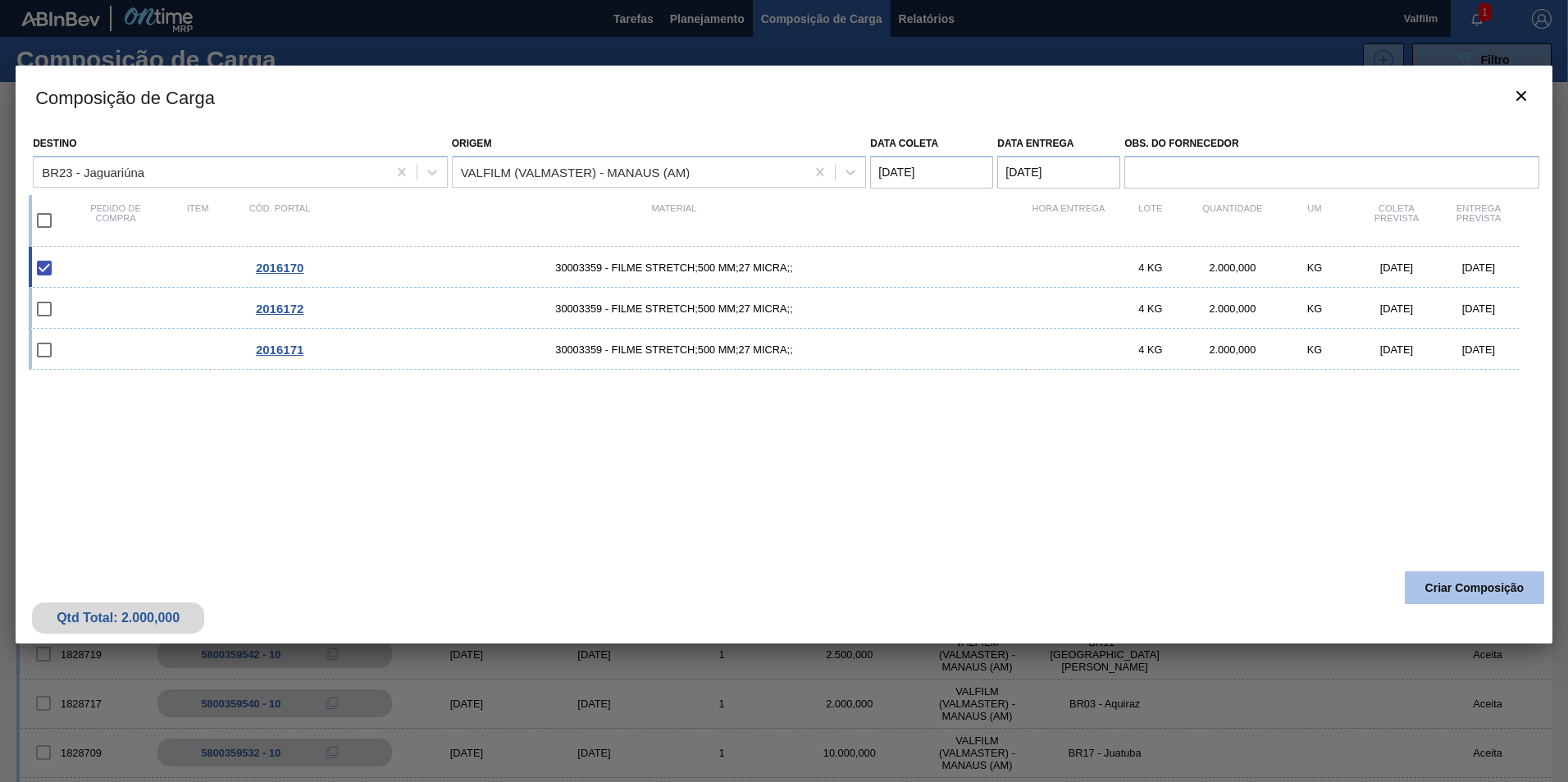
click at [1455, 599] on button "Criar Composição" at bounding box center [1474, 588] width 139 height 33
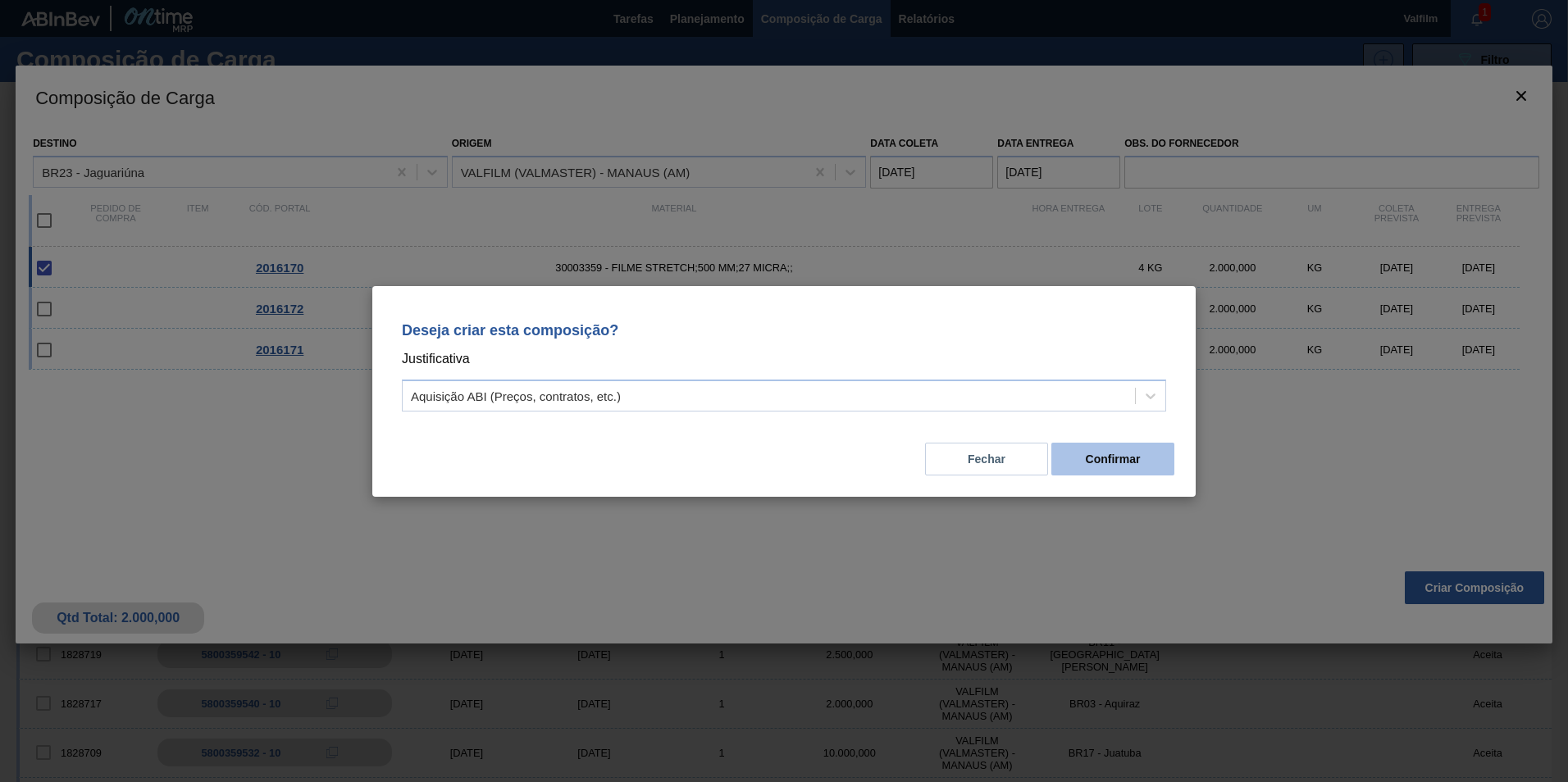
click at [1091, 458] on button "Confirmar" at bounding box center [1112, 459] width 123 height 33
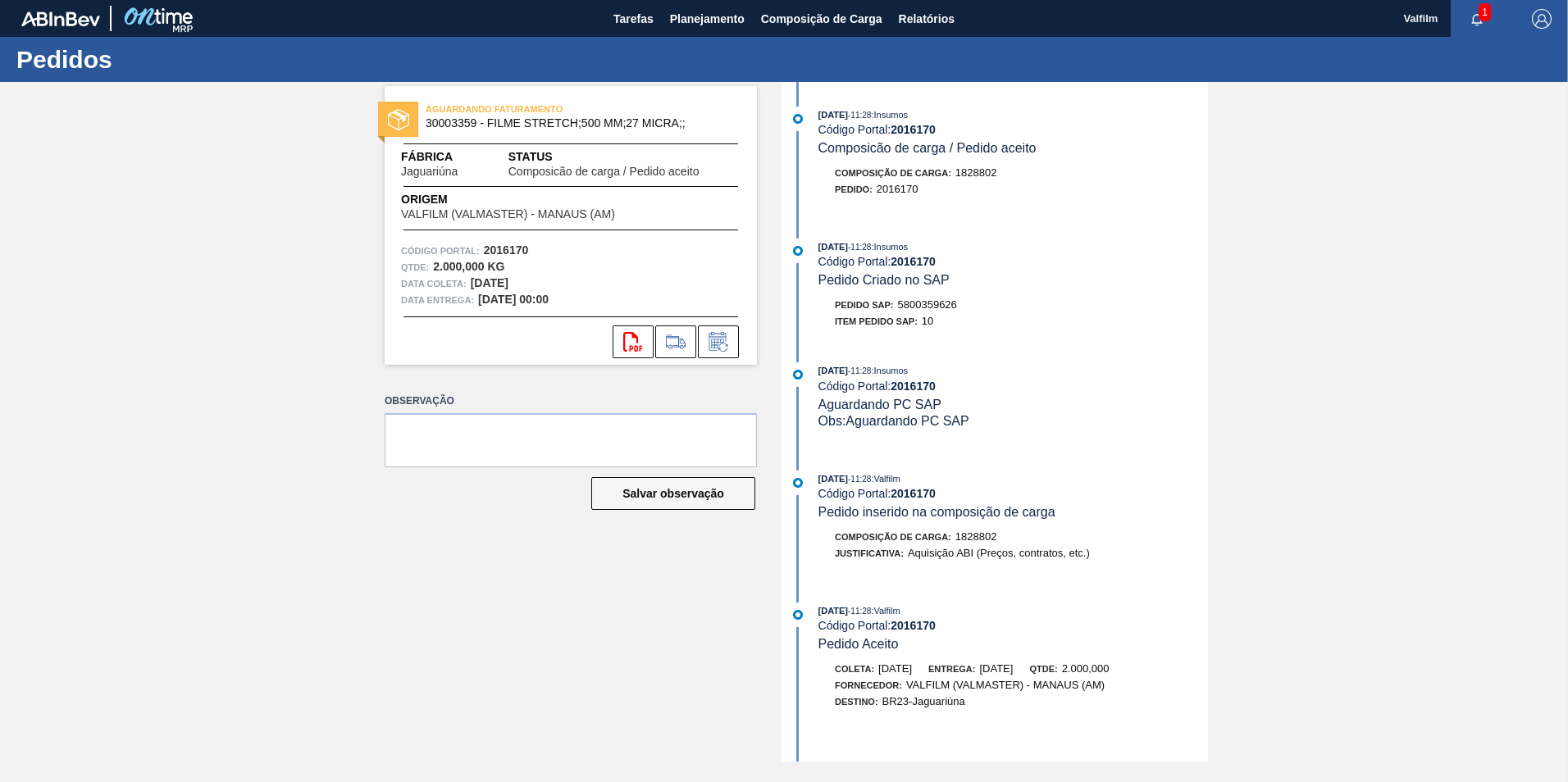
click at [944, 305] on span "5800359626" at bounding box center [927, 305] width 59 height 12
copy span "5800359626"
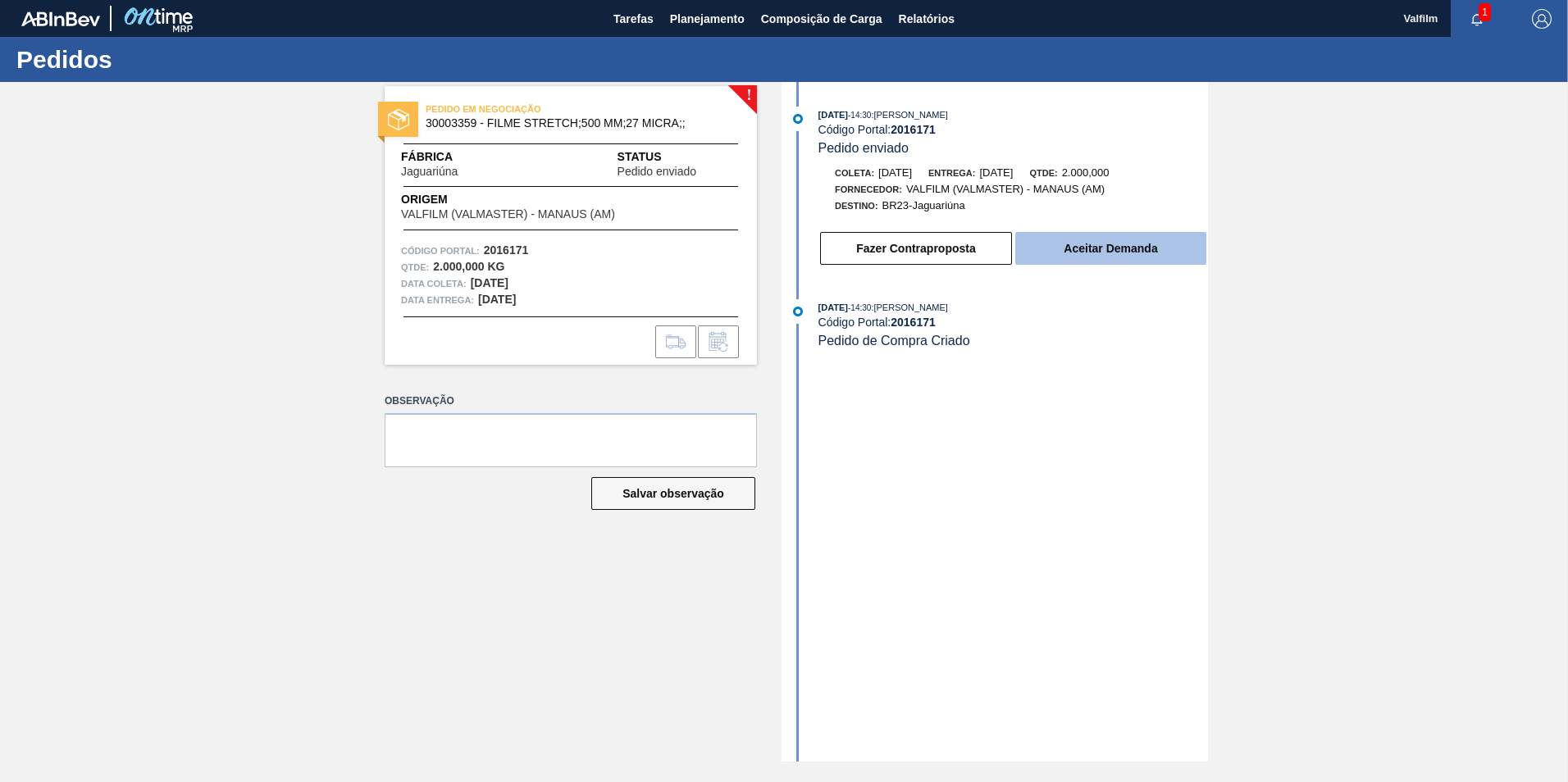
click at [1084, 249] on button "Aceitar Demanda" at bounding box center [1111, 249] width 191 height 33
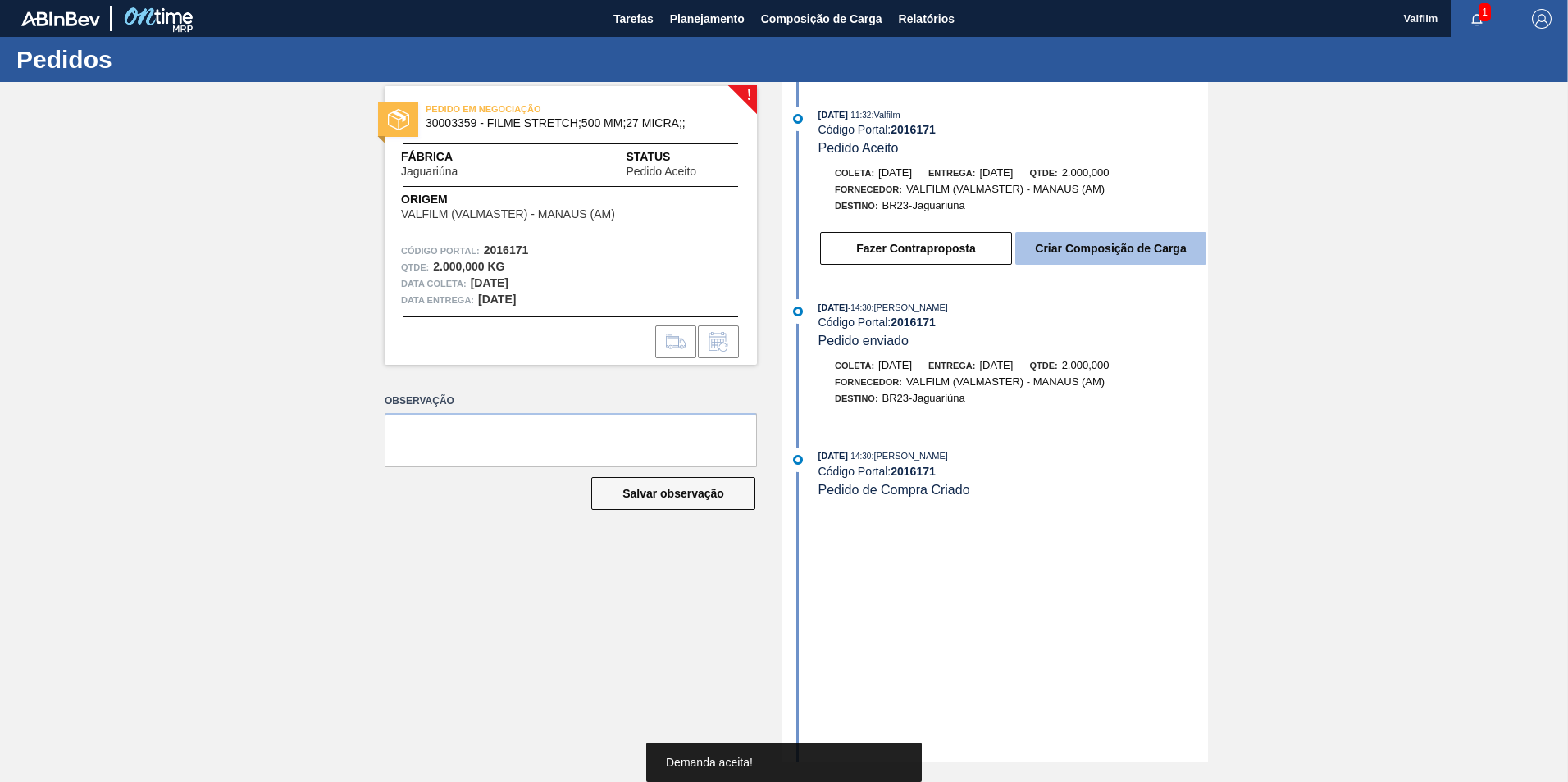
click at [1099, 264] on button "Criar Composição de Carga" at bounding box center [1111, 249] width 191 height 33
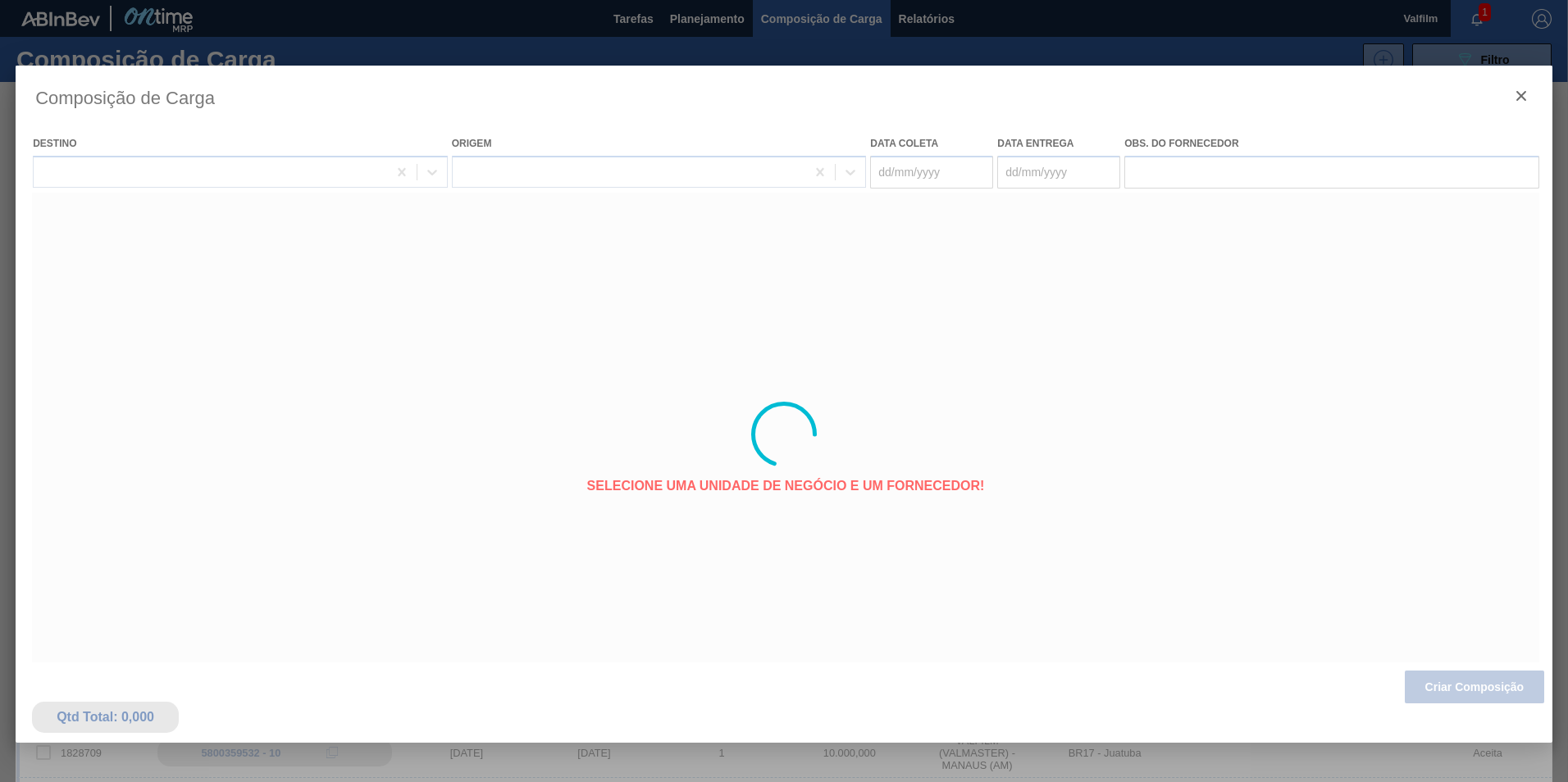
type coleta "[DATE]"
type entrega "[DATE]"
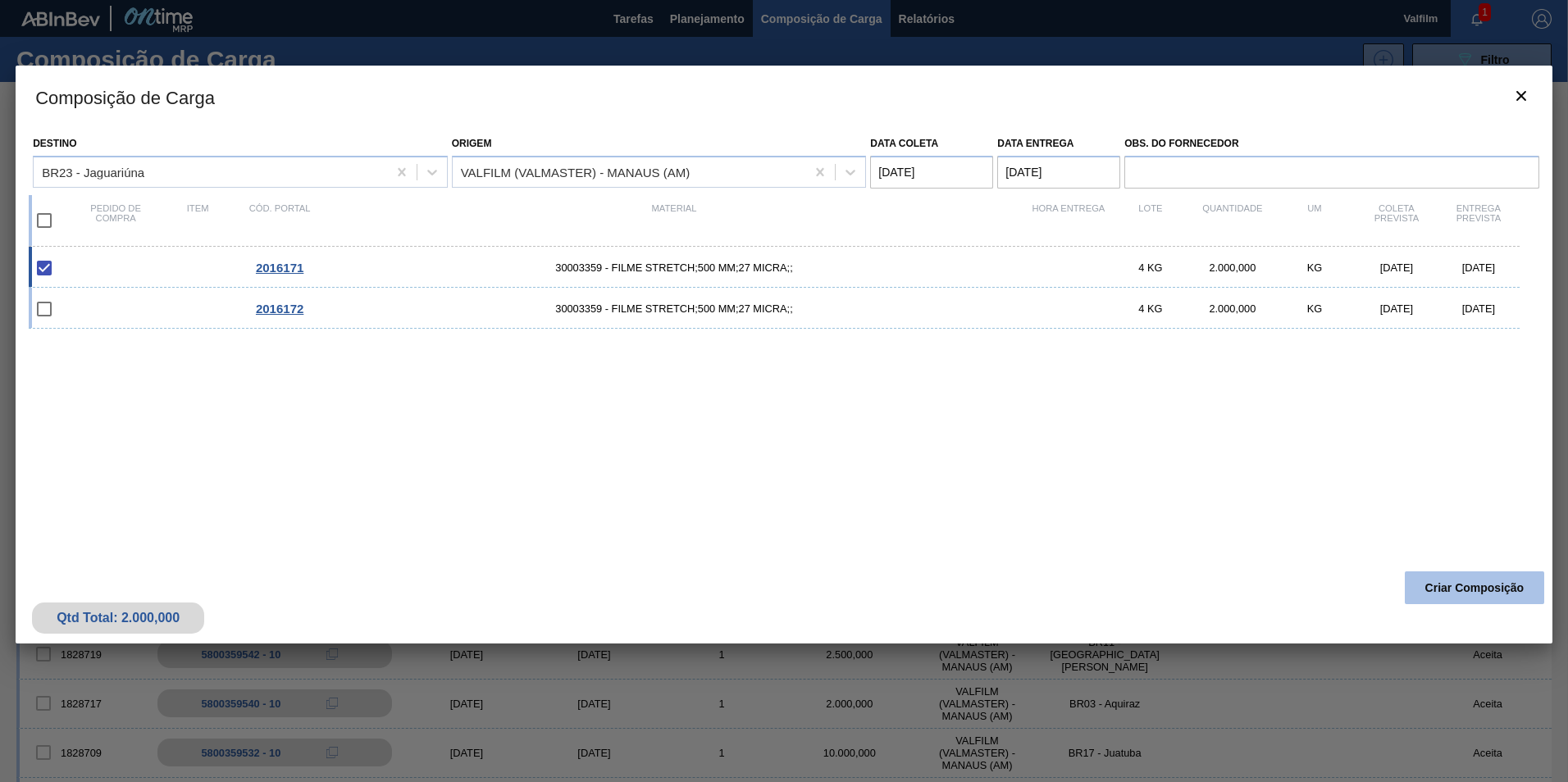
click at [1429, 596] on button "Criar Composição" at bounding box center [1474, 588] width 139 height 33
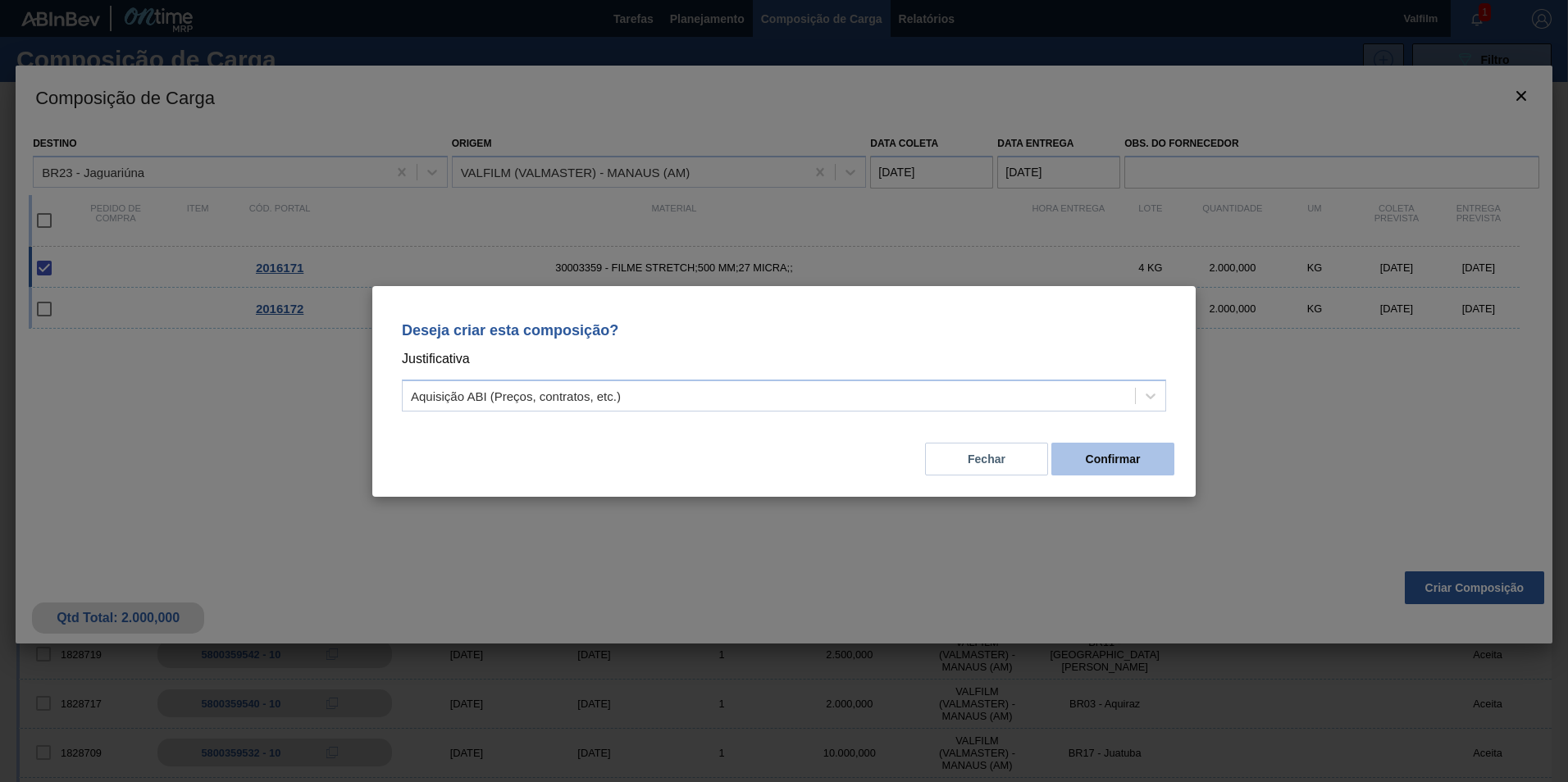
click at [1117, 464] on button "Confirmar" at bounding box center [1112, 459] width 123 height 33
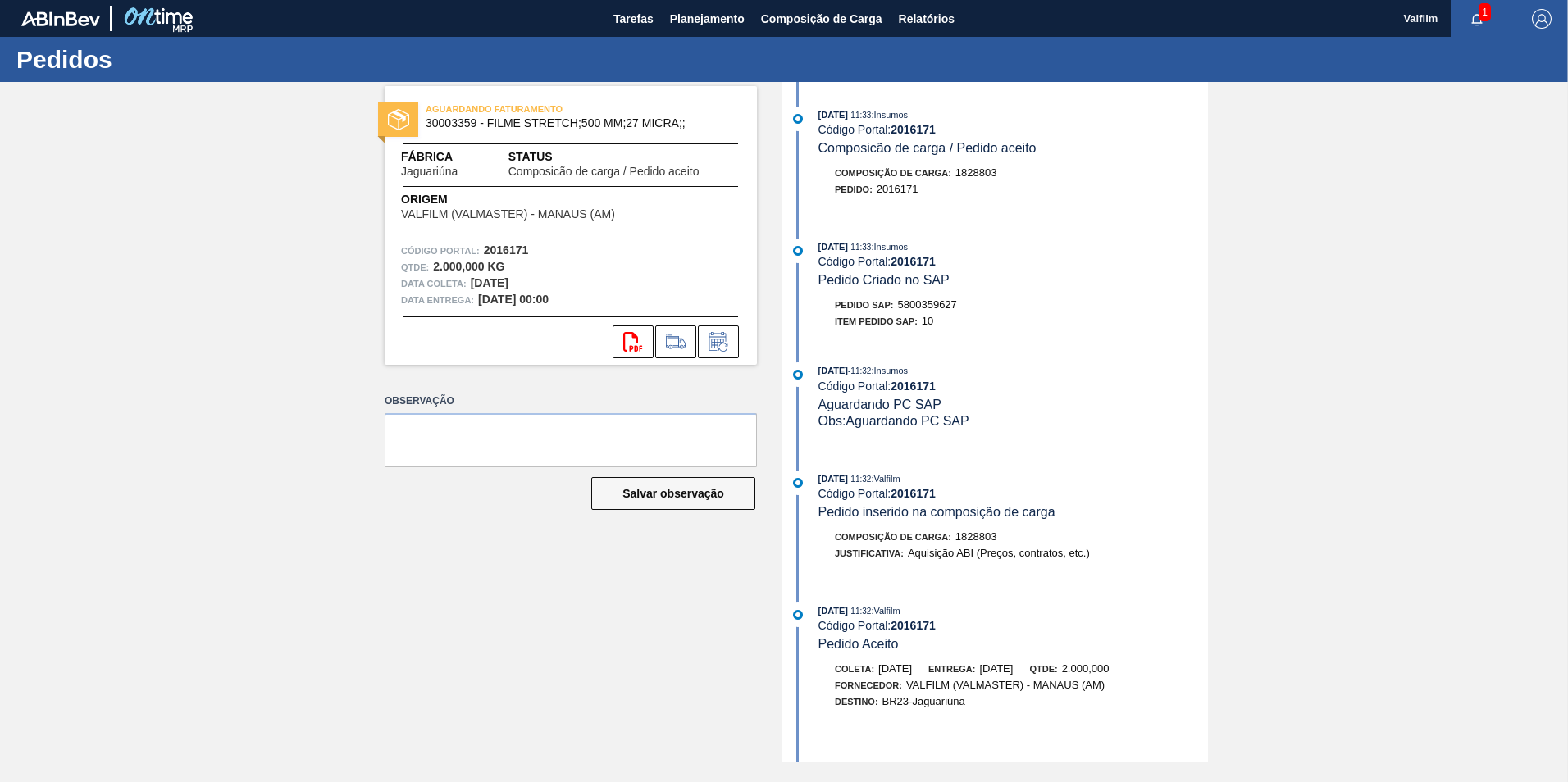
click at [911, 306] on span "5800359627" at bounding box center [927, 305] width 59 height 12
copy span "5800359627"
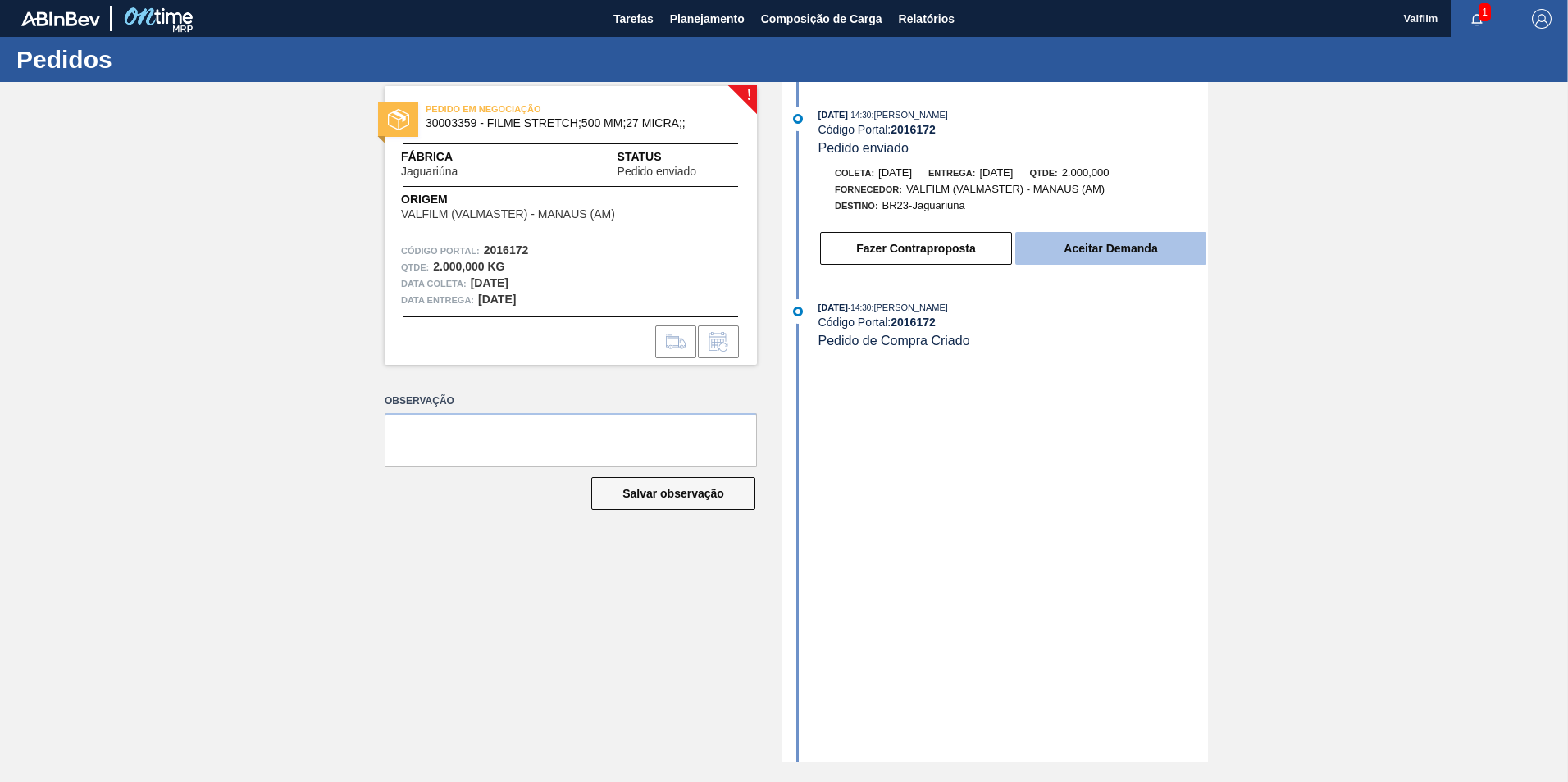
click at [1133, 251] on button "Aceitar Demanda" at bounding box center [1111, 249] width 191 height 33
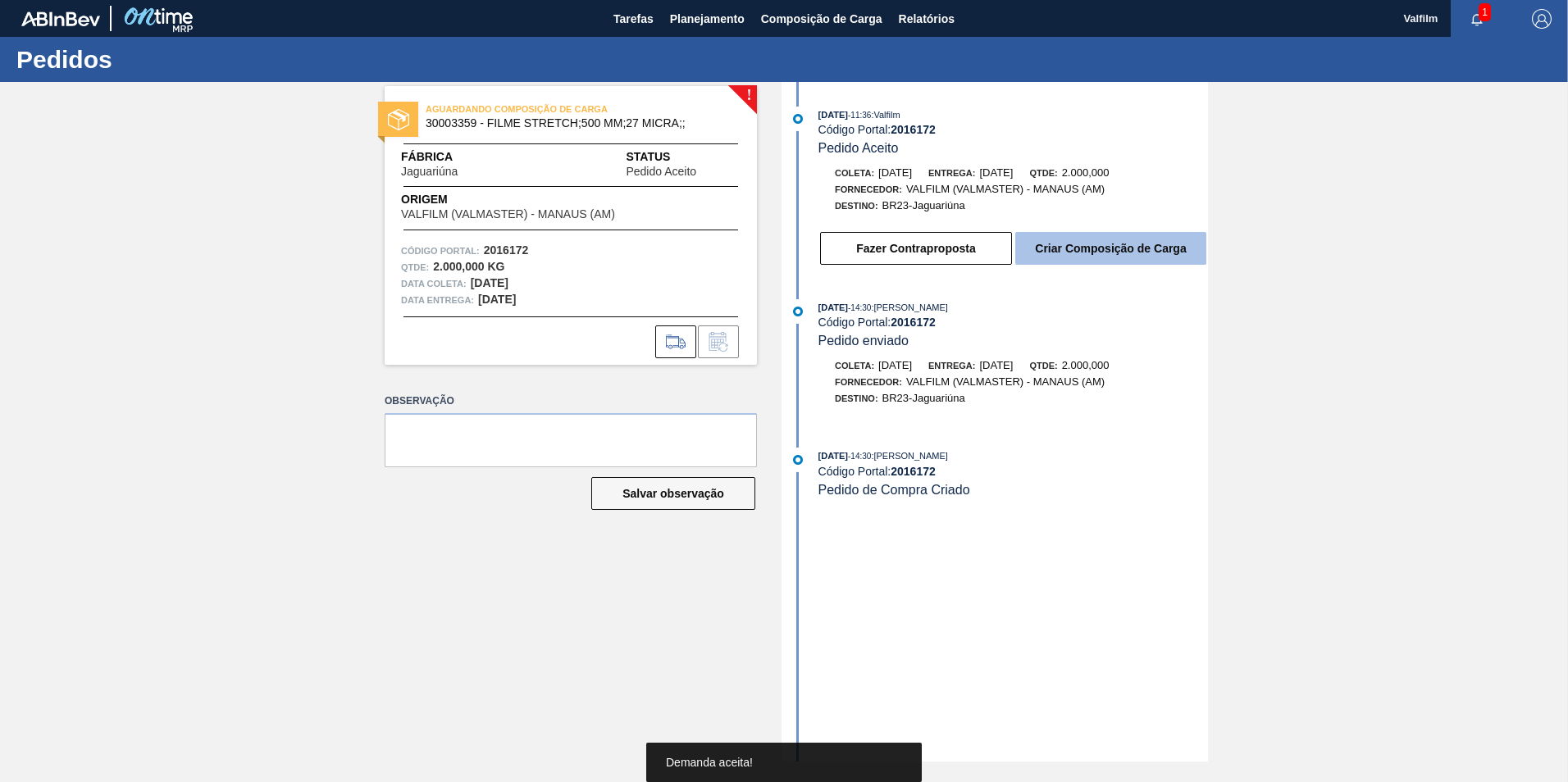
click at [1086, 258] on button "Criar Composição de Carga" at bounding box center [1111, 249] width 191 height 33
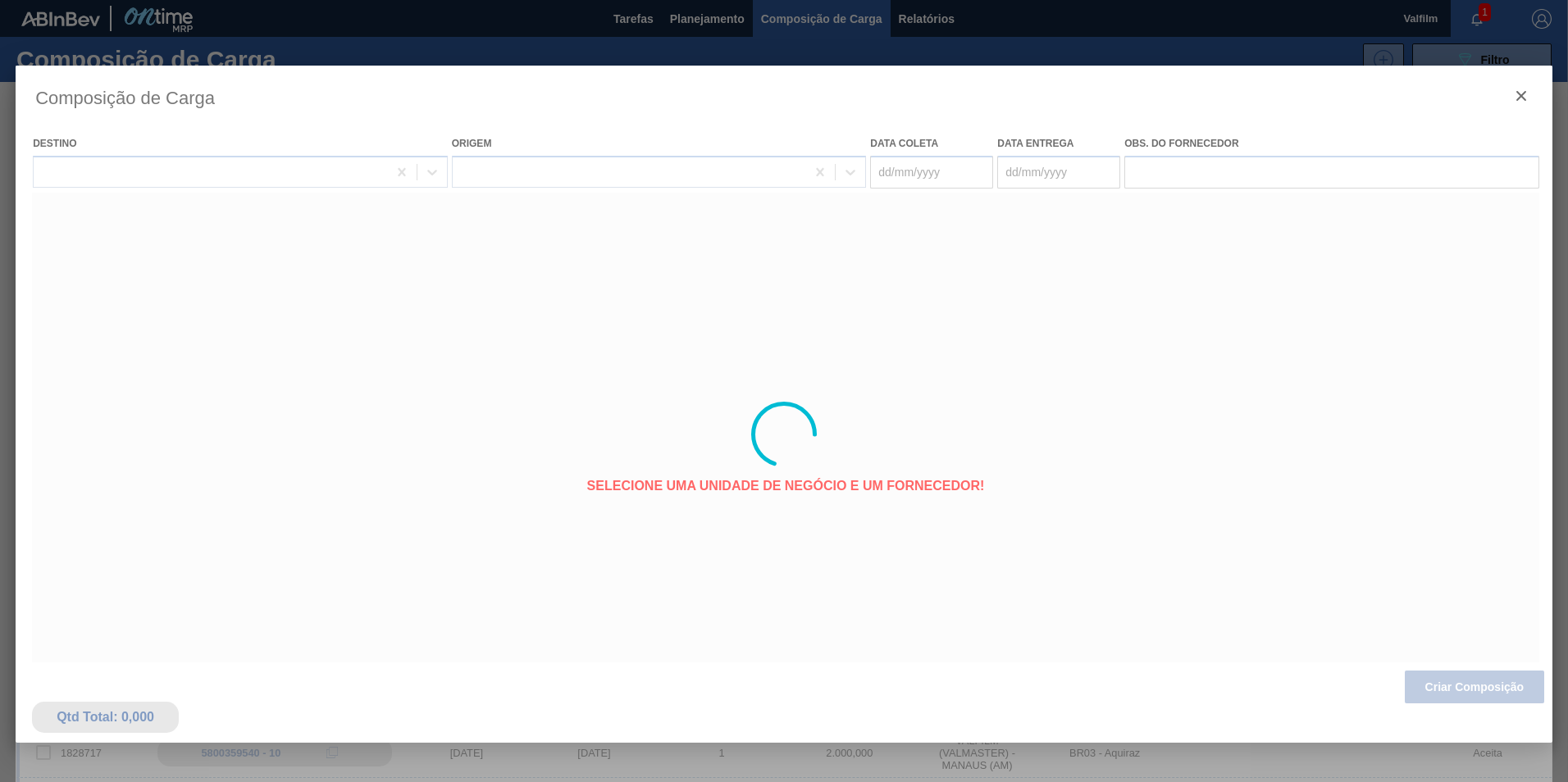
type coleta "[DATE]"
type entrega "[DATE]"
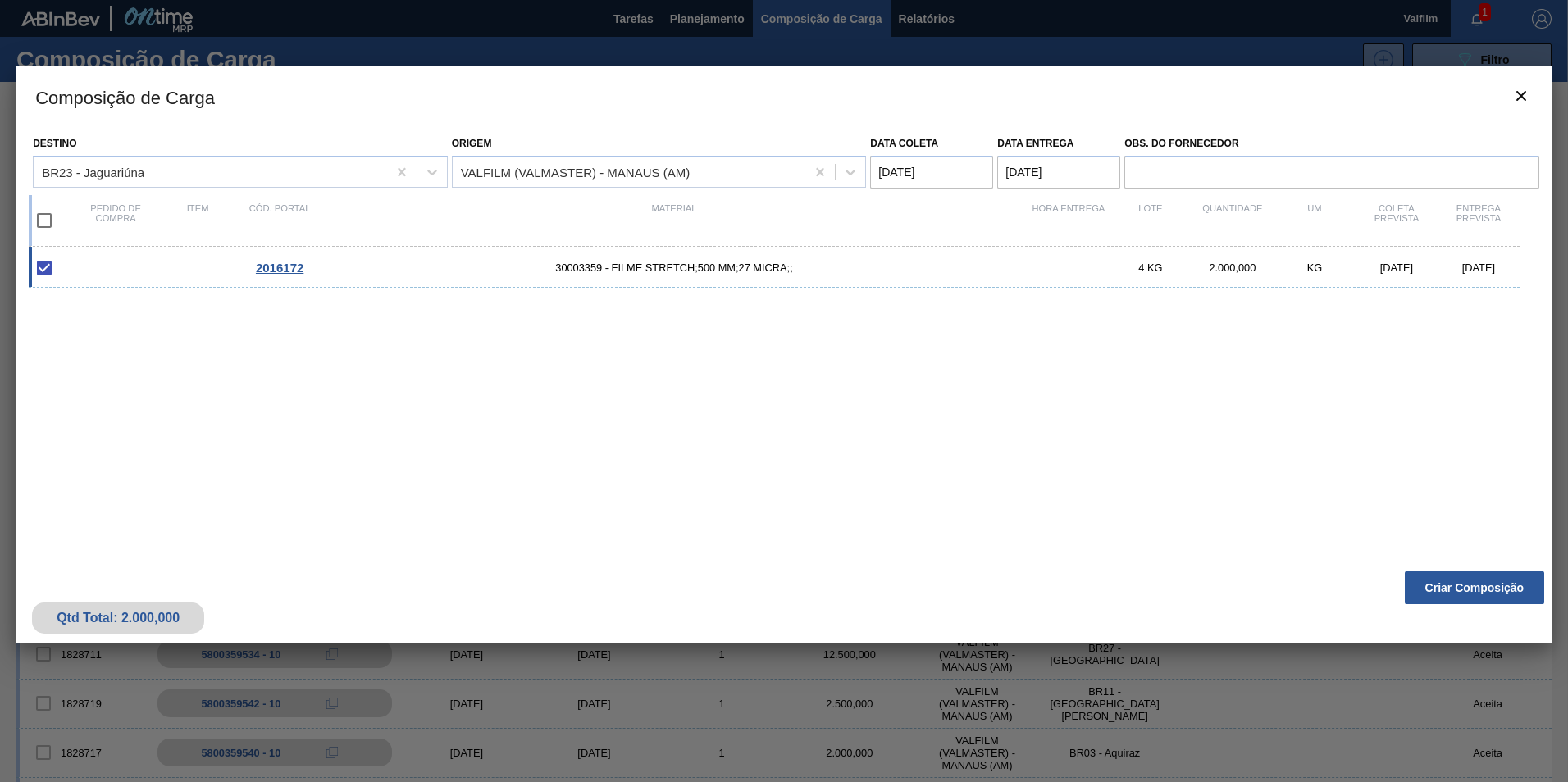
click at [1462, 593] on button "Criar Composição" at bounding box center [1474, 588] width 139 height 33
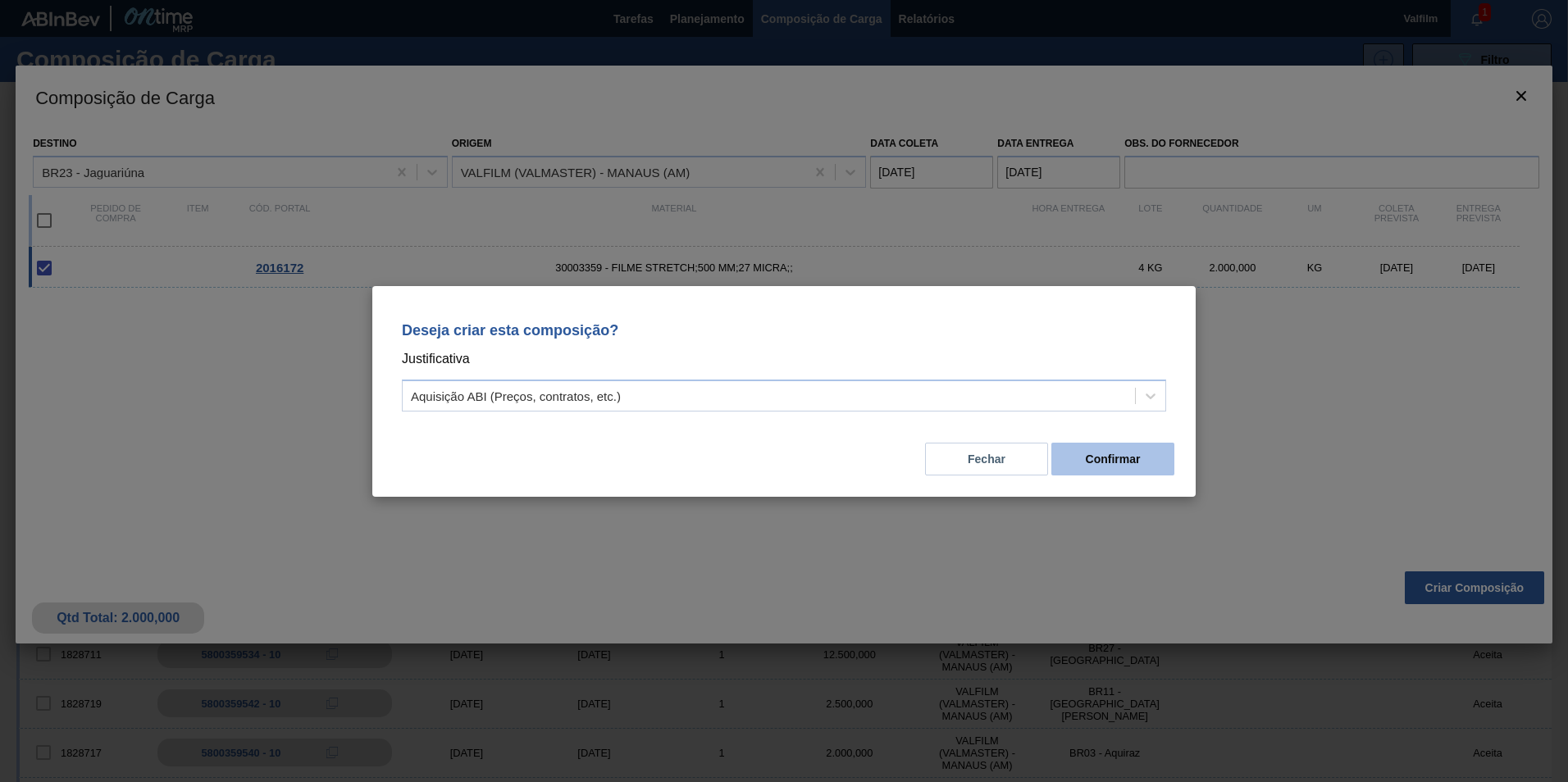
click at [1102, 459] on button "Confirmar" at bounding box center [1112, 459] width 123 height 33
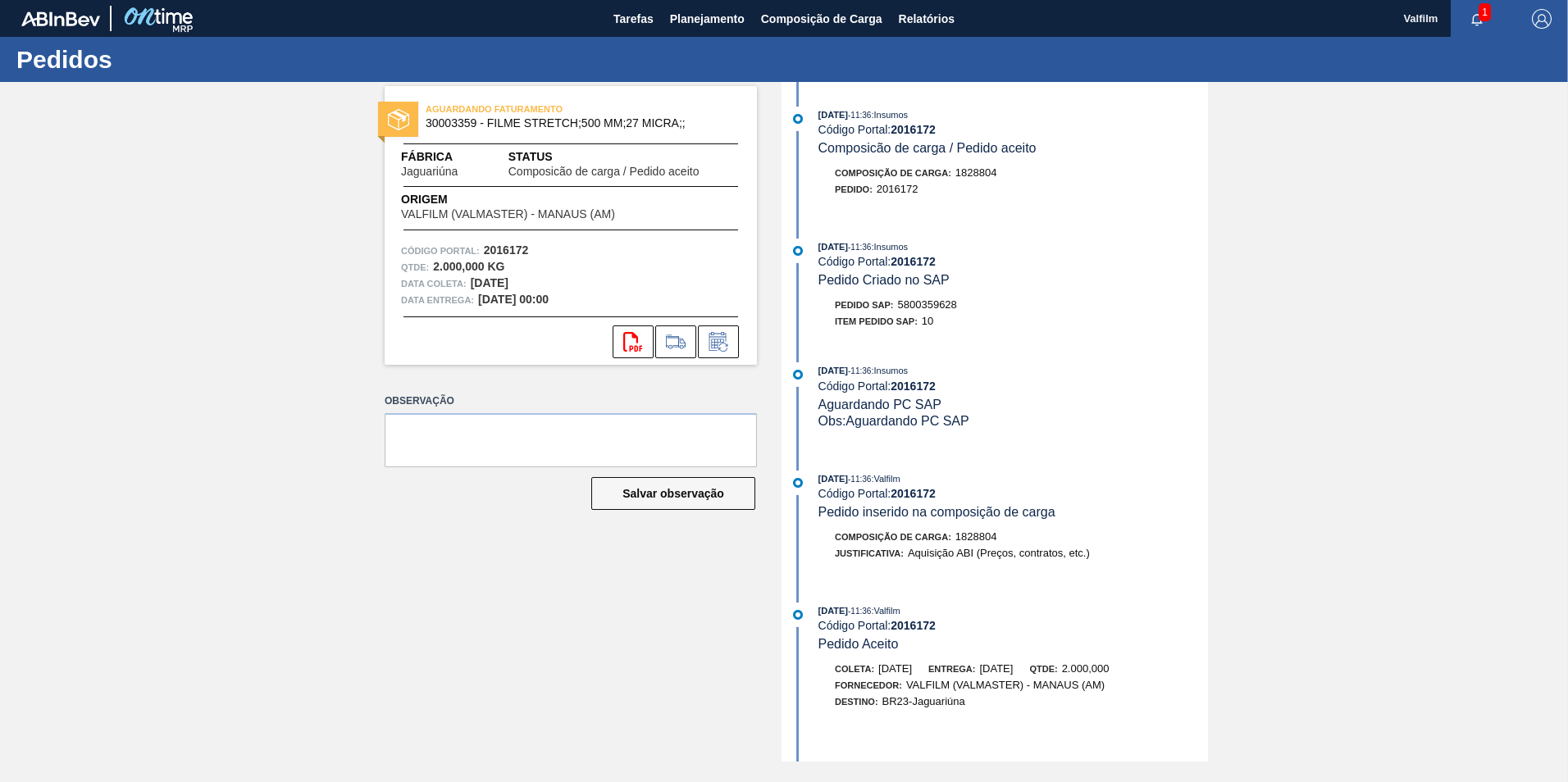
click at [923, 305] on span "5800359628" at bounding box center [927, 305] width 59 height 12
copy span "5800359628"
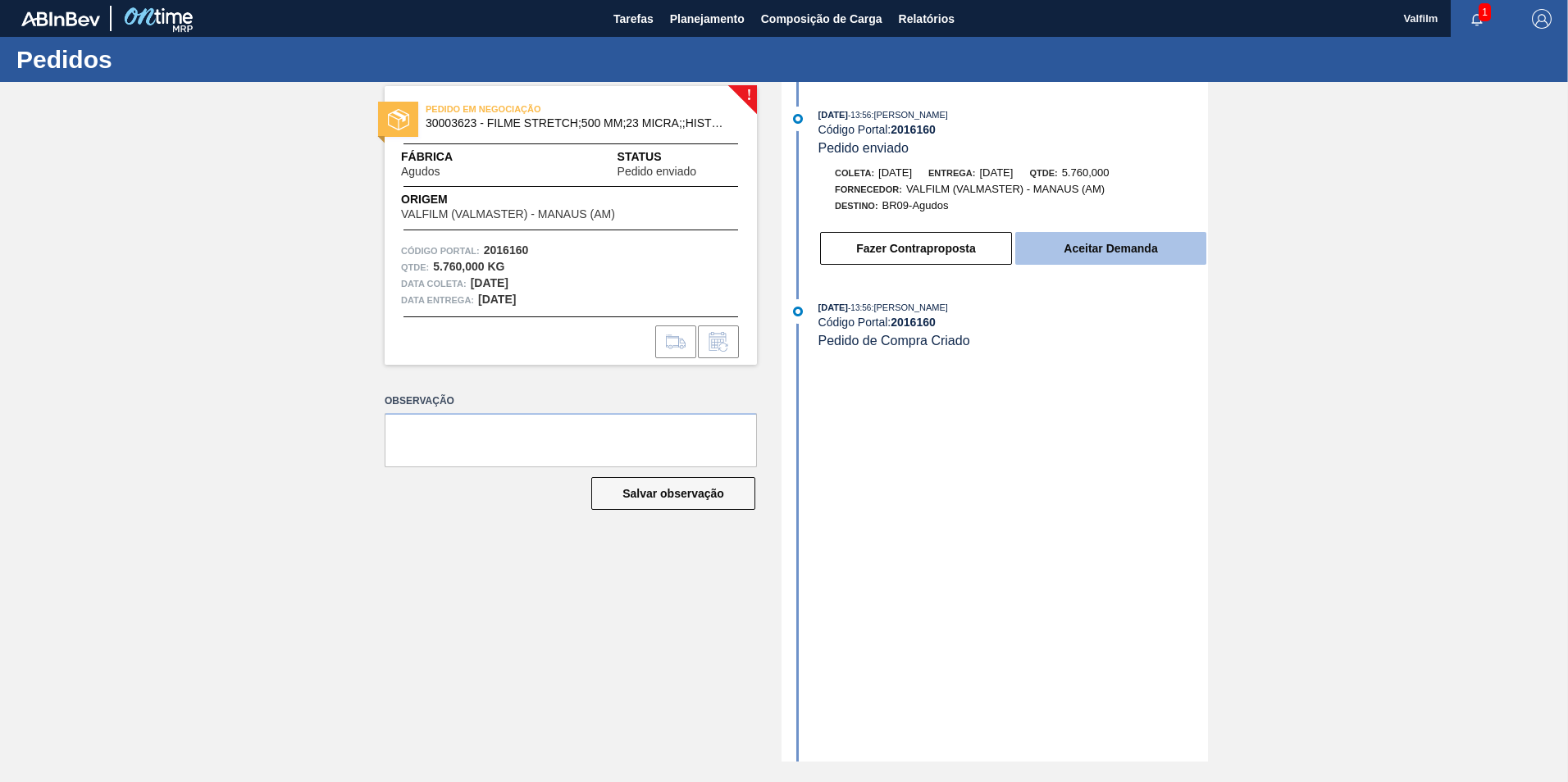
click at [1107, 263] on button "Aceitar Demanda" at bounding box center [1111, 249] width 191 height 33
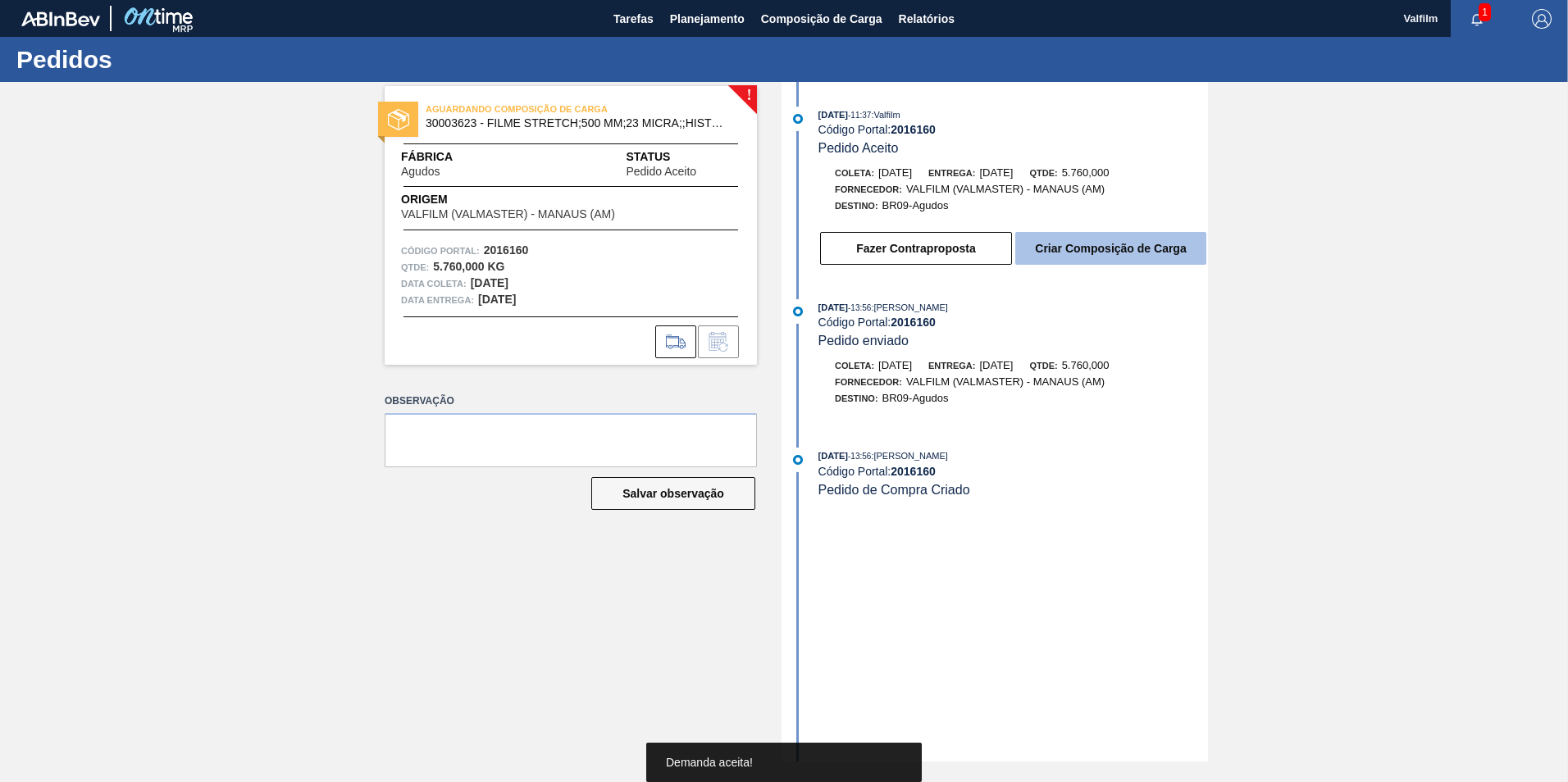
click at [1088, 250] on button "Criar Composição de Carga" at bounding box center [1111, 249] width 191 height 33
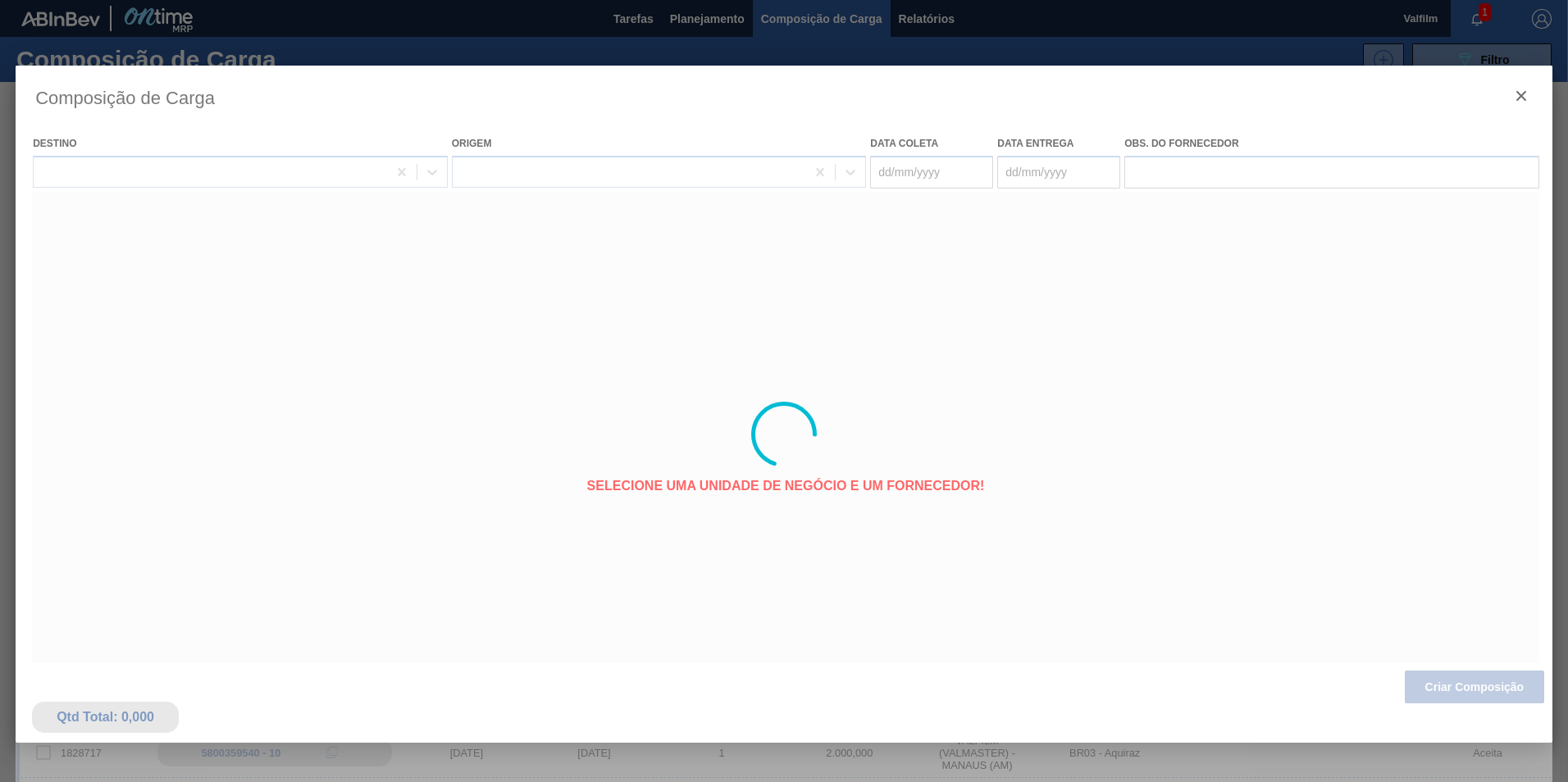
type coleta "[DATE]"
type entrega "[DATE]"
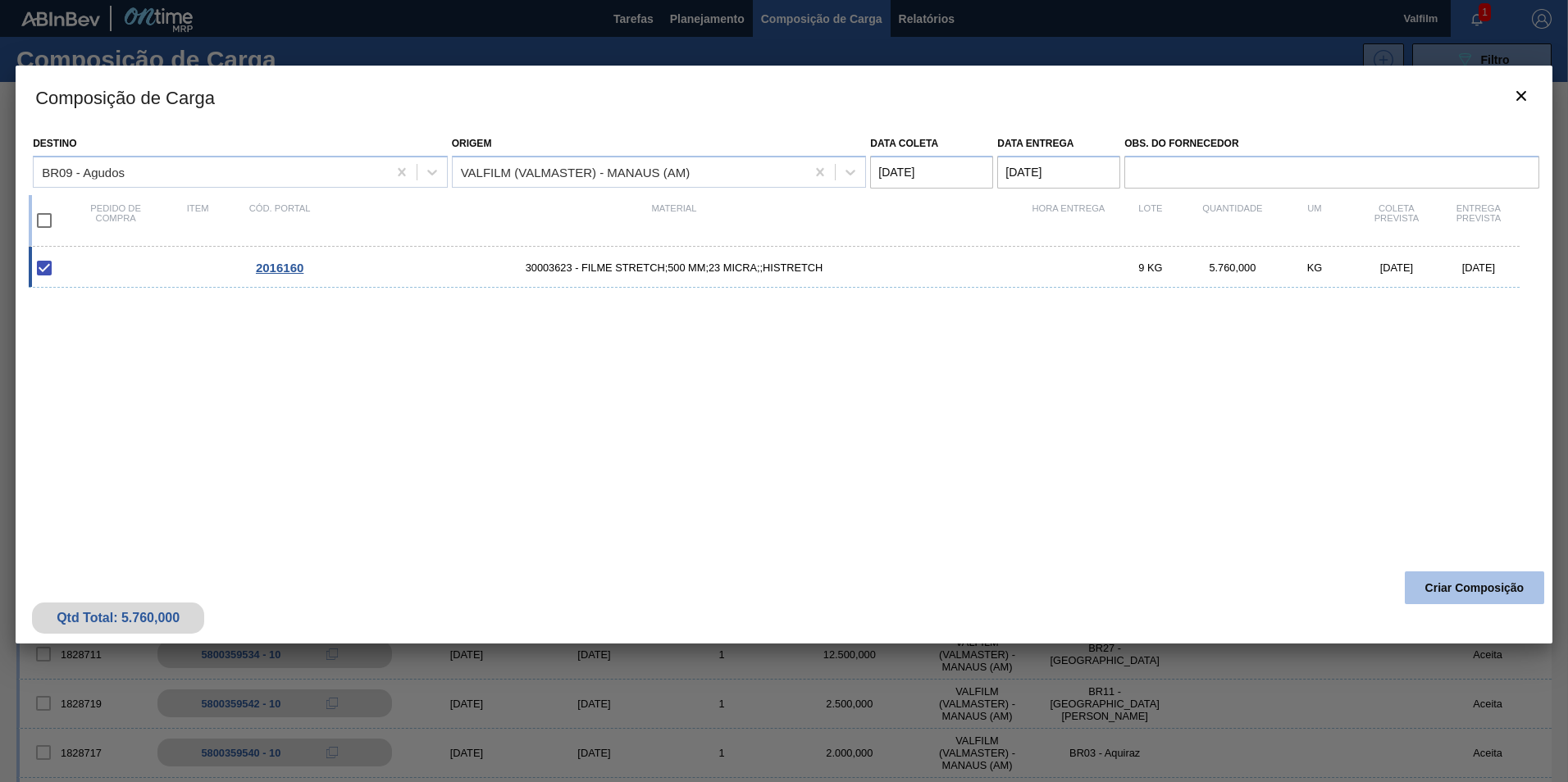
click at [1448, 583] on button "Criar Composição" at bounding box center [1474, 588] width 139 height 33
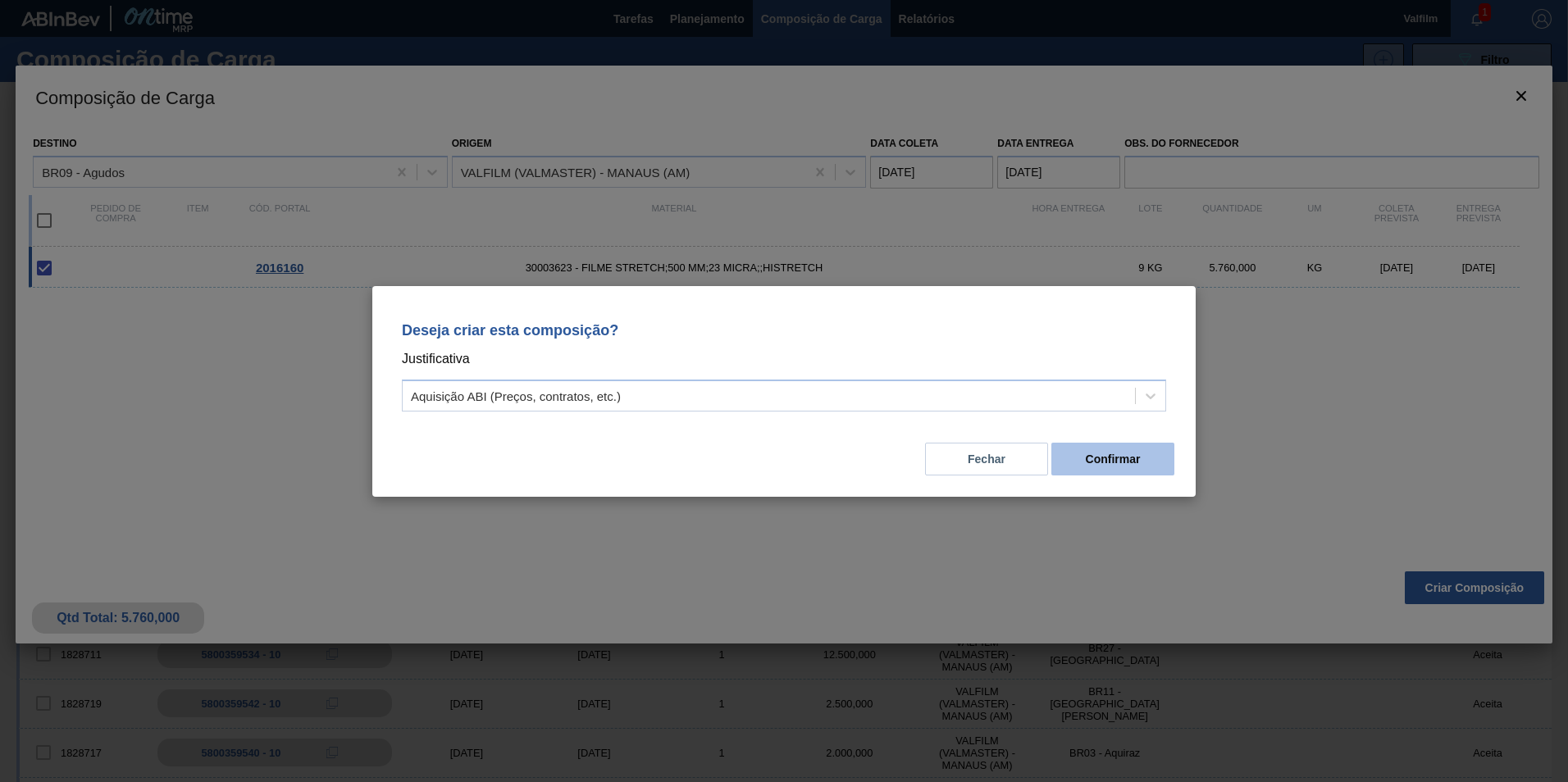
click at [1120, 463] on button "Confirmar" at bounding box center [1112, 459] width 123 height 33
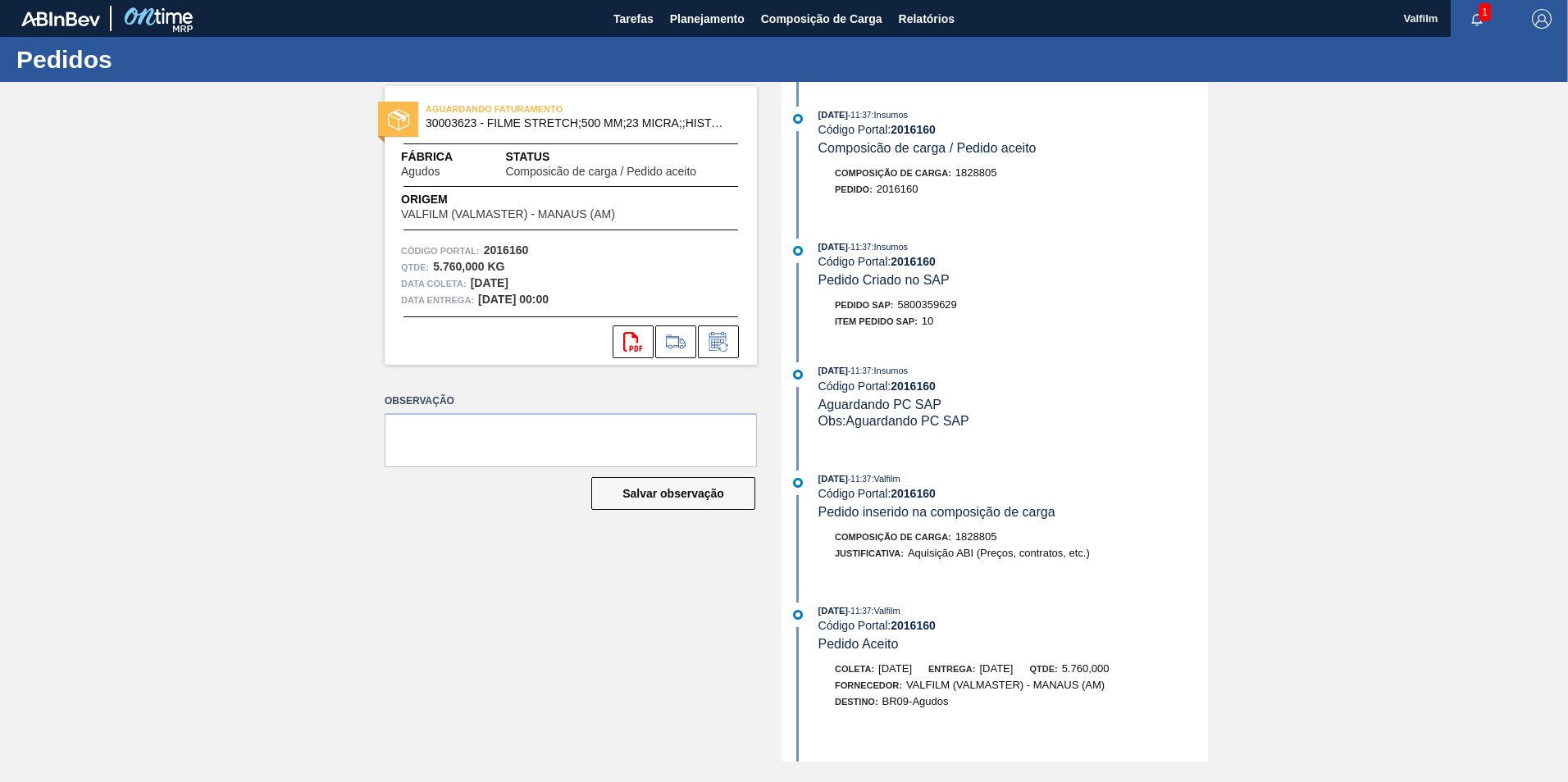
click at [933, 300] on span "5800359629" at bounding box center [927, 305] width 59 height 12
copy span "5800359629"
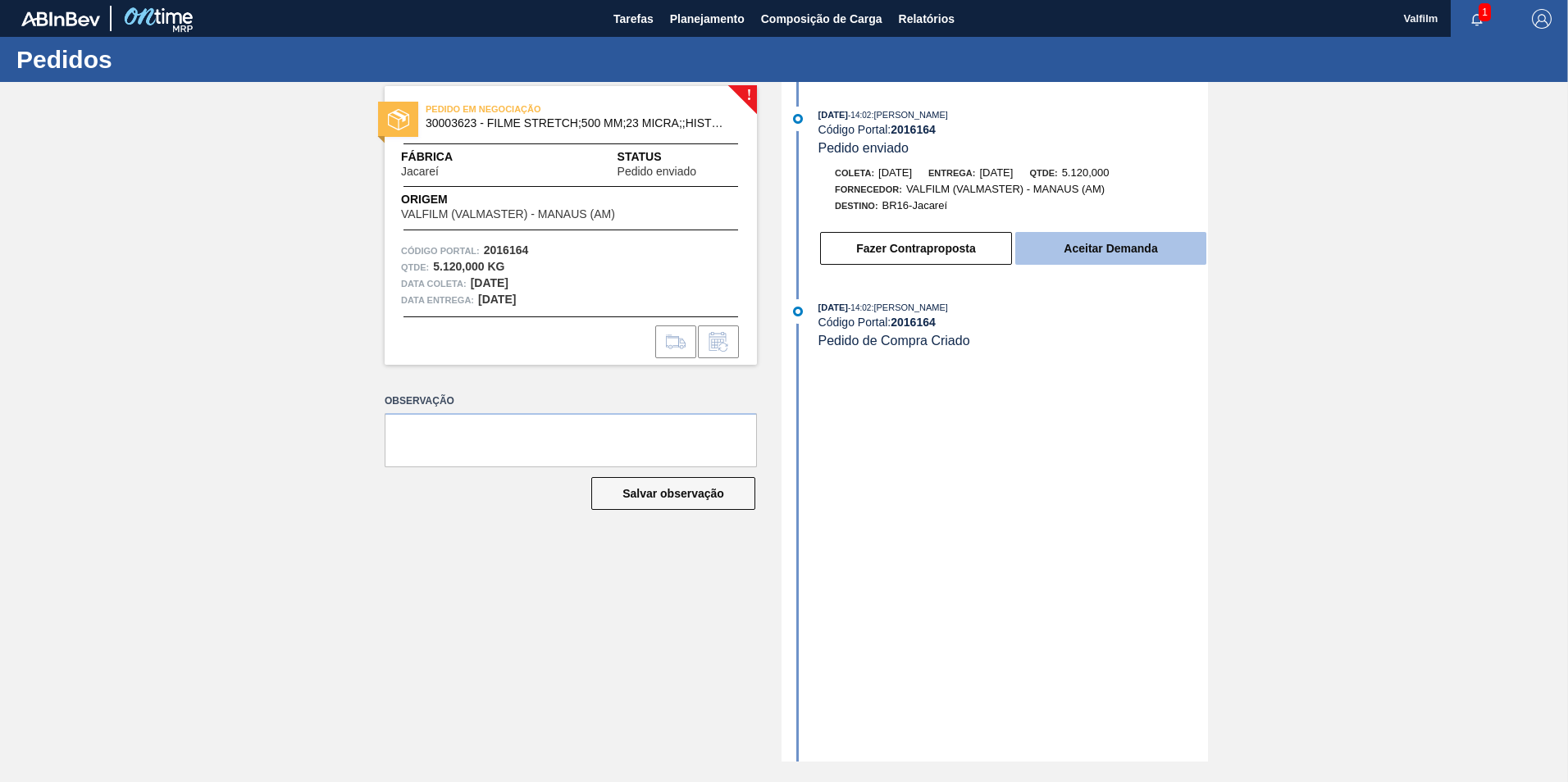
click at [1095, 261] on button "Aceitar Demanda" at bounding box center [1111, 249] width 191 height 33
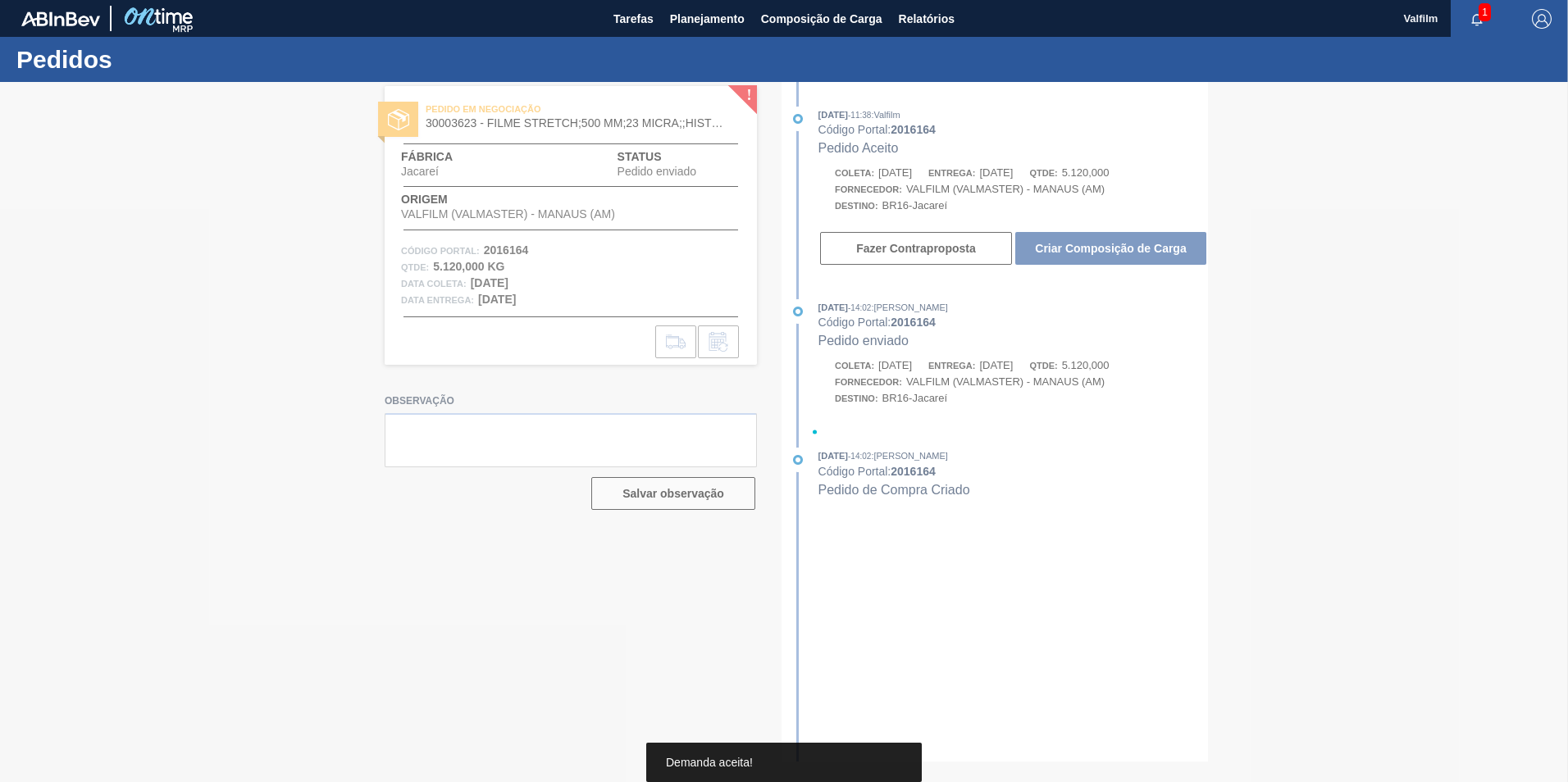
click at [1097, 248] on div at bounding box center [784, 432] width 1568 height 700
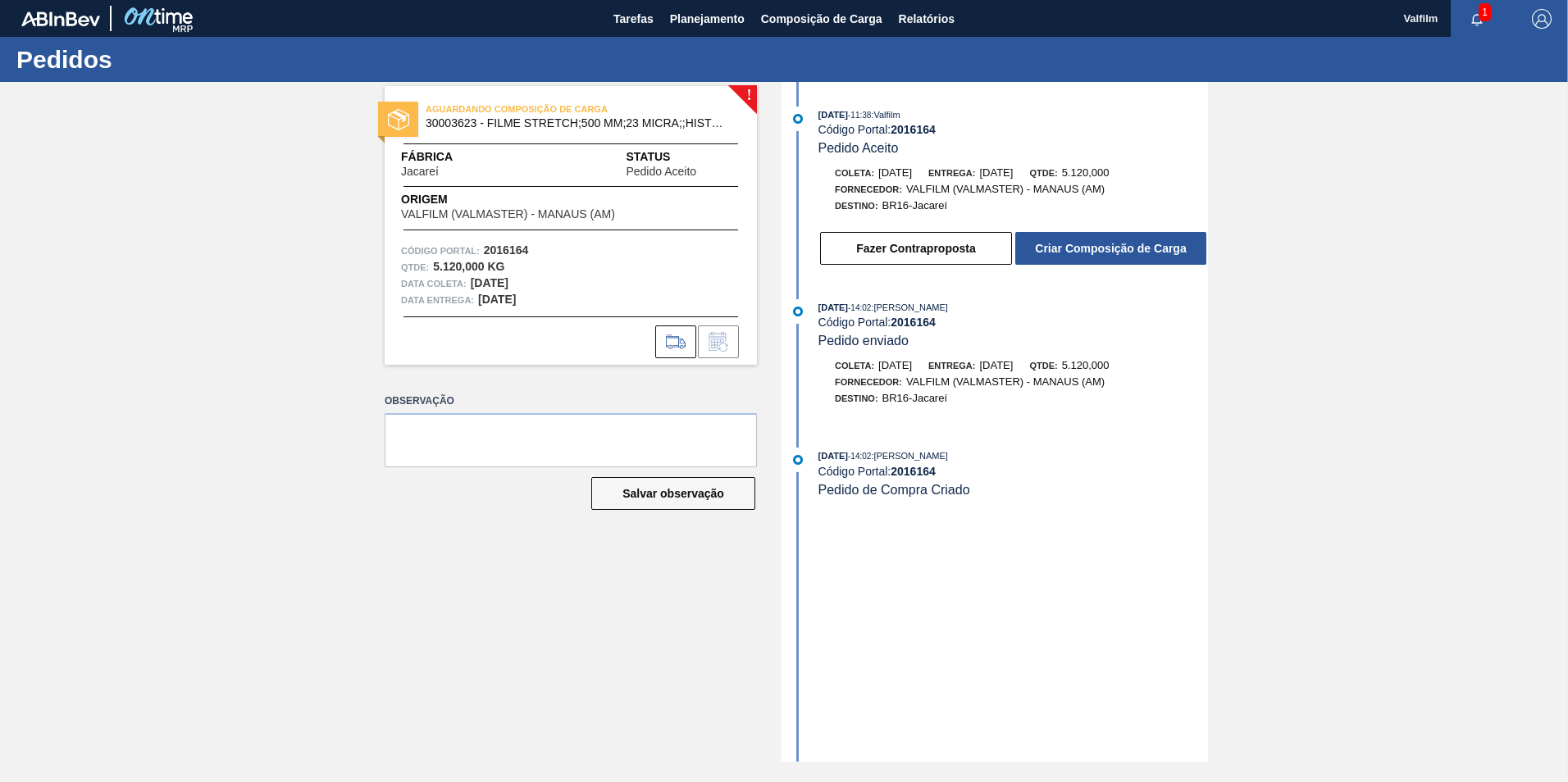
click at [1097, 248] on button "Criar Composição de Carga" at bounding box center [1111, 249] width 191 height 33
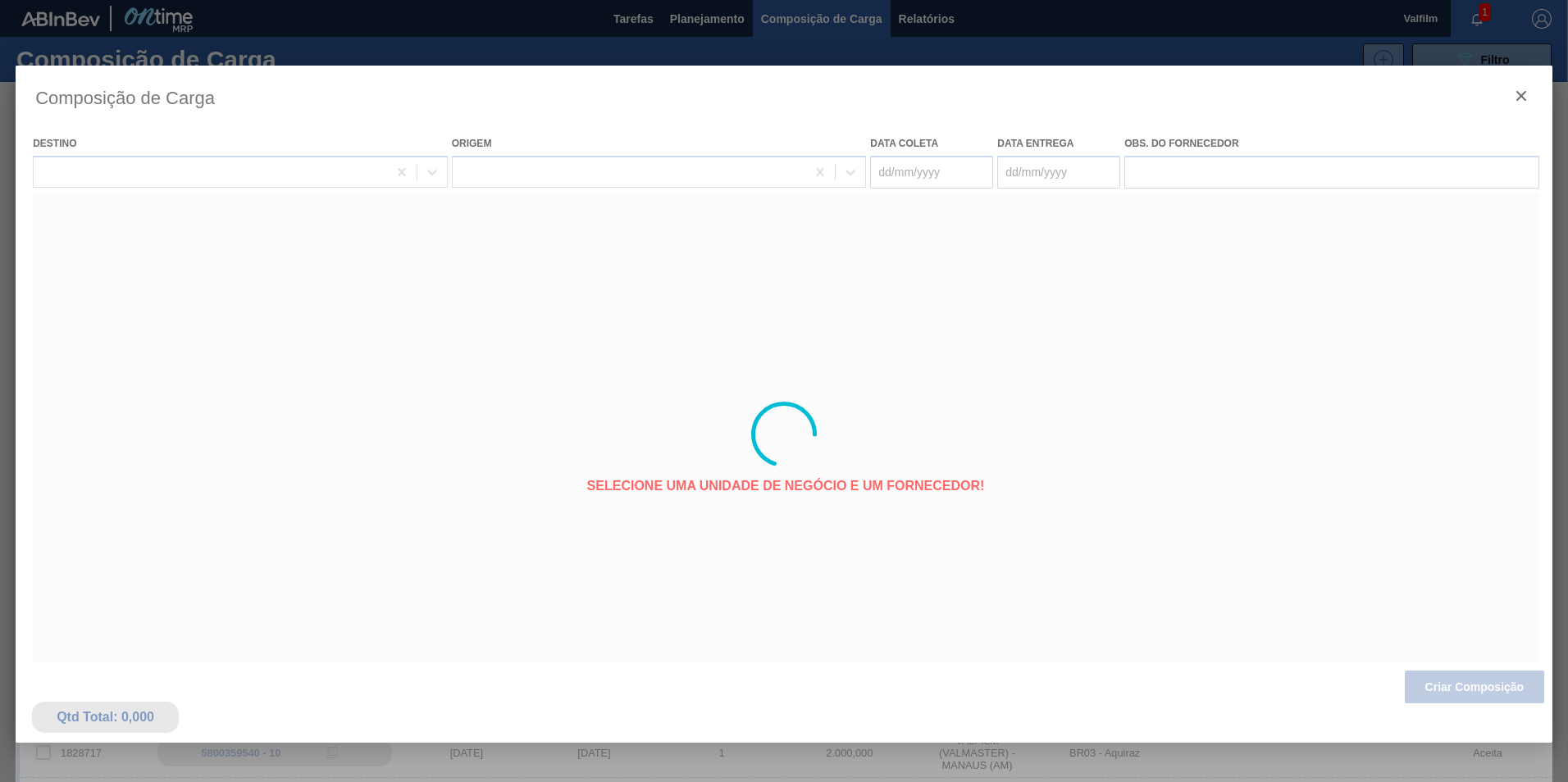
type coleta "[DATE]"
type entrega "26/10/2025"
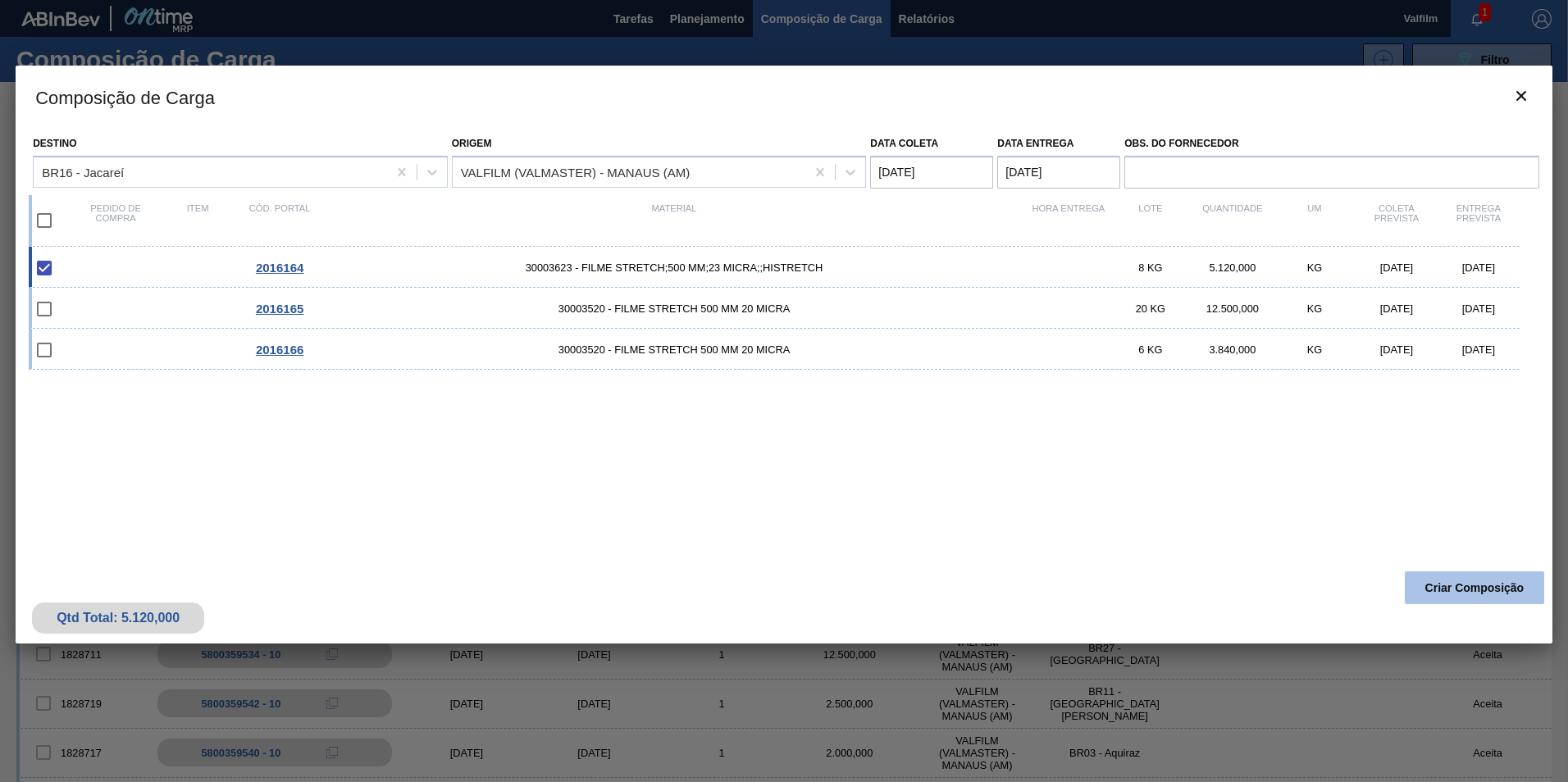
click at [1472, 584] on button "Criar Composição" at bounding box center [1474, 588] width 139 height 33
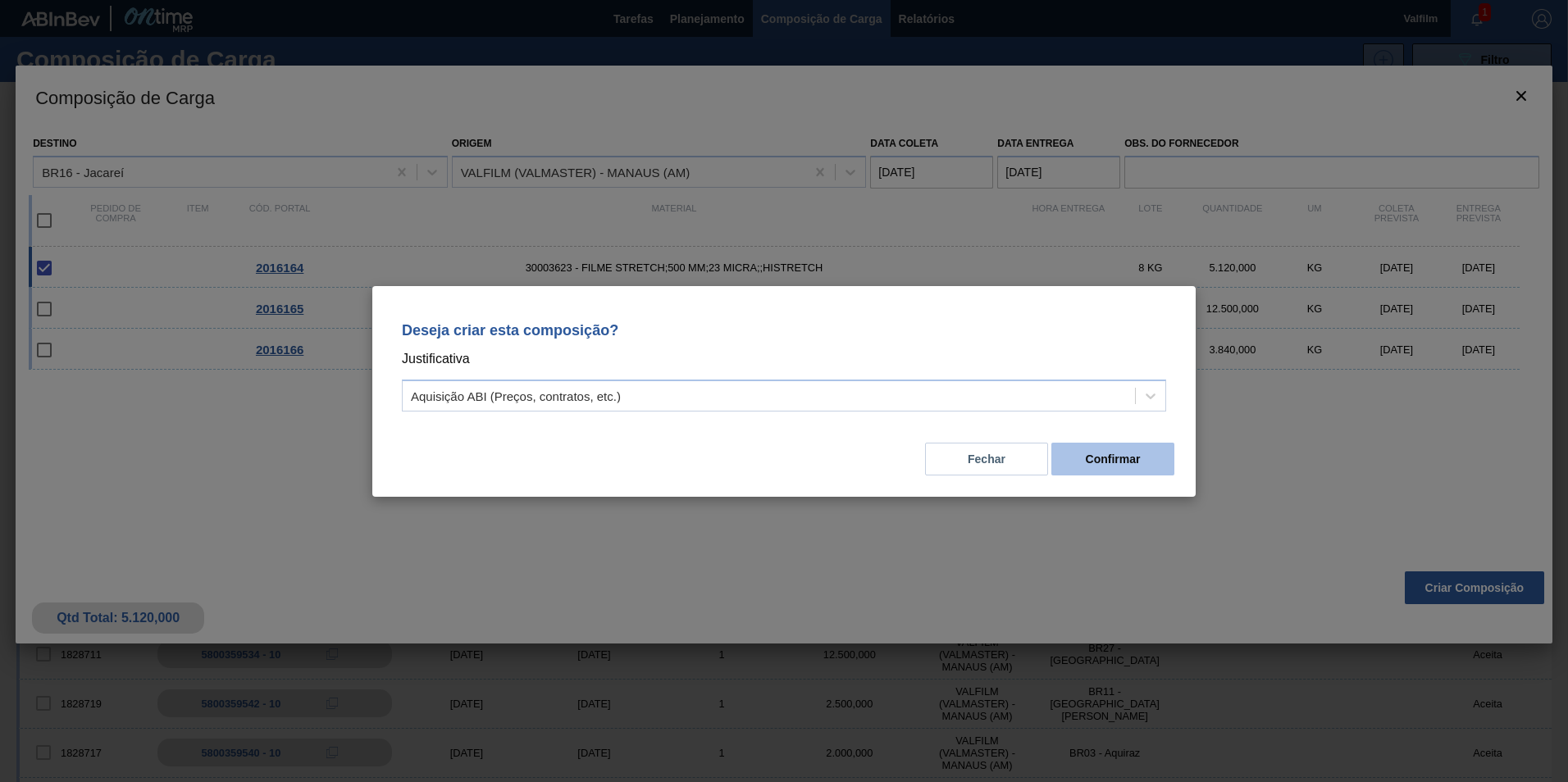
click at [1089, 465] on button "Confirmar" at bounding box center [1112, 459] width 123 height 33
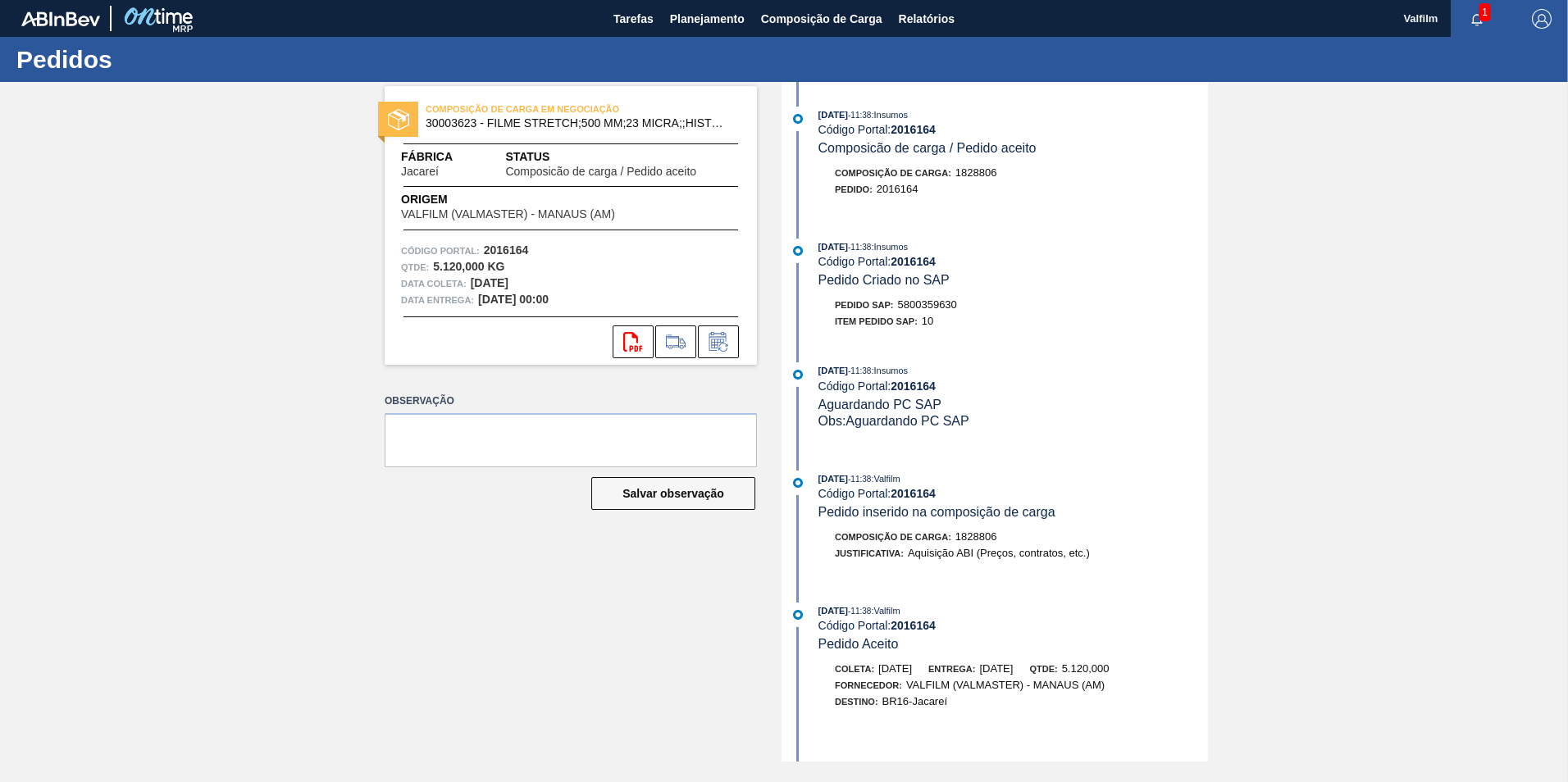
click at [930, 301] on span "5800359630" at bounding box center [927, 305] width 59 height 12
copy span "5800359630"
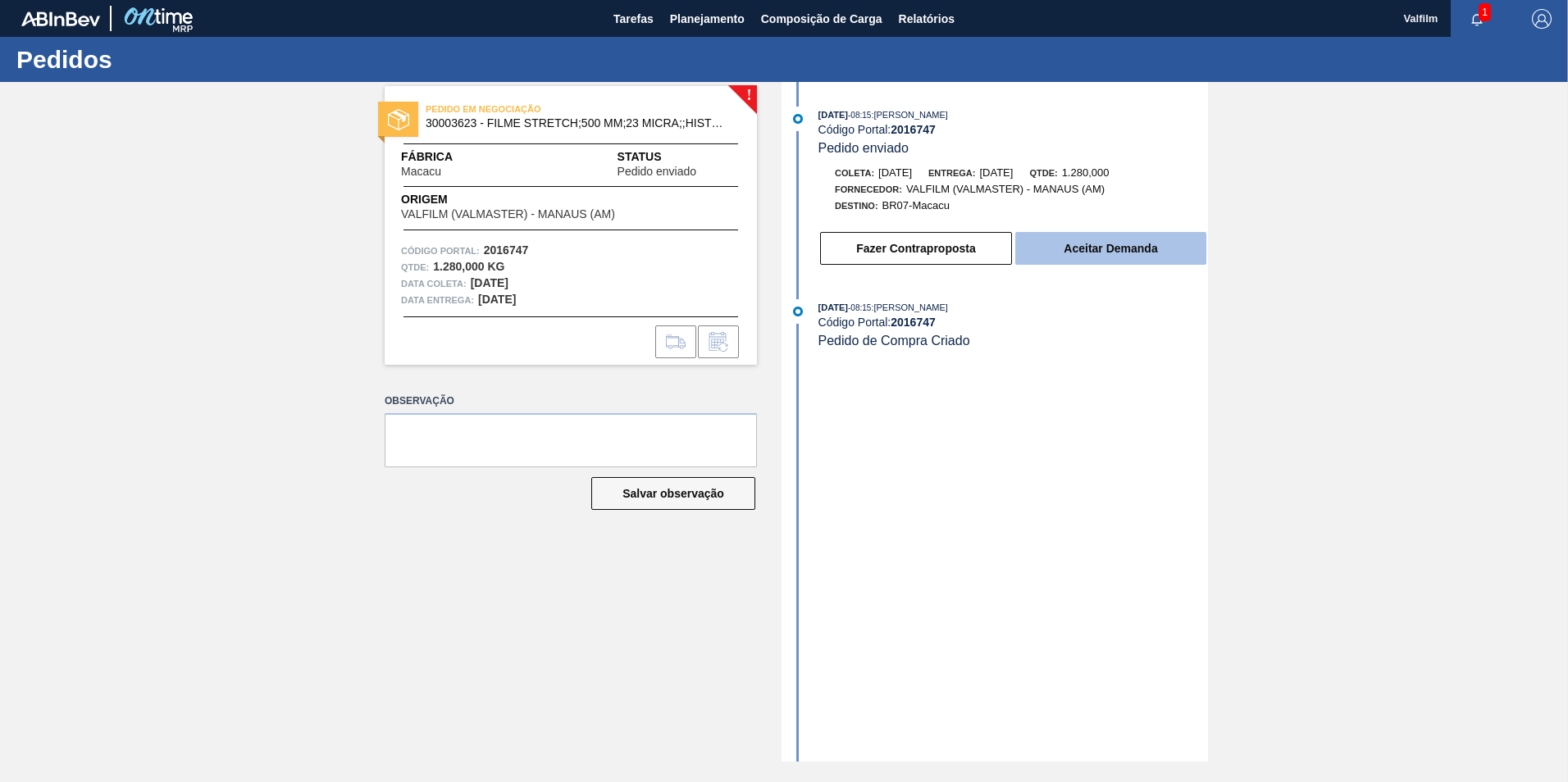
click at [1070, 244] on button "Aceitar Demanda" at bounding box center [1111, 249] width 191 height 33
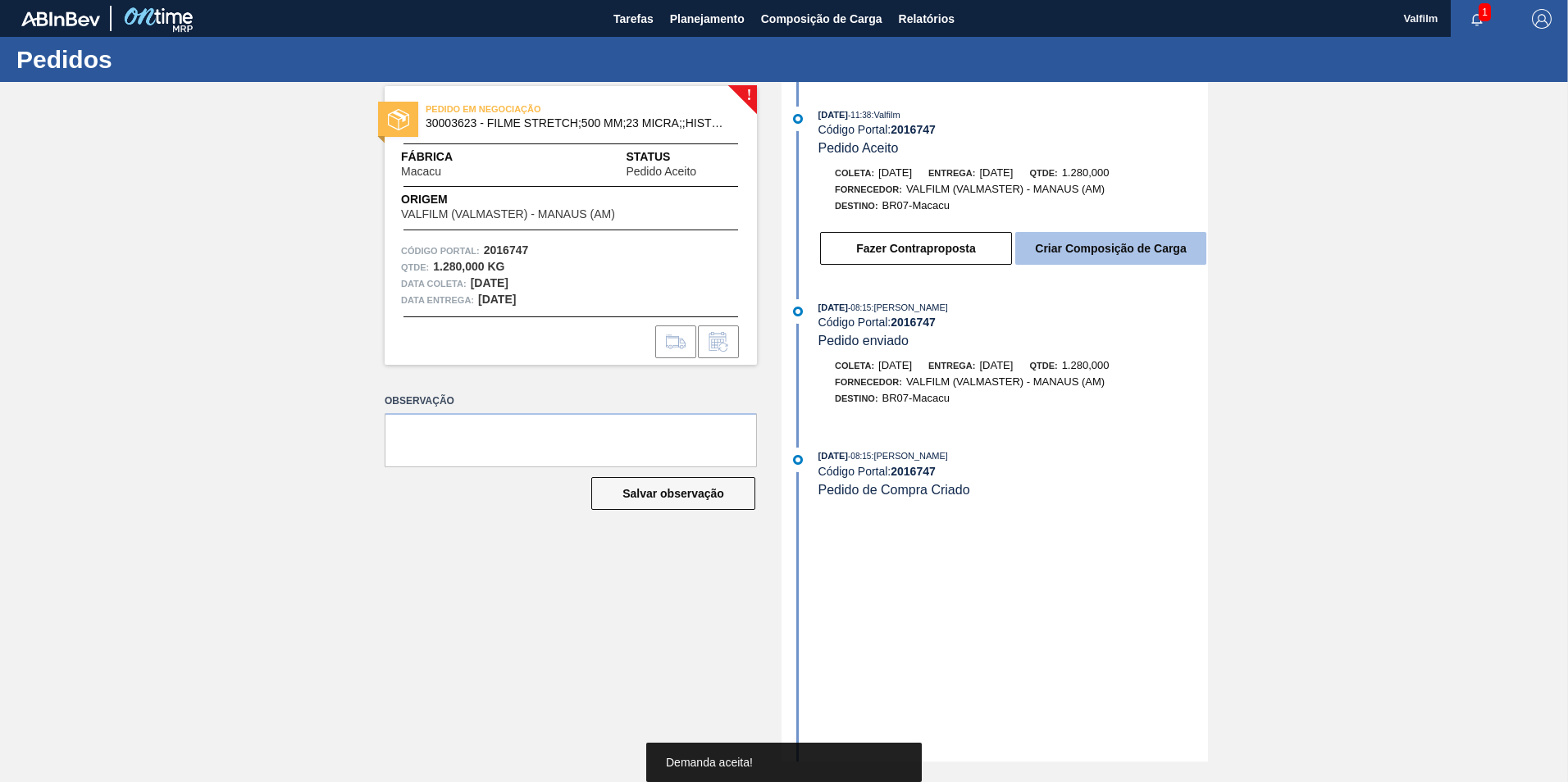
click at [1090, 245] on button "Criar Composição de Carga" at bounding box center [1111, 249] width 191 height 33
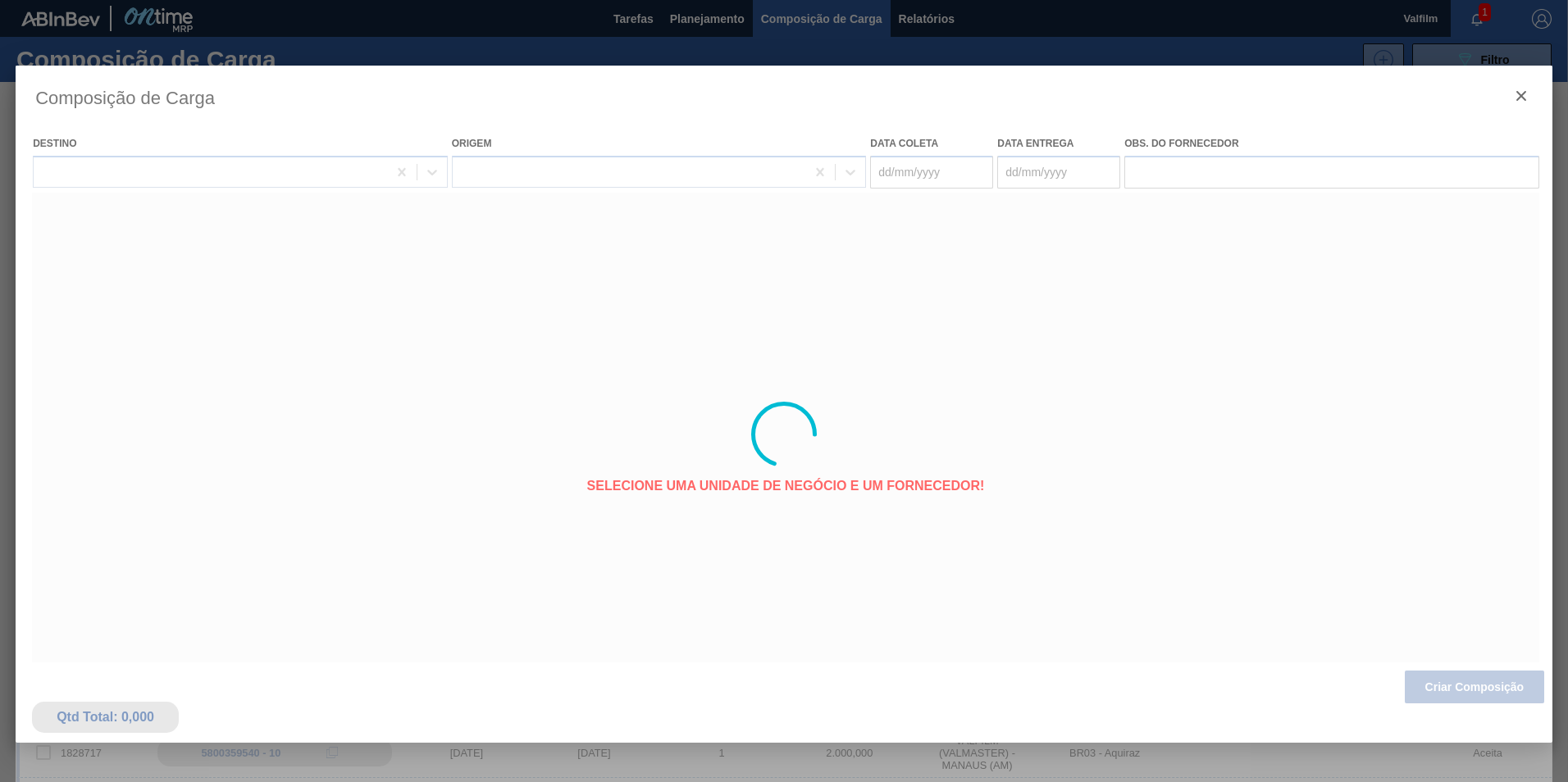
type coleta "[DATE]"
type entrega "[DATE]"
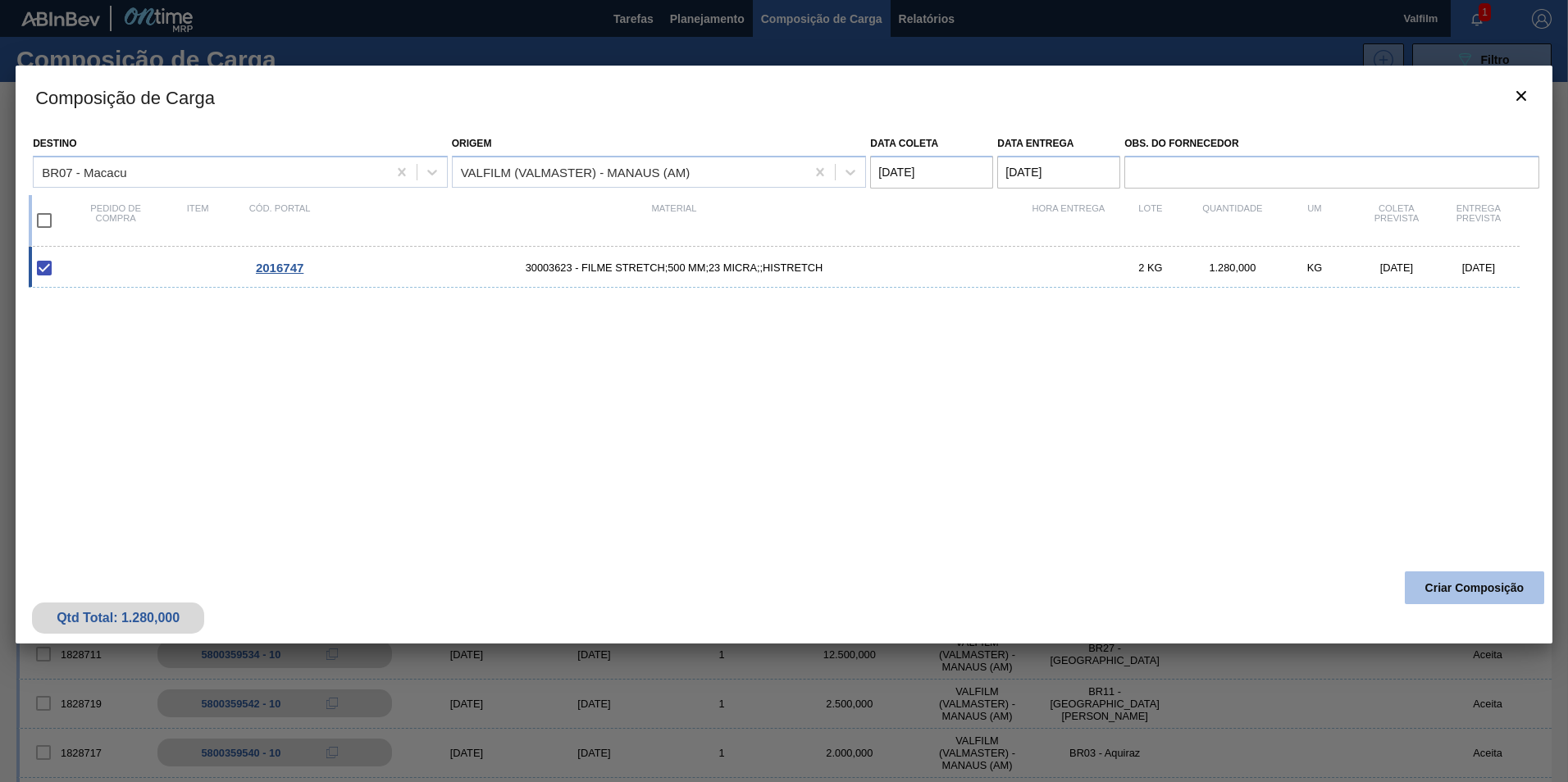
click at [1448, 593] on button "Criar Composição" at bounding box center [1474, 588] width 139 height 33
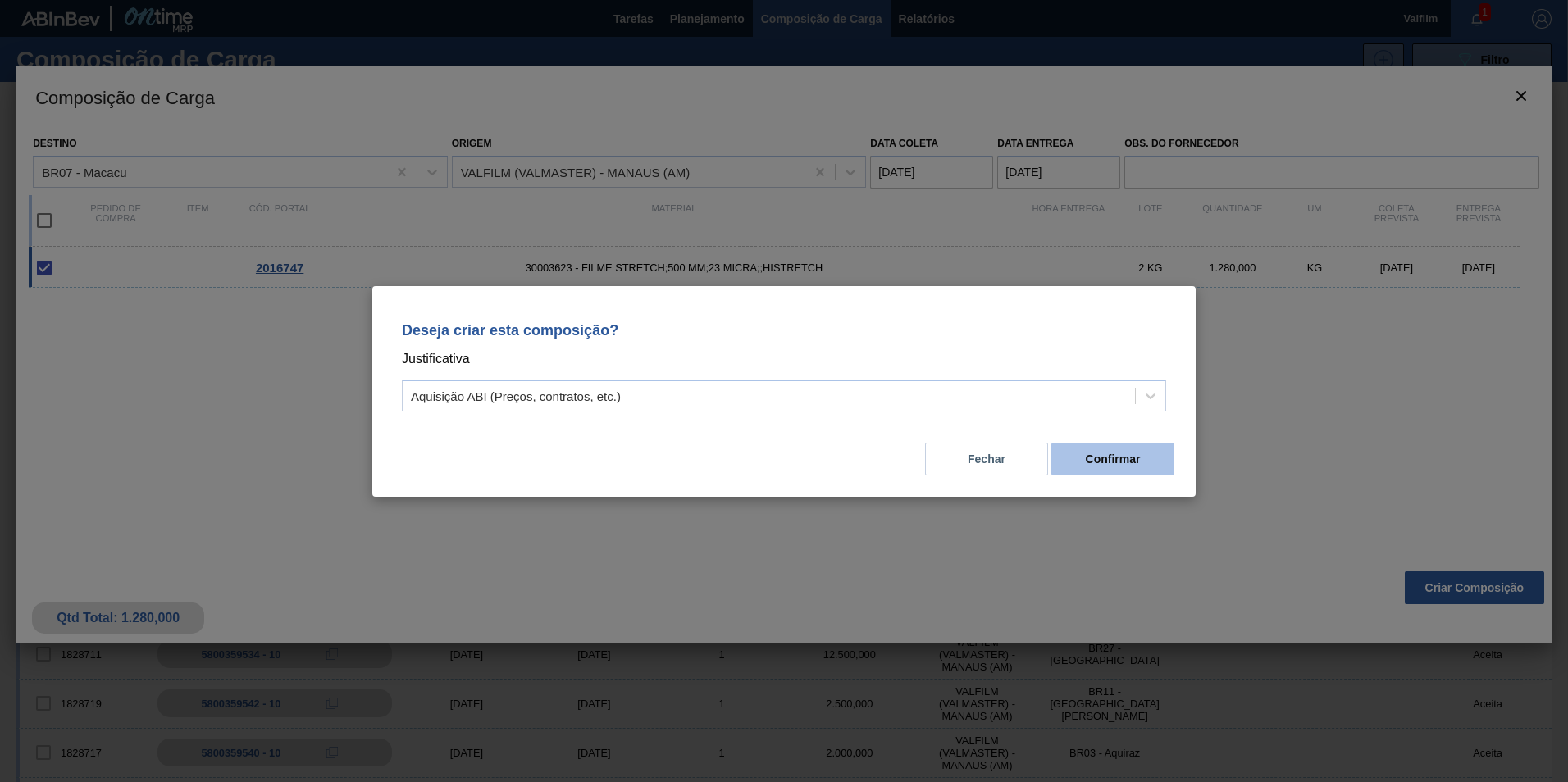
click at [1080, 464] on button "Confirmar" at bounding box center [1112, 459] width 123 height 33
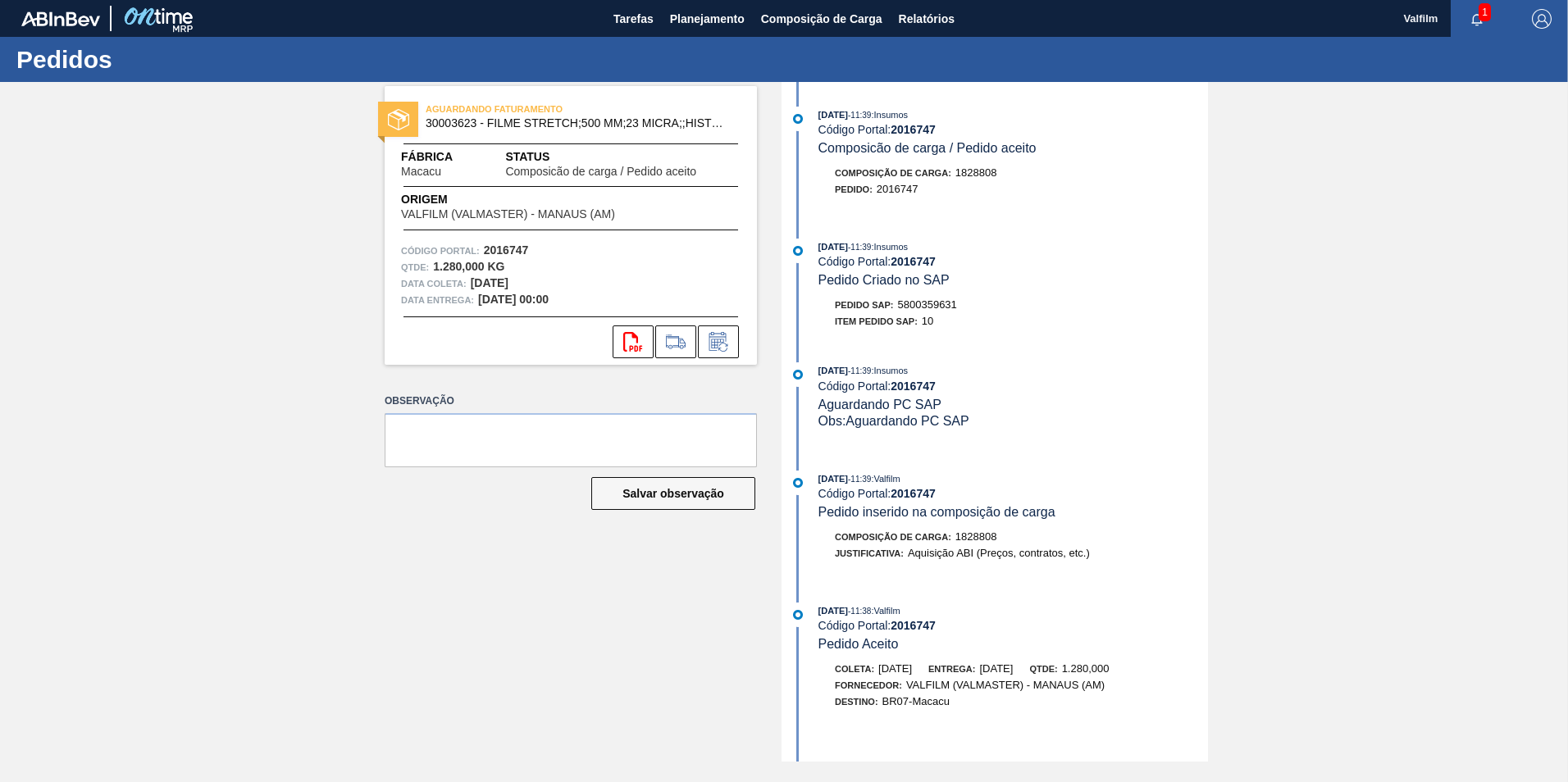
click at [923, 305] on span "5800359631" at bounding box center [927, 305] width 59 height 12
copy span "5800359631"
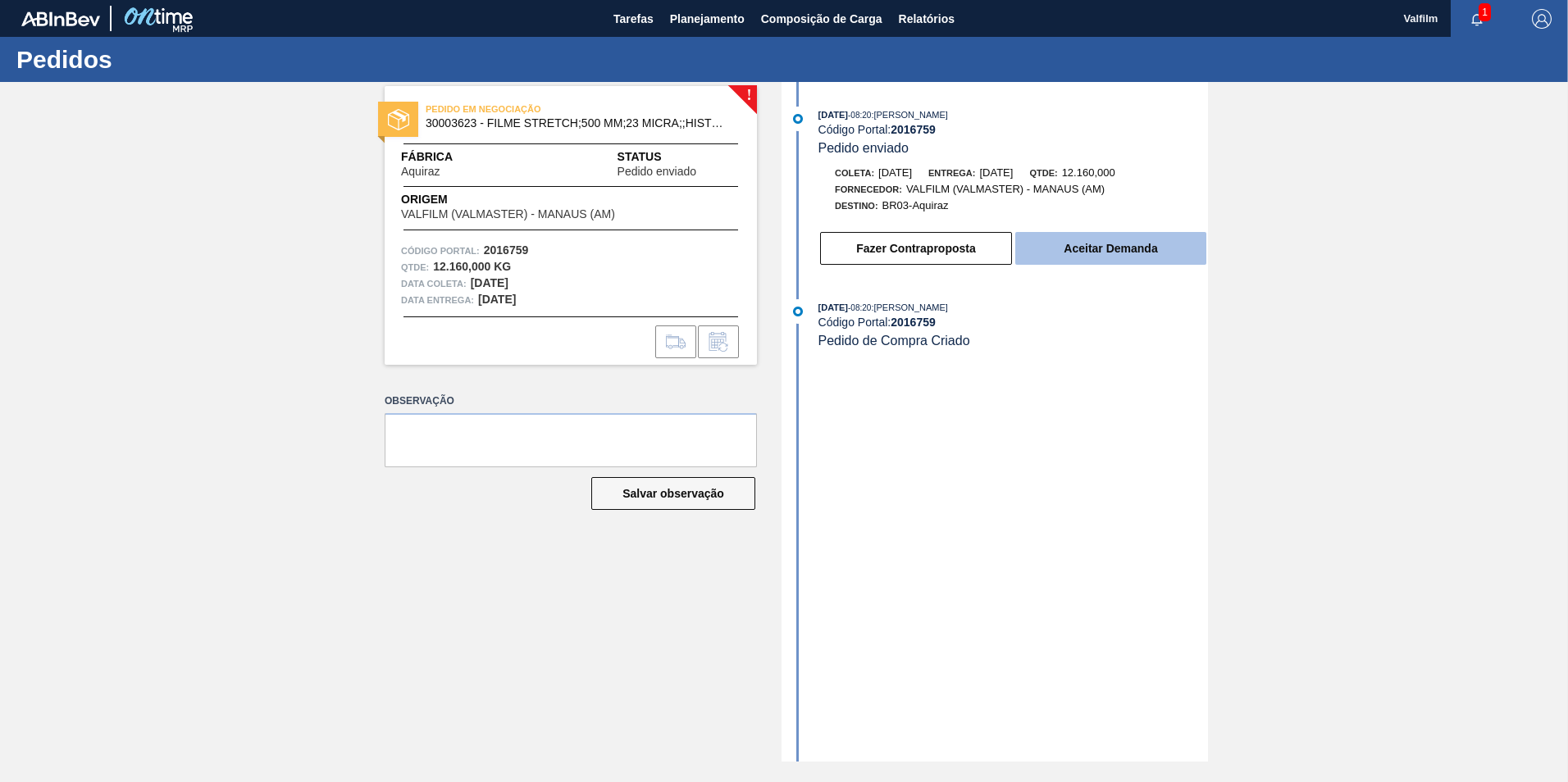
click at [1101, 248] on button "Aceitar Demanda" at bounding box center [1111, 249] width 191 height 33
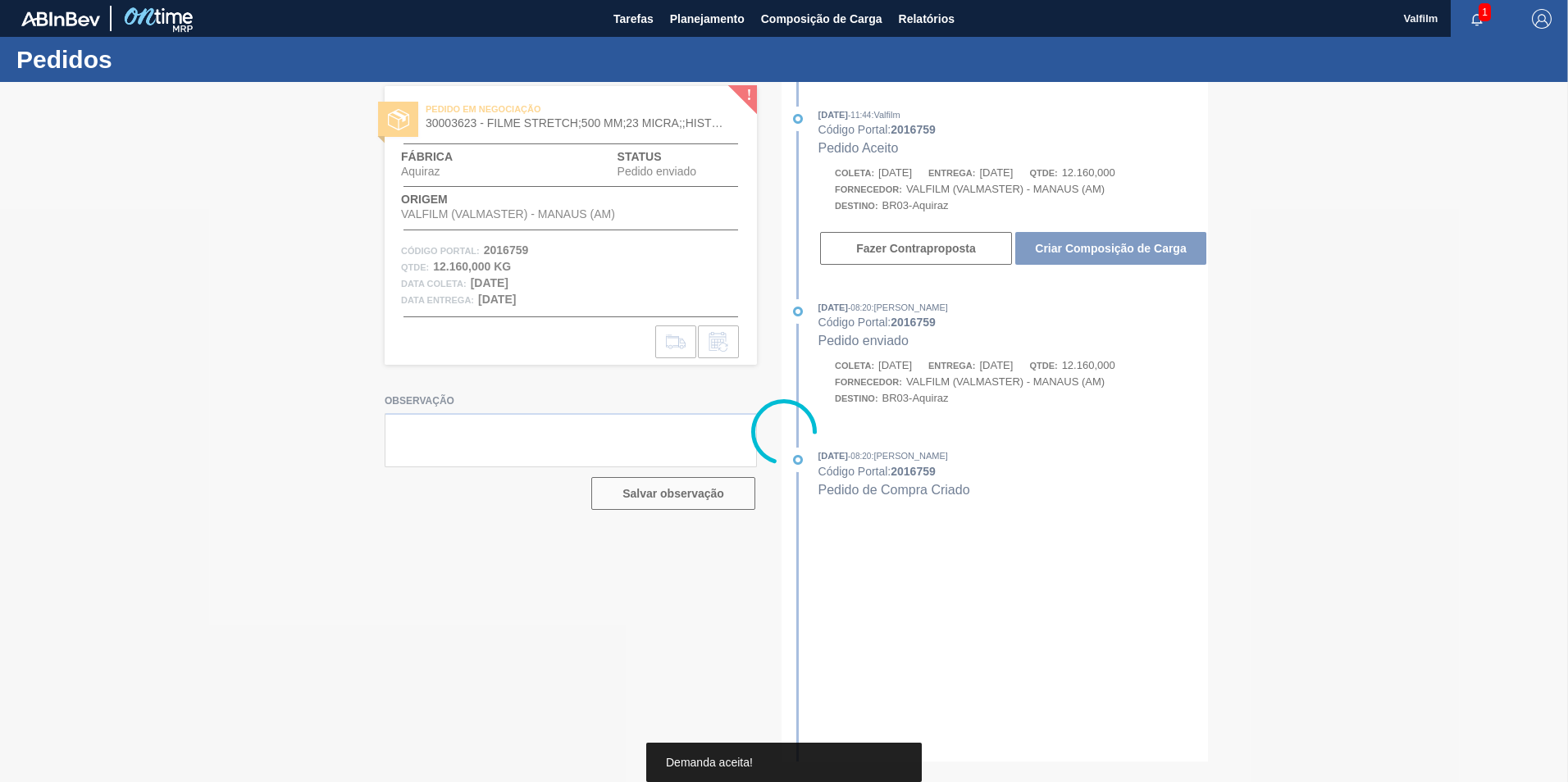
click at [1102, 254] on div at bounding box center [784, 432] width 1568 height 700
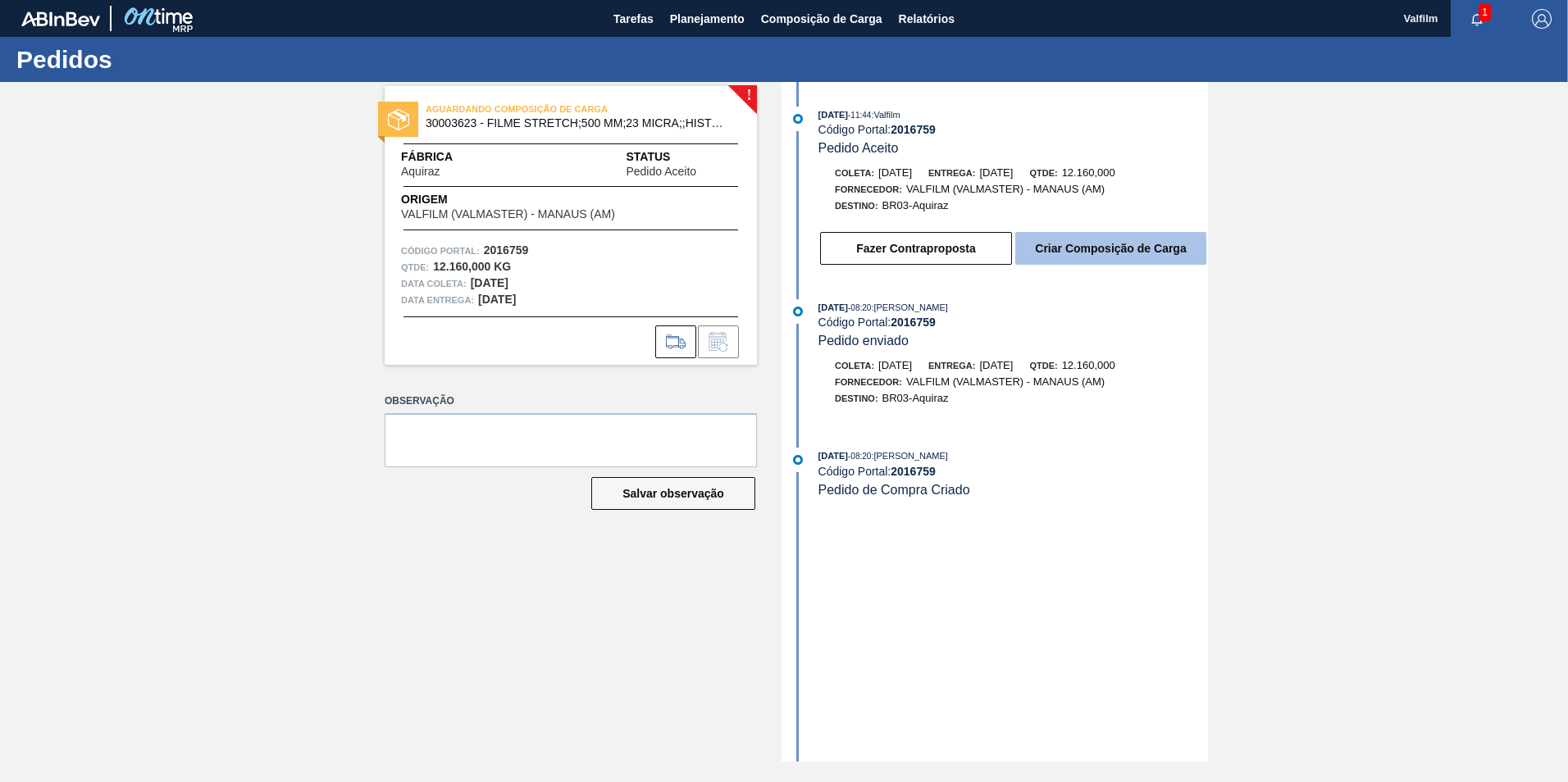
click at [1102, 253] on button "Criar Composição de Carga" at bounding box center [1111, 249] width 191 height 33
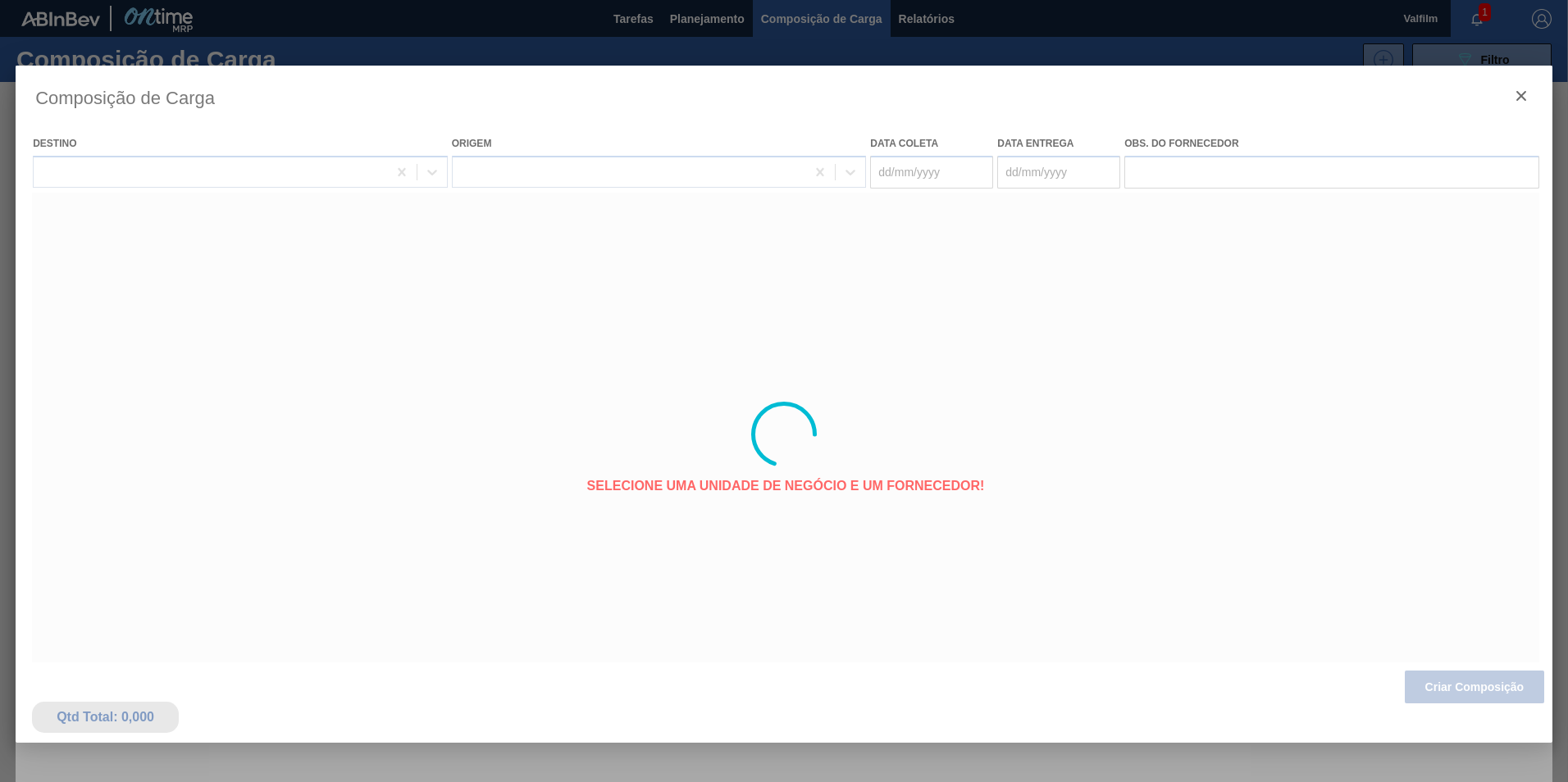
type coleta "05/10/2025"
type entrega "04/11/2025"
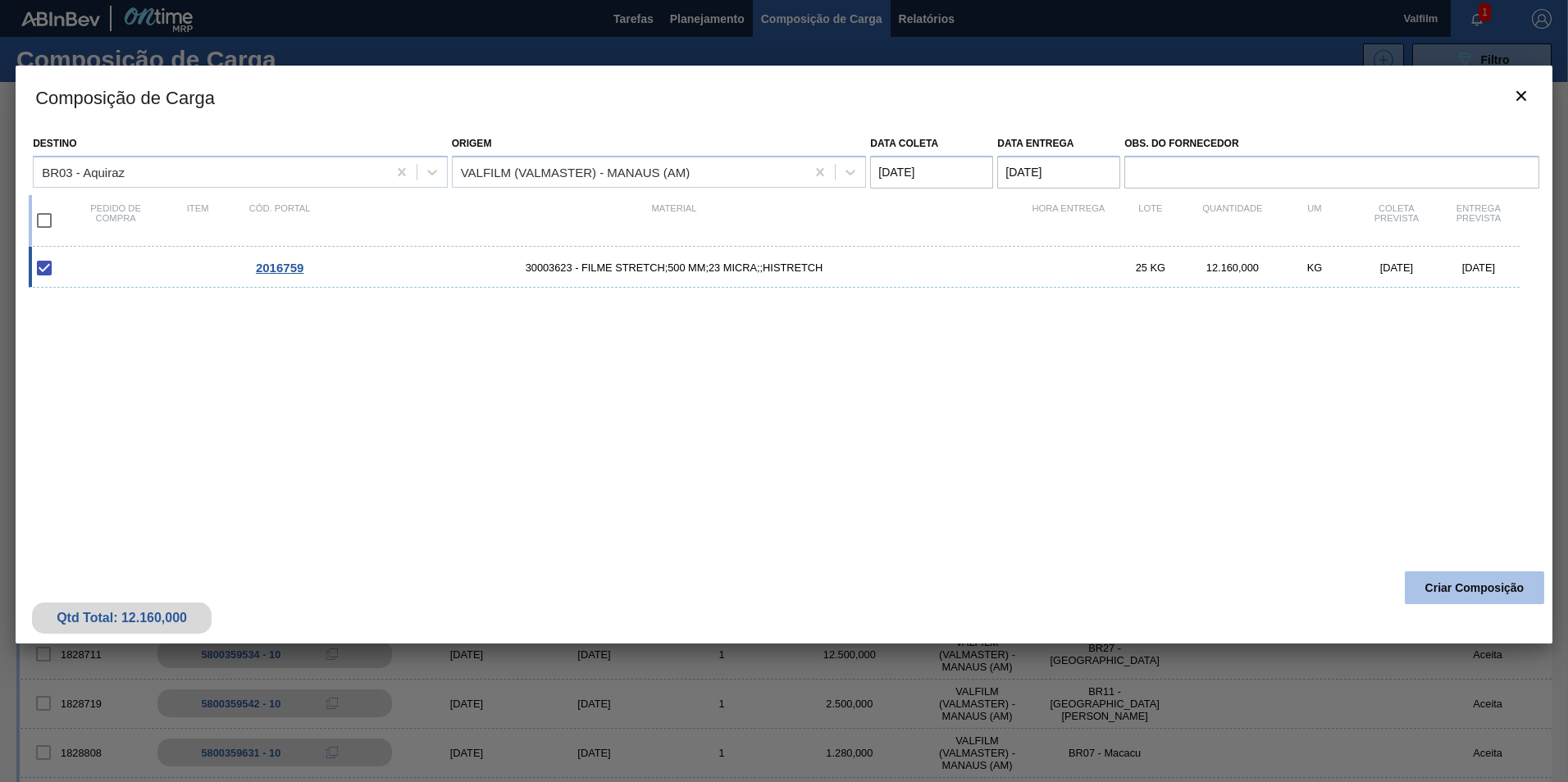
click at [1417, 585] on button "Criar Composição" at bounding box center [1474, 588] width 139 height 33
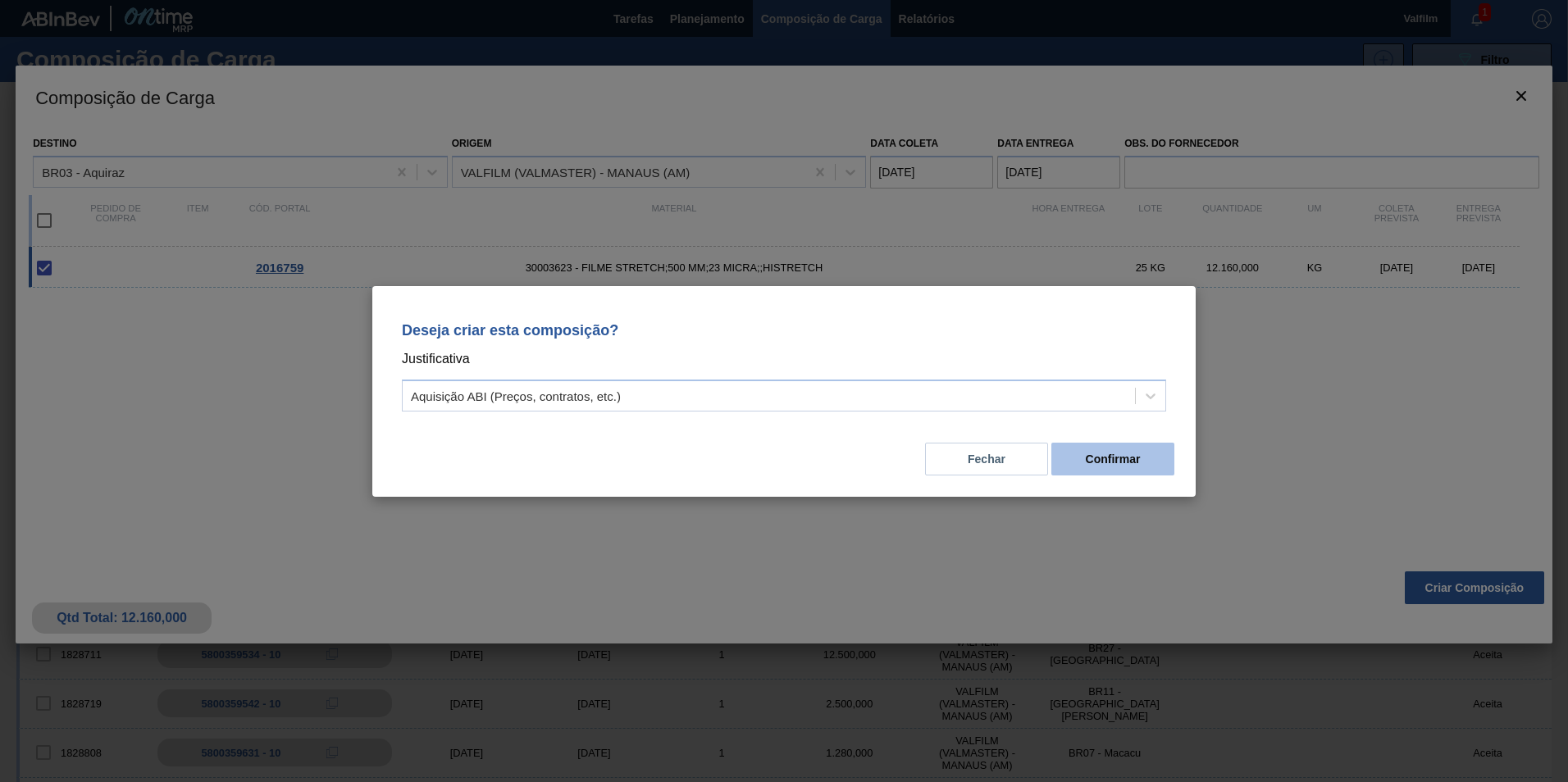
click at [1120, 463] on button "Confirmar" at bounding box center [1112, 459] width 123 height 33
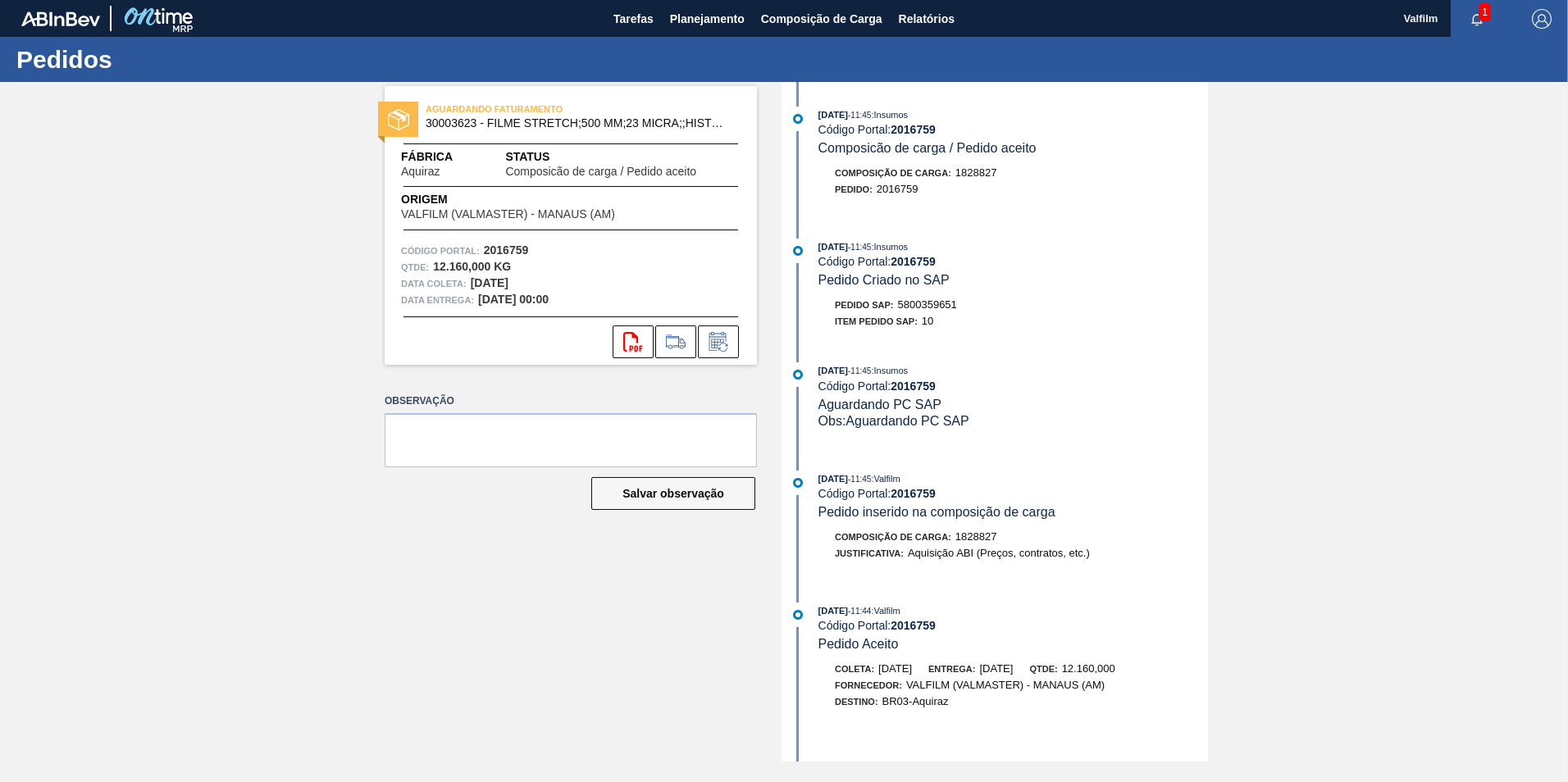
click at [934, 304] on span "5800359651" at bounding box center [927, 305] width 59 height 12
copy span "5800359651"
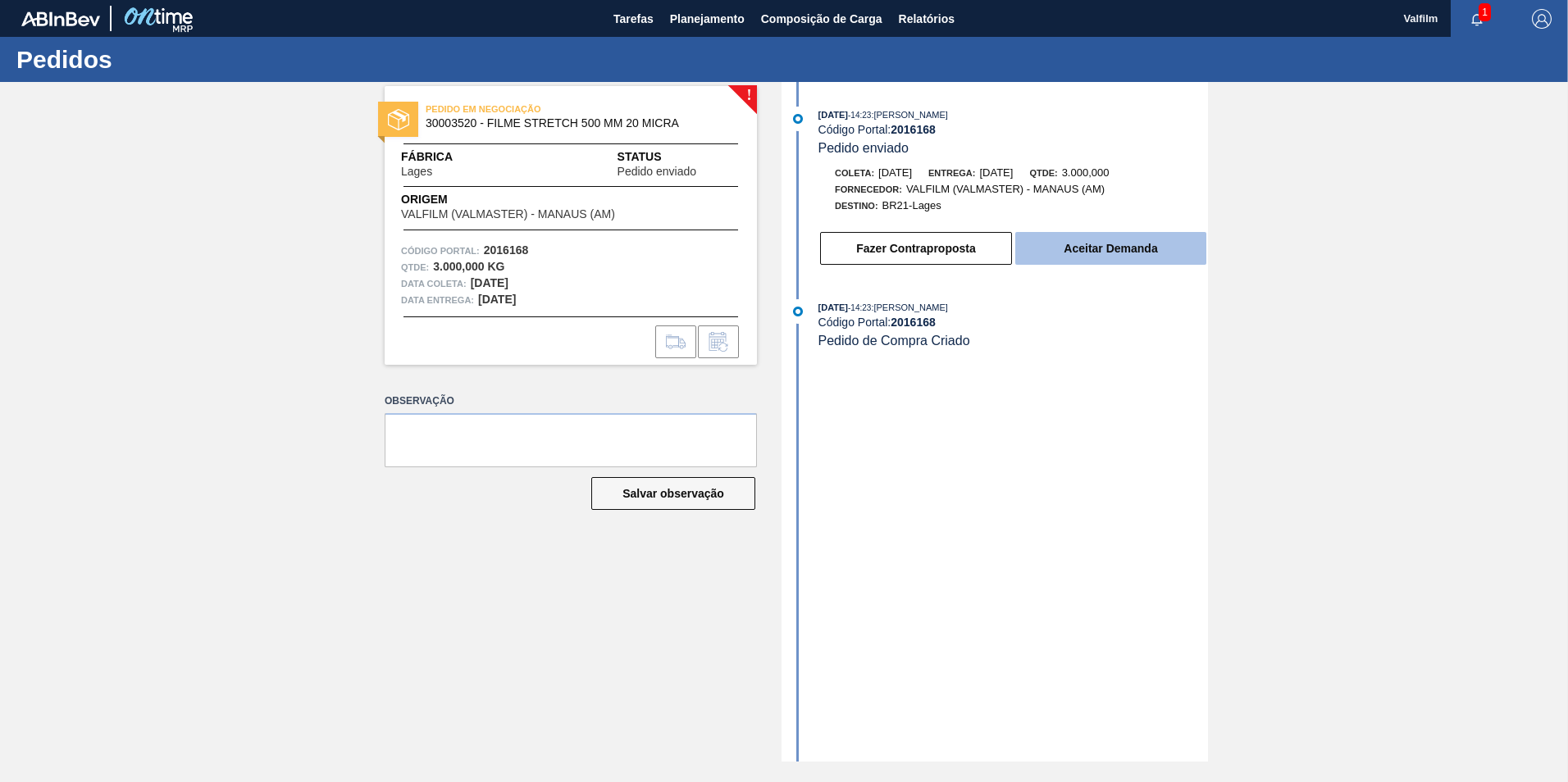
click at [1127, 258] on button "Aceitar Demanda" at bounding box center [1111, 249] width 191 height 33
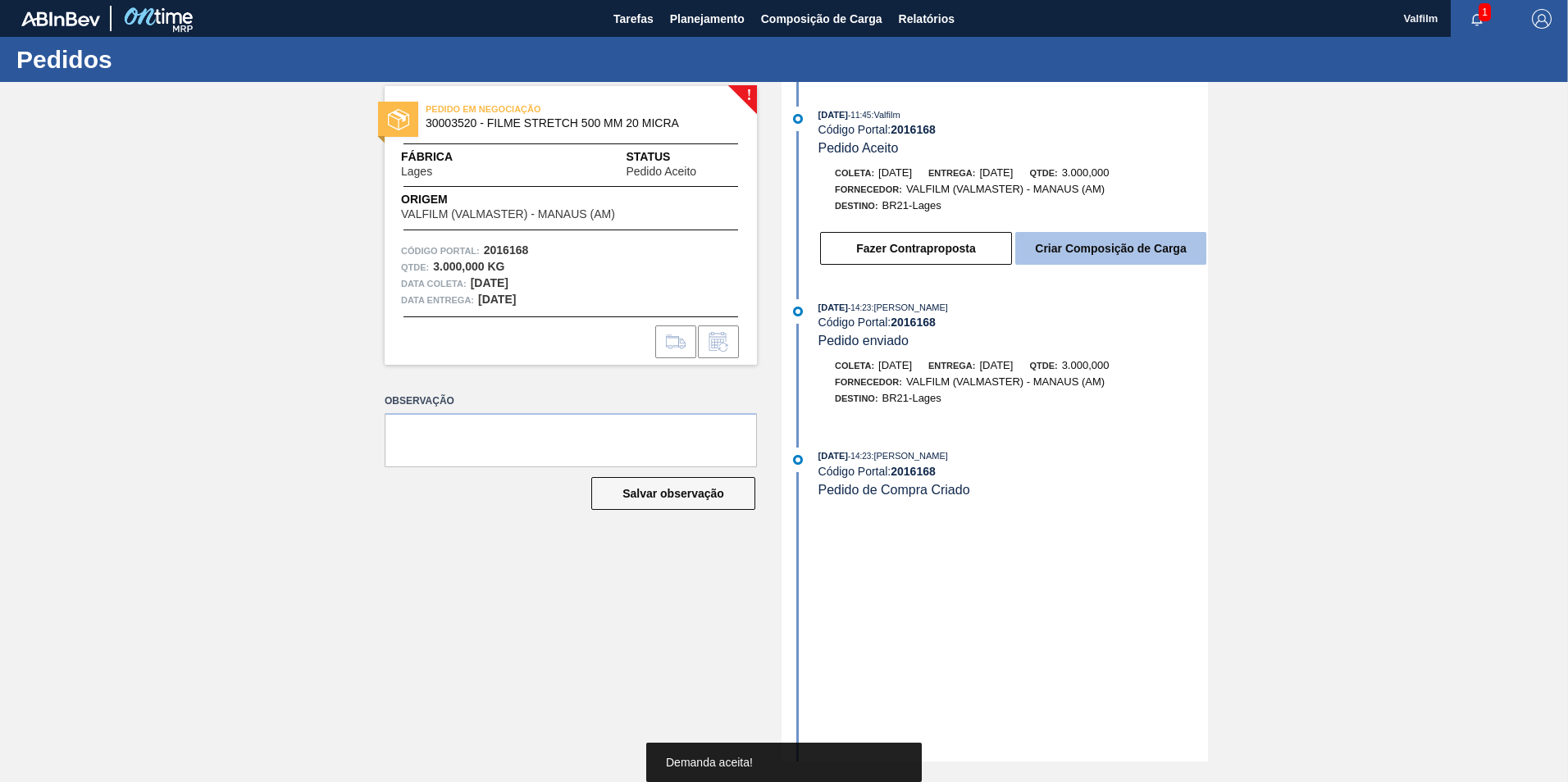
click at [1093, 250] on button "Criar Composição de Carga" at bounding box center [1111, 249] width 191 height 33
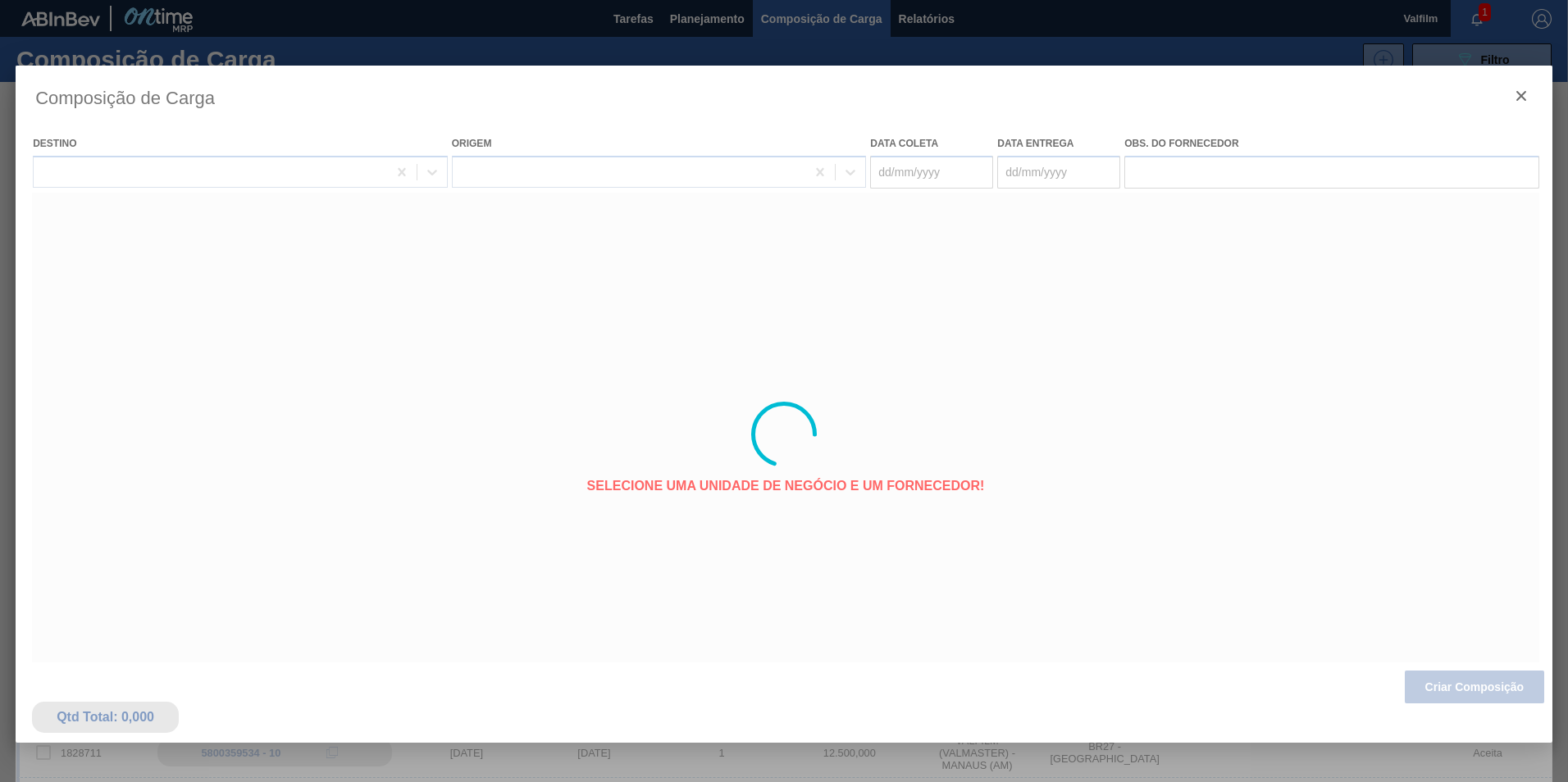
type coleta "[DATE]"
type entrega "[DATE]"
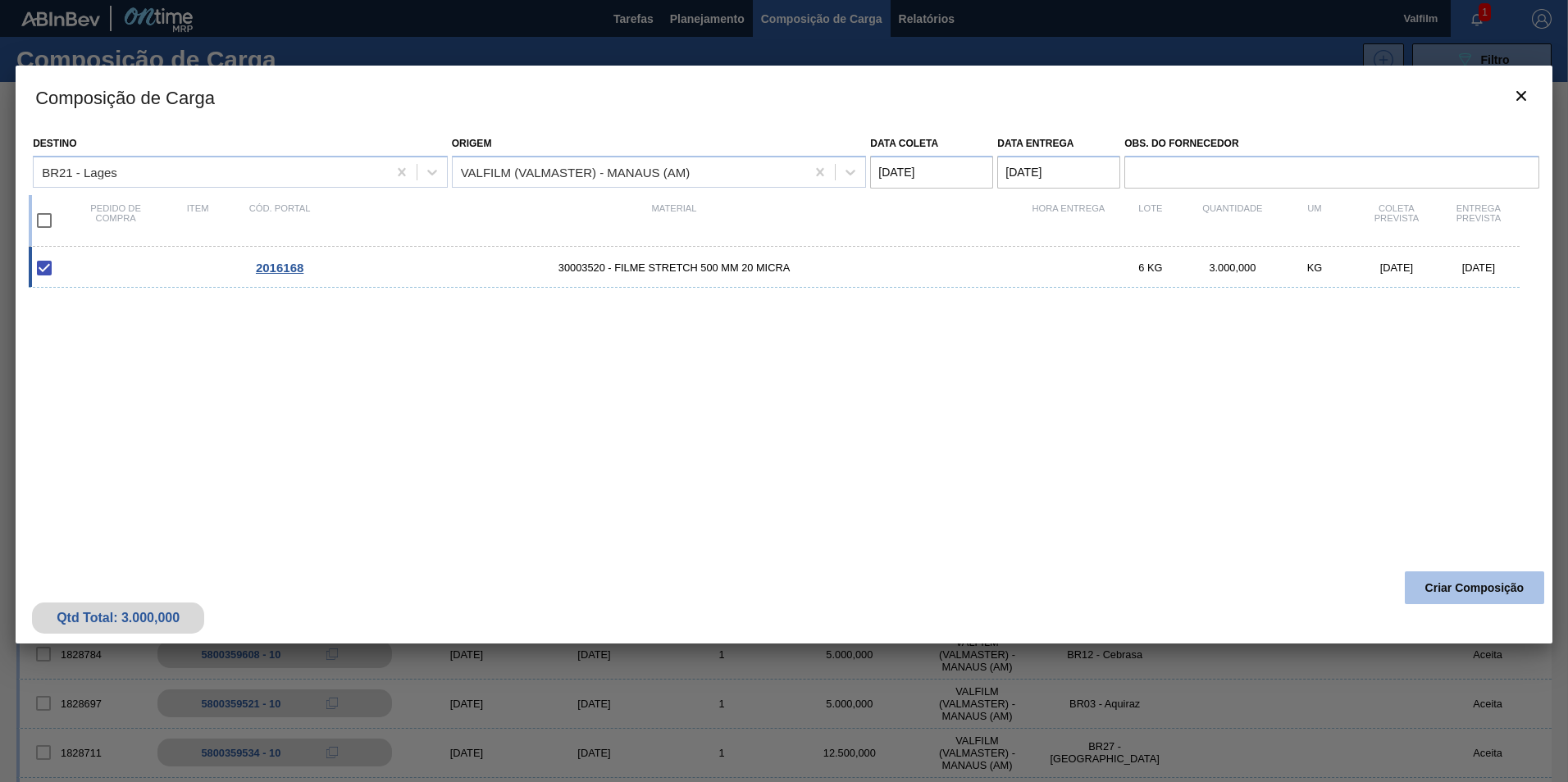
click at [1440, 595] on button "Criar Composição" at bounding box center [1474, 588] width 139 height 33
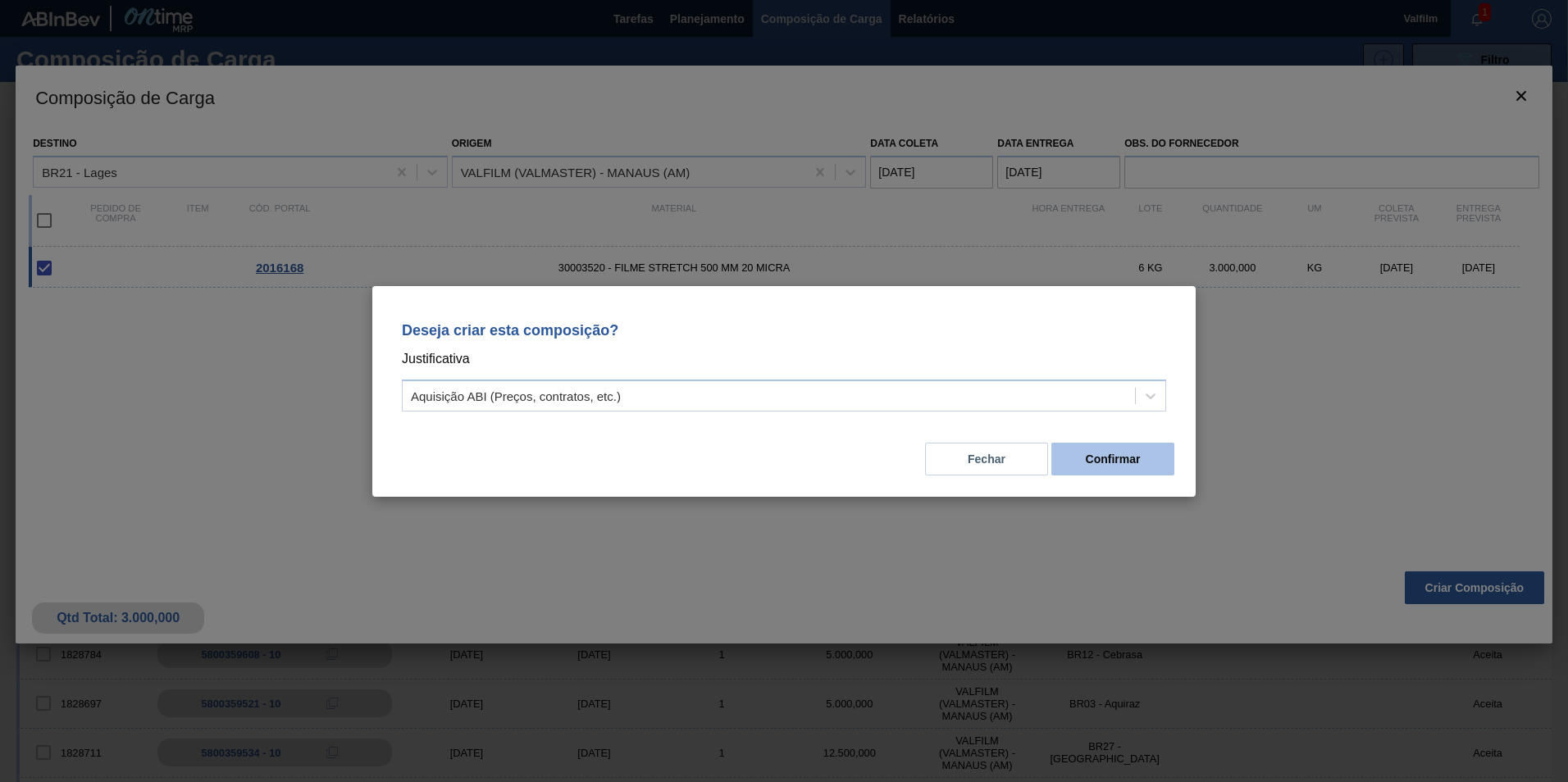
click at [1062, 453] on button "Confirmar" at bounding box center [1112, 459] width 123 height 33
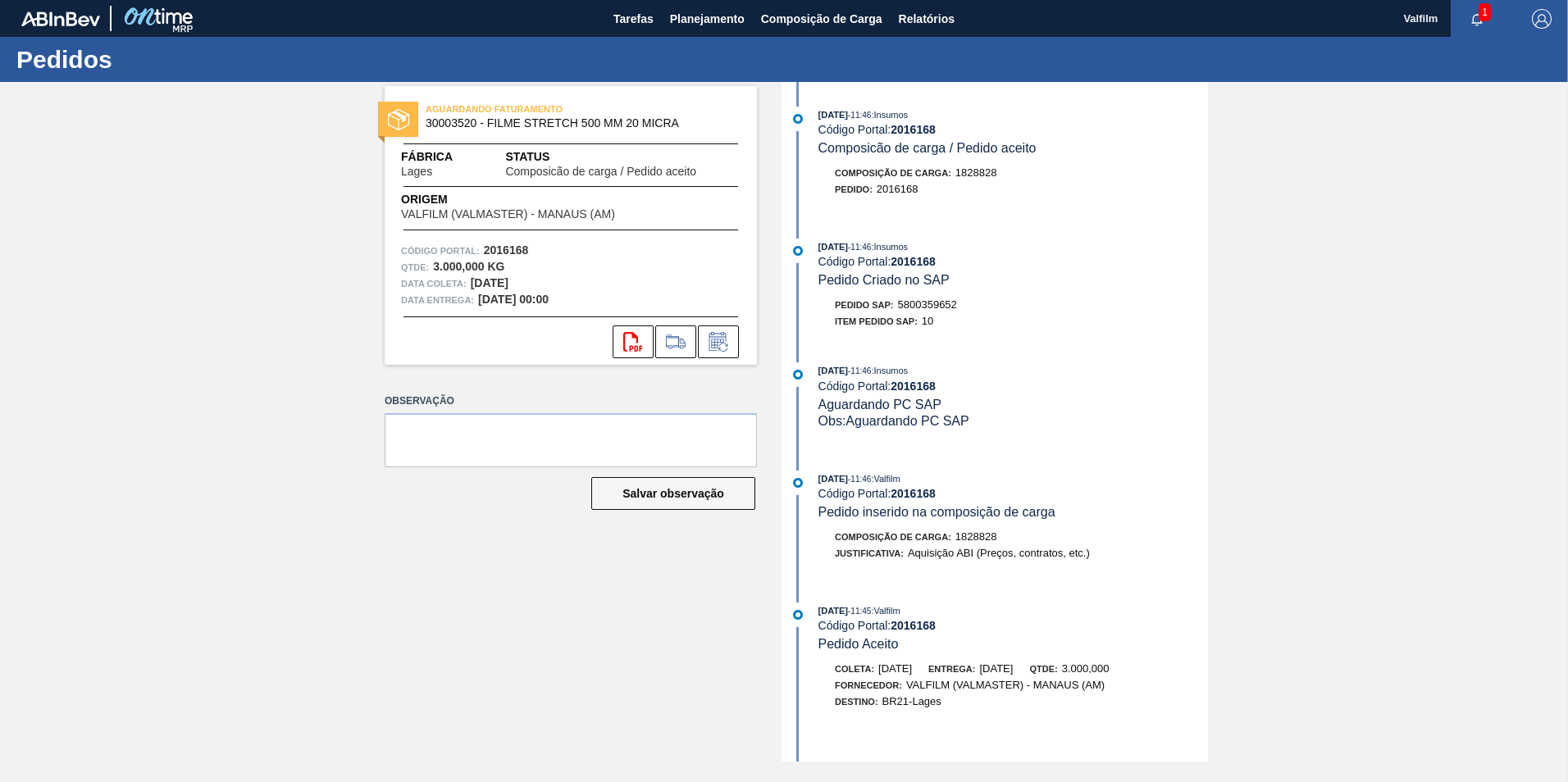
click at [929, 306] on span "5800359652" at bounding box center [927, 305] width 59 height 12
copy span "5800359652"
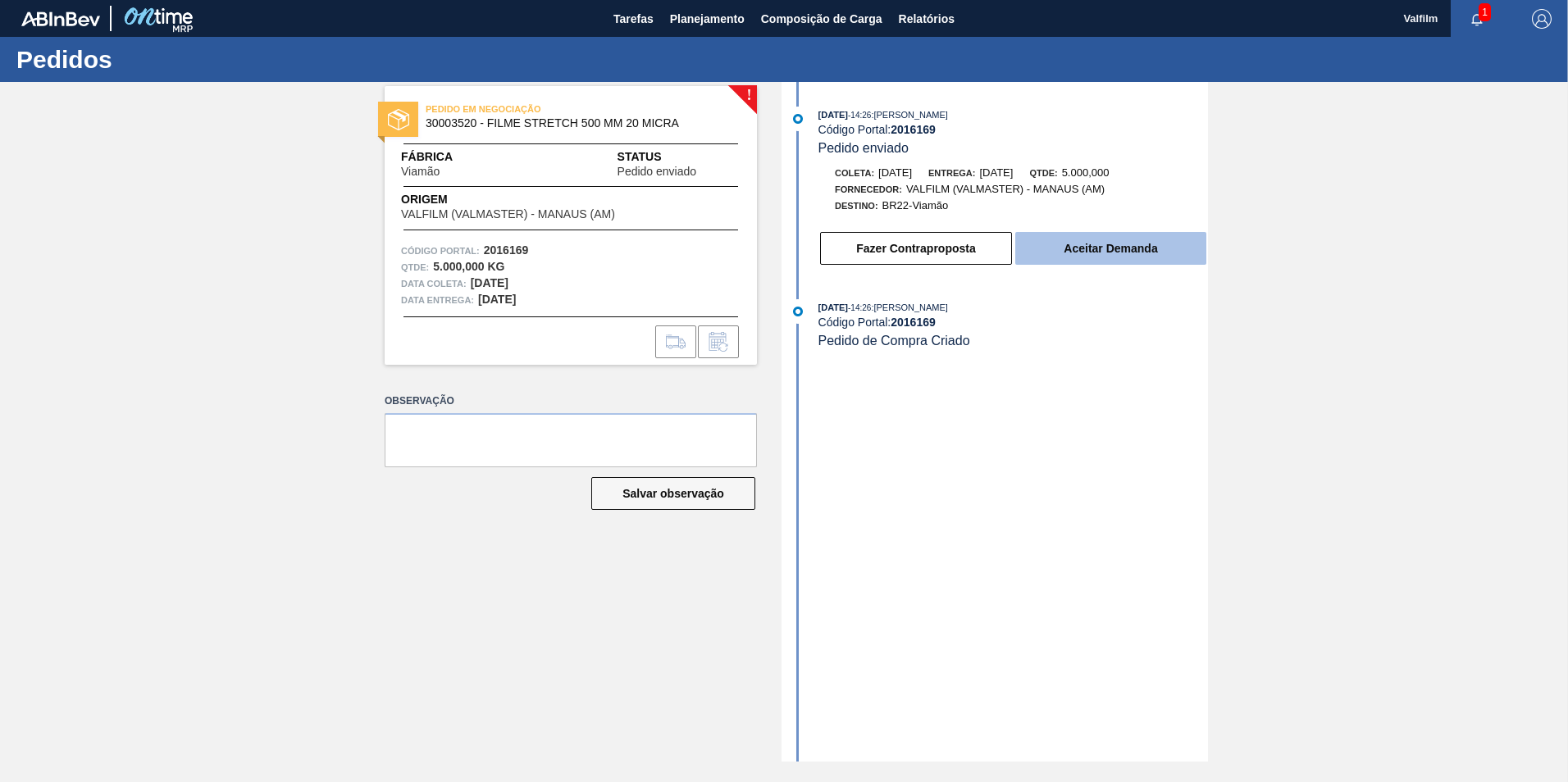
click at [1082, 252] on button "Aceitar Demanda" at bounding box center [1111, 249] width 191 height 33
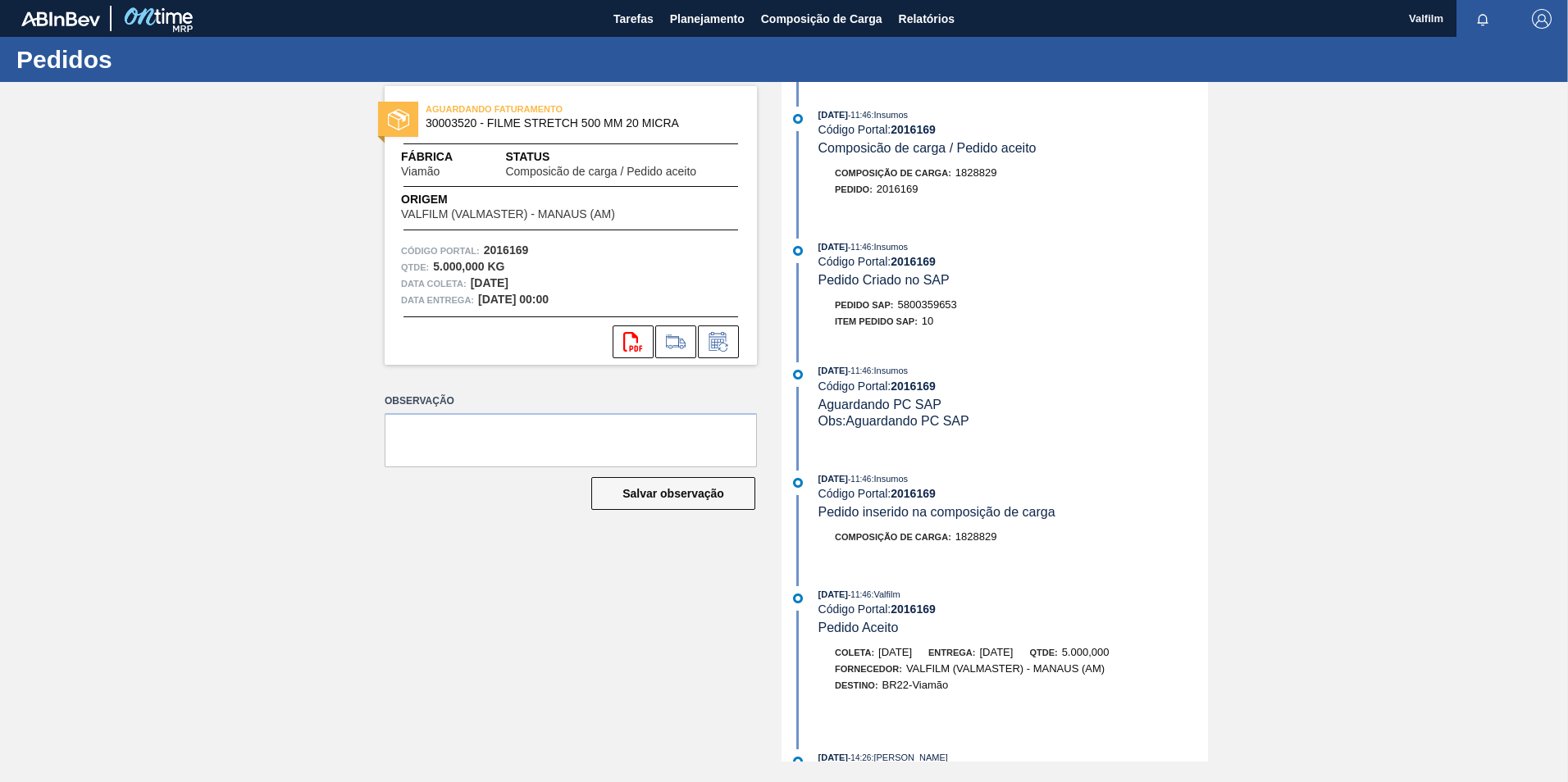
click at [938, 299] on span "5800359653" at bounding box center [927, 305] width 59 height 12
copy span "5800359653"
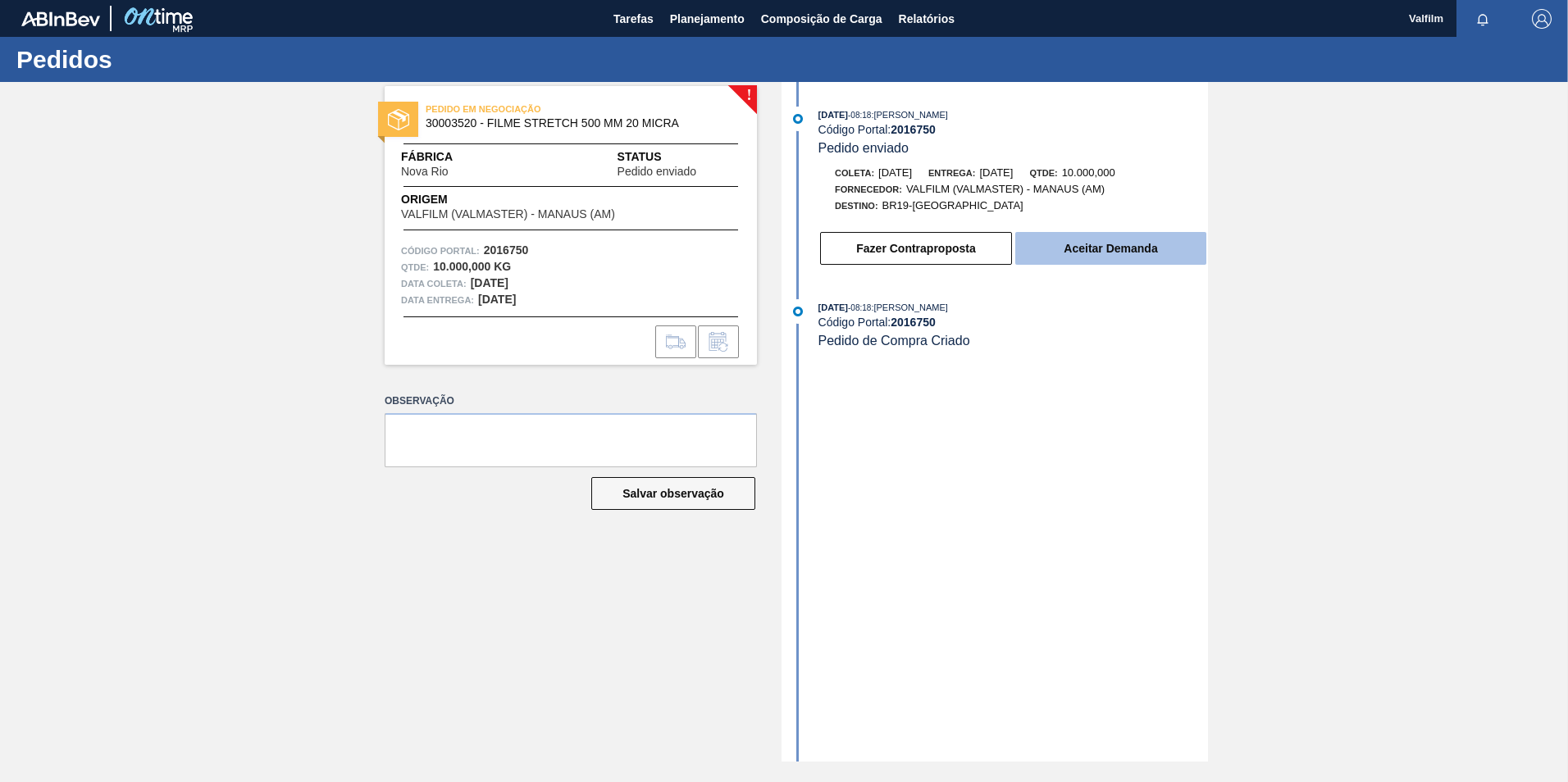
click at [1131, 262] on button "Aceitar Demanda" at bounding box center [1111, 249] width 191 height 33
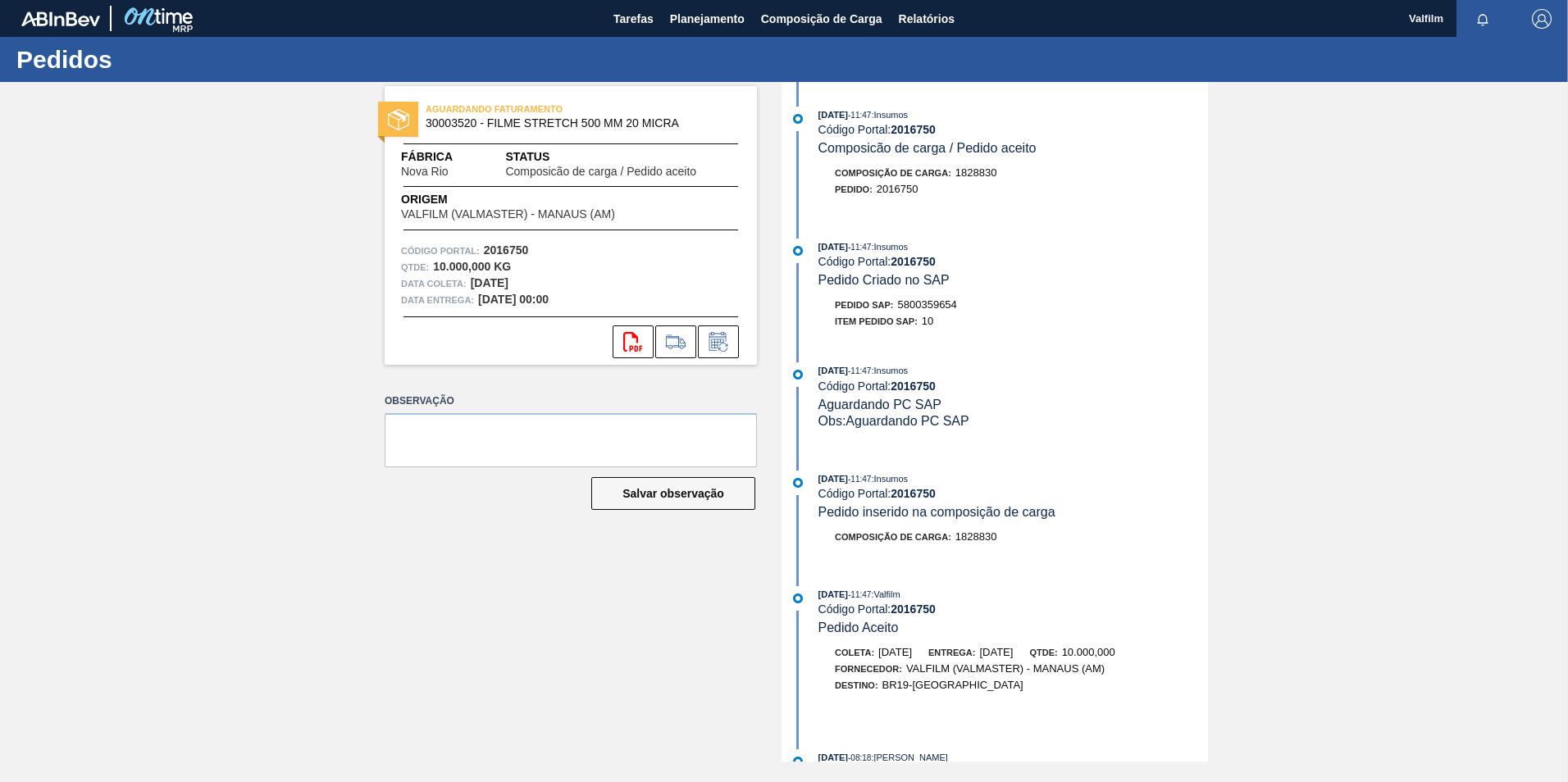
click at [935, 299] on span "5800359654" at bounding box center [927, 305] width 59 height 12
copy span "5800359654"
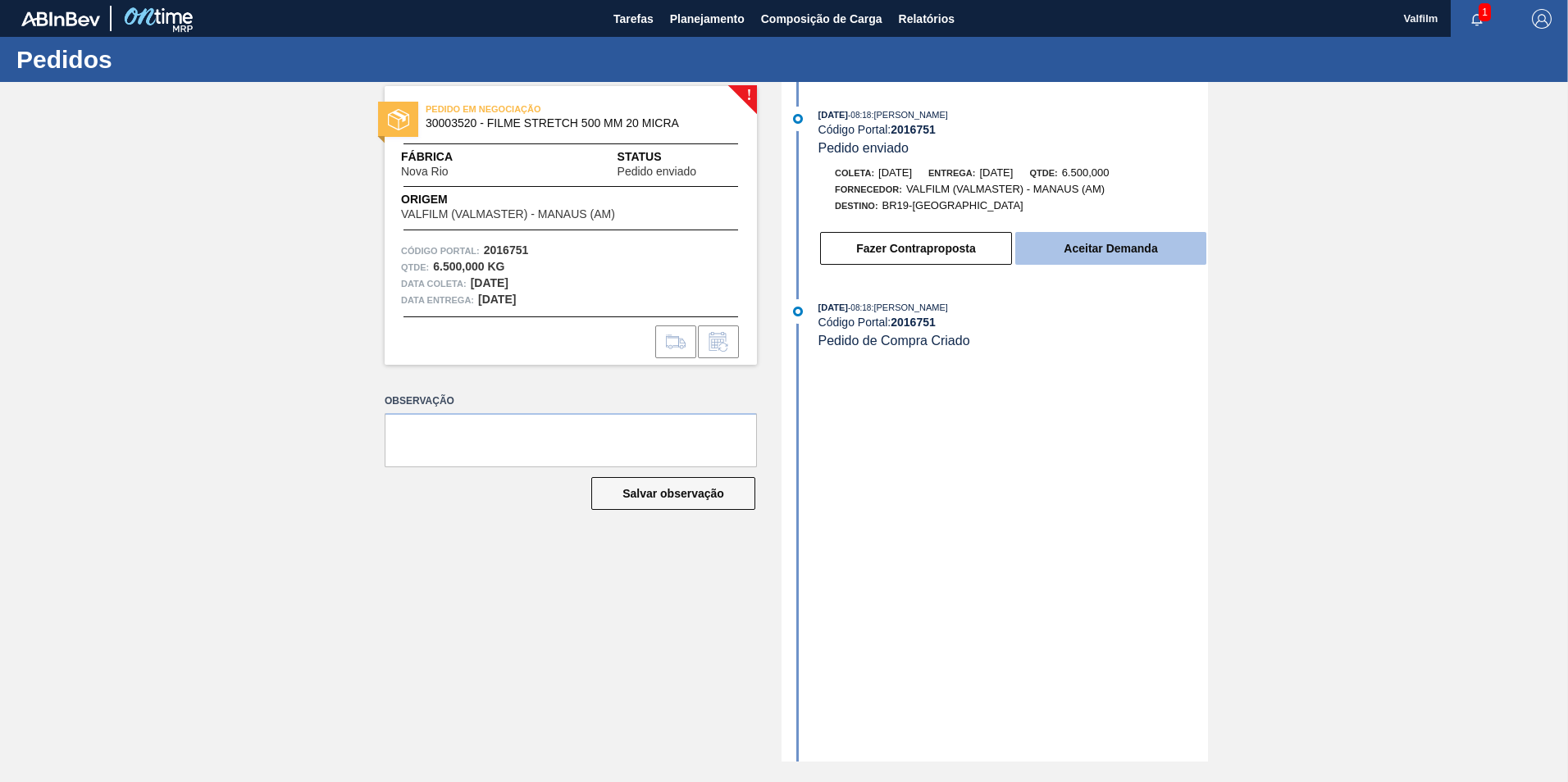
click at [1096, 247] on button "Aceitar Demanda" at bounding box center [1111, 249] width 191 height 33
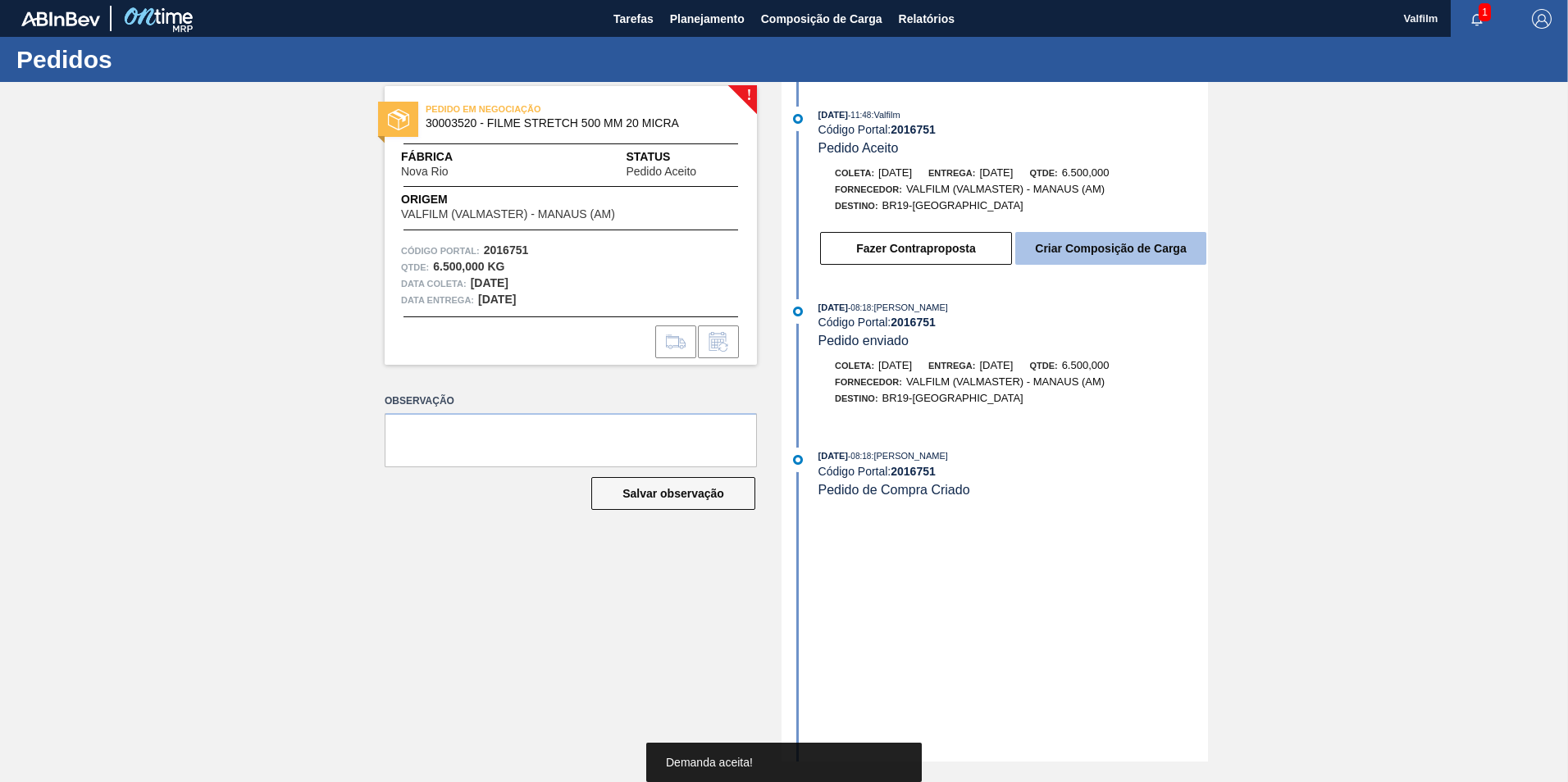
click at [1096, 243] on button "Criar Composição de Carga" at bounding box center [1111, 249] width 191 height 33
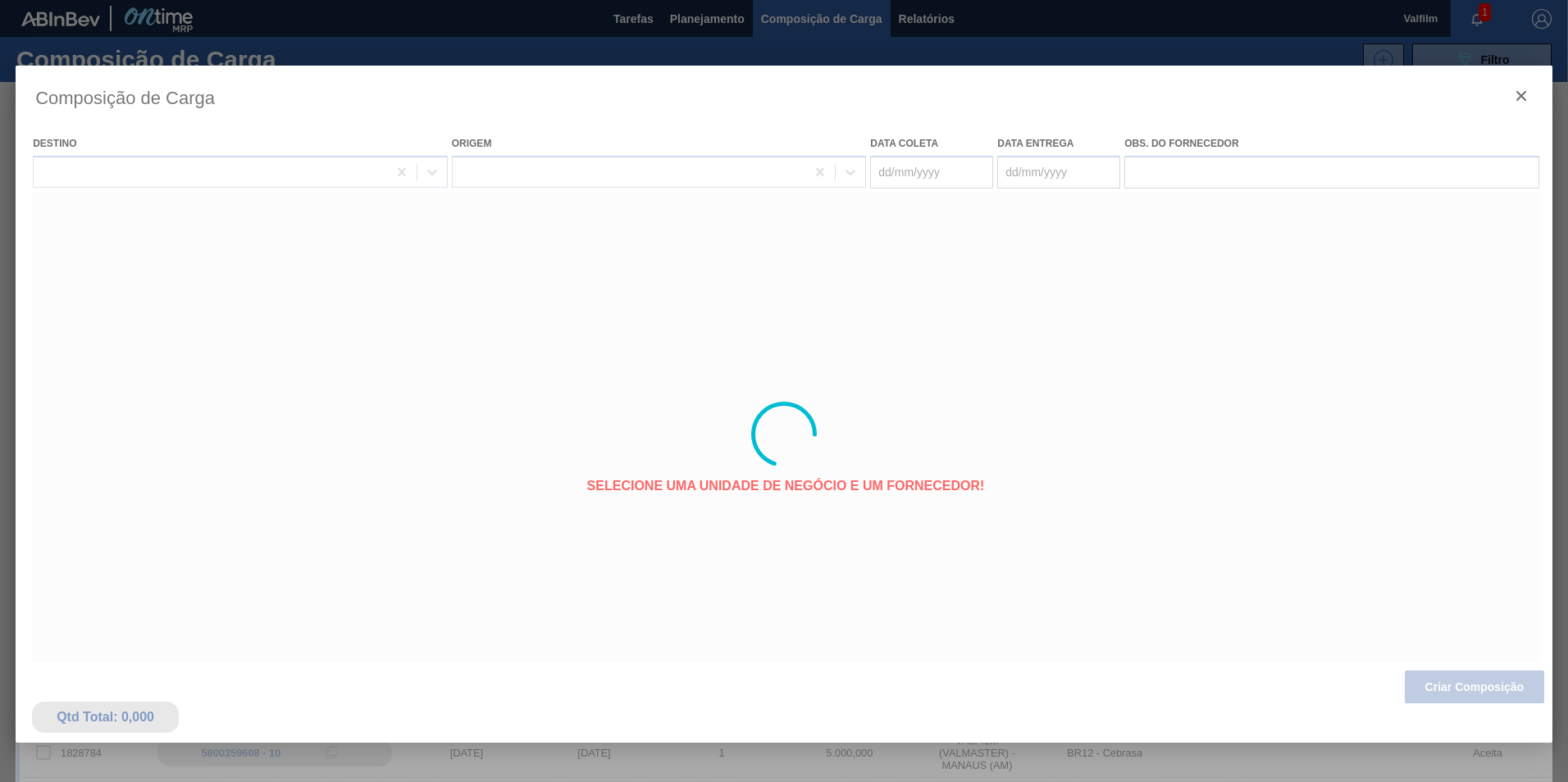
type coleta "04/10/2025"
type entrega "03/11/2025"
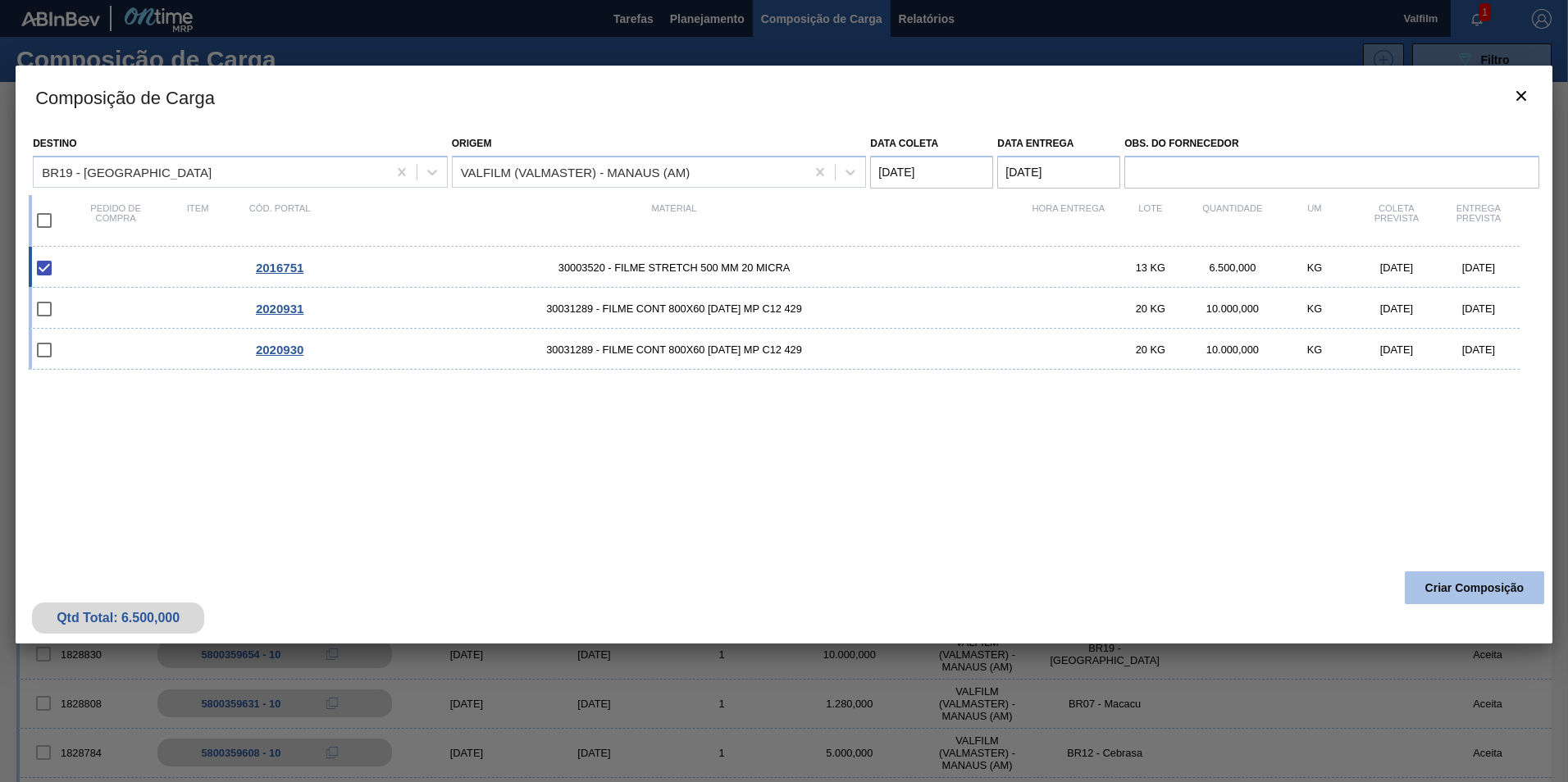
click at [1474, 593] on button "Criar Composição" at bounding box center [1474, 588] width 139 height 33
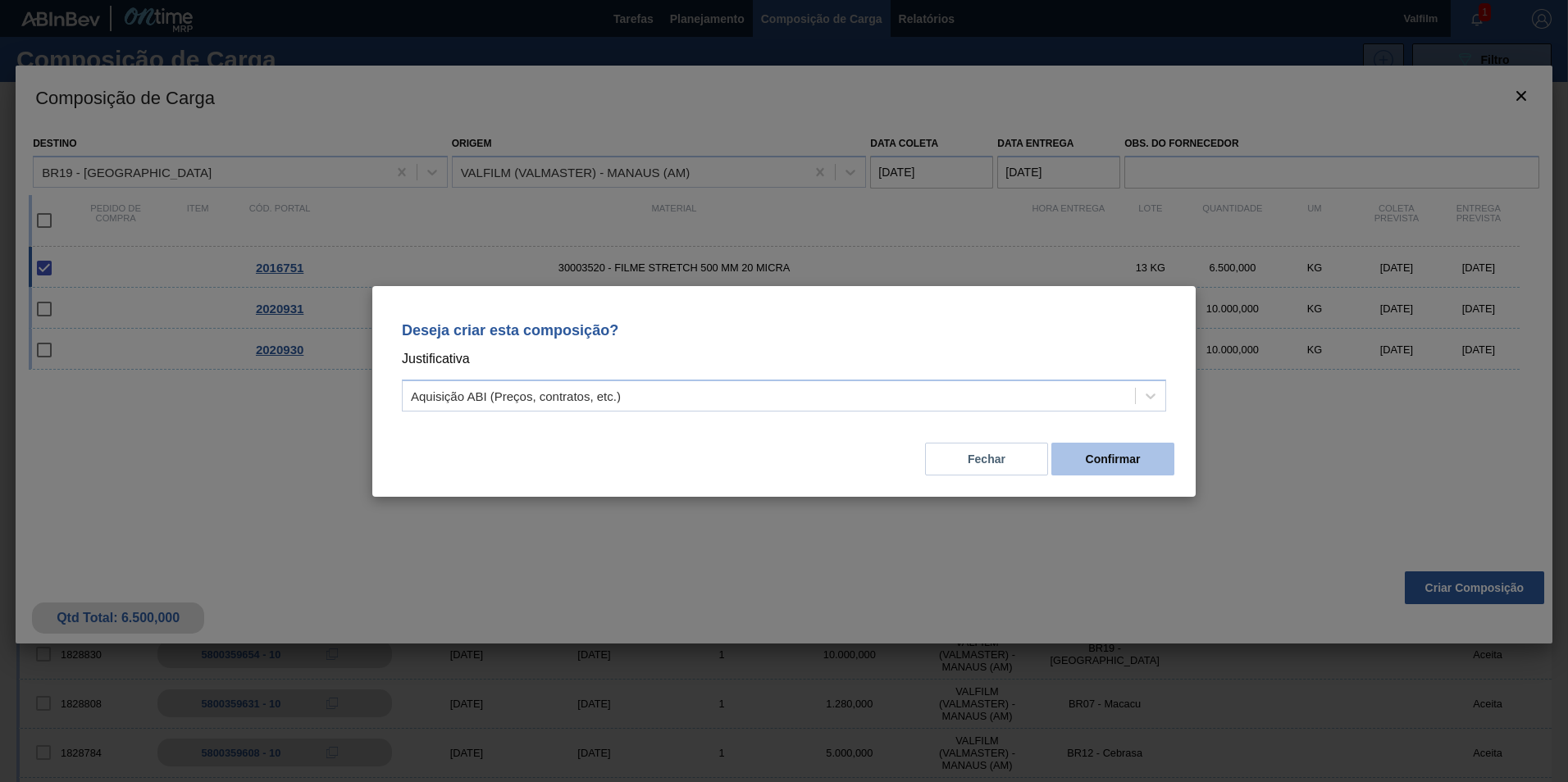
click at [1127, 465] on button "Confirmar" at bounding box center [1112, 459] width 123 height 33
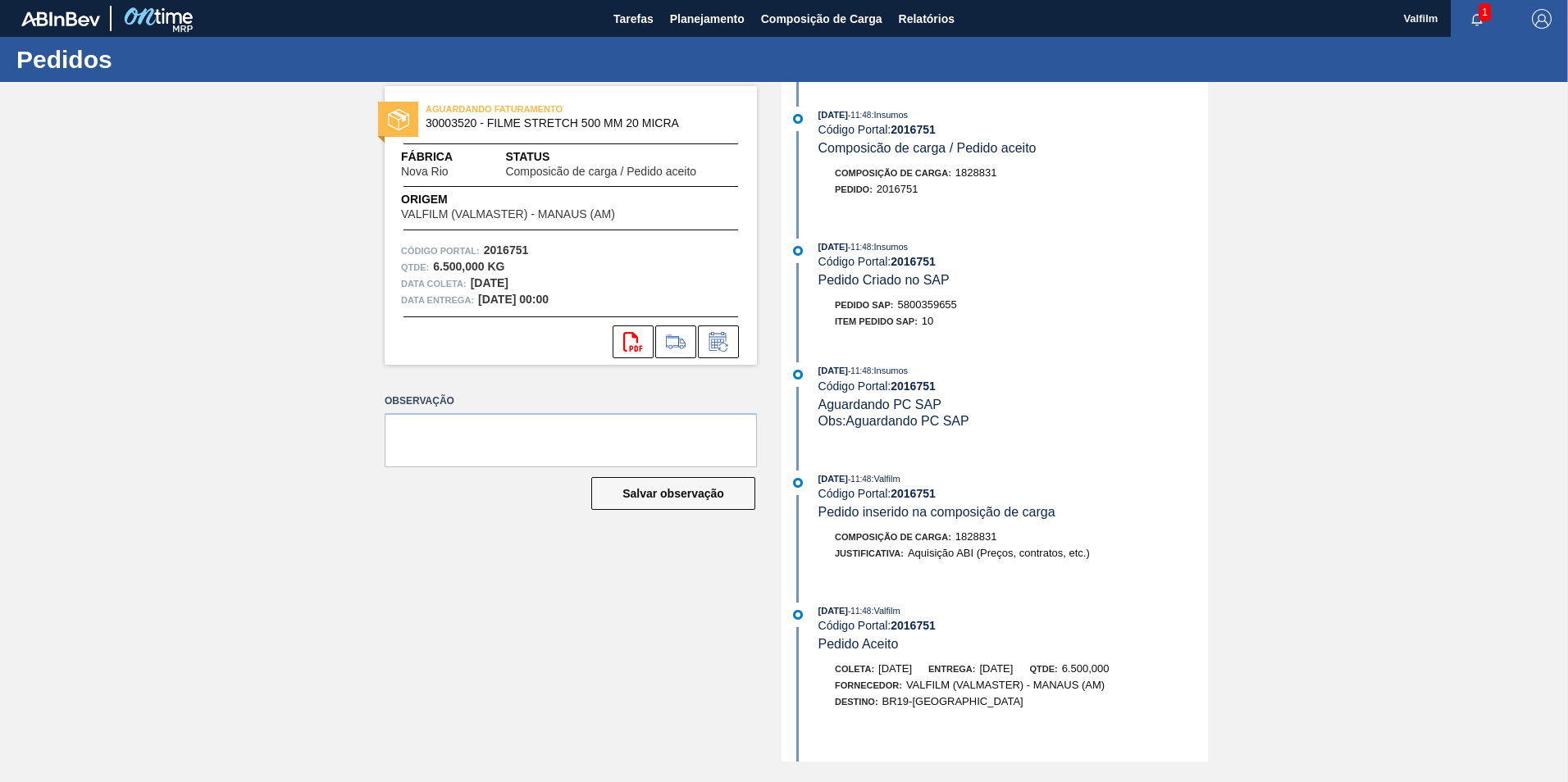
click at [921, 304] on span "5800359655" at bounding box center [927, 305] width 59 height 12
copy span "5800359655"
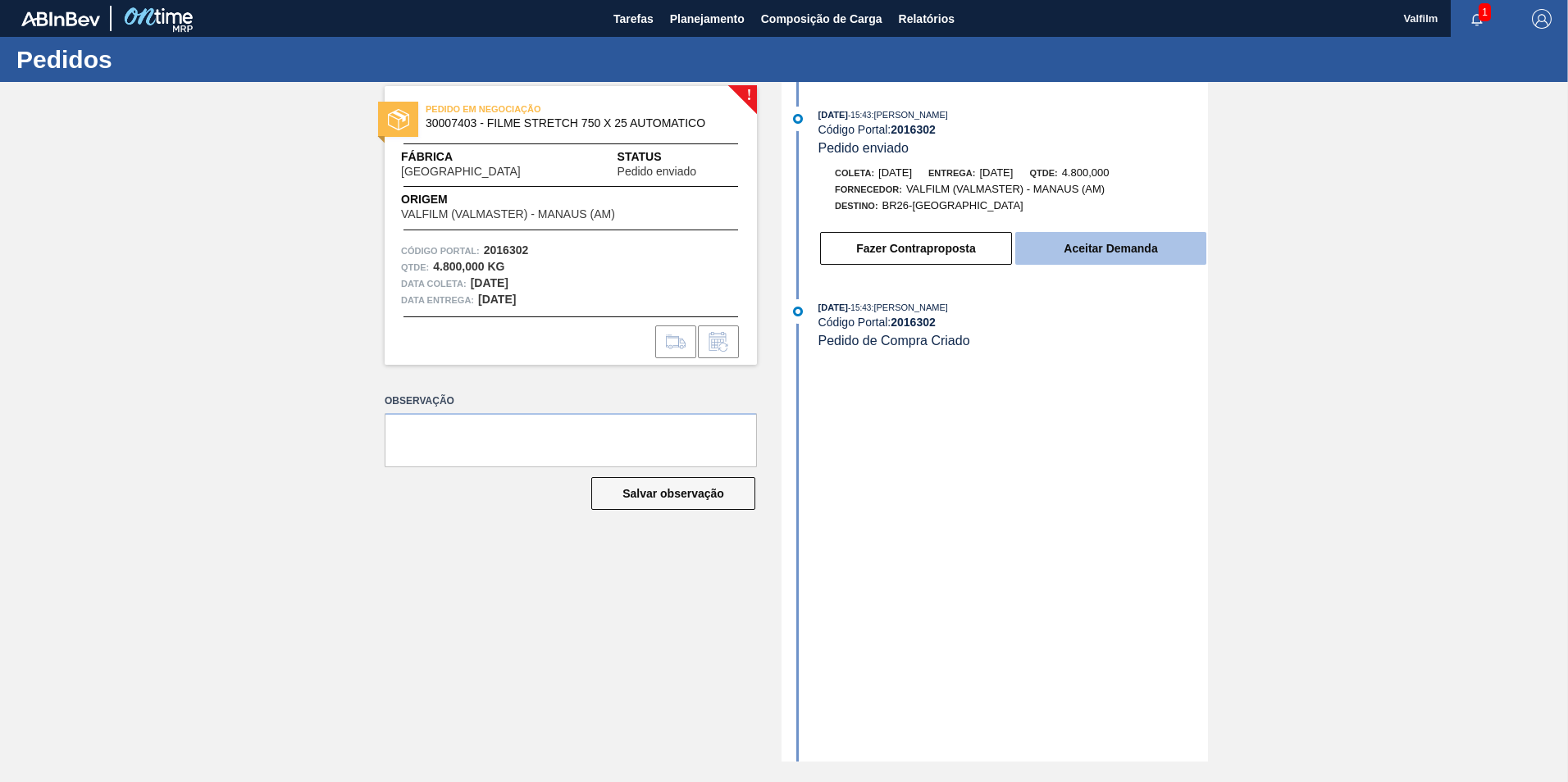
click at [1129, 257] on button "Aceitar Demanda" at bounding box center [1111, 249] width 191 height 33
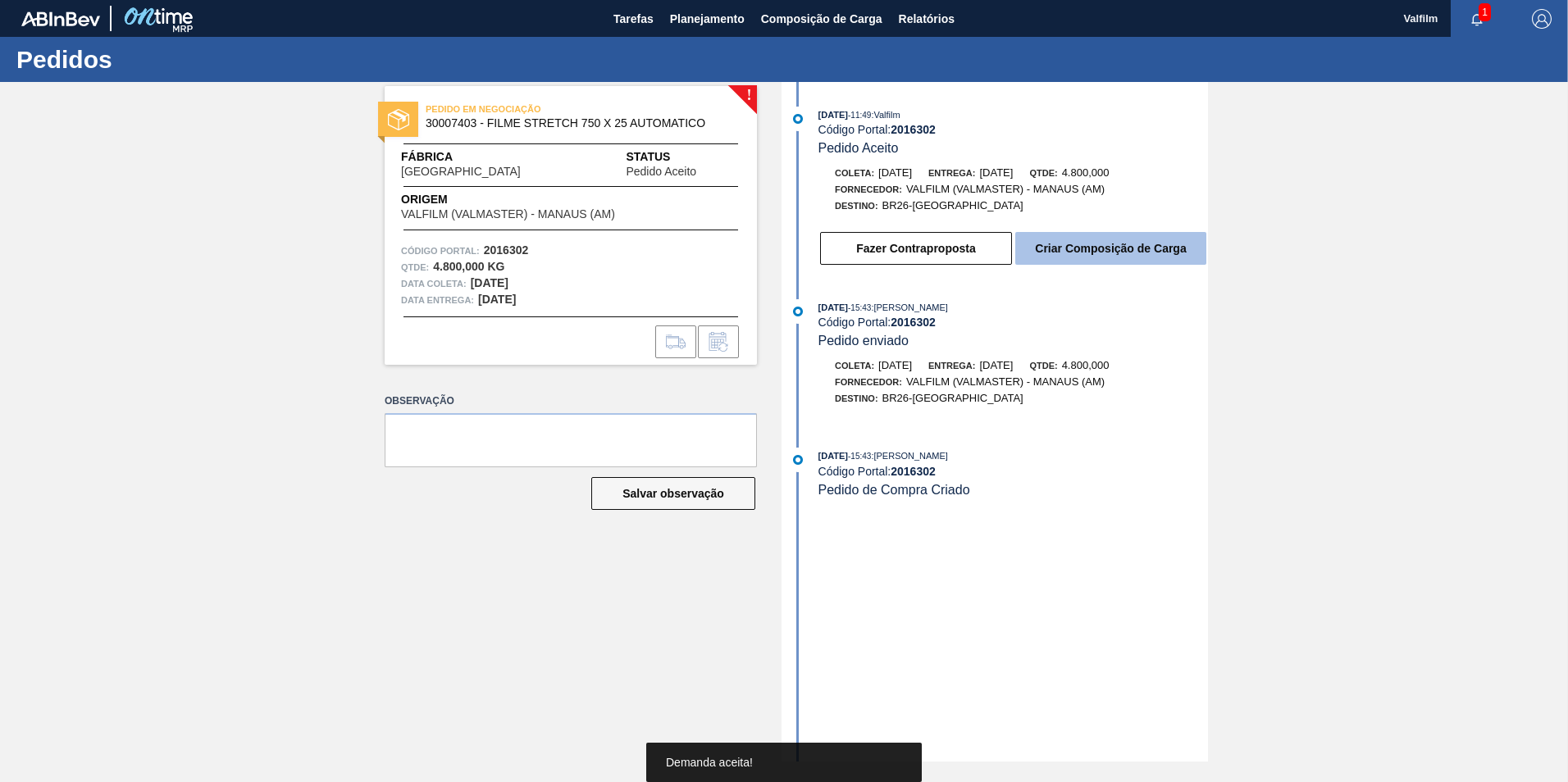
click at [1068, 238] on button "Criar Composição de Carga" at bounding box center [1111, 249] width 191 height 33
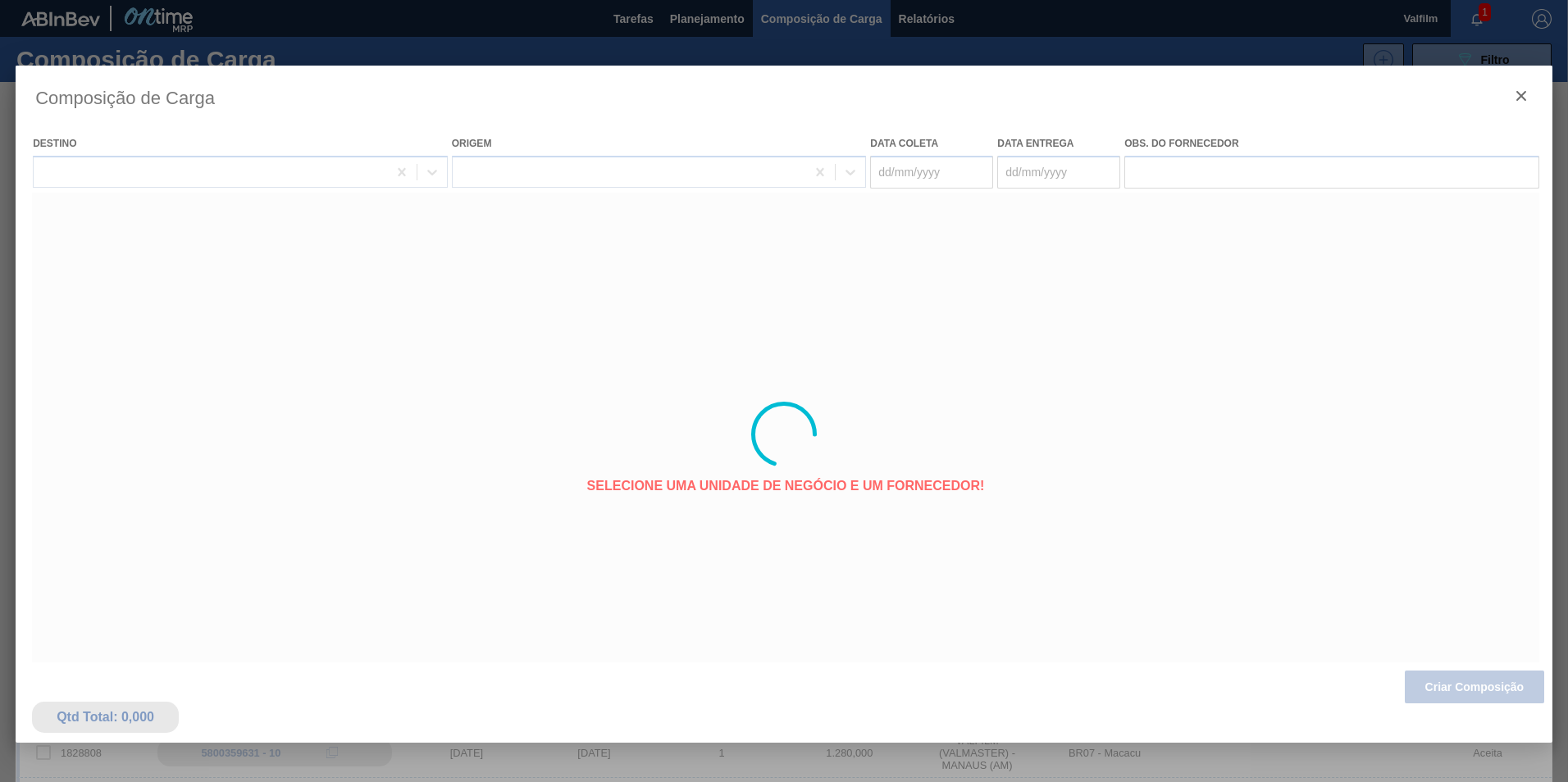
type coleta "[DATE]"
type entrega "[DATE]"
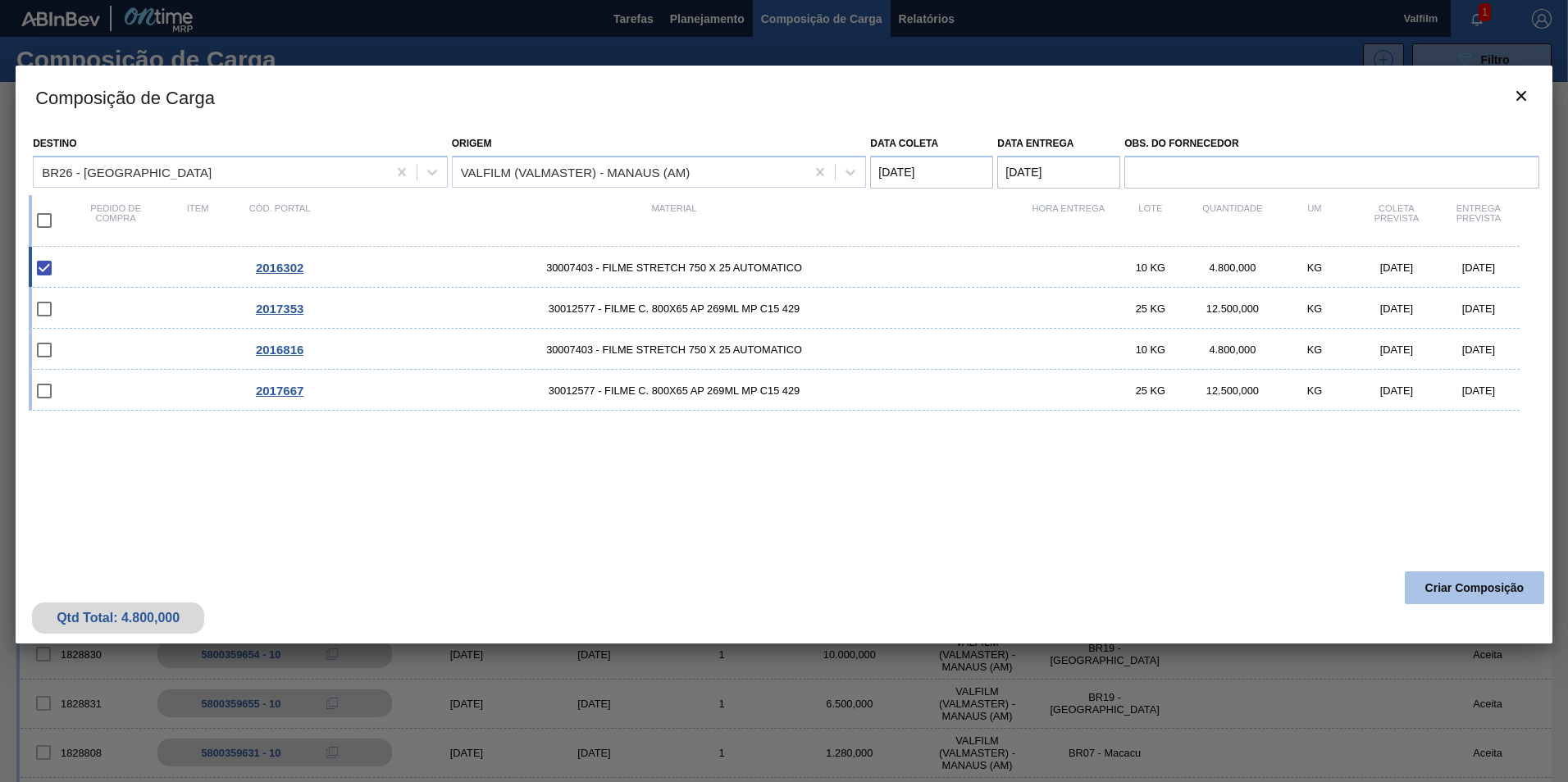
click at [1466, 593] on button "Criar Composição" at bounding box center [1474, 588] width 139 height 33
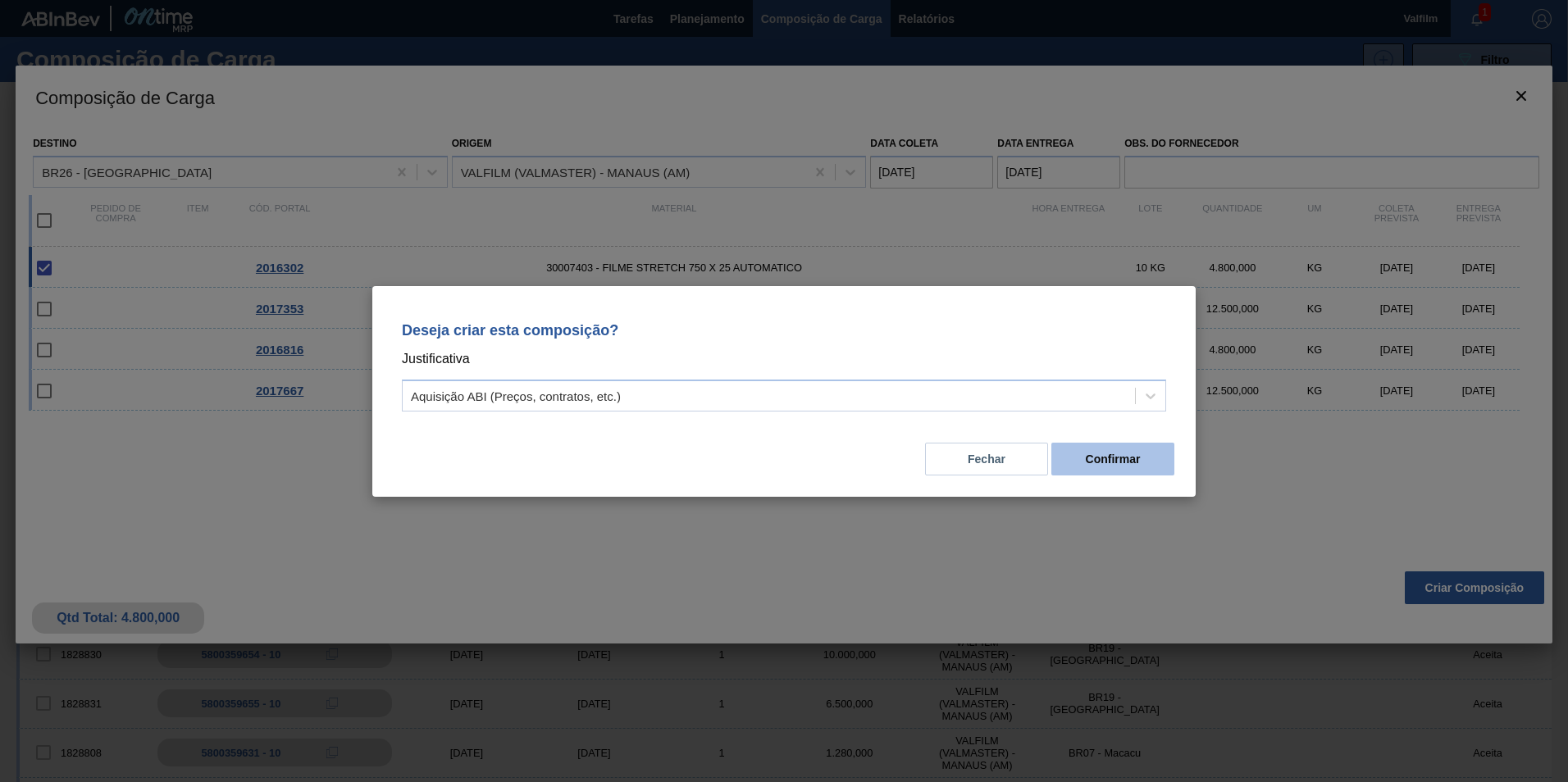
click at [1093, 461] on button "Confirmar" at bounding box center [1112, 459] width 123 height 33
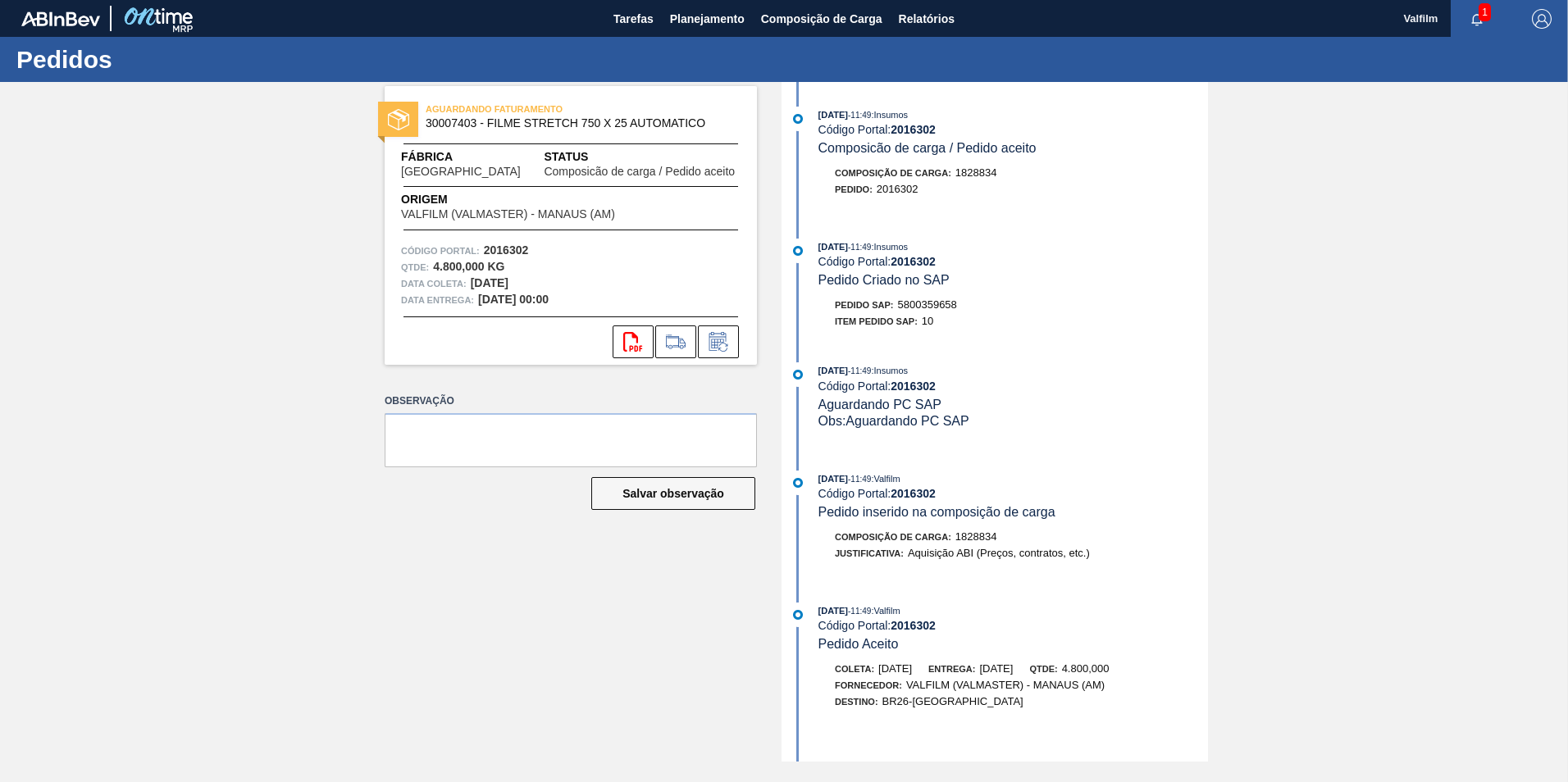
click at [935, 305] on span "5800359658" at bounding box center [927, 305] width 59 height 12
copy span "5800359658"
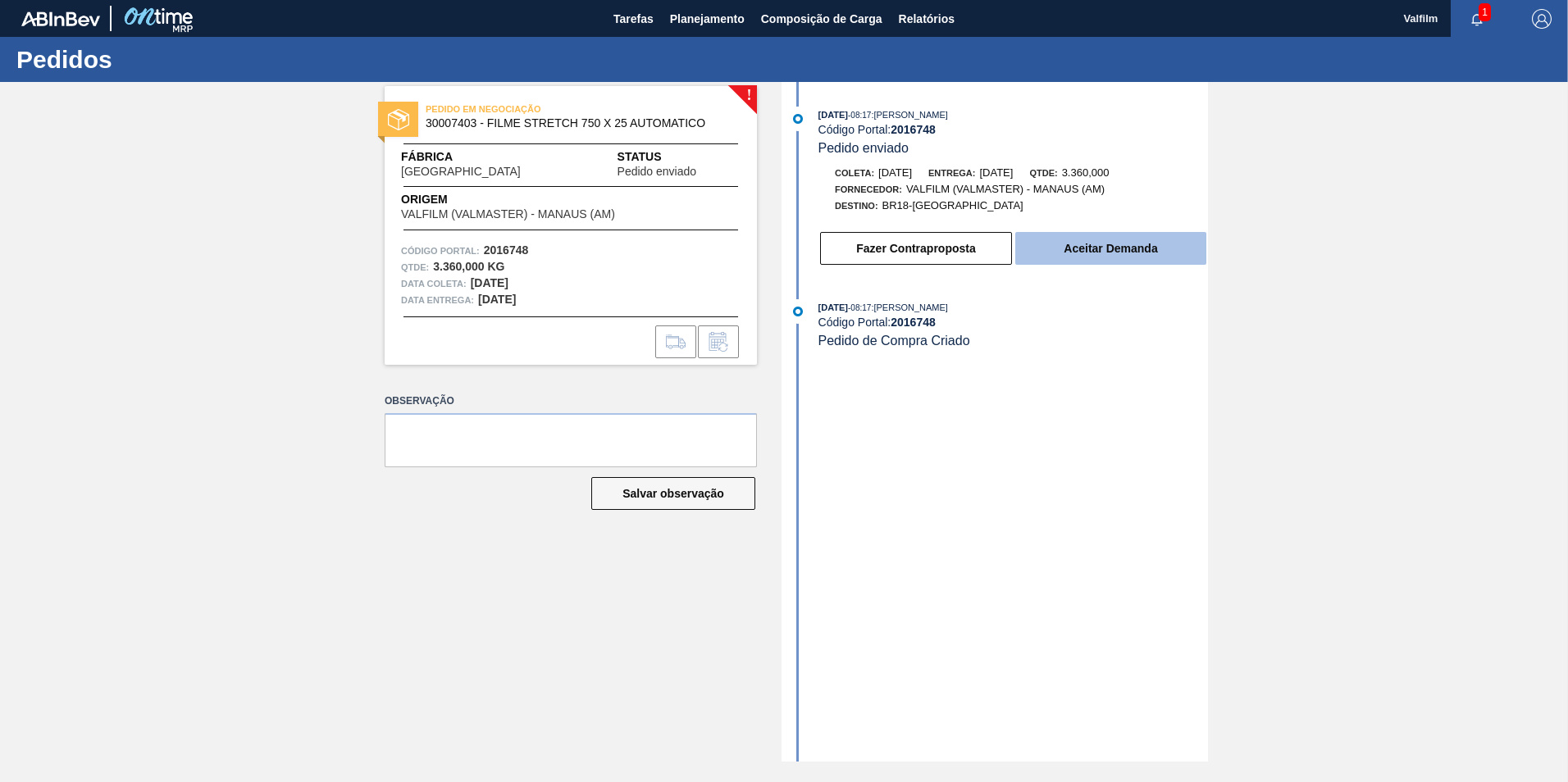
click at [1090, 255] on button "Aceitar Demanda" at bounding box center [1111, 249] width 191 height 33
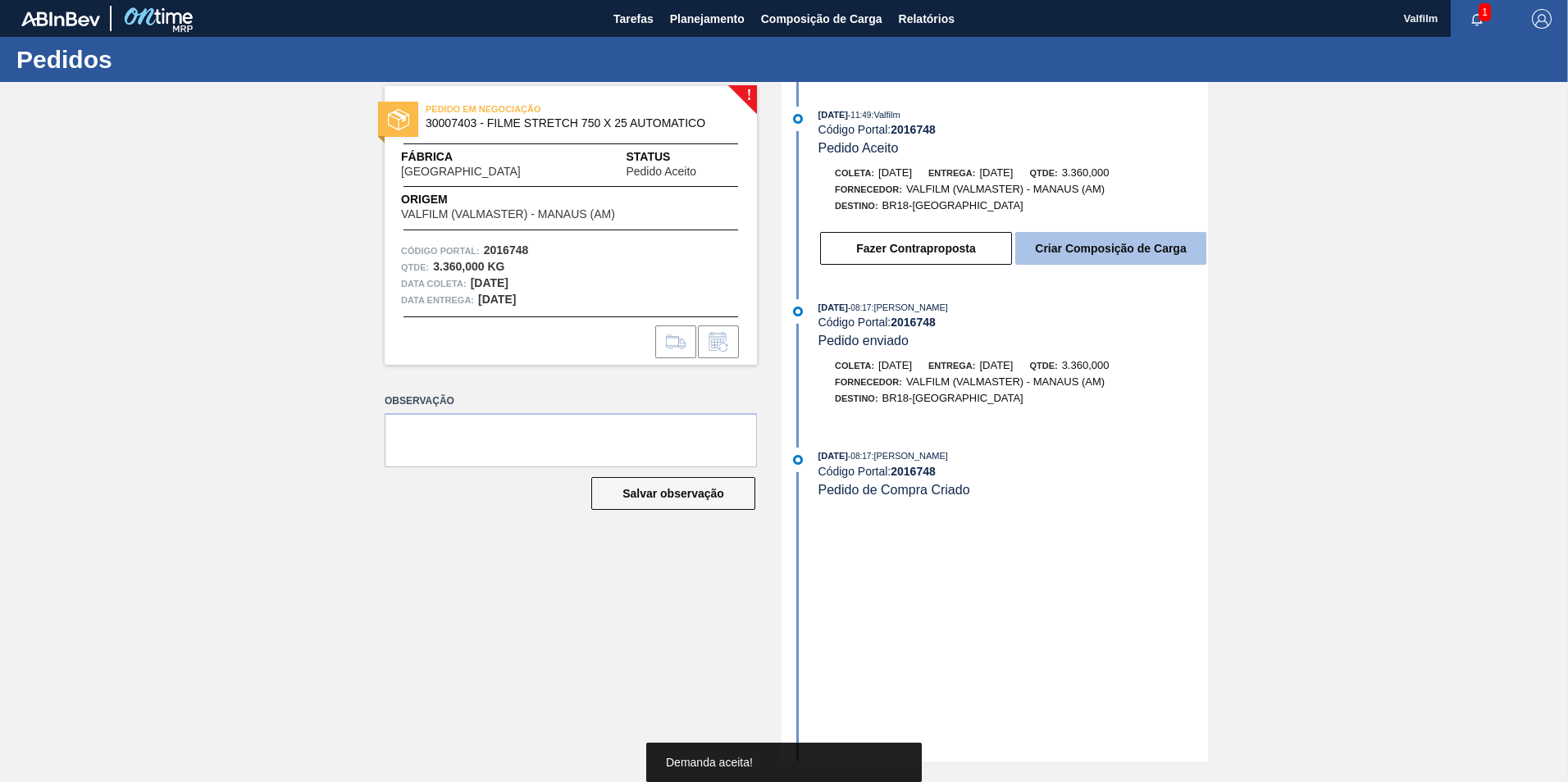
click at [1071, 251] on button "Criar Composição de Carga" at bounding box center [1111, 249] width 191 height 33
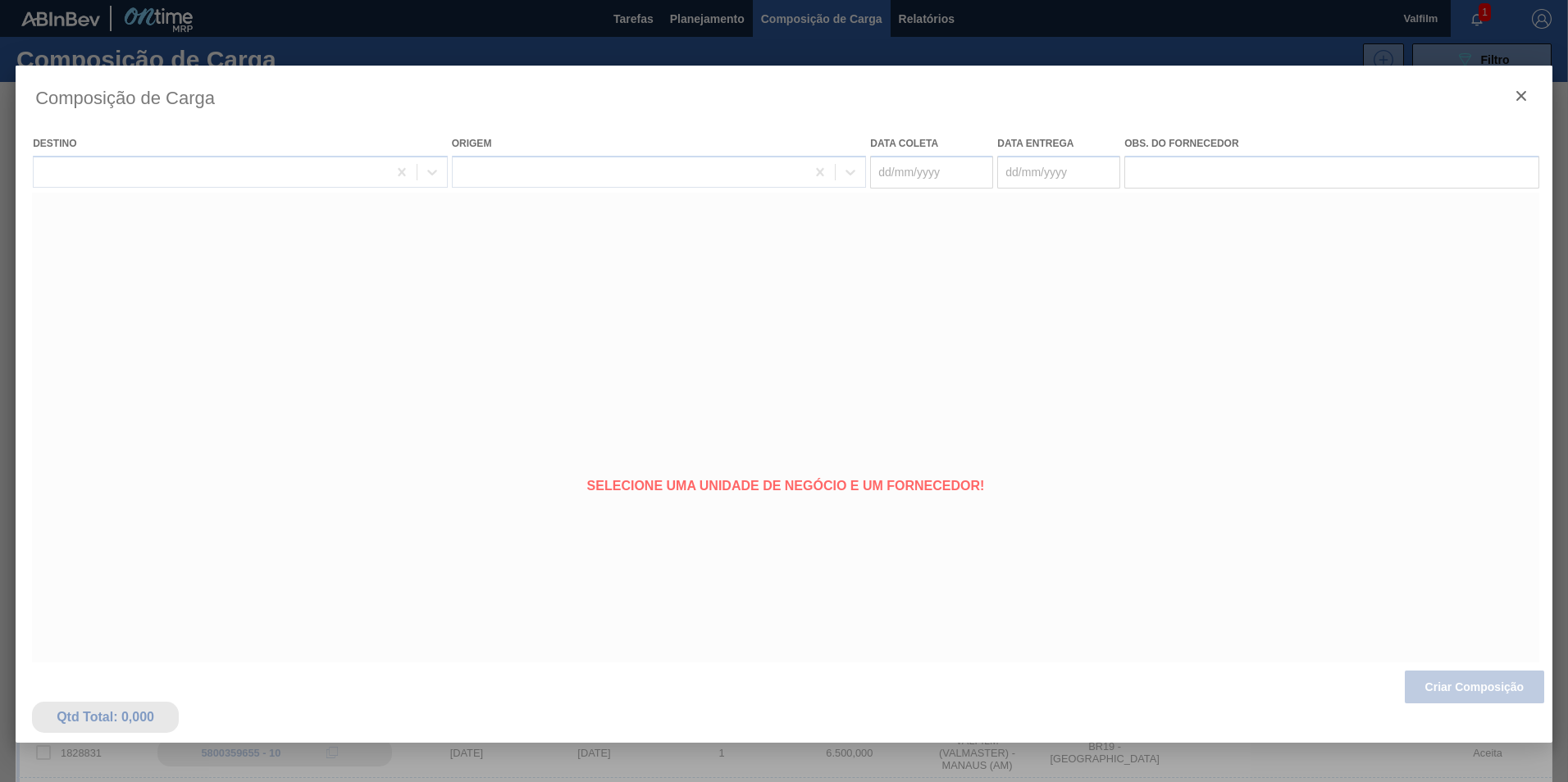
type coleta "[DATE]"
type entrega "[DATE]"
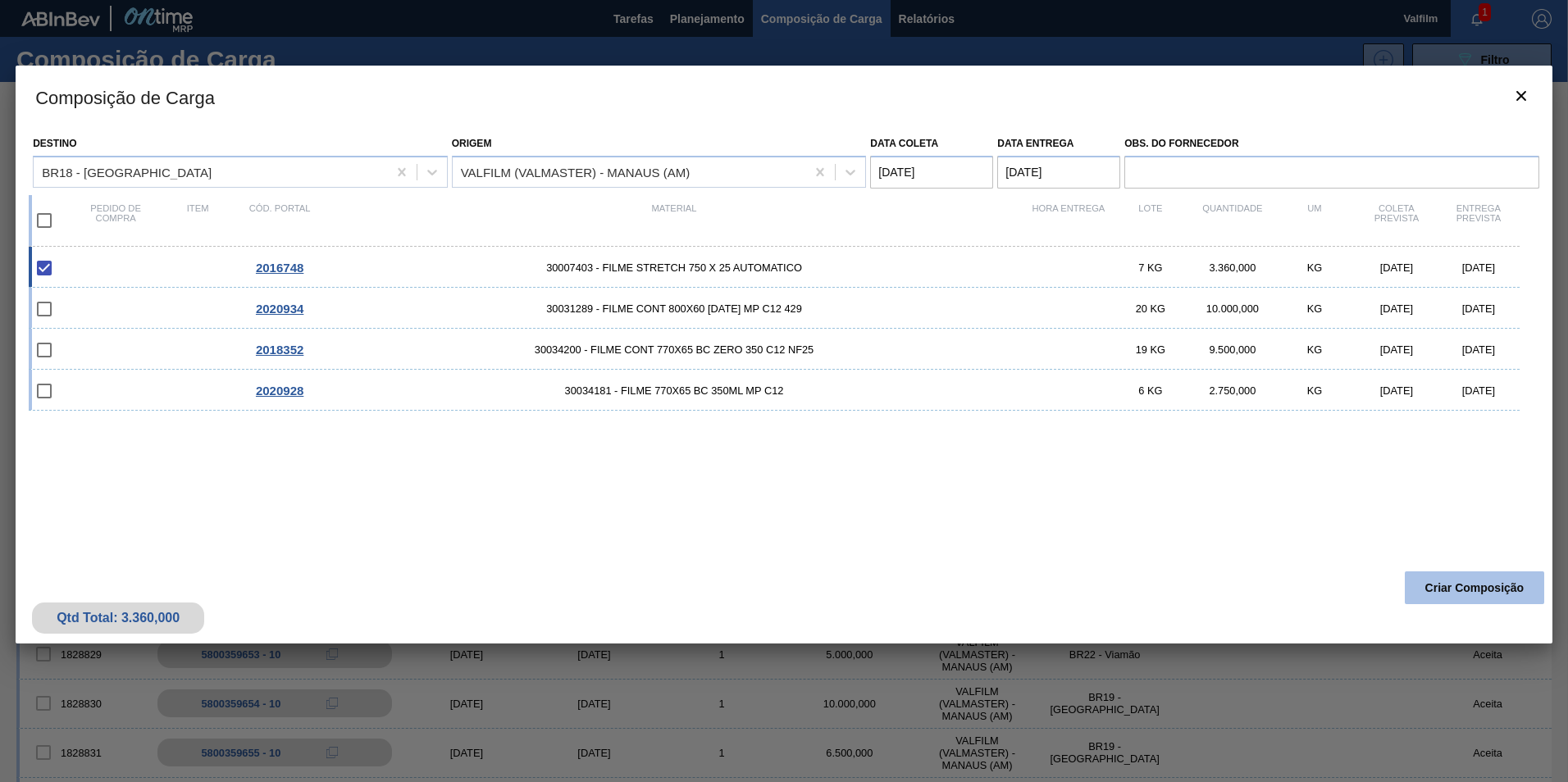
click at [1463, 588] on button "Criar Composição" at bounding box center [1474, 588] width 139 height 33
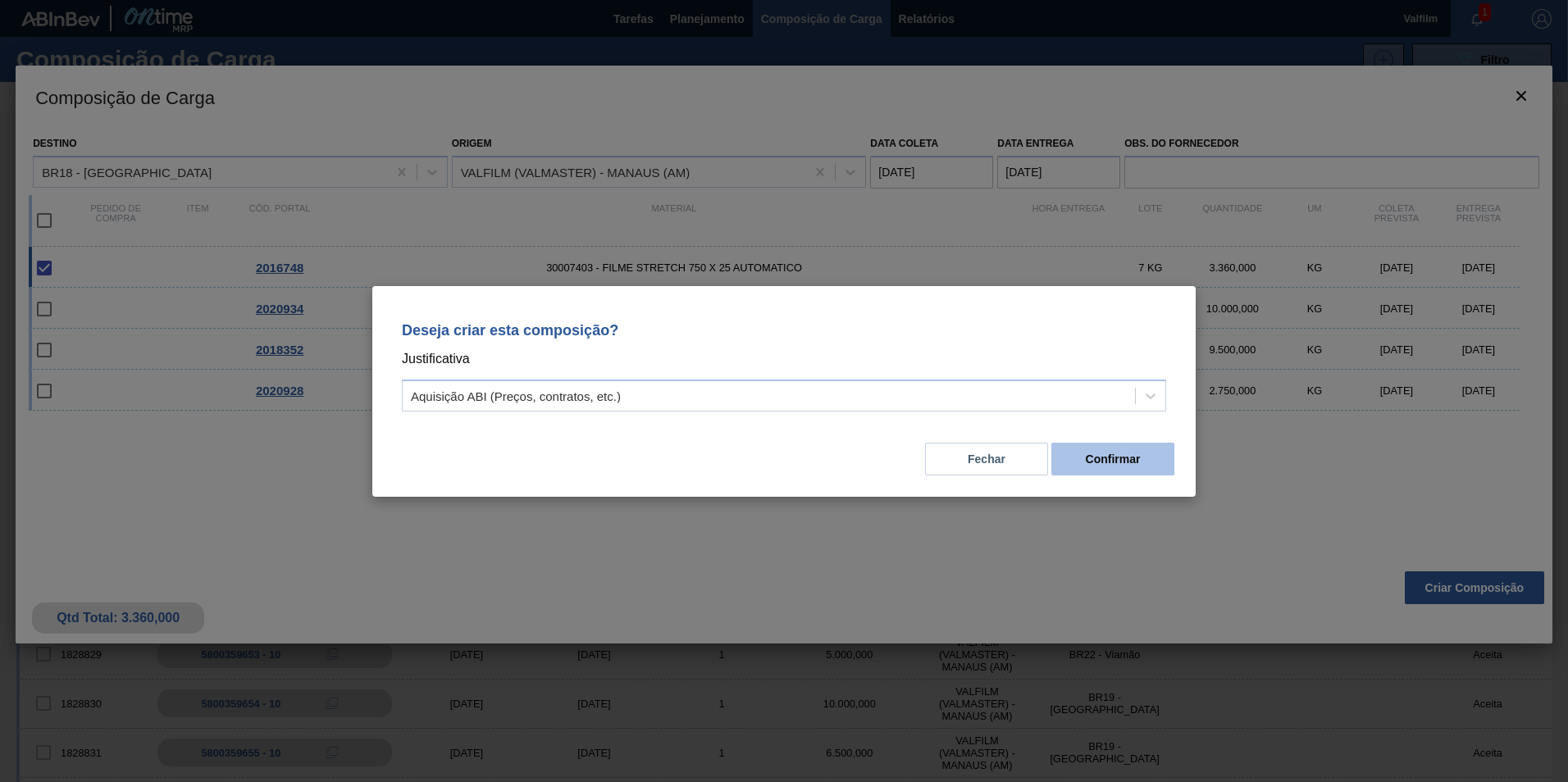
click at [1103, 456] on button "Confirmar" at bounding box center [1112, 459] width 123 height 33
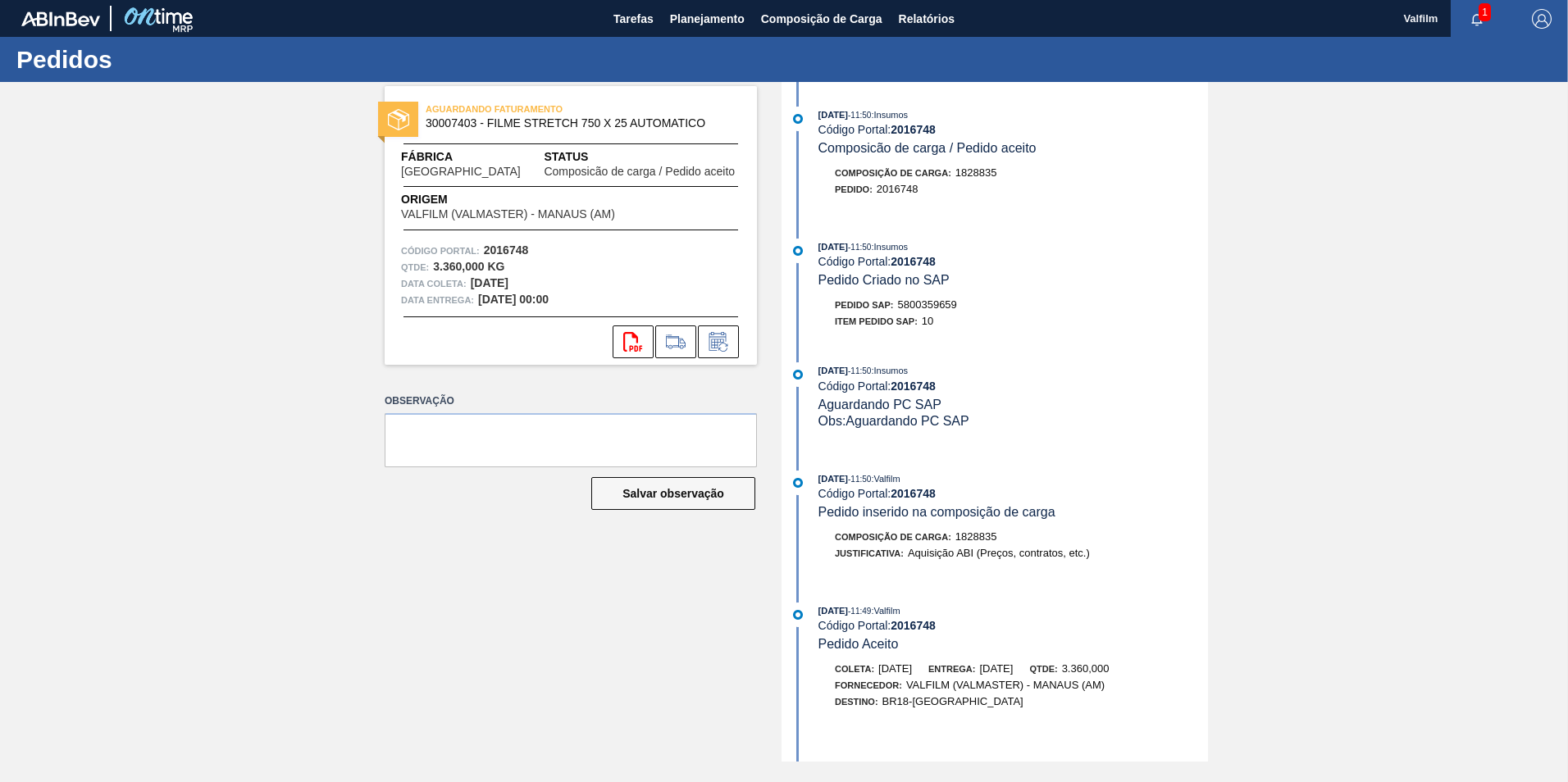
click at [947, 306] on span "5800359659" at bounding box center [927, 305] width 59 height 12
copy span "5800359659"
click at [929, 307] on span "5800359659" at bounding box center [927, 305] width 59 height 12
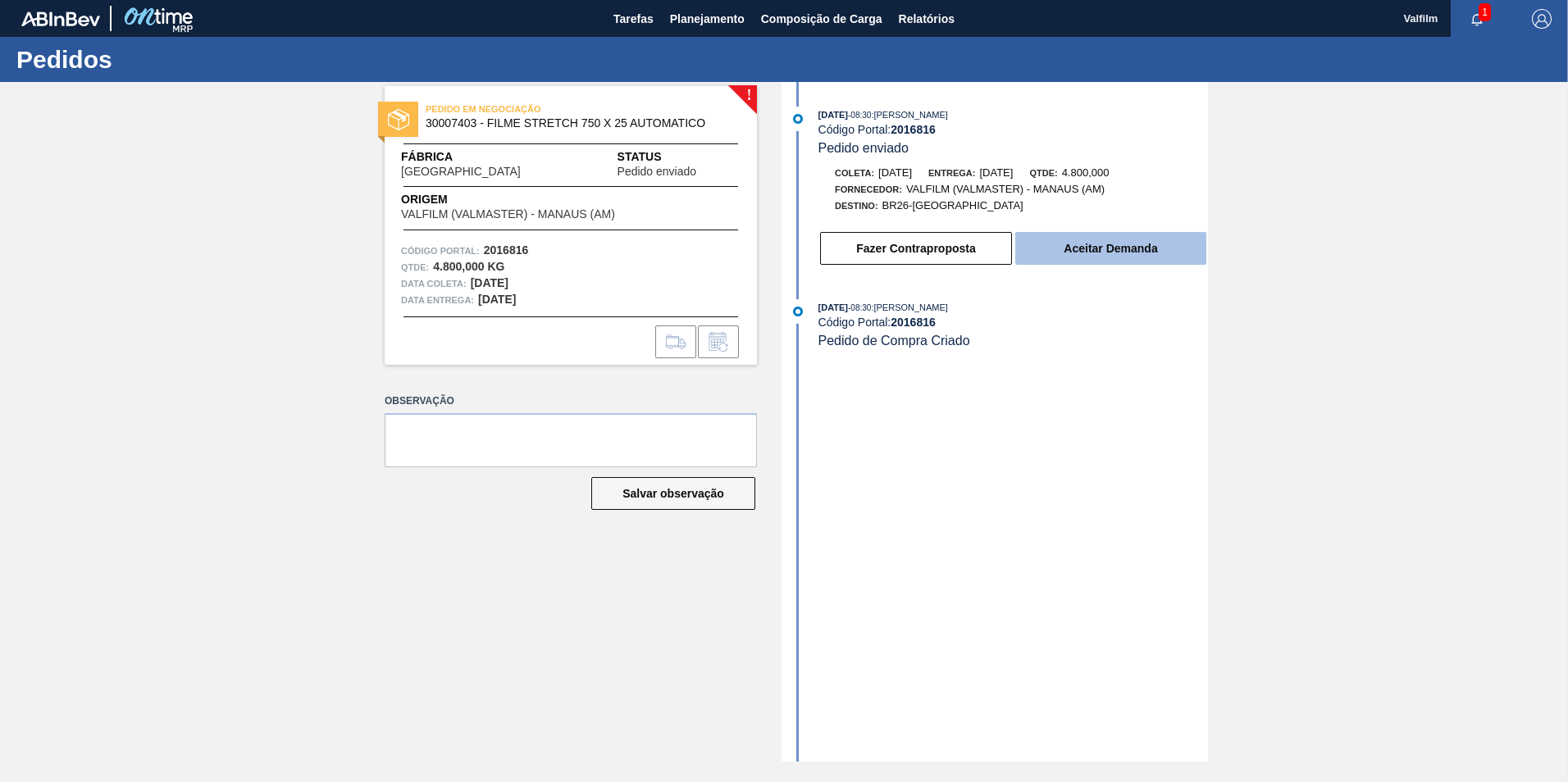
click at [1048, 248] on button "Aceitar Demanda" at bounding box center [1111, 249] width 191 height 33
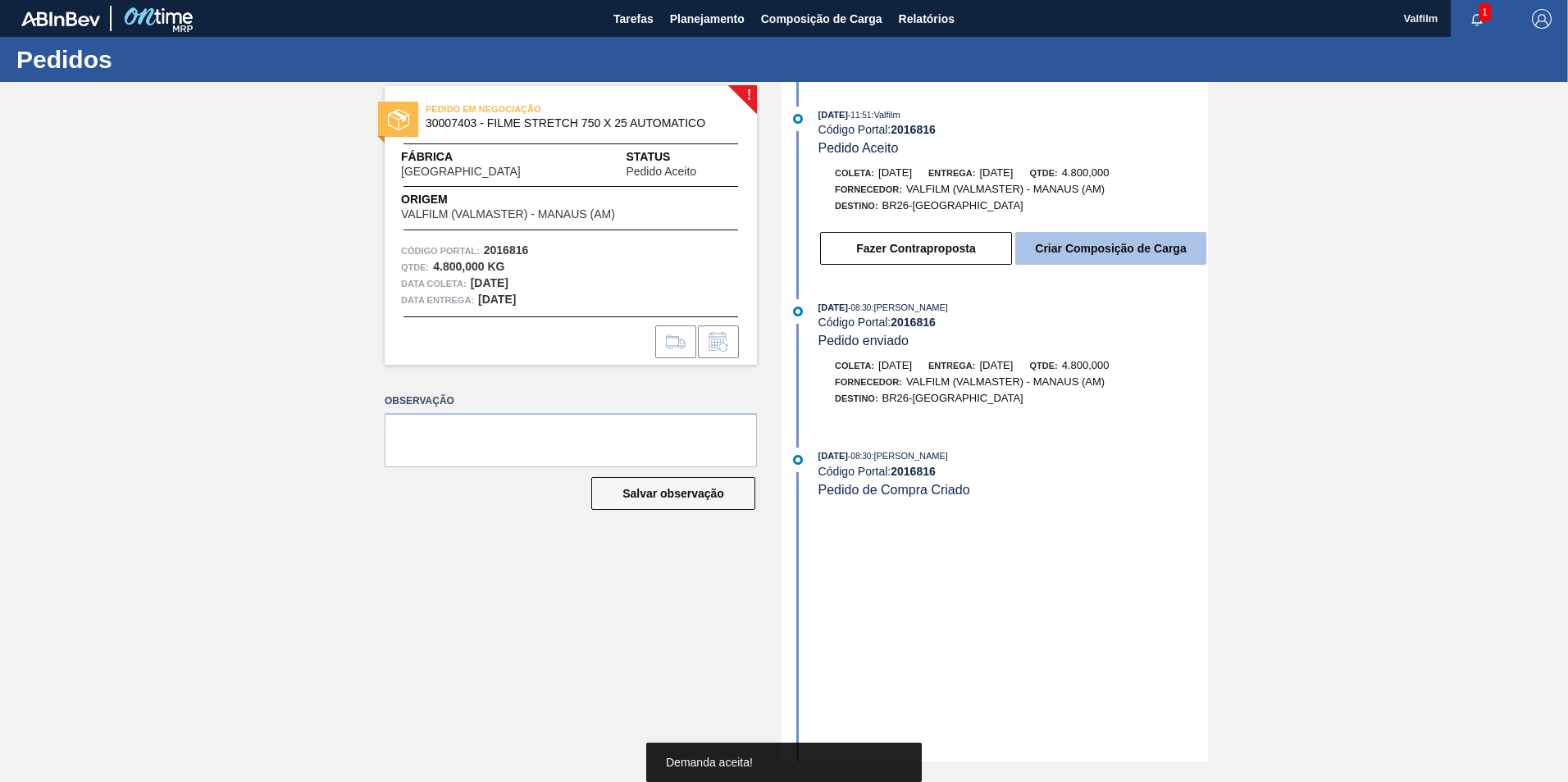
click at [1084, 249] on button "Criar Composição de Carga" at bounding box center [1111, 249] width 191 height 33
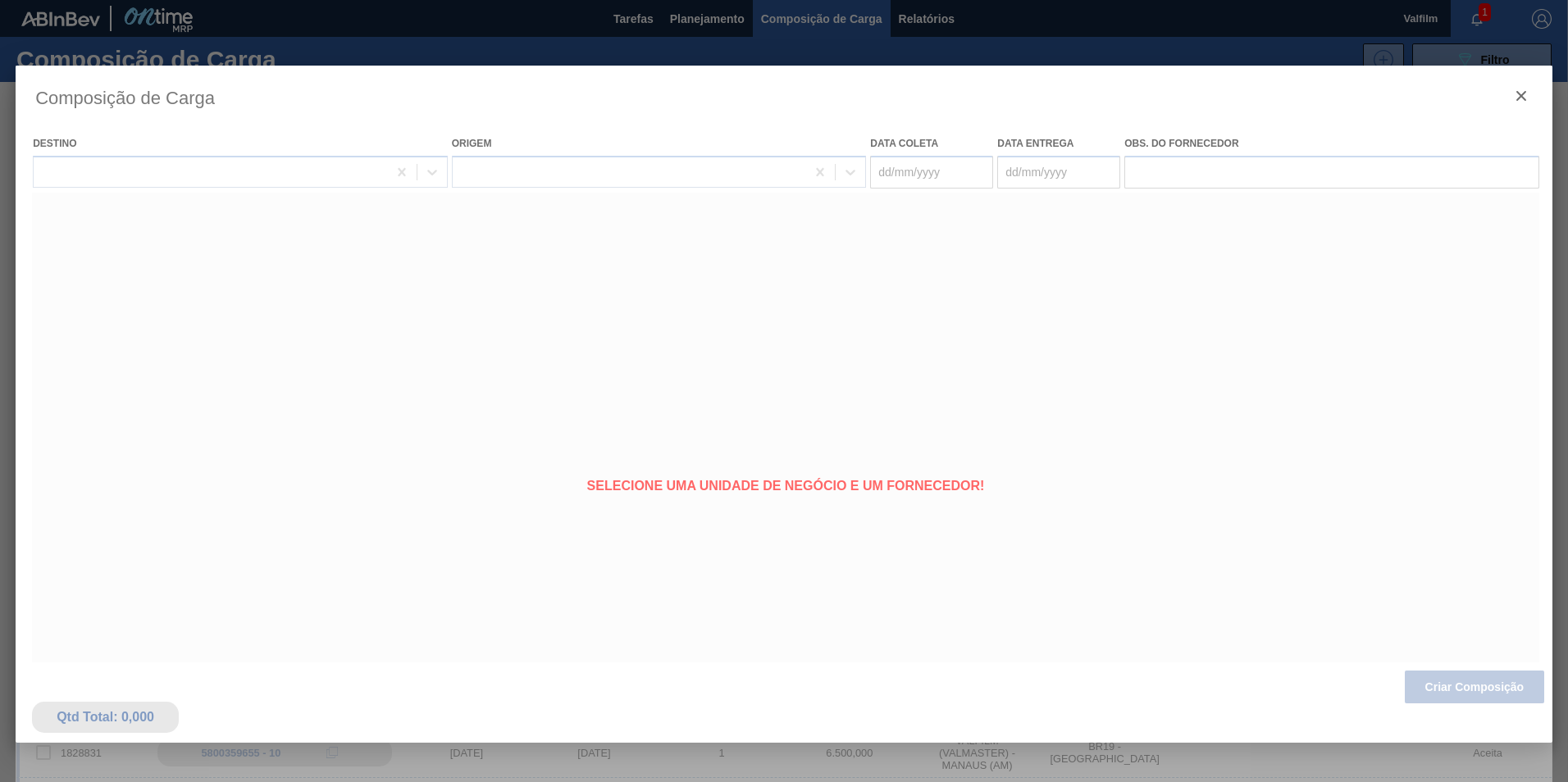
type coleta "[DATE]"
type entrega "[DATE]"
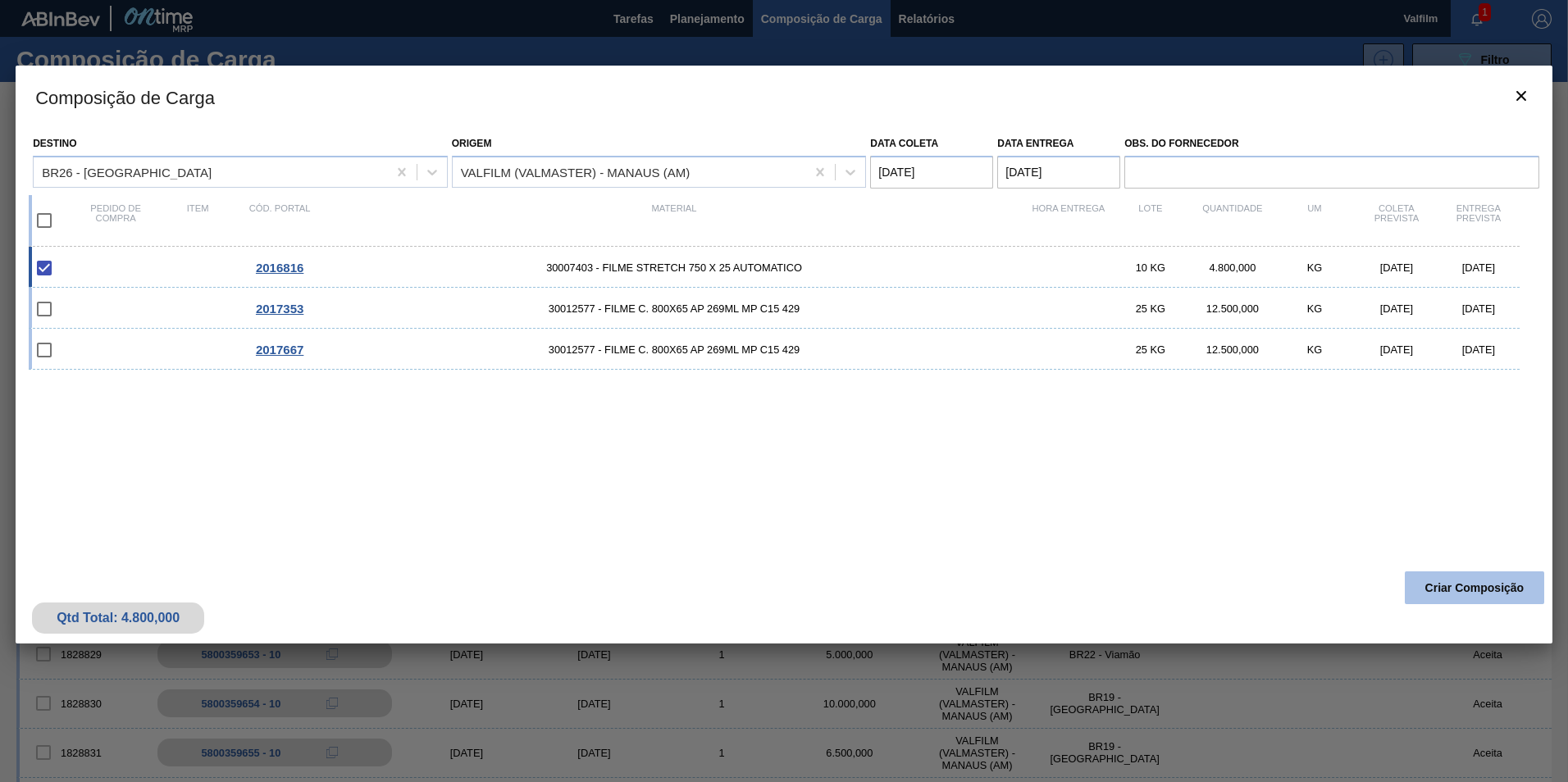
click at [1446, 588] on button "Criar Composição" at bounding box center [1474, 588] width 139 height 33
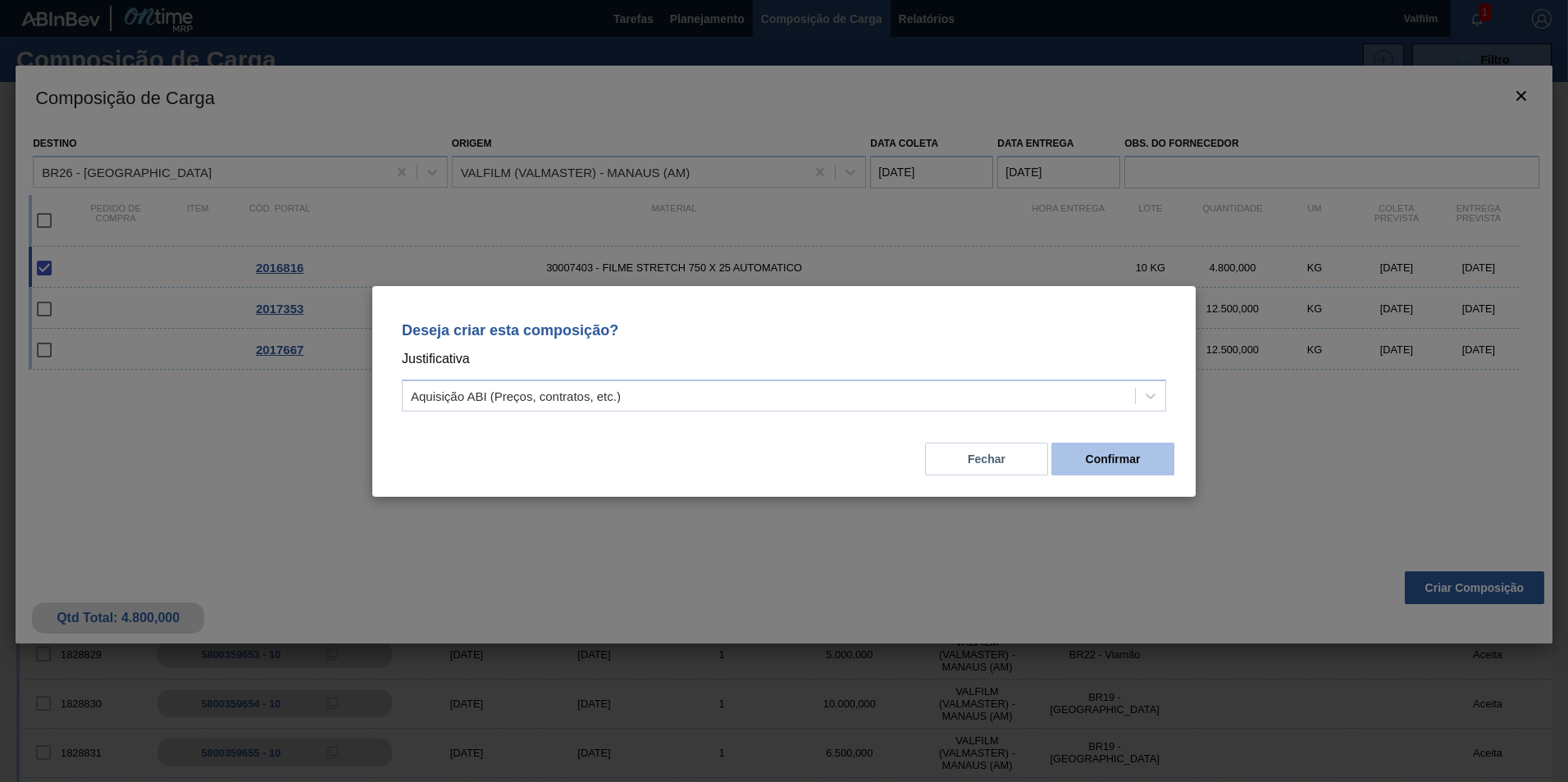
click at [1138, 455] on button "Confirmar" at bounding box center [1112, 459] width 123 height 33
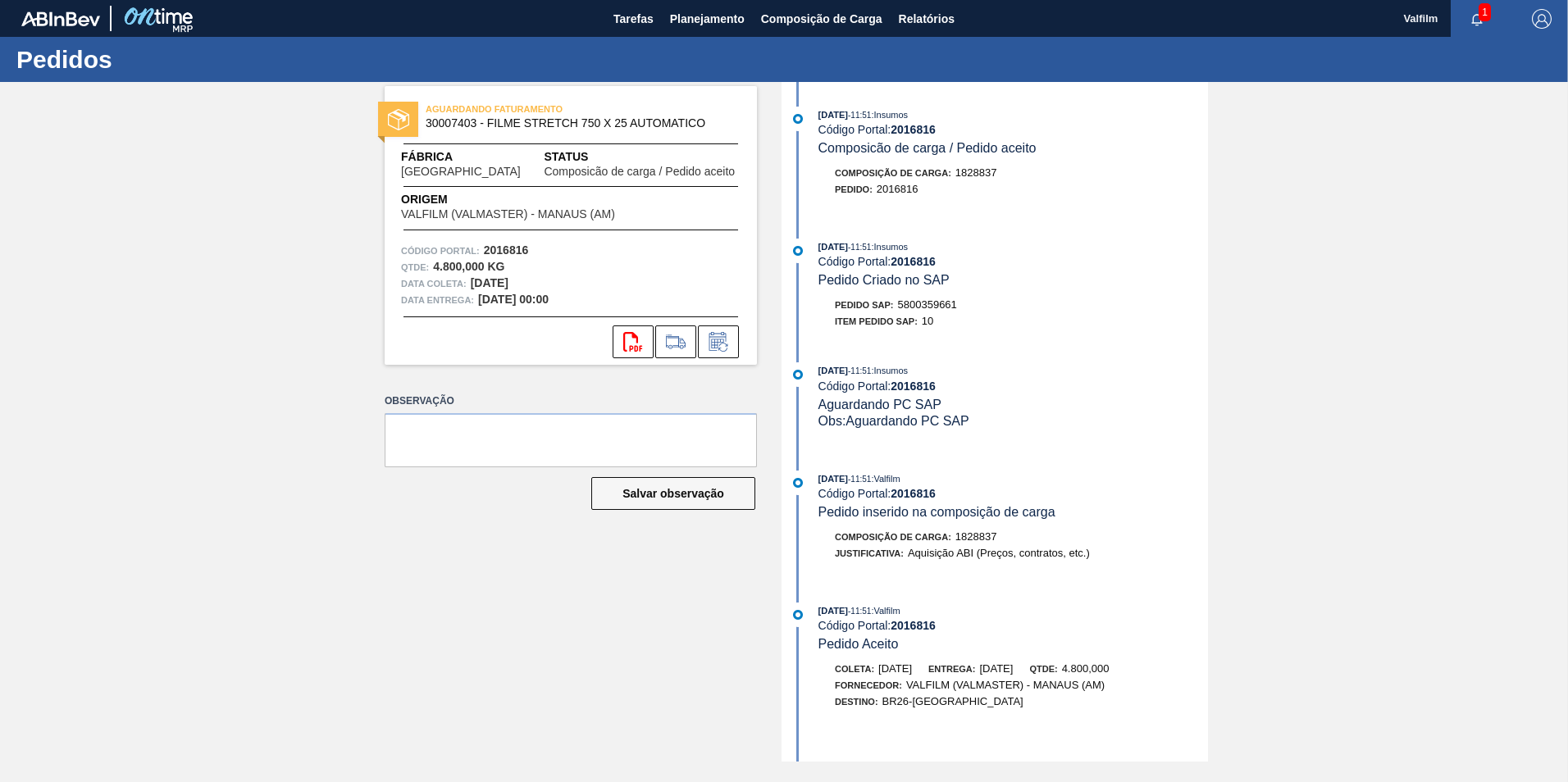
click at [947, 304] on span "5800359661" at bounding box center [927, 305] width 59 height 12
copy span "5800359661"
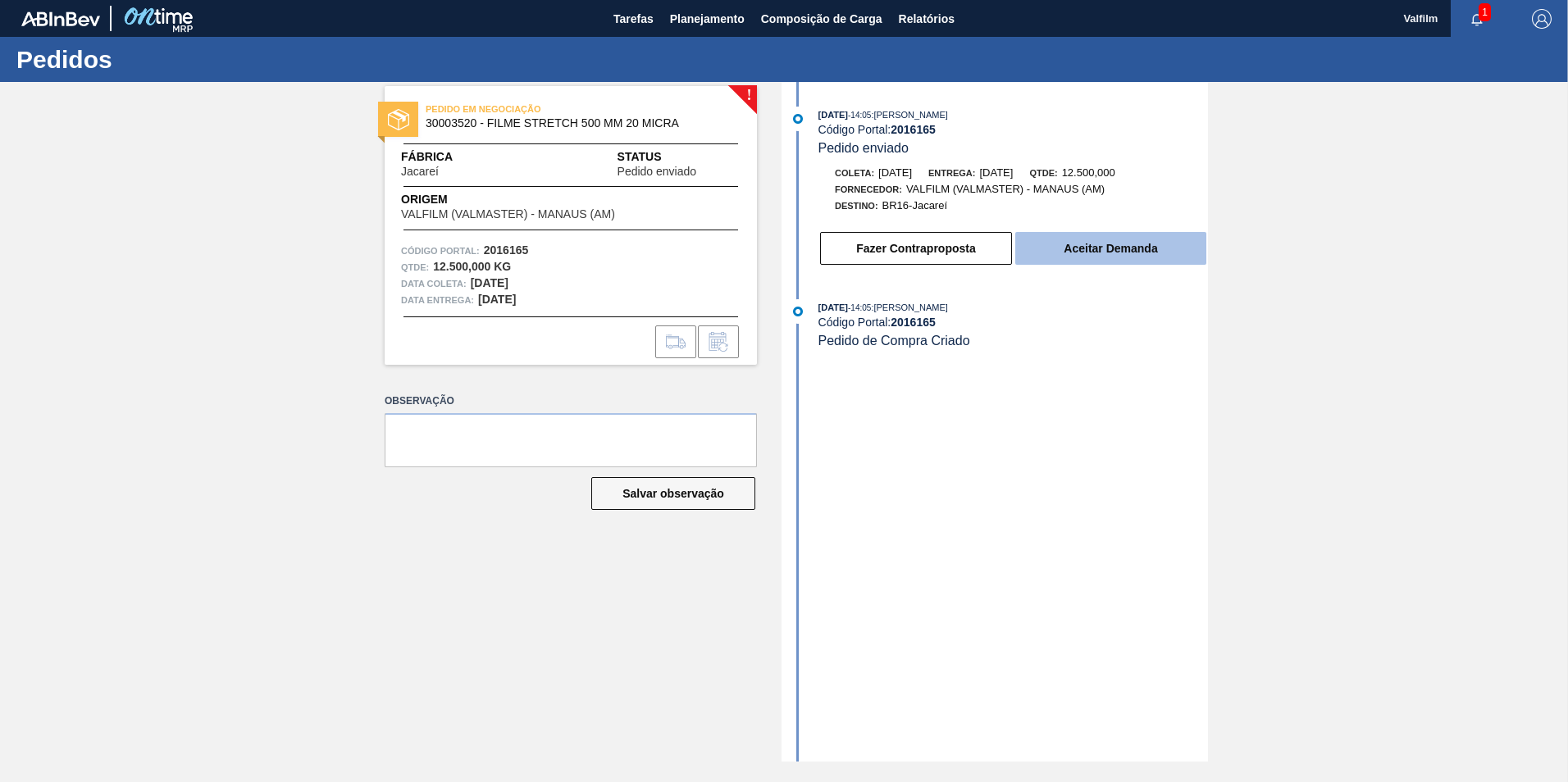
click at [1111, 248] on button "Aceitar Demanda" at bounding box center [1111, 249] width 191 height 33
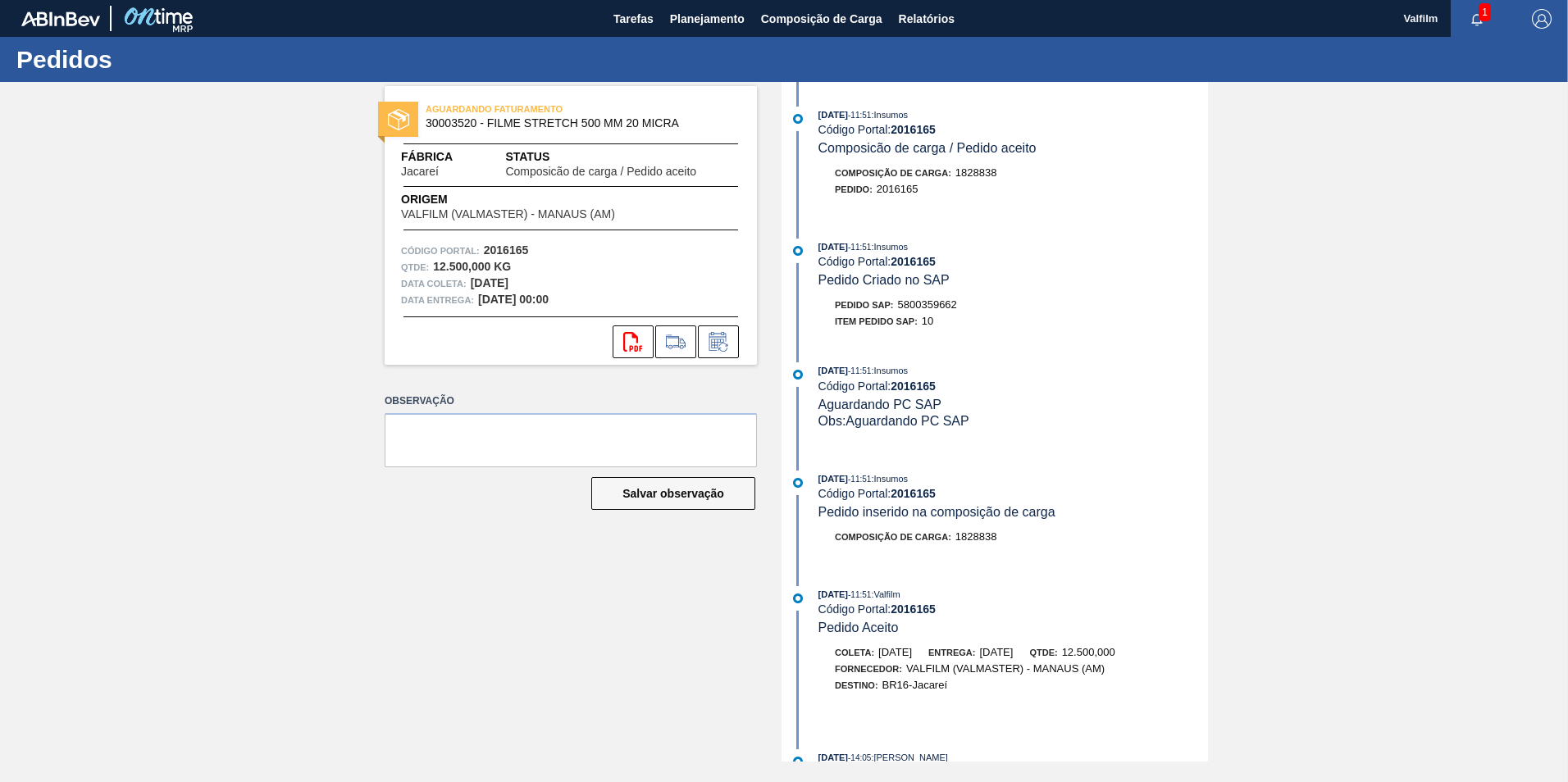
click at [923, 300] on span "5800359662" at bounding box center [927, 305] width 59 height 12
click at [923, 299] on span "5800359662" at bounding box center [927, 305] width 59 height 12
copy span "5800359662"
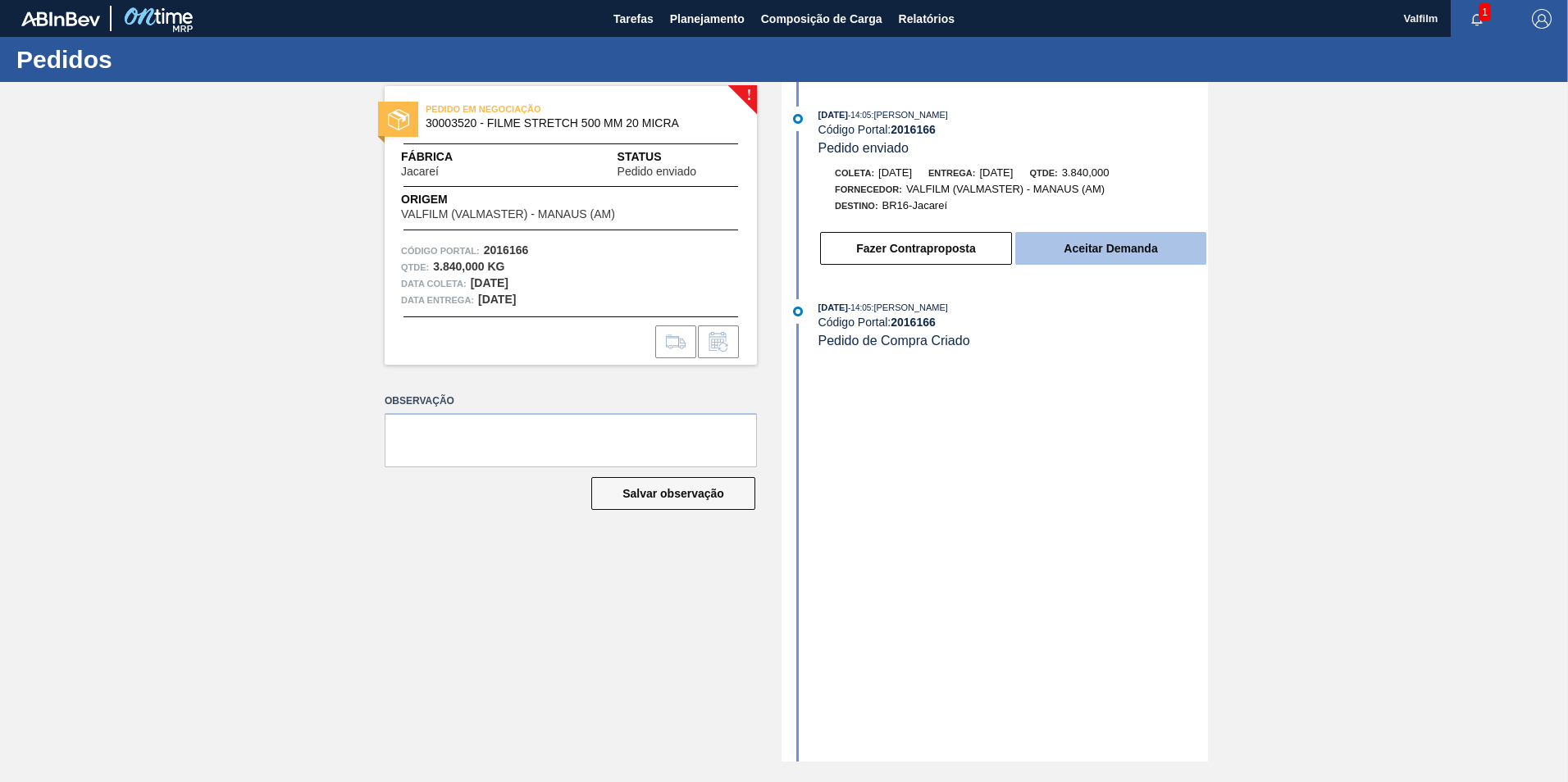
click at [1138, 251] on button "Aceitar Demanda" at bounding box center [1111, 249] width 191 height 33
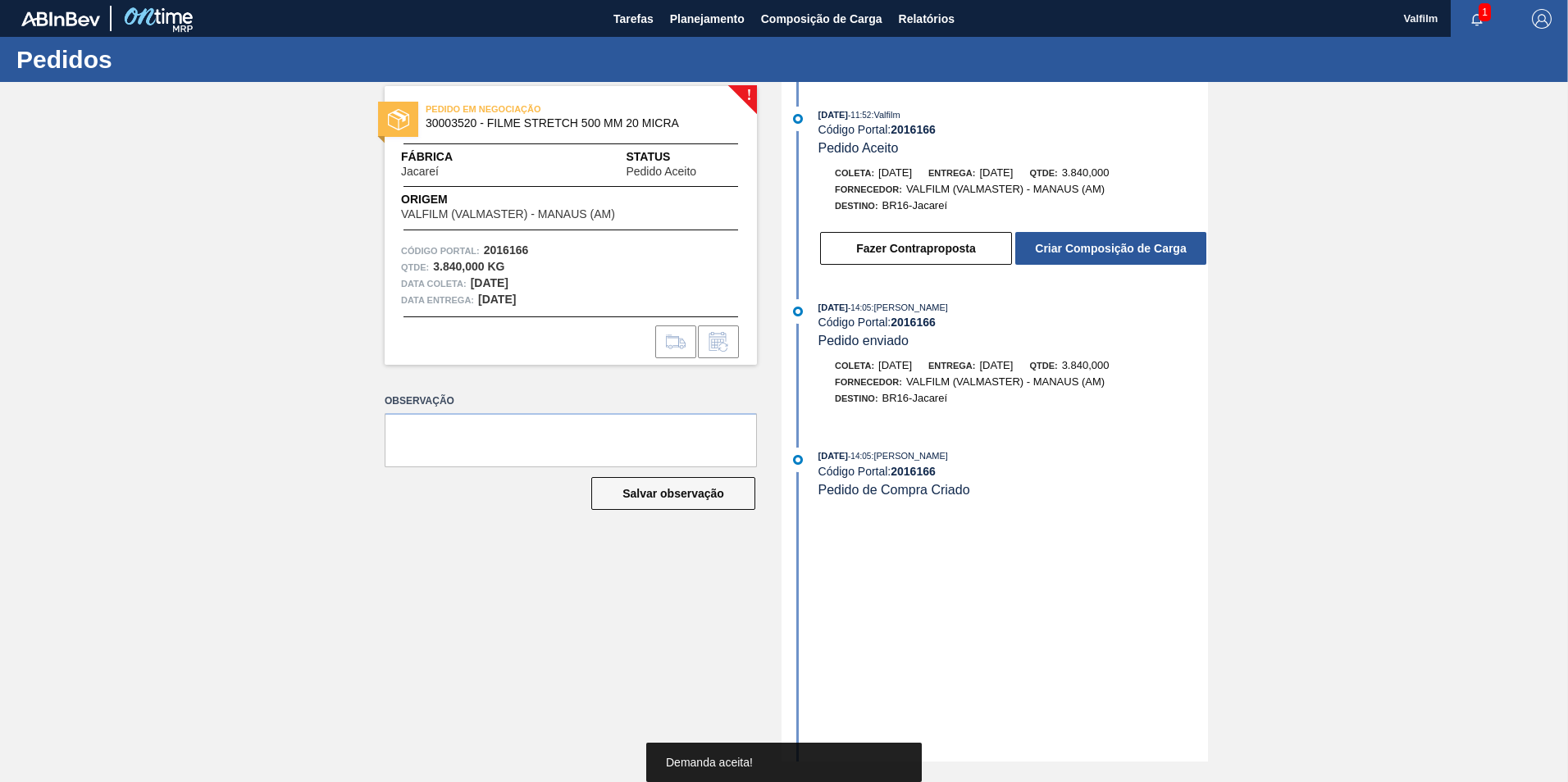
click at [1074, 219] on div "Coleta: 28/09/2025 Entrega: 28/10/2025 Qtde: 3.840,000 Fornecedor: VALFILM (VAL…" at bounding box center [997, 216] width 423 height 102
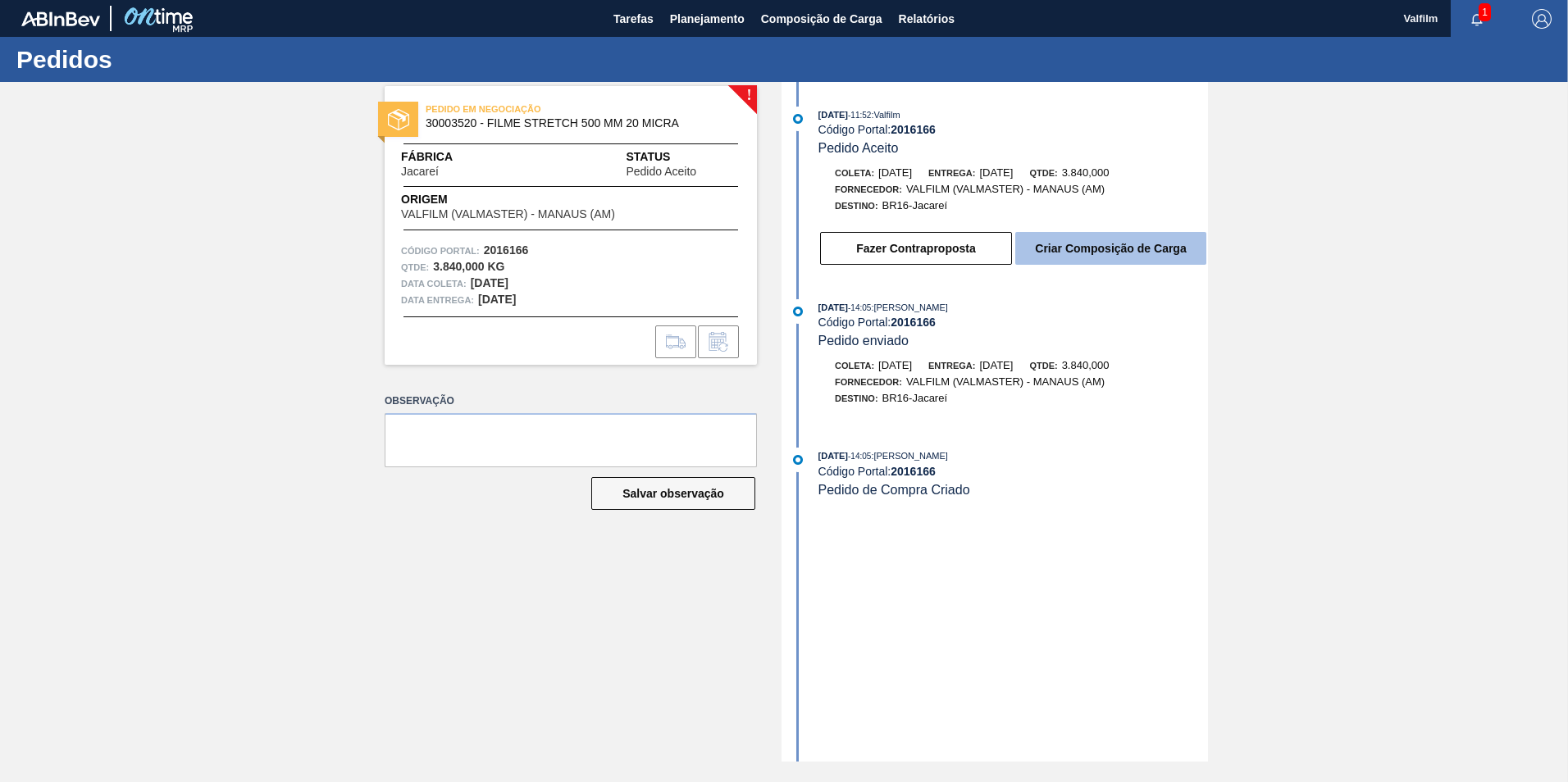
click at [1074, 240] on button "Criar Composição de Carga" at bounding box center [1111, 249] width 191 height 33
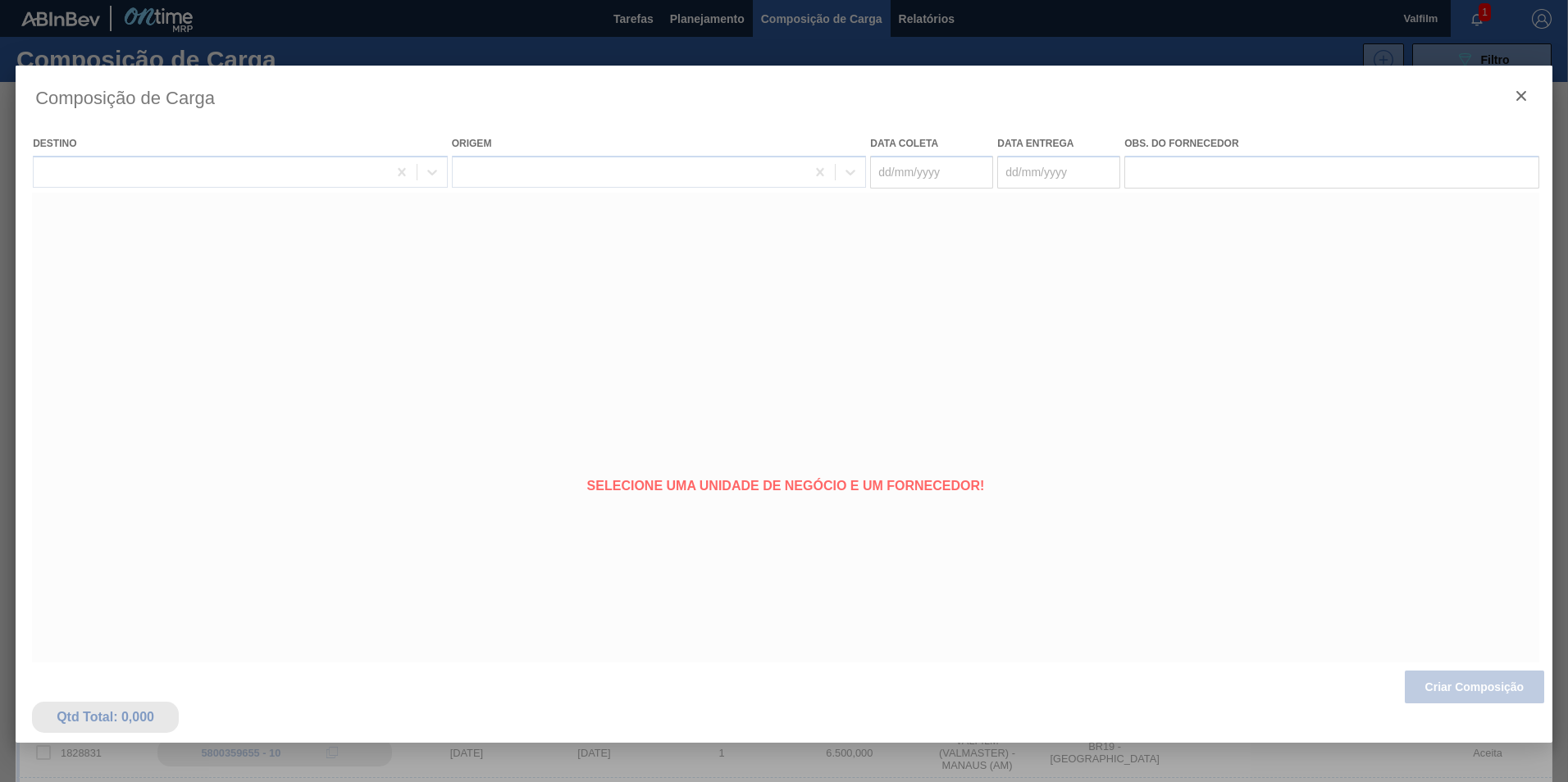
type coleta "[DATE]"
type entrega "[DATE]"
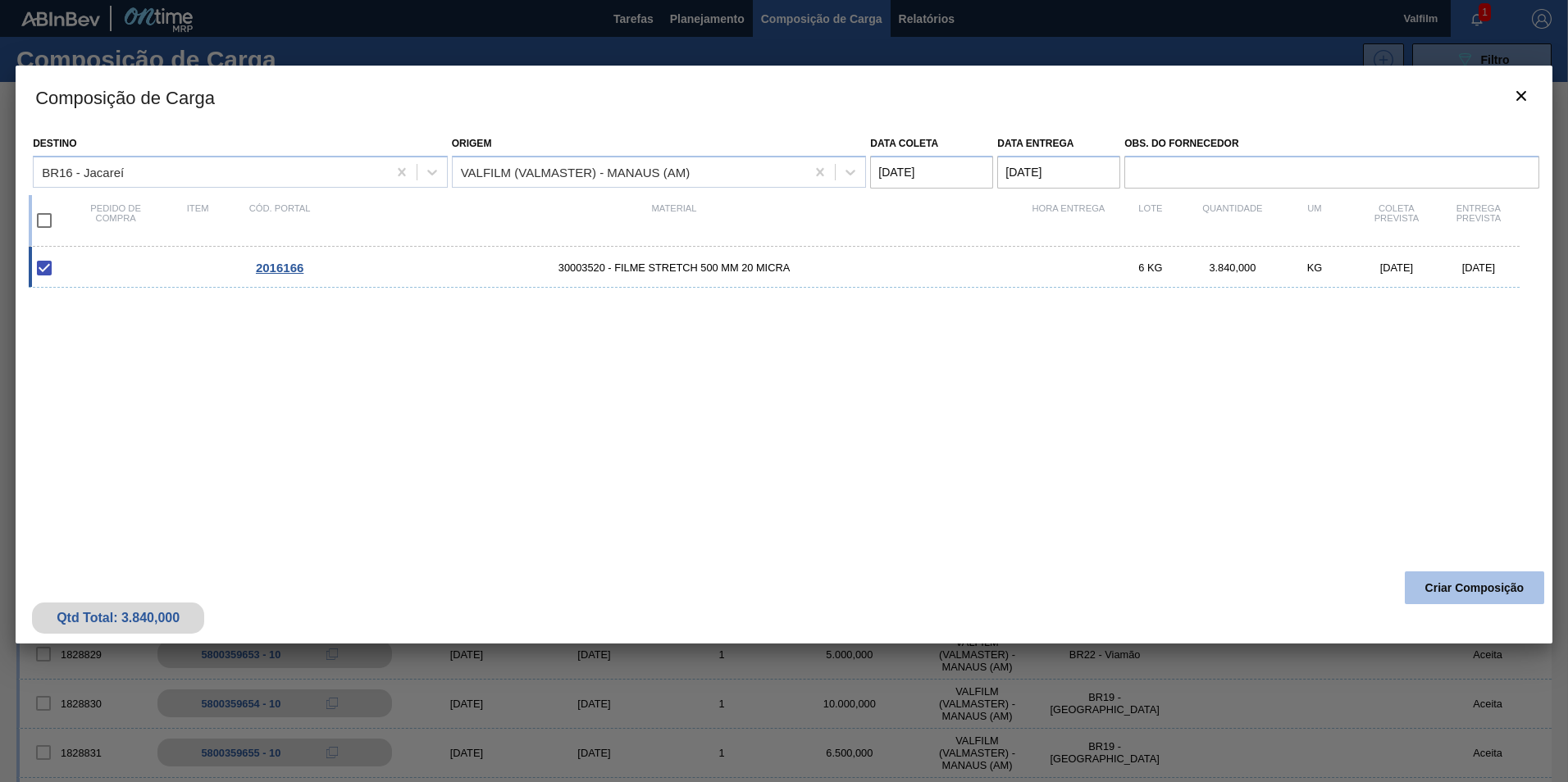
click at [1449, 598] on button "Criar Composição" at bounding box center [1474, 588] width 139 height 33
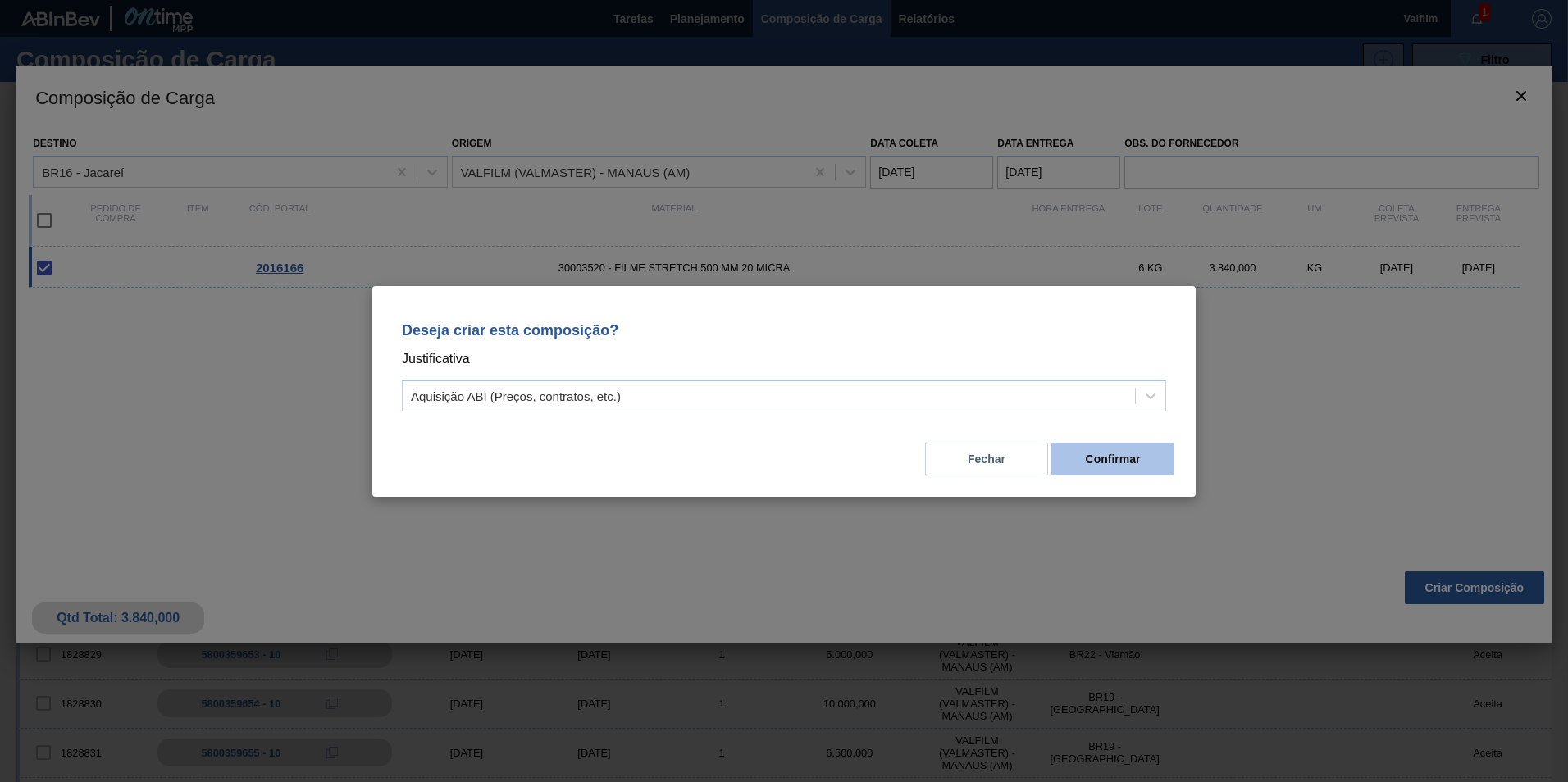
click at [1106, 454] on button "Confirmar" at bounding box center [1112, 459] width 123 height 33
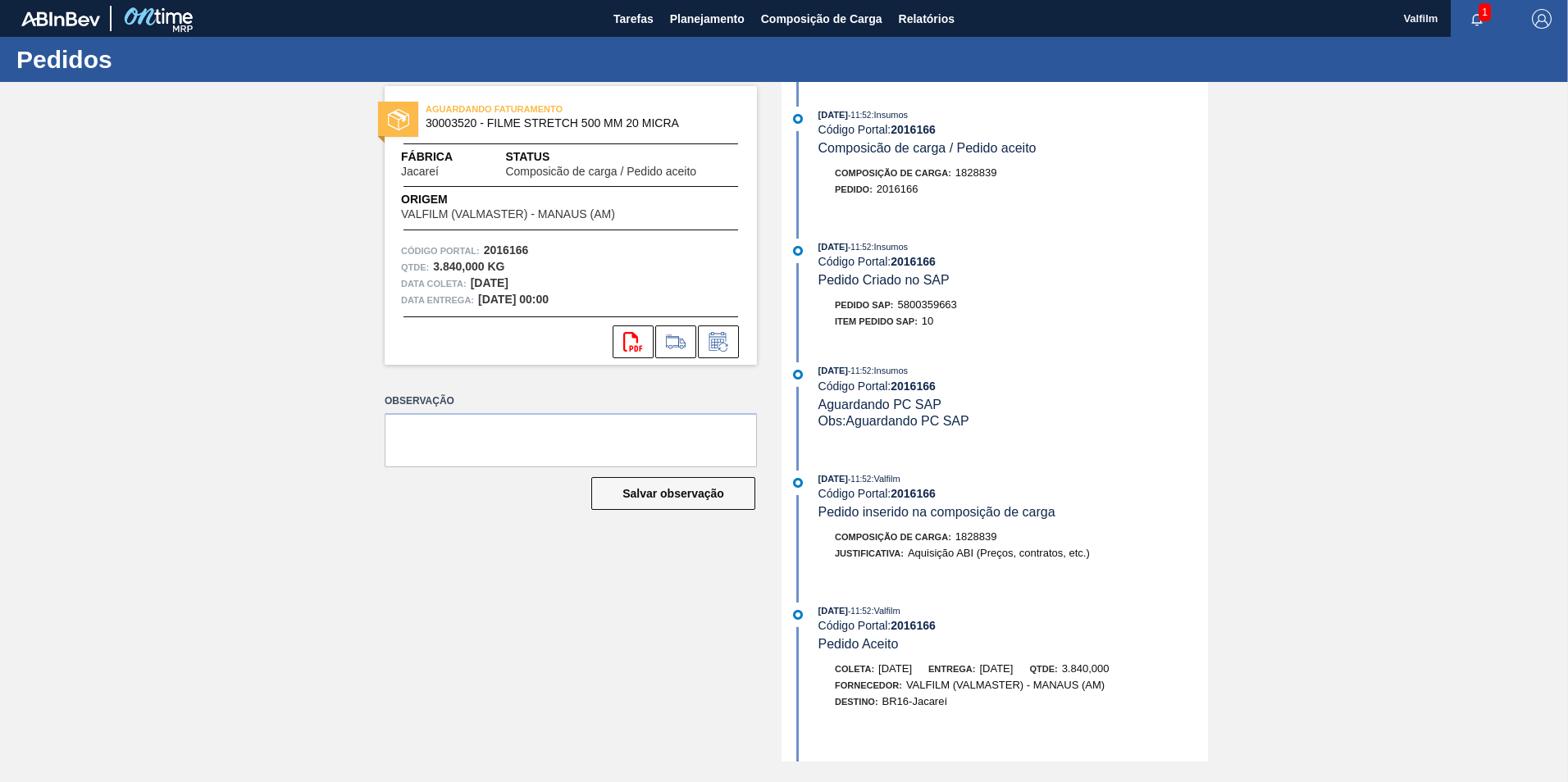
click at [921, 304] on span "5800359663" at bounding box center [927, 305] width 59 height 12
click at [921, 303] on span "5800359663" at bounding box center [927, 305] width 59 height 12
copy span "5800359663"
